Goal: Navigation & Orientation: Go to known website

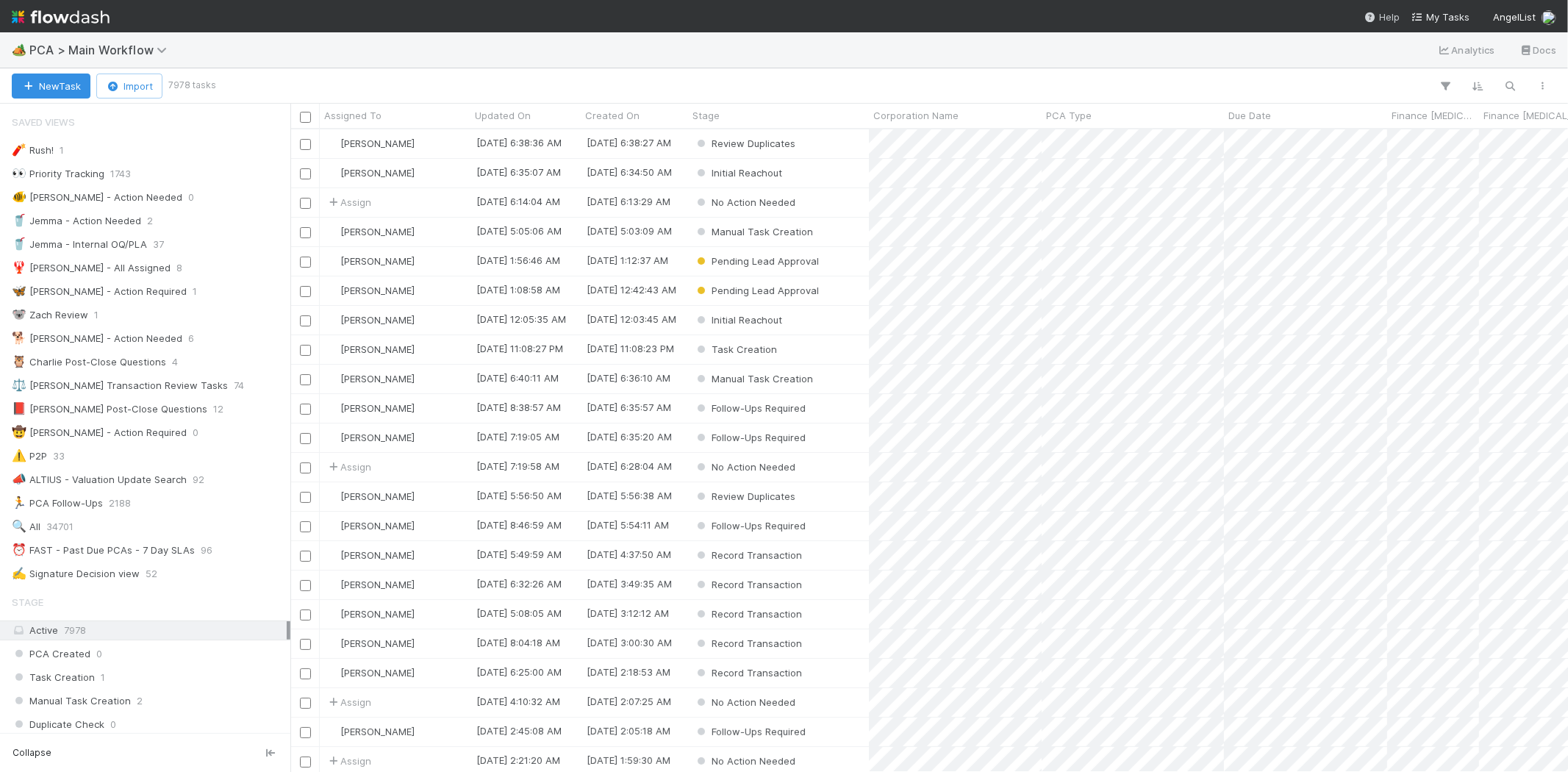
scroll to position [12, 12]
click at [1438, 16] on span "My Tasks" at bounding box center [1440, 17] width 58 height 12
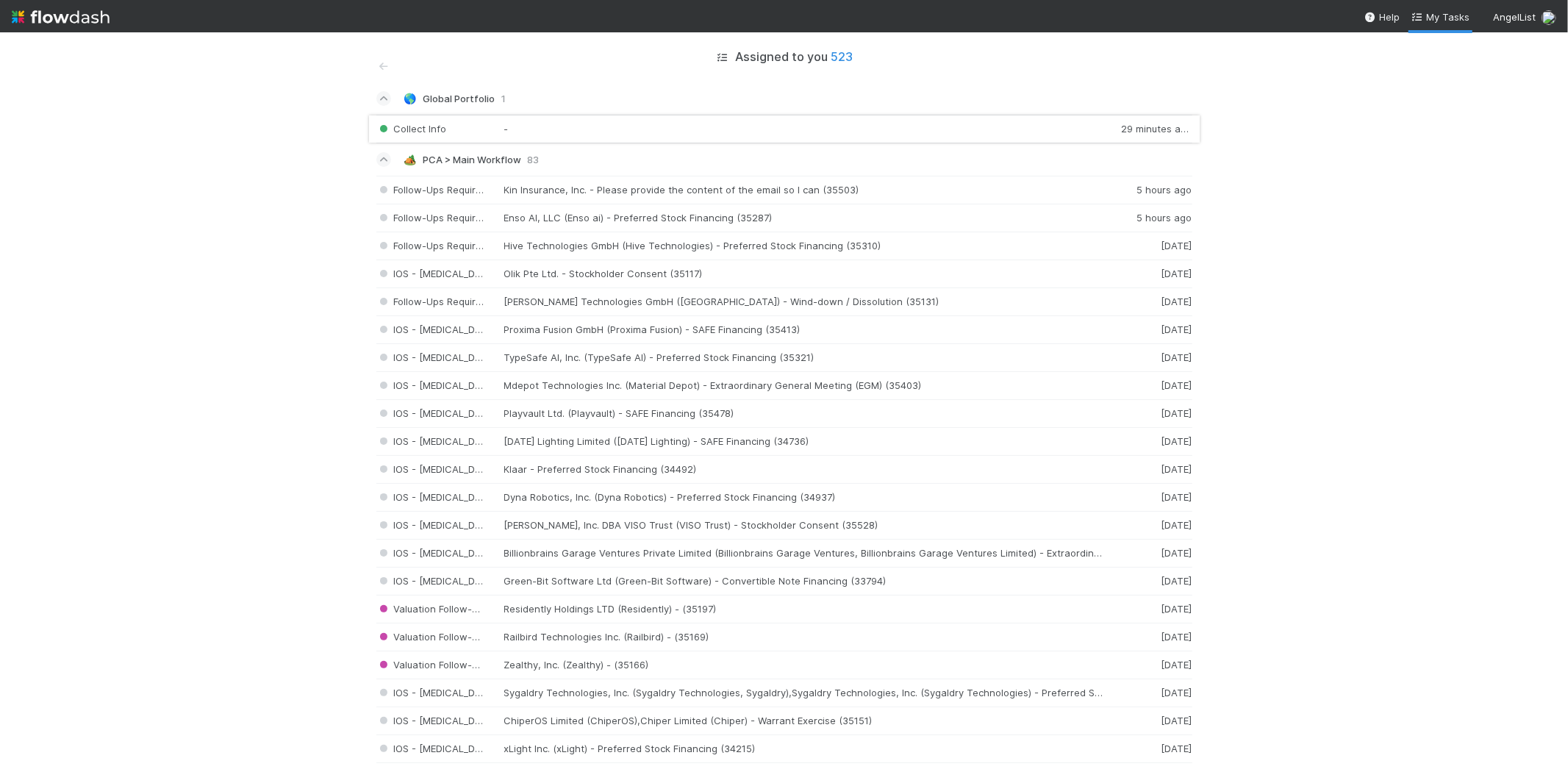
click at [569, 123] on div "Collect Info - 29 minutes ago" at bounding box center [785, 129] width 816 height 28
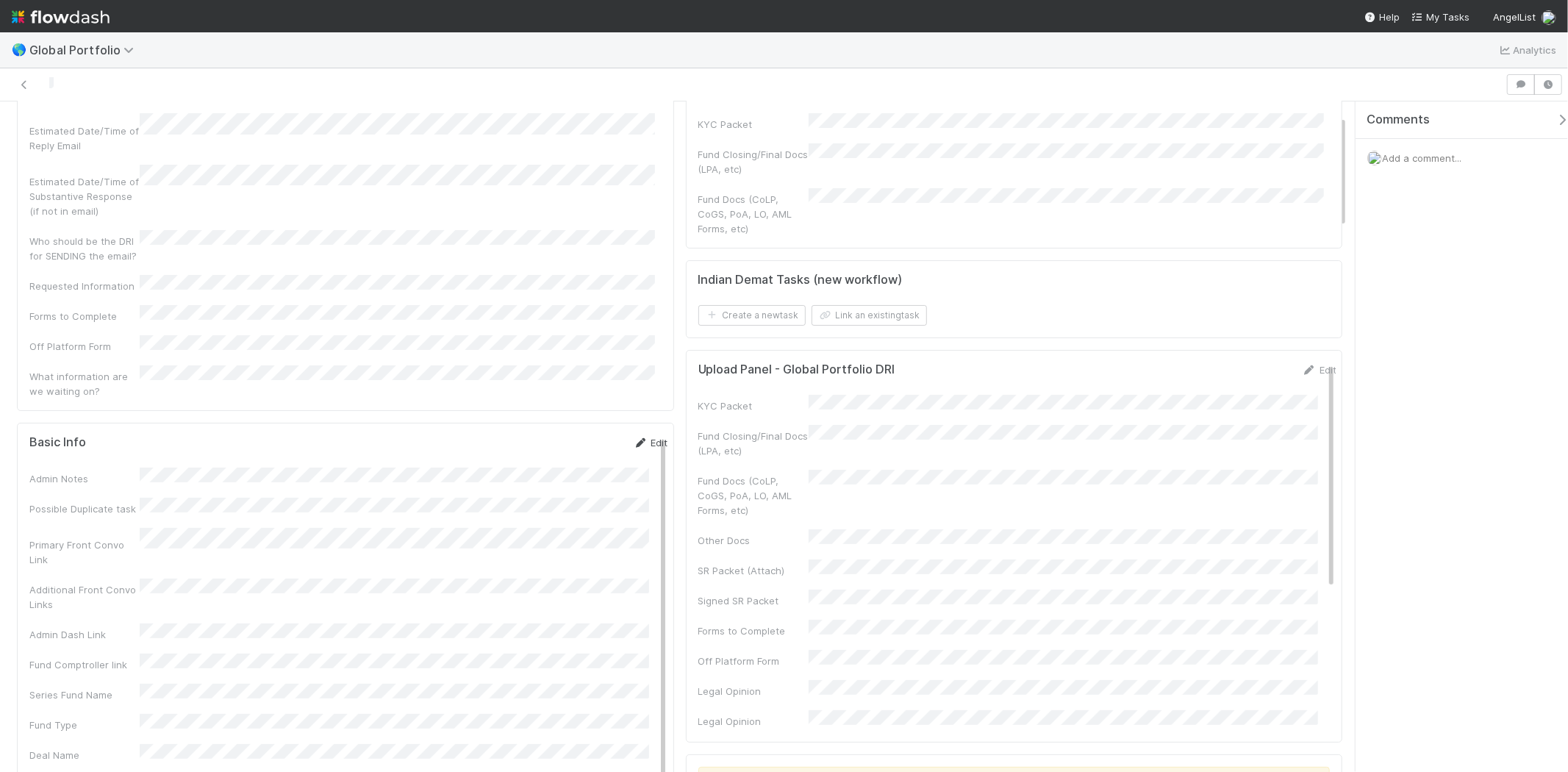
click at [638, 437] on link "Edit" at bounding box center [651, 442] width 35 height 12
click at [574, 435] on button "Save" at bounding box center [590, 447] width 42 height 25
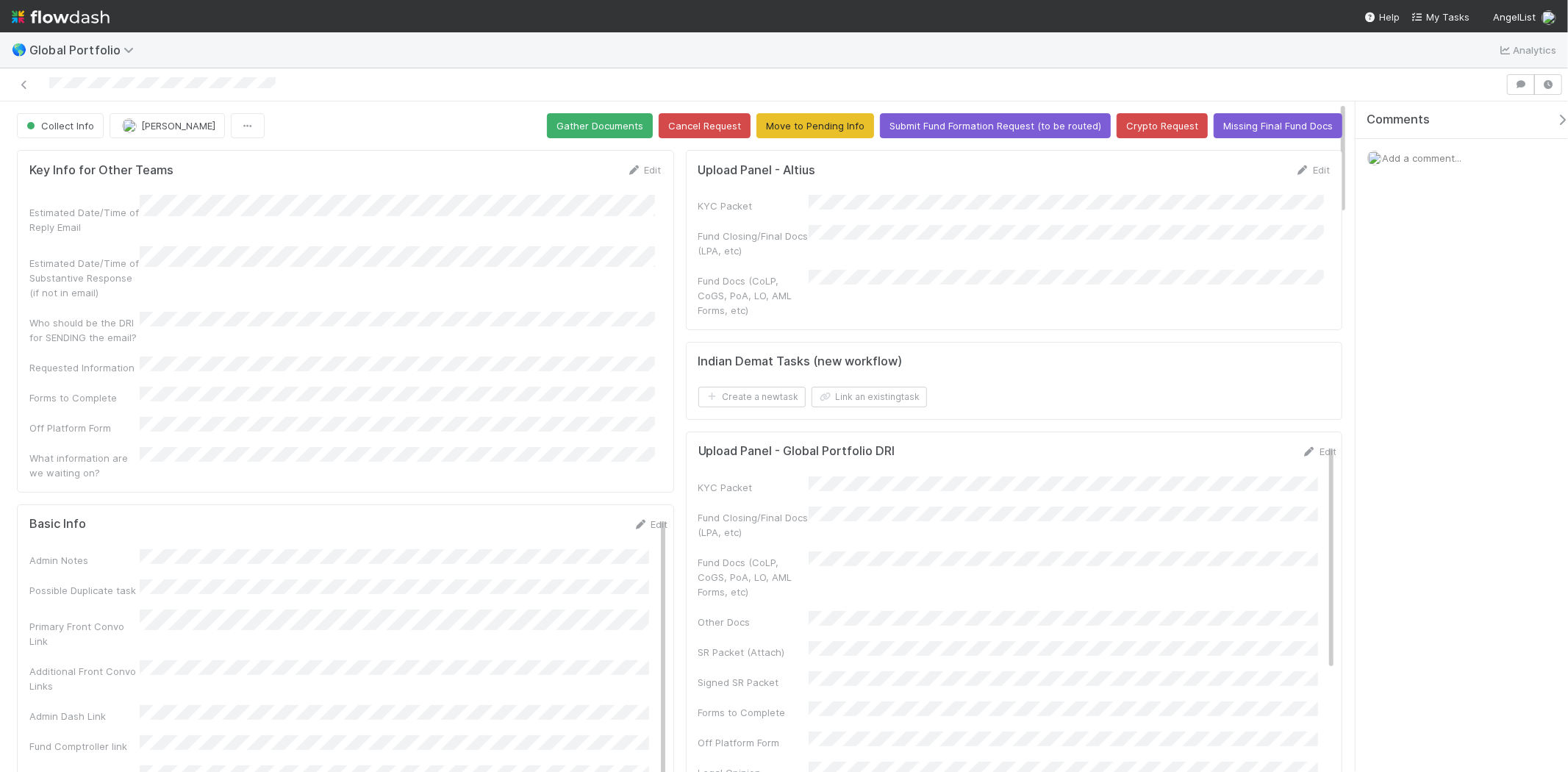
click at [648, 162] on div "Key Info for Other Teams Edit Estimated Date/Time of Reply Email Estimated Date…" at bounding box center [345, 321] width 657 height 342
click at [638, 167] on link "Edit" at bounding box center [644, 170] width 35 height 12
click at [575, 167] on button "Save" at bounding box center [584, 175] width 42 height 25
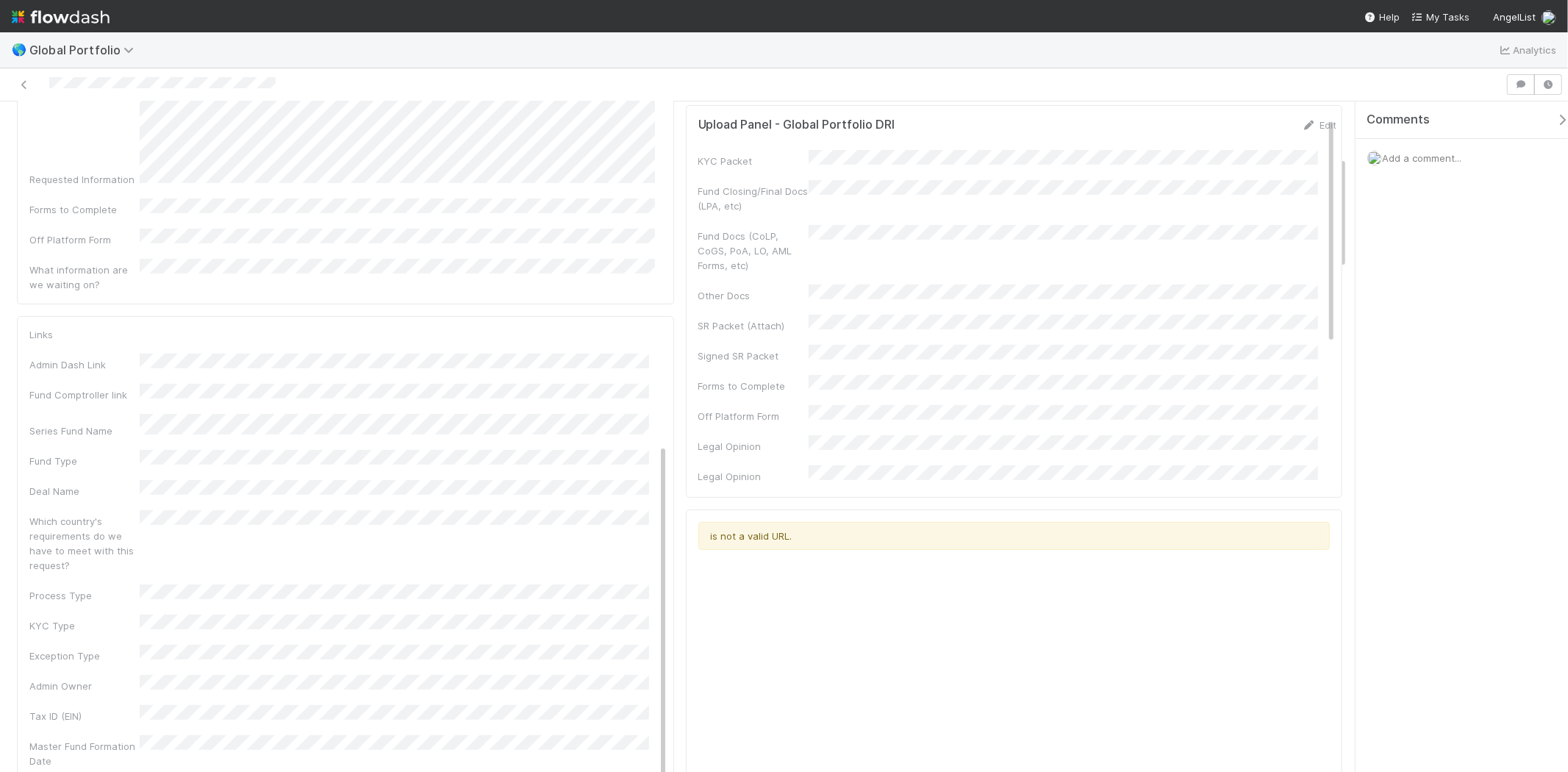
scroll to position [82, 0]
click at [363, 435] on div "Admin Notes Possible Duplicate task Primary Front Convo Link Additional Front C…" at bounding box center [348, 692] width 639 height 825
click at [634, 330] on link "Edit" at bounding box center [651, 335] width 35 height 12
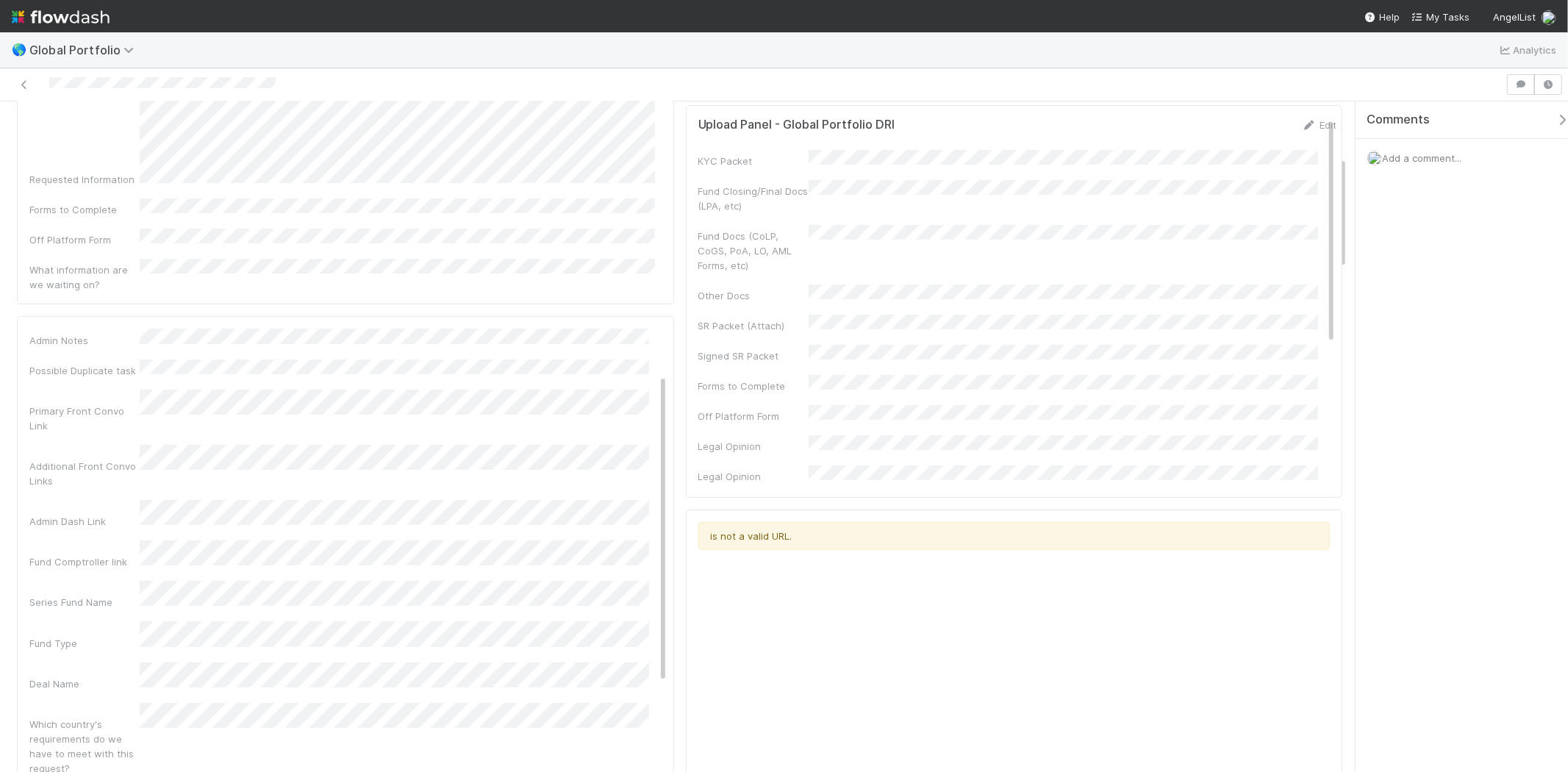
click at [571, 329] on button "Save" at bounding box center [590, 341] width 42 height 25
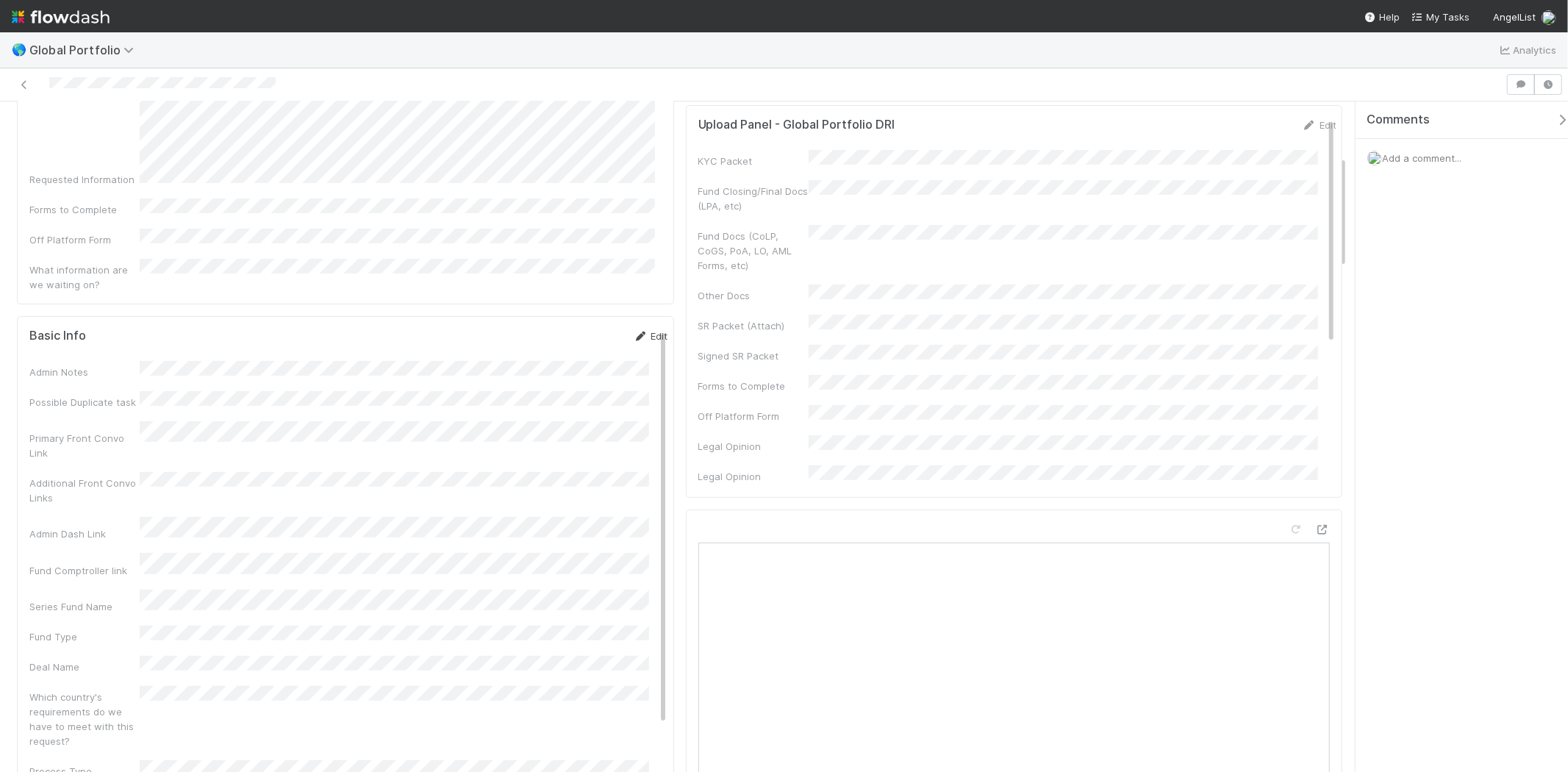
click at [635, 330] on link "Edit" at bounding box center [651, 335] width 35 height 12
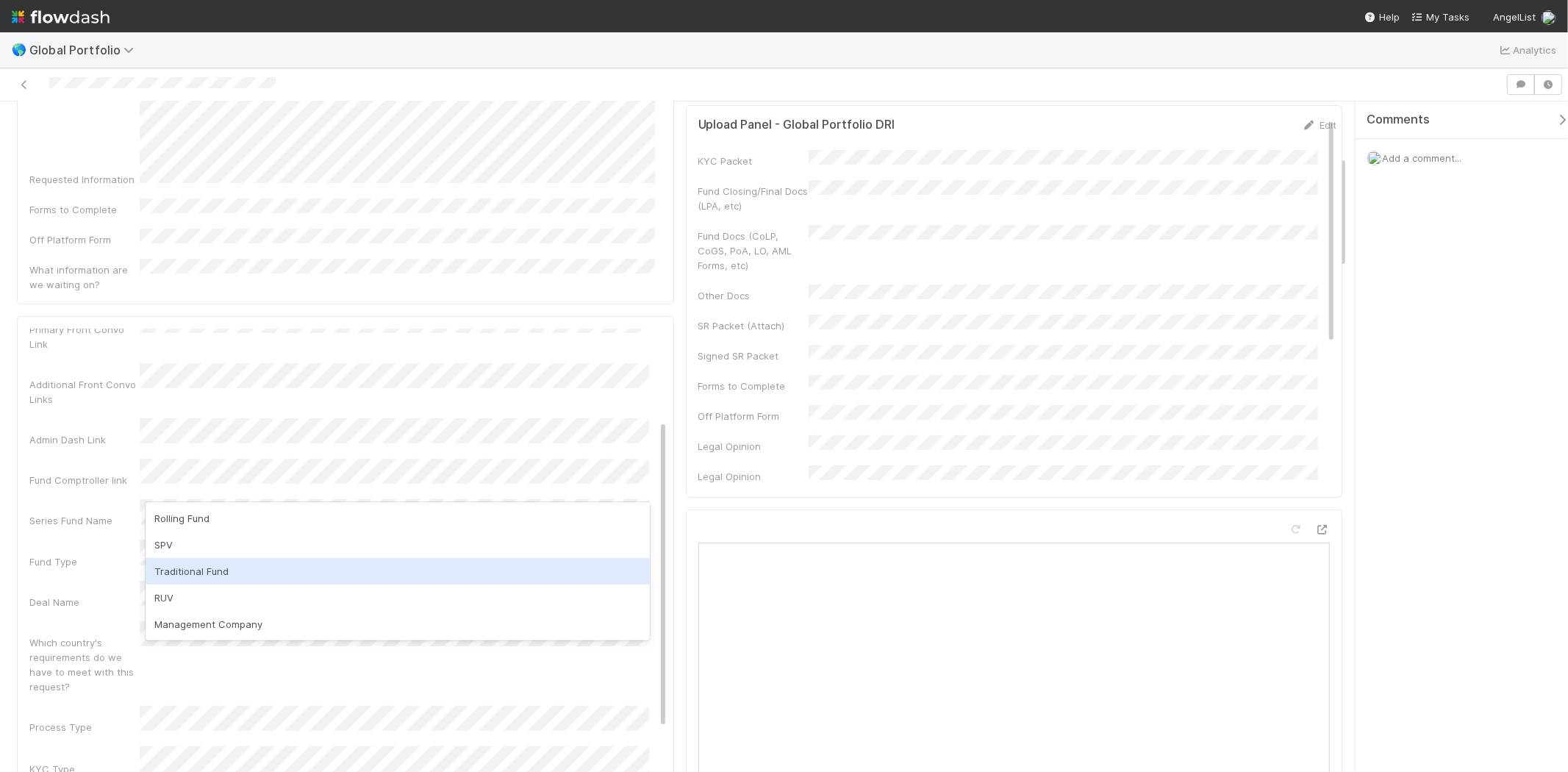
click at [501, 572] on div "Traditional Fund" at bounding box center [397, 571] width 504 height 27
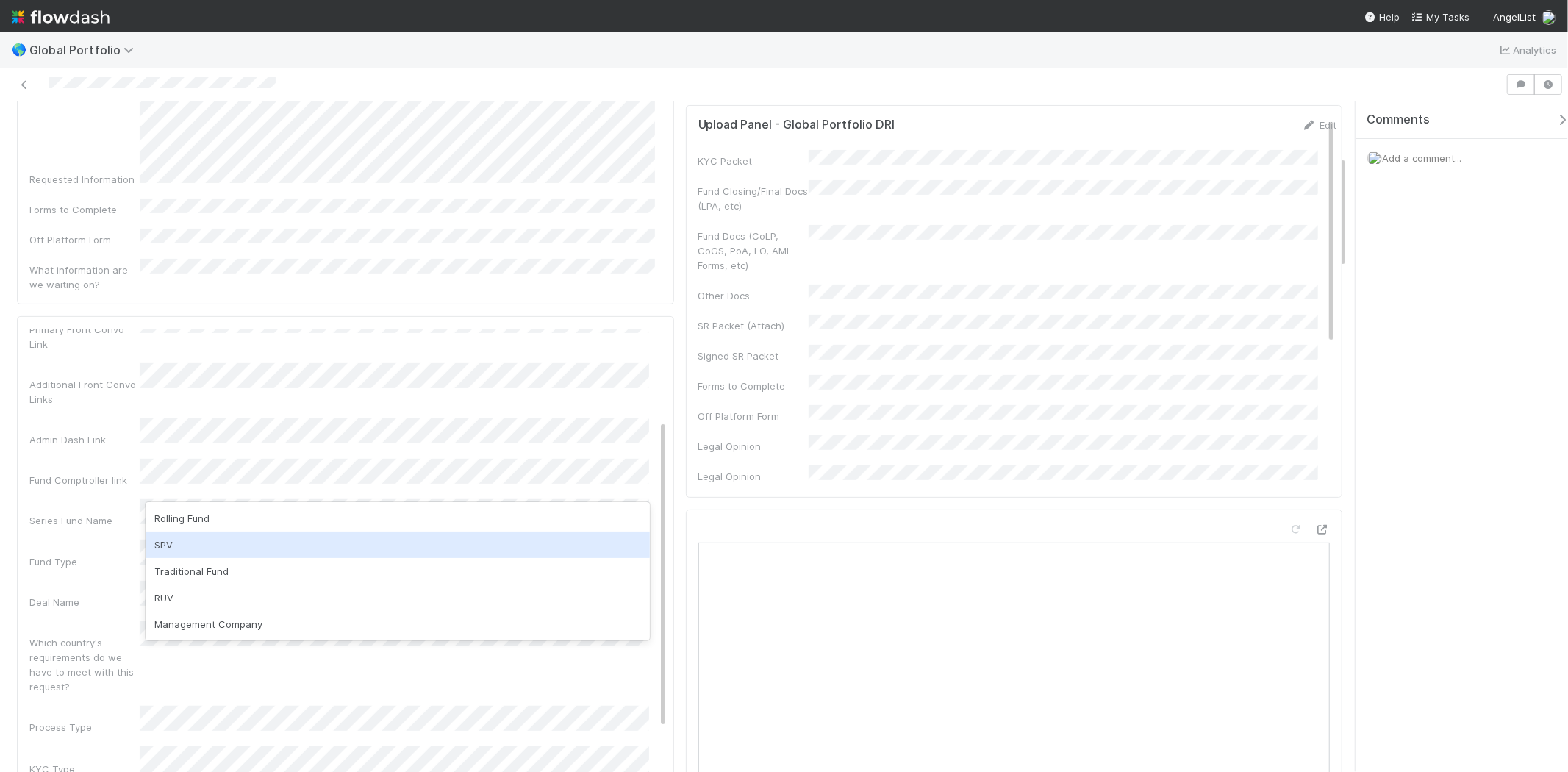
click at [215, 541] on div "SPV" at bounding box center [397, 545] width 504 height 27
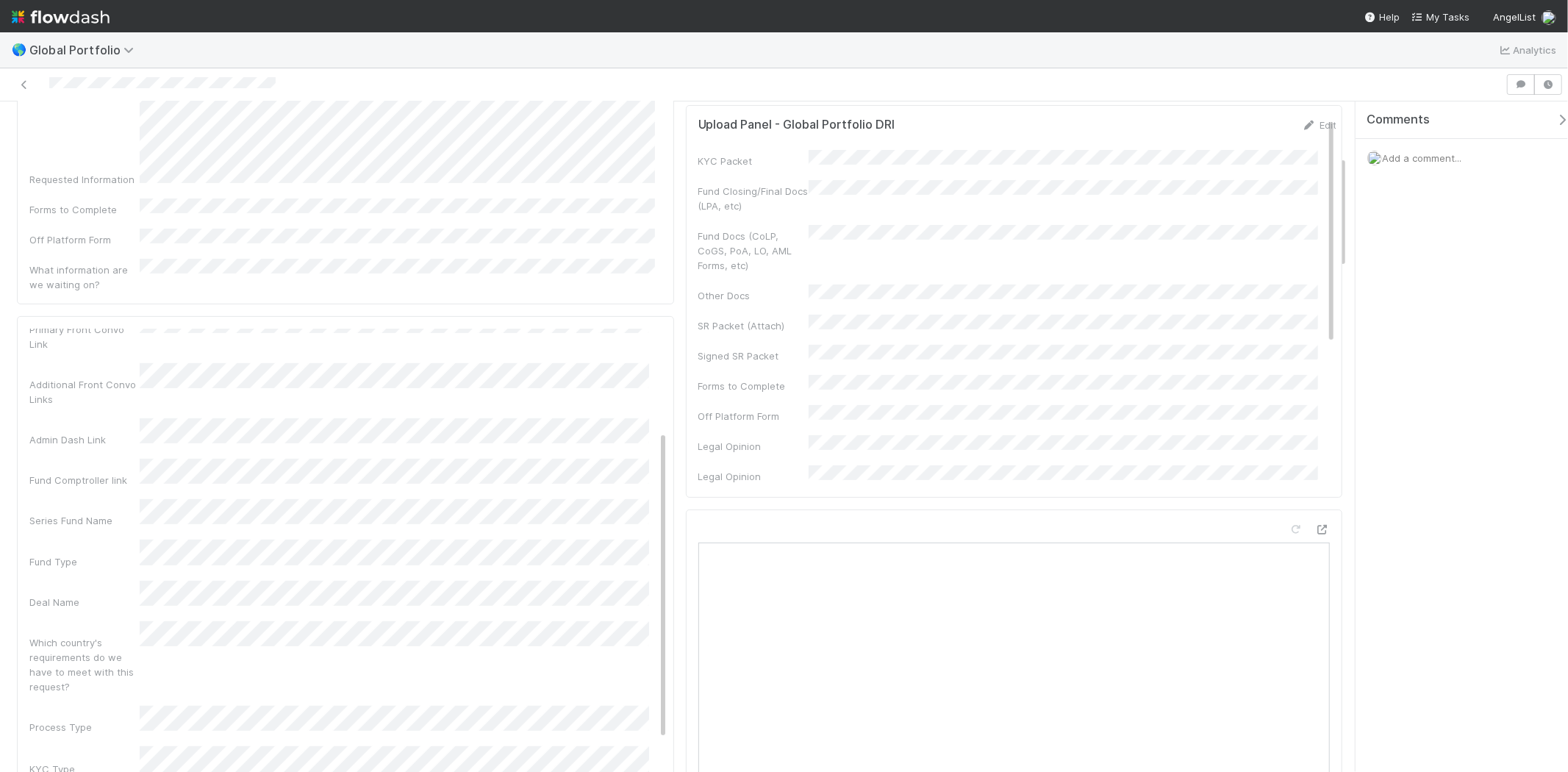
scroll to position [245, 0]
click at [357, 540] on div "Which country's requirements do we have to meet with this request?" at bounding box center [348, 576] width 639 height 73
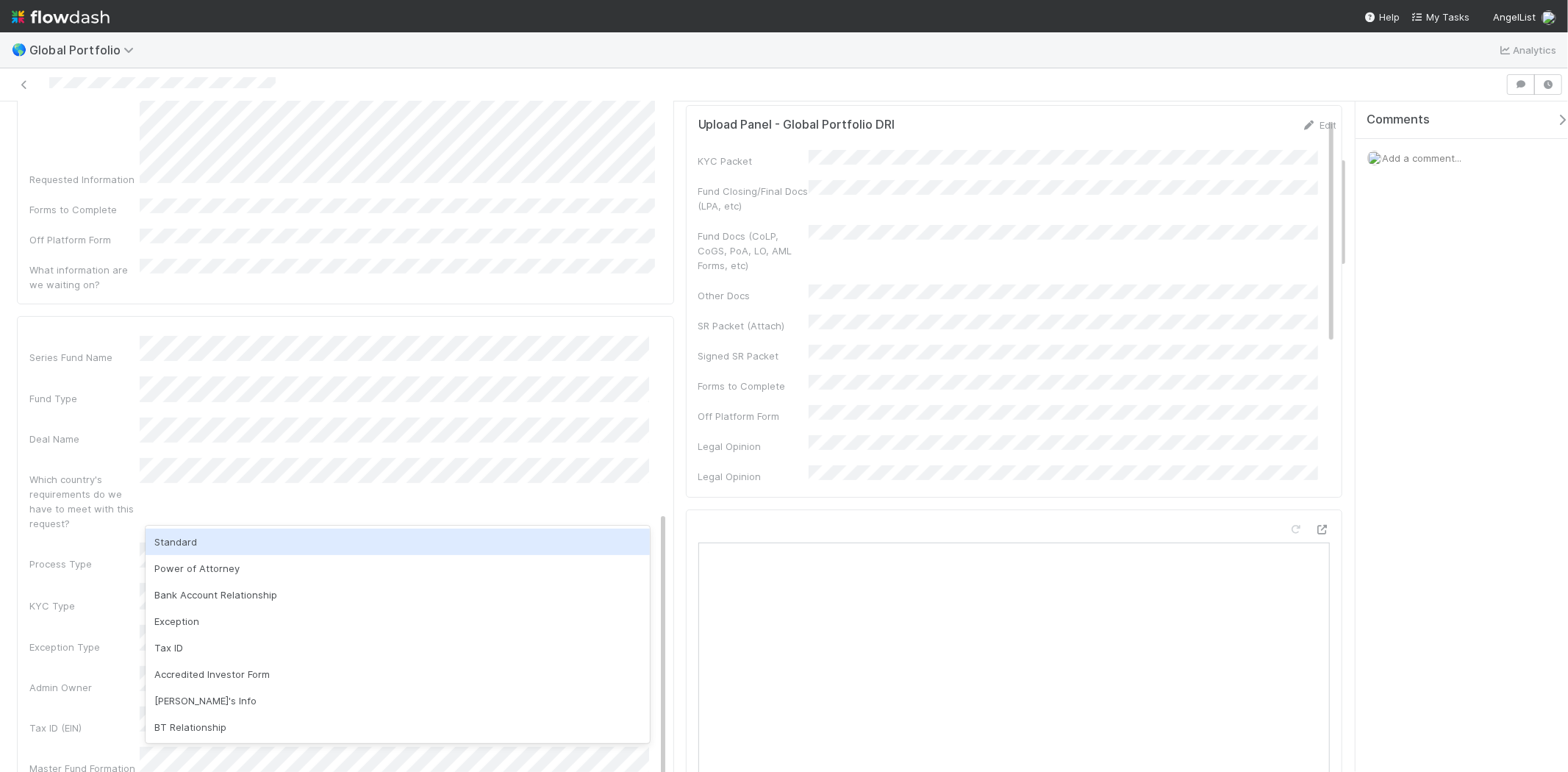
click at [356, 542] on div "Standard" at bounding box center [397, 542] width 504 height 27
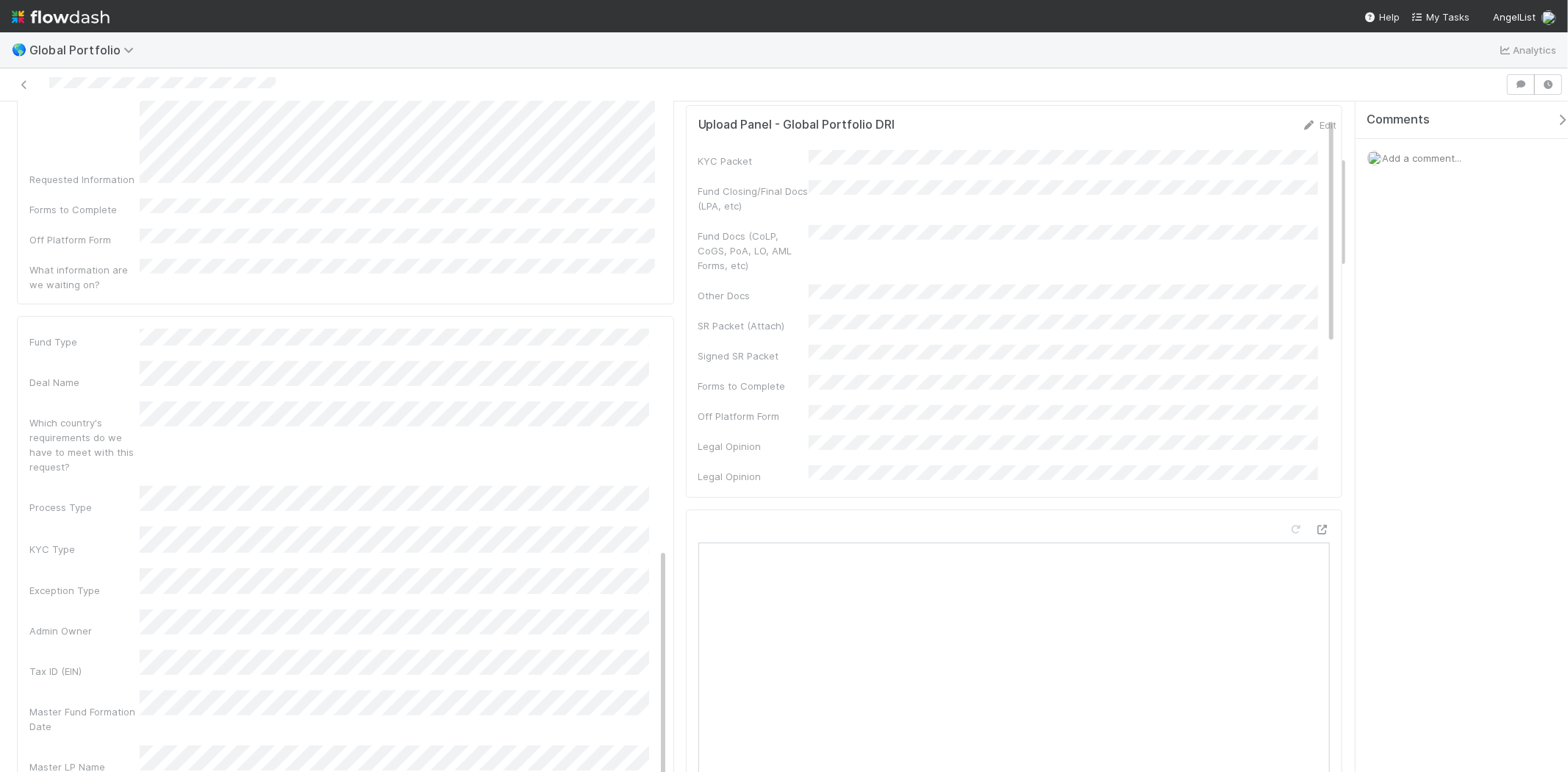
scroll to position [408, 0]
click at [111, 501] on div "KYC Type" at bounding box center [348, 516] width 639 height 29
click at [107, 598] on div "Admin Owner" at bounding box center [84, 605] width 110 height 15
click at [106, 639] on div "Tax ID (EIN)" at bounding box center [84, 646] width 110 height 15
click at [78, 597] on div "Admin Notes Possible Duplicate task Primary Front Convo Link Additional Front C…" at bounding box center [348, 500] width 639 height 1074
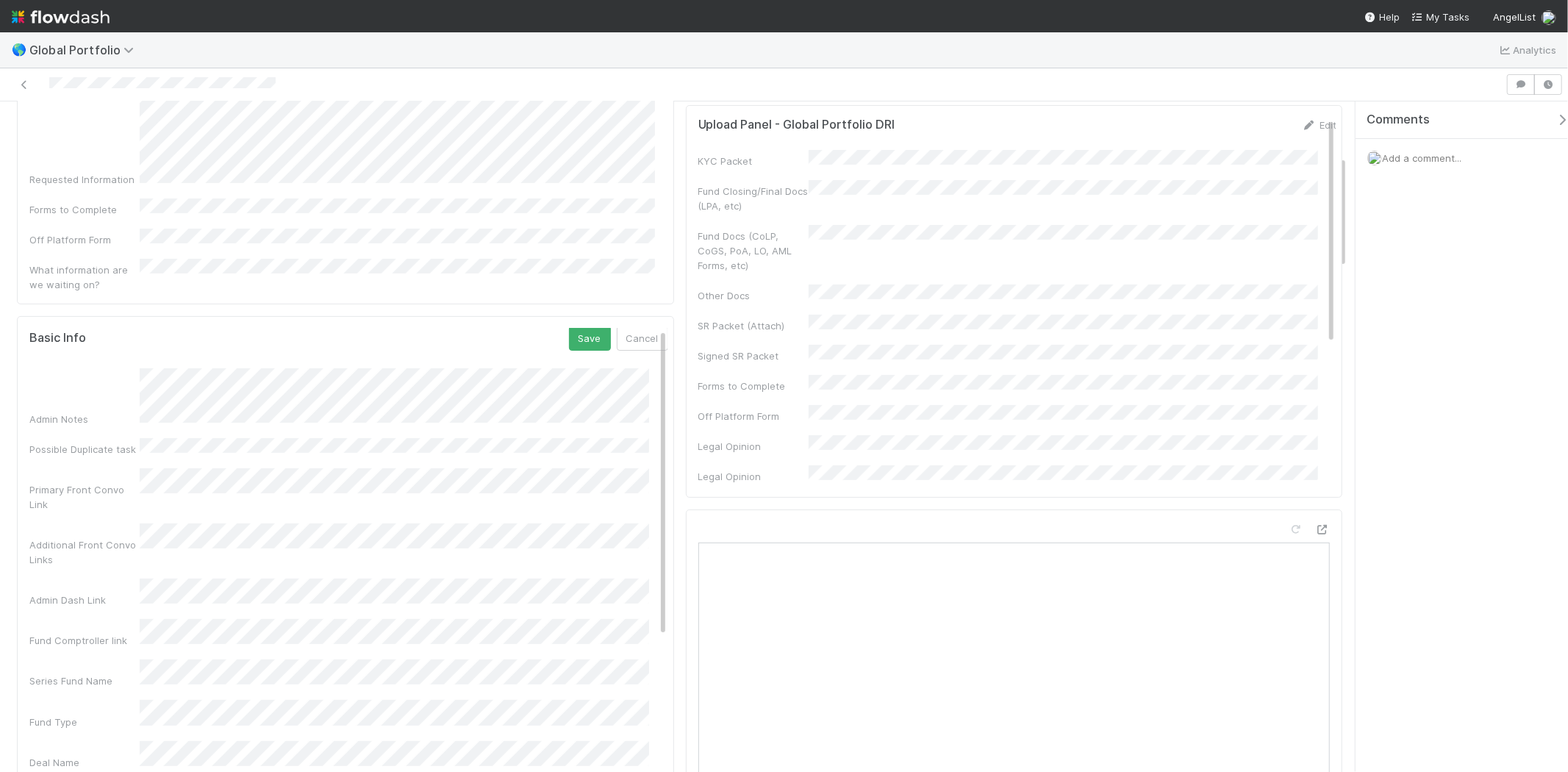
scroll to position [0, 0]
click at [569, 329] on button "Save" at bounding box center [590, 341] width 42 height 25
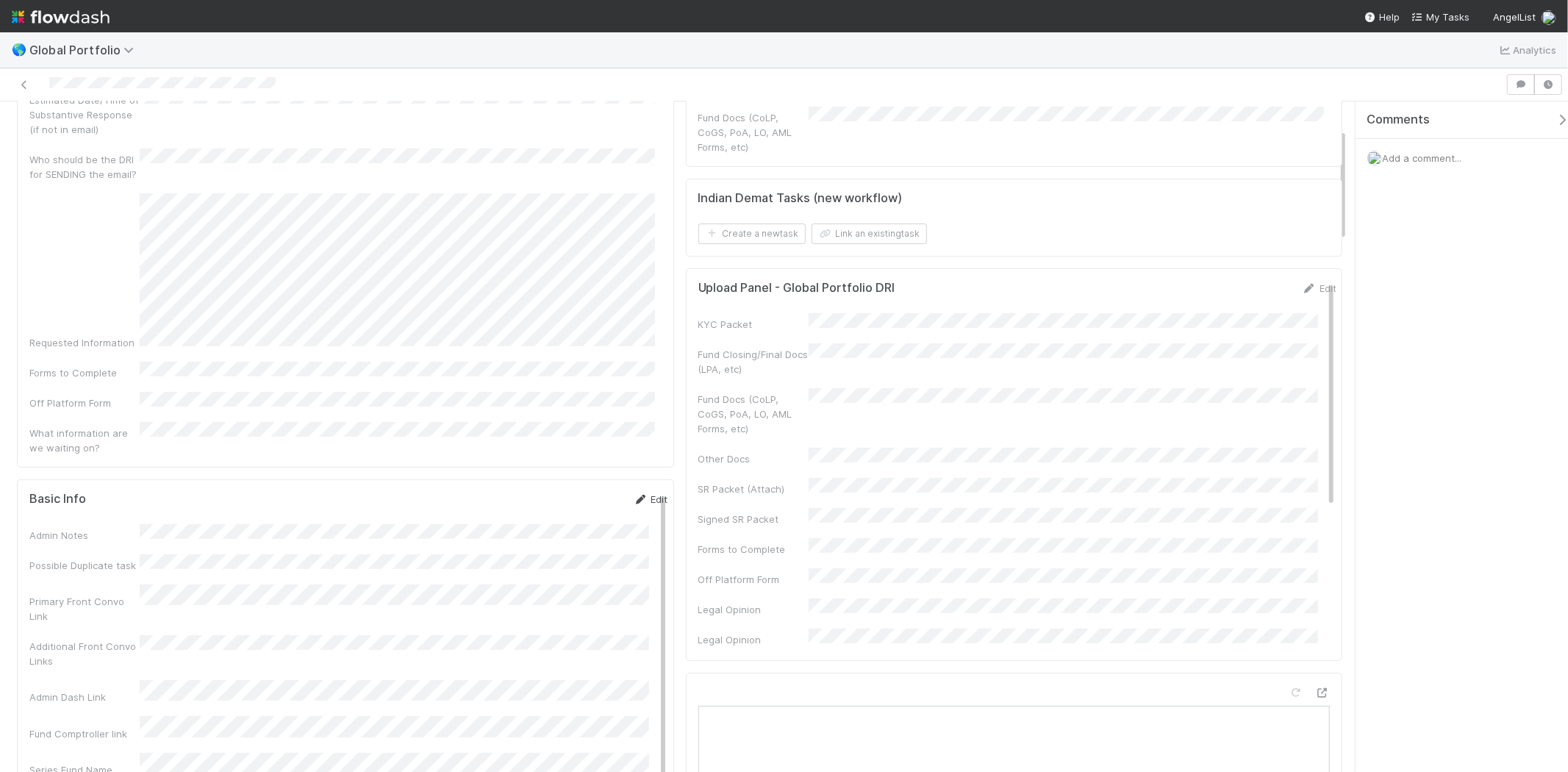
click at [643, 493] on link "Edit" at bounding box center [651, 499] width 35 height 12
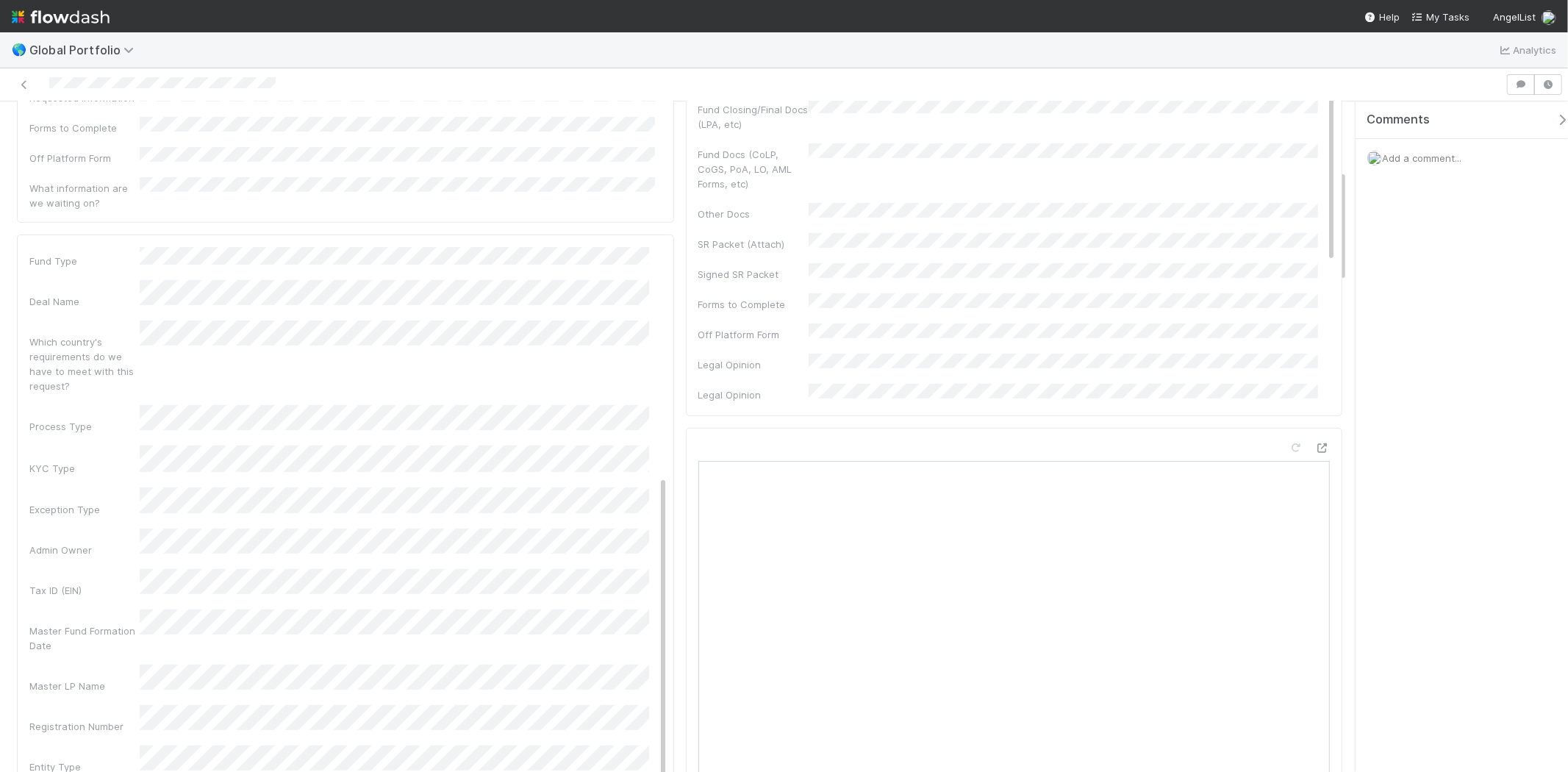
scroll to position [408, 0]
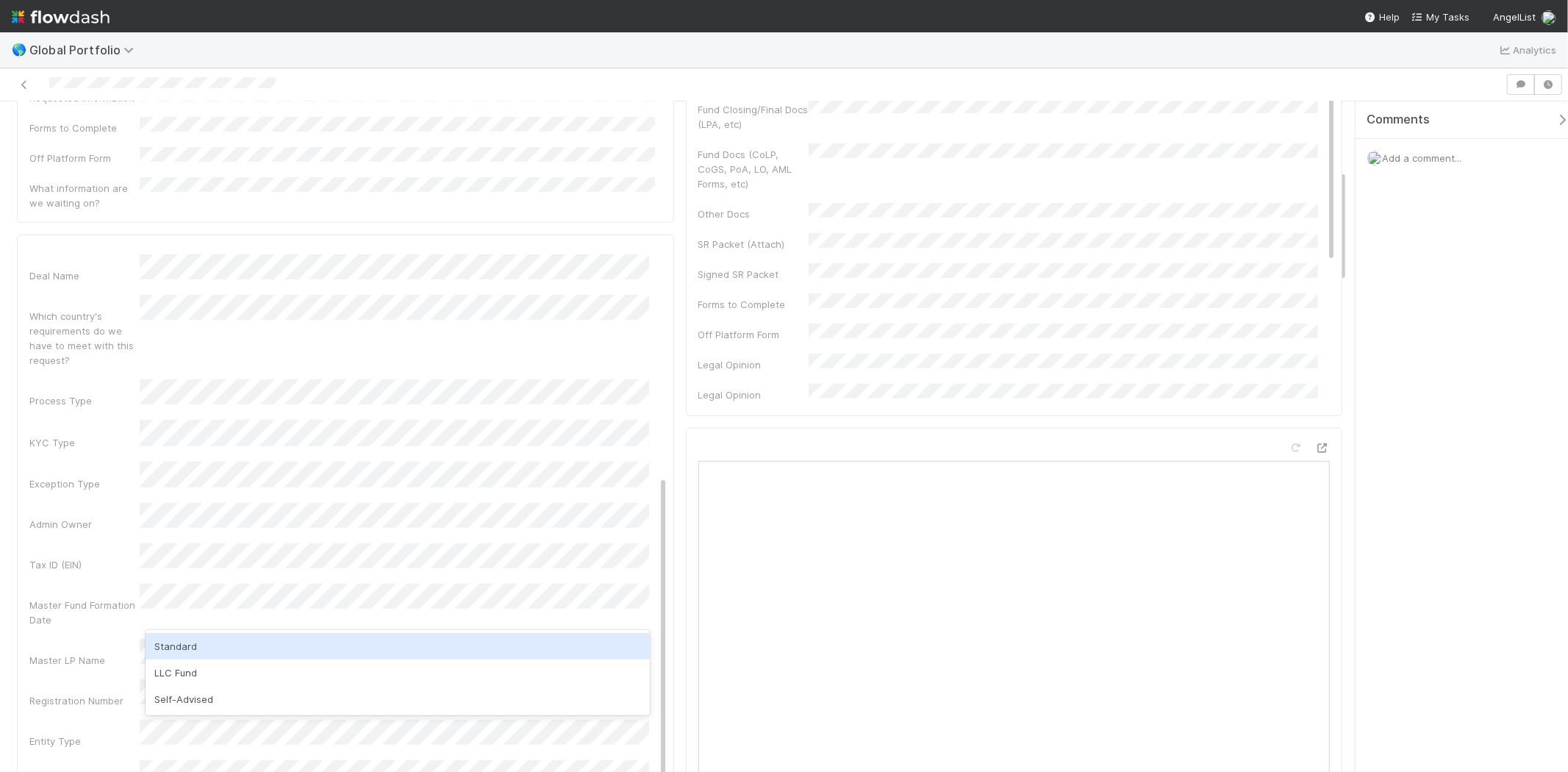
click at [439, 647] on div "Standard" at bounding box center [397, 646] width 504 height 27
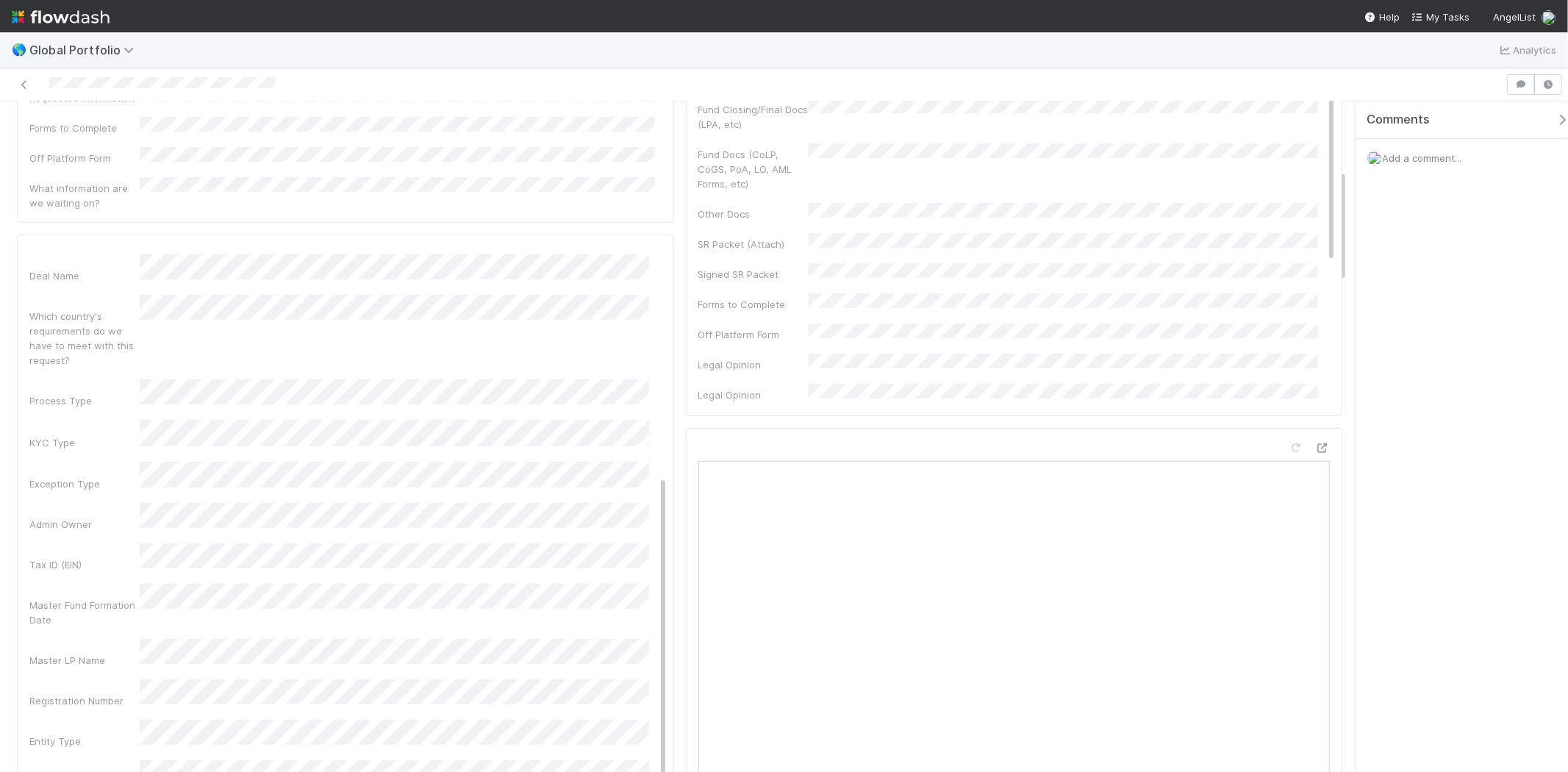
click at [89, 632] on div "Admin Notes Possible Duplicate task Primary Front Convo Link Additional Front C…" at bounding box center [348, 419] width 639 height 1074
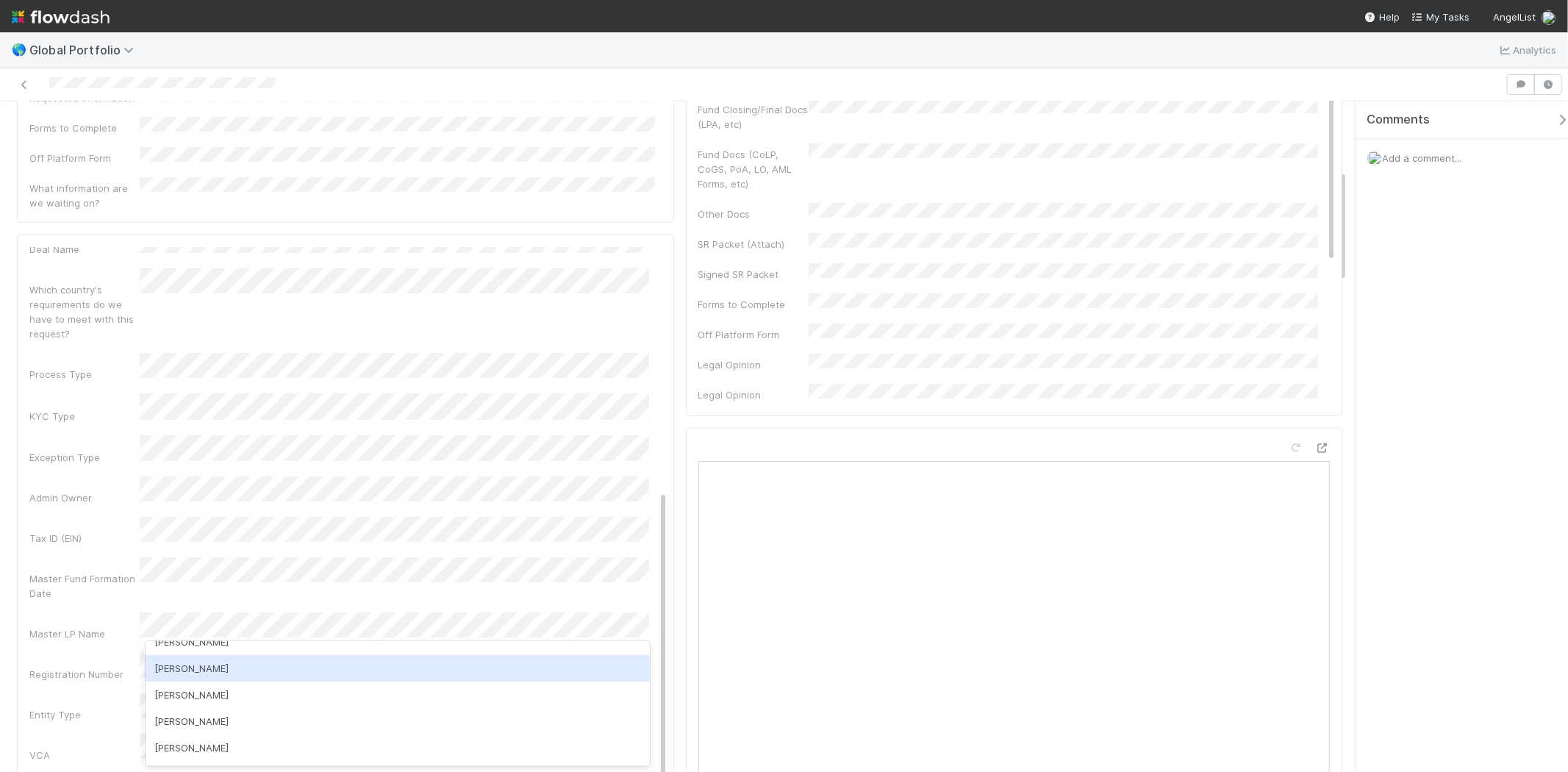
click at [502, 664] on div "Josh Webster" at bounding box center [397, 668] width 504 height 27
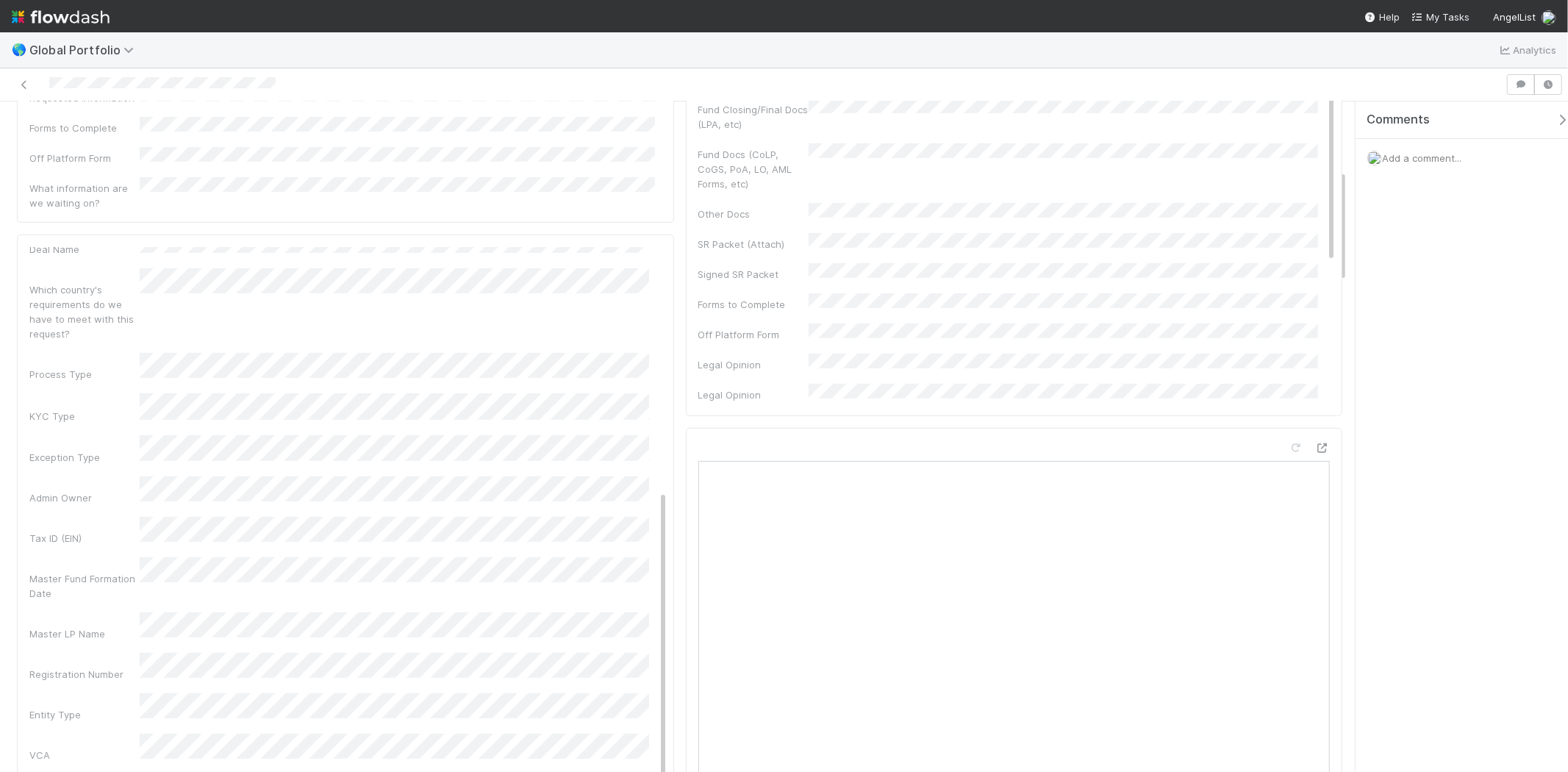
click at [92, 707] on div "Entity Type" at bounding box center [84, 715] width 110 height 15
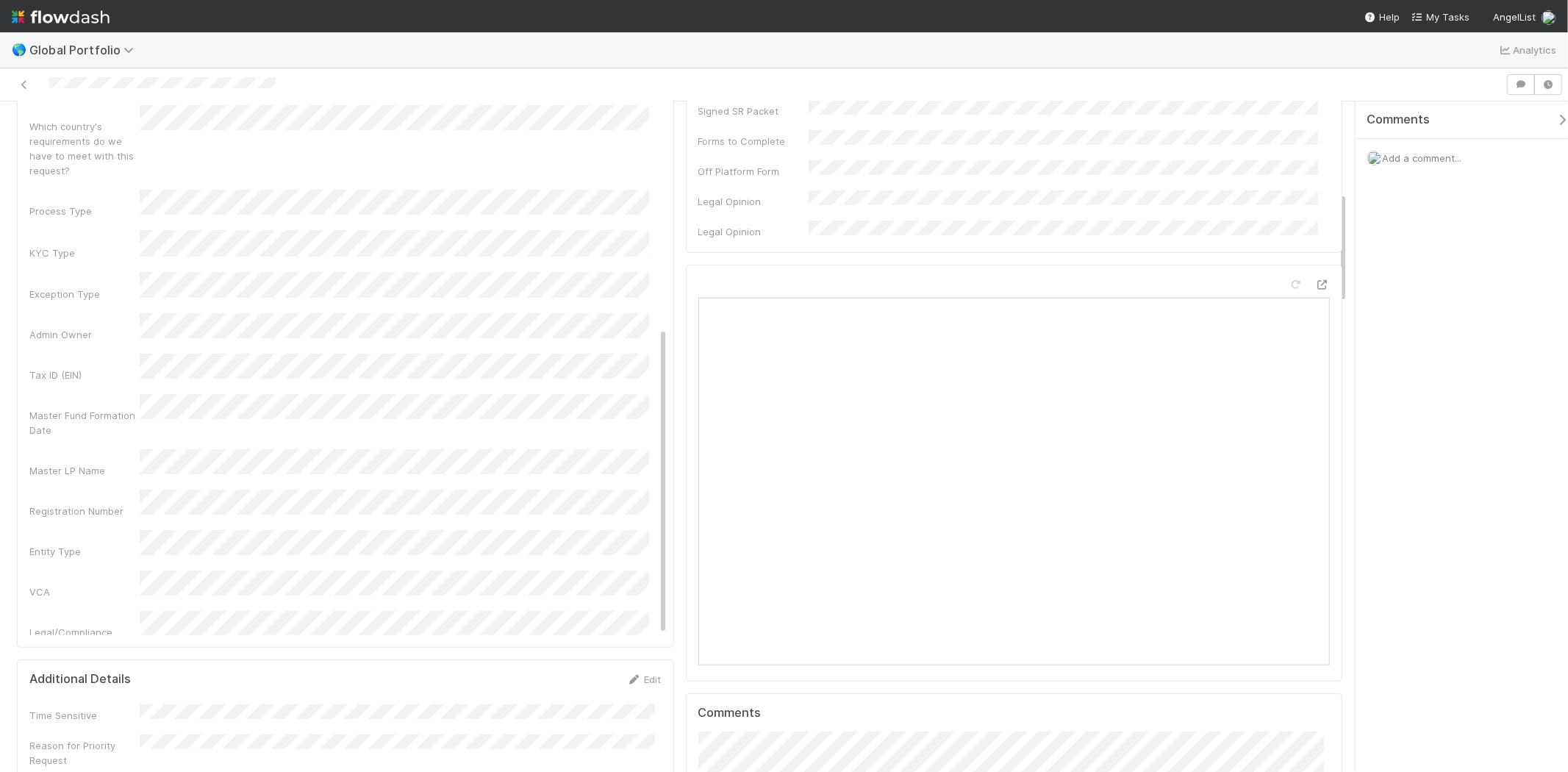
scroll to position [490, 0]
click at [48, 449] on div "Tax ID (EIN)" at bounding box center [84, 457] width 110 height 15
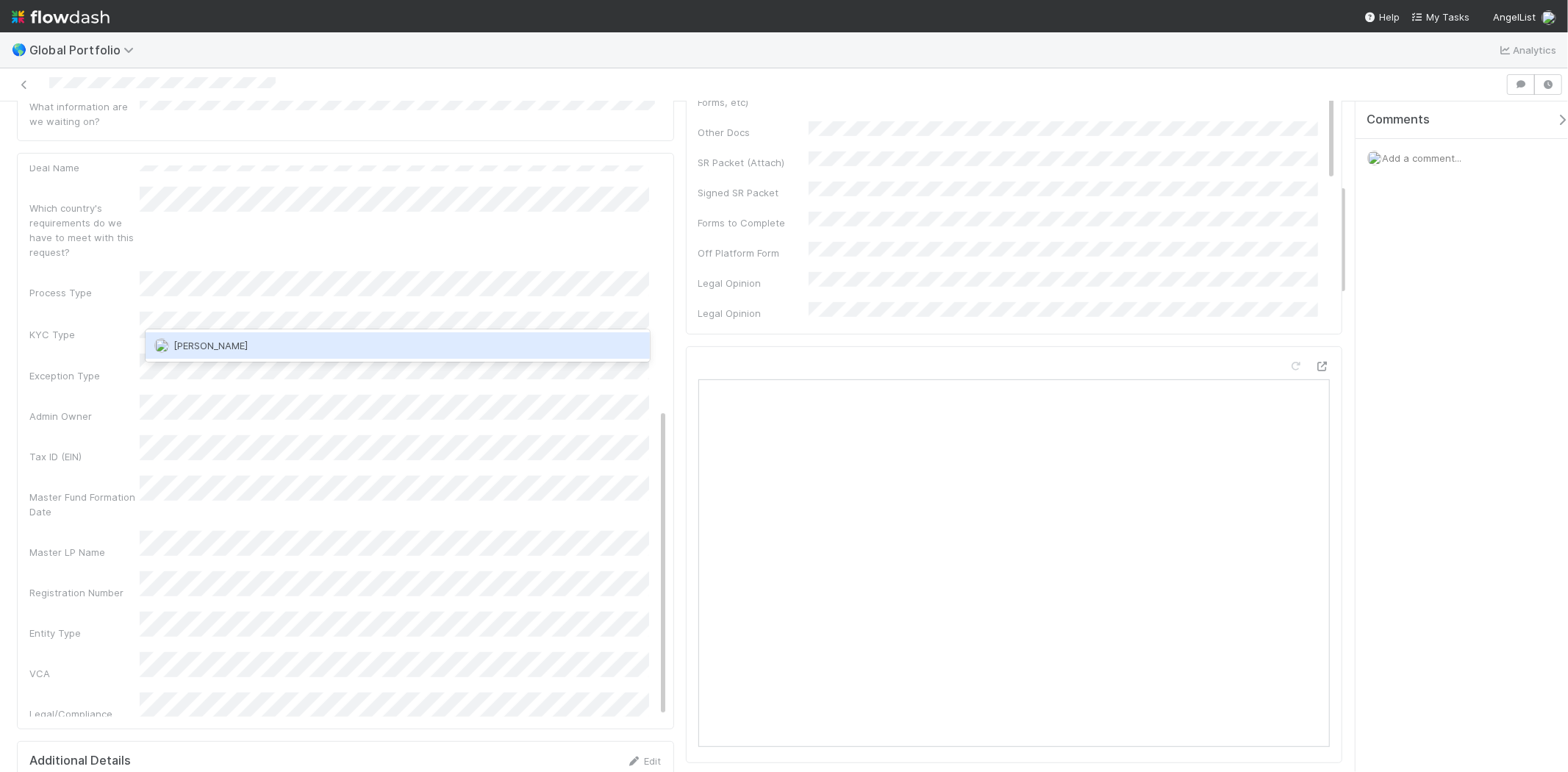
click at [435, 335] on div "Vish Khamamkar" at bounding box center [397, 345] width 504 height 27
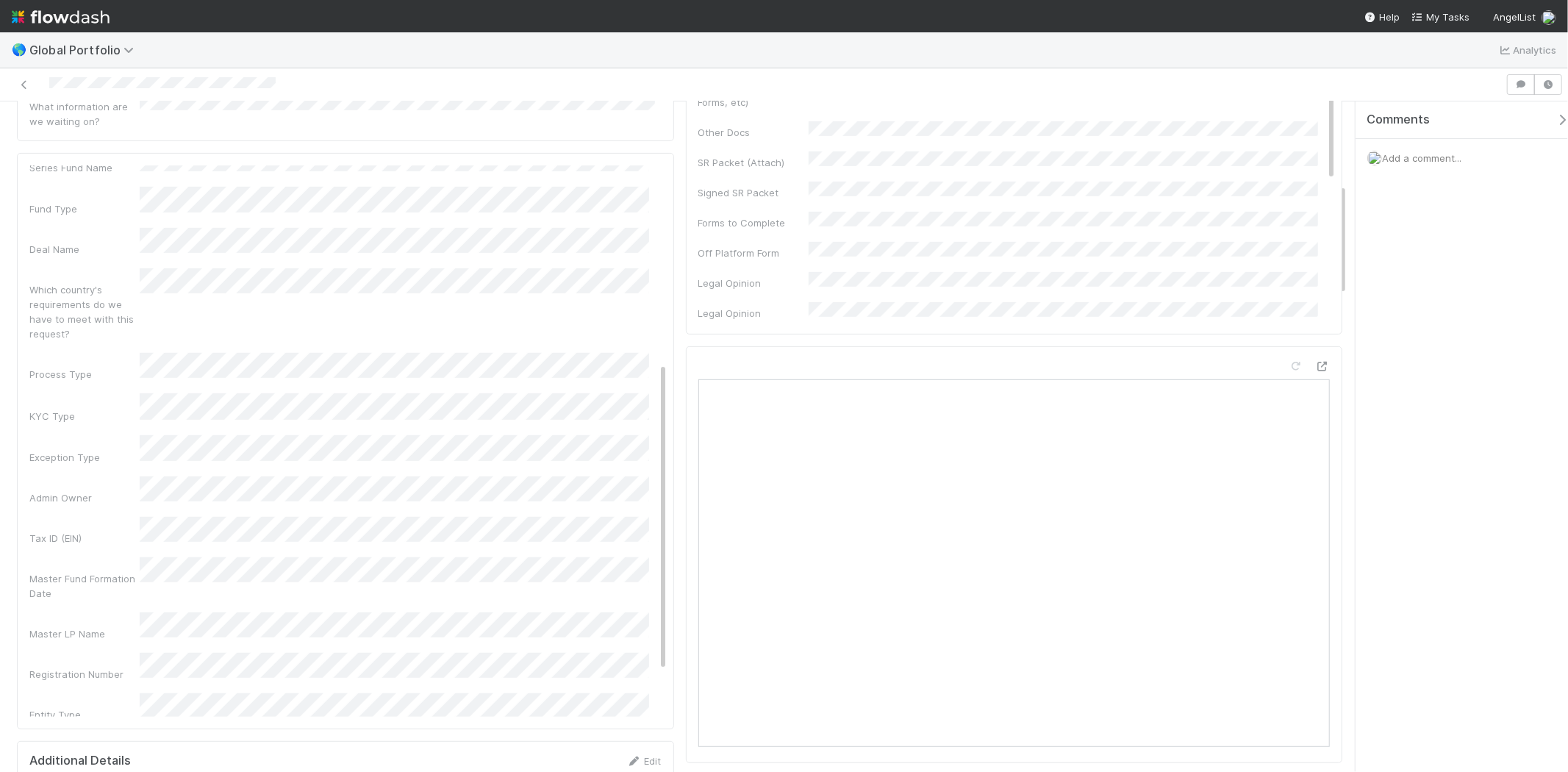
scroll to position [271, 0]
click at [557, 351] on div "Which country's requirements do we have to meet with this request?" at bounding box center [348, 387] width 639 height 73
click at [321, 514] on div "Which country's requirements do we have to meet with this request?" at bounding box center [348, 551] width 639 height 73
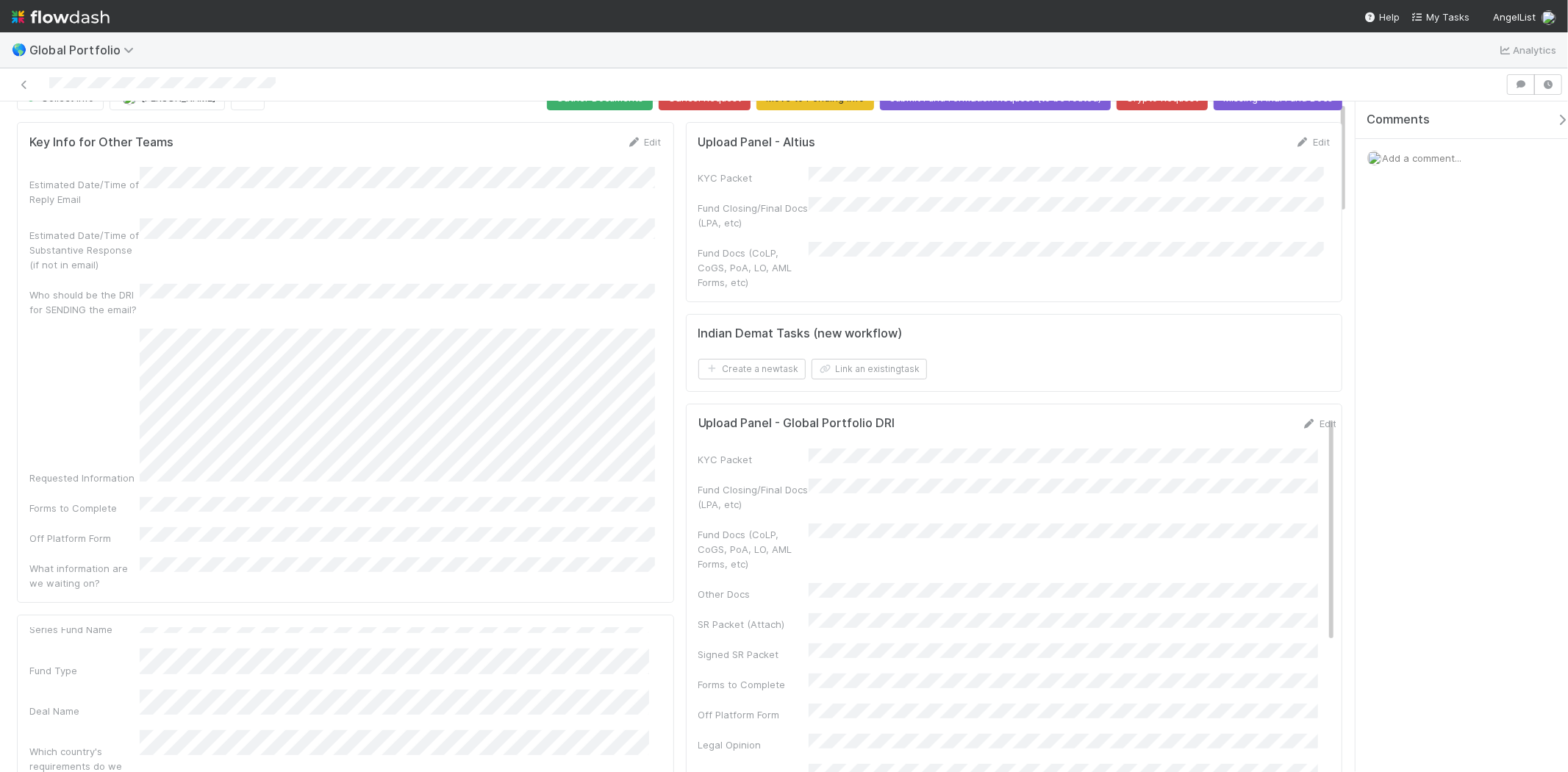
scroll to position [0, 0]
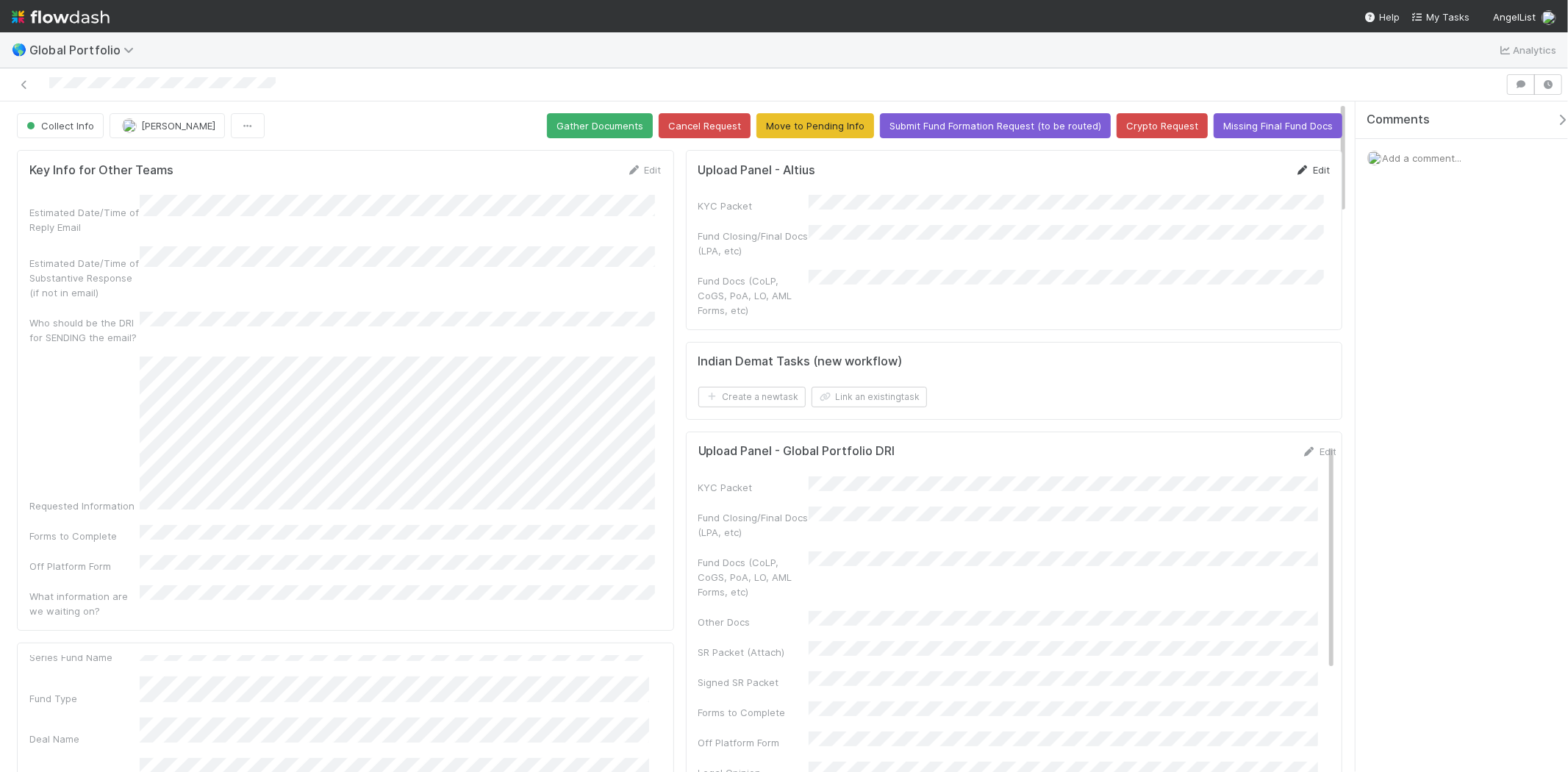
click at [1300, 173] on link "Edit" at bounding box center [1313, 170] width 35 height 12
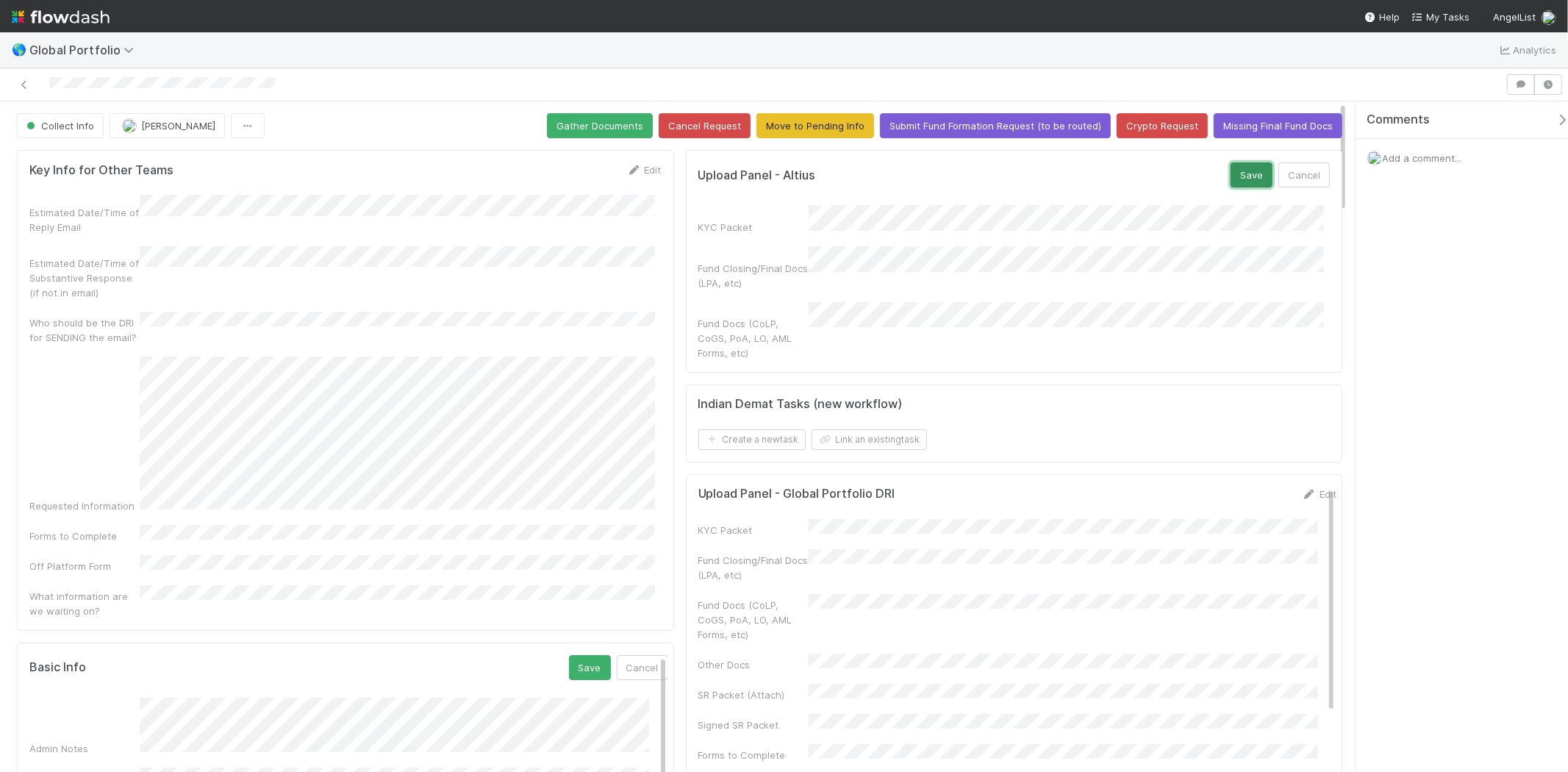
click at [1233, 175] on button "Save" at bounding box center [1252, 175] width 42 height 25
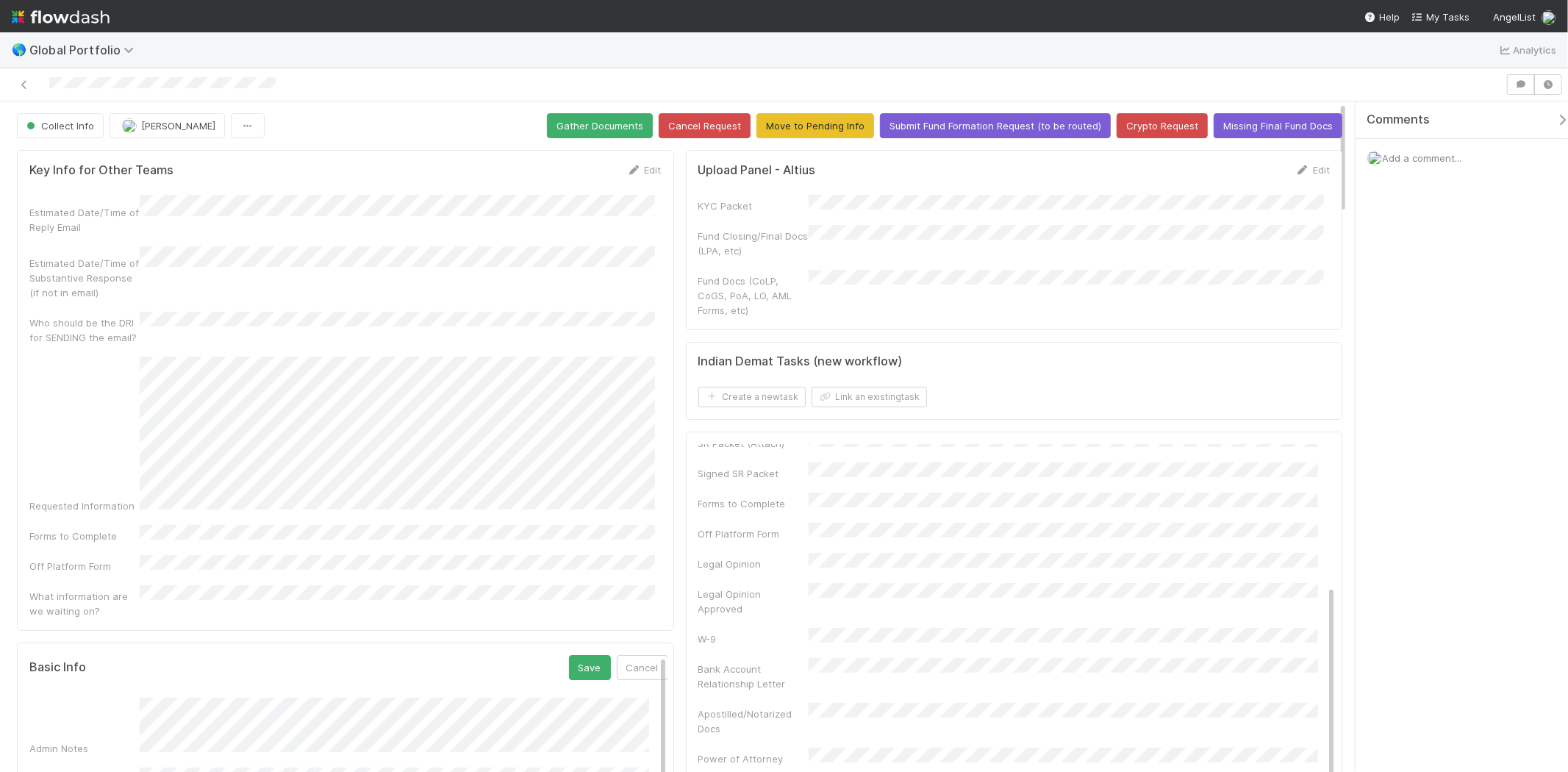
scroll to position [229, 0]
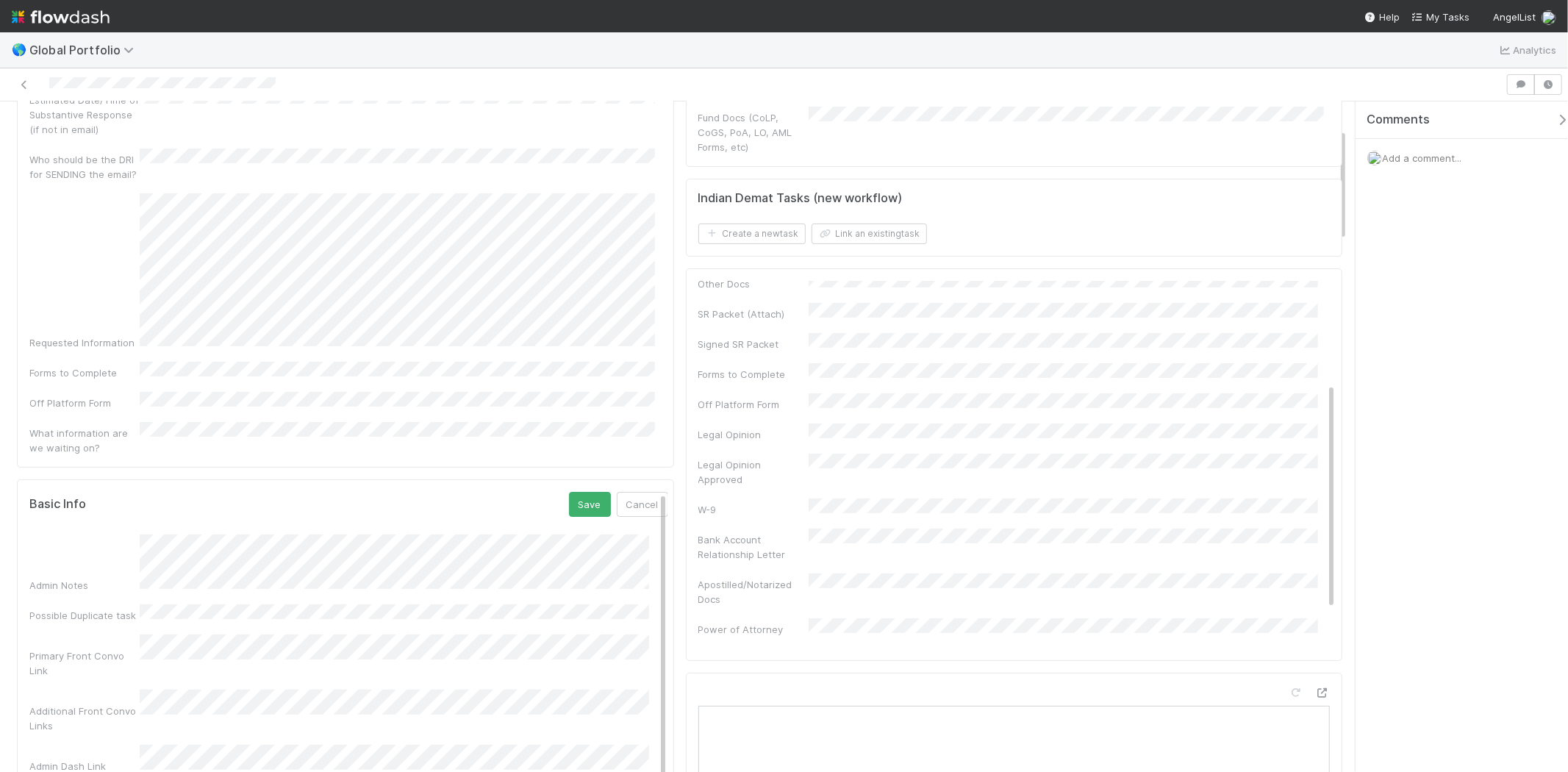
scroll to position [147, 0]
click at [581, 491] on button "Save" at bounding box center [590, 504] width 42 height 25
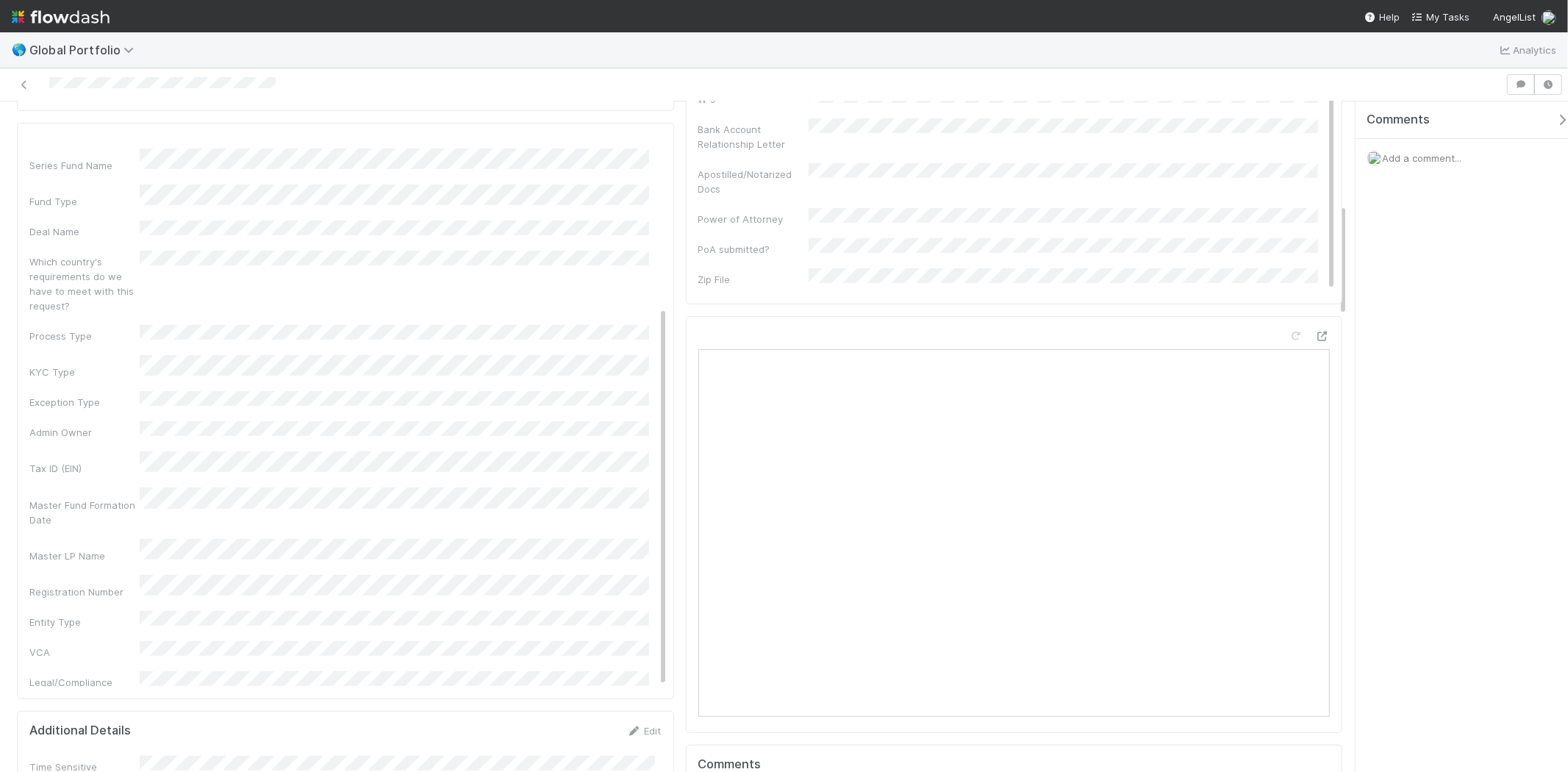
scroll to position [473, 0]
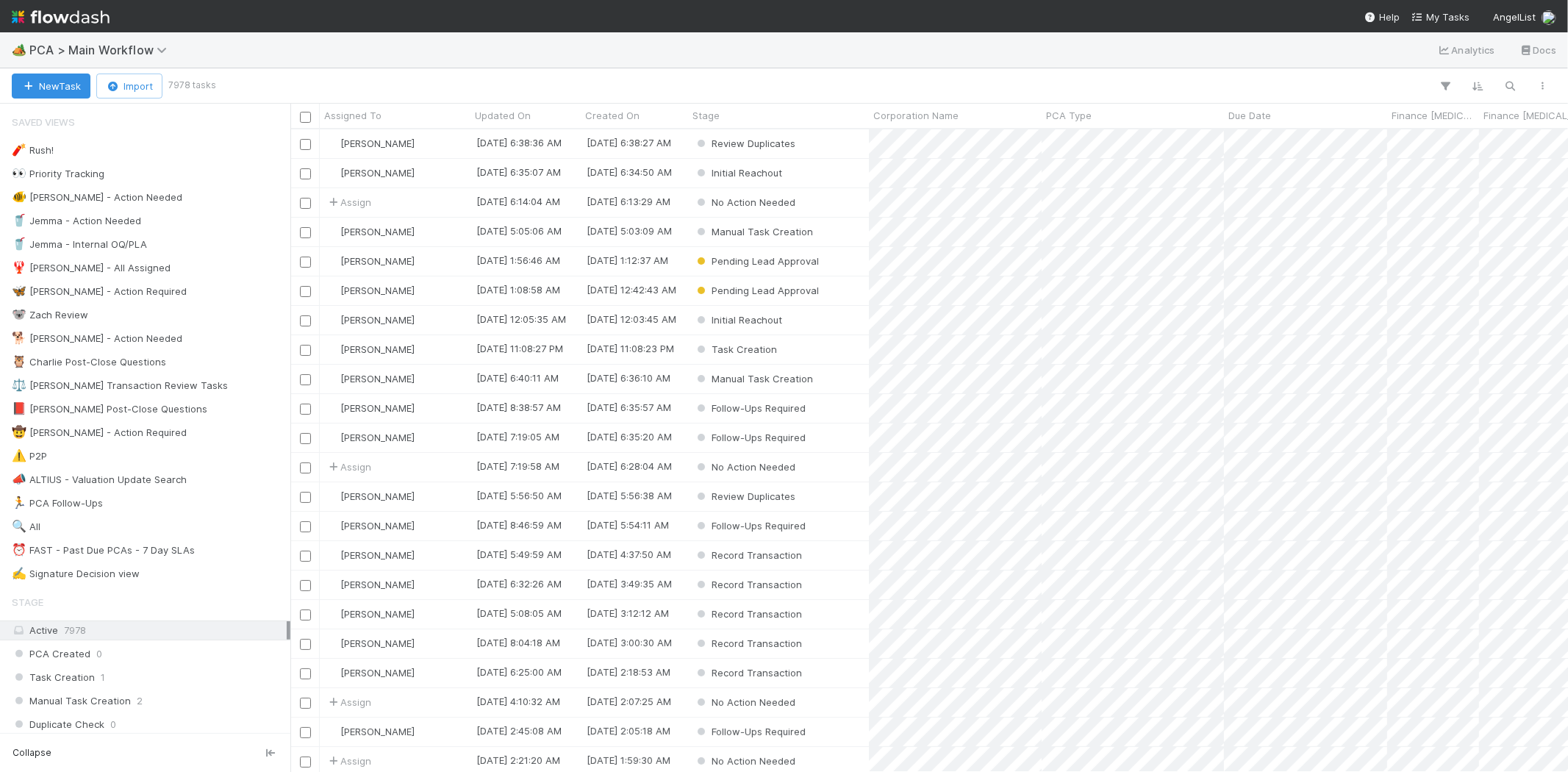
scroll to position [630, 1265]
click at [1447, 15] on span "My Tasks" at bounding box center [1440, 17] width 58 height 12
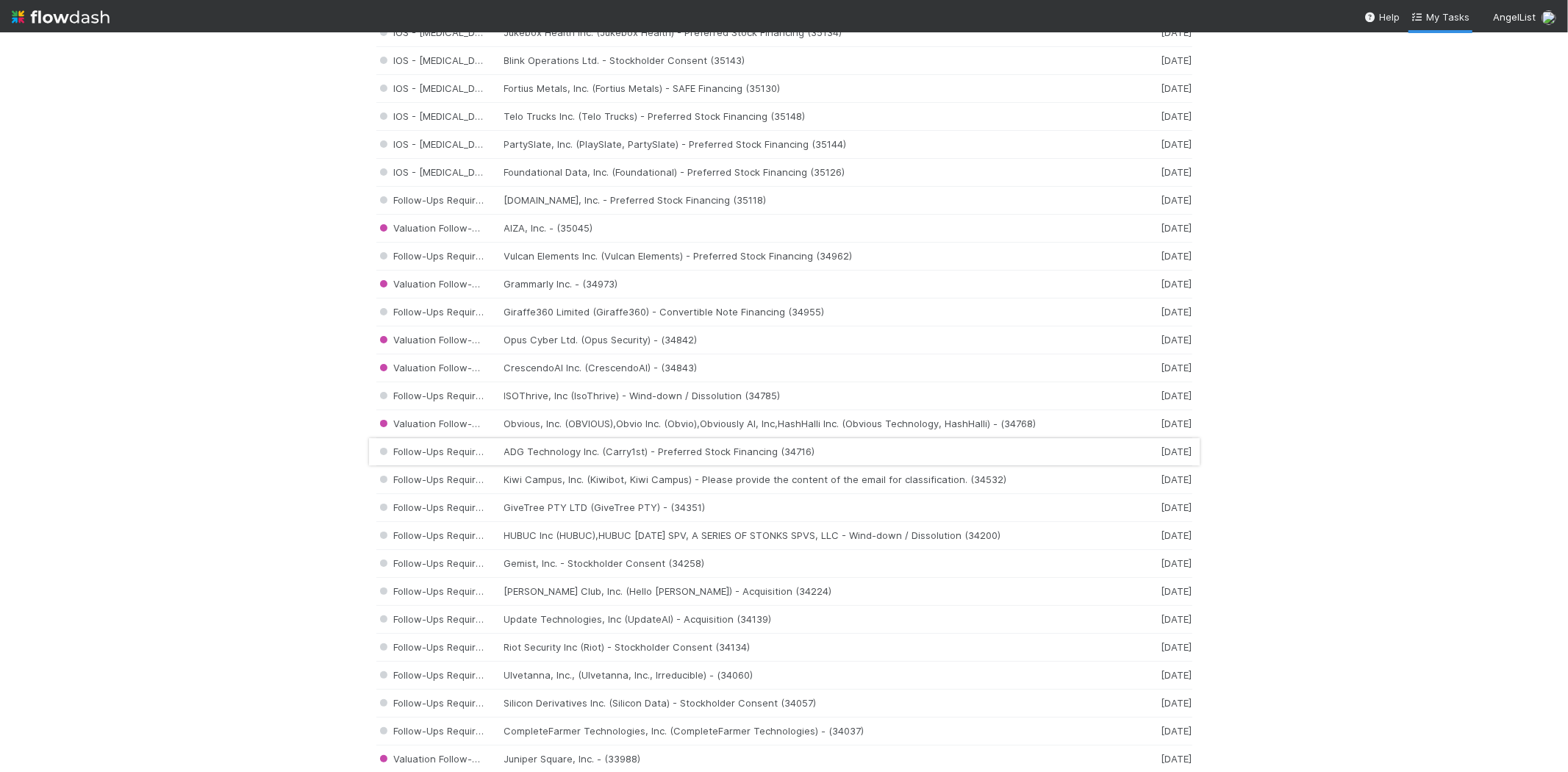
scroll to position [1470, 0]
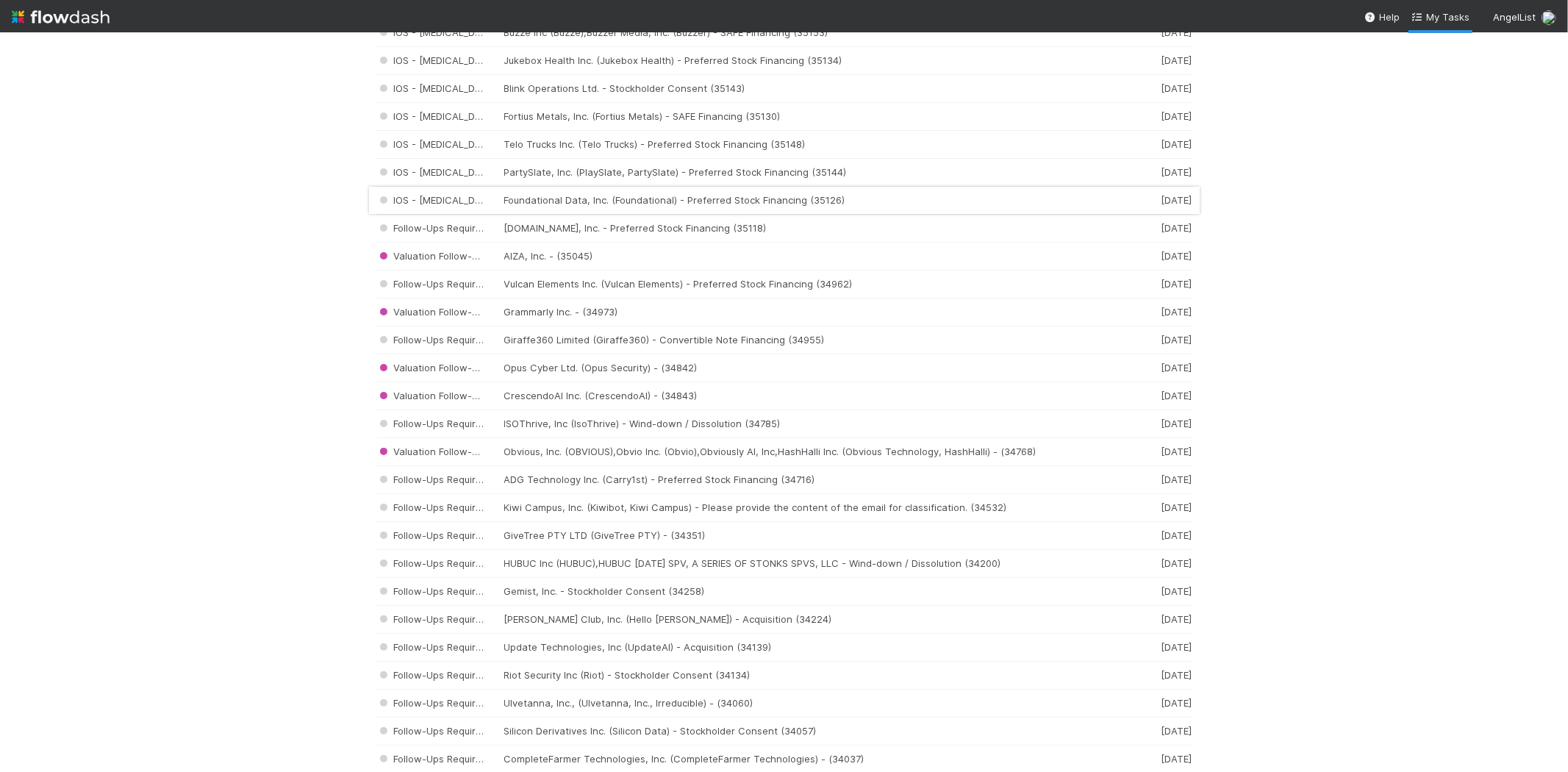
click at [588, 205] on div "IOS - [MEDICAL_DATA] Foundational Data, Inc. (Foundational) - Preferred Stock F…" at bounding box center [785, 200] width 816 height 28
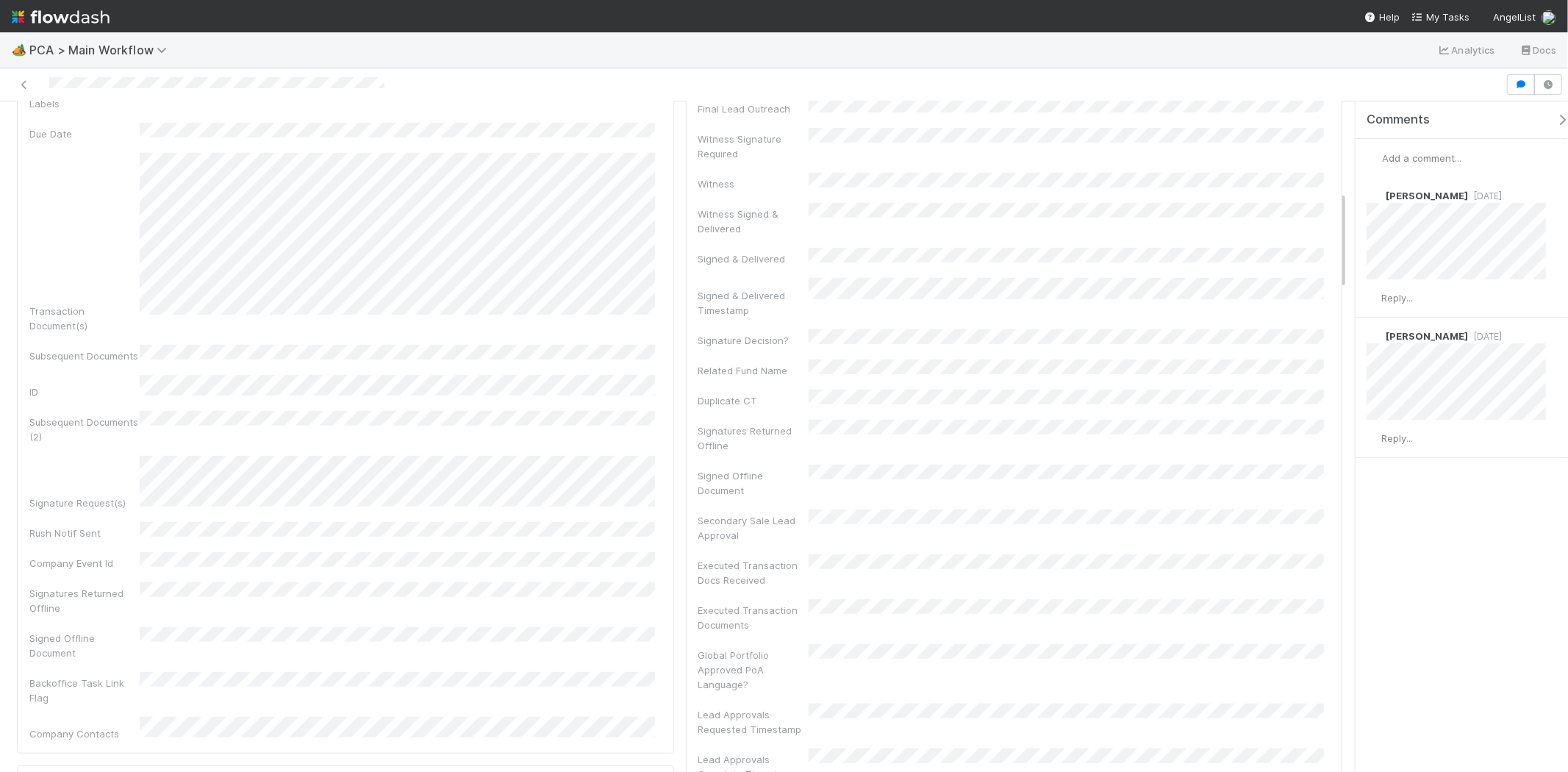
scroll to position [408, 0]
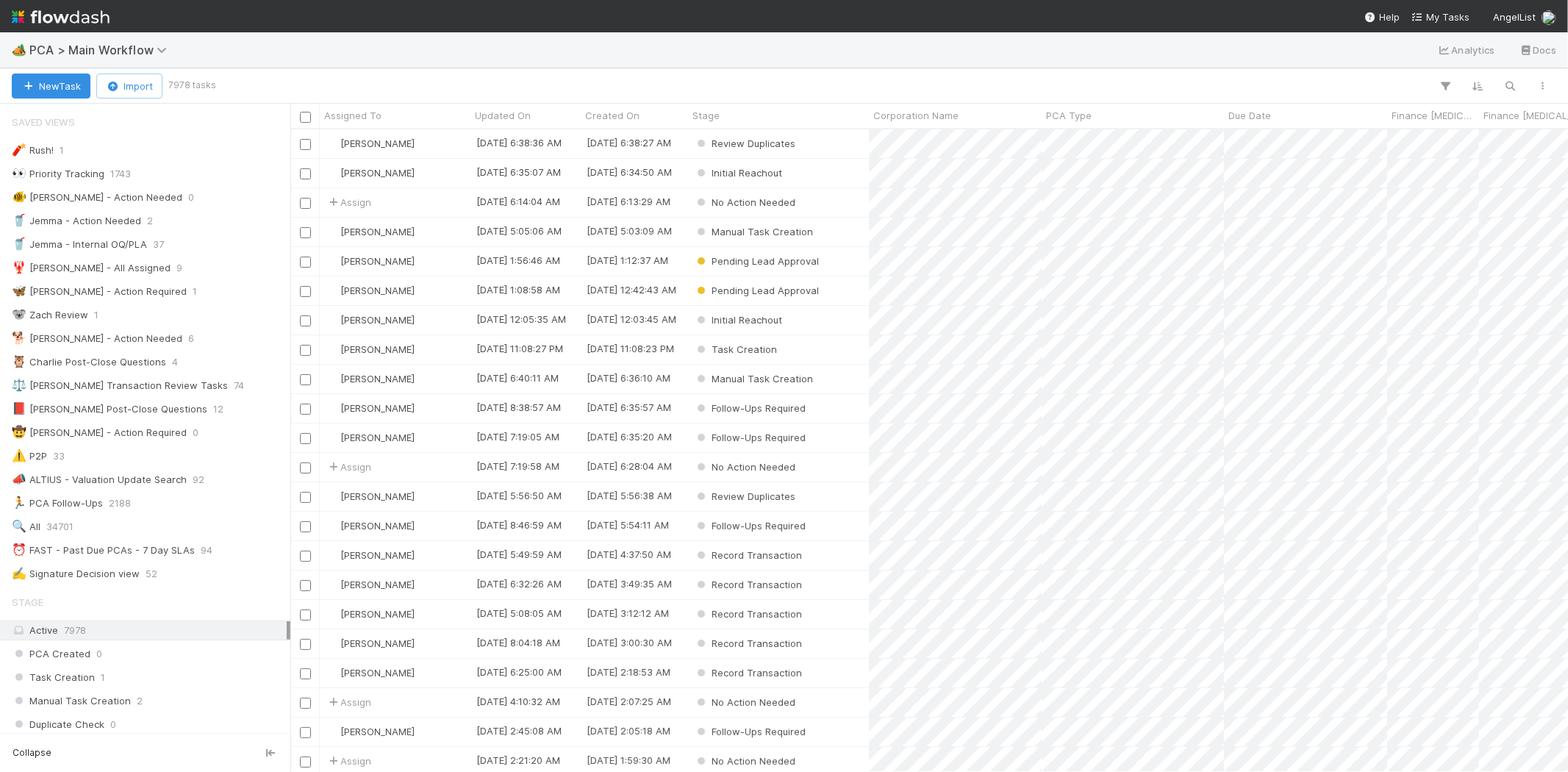
scroll to position [630, 1265]
click at [1442, 12] on span "My Tasks" at bounding box center [1440, 17] width 58 height 12
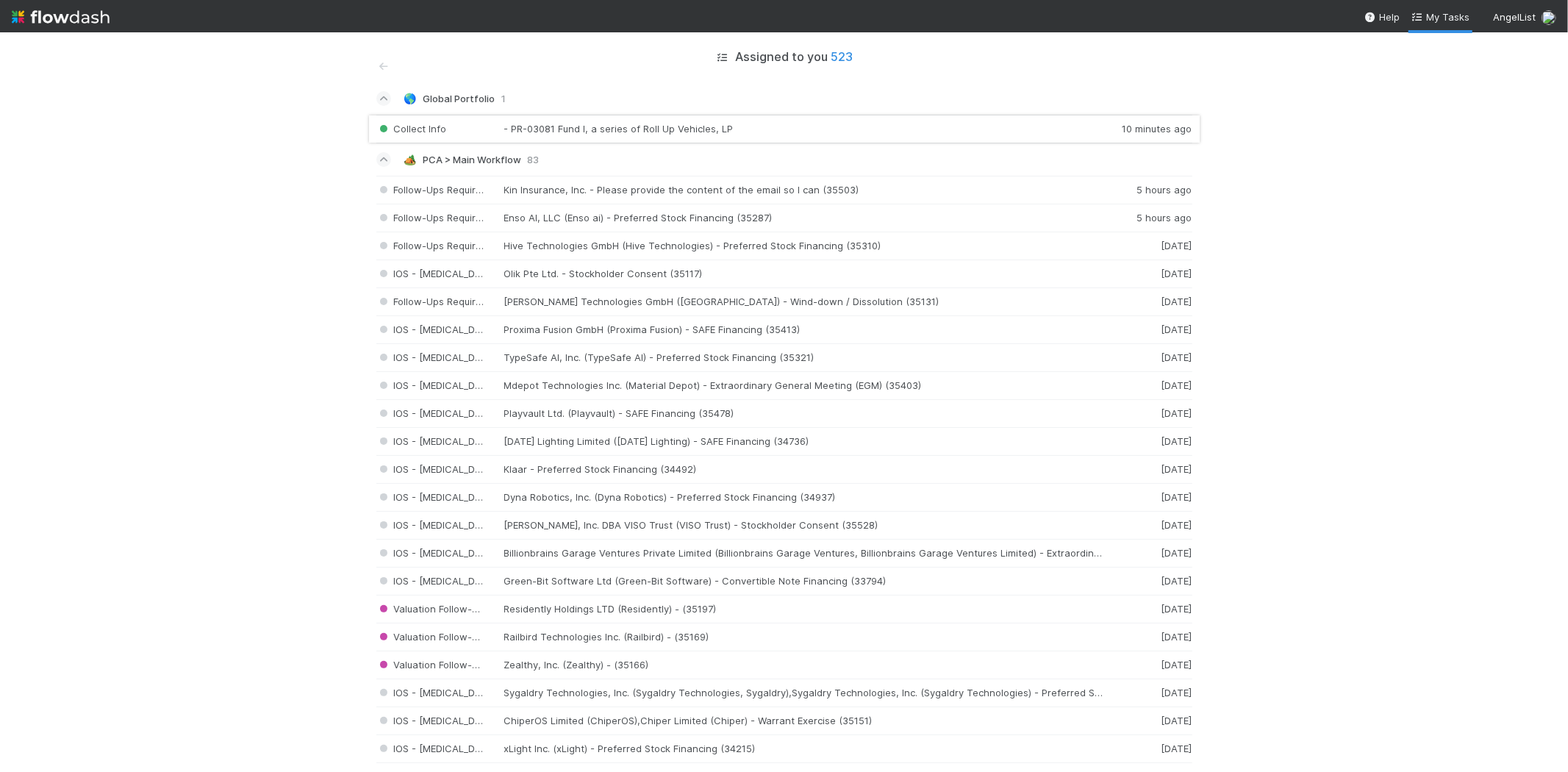
click at [574, 136] on div "Collect Info - PR-03081 Fund I, a series of Roll Up Vehicles, LP 10 minutes ago" at bounding box center [785, 129] width 816 height 28
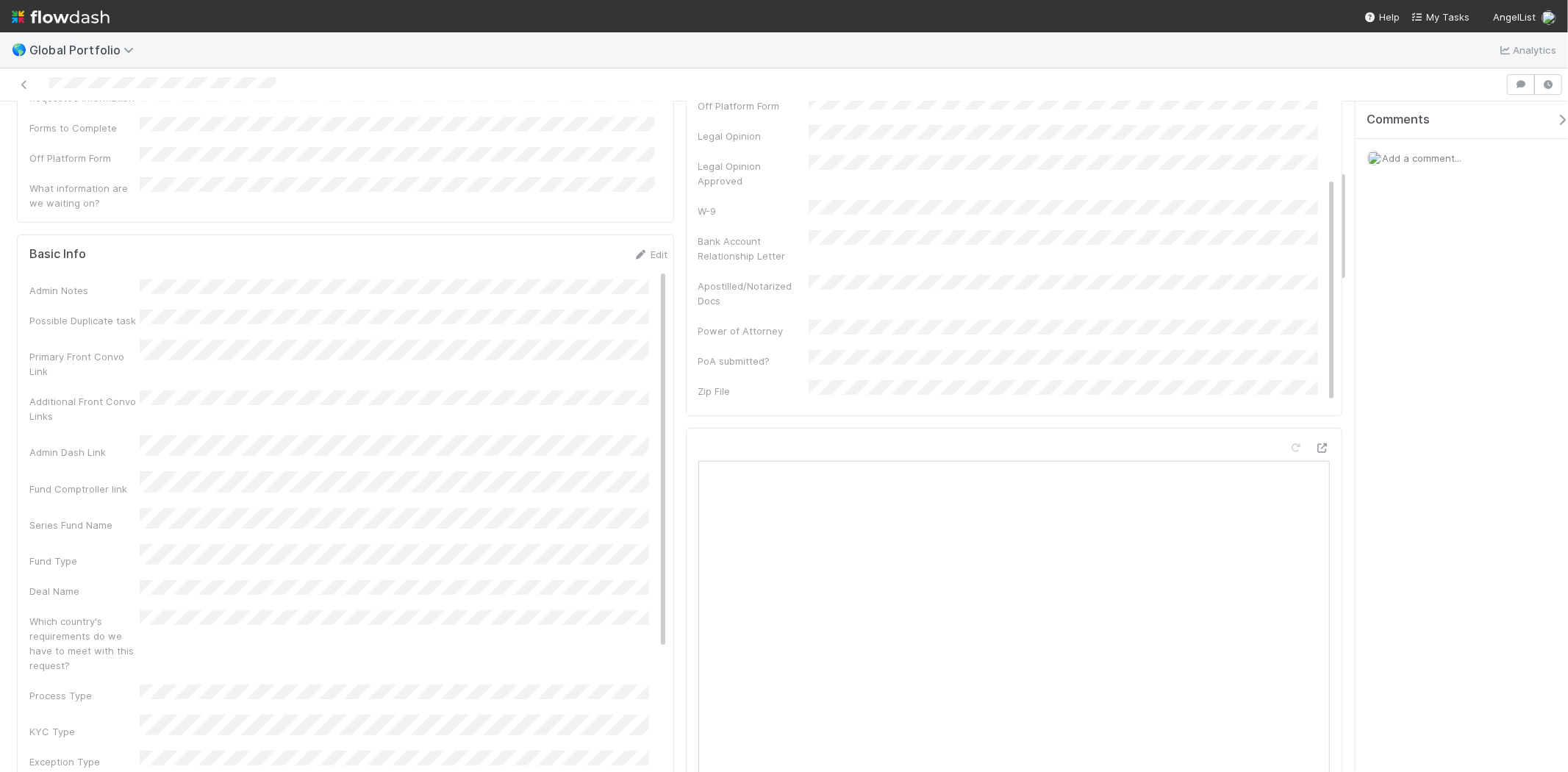
scroll to position [245, 0]
click at [1315, 443] on icon at bounding box center [1322, 448] width 15 height 10
drag, startPoint x: 280, startPoint y: 78, endPoint x: 57, endPoint y: 92, distance: 223.4
click at [57, 92] on div at bounding box center [752, 84] width 1494 height 20
click at [1402, 150] on div "Add a comment..." at bounding box center [1468, 158] width 225 height 38
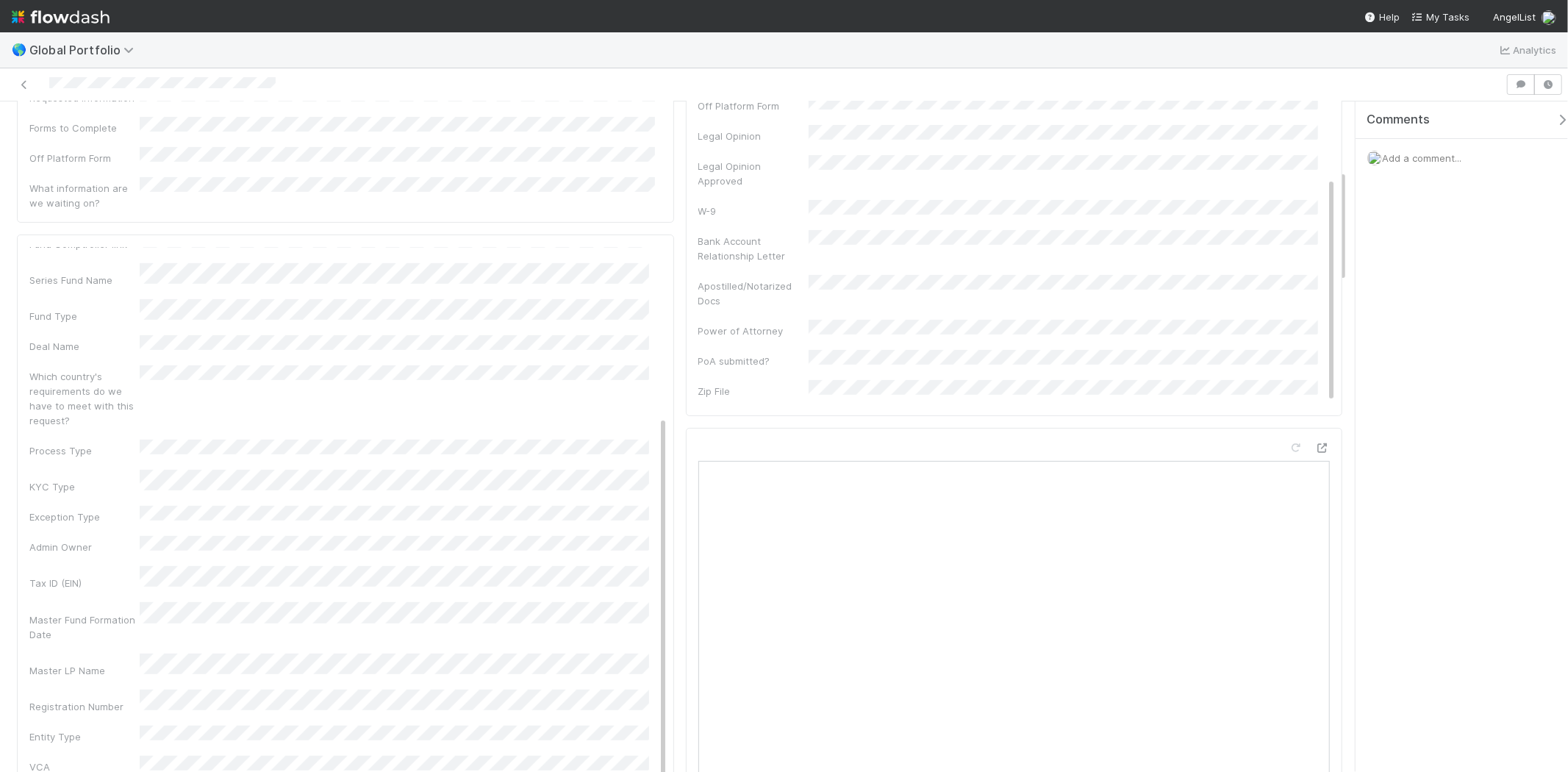
click at [1416, 156] on span "Add a comment..." at bounding box center [1422, 158] width 79 height 12
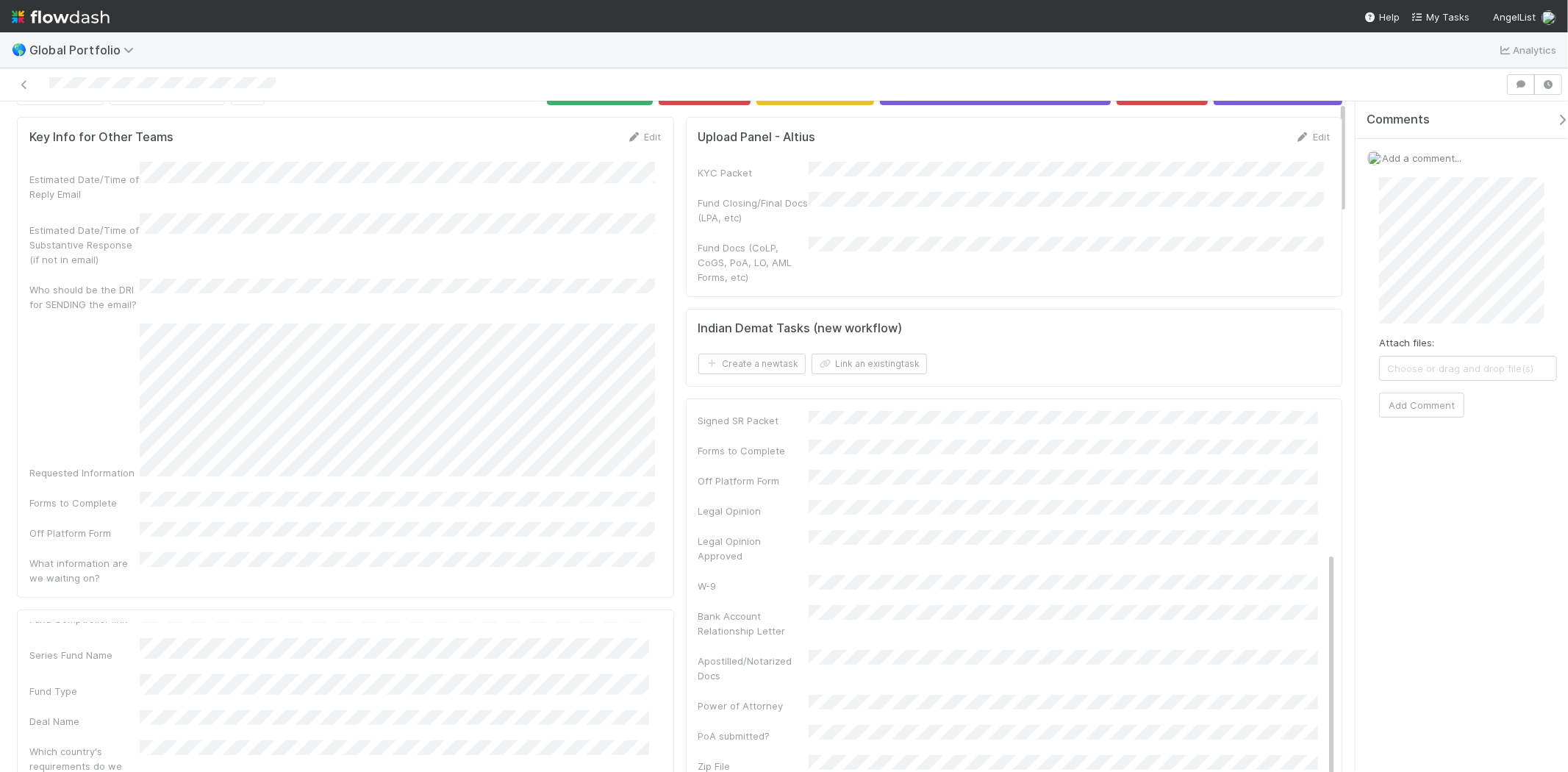
scroll to position [0, 0]
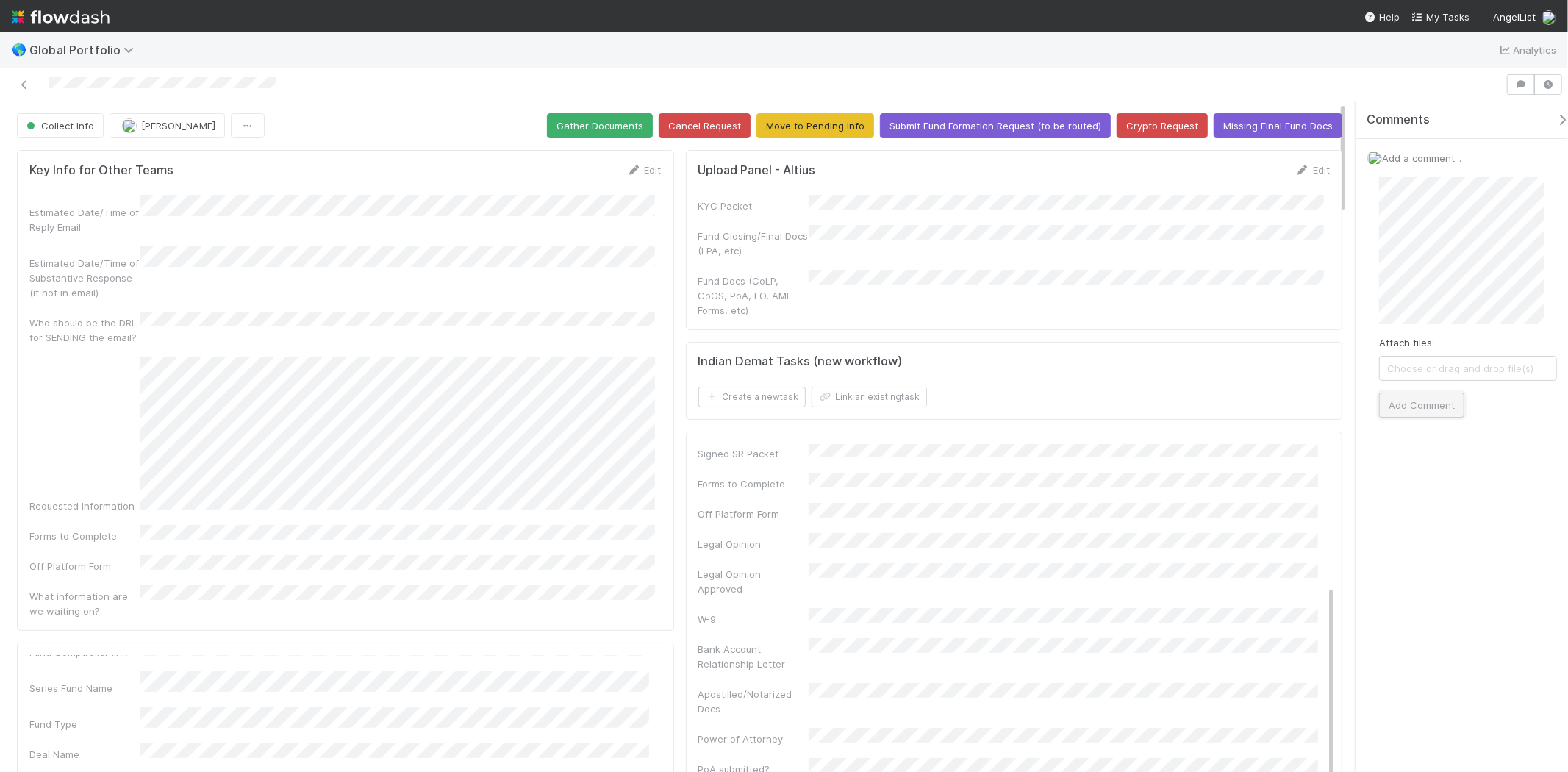
click at [1421, 409] on button "Add Comment" at bounding box center [1422, 405] width 86 height 25
click at [181, 126] on span "[PERSON_NAME]" at bounding box center [179, 125] width 74 height 12
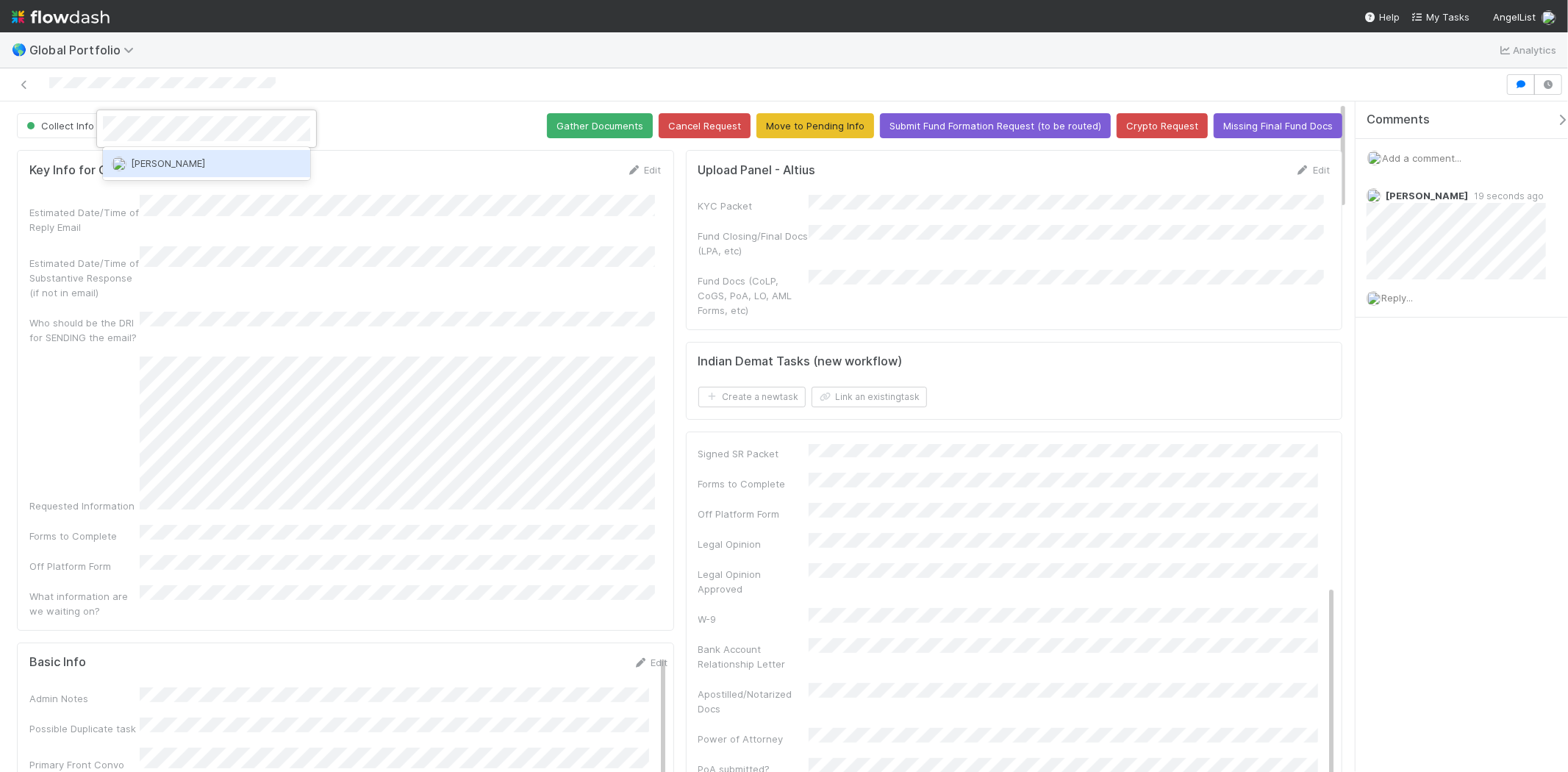
click at [1486, 228] on div at bounding box center [784, 386] width 1568 height 772
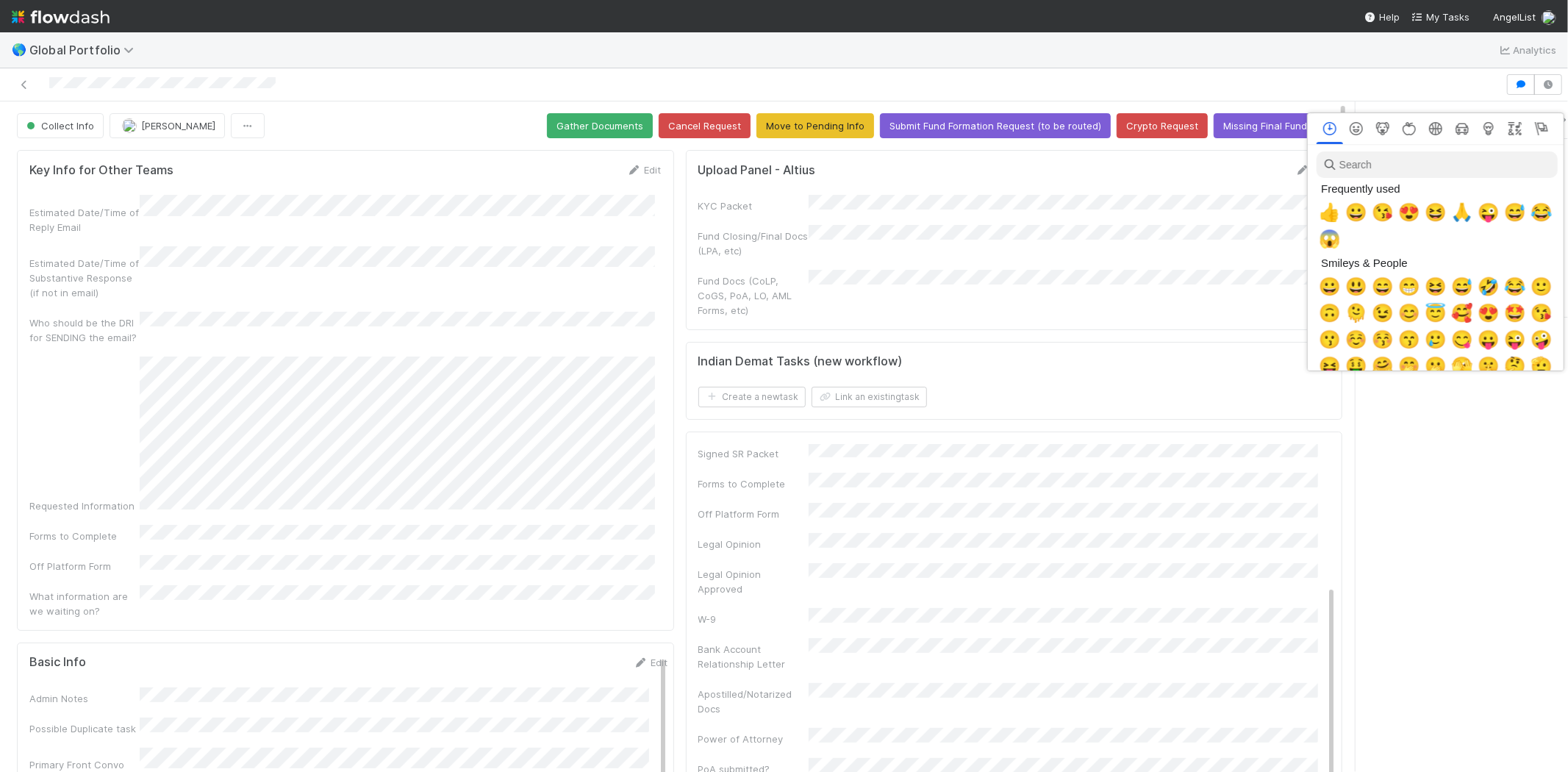
scroll to position [0, 6]
click at [1265, 200] on div at bounding box center [784, 386] width 1568 height 772
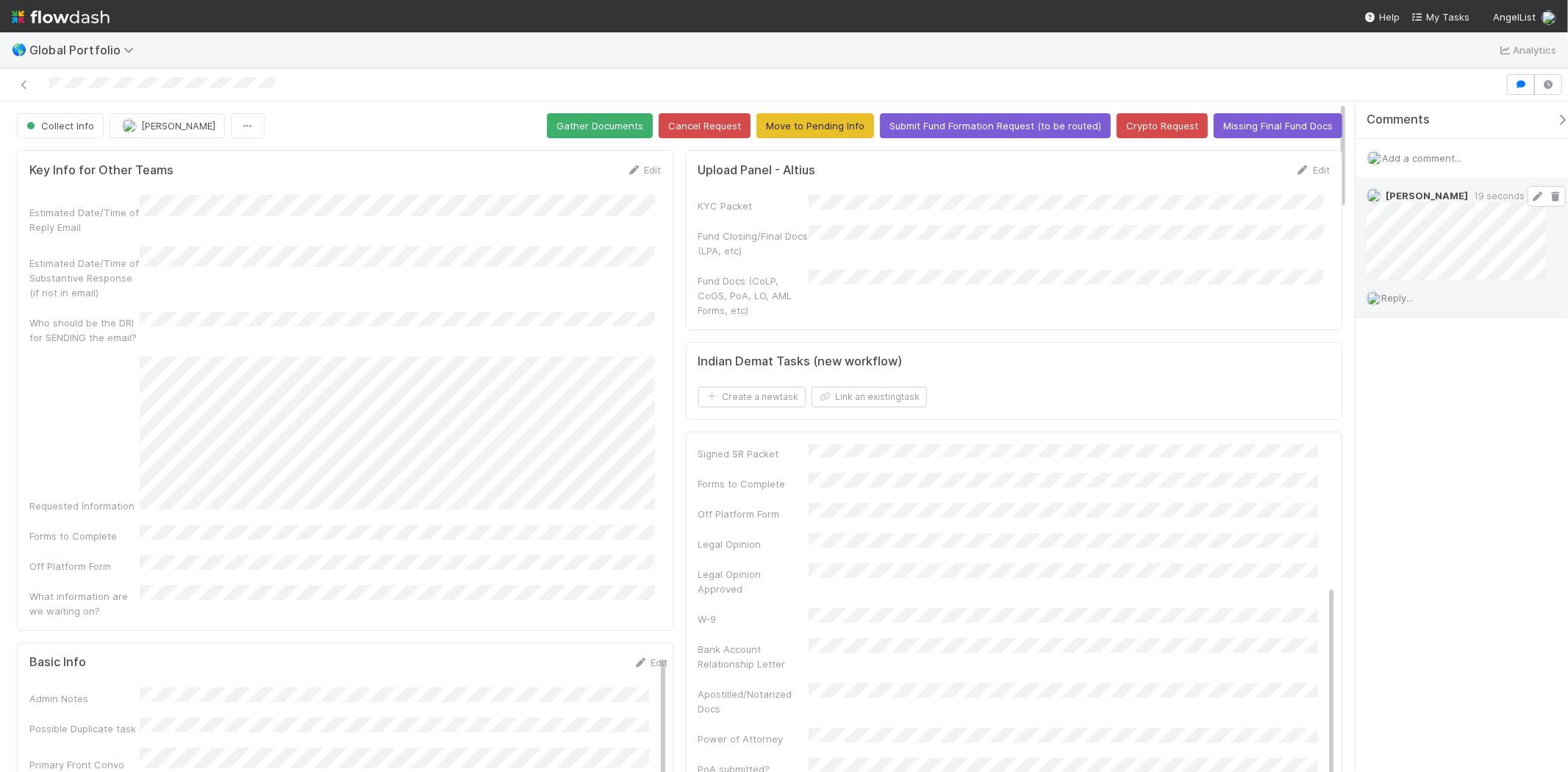
click at [1531, 195] on icon at bounding box center [1538, 196] width 15 height 10
click at [192, 121] on span "[PERSON_NAME]" at bounding box center [179, 125] width 74 height 12
click at [467, 69] on div at bounding box center [784, 386] width 1568 height 772
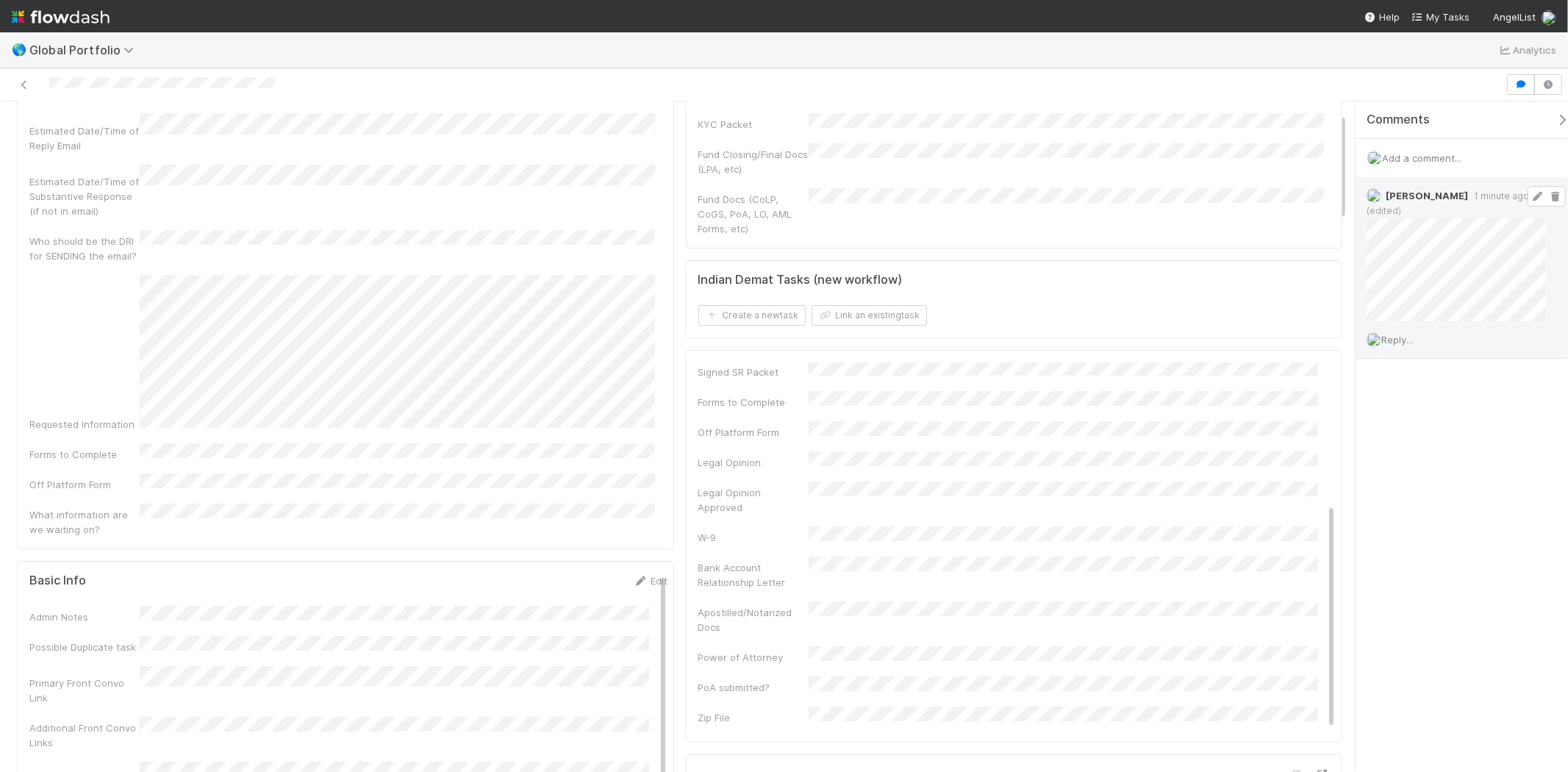
scroll to position [0, 0]
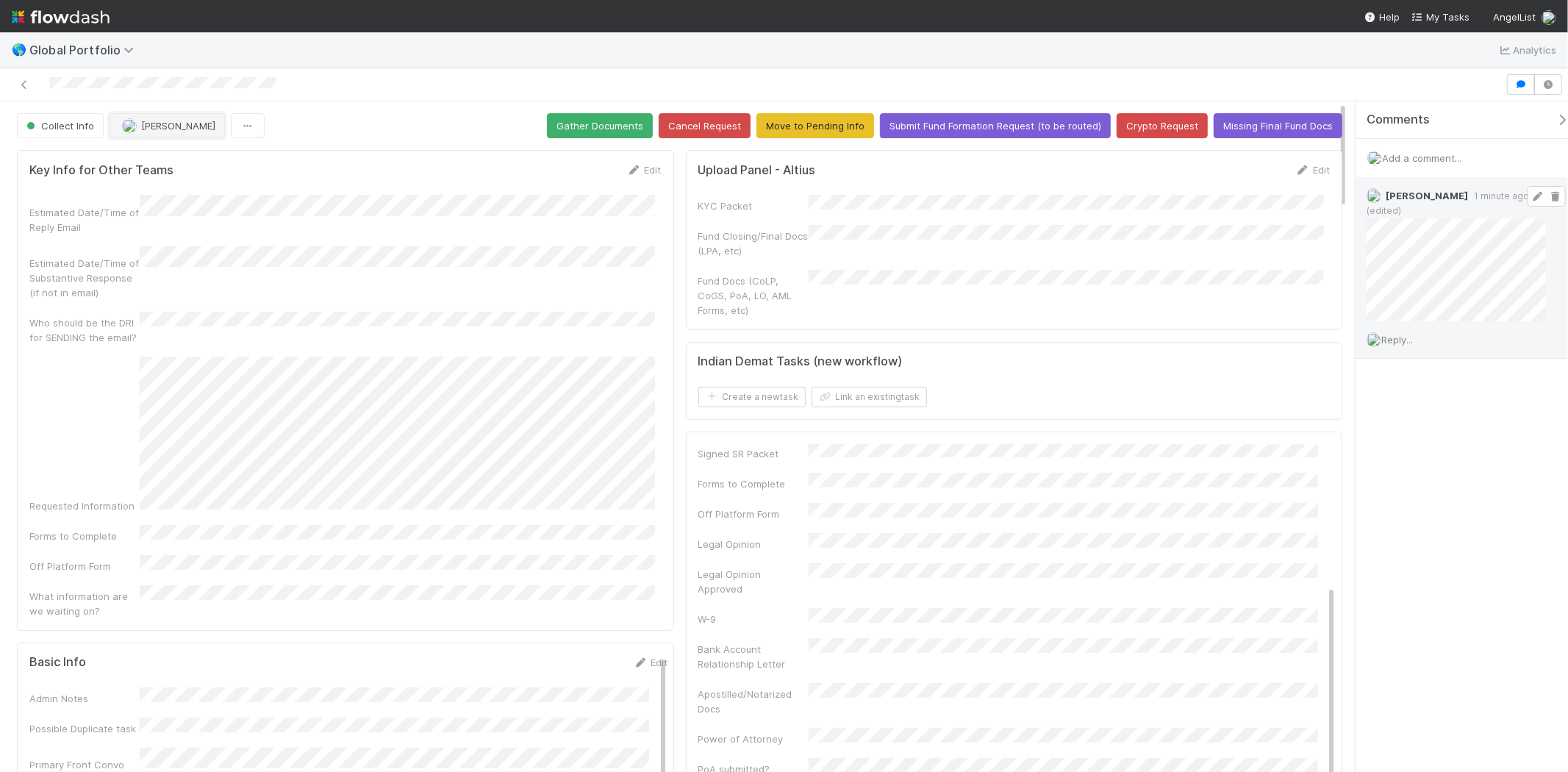
click at [184, 130] on span "[PERSON_NAME]" at bounding box center [179, 125] width 74 height 12
click at [178, 160] on span "Gabe Wieder" at bounding box center [168, 163] width 74 height 12
click at [302, 84] on div at bounding box center [752, 84] width 1494 height 20
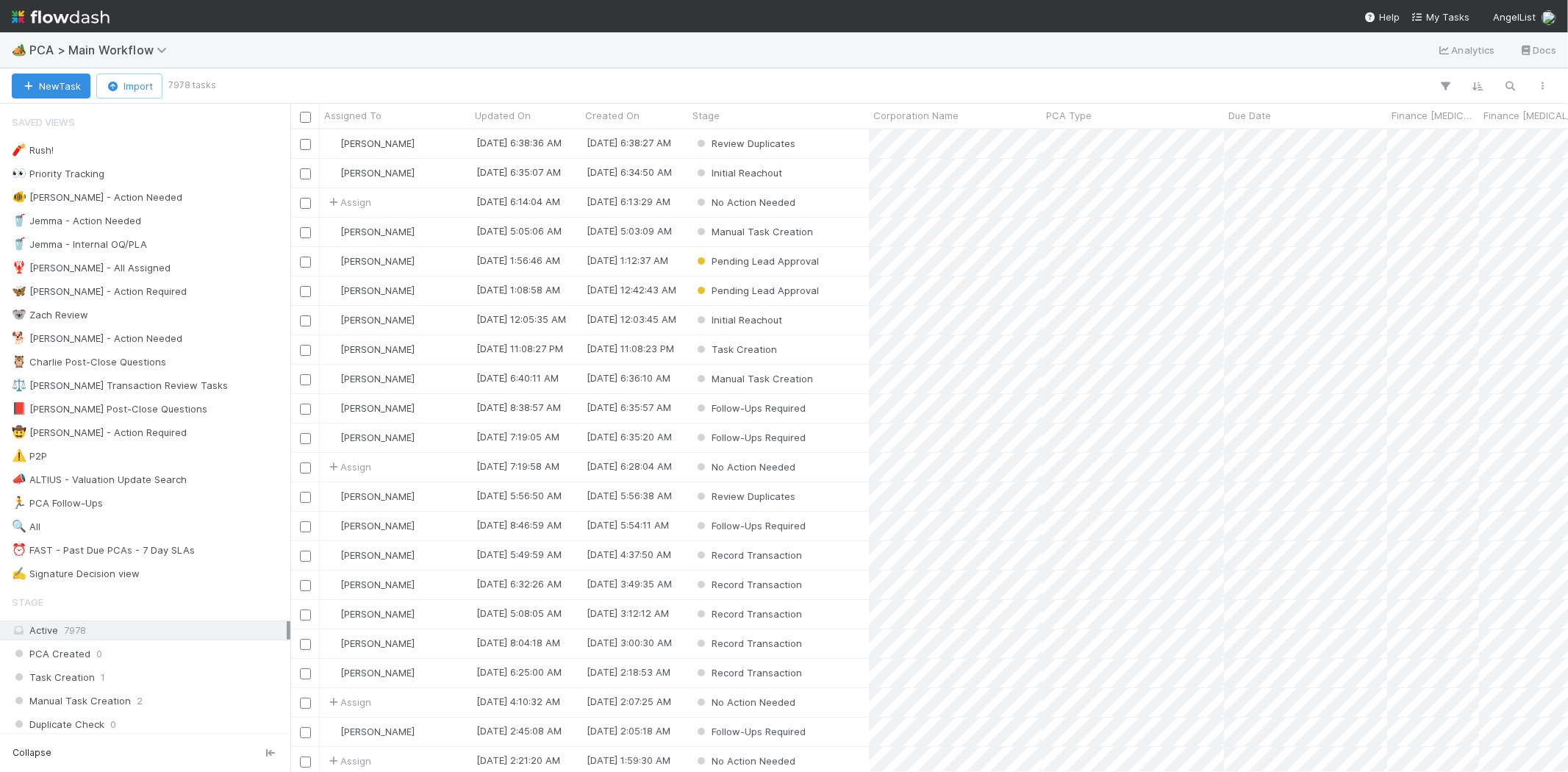
scroll to position [630, 1265]
click at [1444, 15] on span "My Tasks" at bounding box center [1440, 17] width 58 height 12
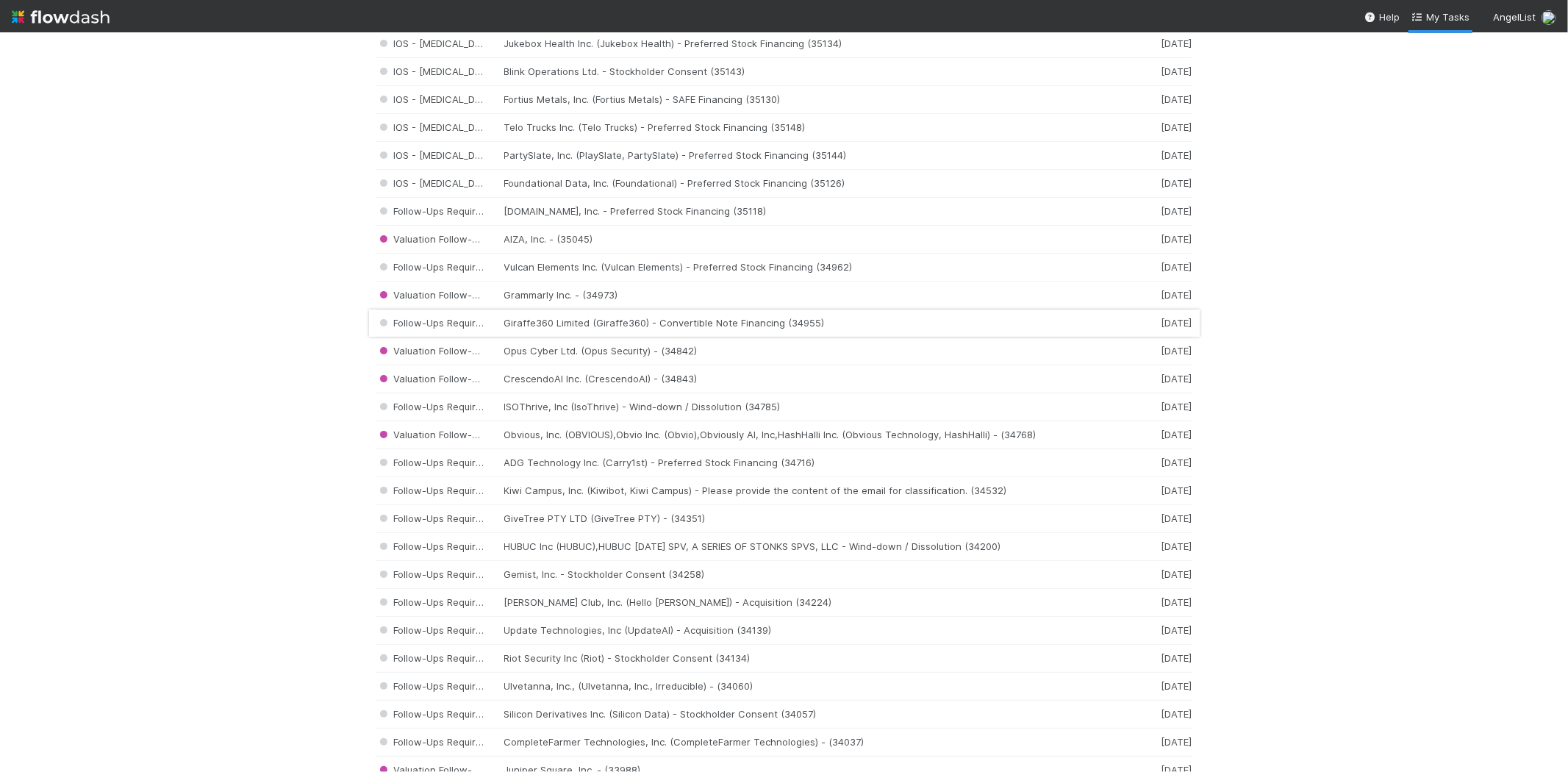
scroll to position [1470, 0]
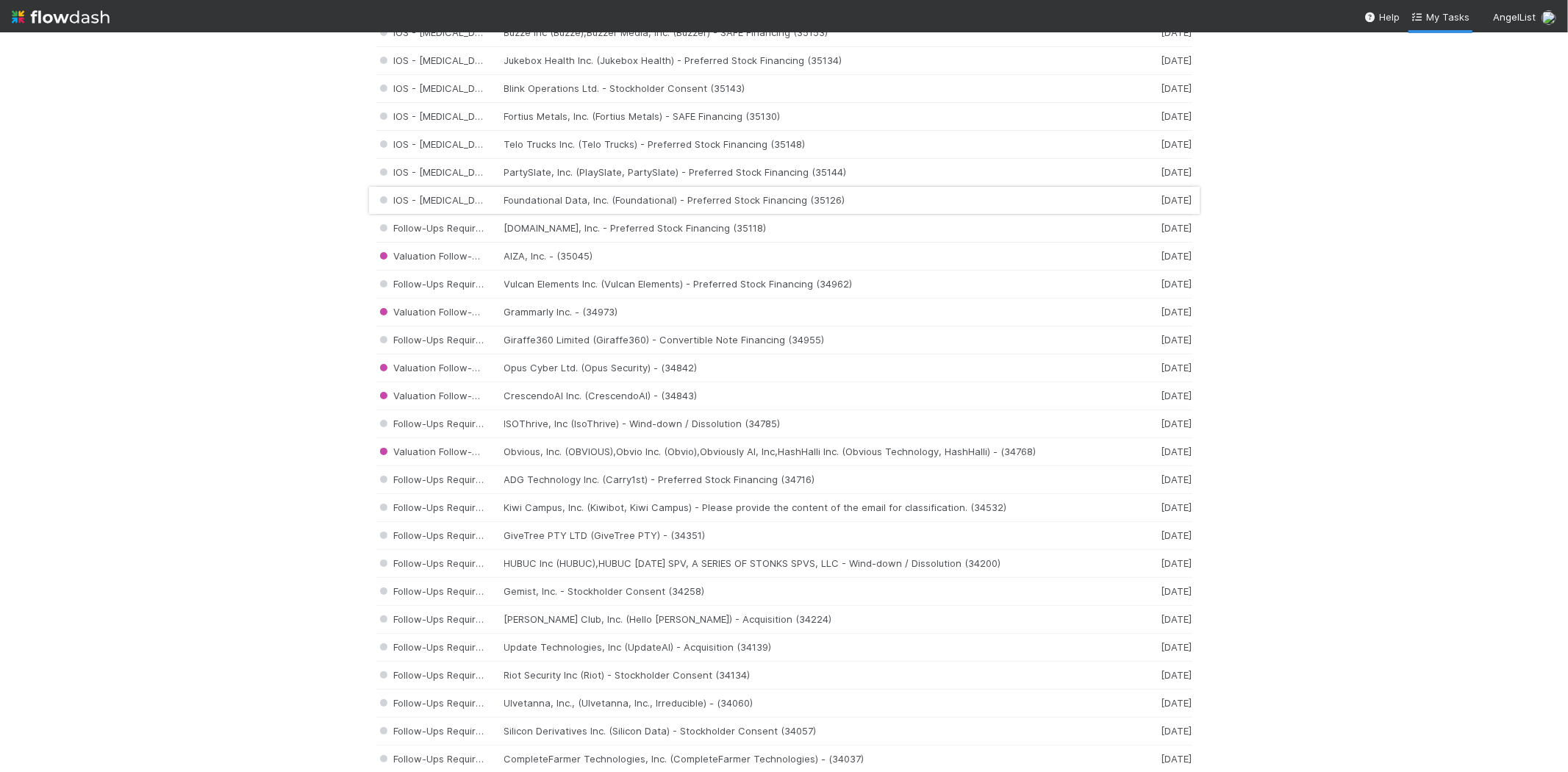
click at [647, 207] on div "IOS - ICU Foundational Data, Inc. (Foundational) - Preferred Stock Financing (3…" at bounding box center [785, 200] width 816 height 28
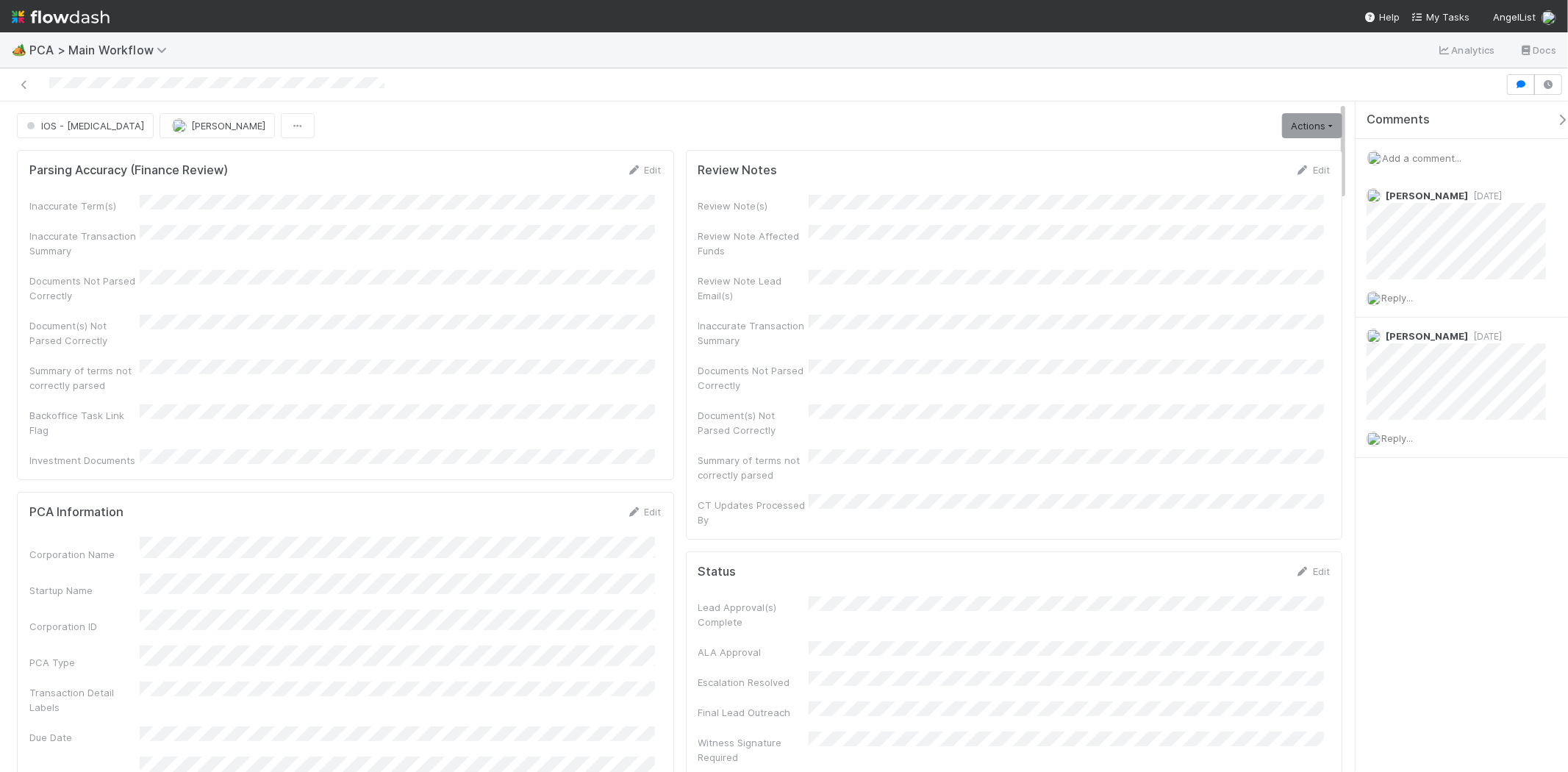
click at [1555, 116] on icon "button" at bounding box center [1562, 120] width 15 height 12
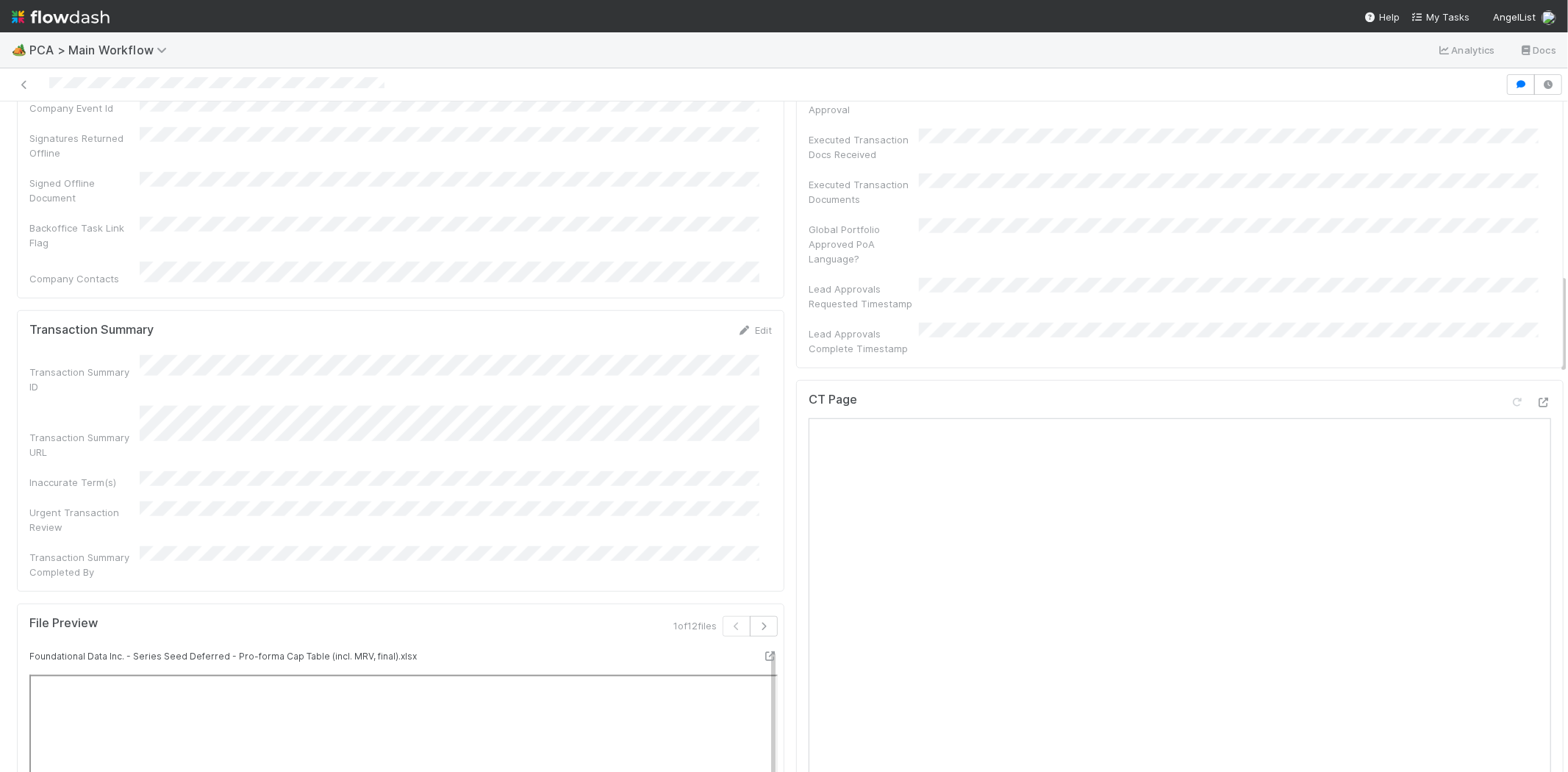
scroll to position [1143, 0]
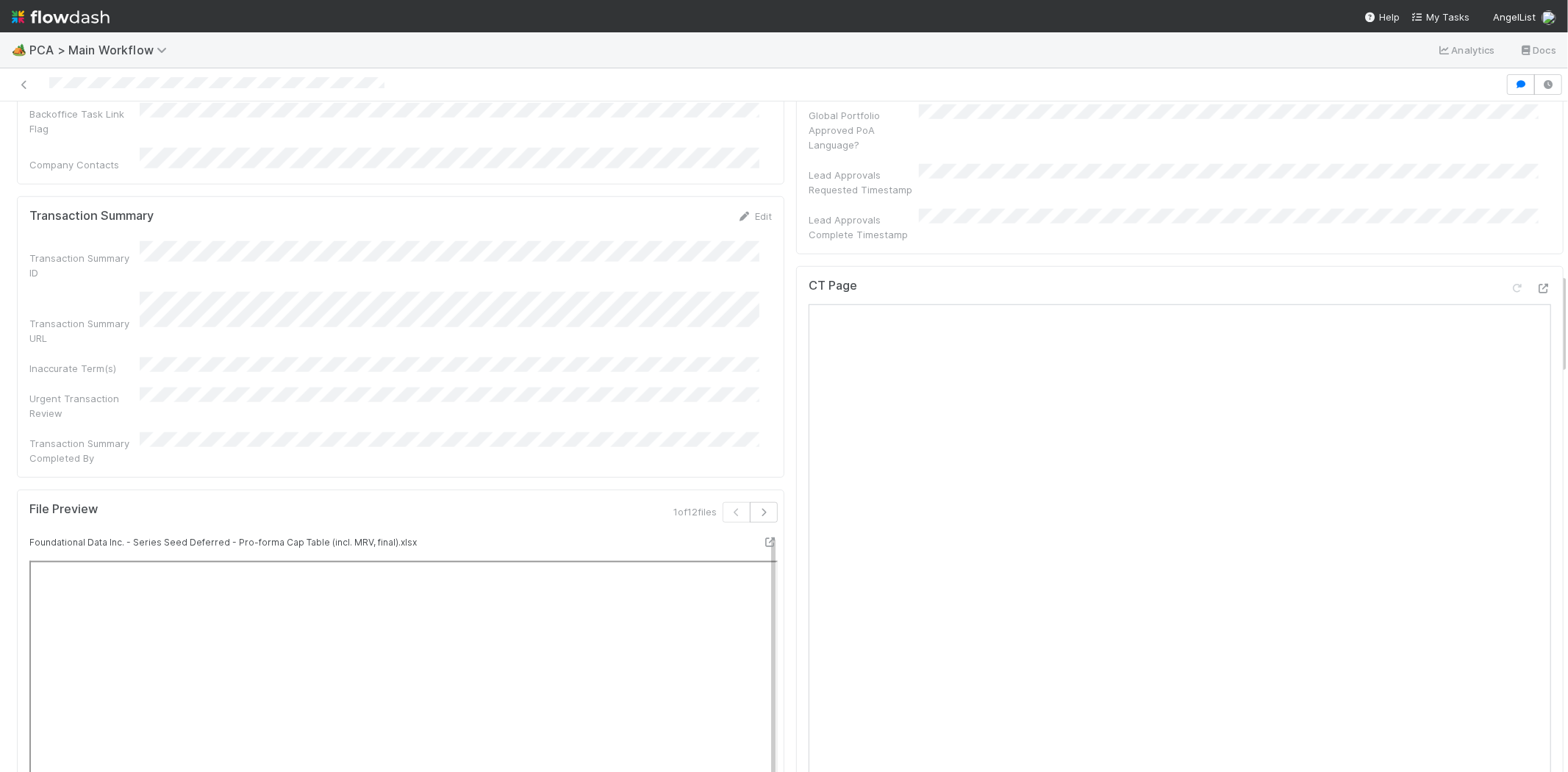
click at [150, 83] on div at bounding box center [752, 84] width 1494 height 20
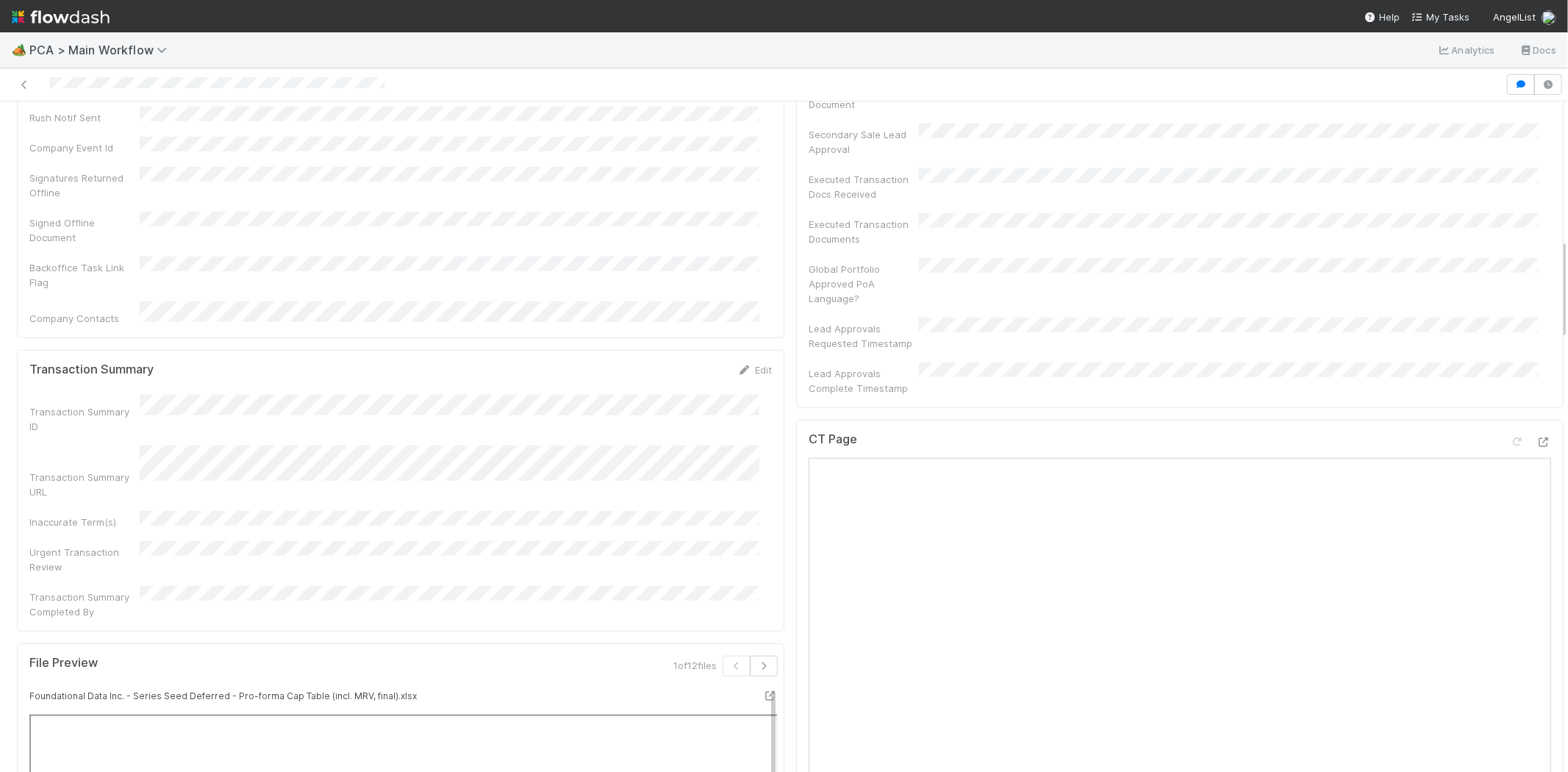
scroll to position [913, 0]
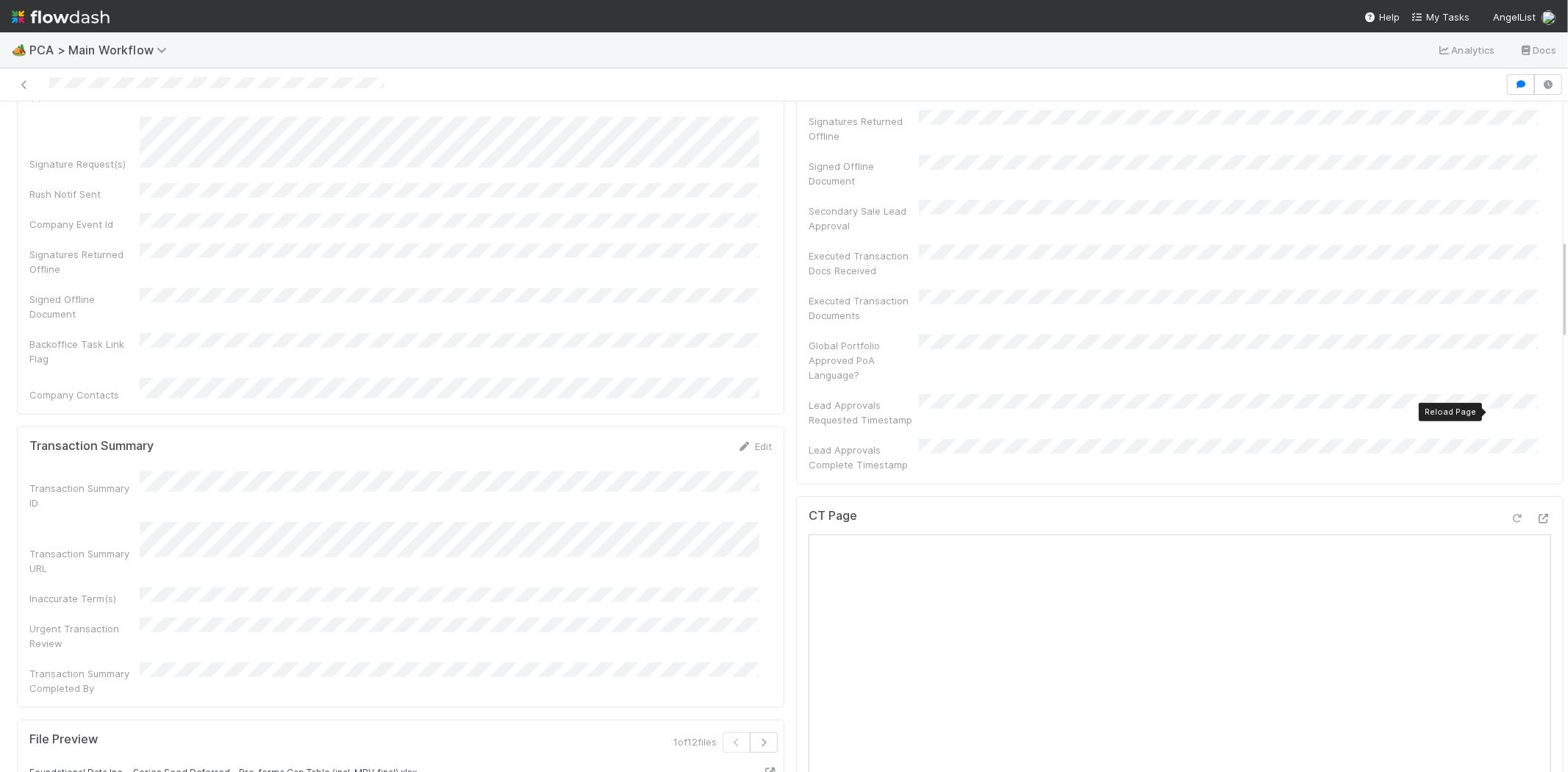
click at [1510, 514] on icon at bounding box center [1517, 519] width 15 height 10
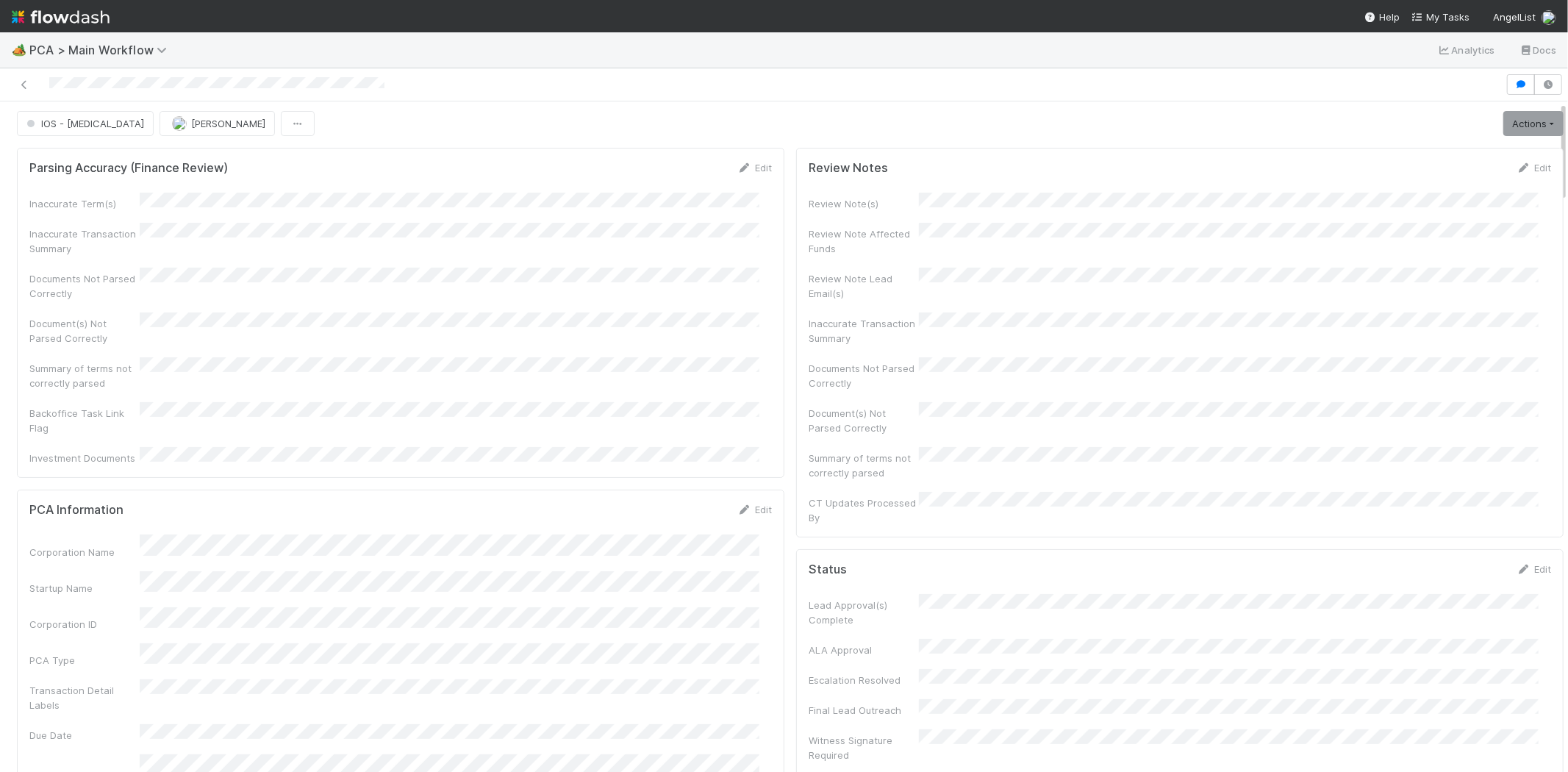
scroll to position [0, 0]
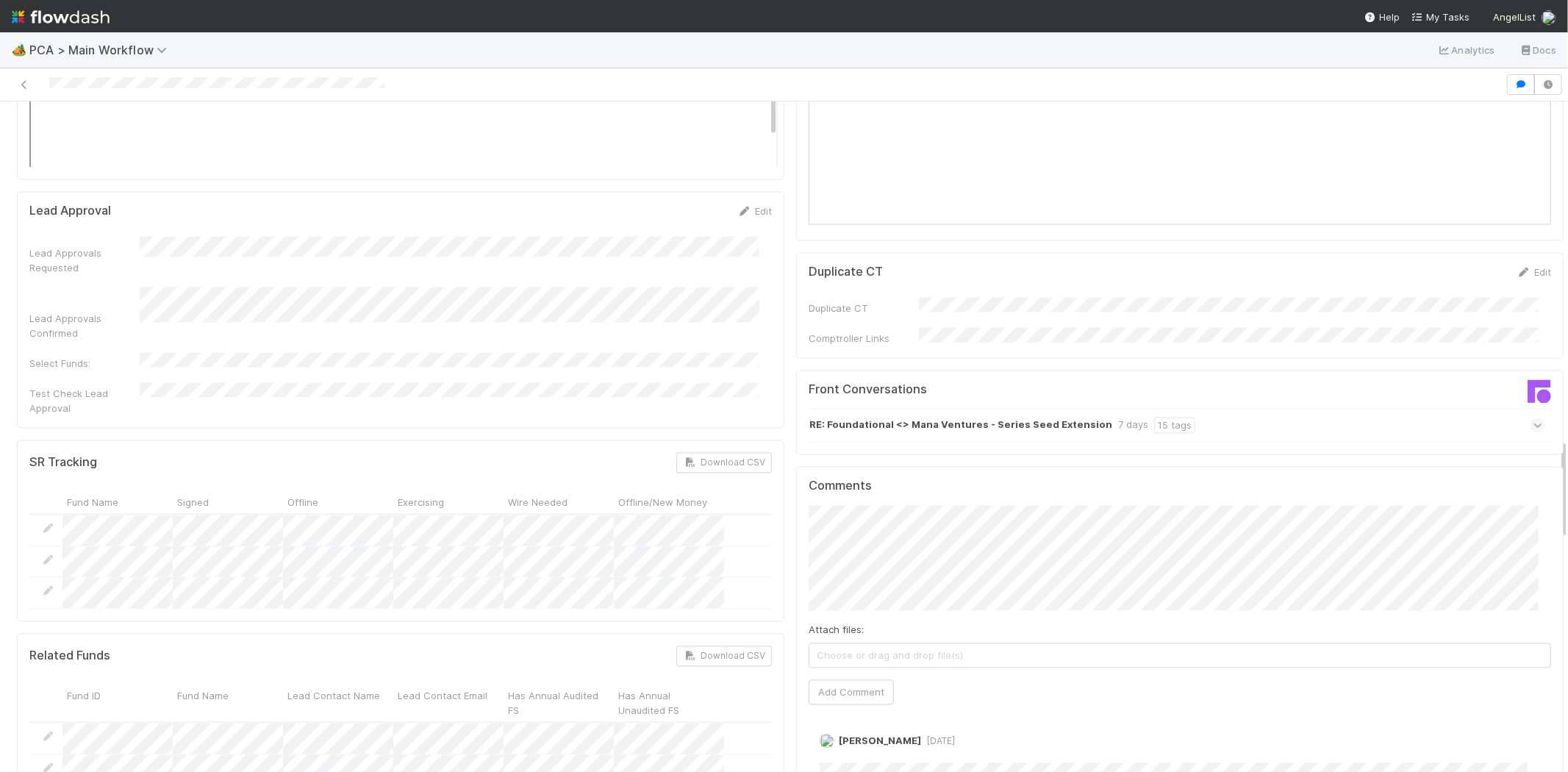
drag, startPoint x: 1551, startPoint y: 123, endPoint x: 1547, endPoint y: 460, distance: 337.0
click at [1553, 461] on div "IOS - ICU Michael Capilitan Actions Finish Move to Post-Close Question Move to …" at bounding box center [784, 437] width 1568 height 671
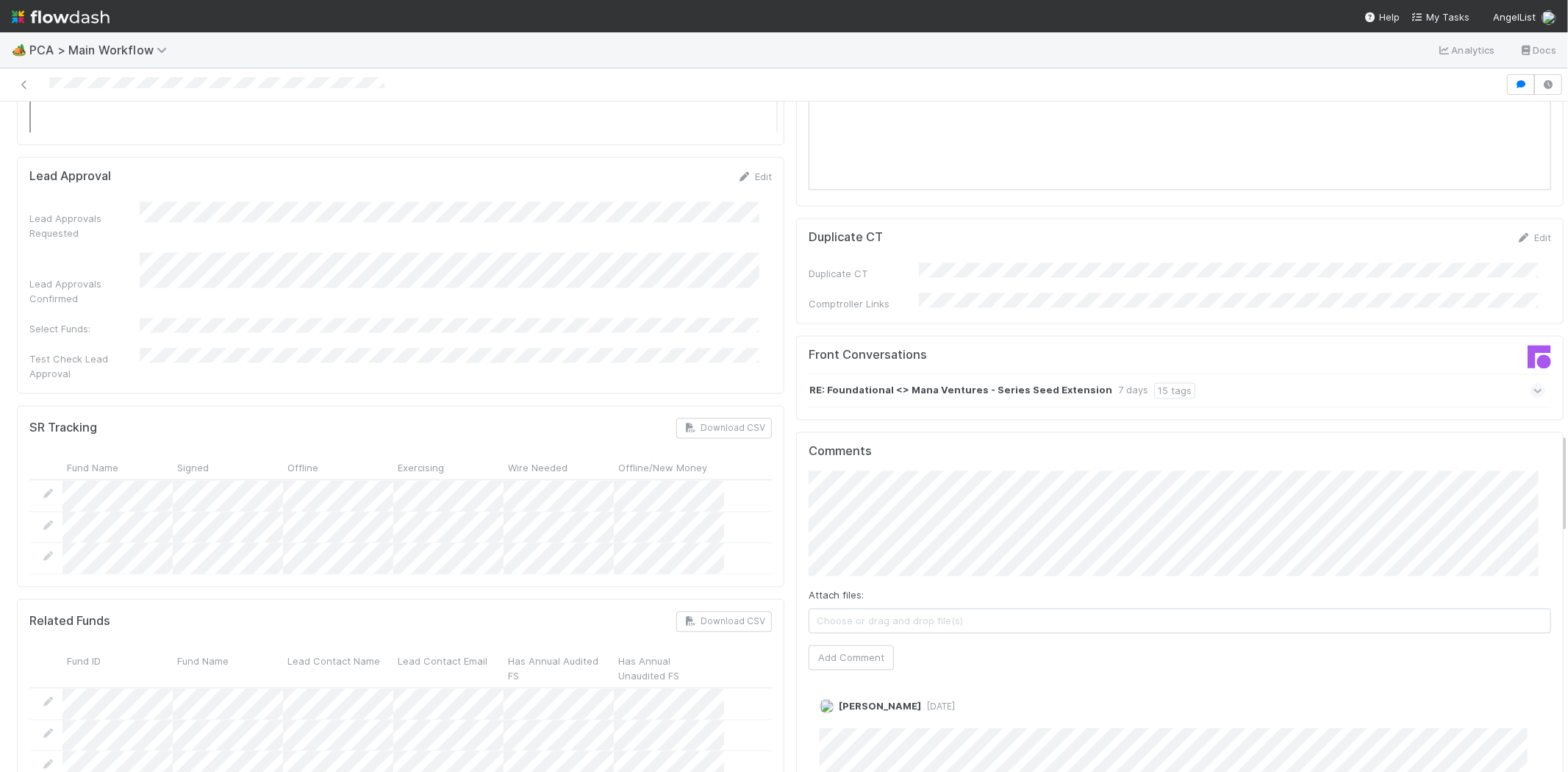
scroll to position [2295, 0]
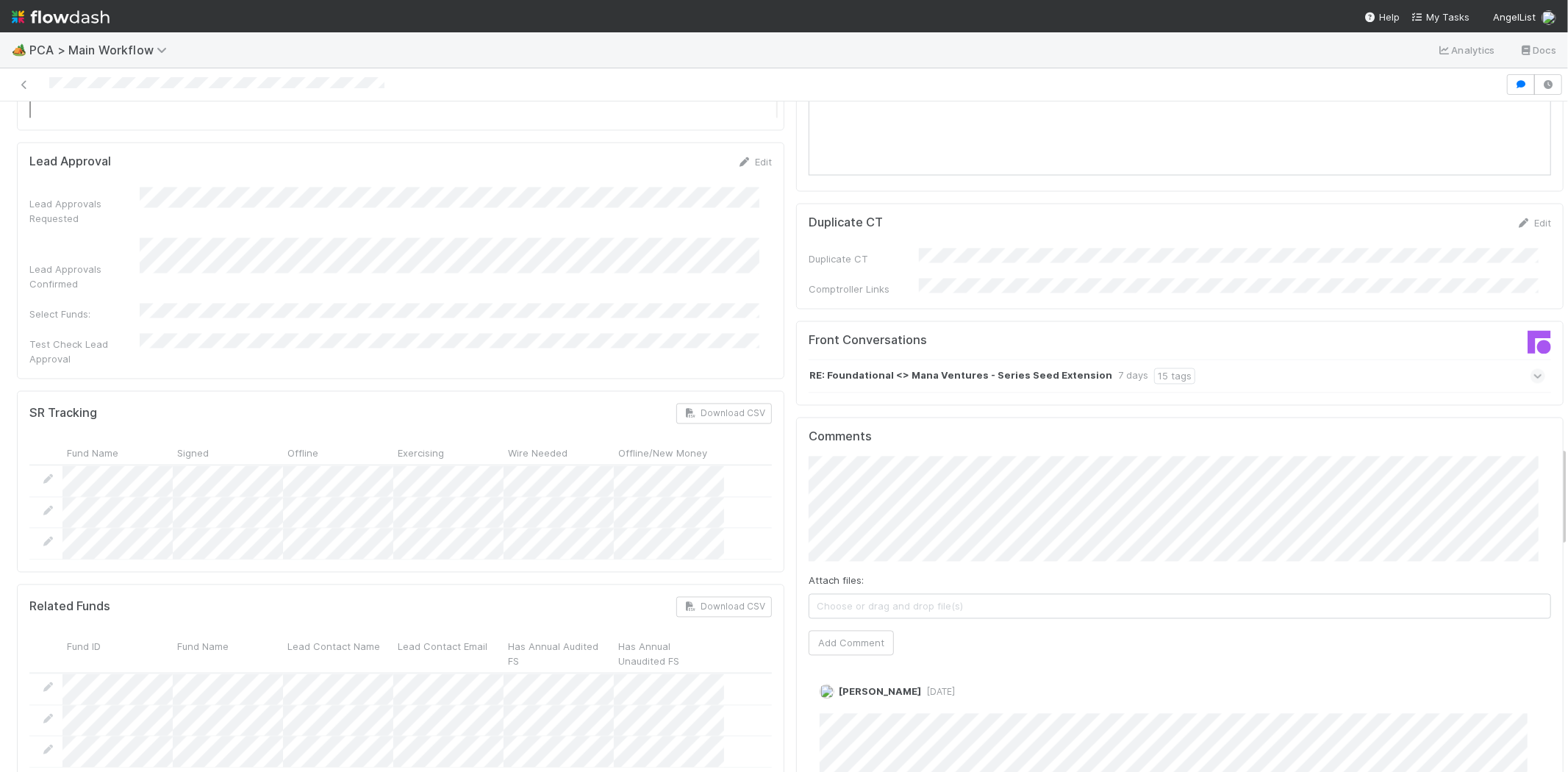
click at [1553, 453] on div "IOS - ICU Michael Capilitan Actions Finish Move to Post-Close Question Move to …" at bounding box center [784, 437] width 1568 height 671
click at [841, 631] on button "Add Comment" at bounding box center [852, 643] width 86 height 25
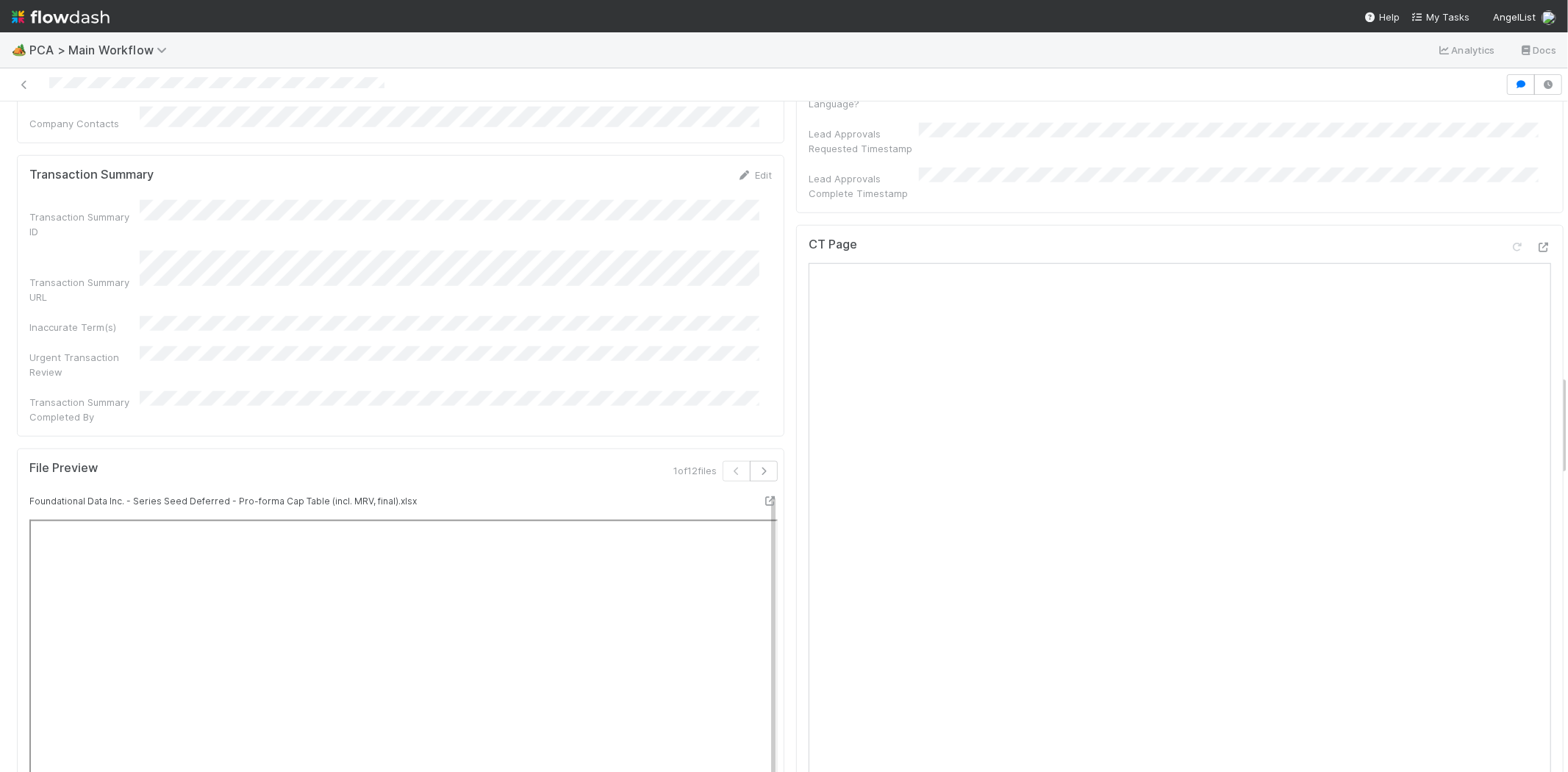
scroll to position [0, 0]
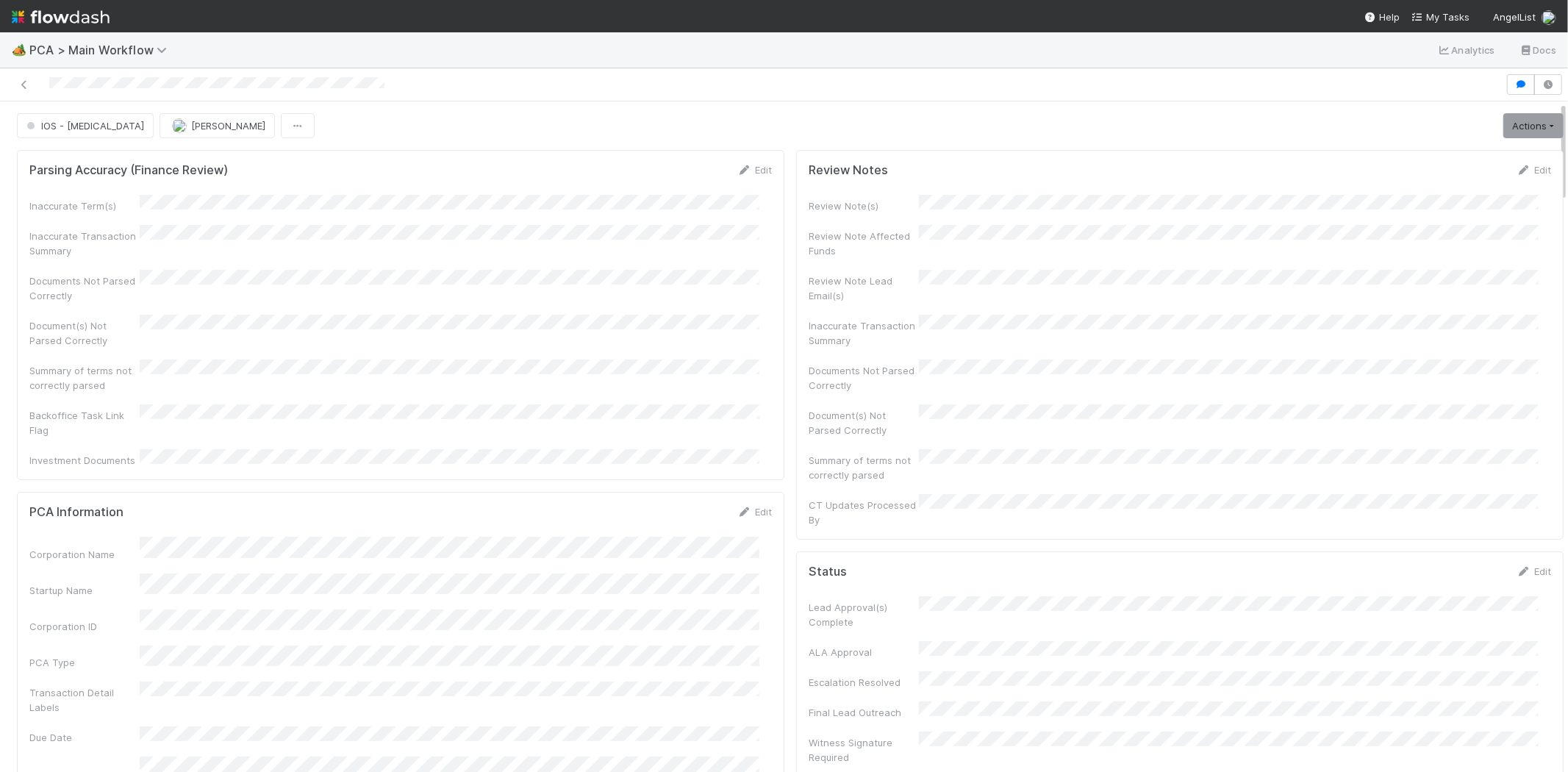
drag, startPoint x: 1552, startPoint y: 471, endPoint x: 559, endPoint y: 199, distance: 1029.6
click at [1556, 78] on div "🏕️ PCA > Main Workflow Analytics Docs IOS - ICU Michael Capilitan Actions Finis…" at bounding box center [784, 402] width 1568 height 740
click at [70, 120] on span "IOS - [MEDICAL_DATA]" at bounding box center [83, 125] width 120 height 12
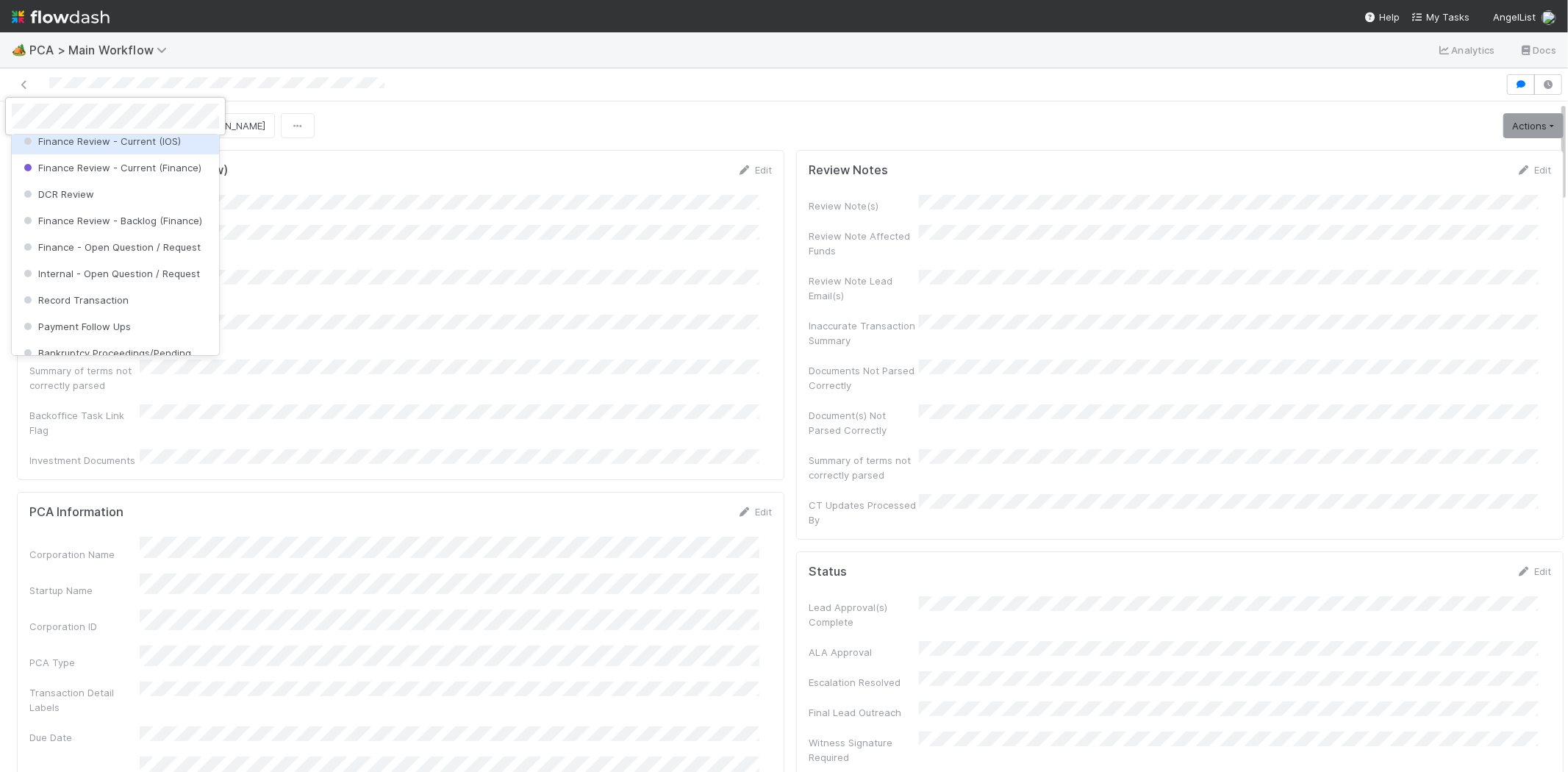
click at [147, 147] on span "Finance Review - Current (IOS)" at bounding box center [100, 141] width 160 height 12
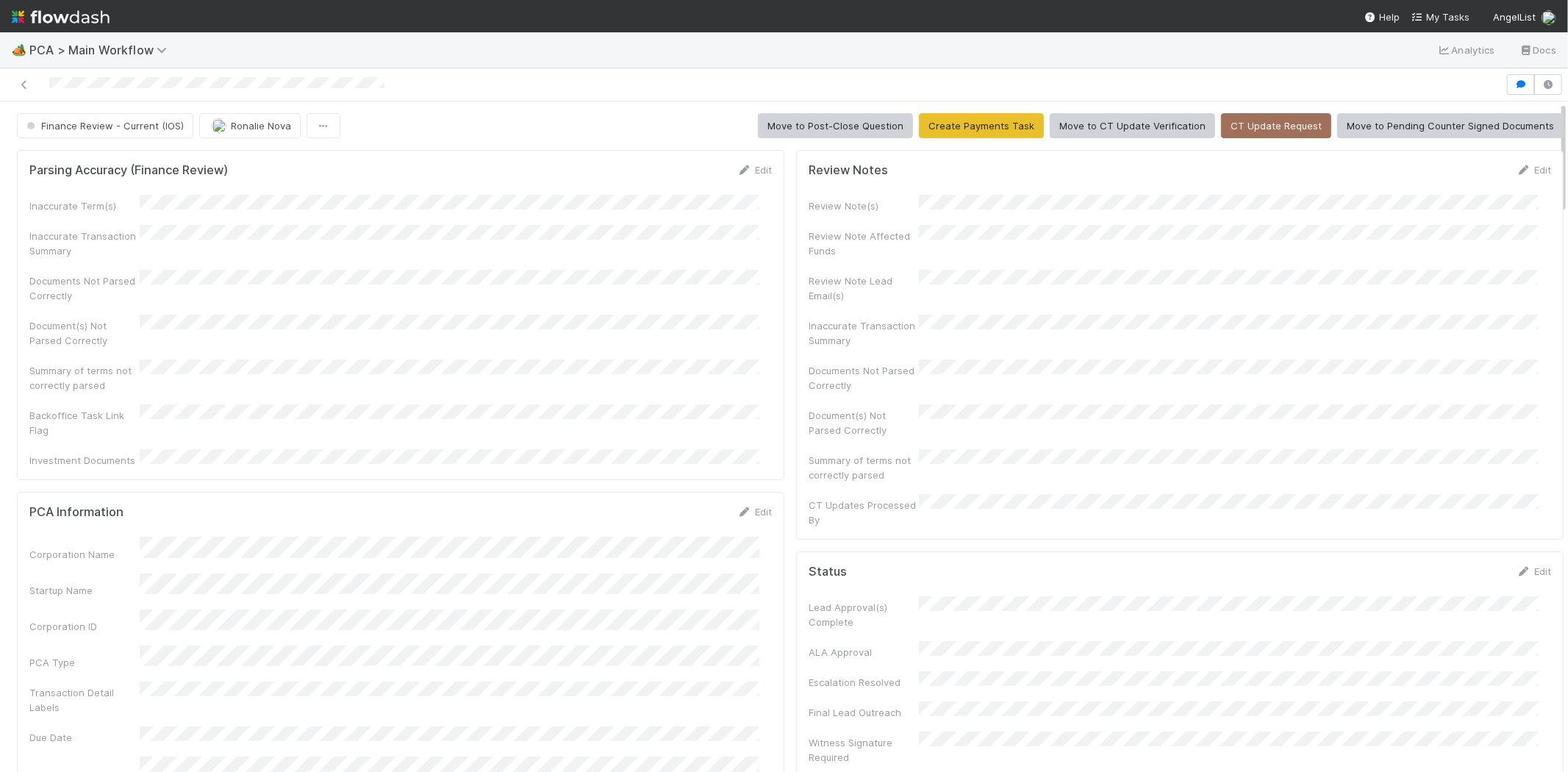
click at [1439, 16] on span "My Tasks" at bounding box center [1440, 17] width 58 height 12
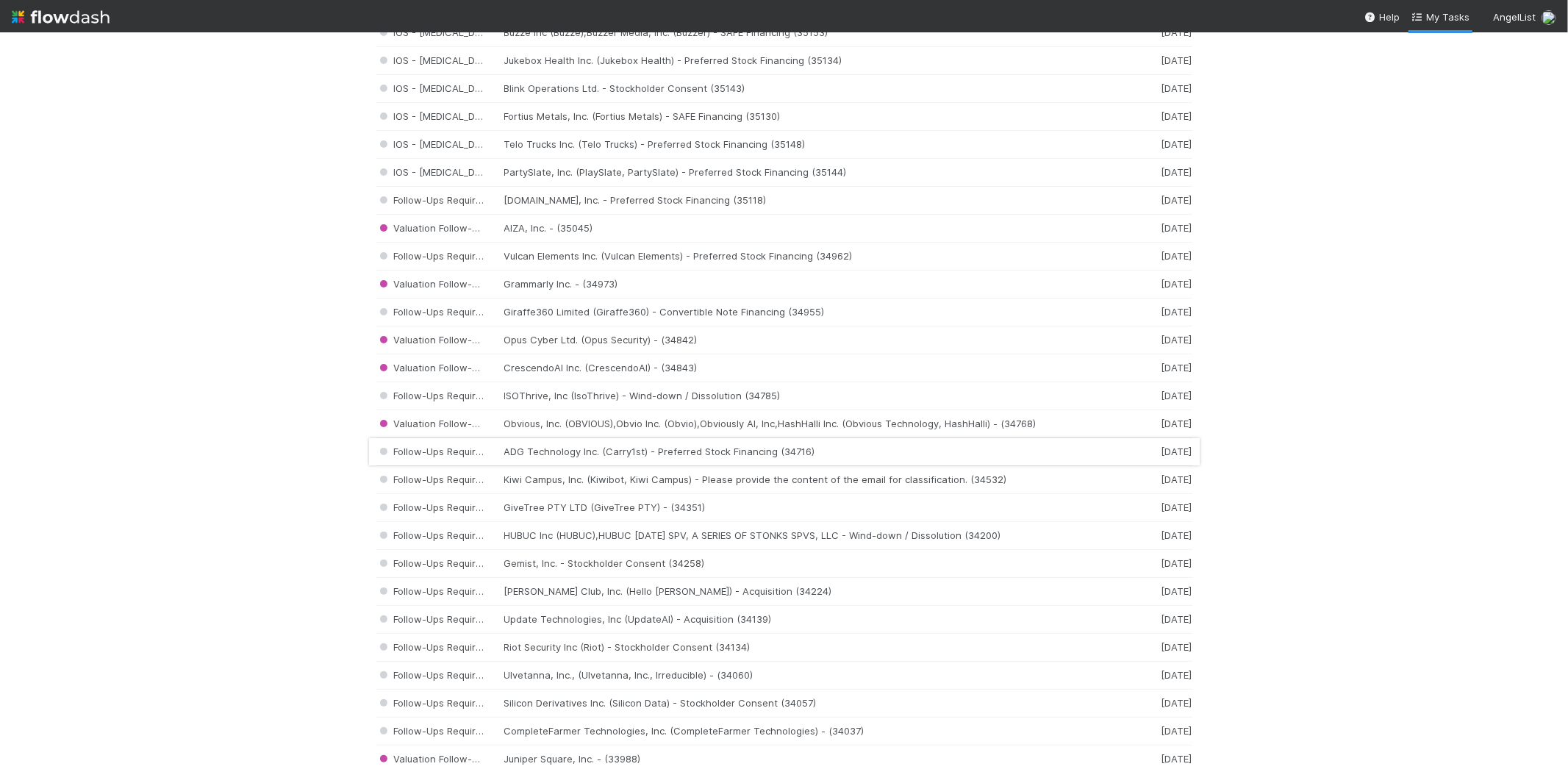
scroll to position [1225, 0]
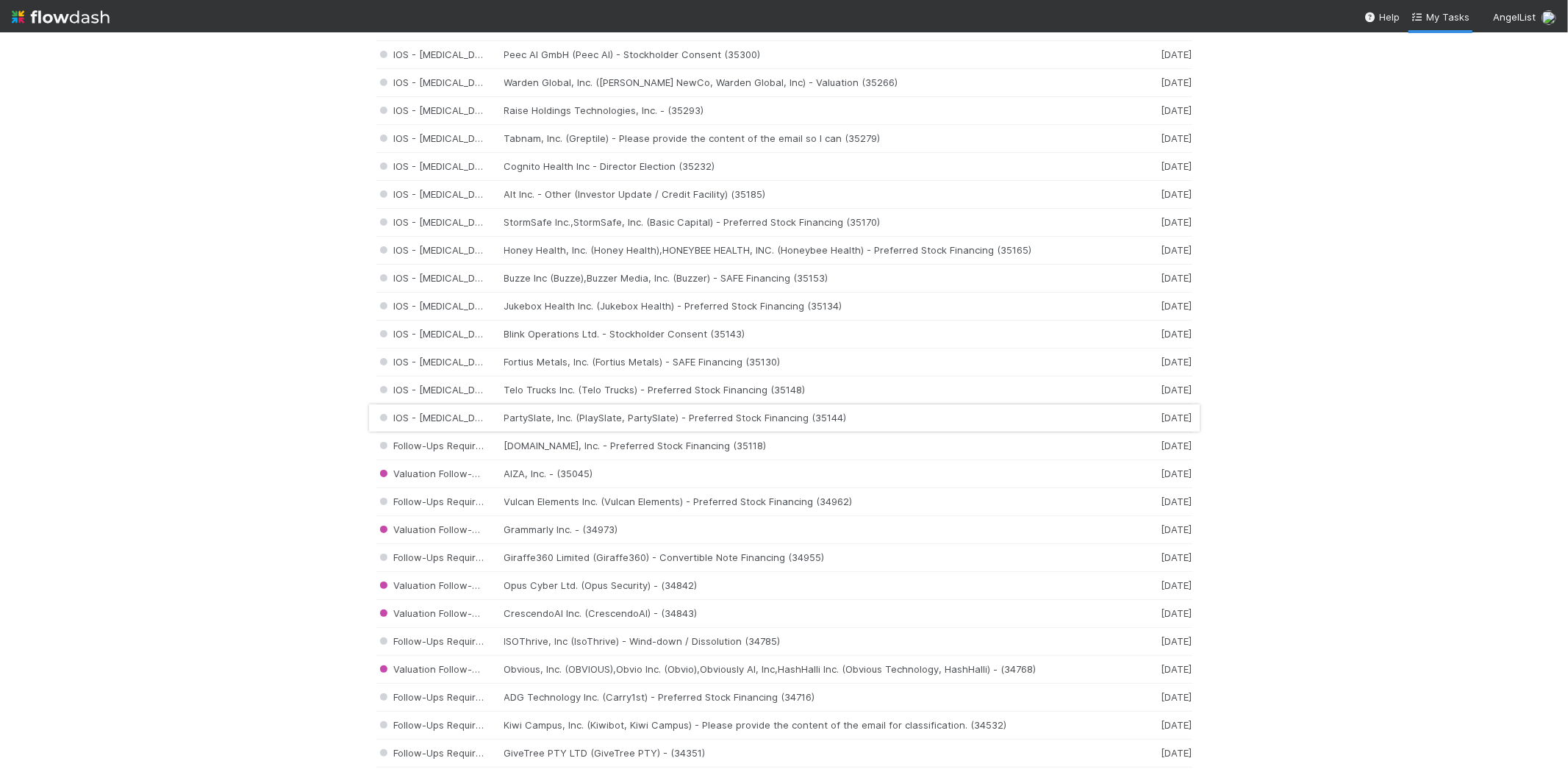
click at [692, 425] on div "IOS - ICU PartySlate, Inc. (PlaySlate, PartySlate) - Preferred Stock Financing …" at bounding box center [785, 418] width 816 height 28
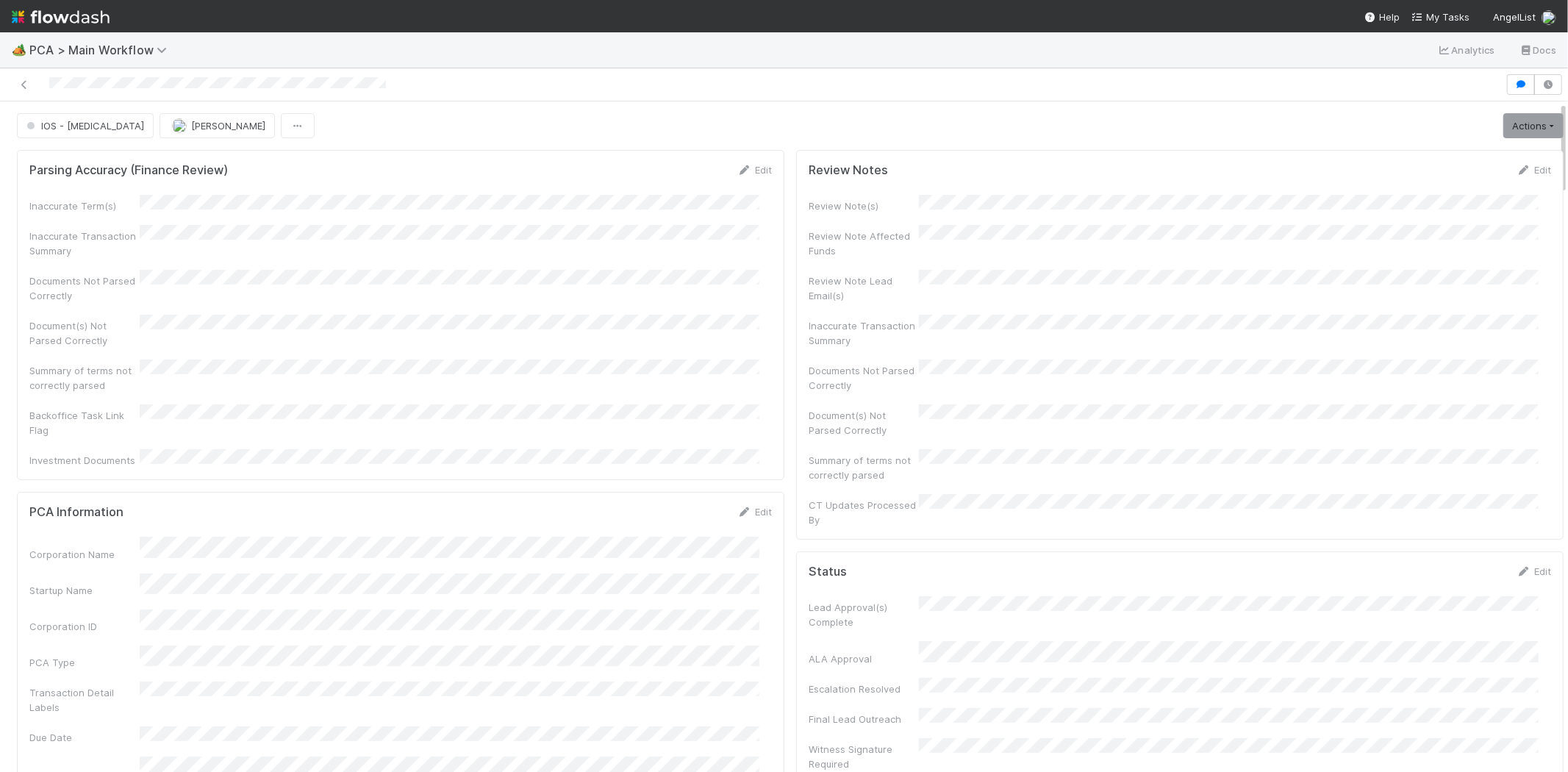
click at [46, 82] on div at bounding box center [752, 84] width 1494 height 20
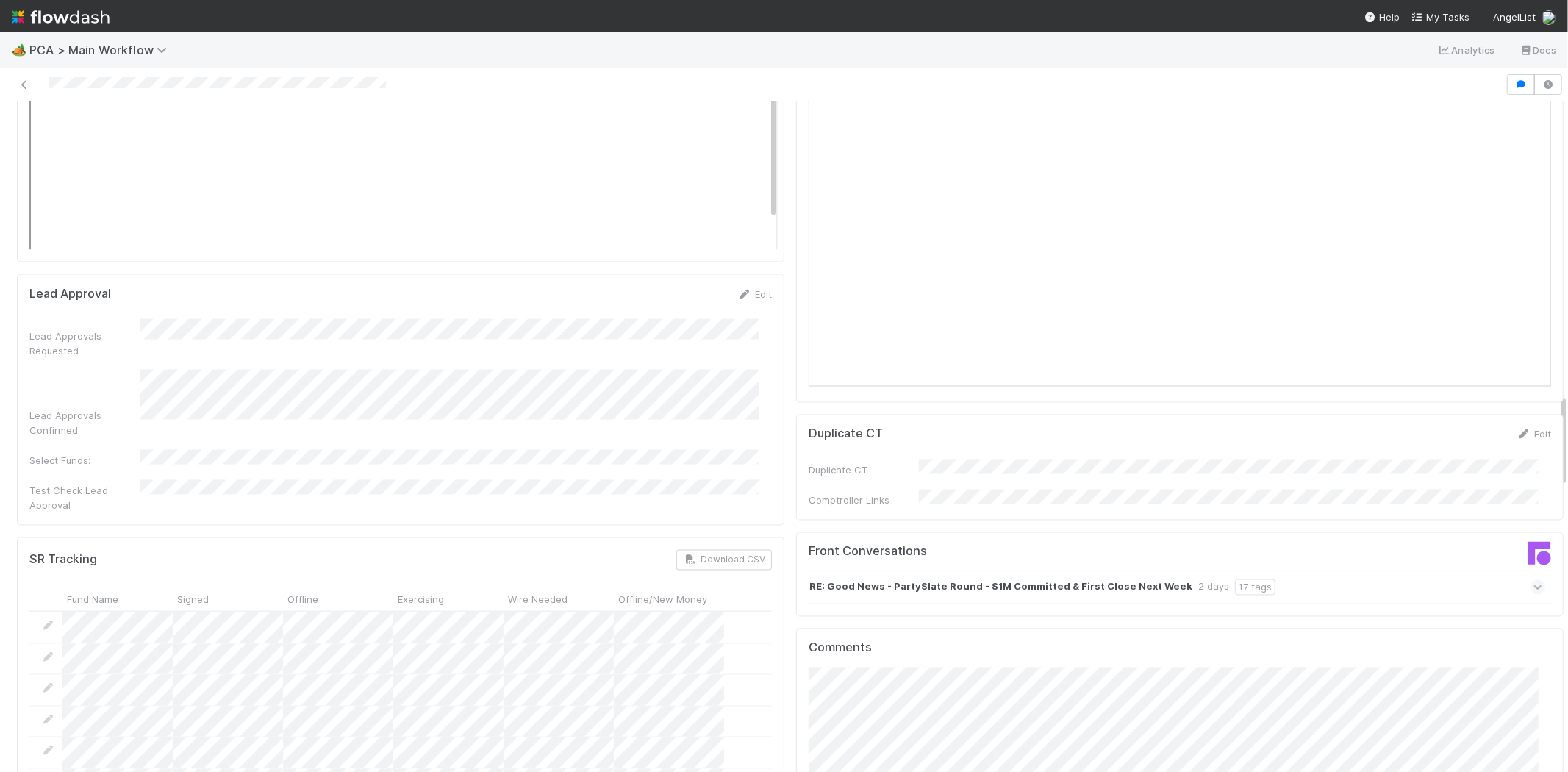
scroll to position [2288, 0]
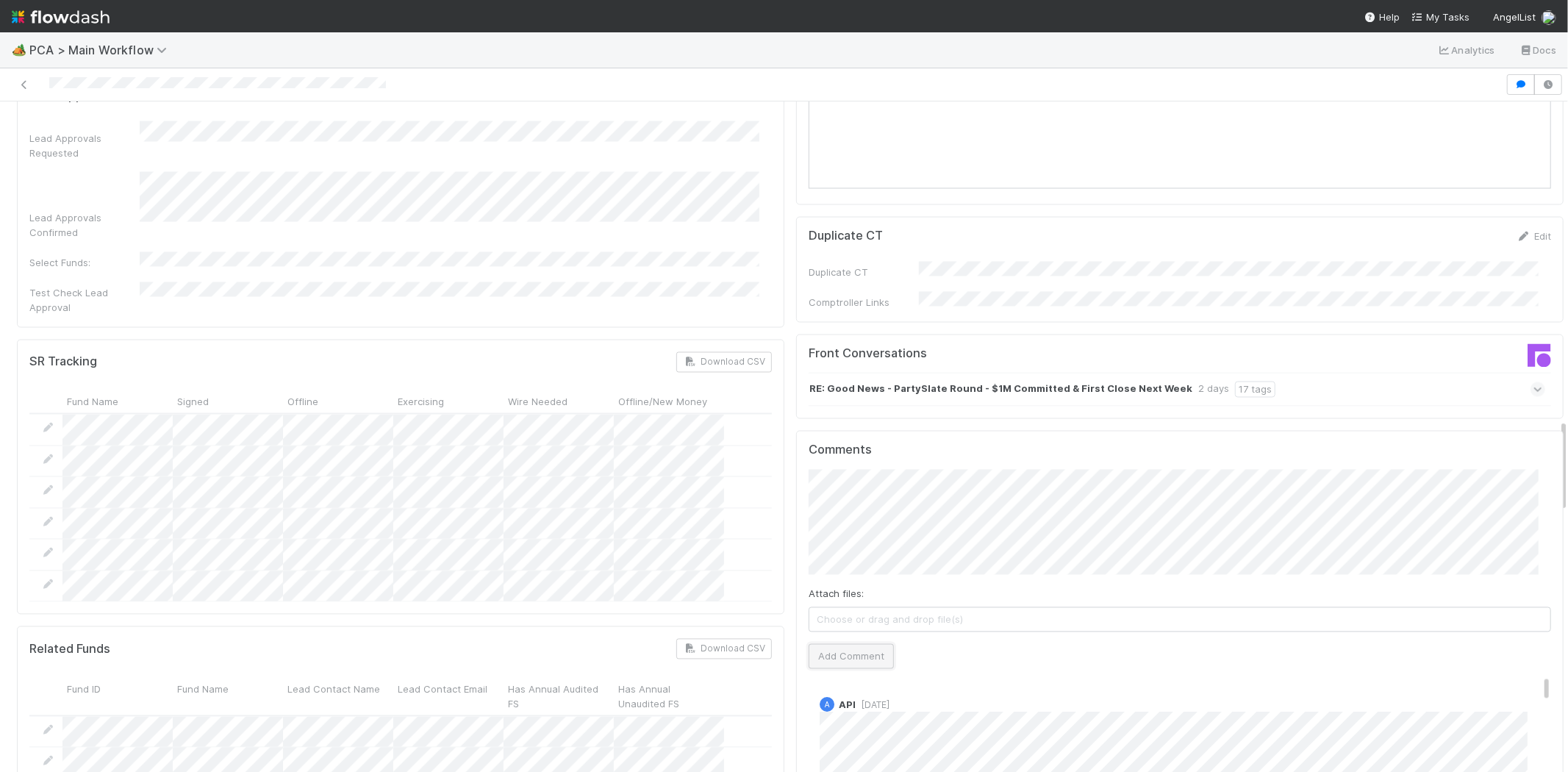
click at [849, 644] on button "Add Comment" at bounding box center [852, 656] width 86 height 25
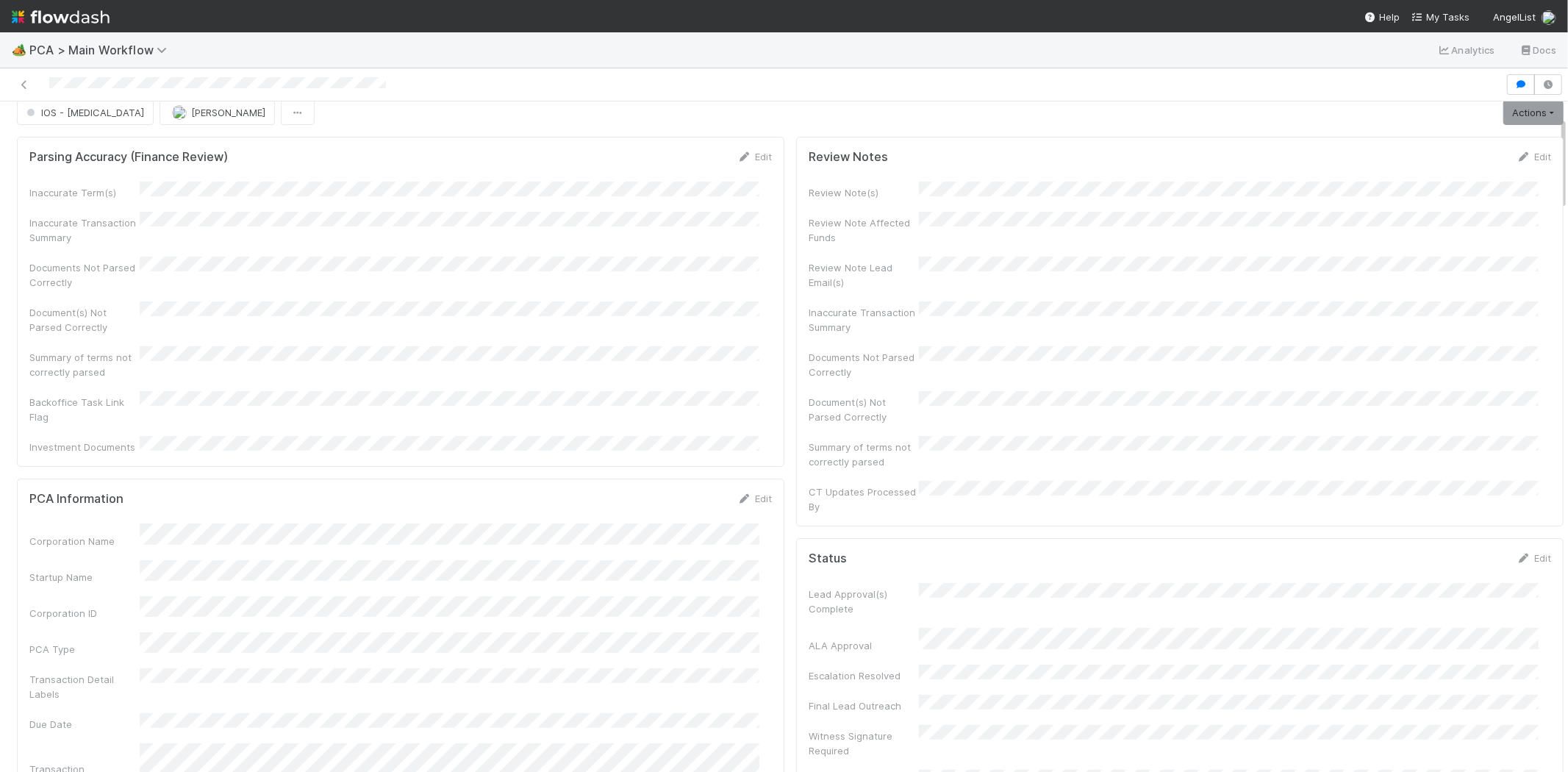
scroll to position [0, 0]
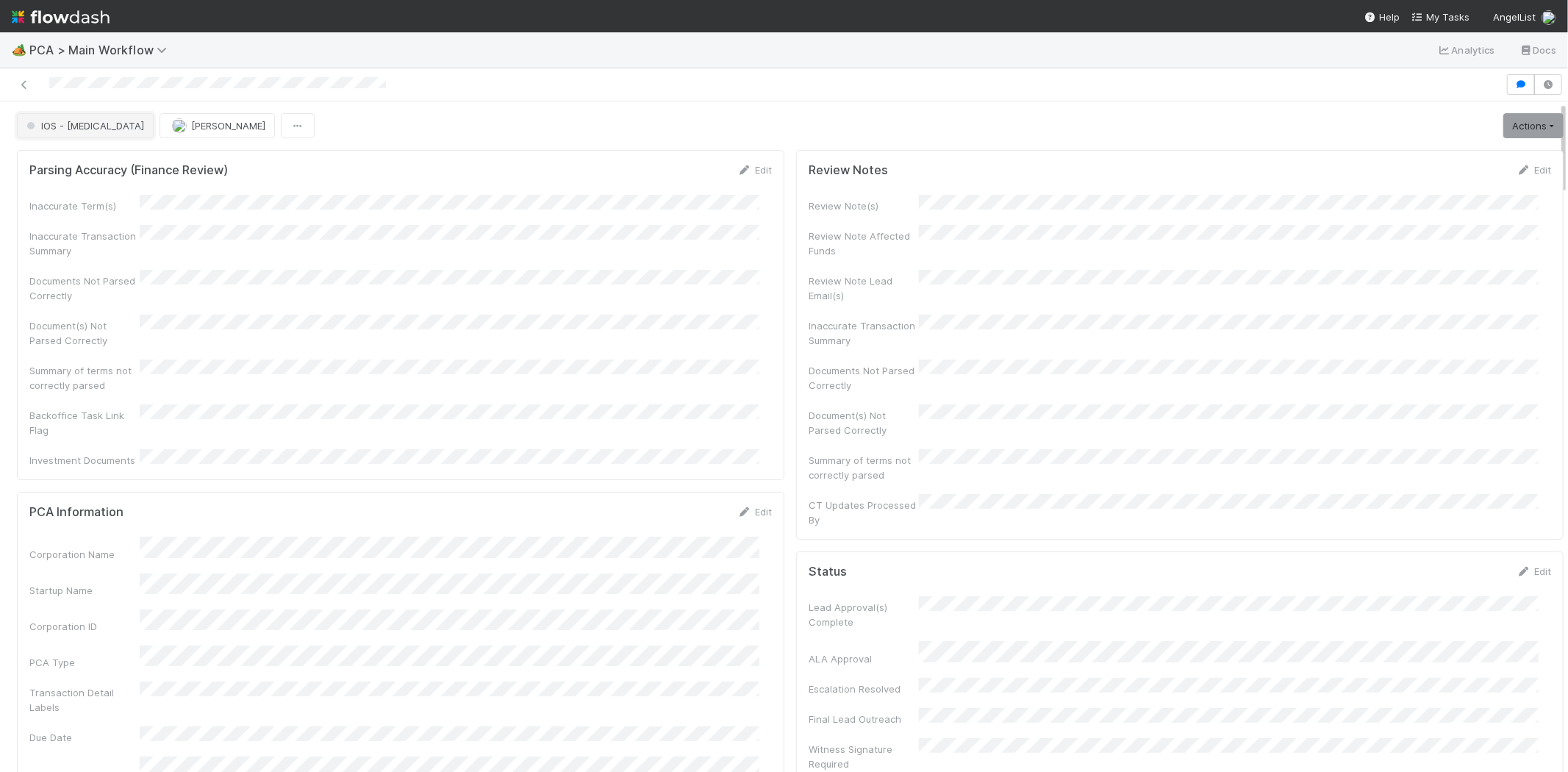
click at [61, 126] on span "IOS - [MEDICAL_DATA]" at bounding box center [83, 125] width 120 height 12
click at [68, 167] on span "DCR Review" at bounding box center [57, 163] width 74 height 12
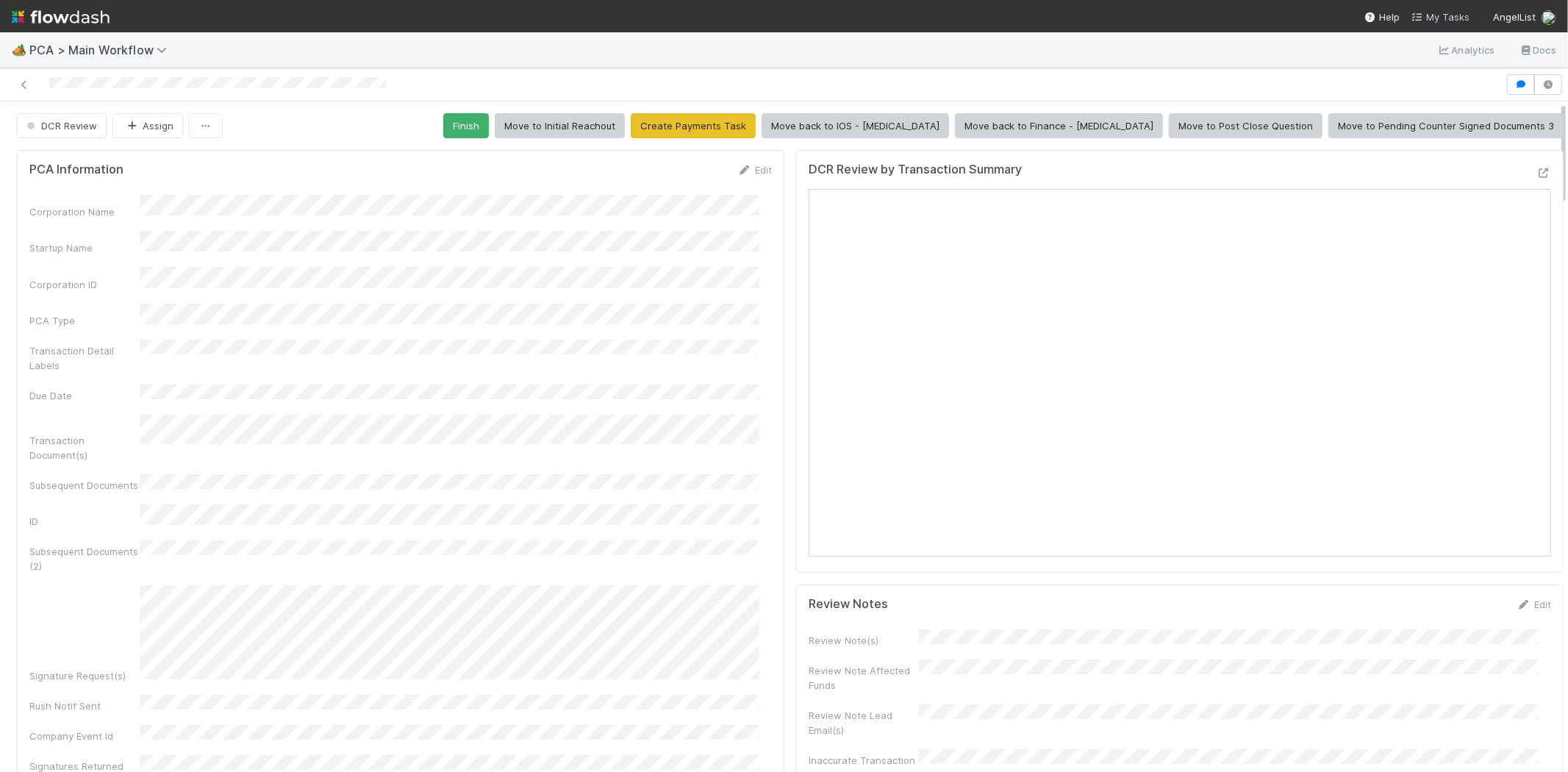
click at [1443, 15] on span "My Tasks" at bounding box center [1440, 17] width 58 height 12
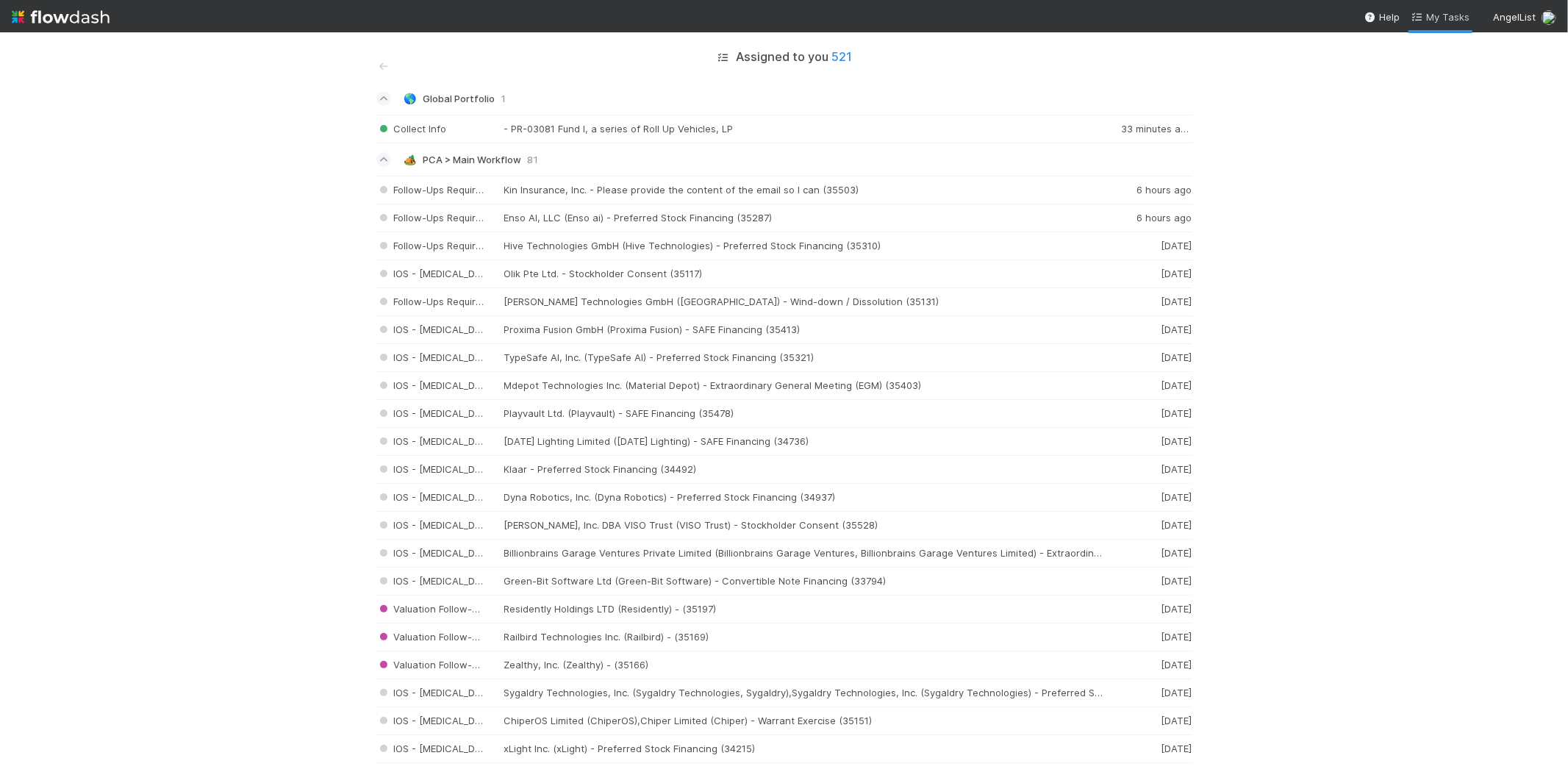
click at [1456, 19] on span "My Tasks" at bounding box center [1440, 17] width 58 height 12
click at [1444, 18] on span "My Tasks" at bounding box center [1440, 17] width 58 height 12
click at [1446, 13] on span "My Tasks" at bounding box center [1440, 17] width 58 height 12
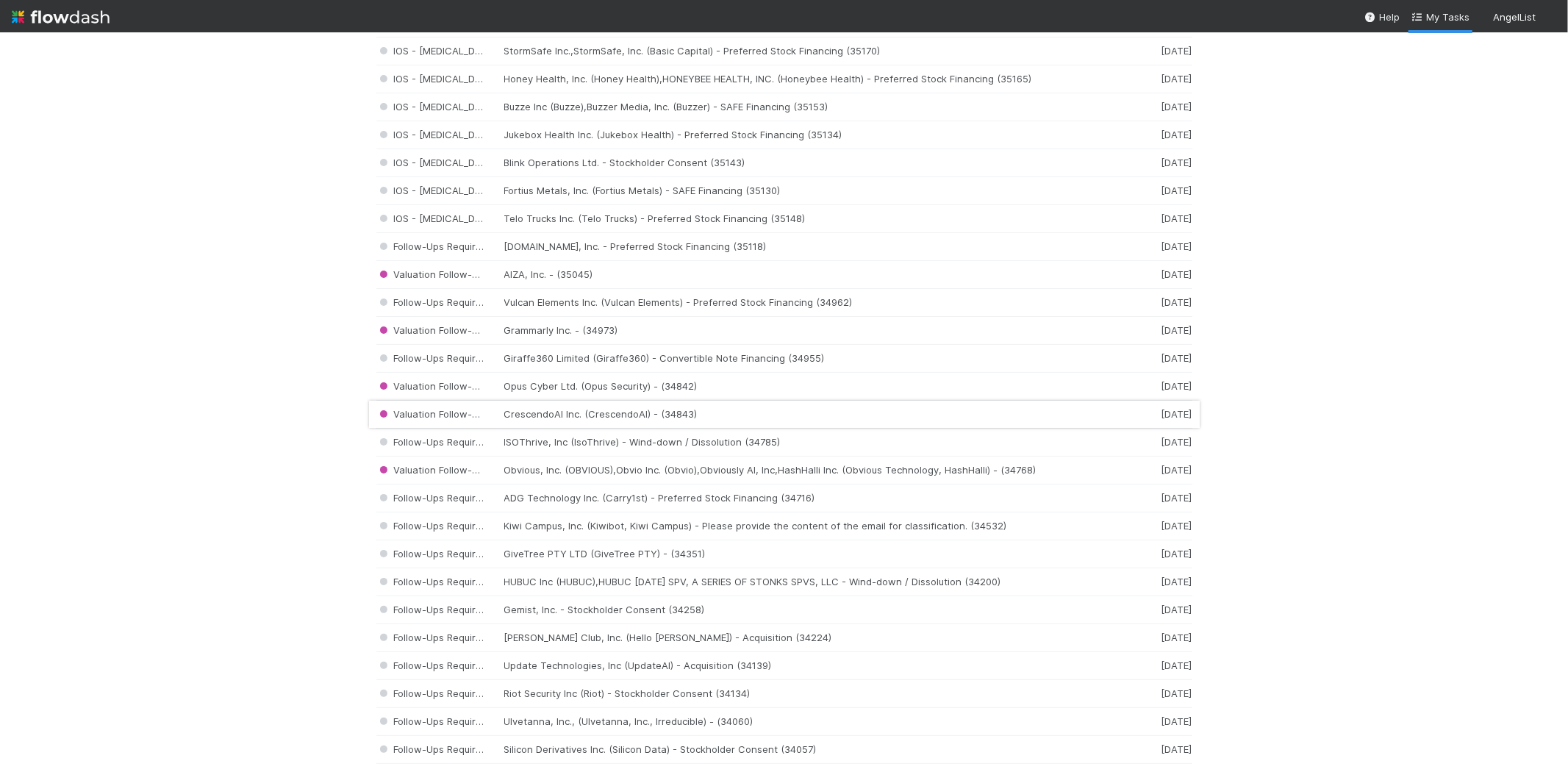
scroll to position [1306, 0]
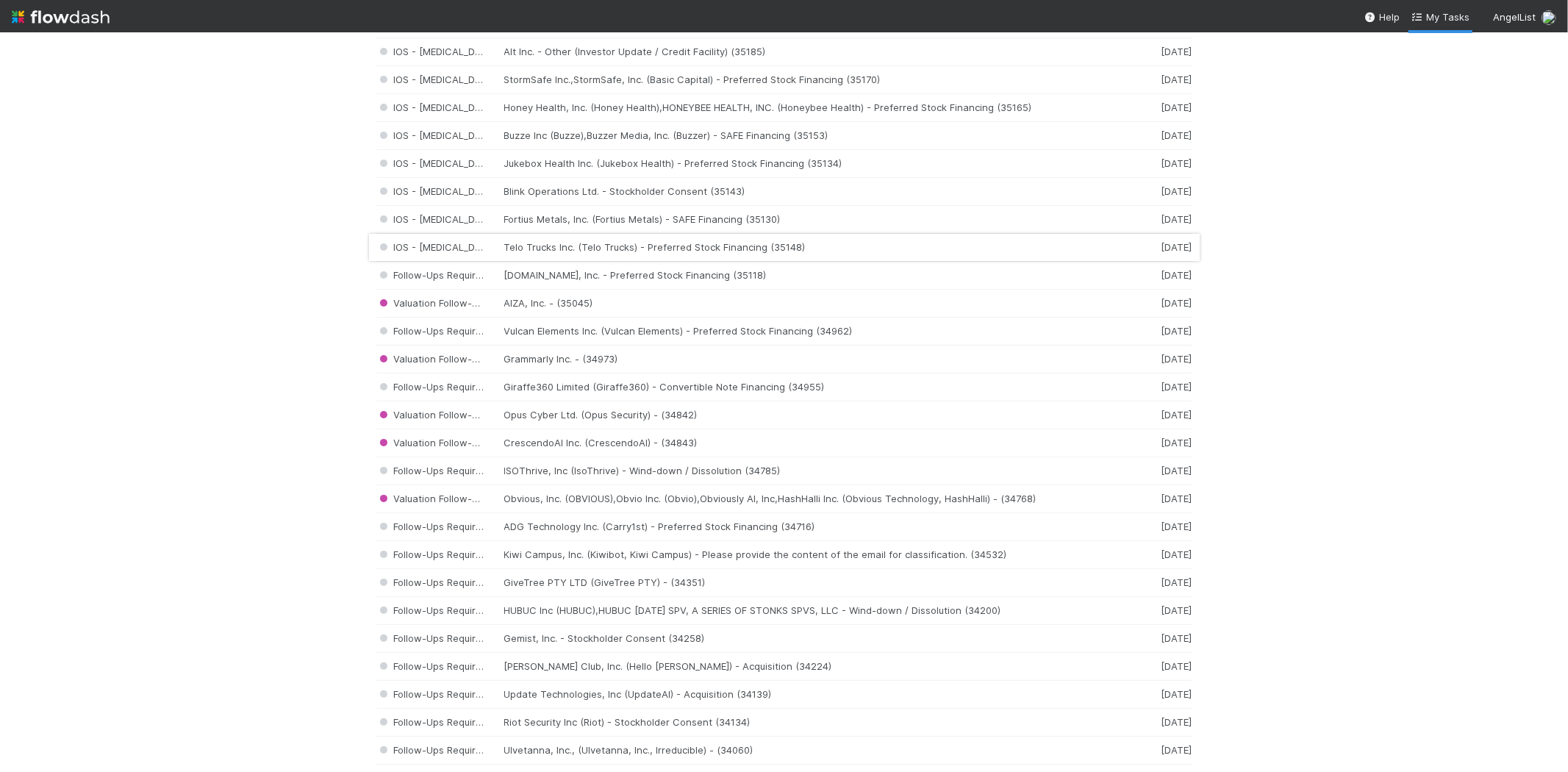
click at [664, 248] on div "IOS - [MEDICAL_DATA] Telo Trucks Inc. (Telo Trucks) - Preferred Stock Financing…" at bounding box center [785, 247] width 816 height 28
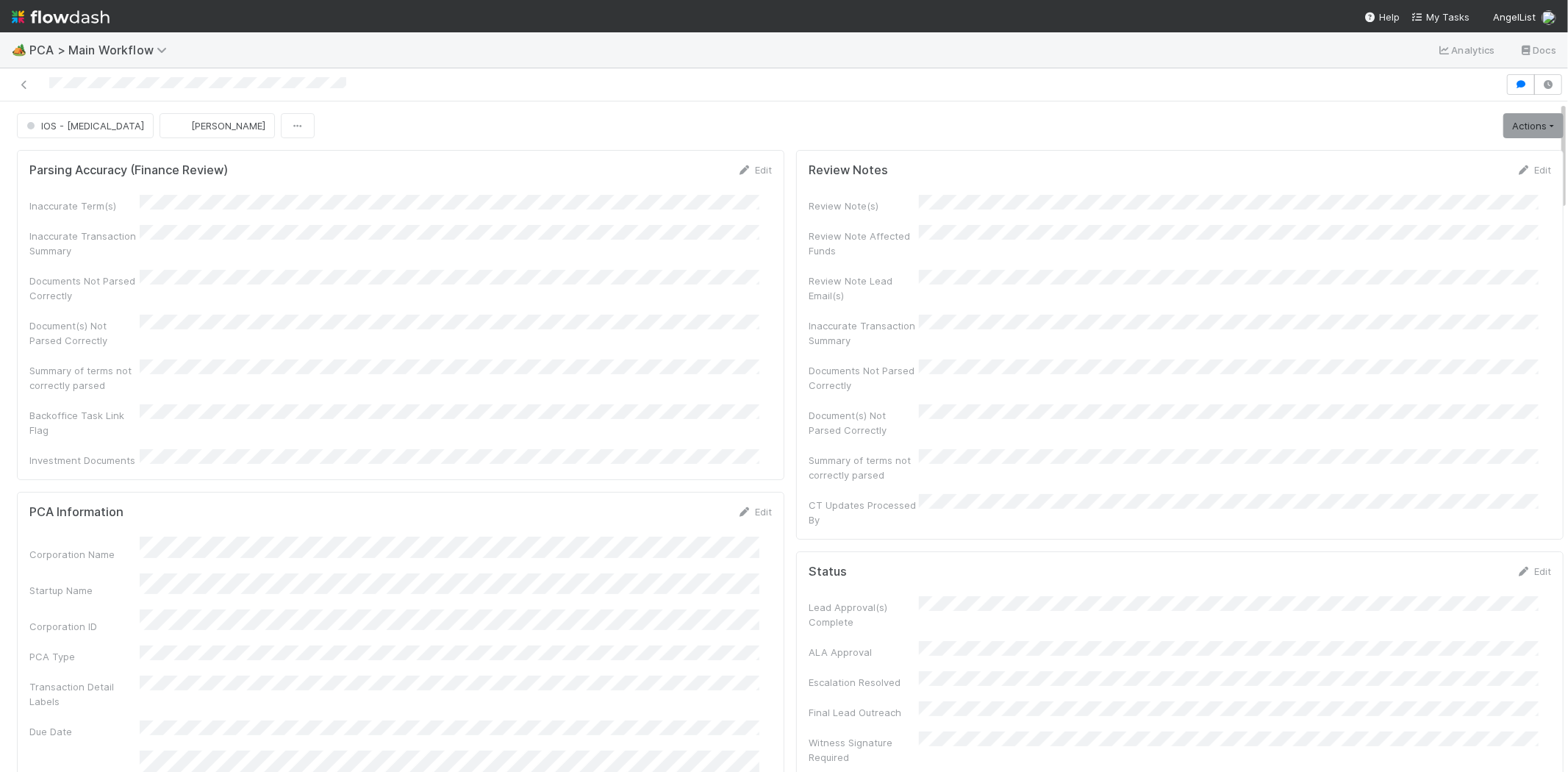
scroll to position [245, 0]
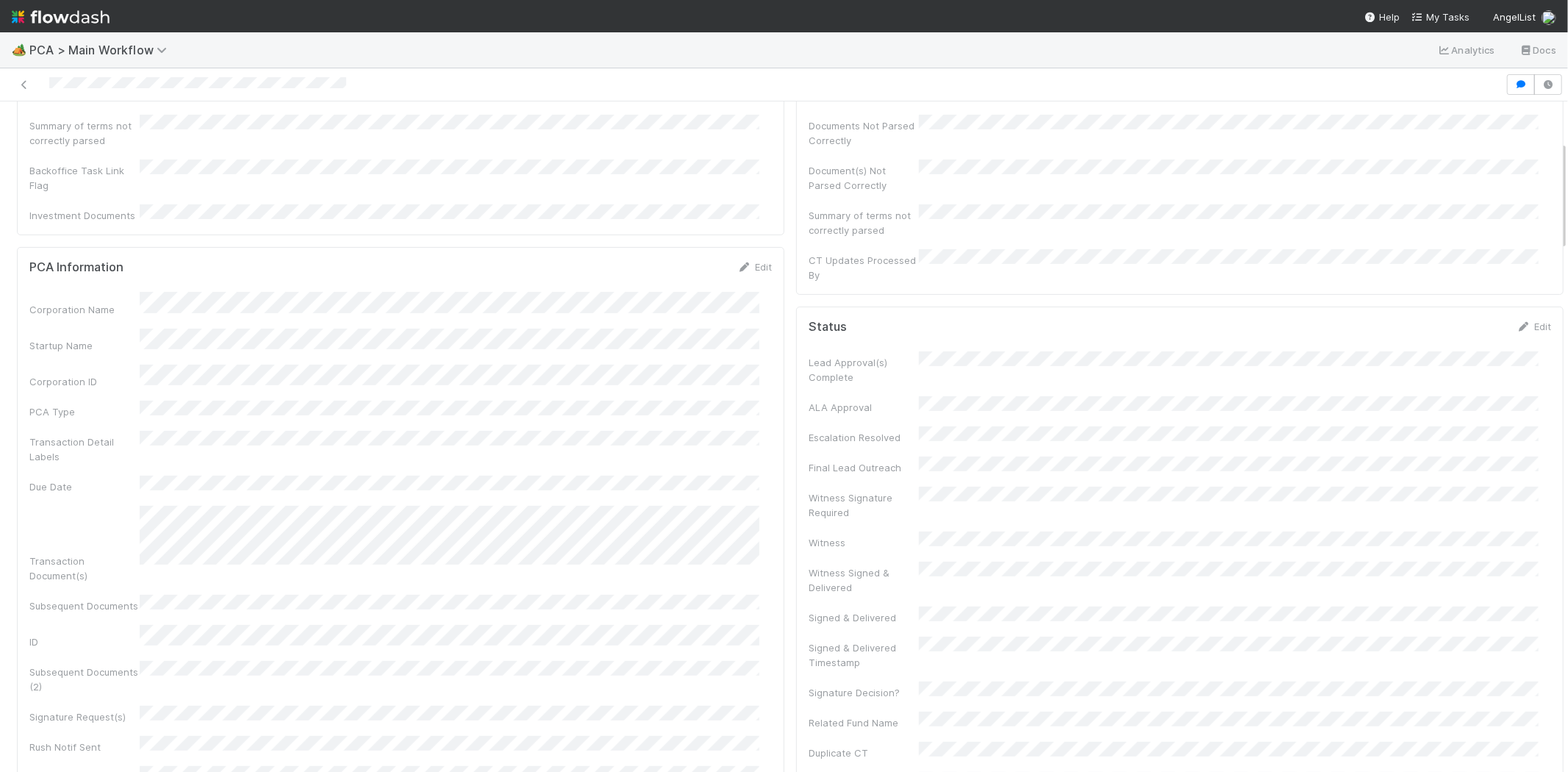
click at [121, 82] on div at bounding box center [752, 84] width 1494 height 20
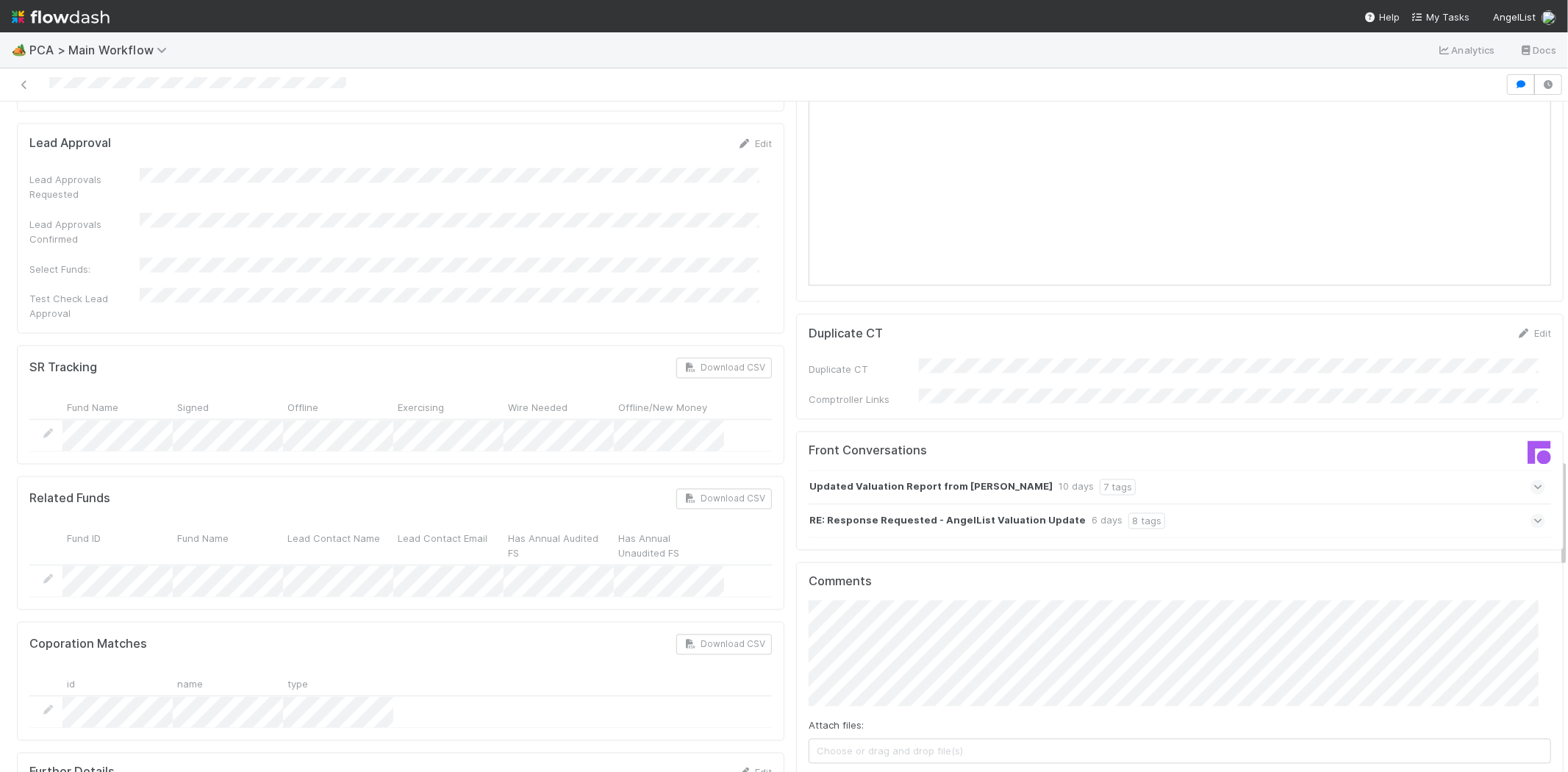
scroll to position [2206, 0]
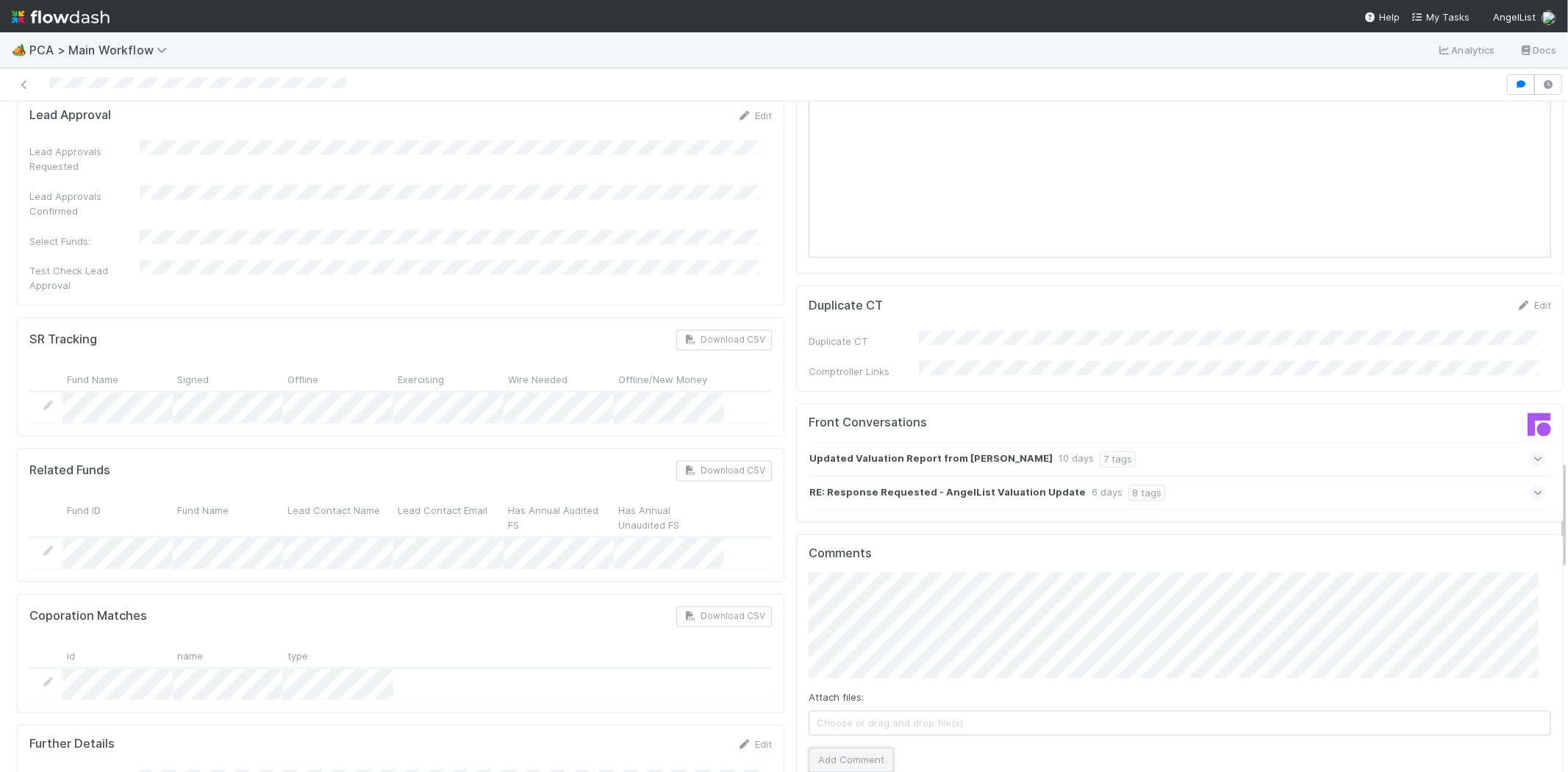
click at [861, 748] on button "Add Comment" at bounding box center [852, 760] width 86 height 25
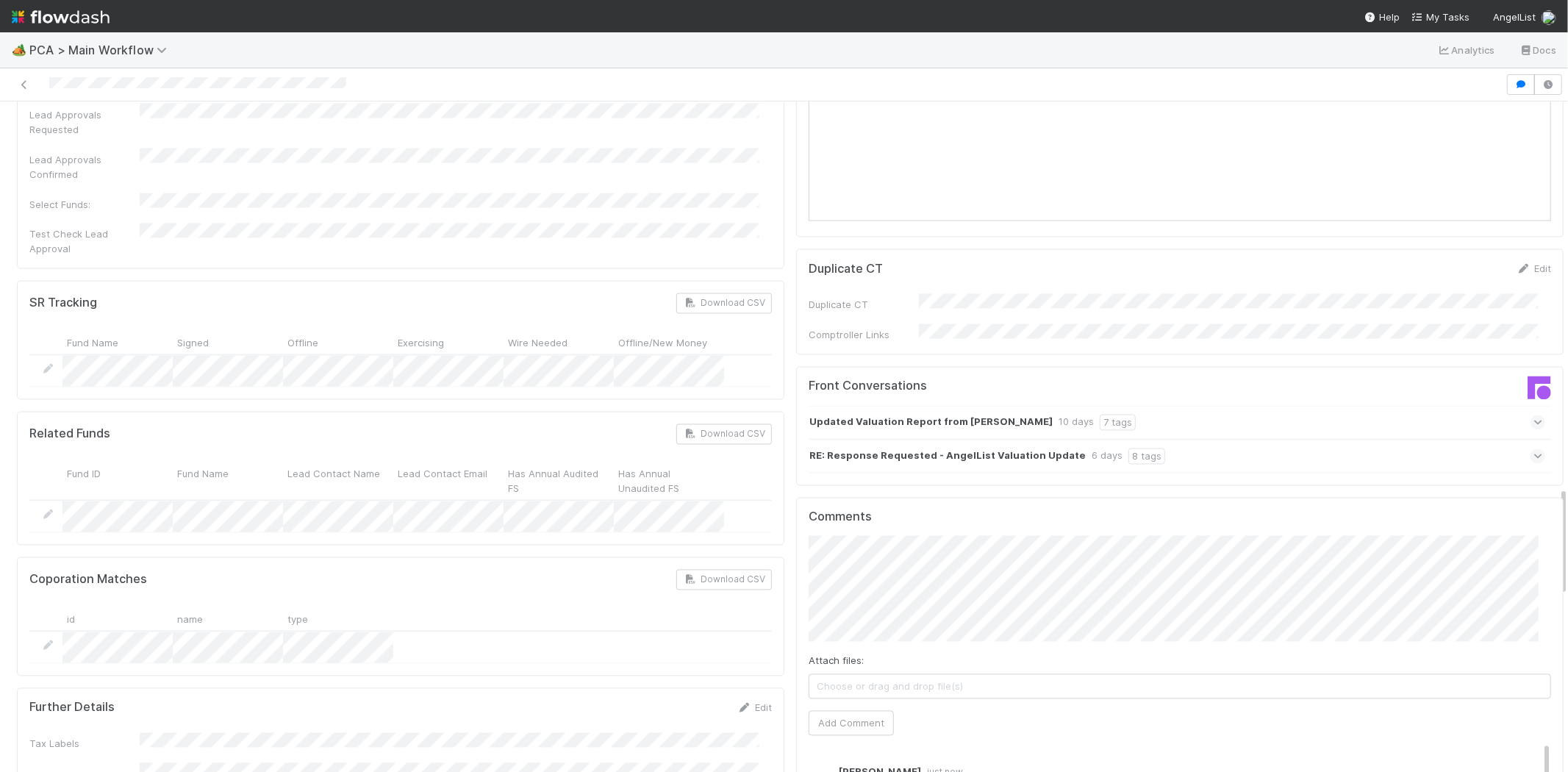
scroll to position [2369, 0]
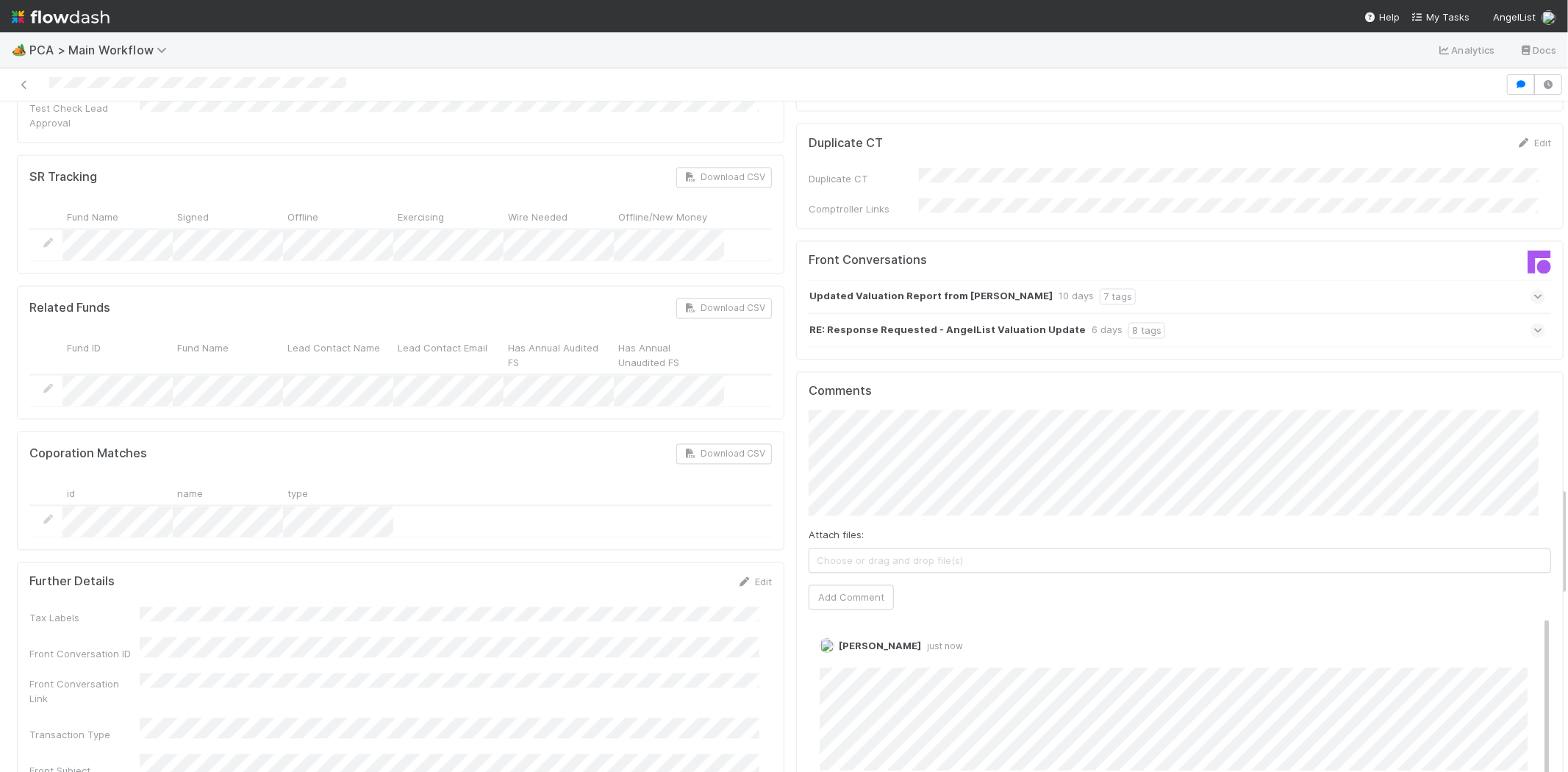
click at [1208, 384] on h5 "Comments" at bounding box center [1180, 391] width 743 height 15
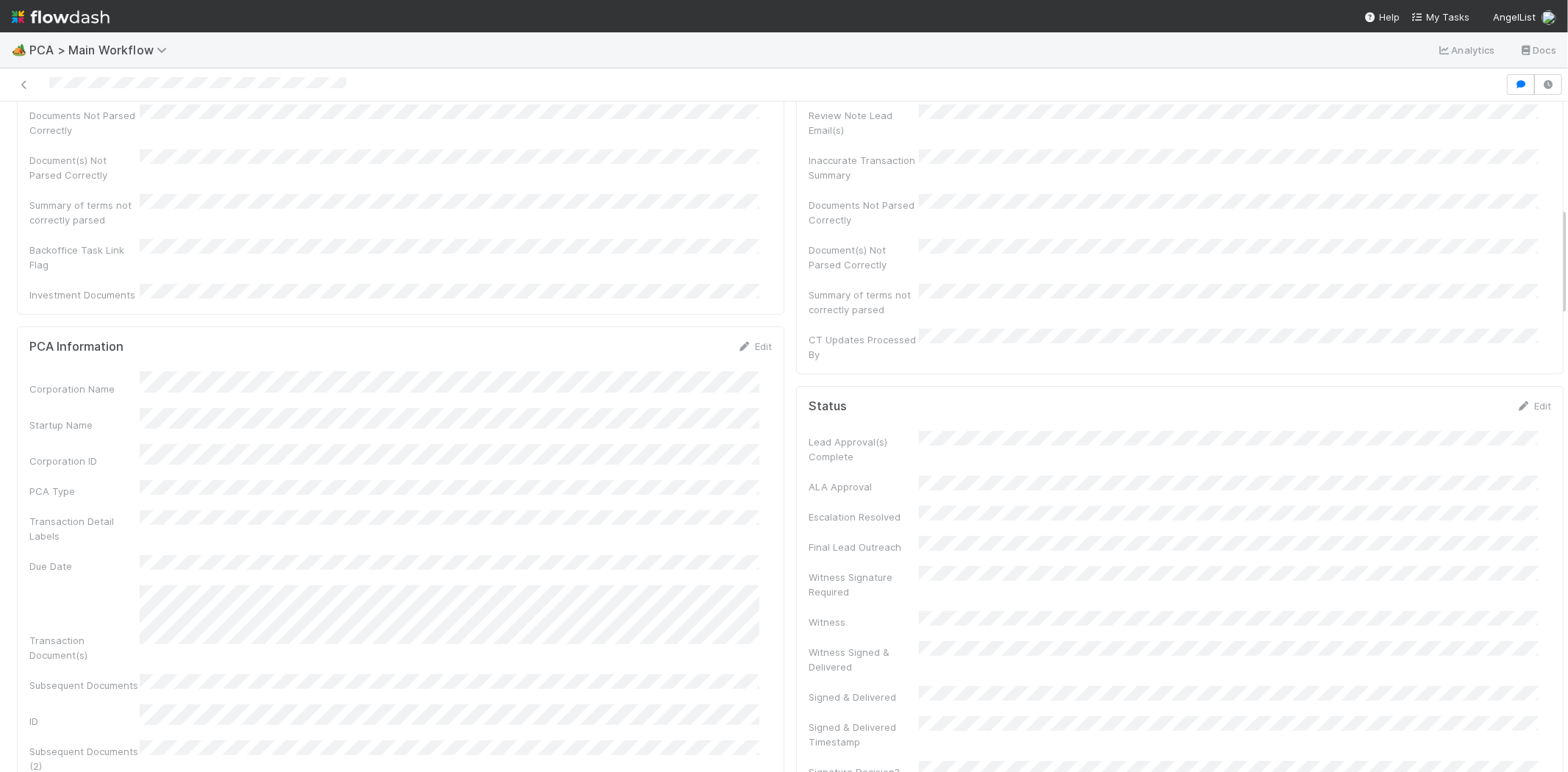
scroll to position [0, 0]
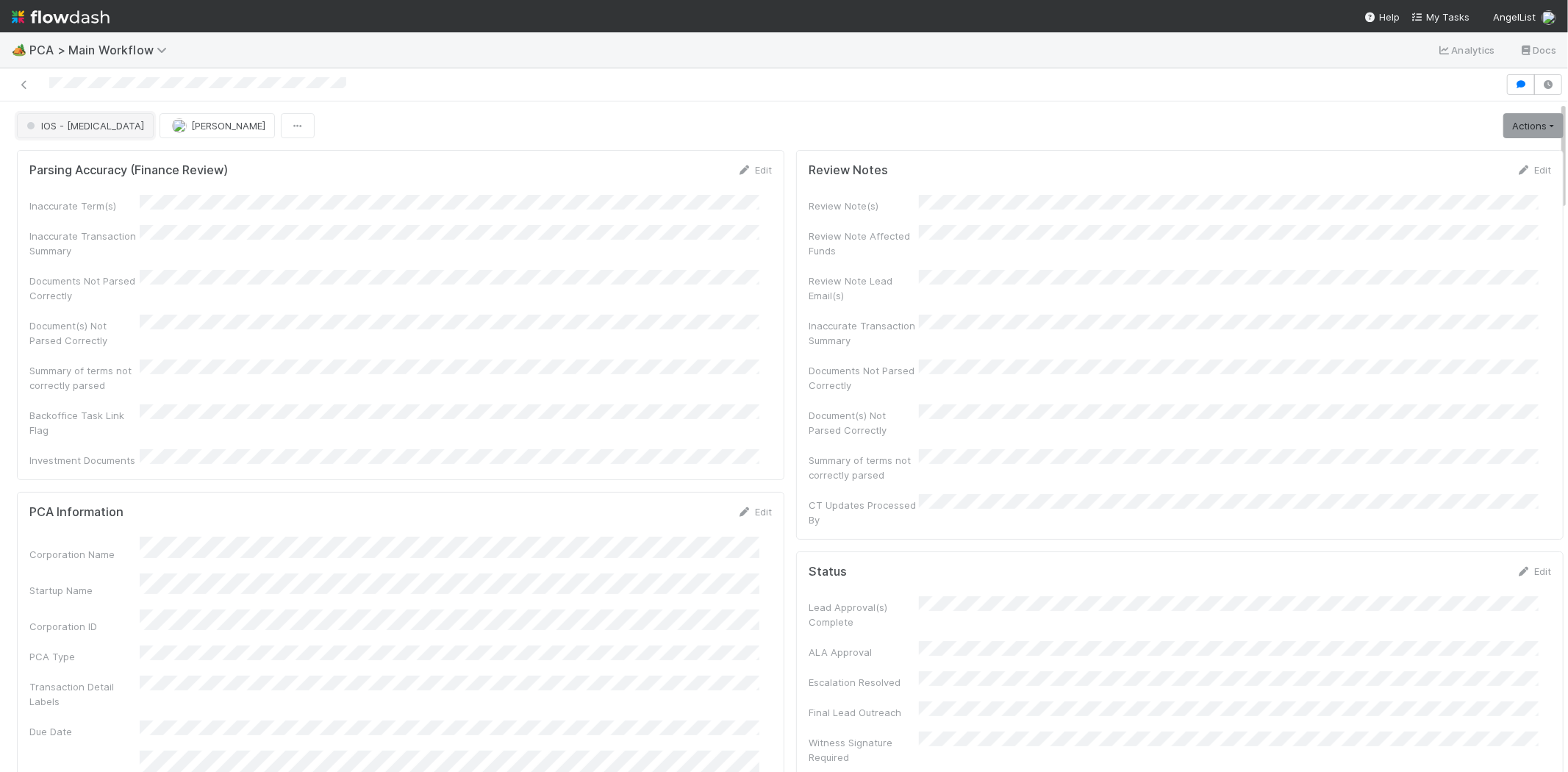
click at [60, 125] on span "IOS - [MEDICAL_DATA]" at bounding box center [83, 125] width 120 height 12
click at [69, 158] on span "DCR Review" at bounding box center [57, 163] width 74 height 12
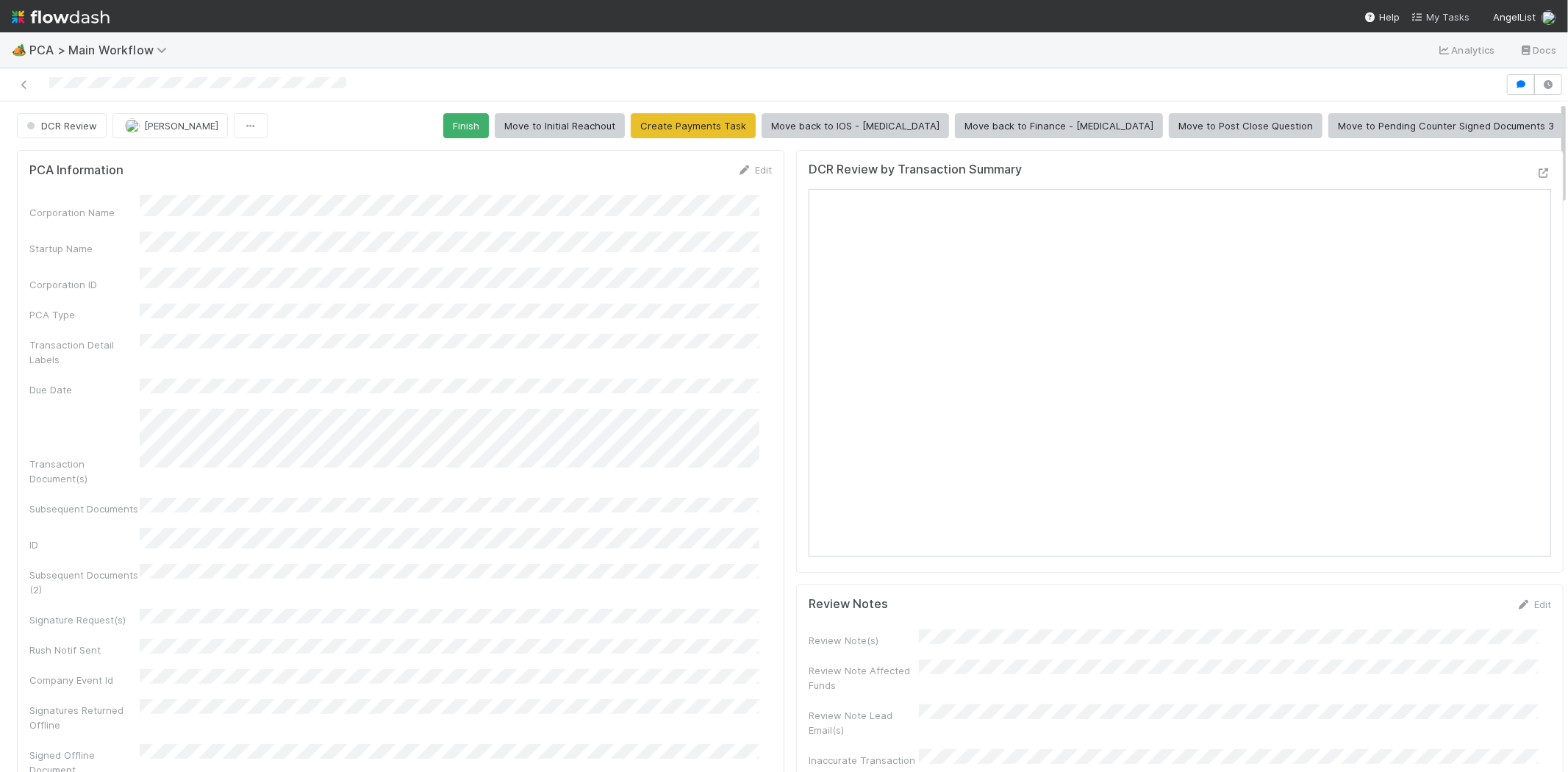
click at [1443, 16] on span "My Tasks" at bounding box center [1440, 17] width 58 height 12
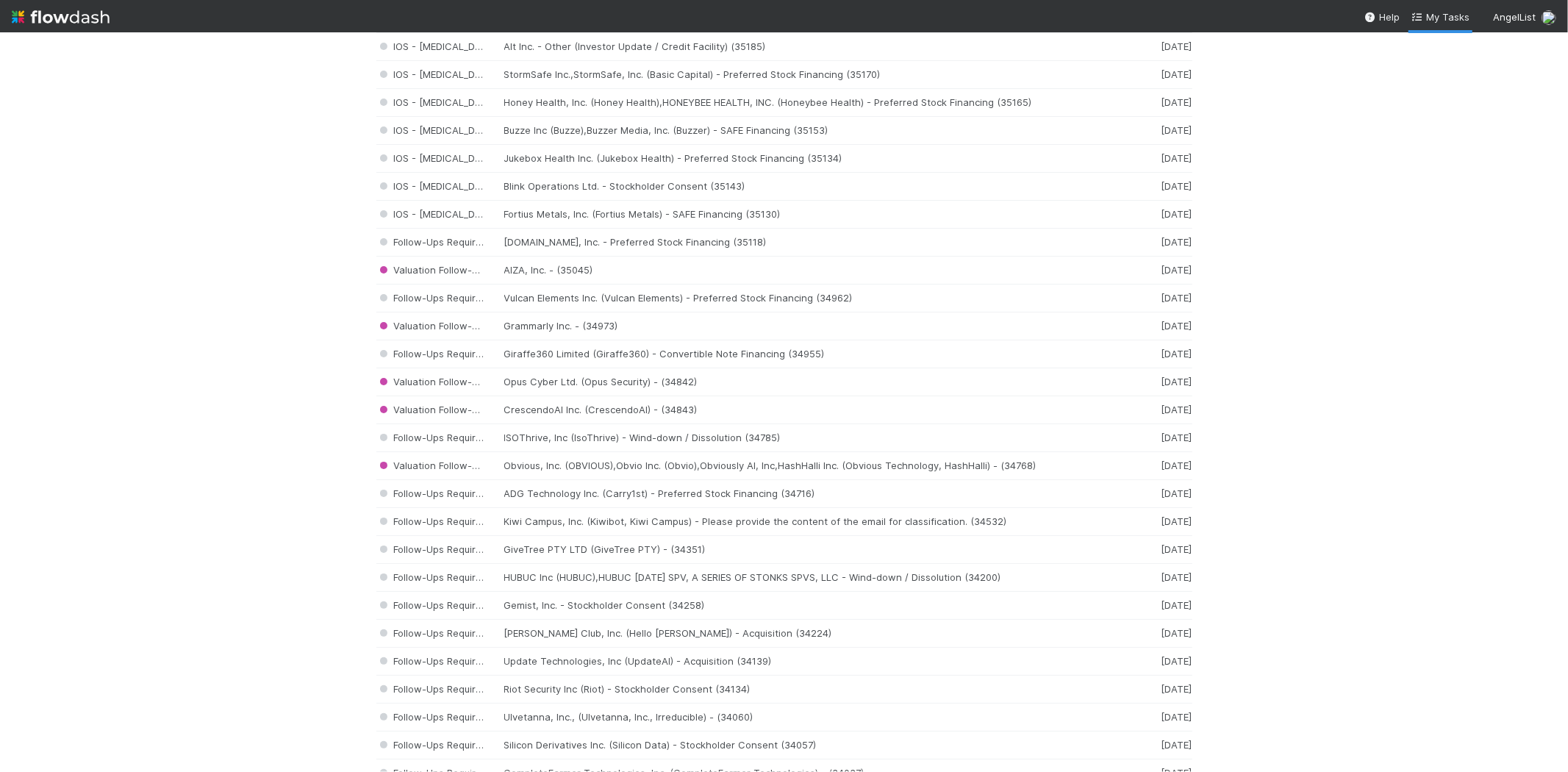
scroll to position [1225, 0]
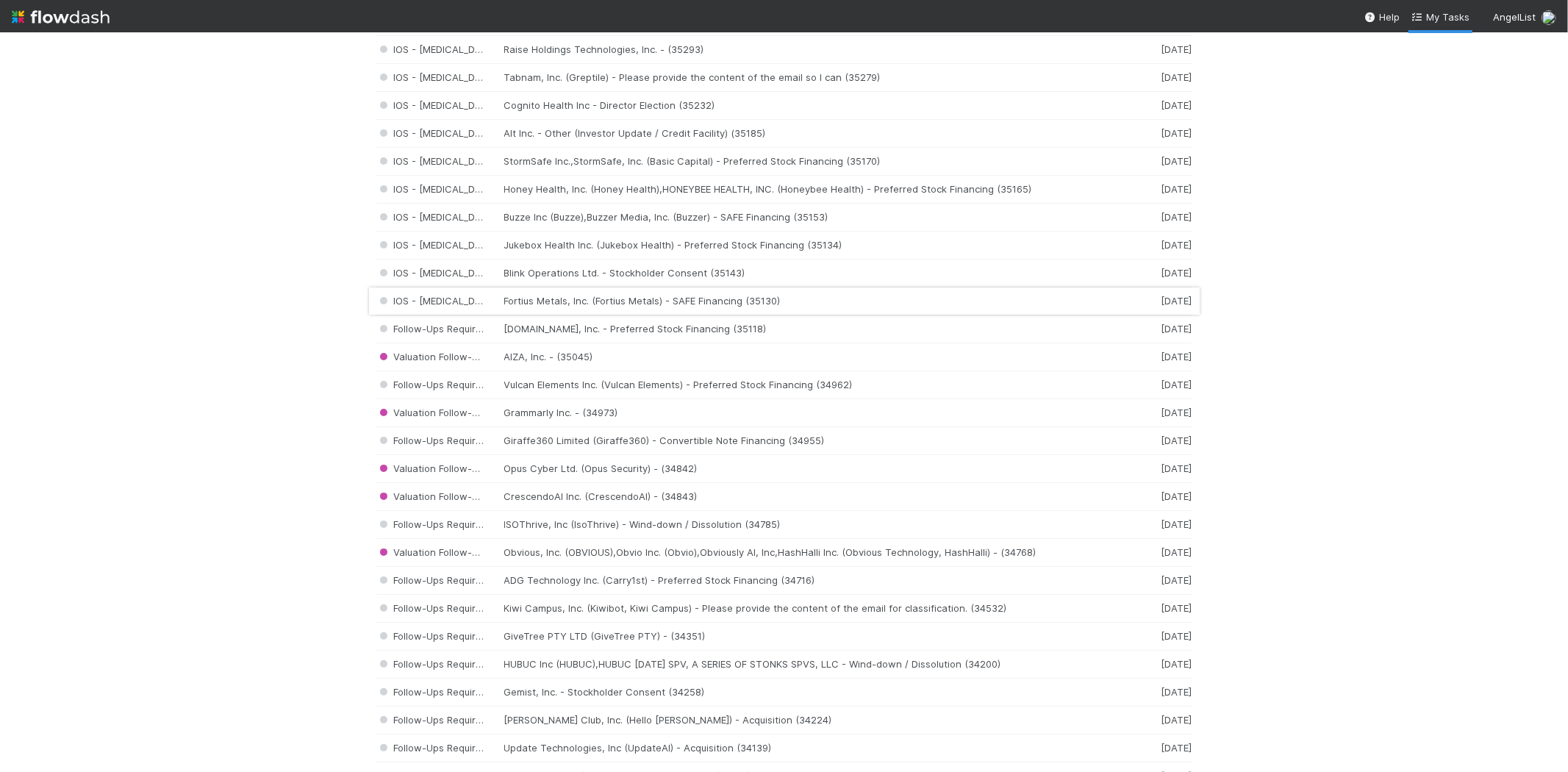
click at [605, 306] on div "IOS - [MEDICAL_DATA] Fortius Metals, Inc. (Fortius Metals) - SAFE Financing (35…" at bounding box center [785, 302] width 816 height 28
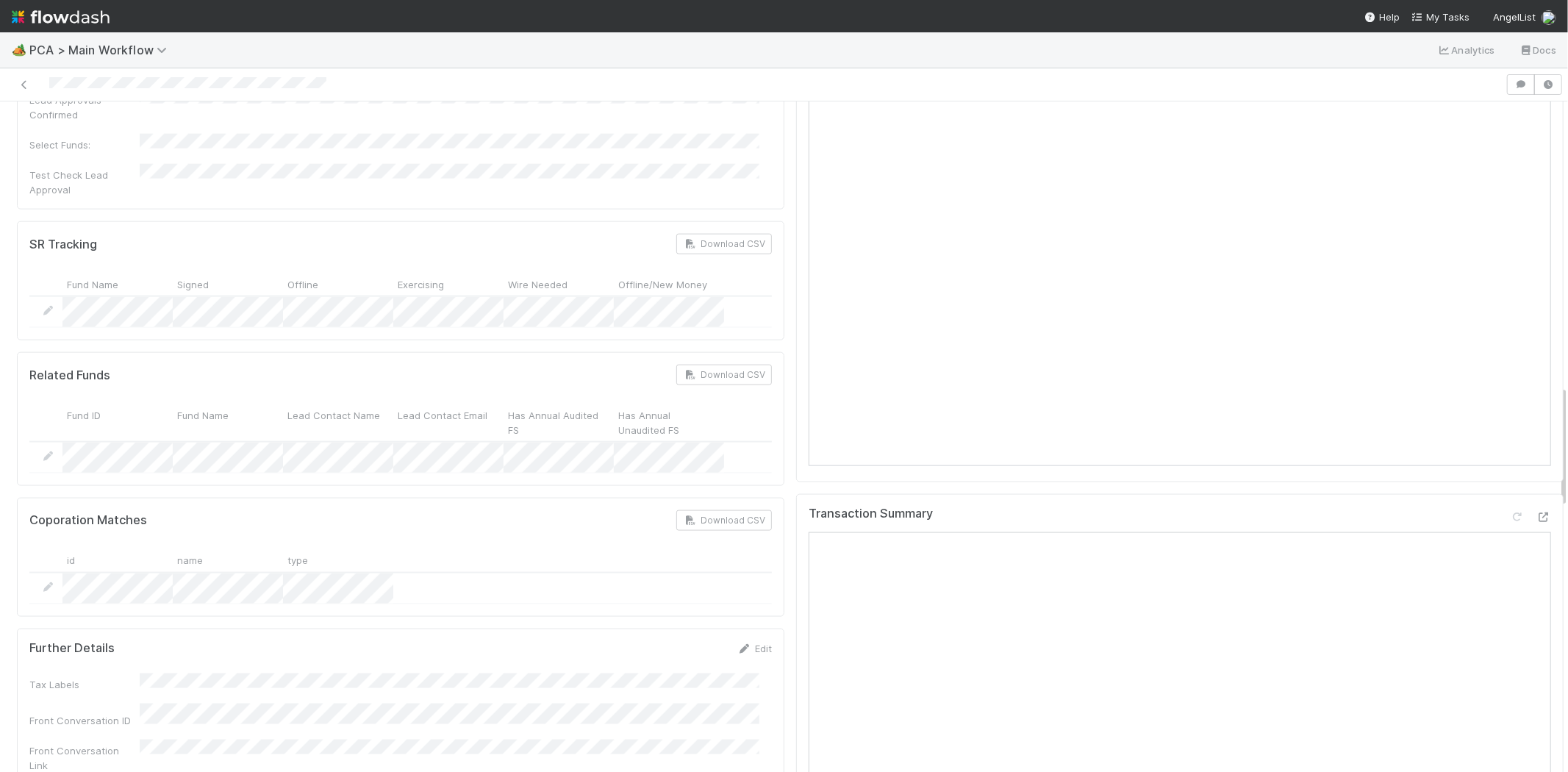
scroll to position [1552, 0]
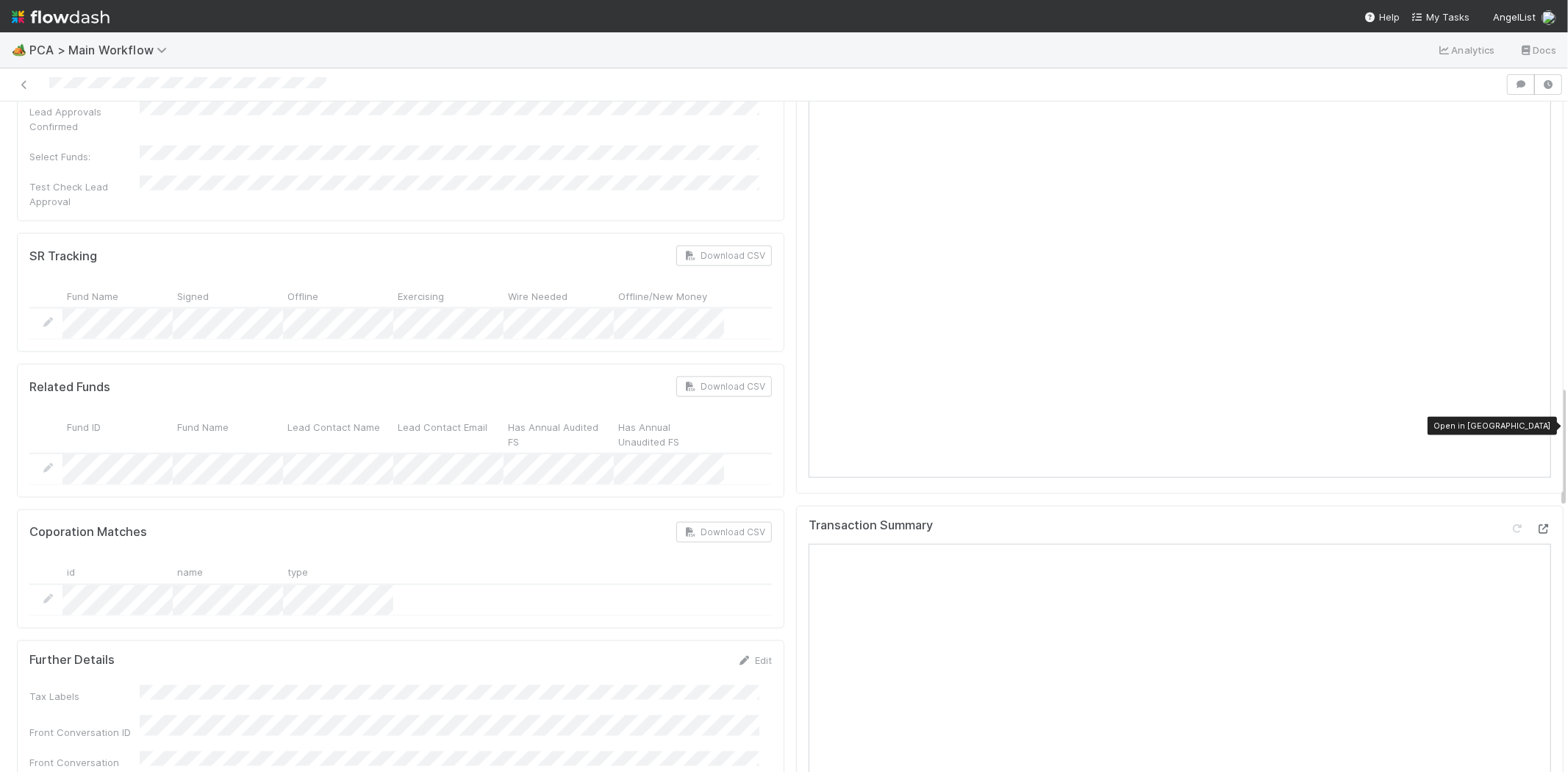
click at [1536, 525] on icon at bounding box center [1544, 529] width 15 height 10
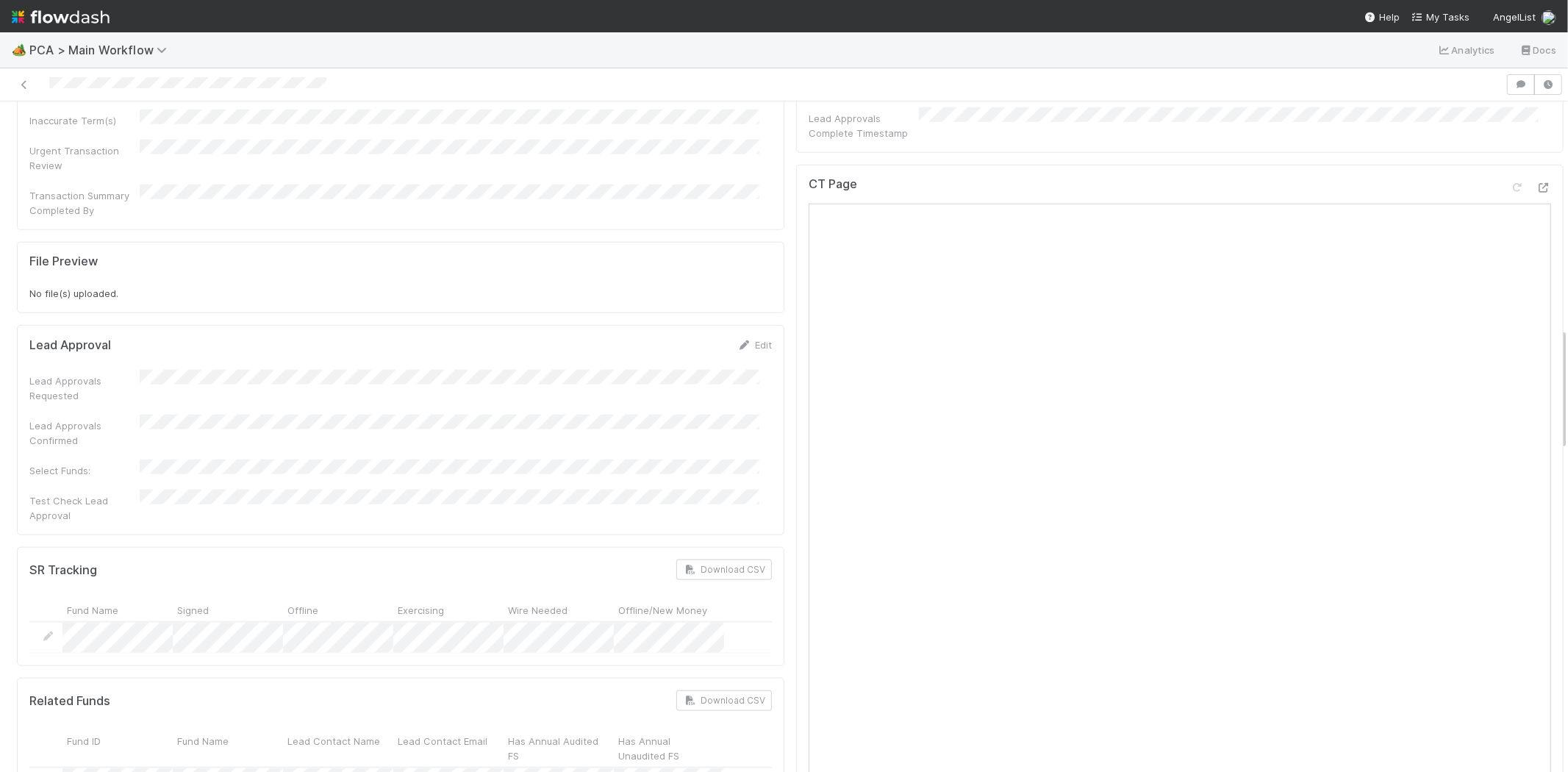
click at [34, 74] on div at bounding box center [752, 84] width 1494 height 20
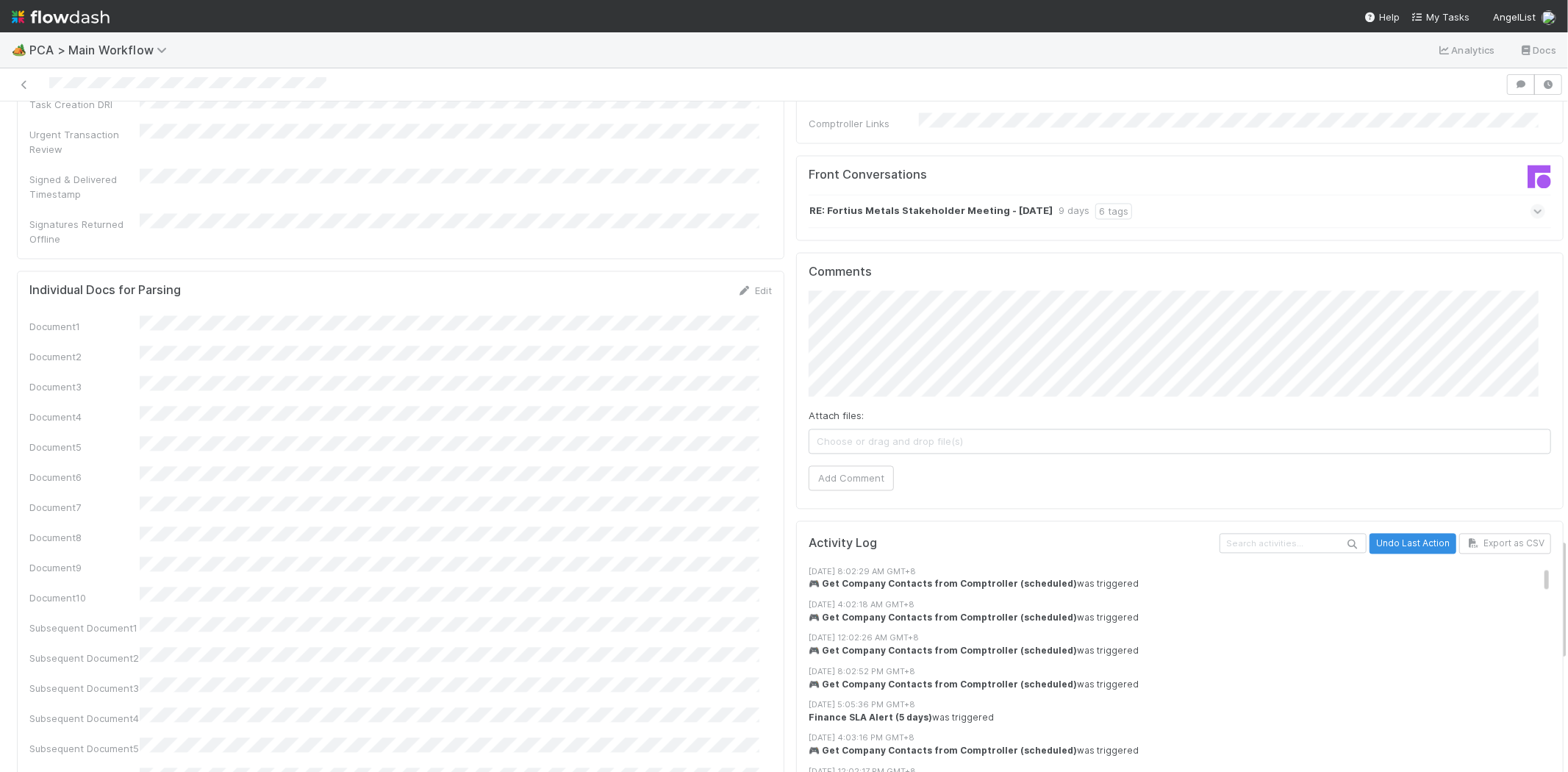
scroll to position [2382, 0]
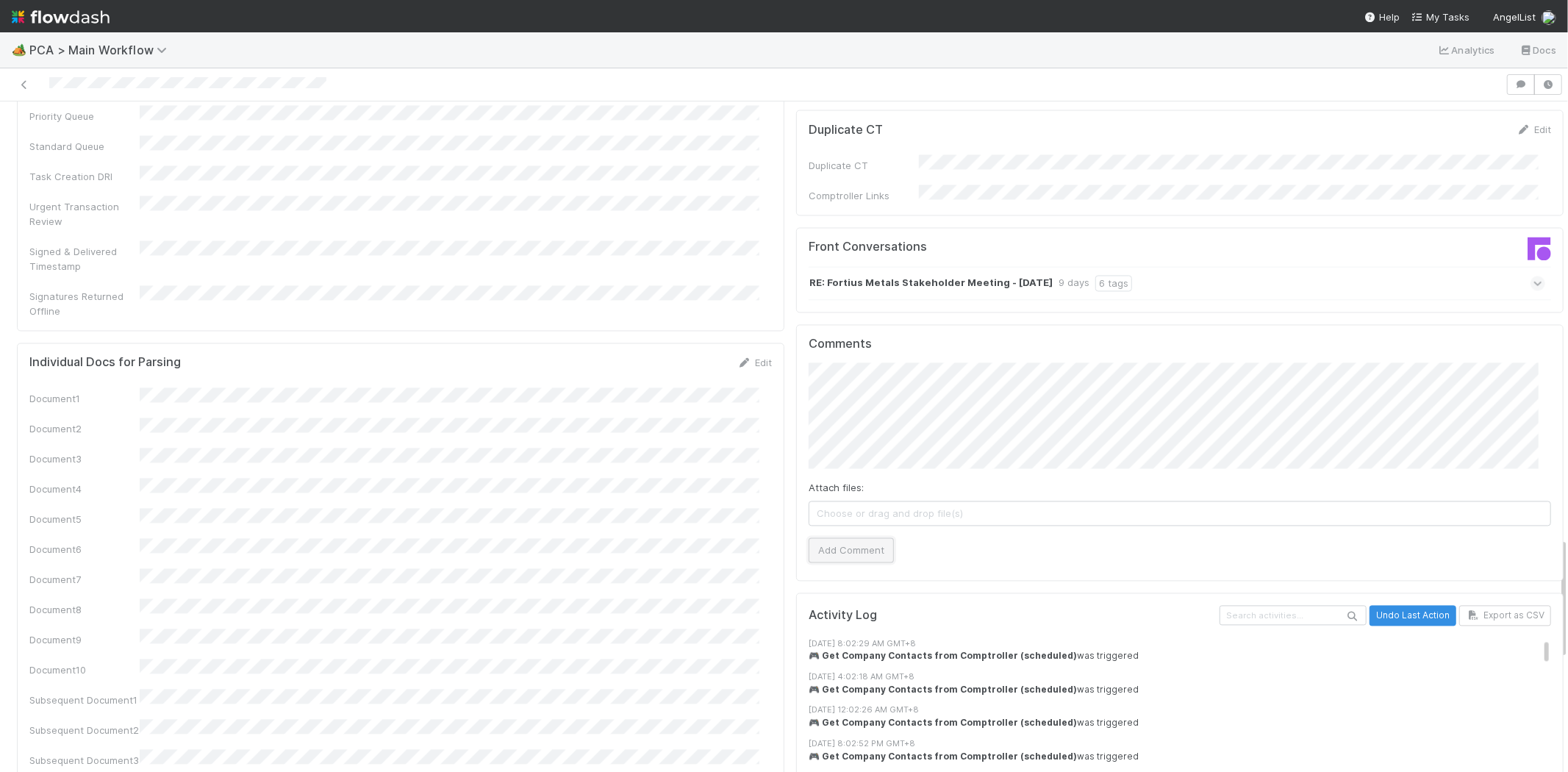
click at [858, 538] on button "Add Comment" at bounding box center [852, 550] width 86 height 25
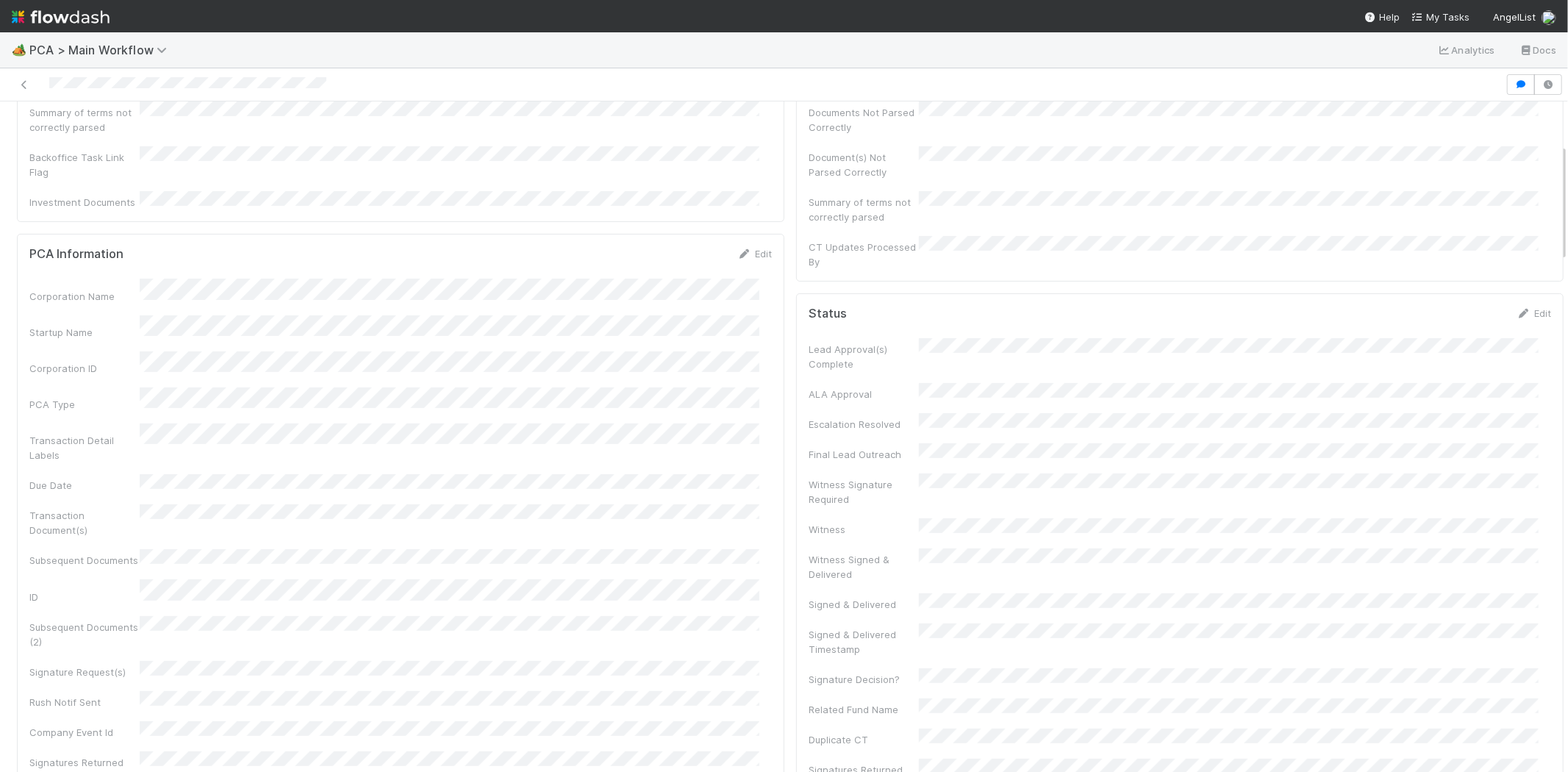
scroll to position [0, 0]
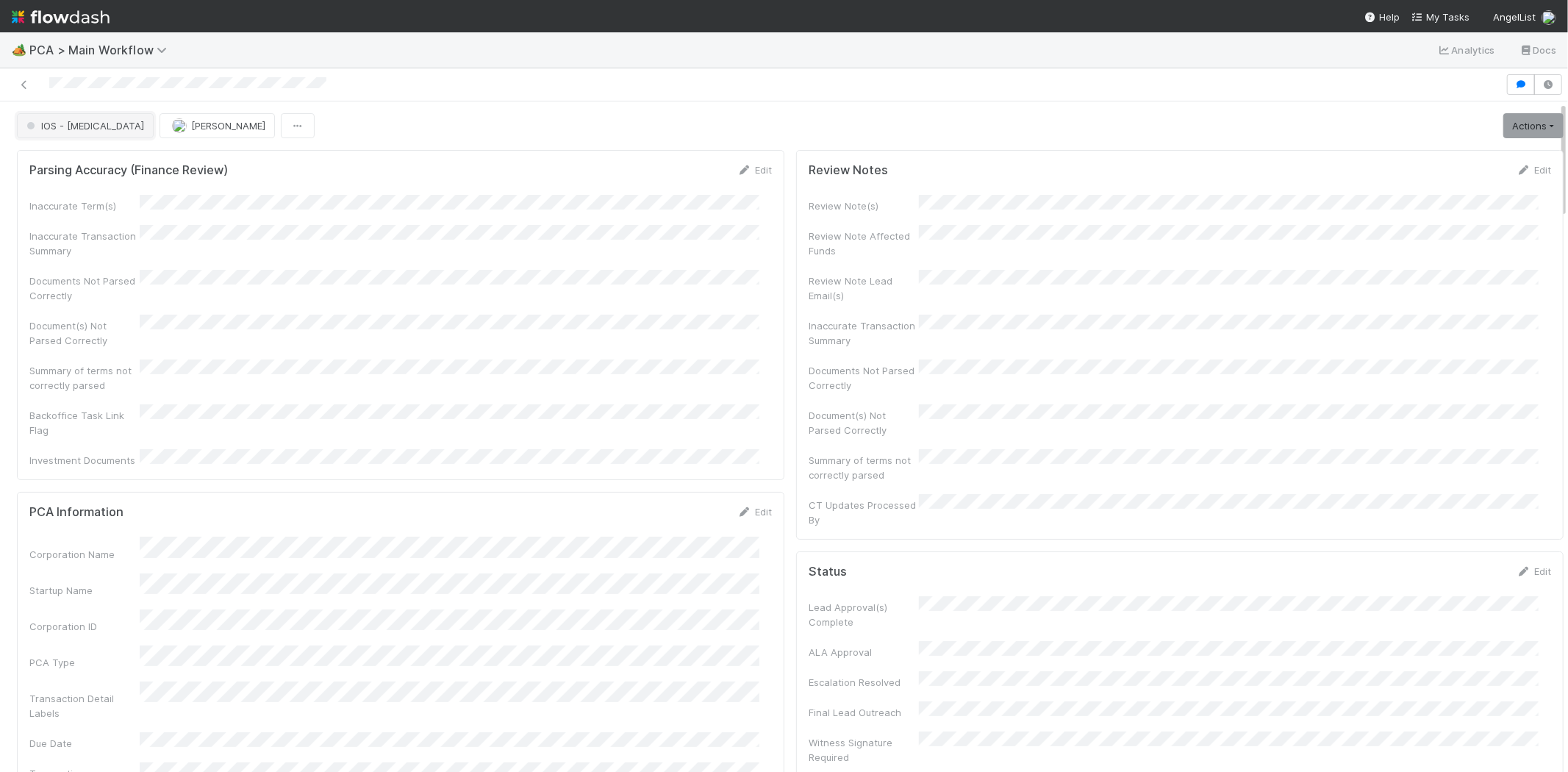
click at [55, 120] on span "IOS - [MEDICAL_DATA]" at bounding box center [83, 125] width 120 height 12
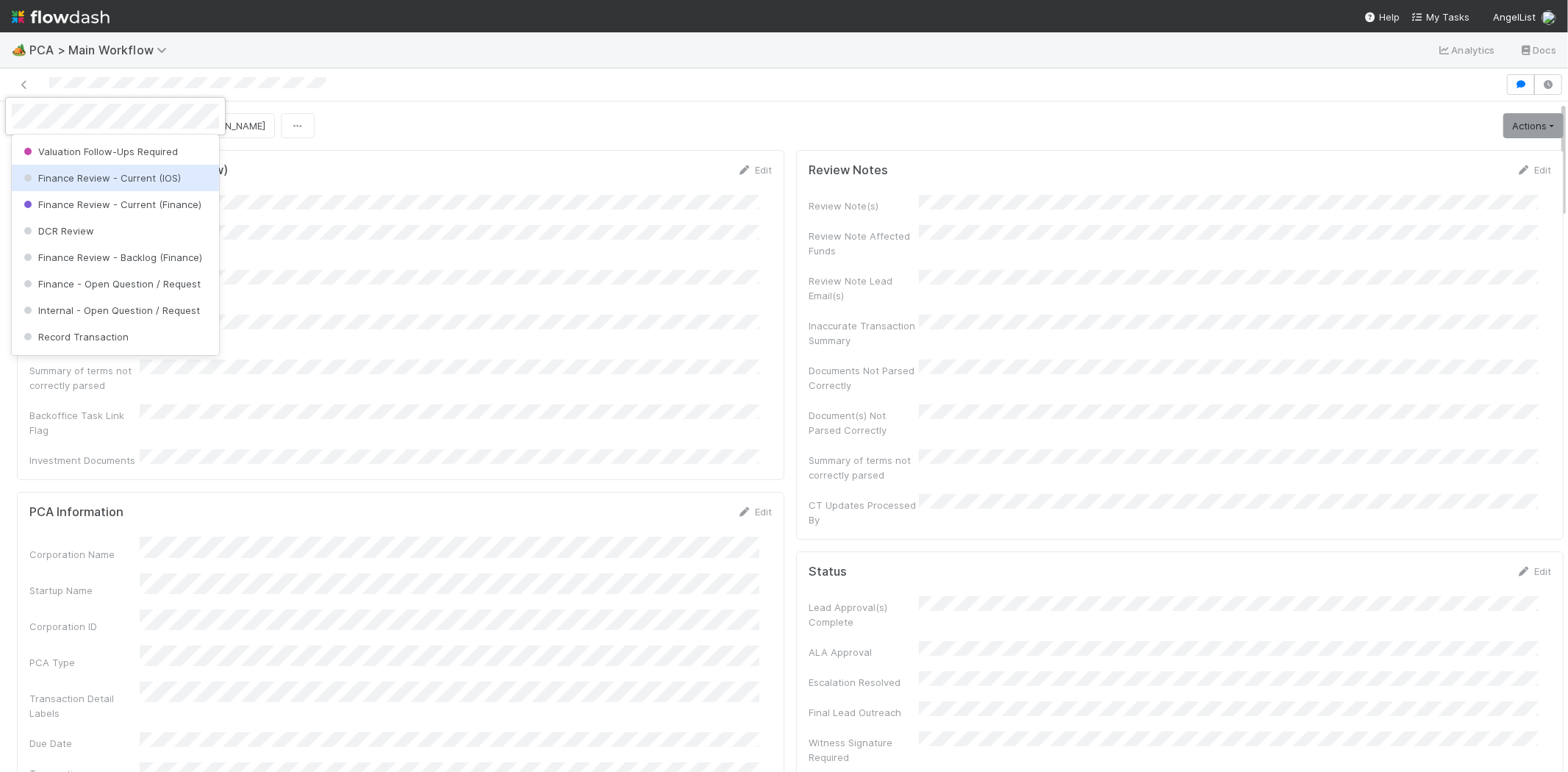
click at [159, 184] on span "Finance Review - Current (IOS)" at bounding box center [100, 178] width 160 height 12
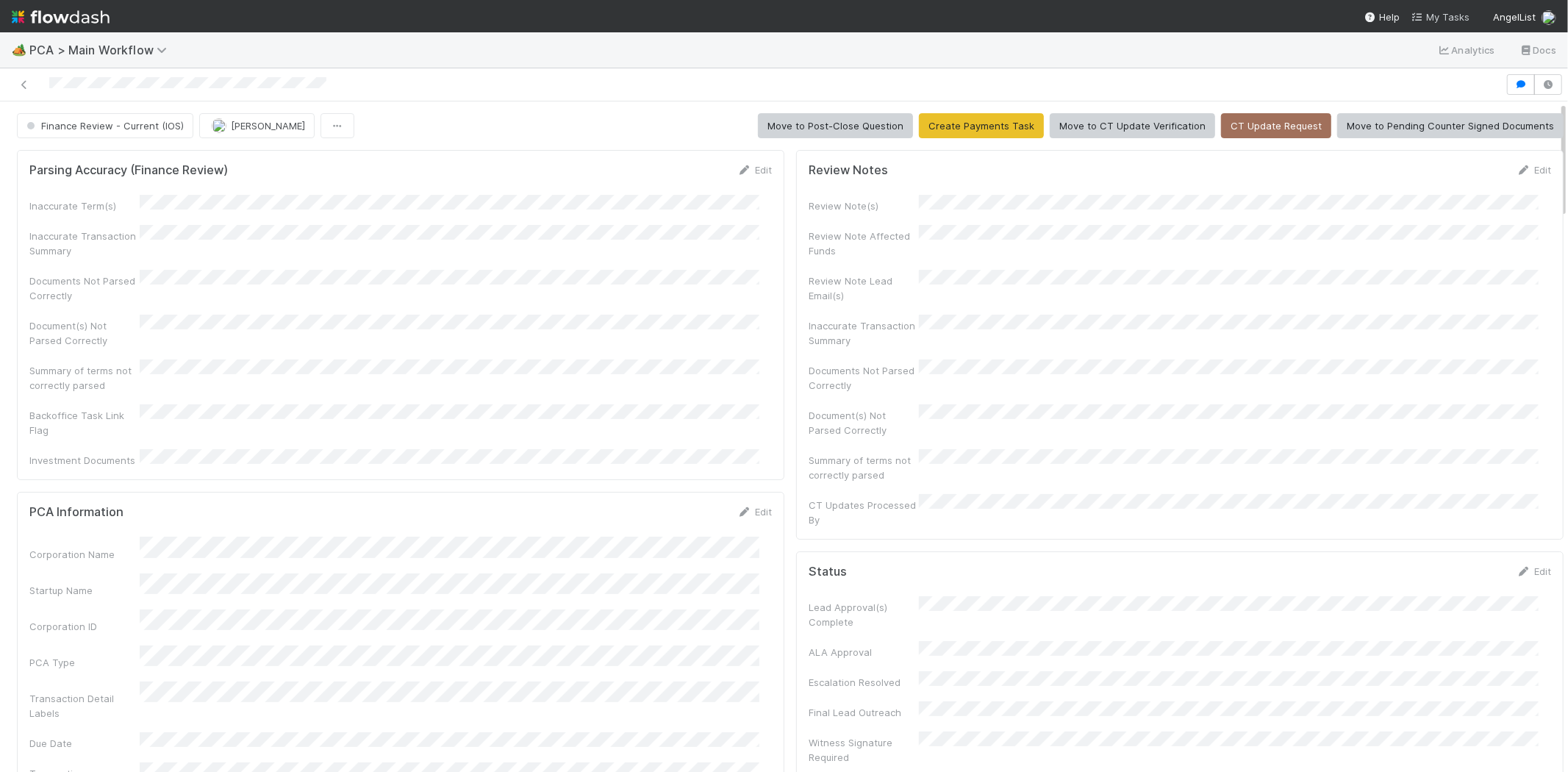
click at [1456, 19] on span "My Tasks" at bounding box center [1440, 17] width 58 height 12
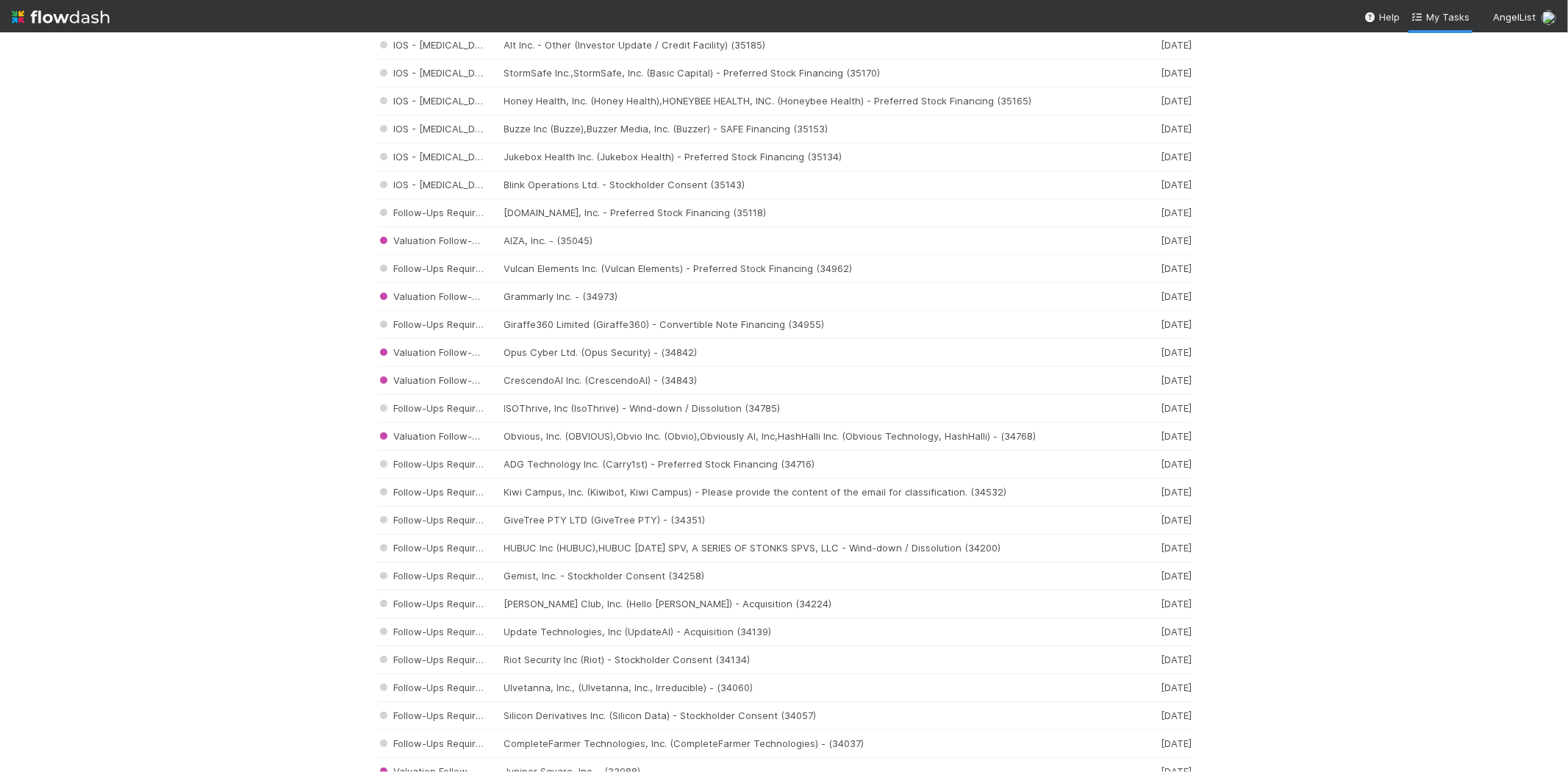
scroll to position [1319, 0]
click at [608, 181] on div "IOS - [MEDICAL_DATA] Blink Operations Ltd. - Stockholder Consent (35143) [DATE]" at bounding box center [785, 179] width 816 height 28
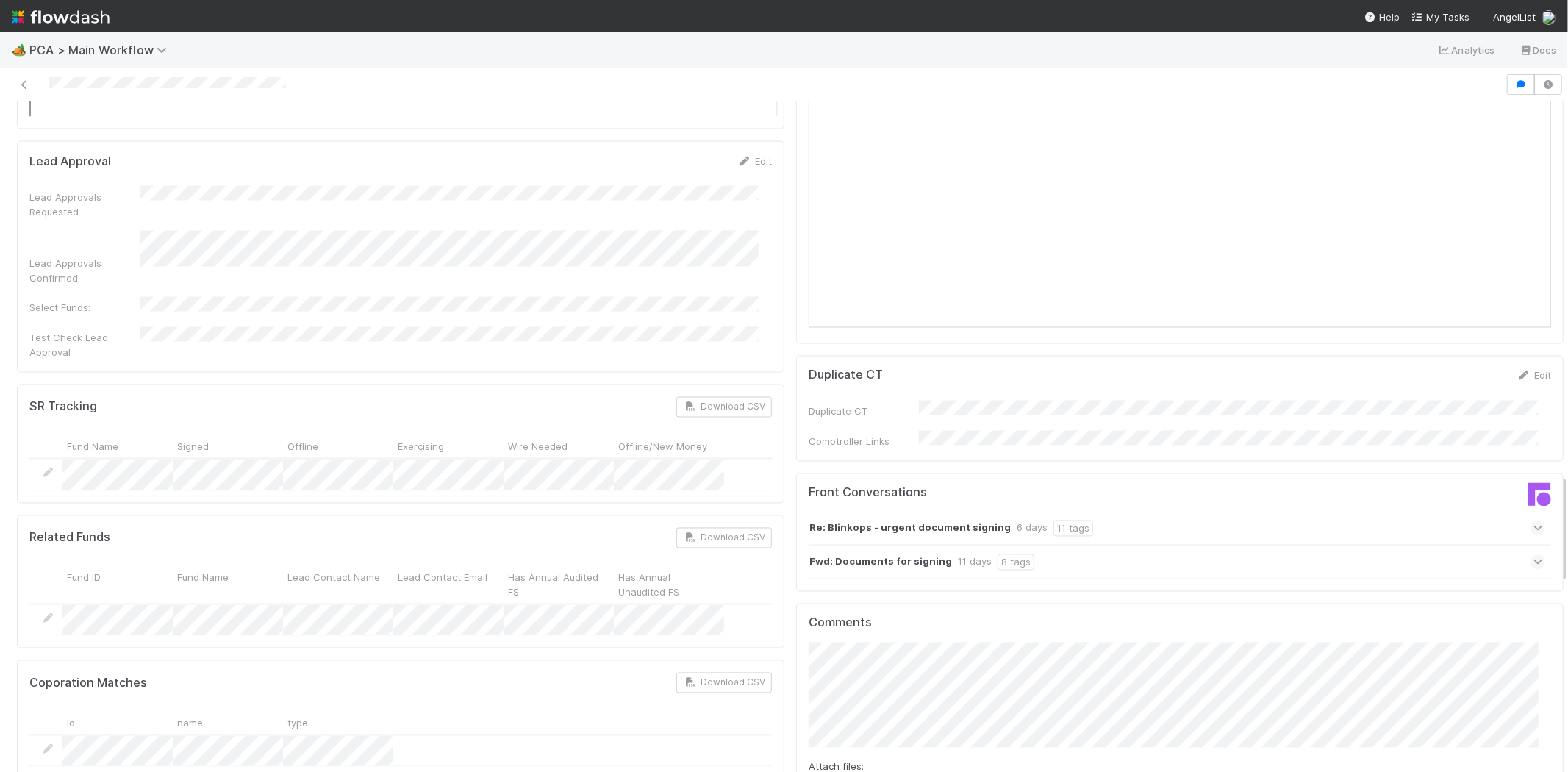
scroll to position [2288, 0]
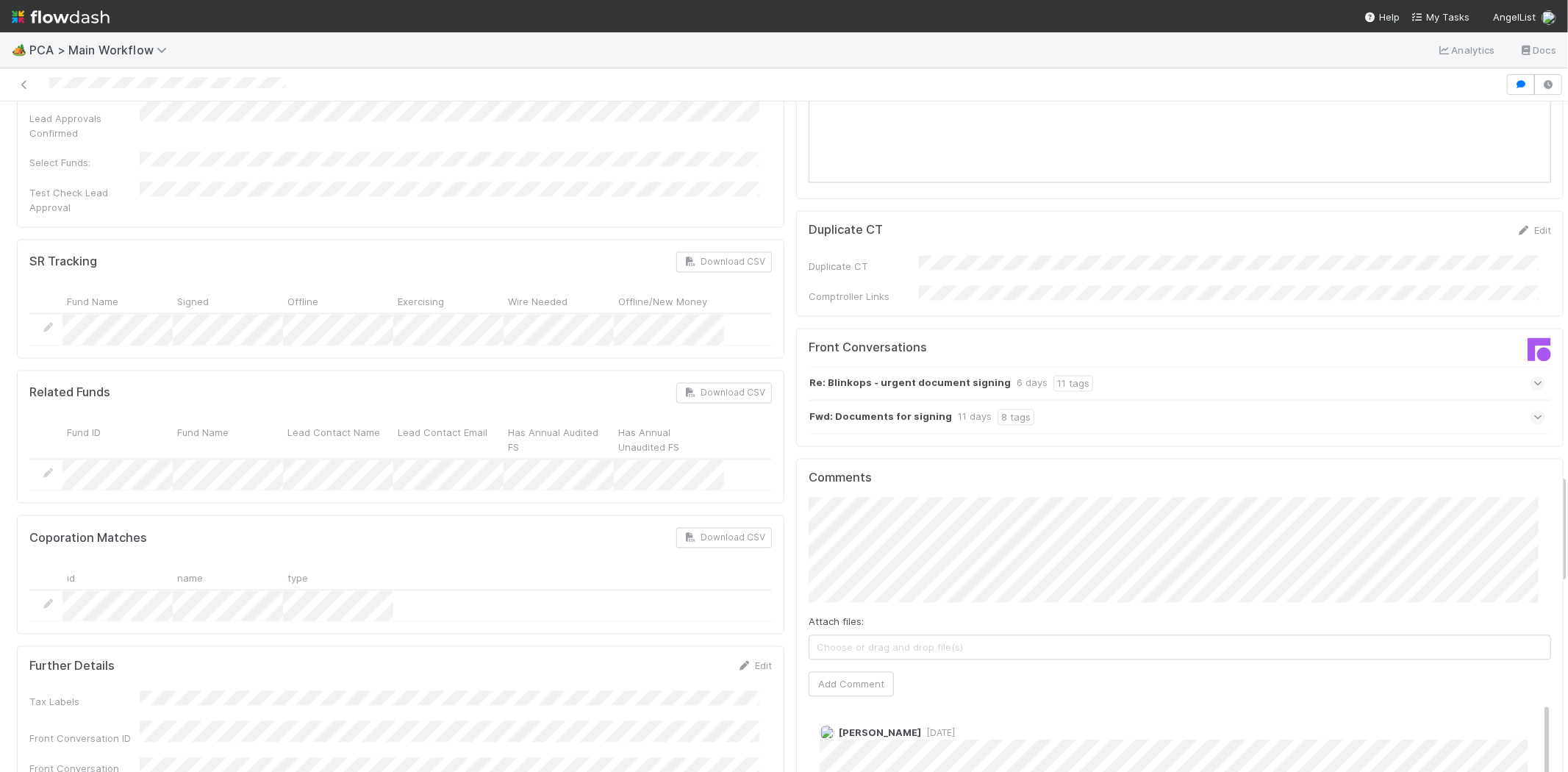
click at [138, 83] on div at bounding box center [752, 84] width 1494 height 20
click at [846, 672] on button "Add Comment" at bounding box center [852, 684] width 86 height 25
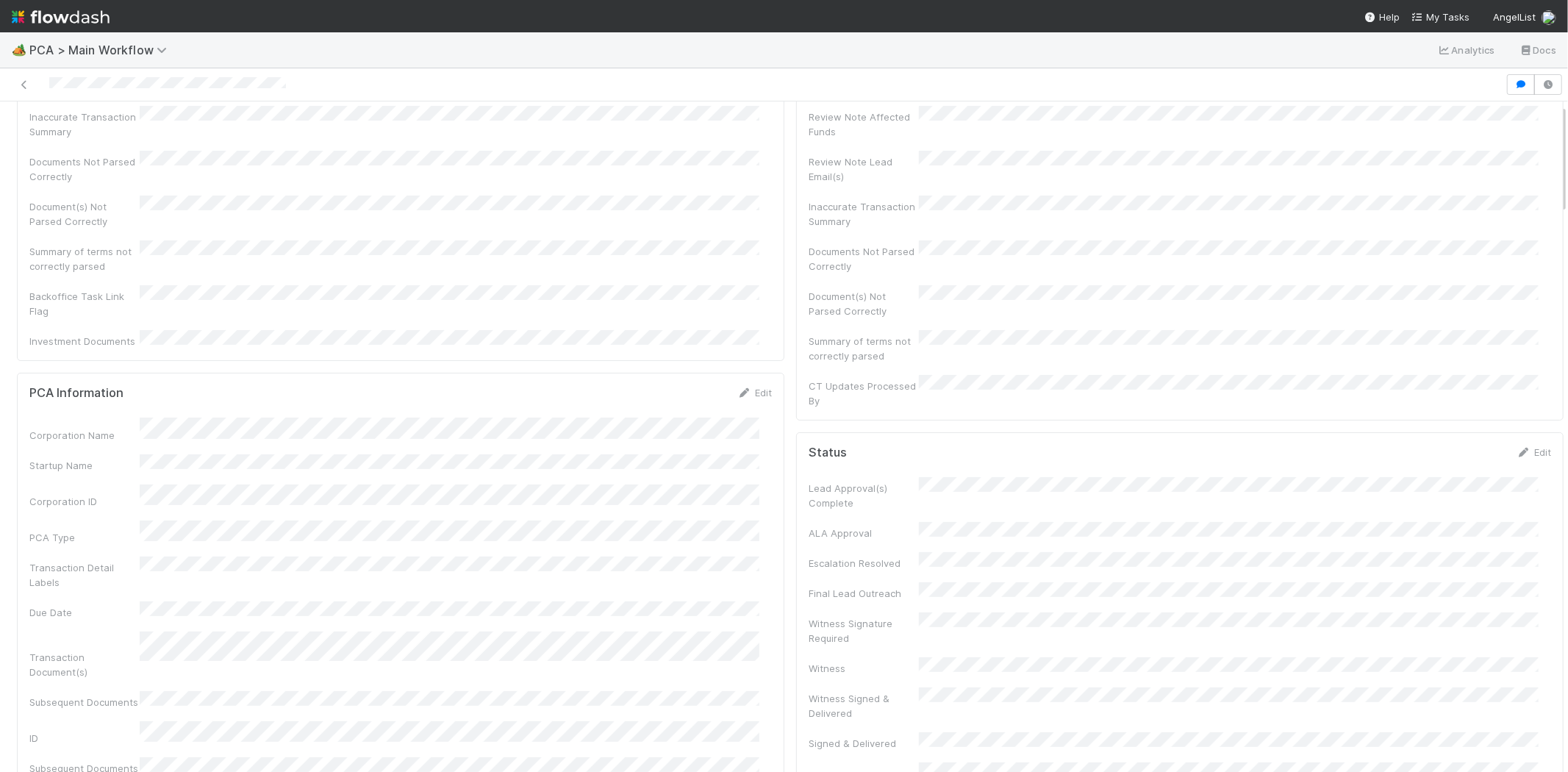
scroll to position [0, 0]
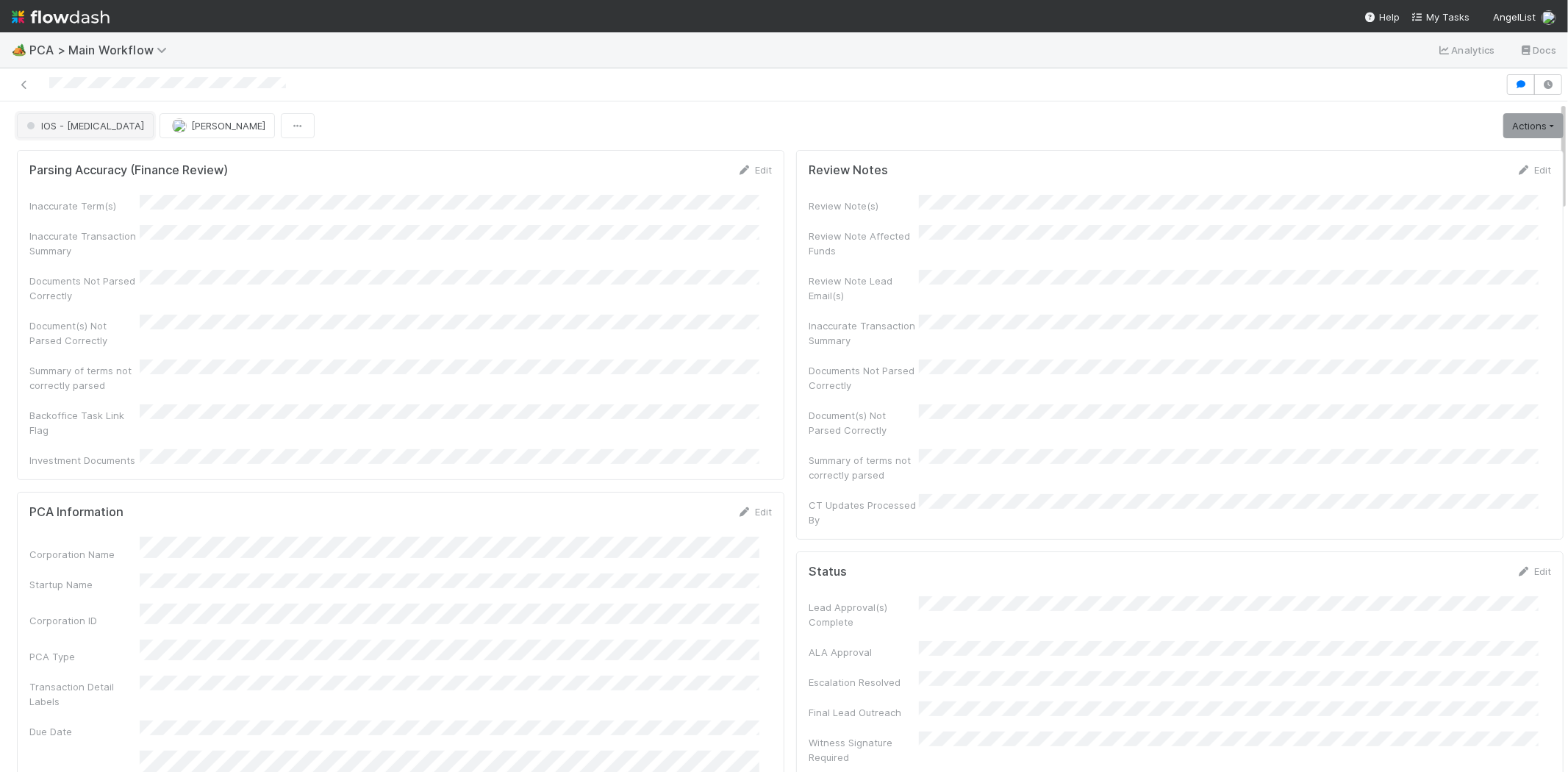
click at [66, 128] on span "IOS - [MEDICAL_DATA]" at bounding box center [83, 125] width 120 height 12
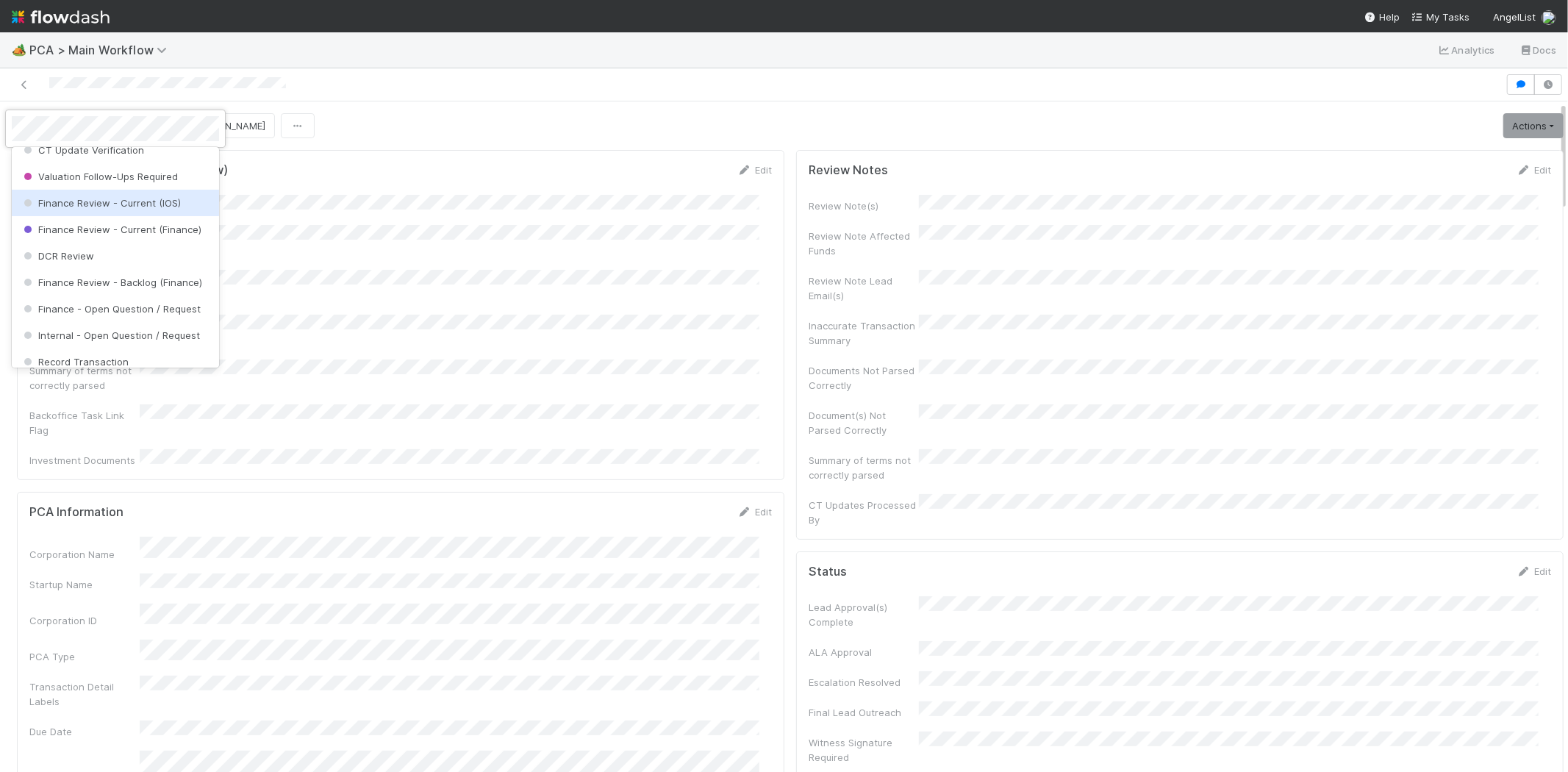
click at [156, 209] on span "Finance Review - Current (IOS)" at bounding box center [100, 203] width 160 height 12
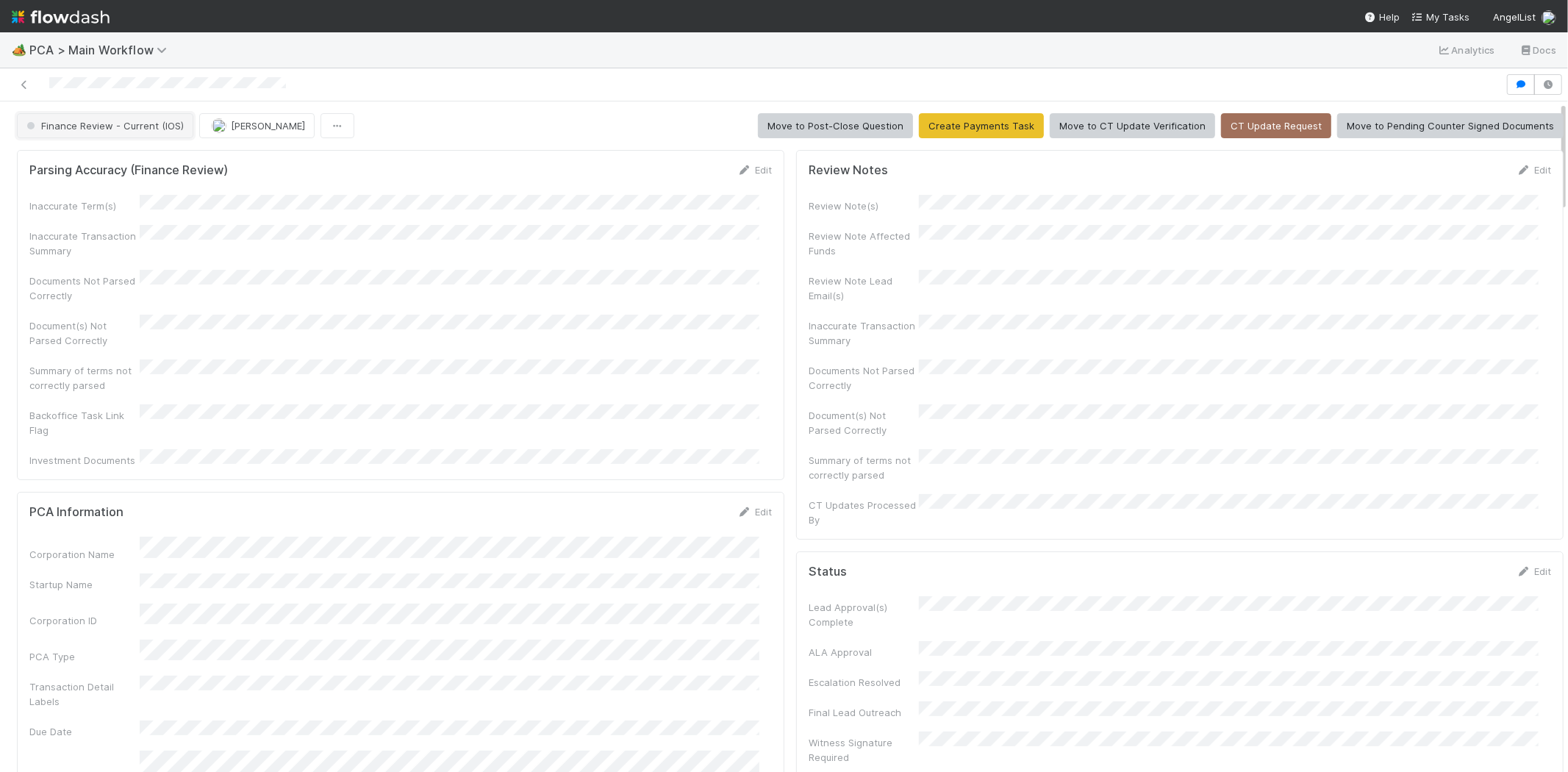
click at [150, 127] on span "Finance Review - Current (IOS)" at bounding box center [103, 125] width 160 height 12
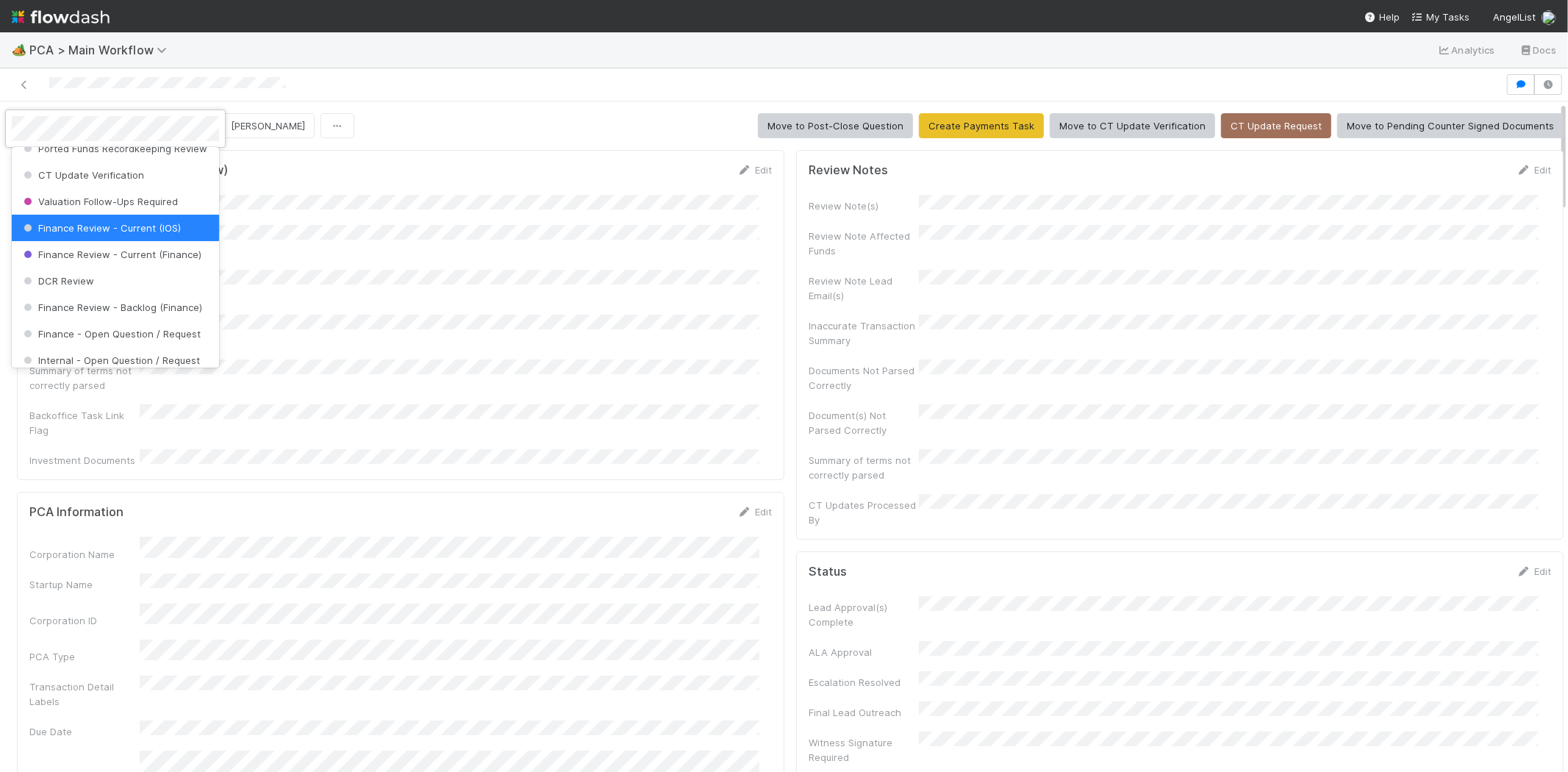
scroll to position [681, 0]
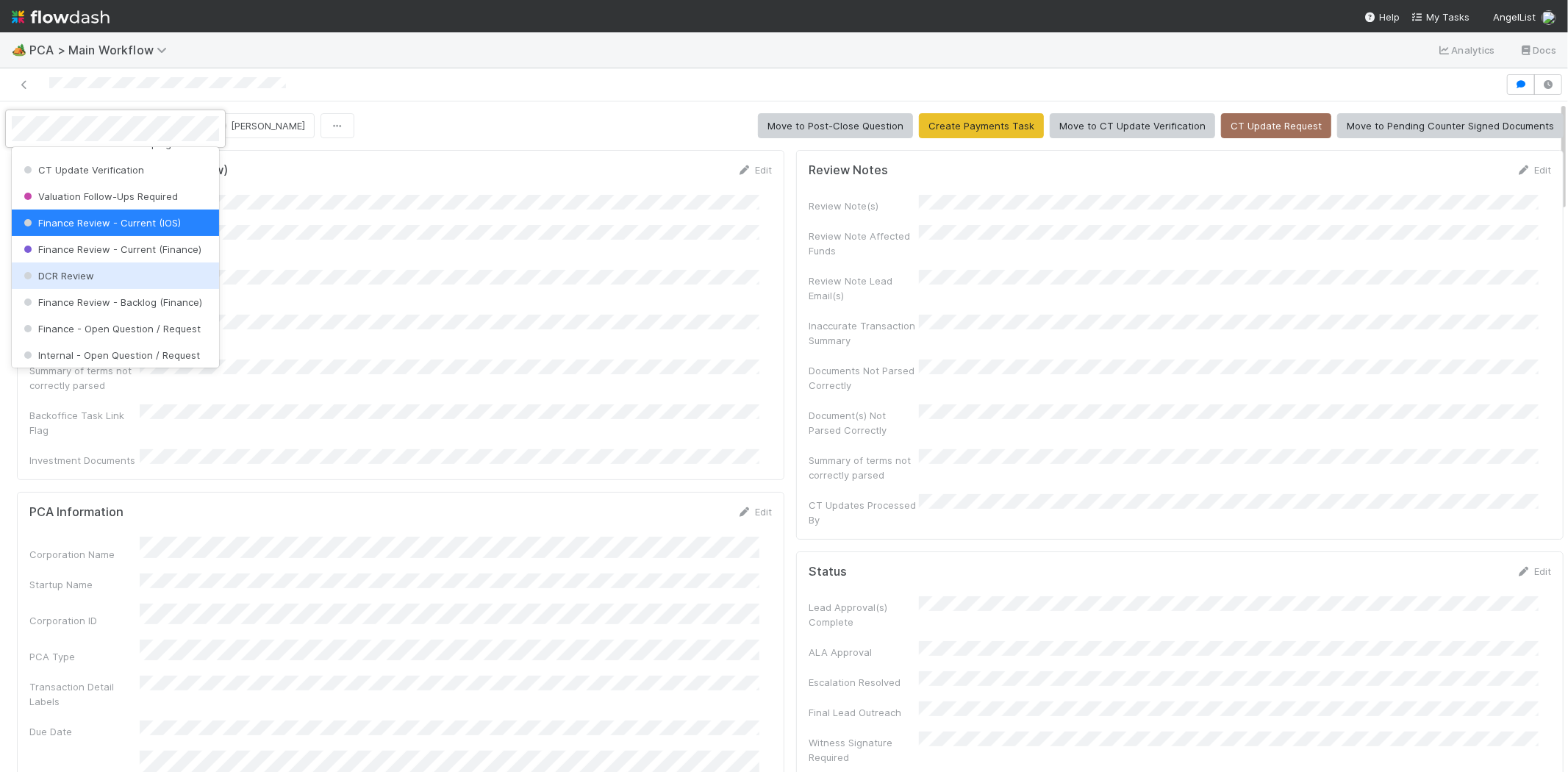
click at [137, 287] on div "DCR Review" at bounding box center [116, 276] width 207 height 27
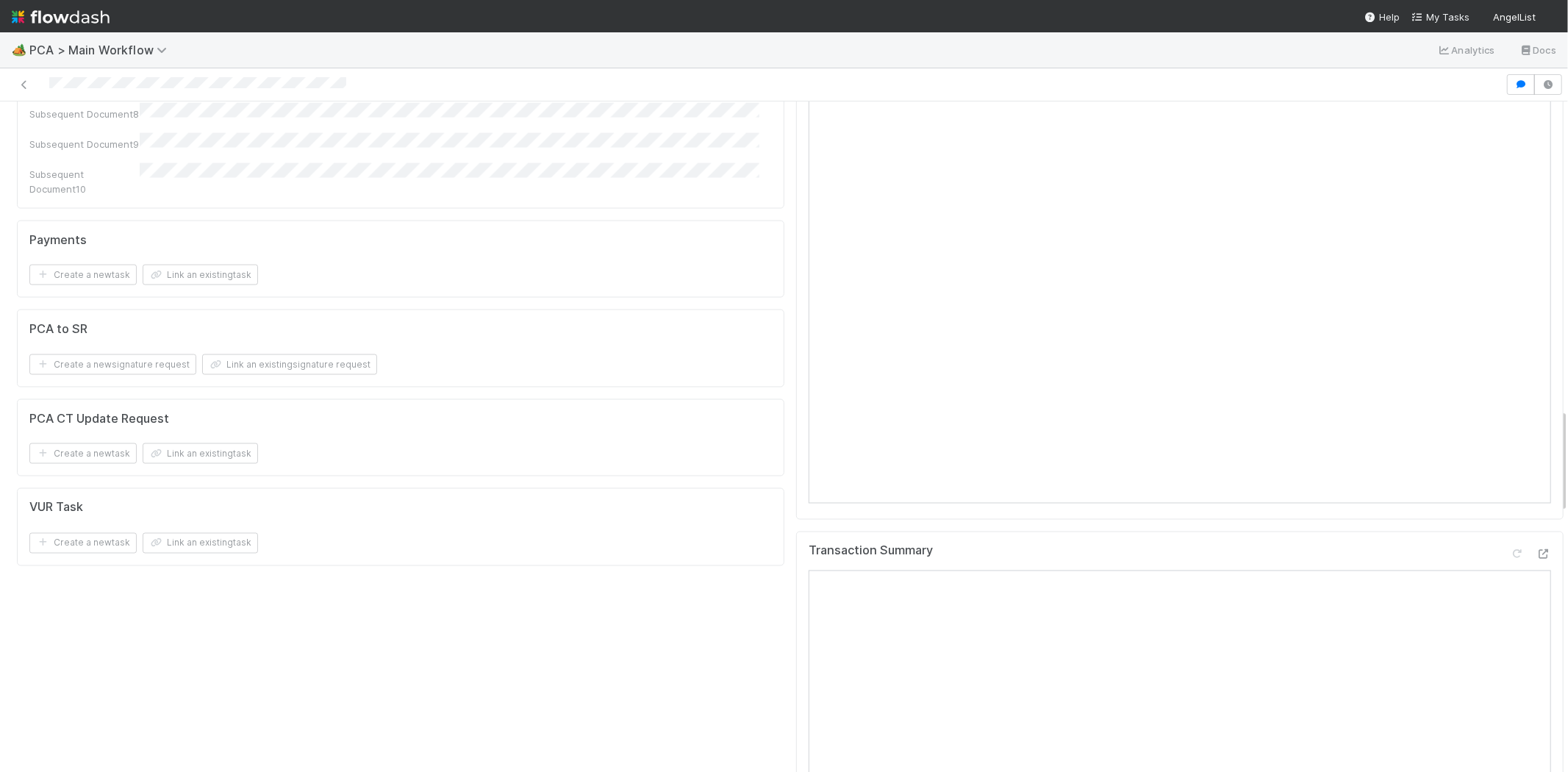
scroll to position [2288, 0]
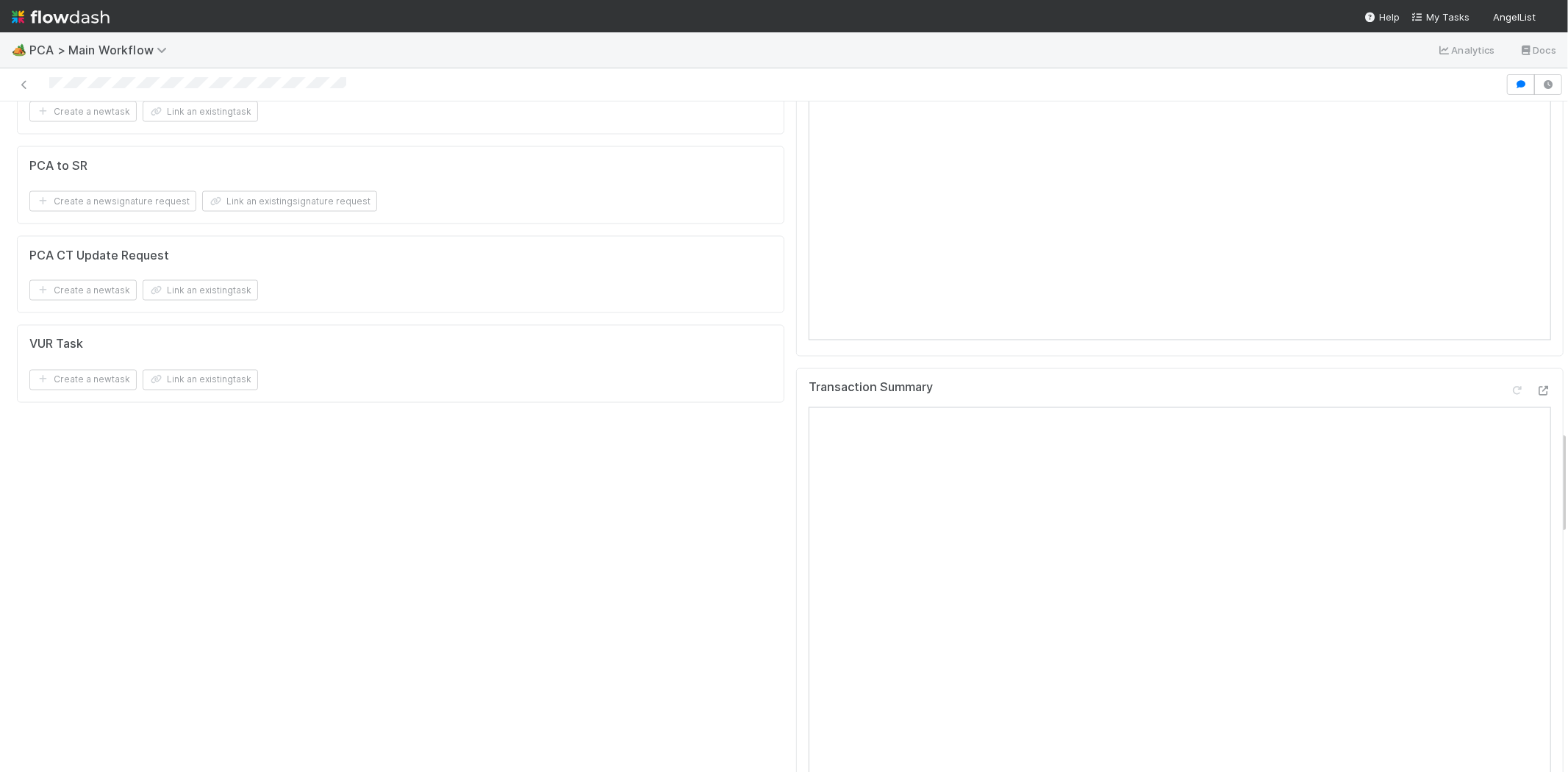
scroll to position [2695, 0]
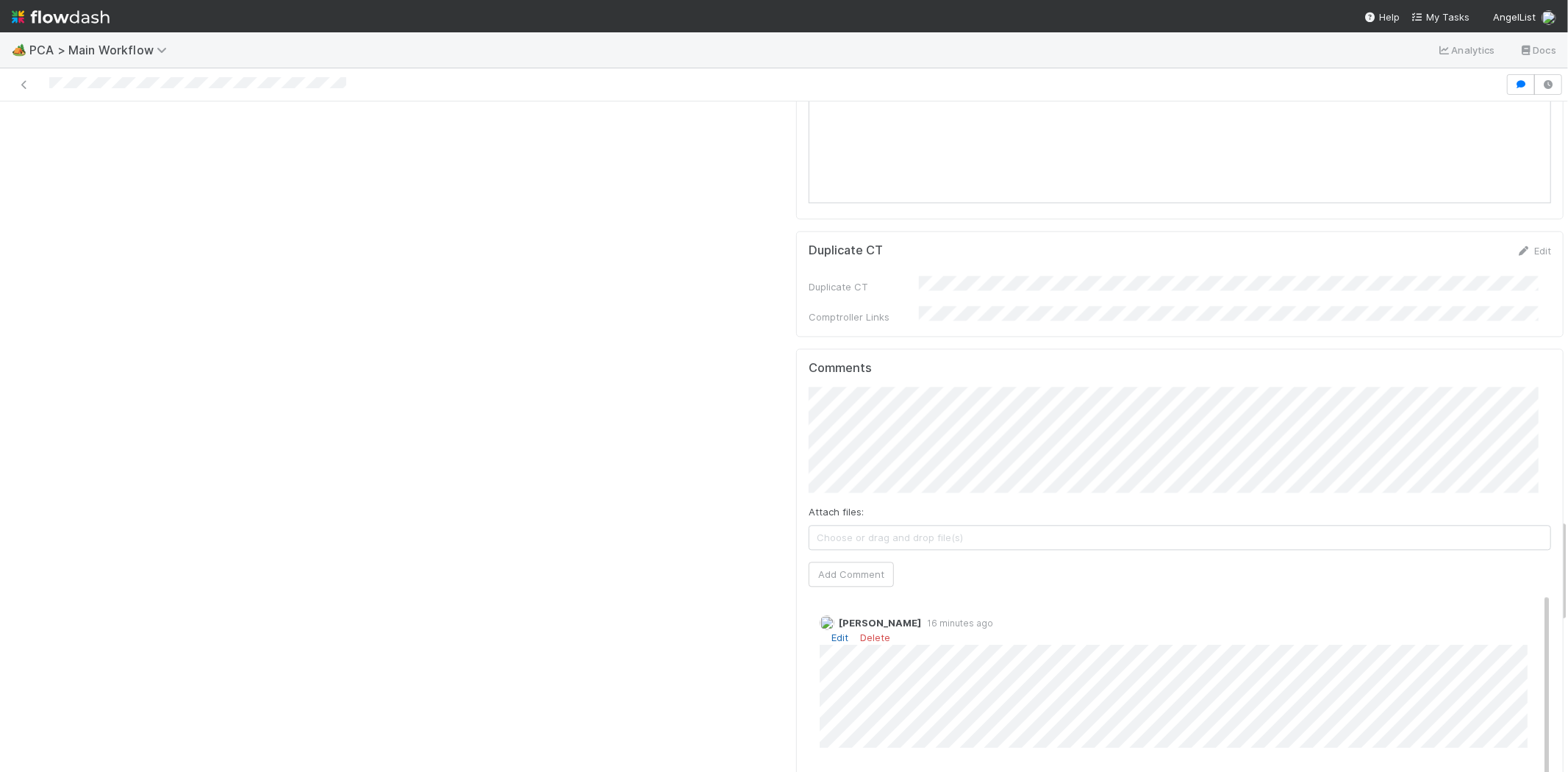
click at [832, 631] on link "Edit" at bounding box center [840, 637] width 17 height 12
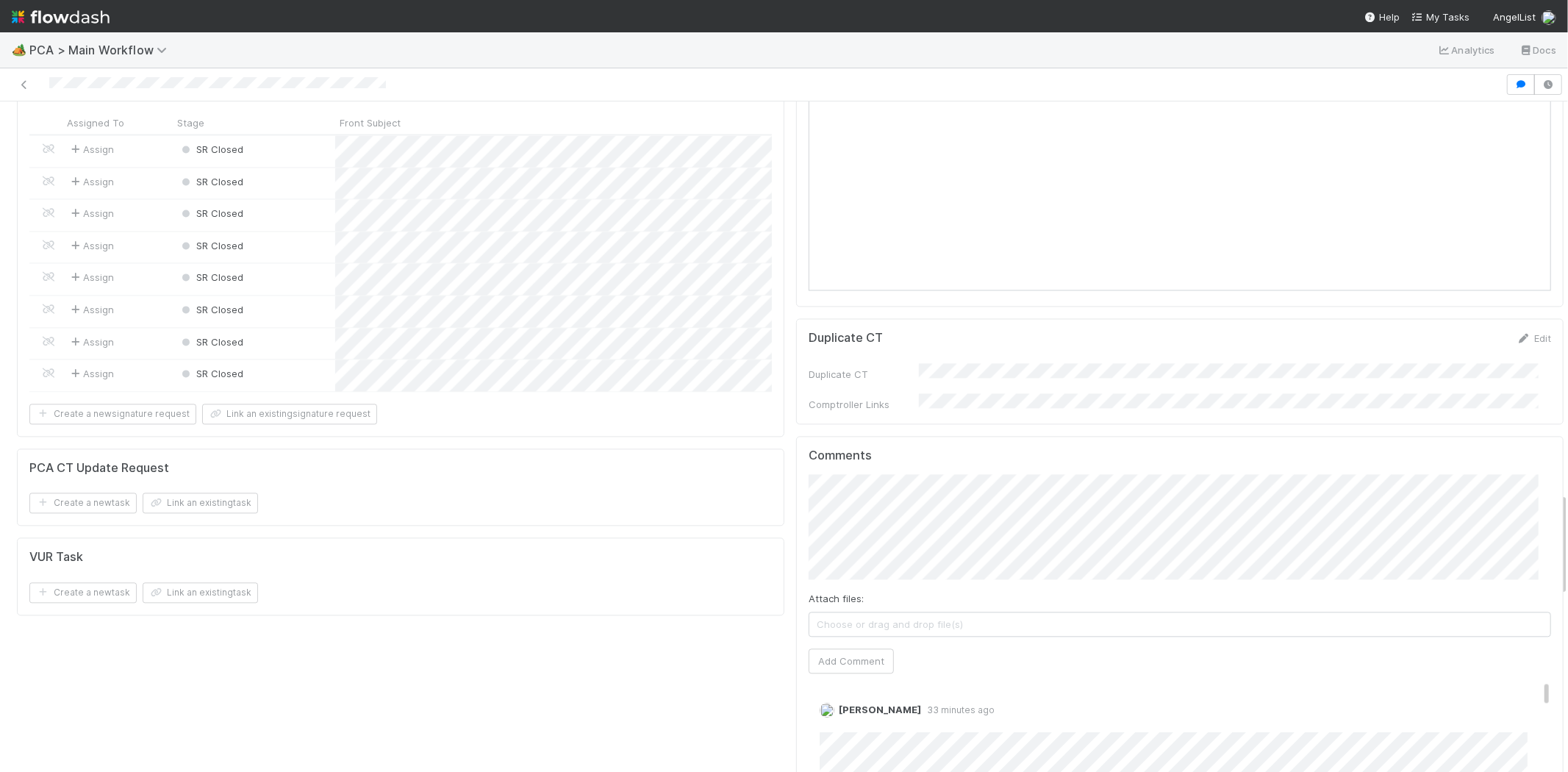
scroll to position [2695, 0]
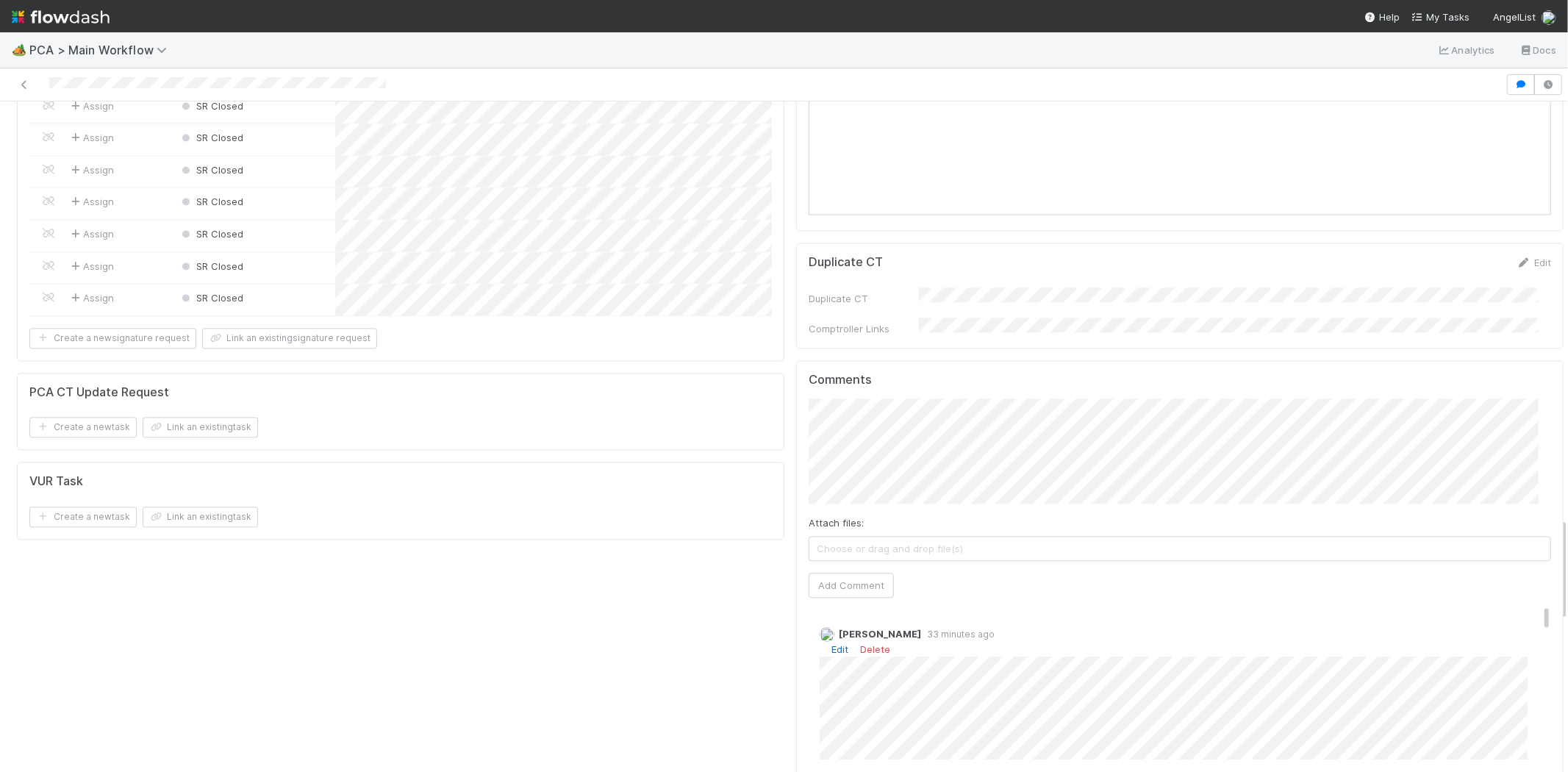
click at [832, 643] on link "Edit" at bounding box center [840, 649] width 17 height 12
click at [1447, 18] on span "My Tasks" at bounding box center [1440, 17] width 58 height 12
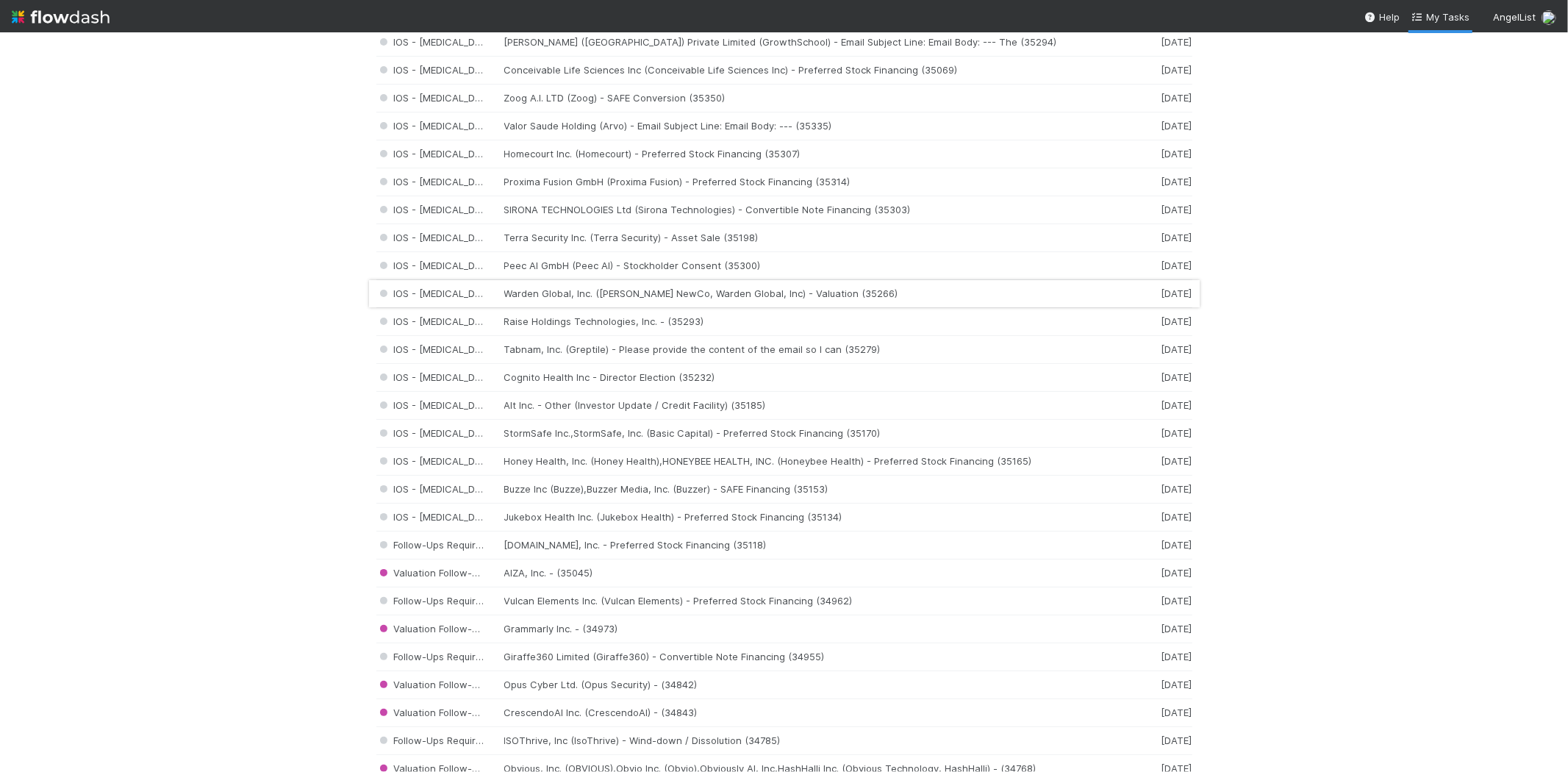
scroll to position [980, 0]
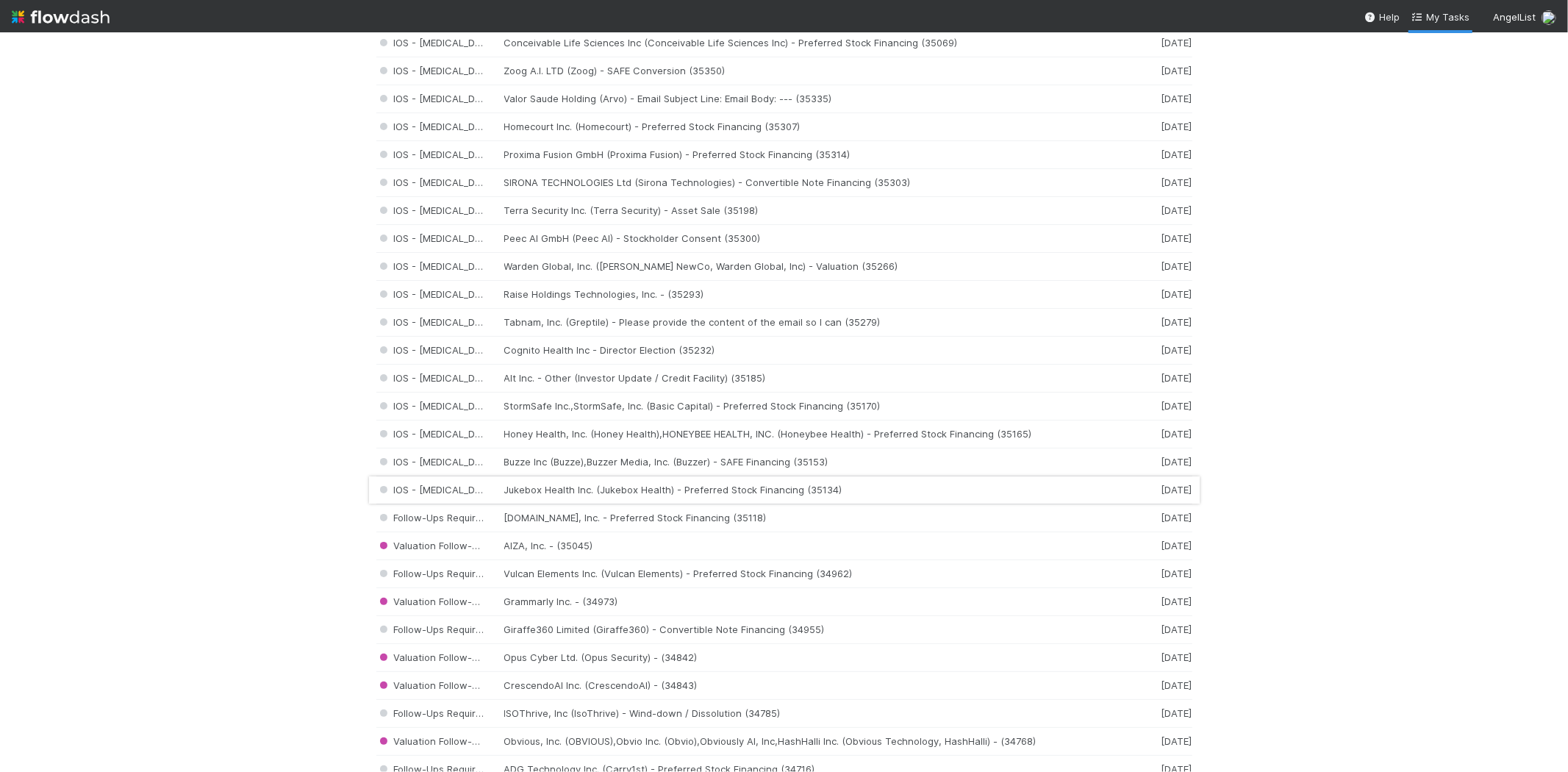
click at [651, 491] on div "IOS - ICU Jukebox Health Inc. (Jukebox Health) - Preferred Stock Financing (351…" at bounding box center [785, 490] width 816 height 28
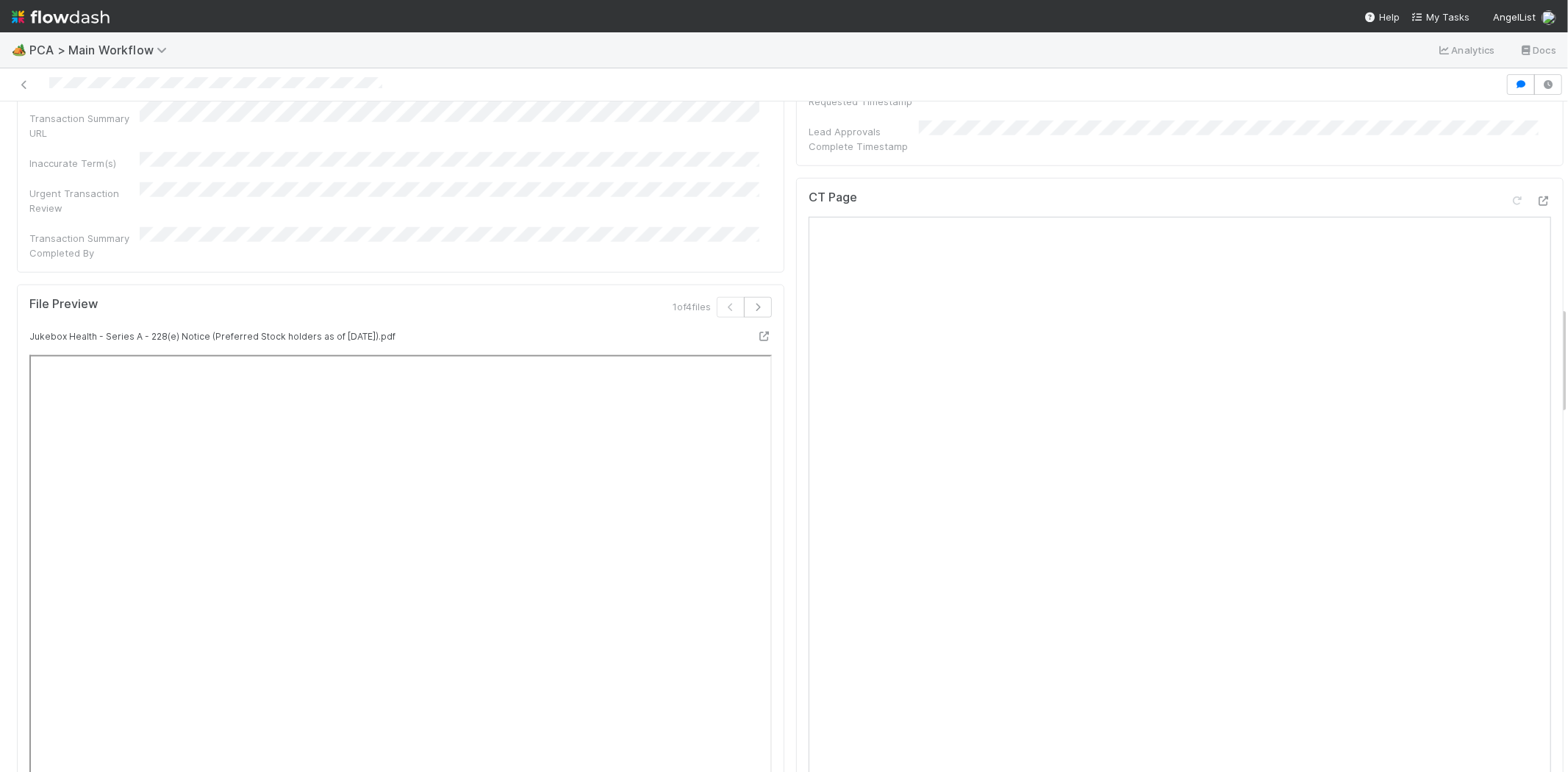
scroll to position [1715, 0]
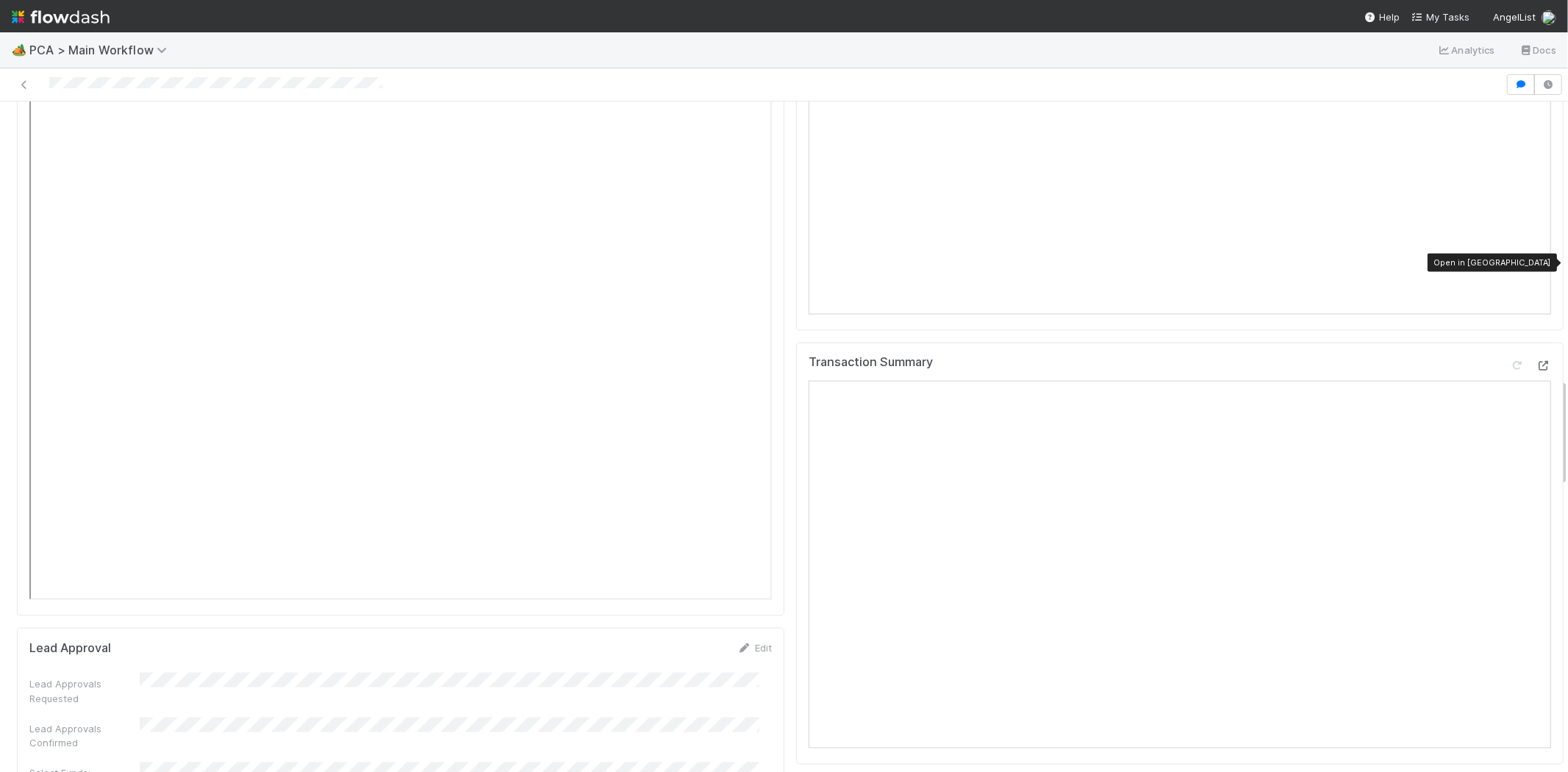
click at [1536, 361] on icon at bounding box center [1544, 366] width 15 height 10
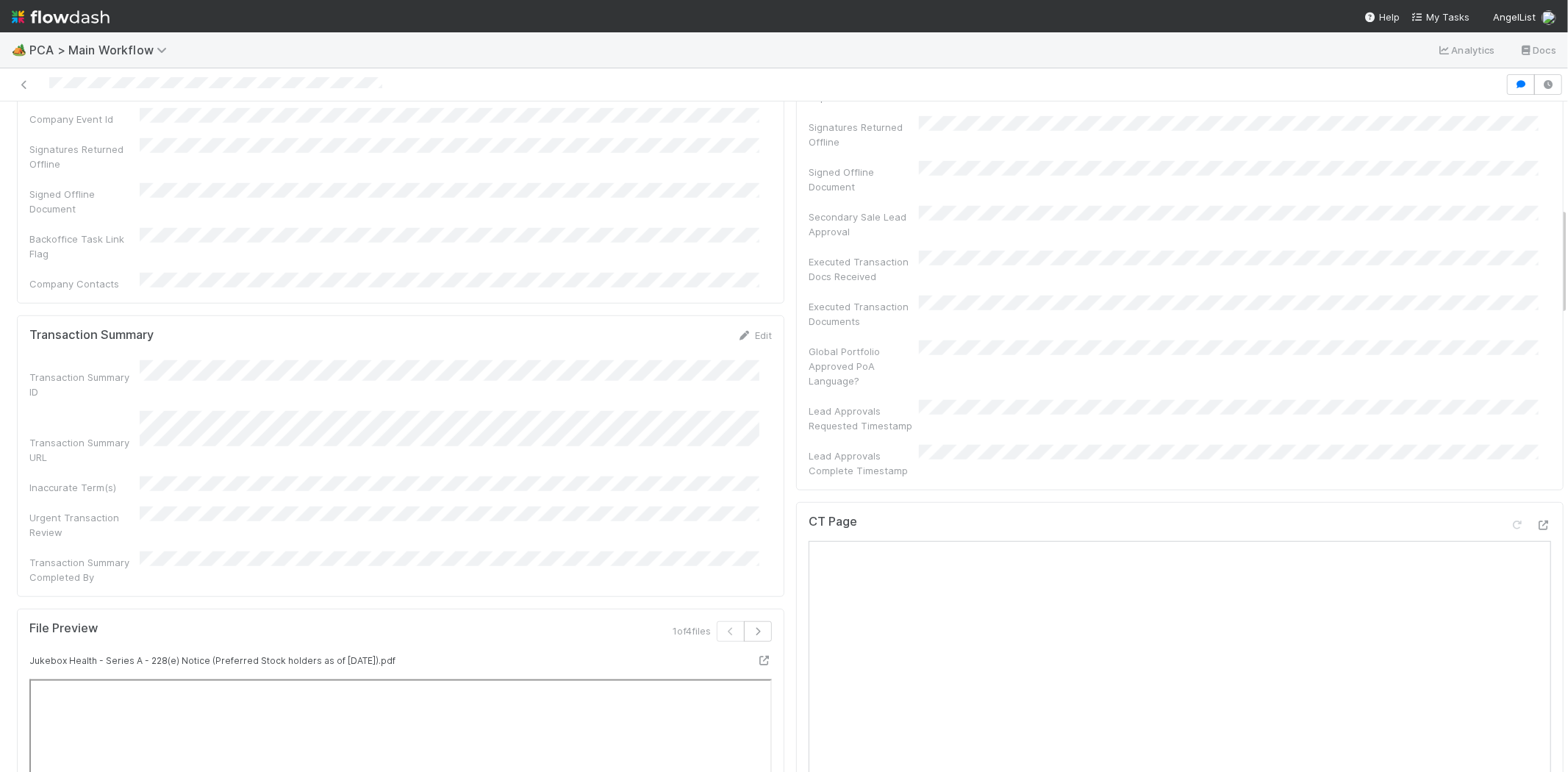
scroll to position [1061, 0]
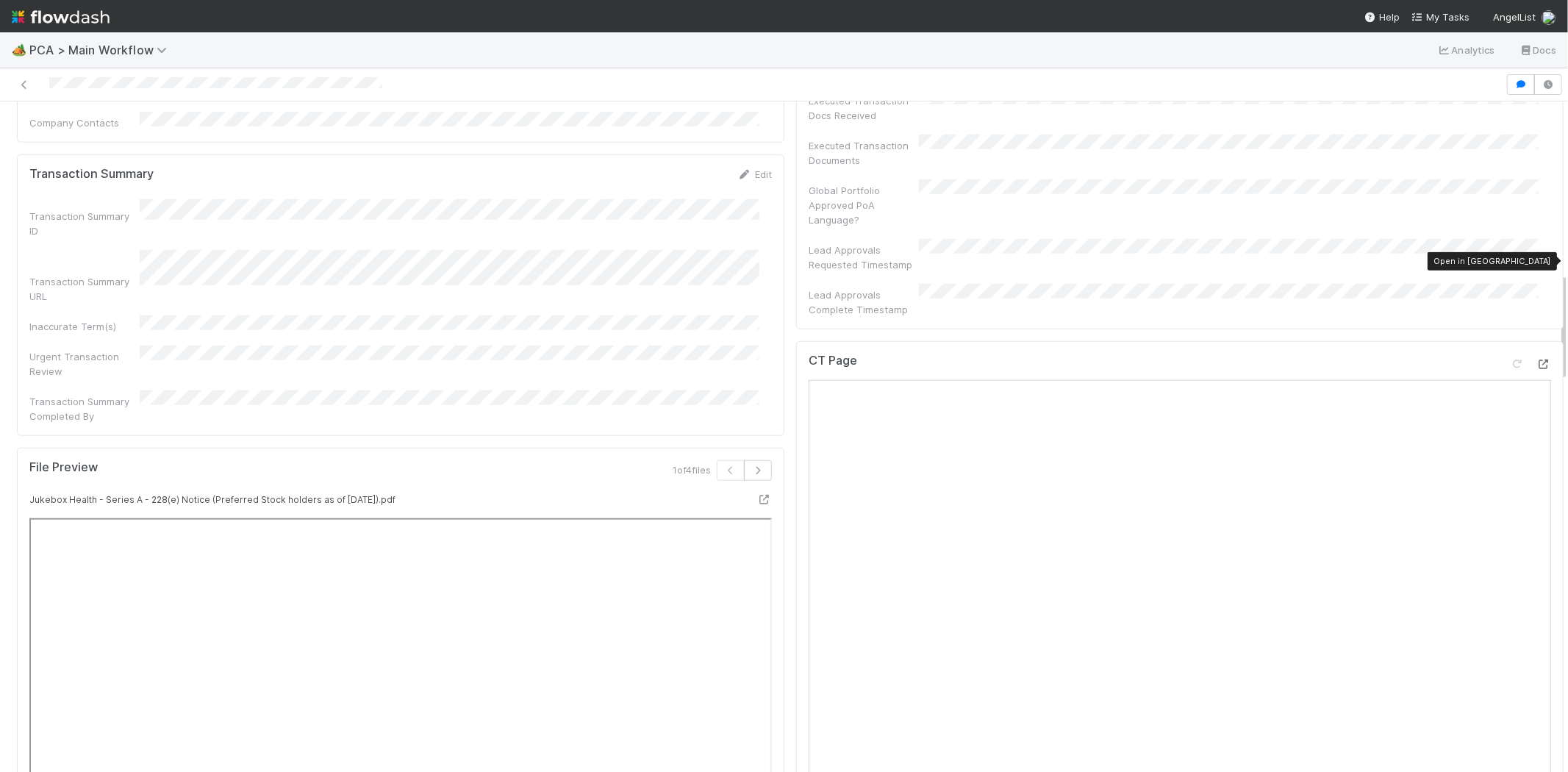
click at [1536, 360] on icon at bounding box center [1544, 365] width 15 height 10
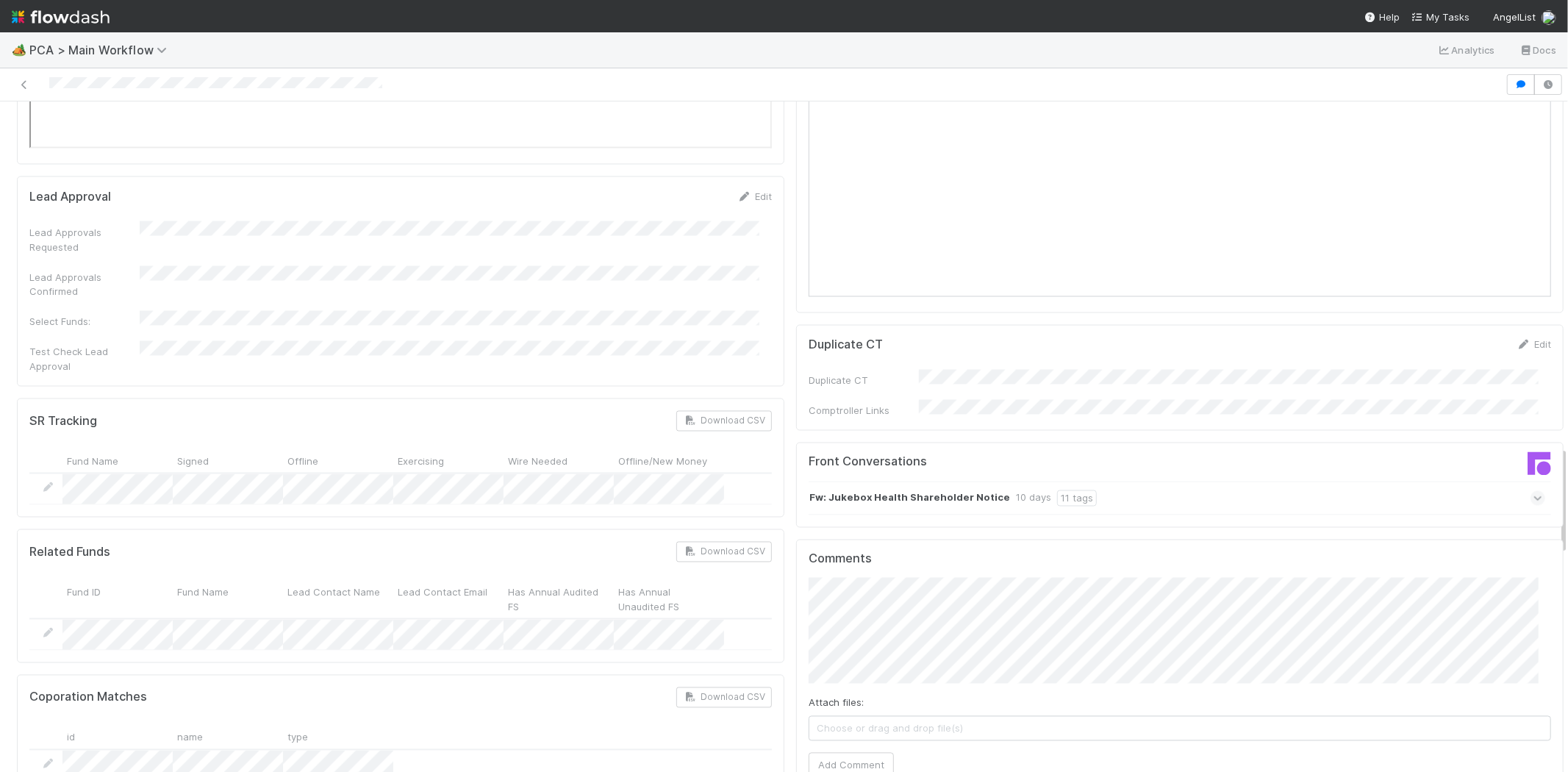
scroll to position [2206, 0]
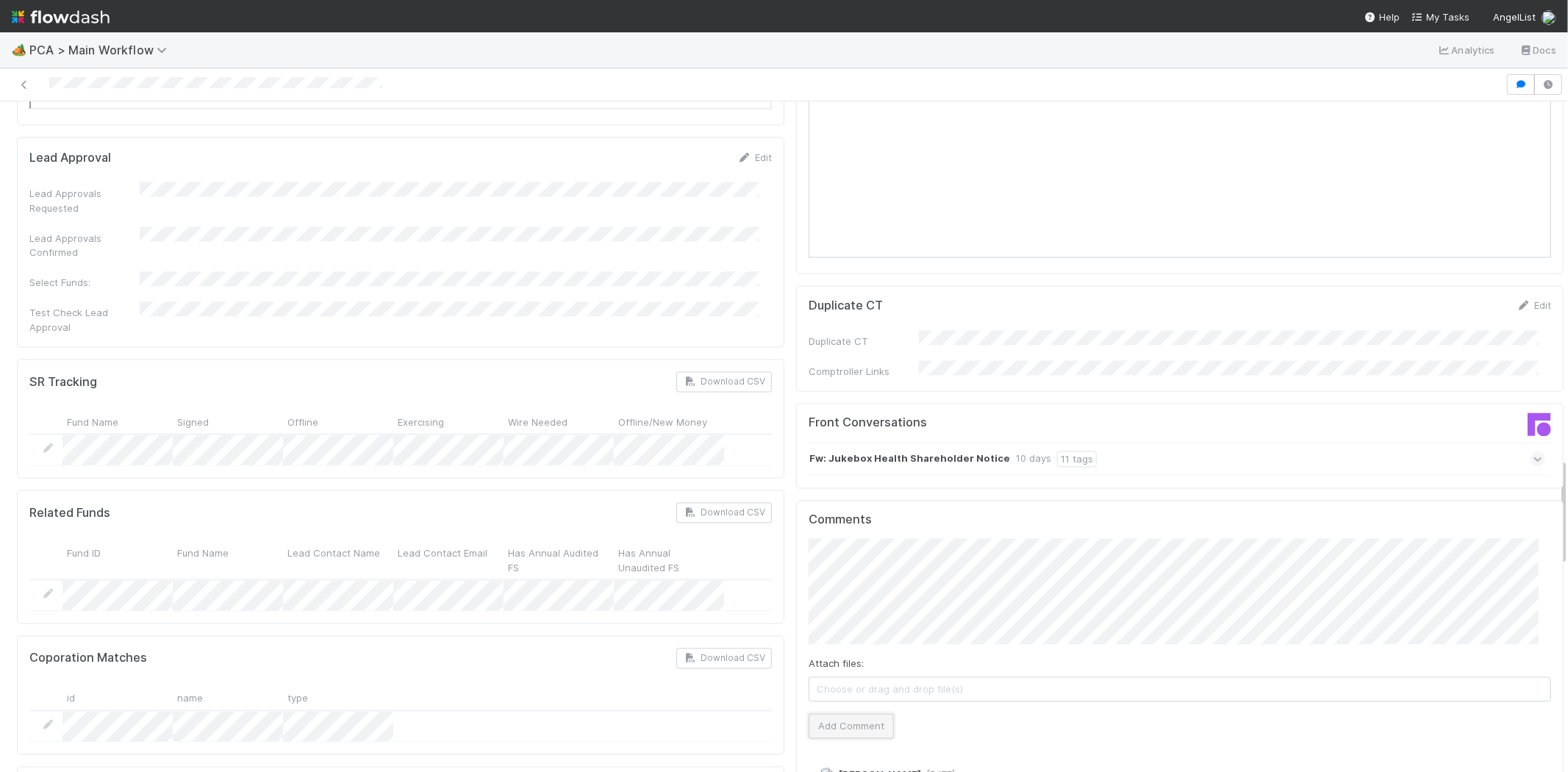
click at [858, 714] on button "Add Comment" at bounding box center [852, 726] width 86 height 25
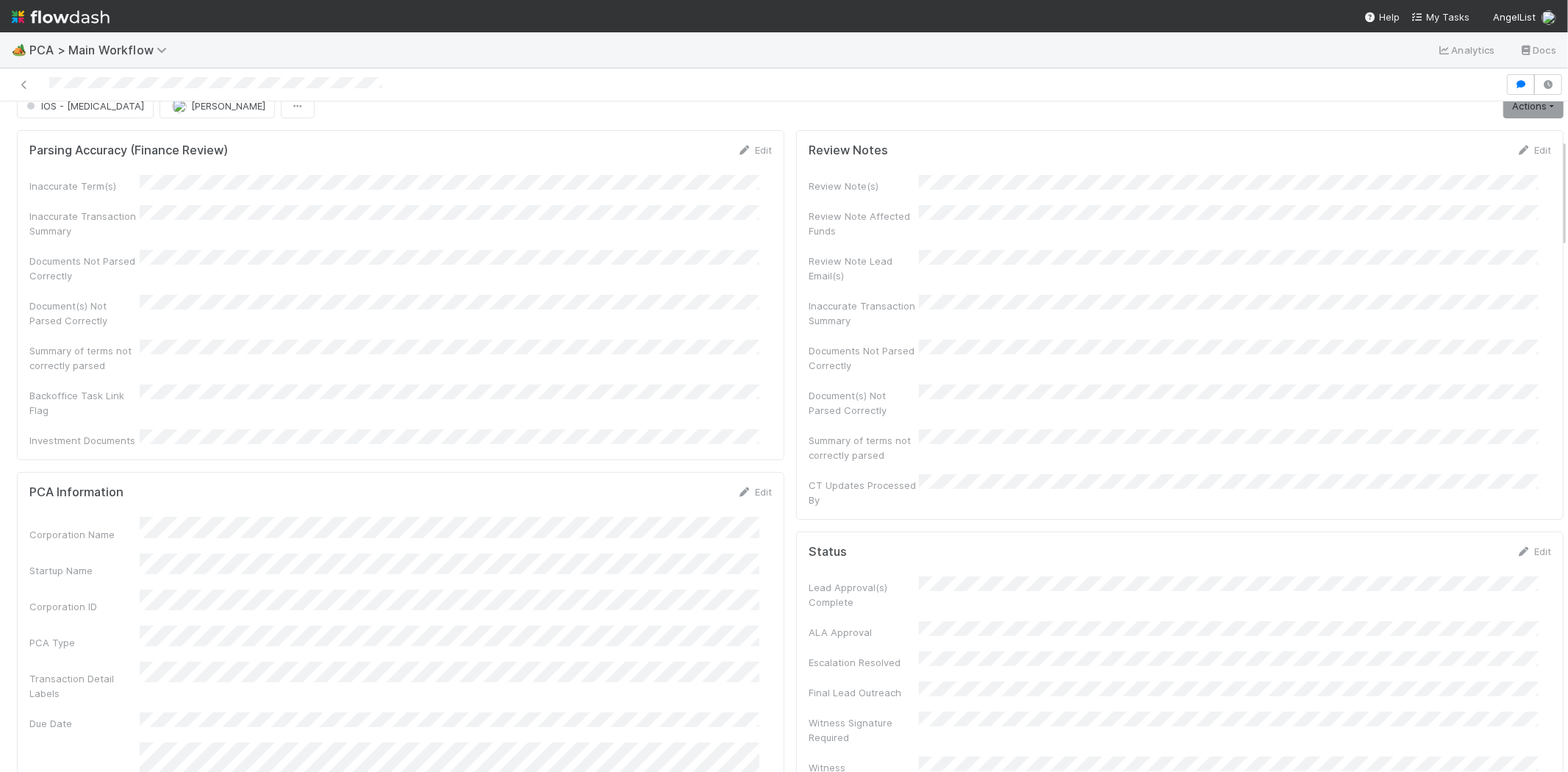
scroll to position [0, 0]
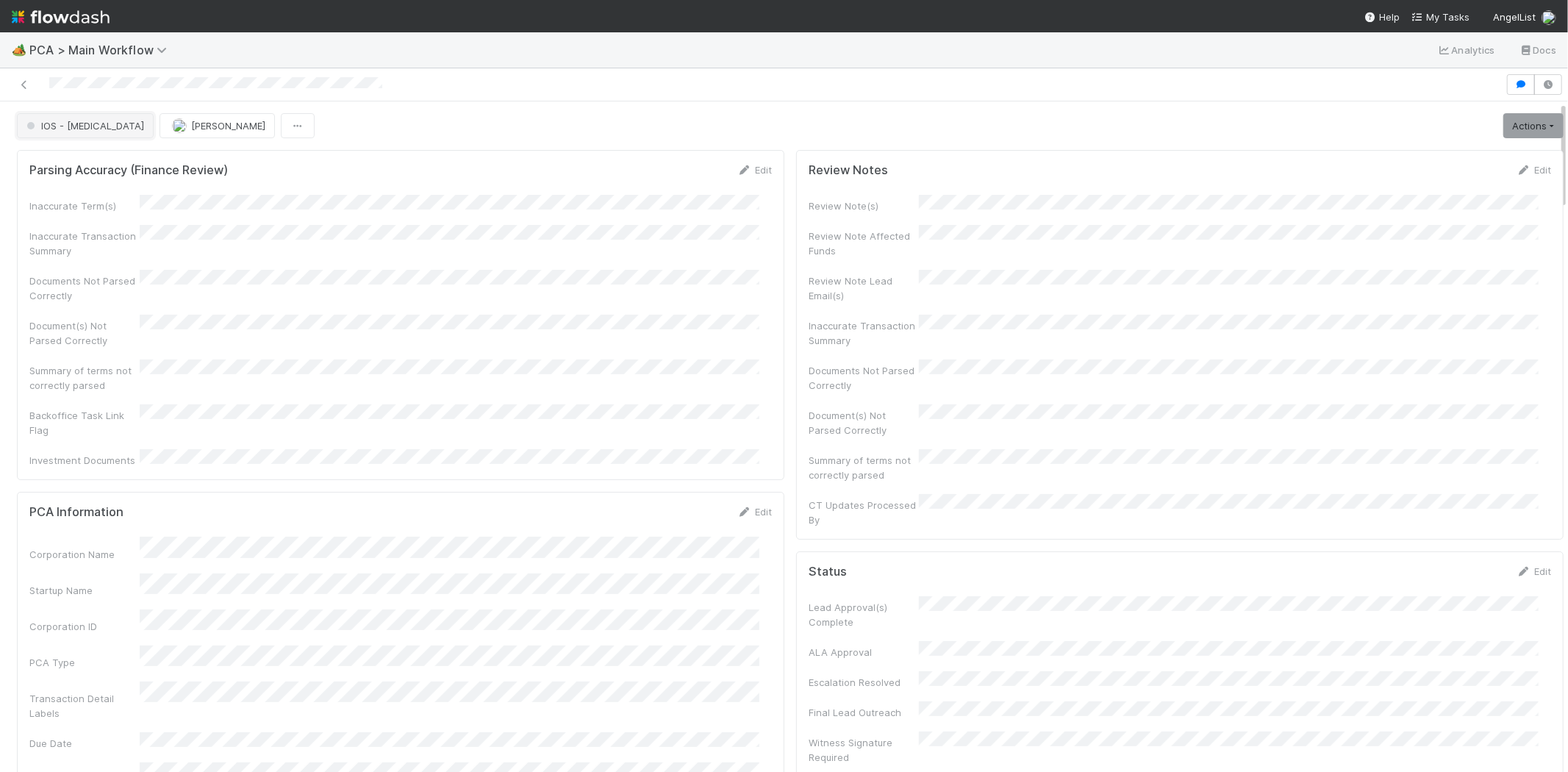
click at [57, 122] on span "IOS - [MEDICAL_DATA]" at bounding box center [83, 125] width 120 height 12
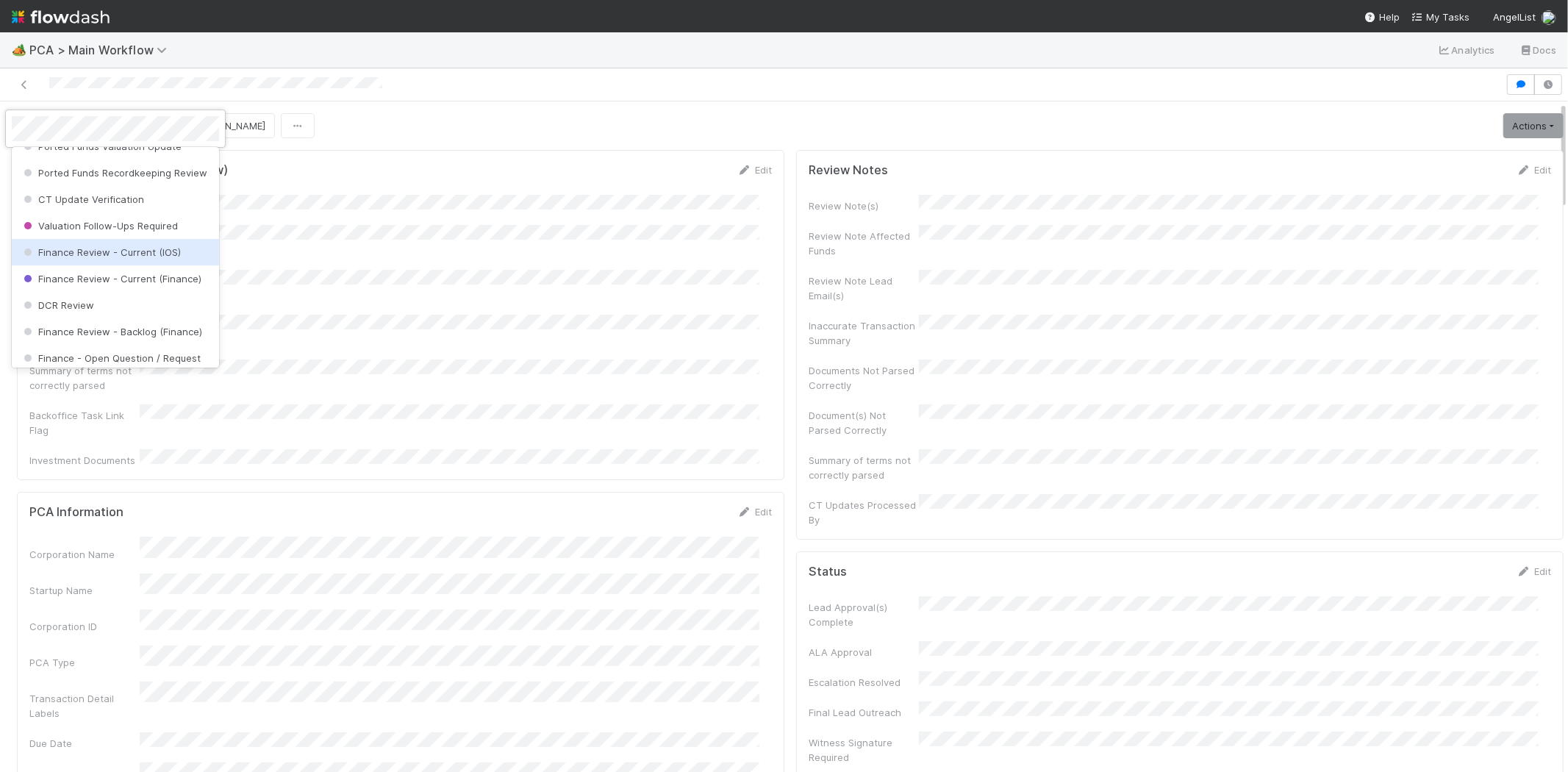
click at [165, 258] on span "Finance Review - Current (IOS)" at bounding box center [100, 252] width 160 height 12
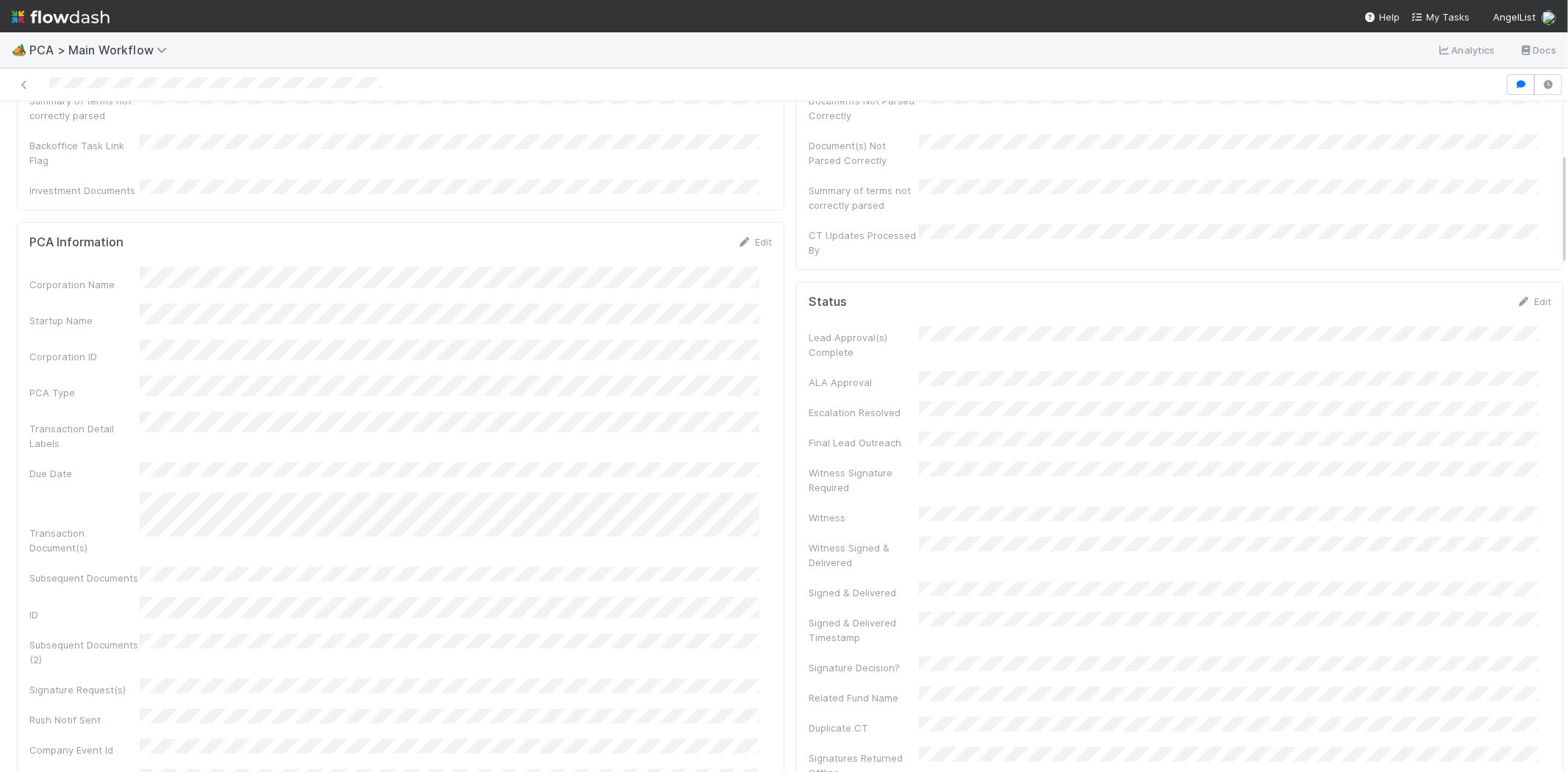
scroll to position [0, 0]
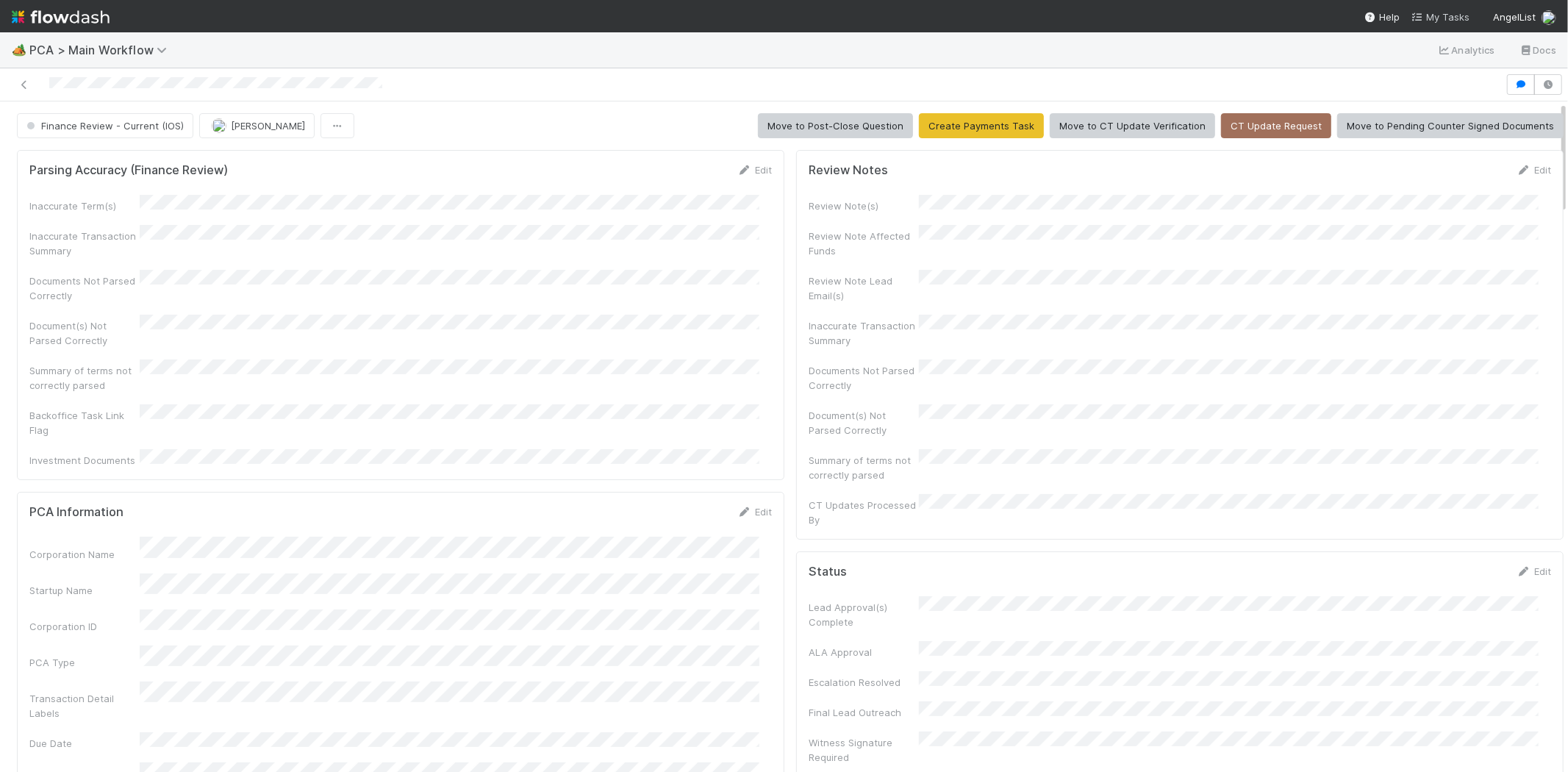
click at [1430, 13] on span "My Tasks" at bounding box center [1440, 17] width 58 height 12
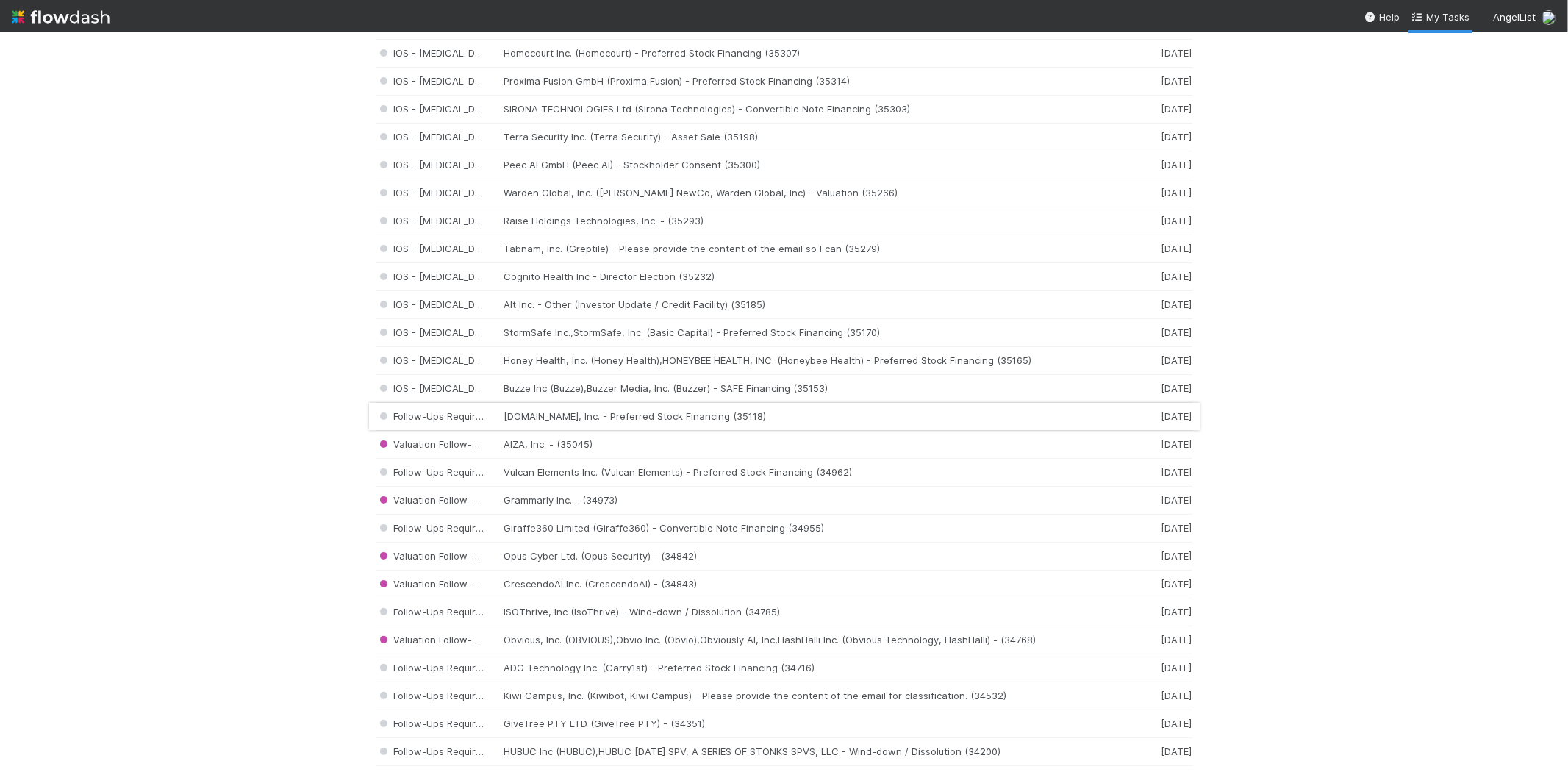
scroll to position [1061, 0]
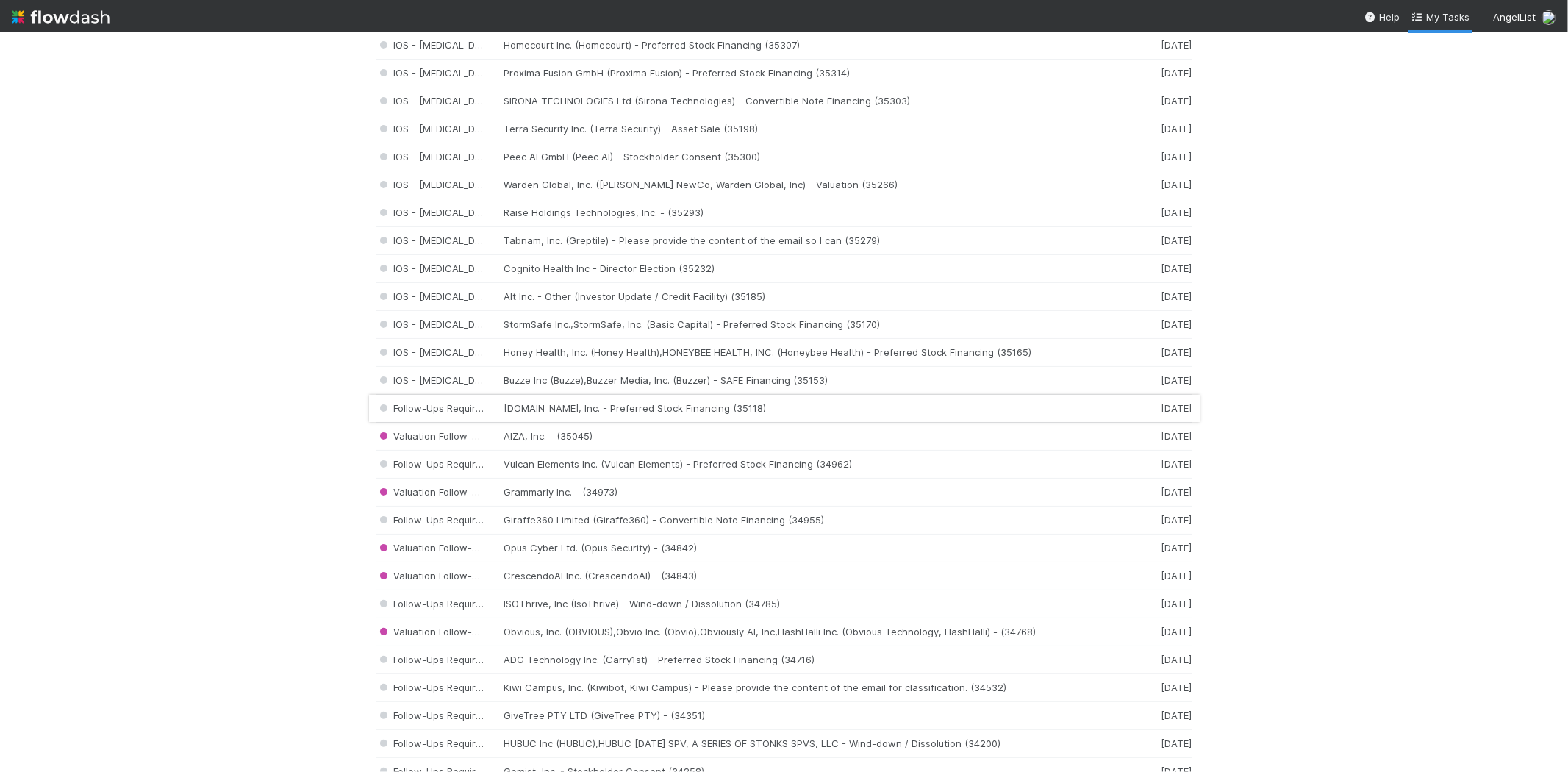
click at [672, 410] on div "Follow-Ups Required ID.ME, Inc. - Preferred Stock Financing (35118) 5 days ago" at bounding box center [785, 408] width 816 height 28
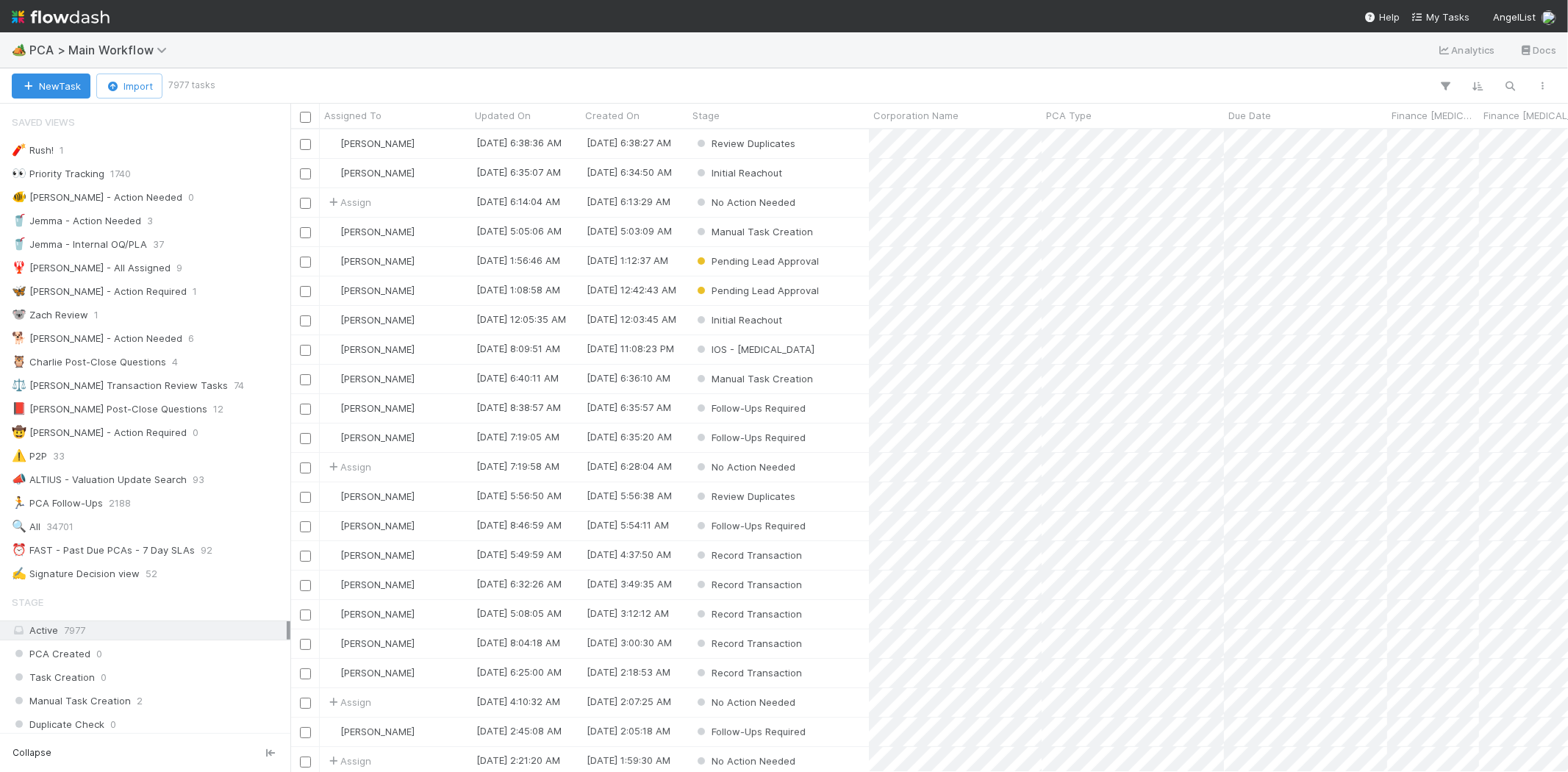
scroll to position [630, 1265]
click at [1439, 15] on span "My Tasks" at bounding box center [1440, 17] width 58 height 12
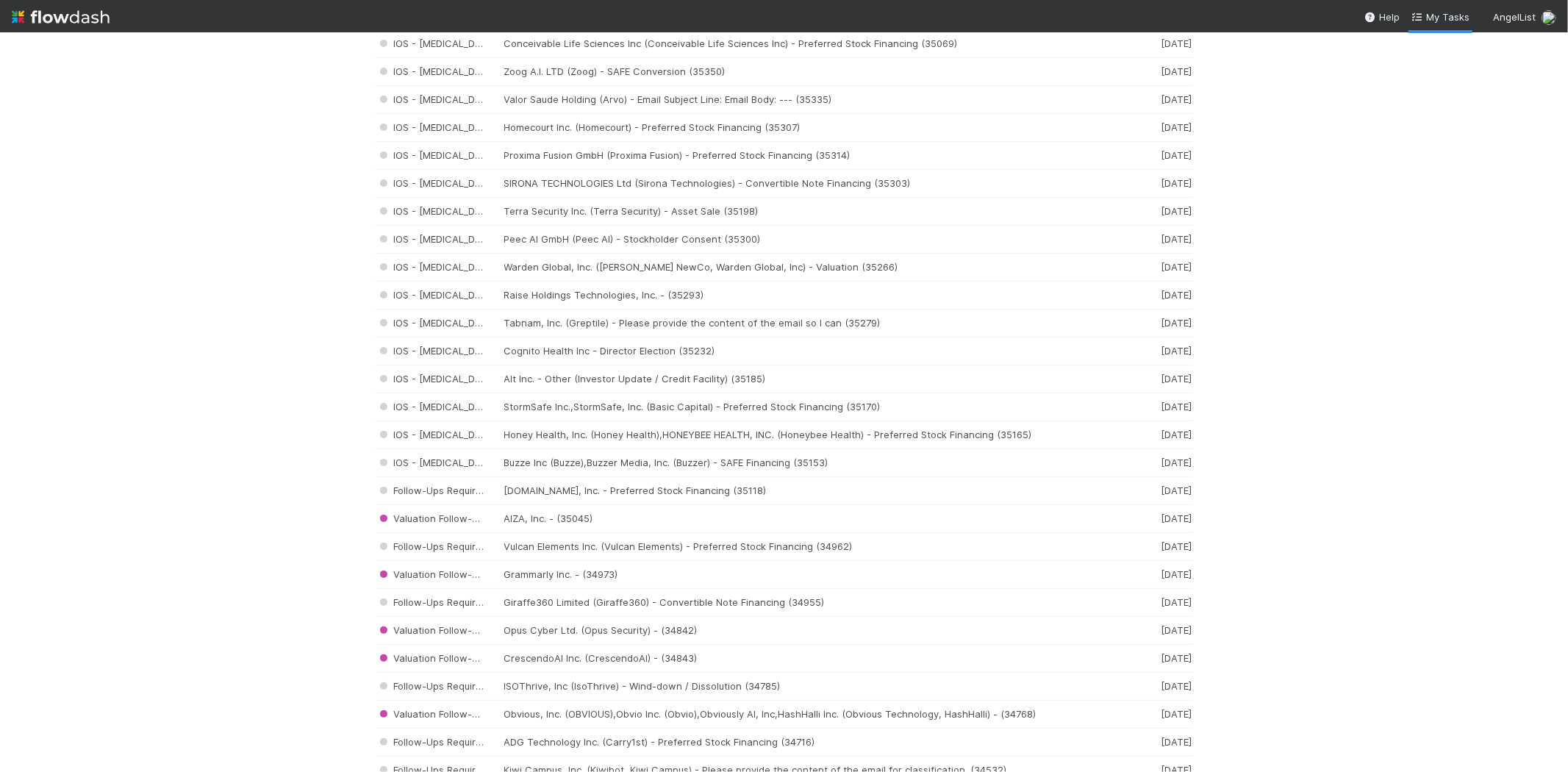
scroll to position [980, 0]
click at [637, 467] on div "IOS - [MEDICAL_DATA] Buzze Inc (Buzze),Buzzer Media, Inc. (Buzzer) - SAFE Finan…" at bounding box center [785, 462] width 816 height 28
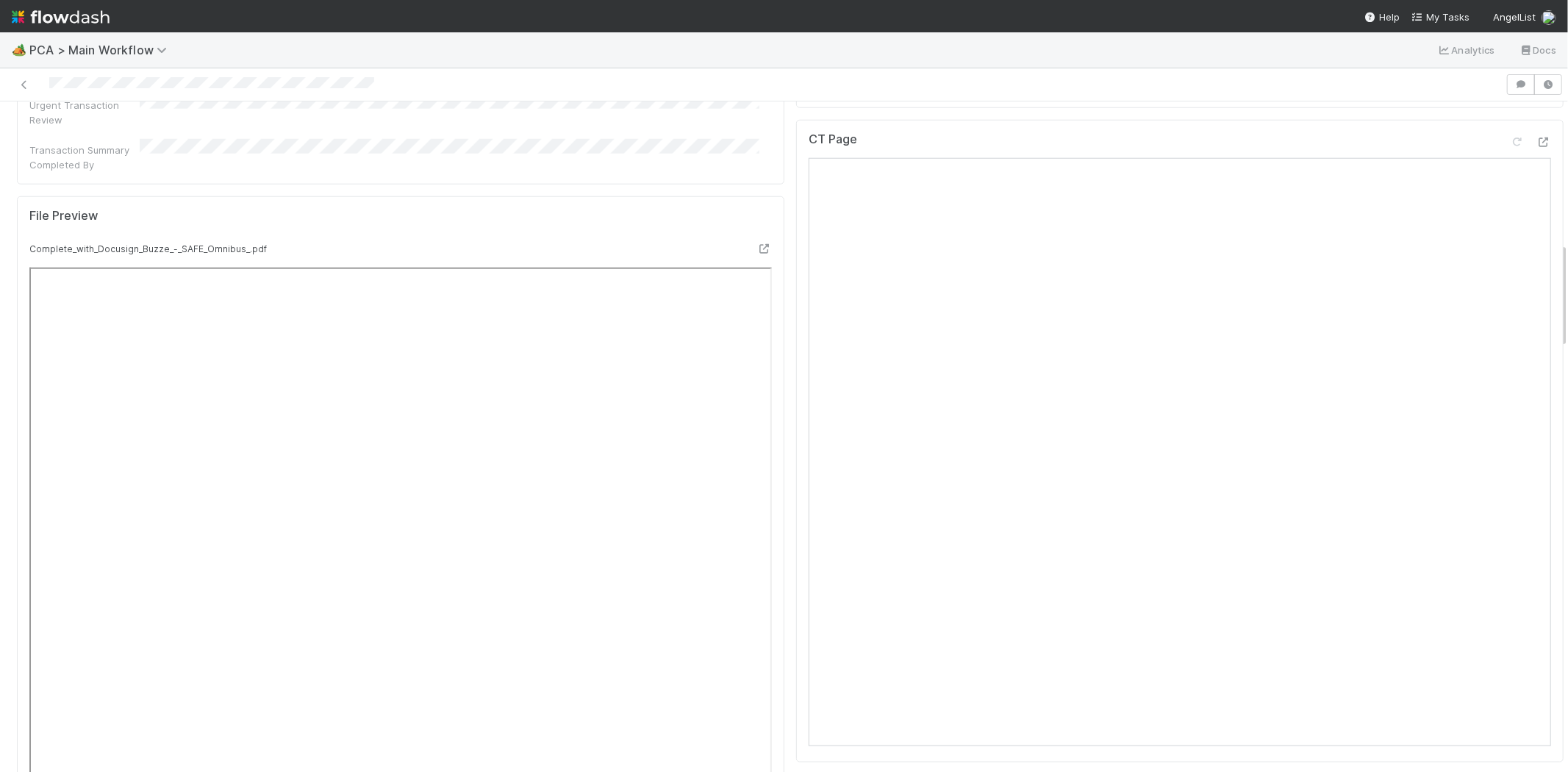
scroll to position [1470, 0]
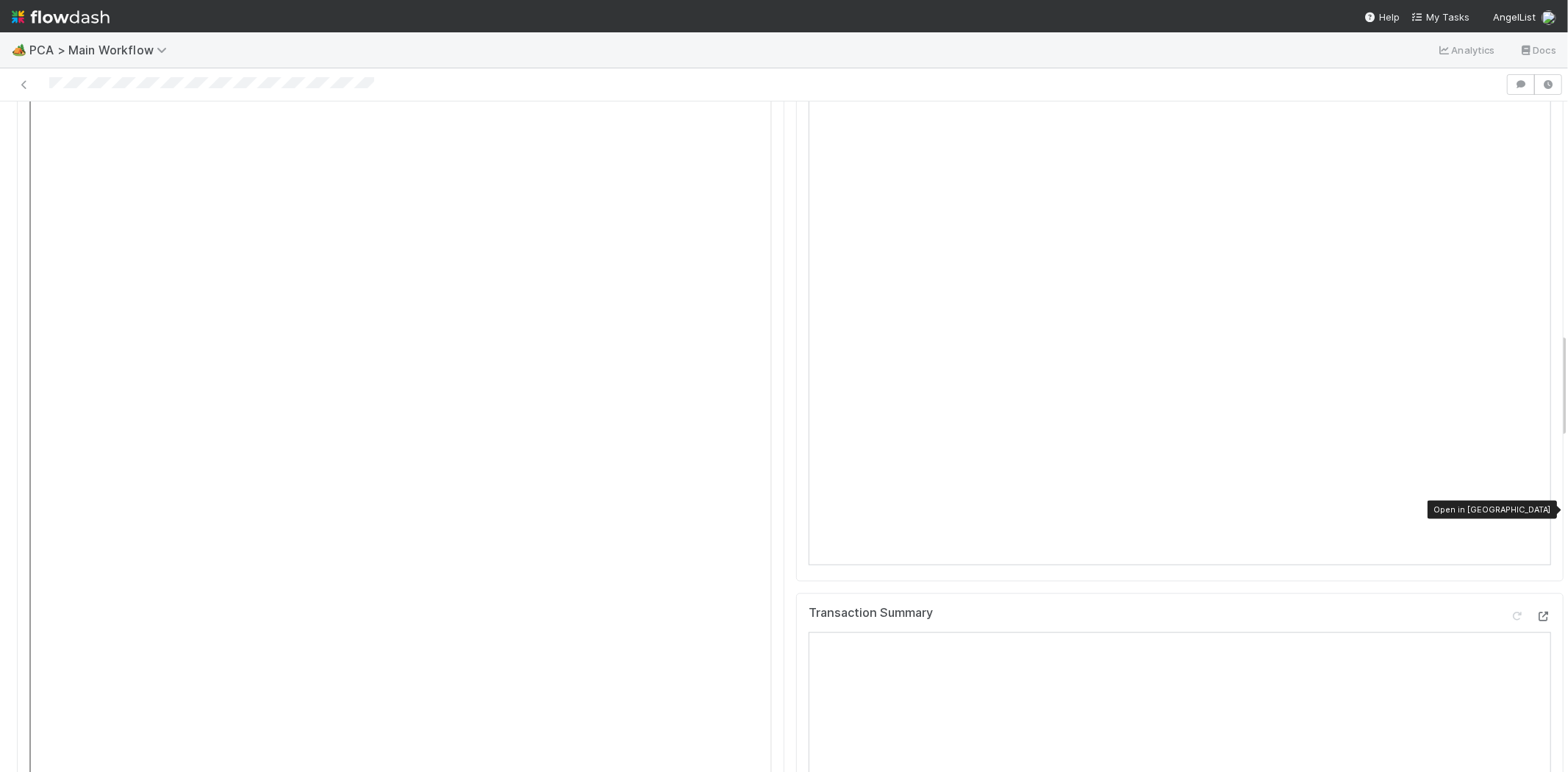
click at [1536, 612] on icon at bounding box center [1544, 617] width 15 height 10
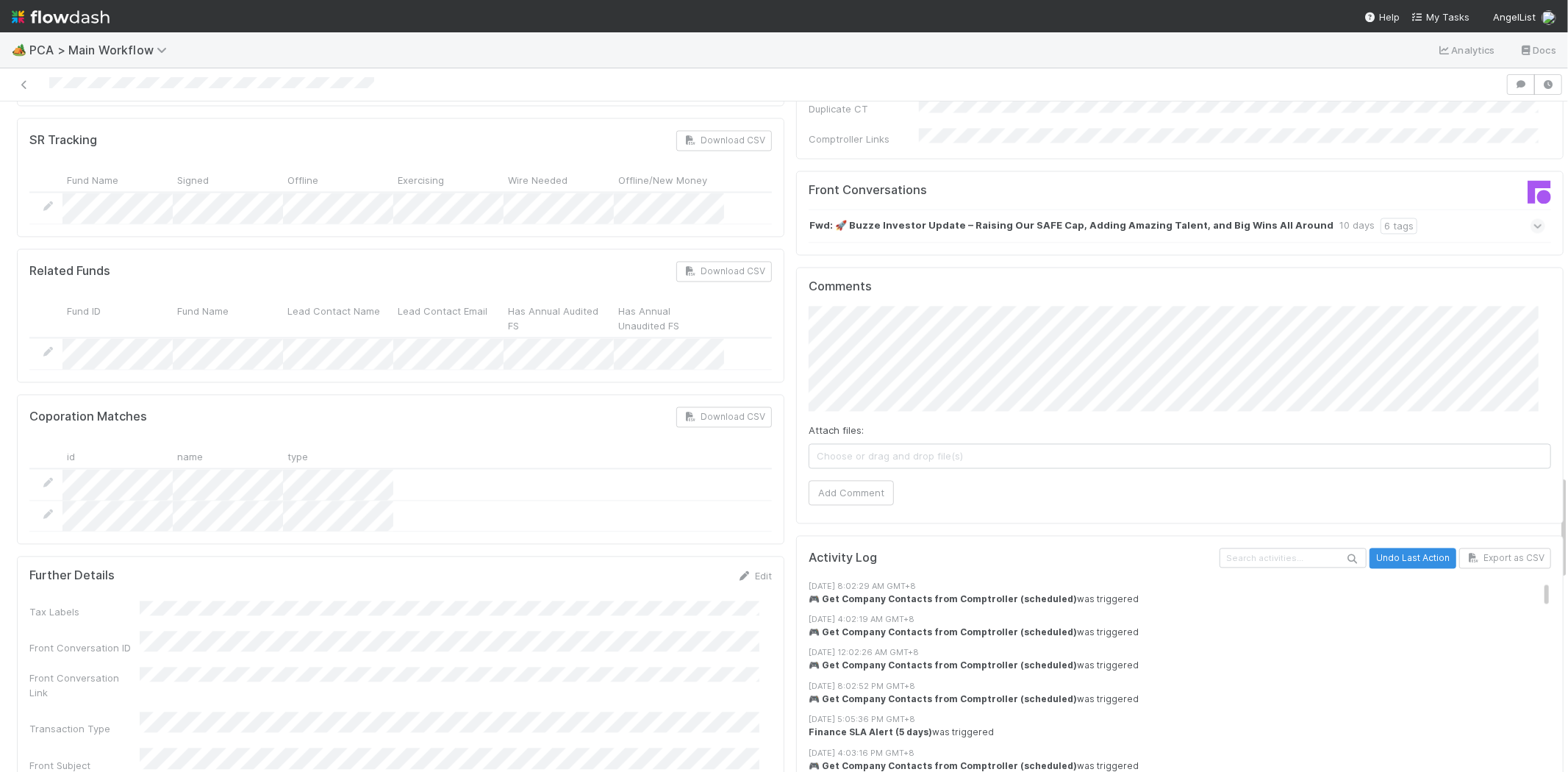
scroll to position [2369, 0]
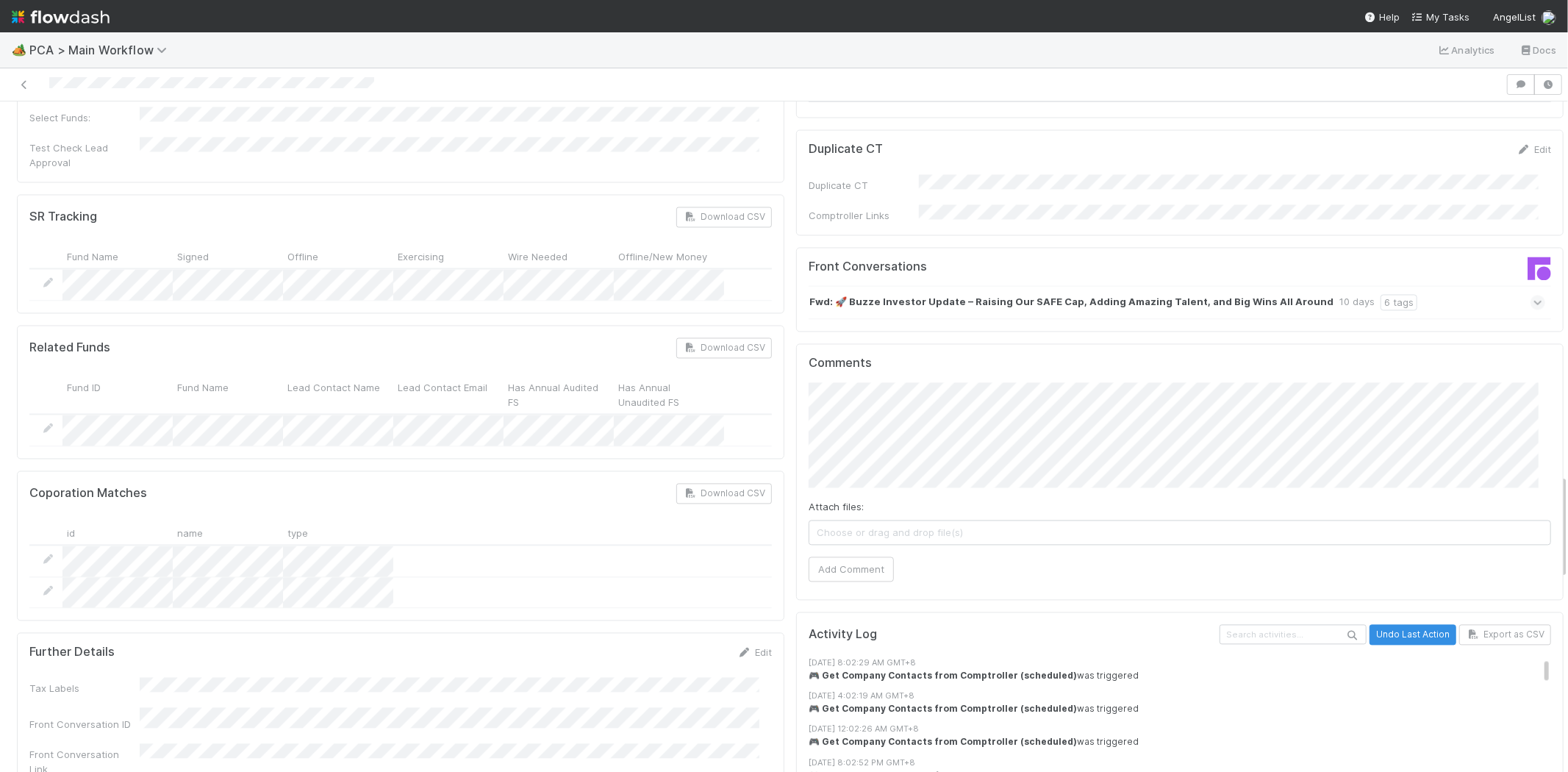
click at [95, 81] on div at bounding box center [752, 84] width 1494 height 20
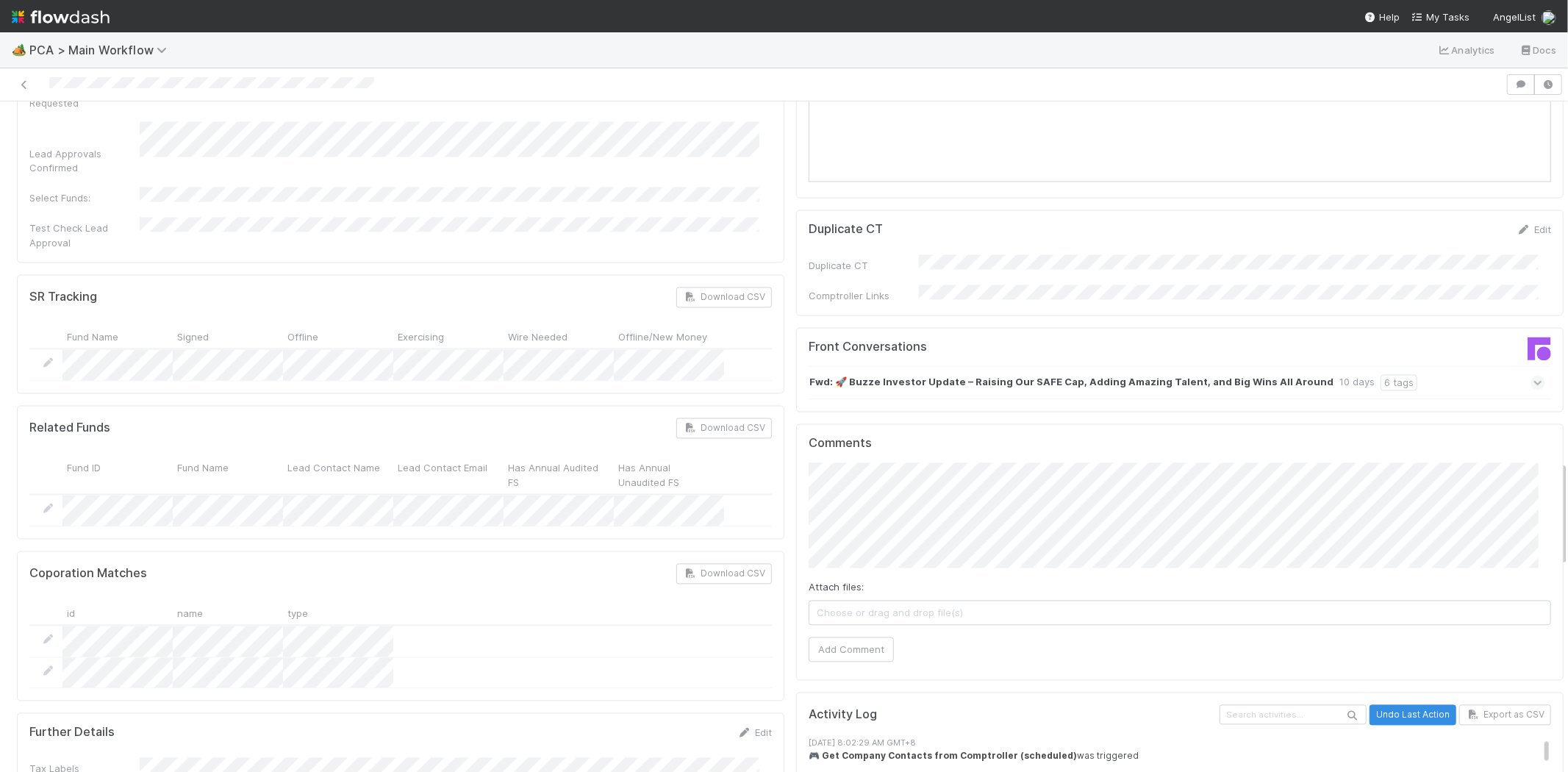
scroll to position [2288, 0]
click at [849, 638] on button "Add Comment" at bounding box center [852, 650] width 86 height 25
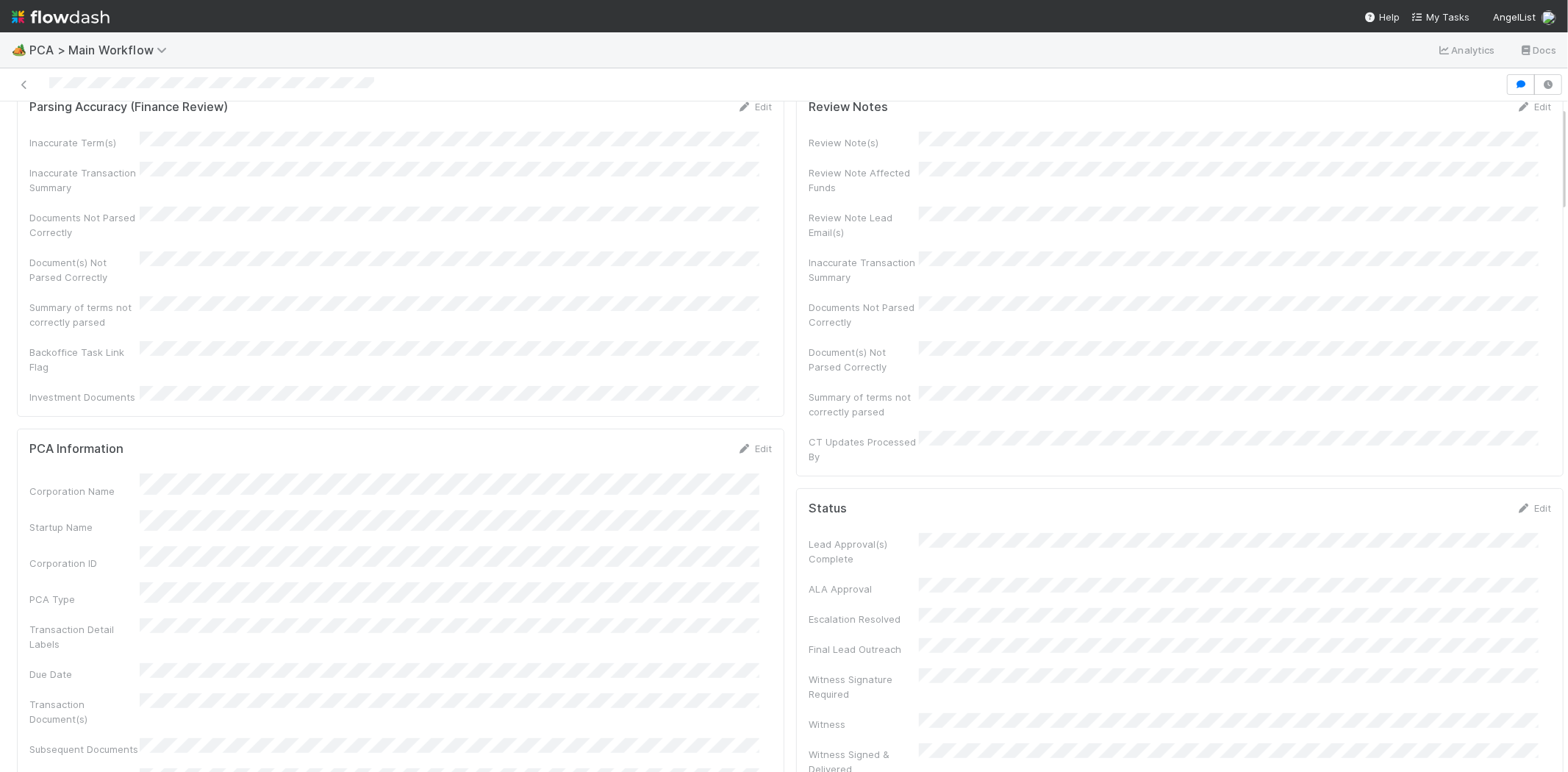
scroll to position [0, 0]
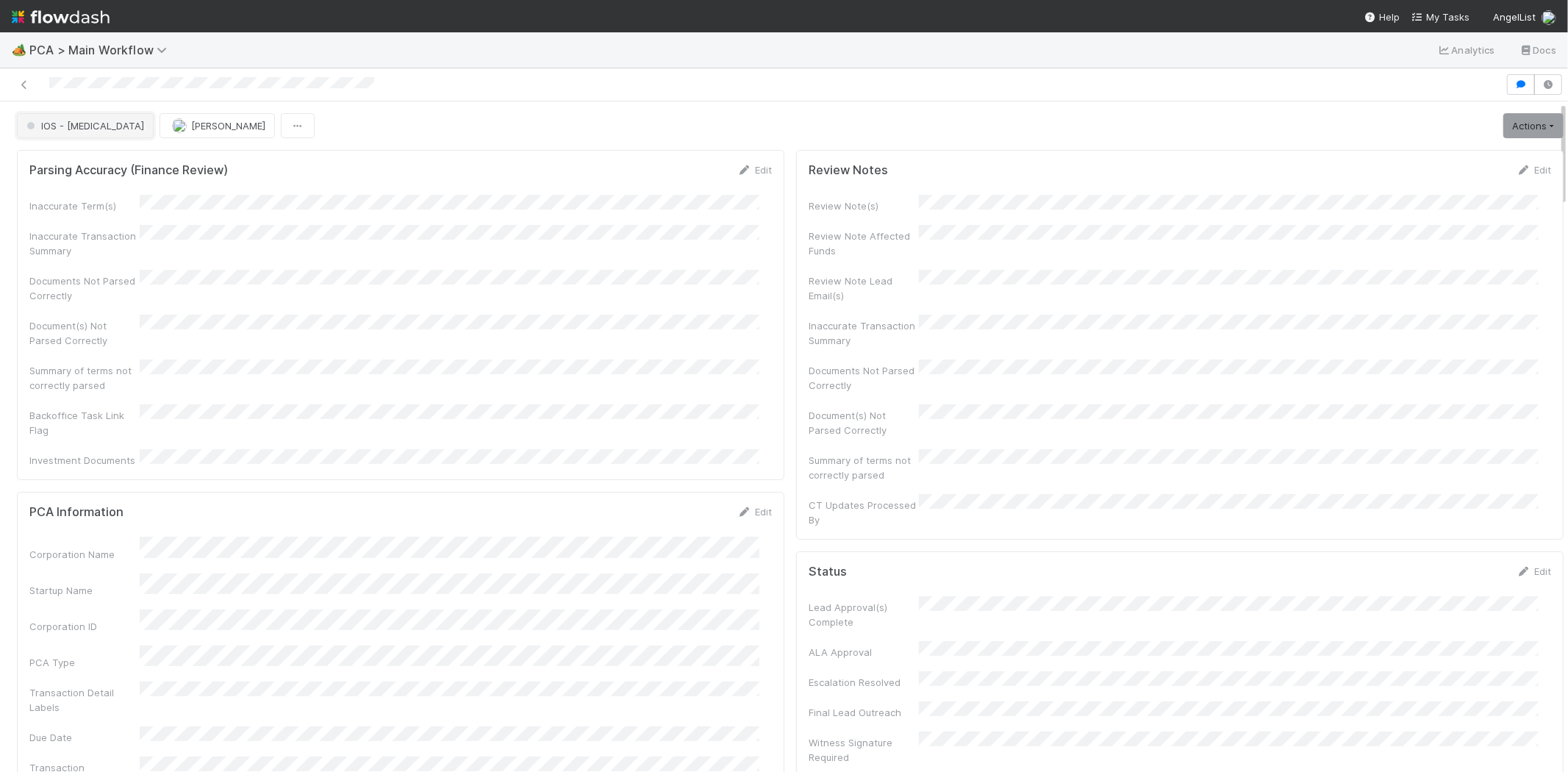
click at [61, 116] on button "IOS - [MEDICAL_DATA]" at bounding box center [85, 125] width 137 height 25
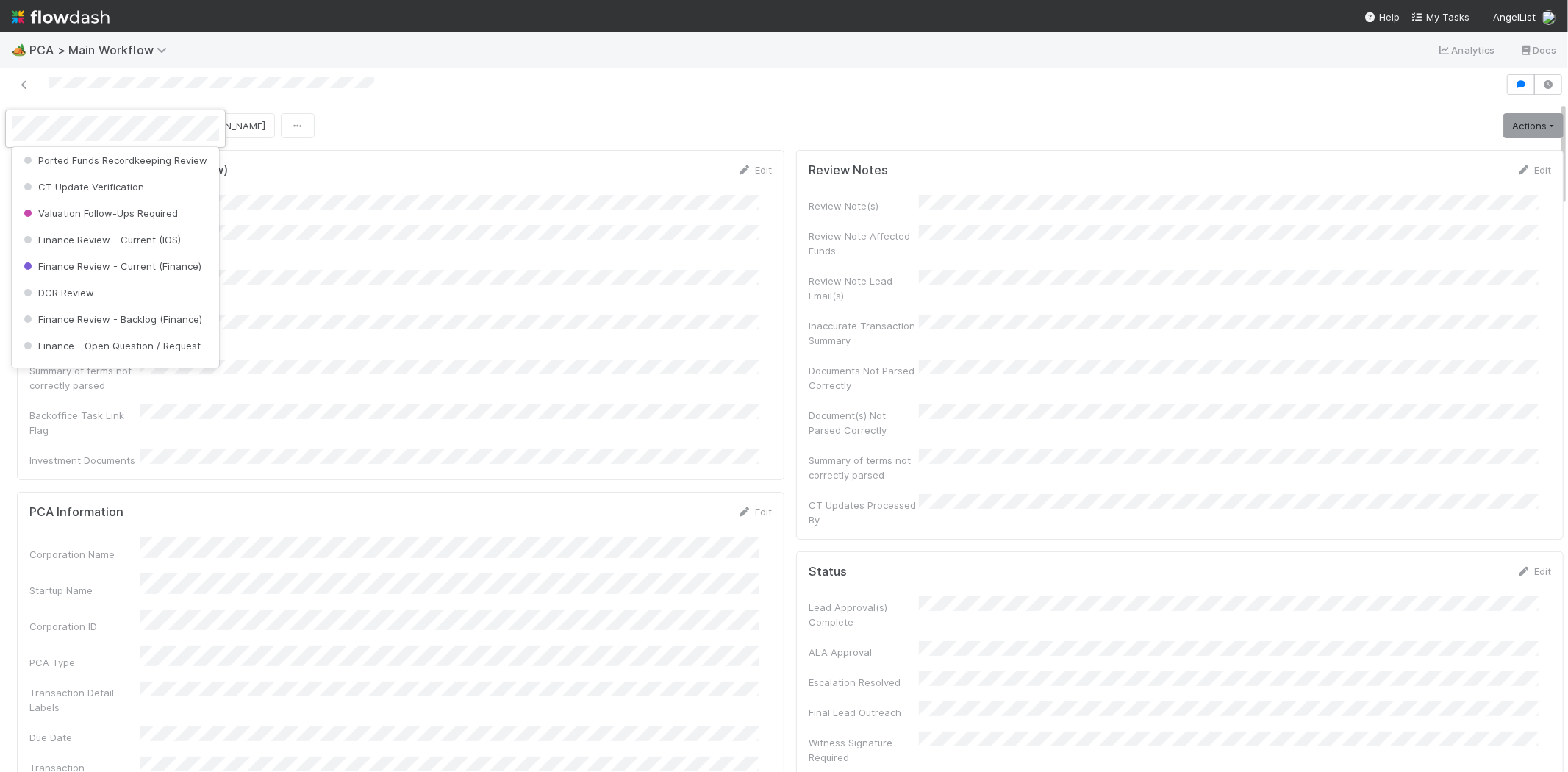
scroll to position [744, 0]
click at [140, 167] on span "Finance Review - Current (IOS)" at bounding box center [100, 160] width 160 height 12
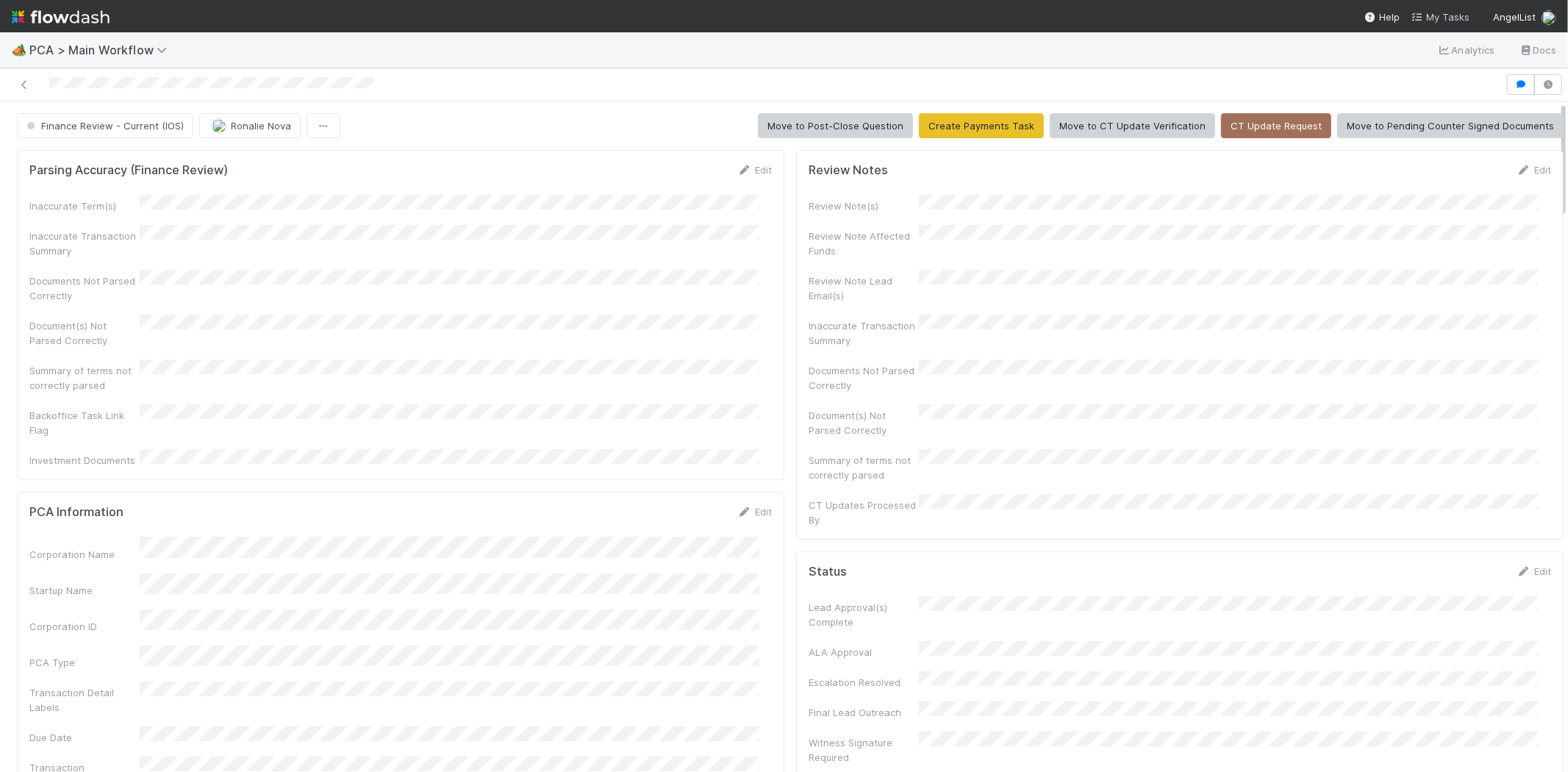
click at [1435, 11] on span "My Tasks" at bounding box center [1440, 17] width 58 height 12
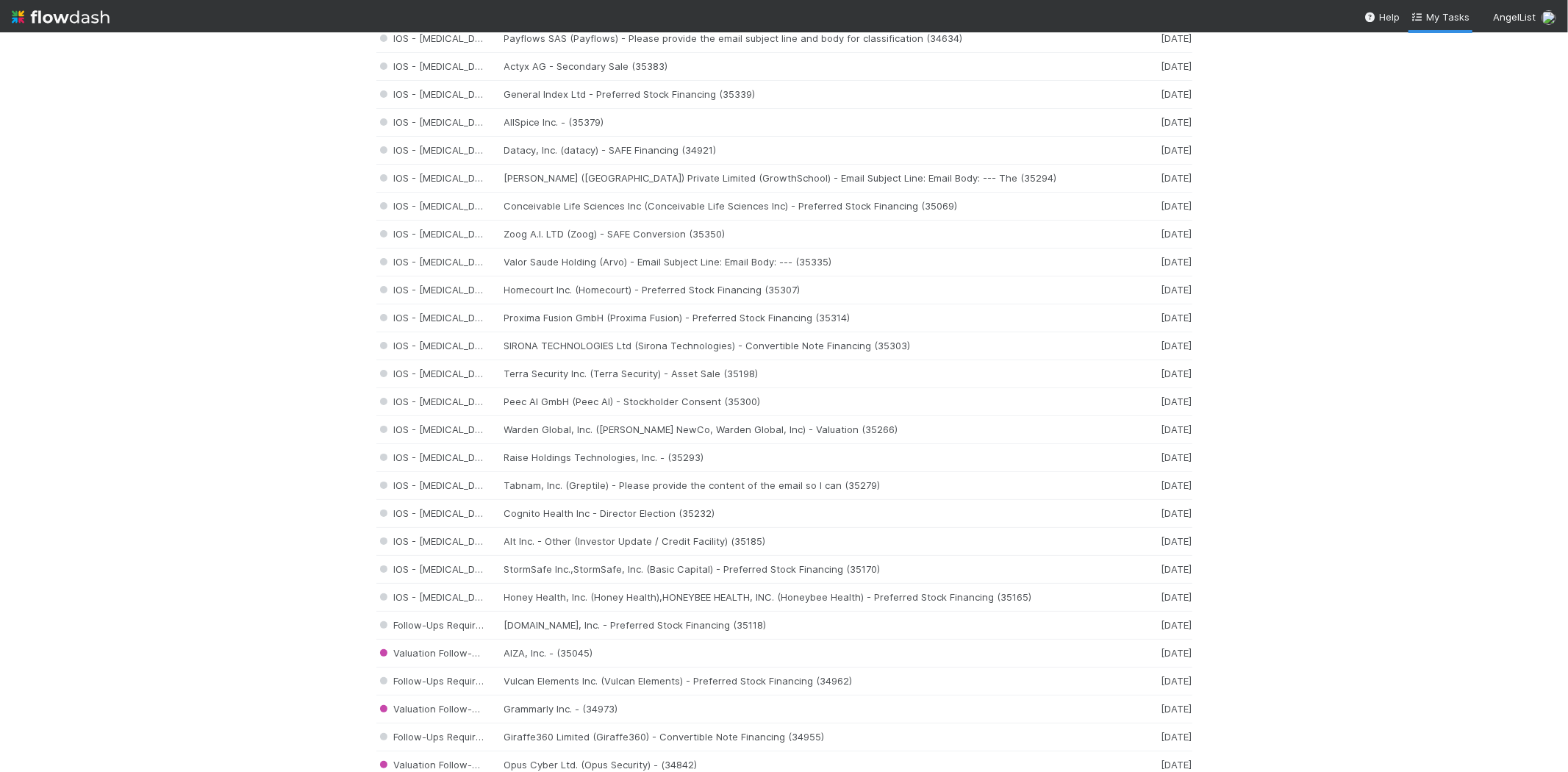
scroll to position [1061, 0]
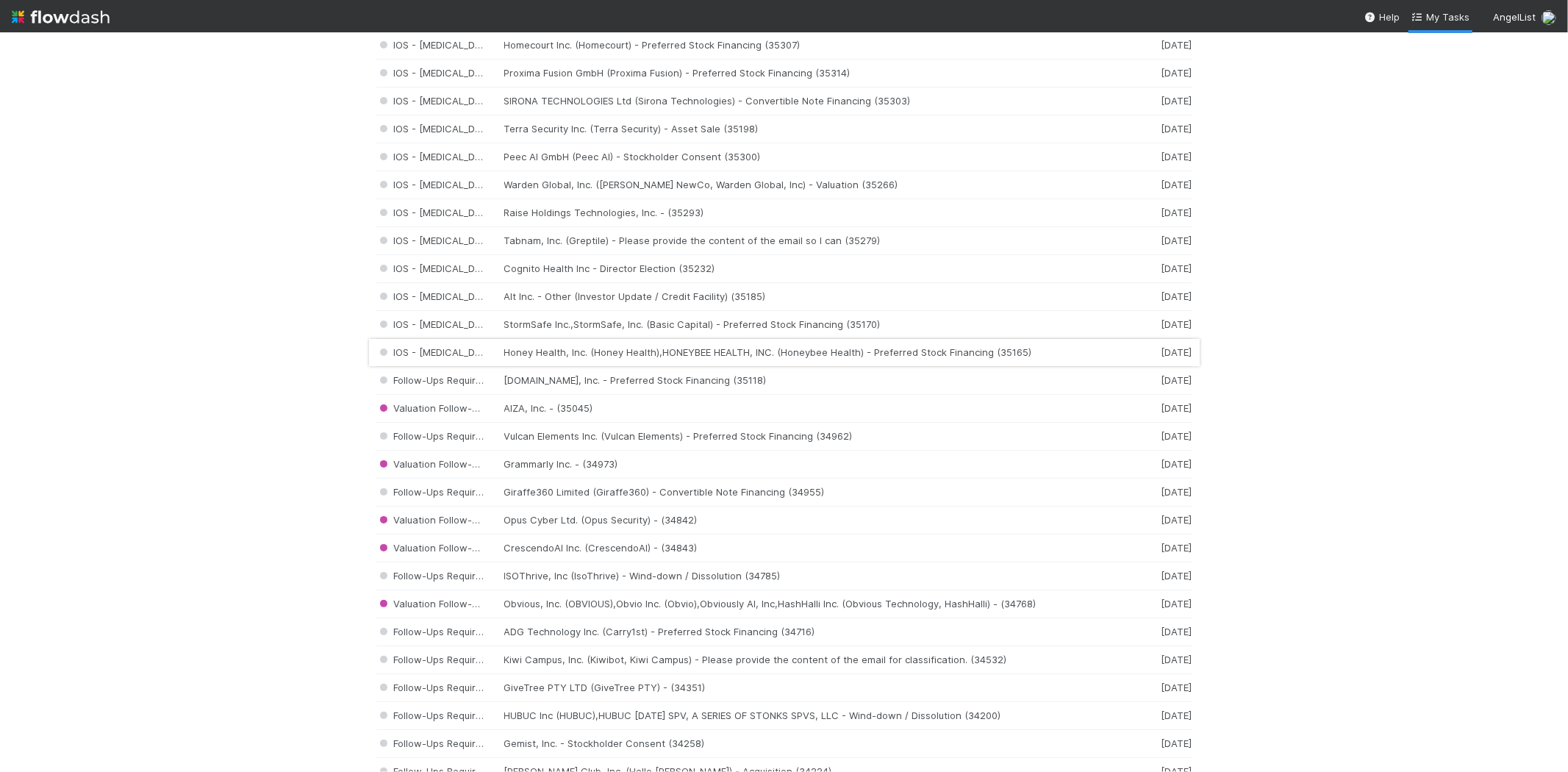
click at [592, 357] on div "IOS - ICU Honey Health, Inc. (Honey Health),HONEYBEE HEALTH, INC. (Honeybee Hea…" at bounding box center [785, 352] width 816 height 28
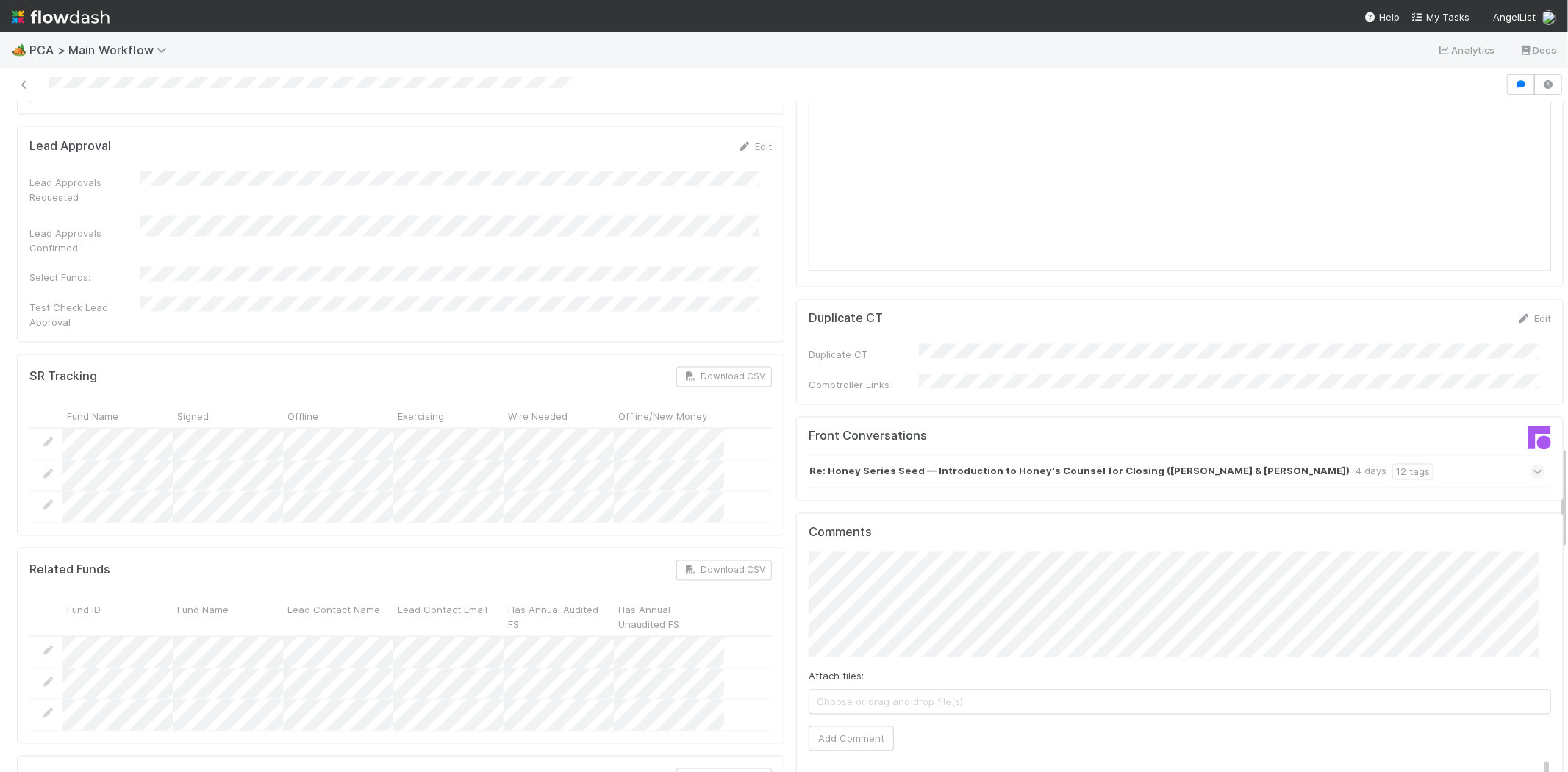
scroll to position [2206, 0]
click at [1531, 458] on span at bounding box center [1538, 466] width 15 height 15
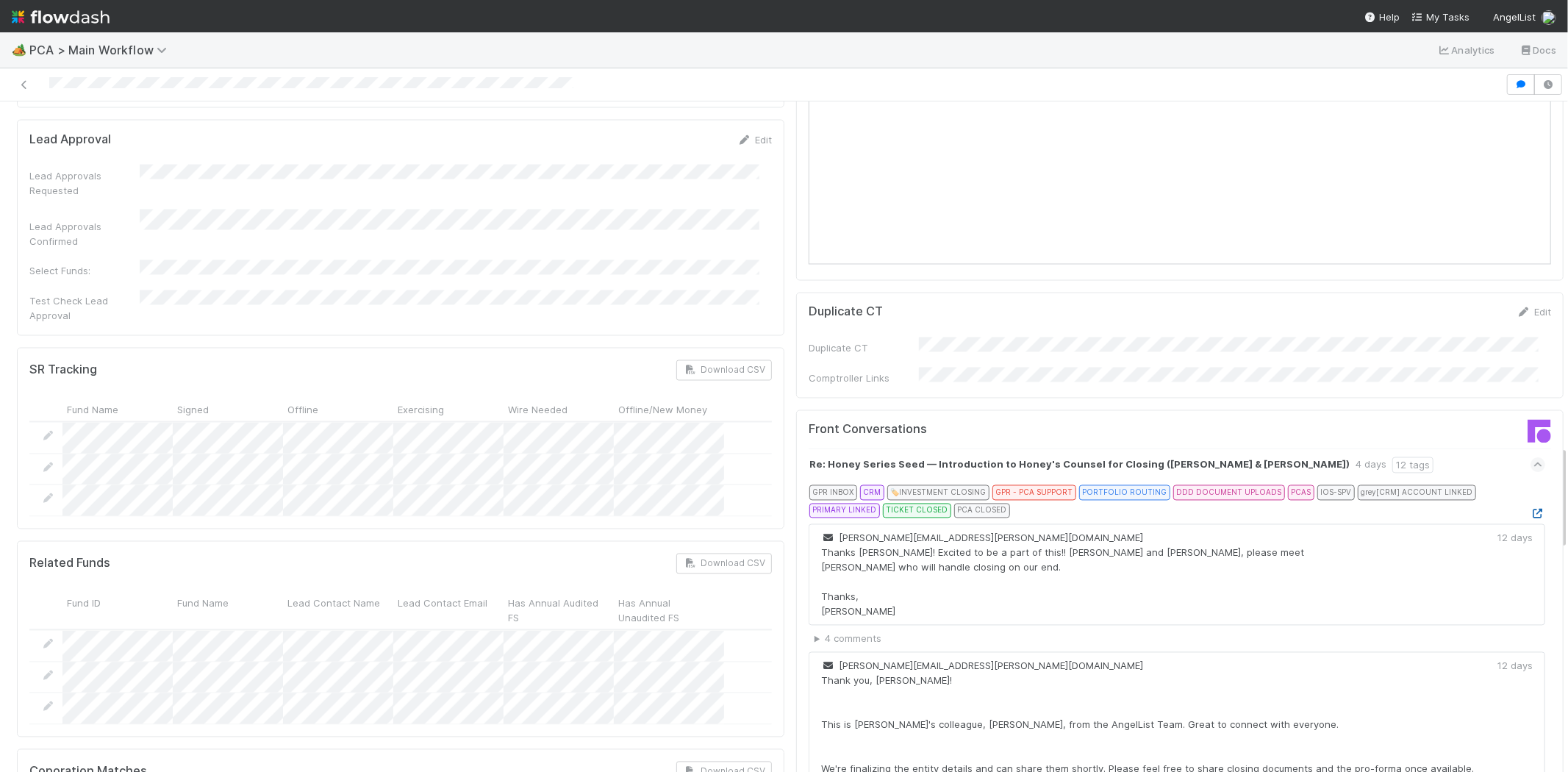
click at [1531, 509] on icon at bounding box center [1538, 514] width 15 height 10
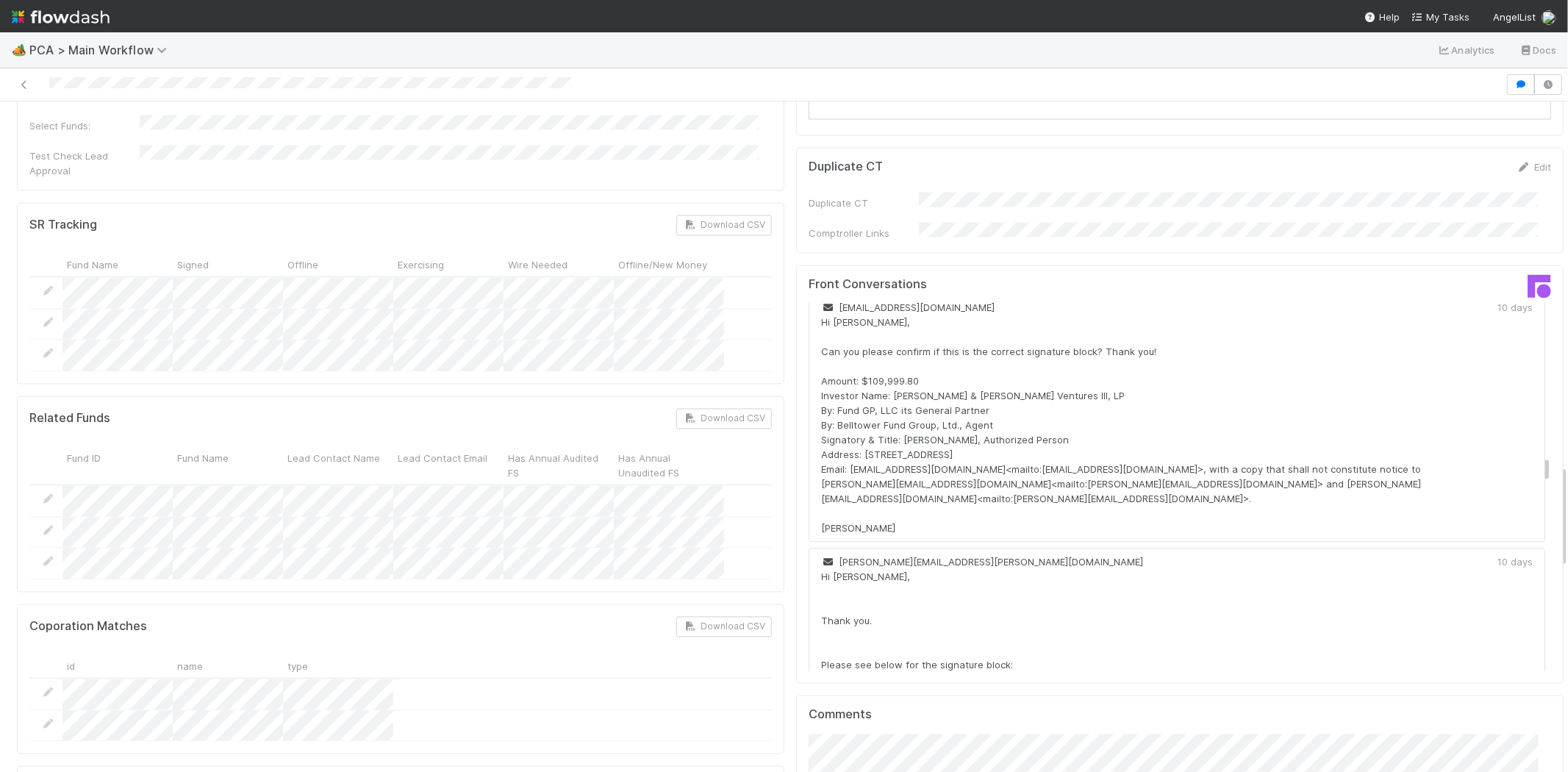
scroll to position [2451, 0]
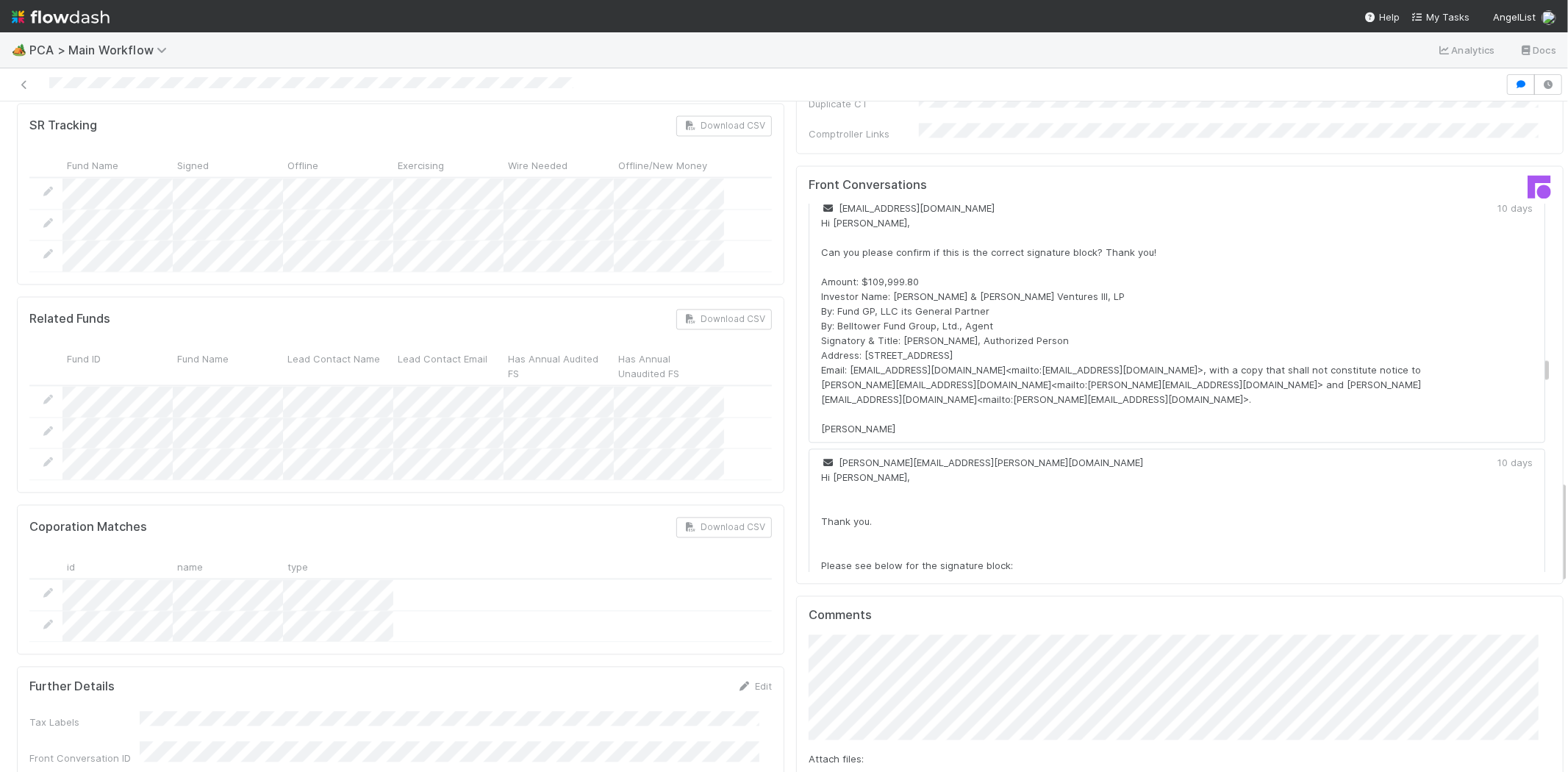
click at [131, 84] on div at bounding box center [752, 84] width 1494 height 20
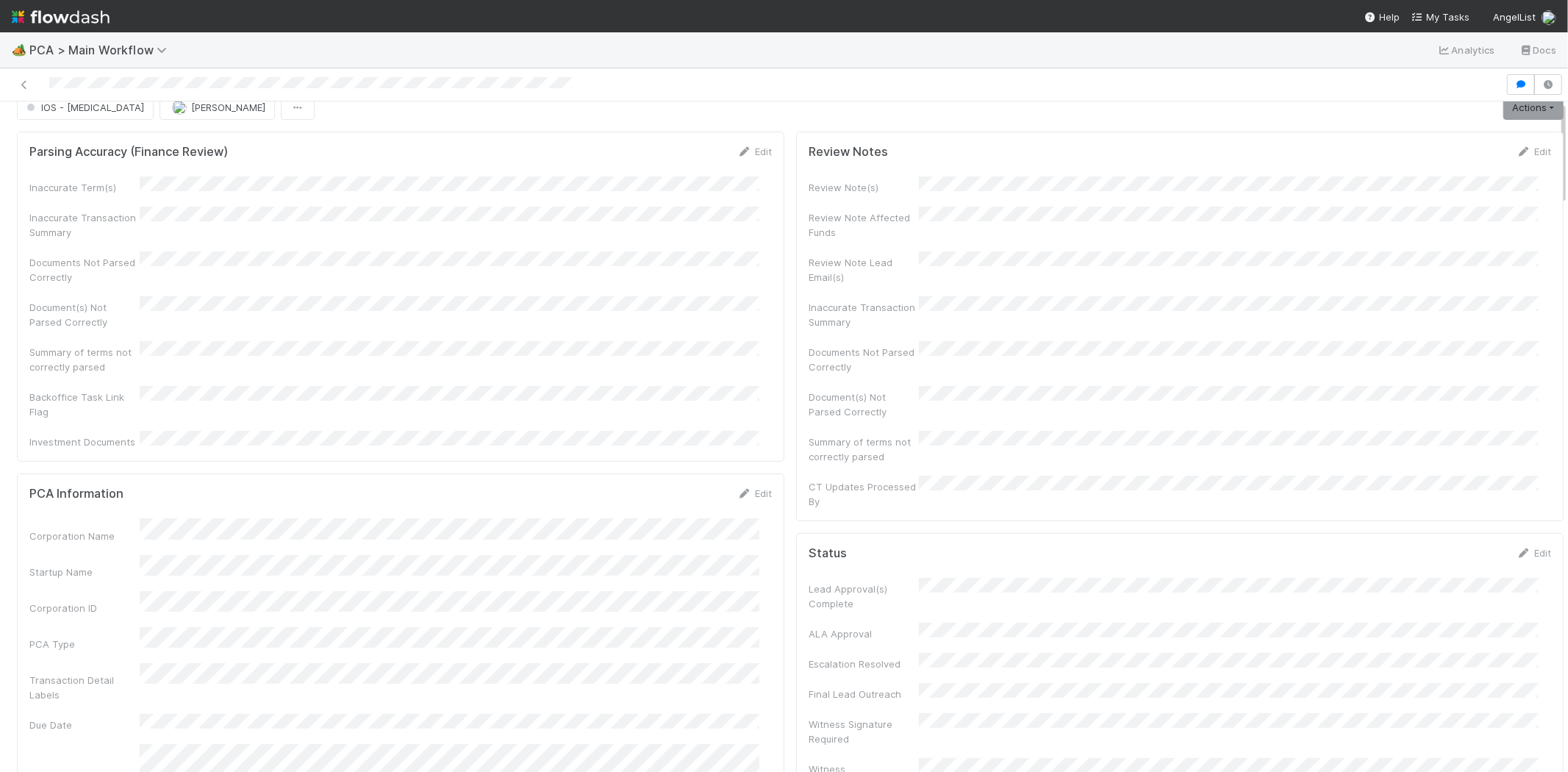
scroll to position [0, 0]
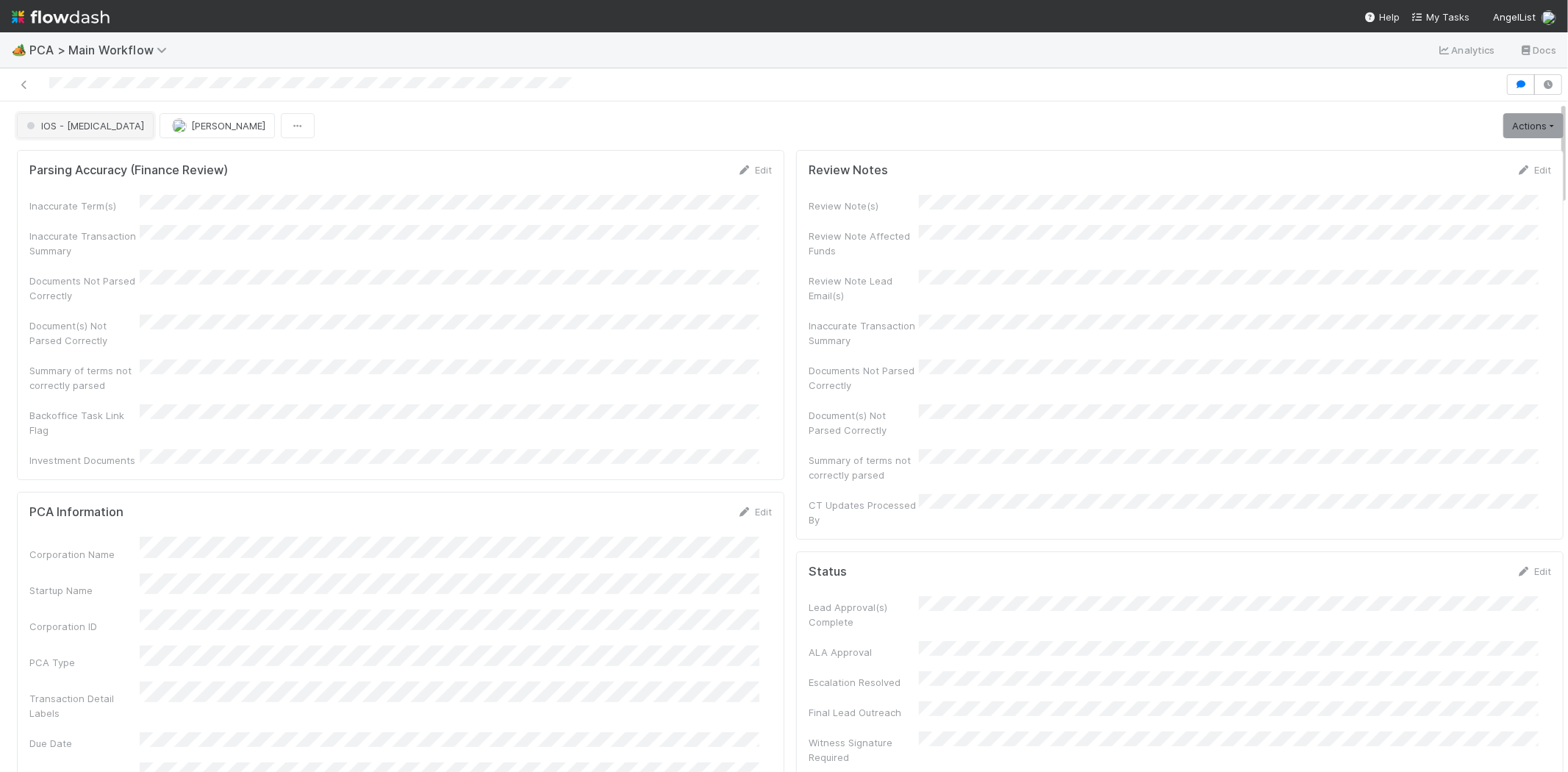
click at [69, 129] on span "IOS - [MEDICAL_DATA]" at bounding box center [83, 125] width 120 height 12
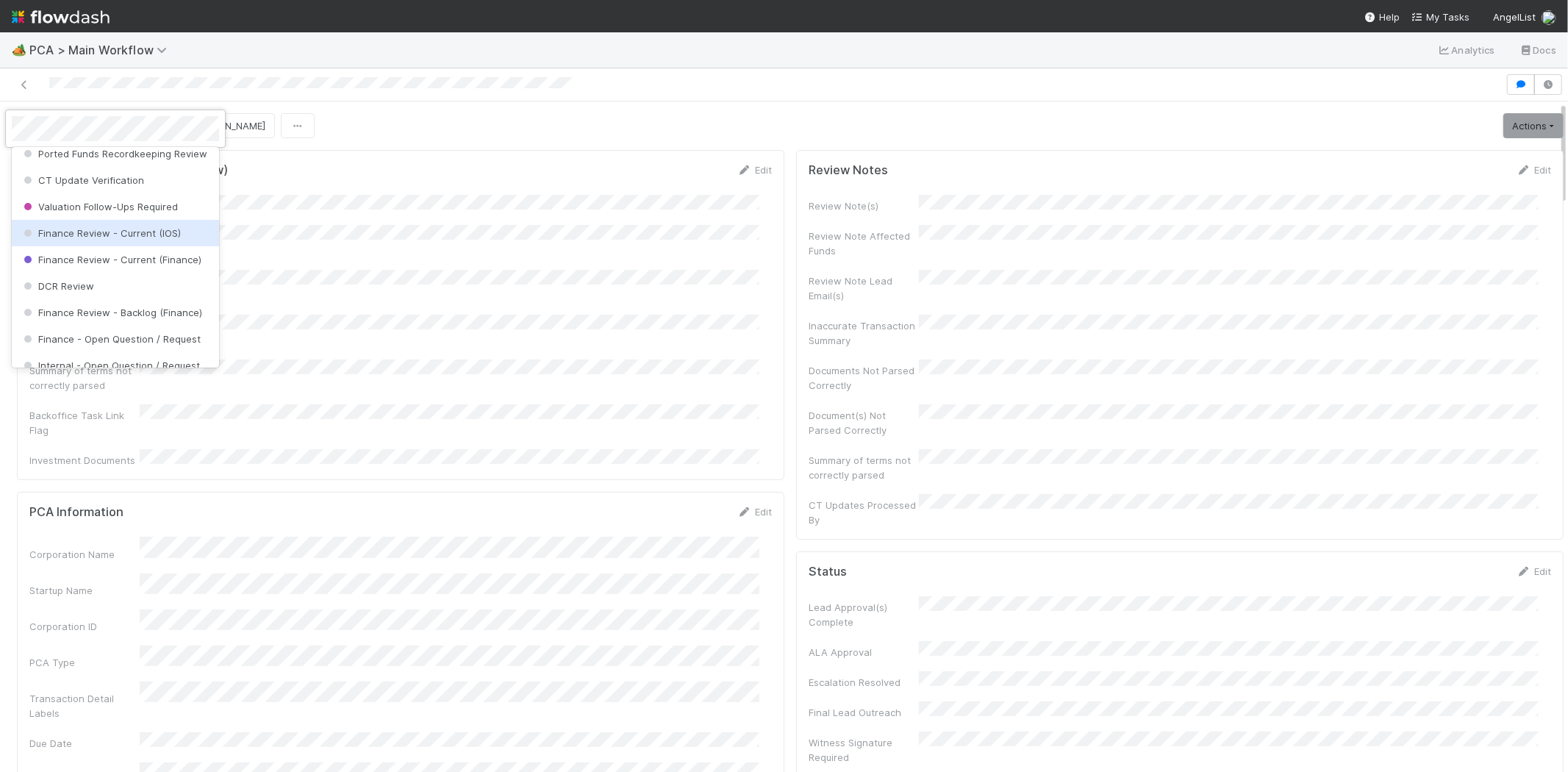
click at [142, 239] on span "Finance Review - Current (IOS)" at bounding box center [100, 233] width 160 height 12
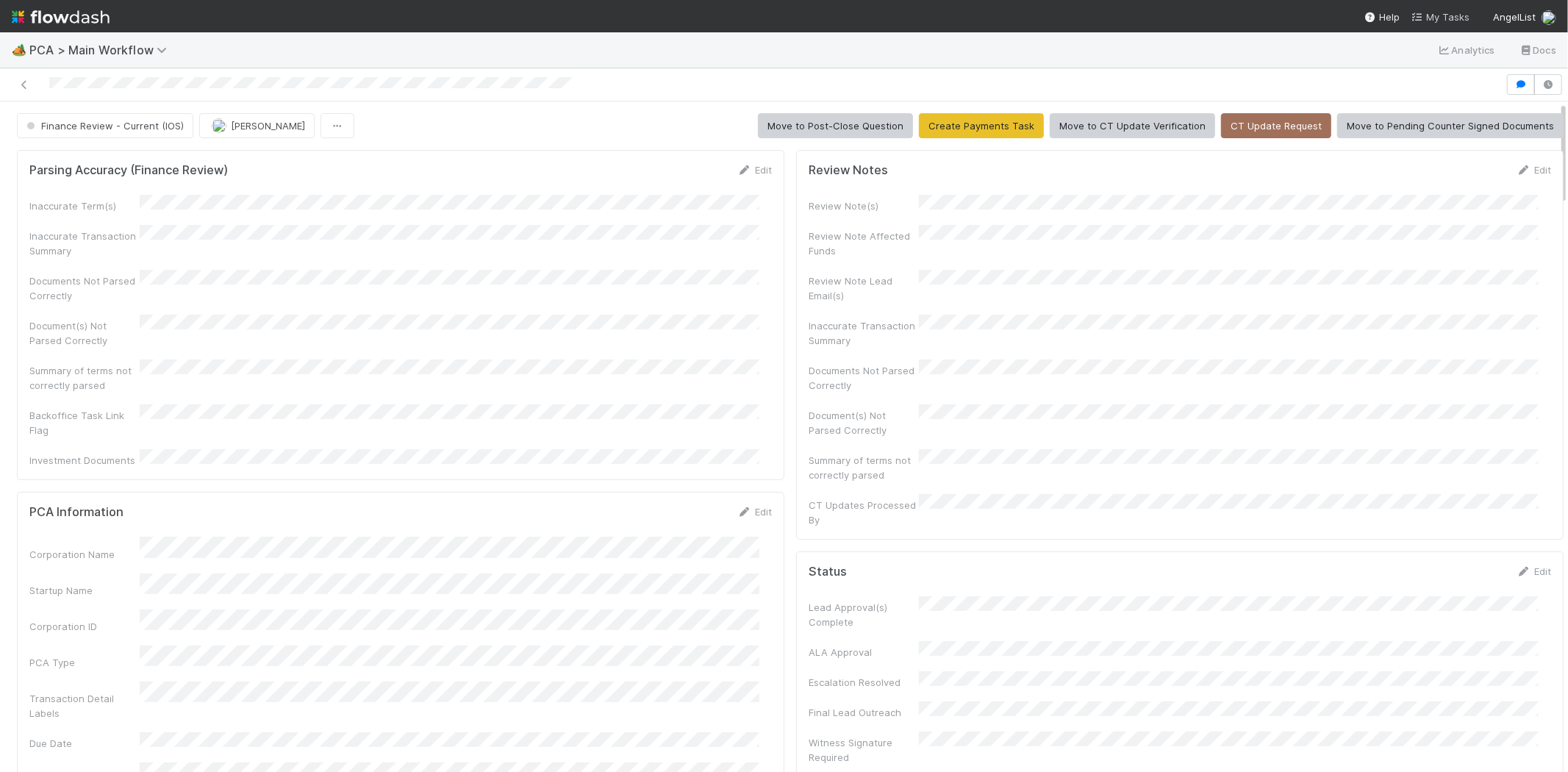
click at [1441, 15] on span "My Tasks" at bounding box center [1440, 17] width 58 height 12
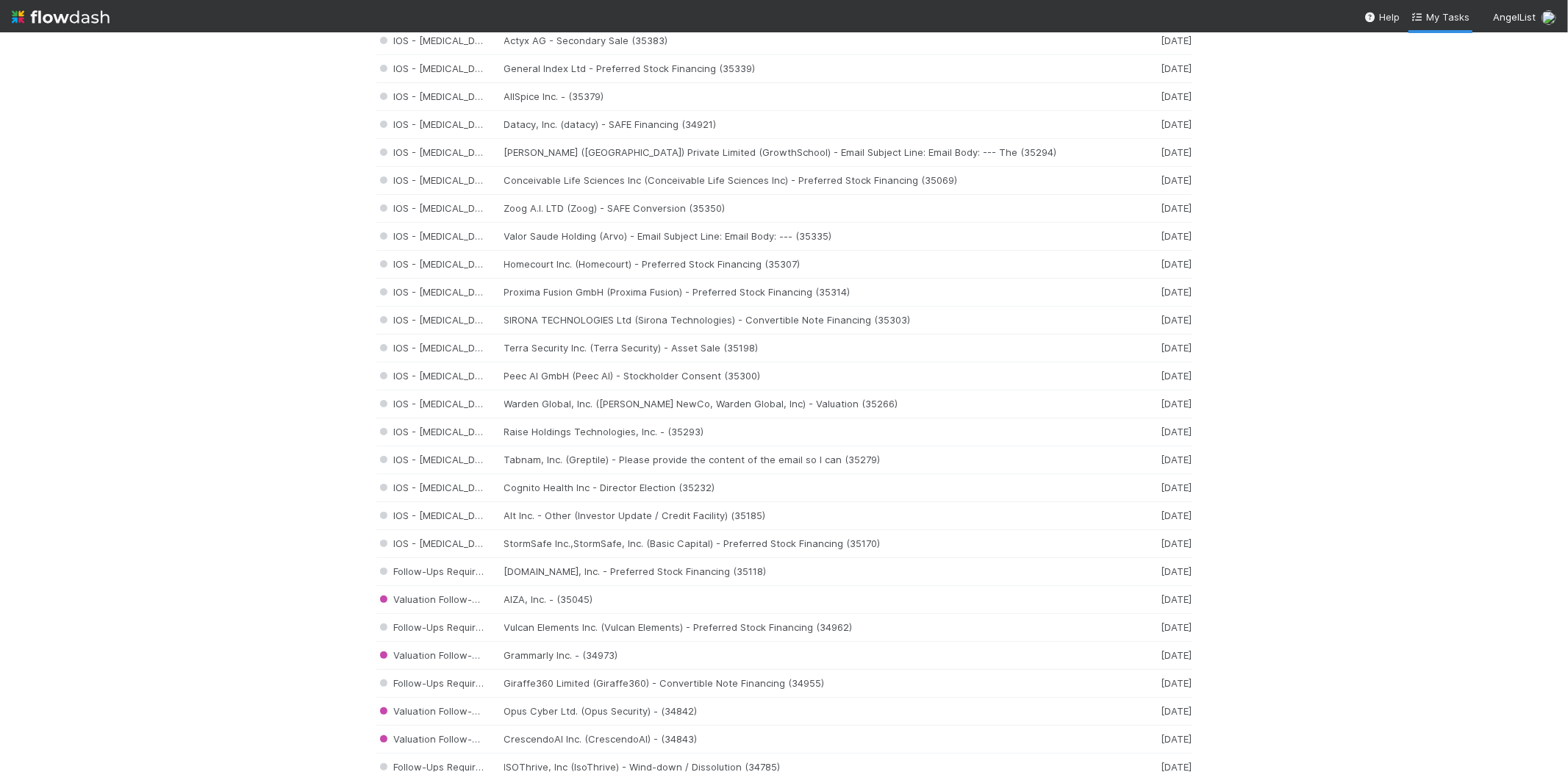
scroll to position [817, 0]
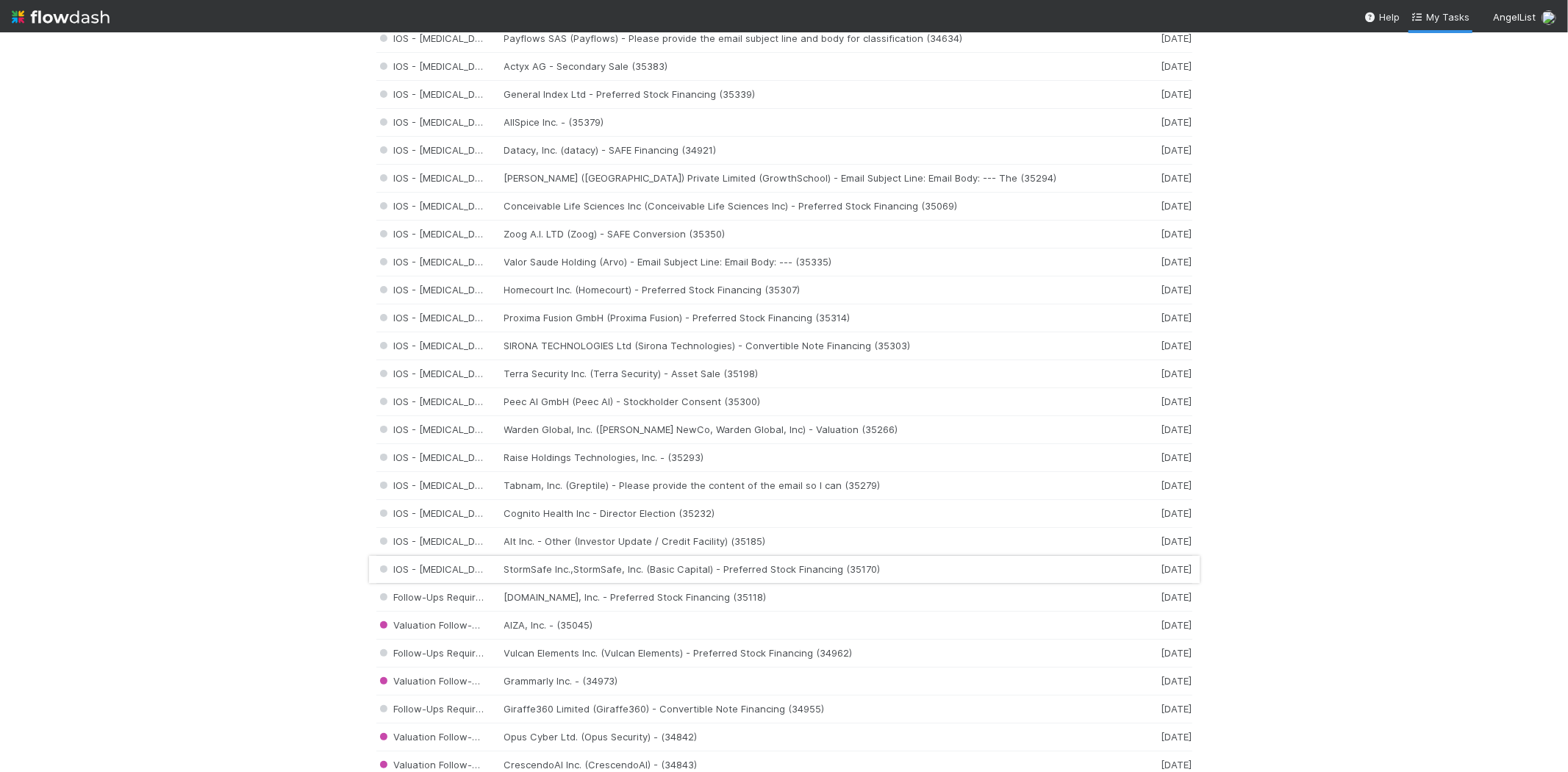
click at [544, 567] on div "IOS - ICU StormSafe Inc.,StormSafe, Inc. (Basic Capital) - Preferred Stock Fina…" at bounding box center [785, 570] width 816 height 28
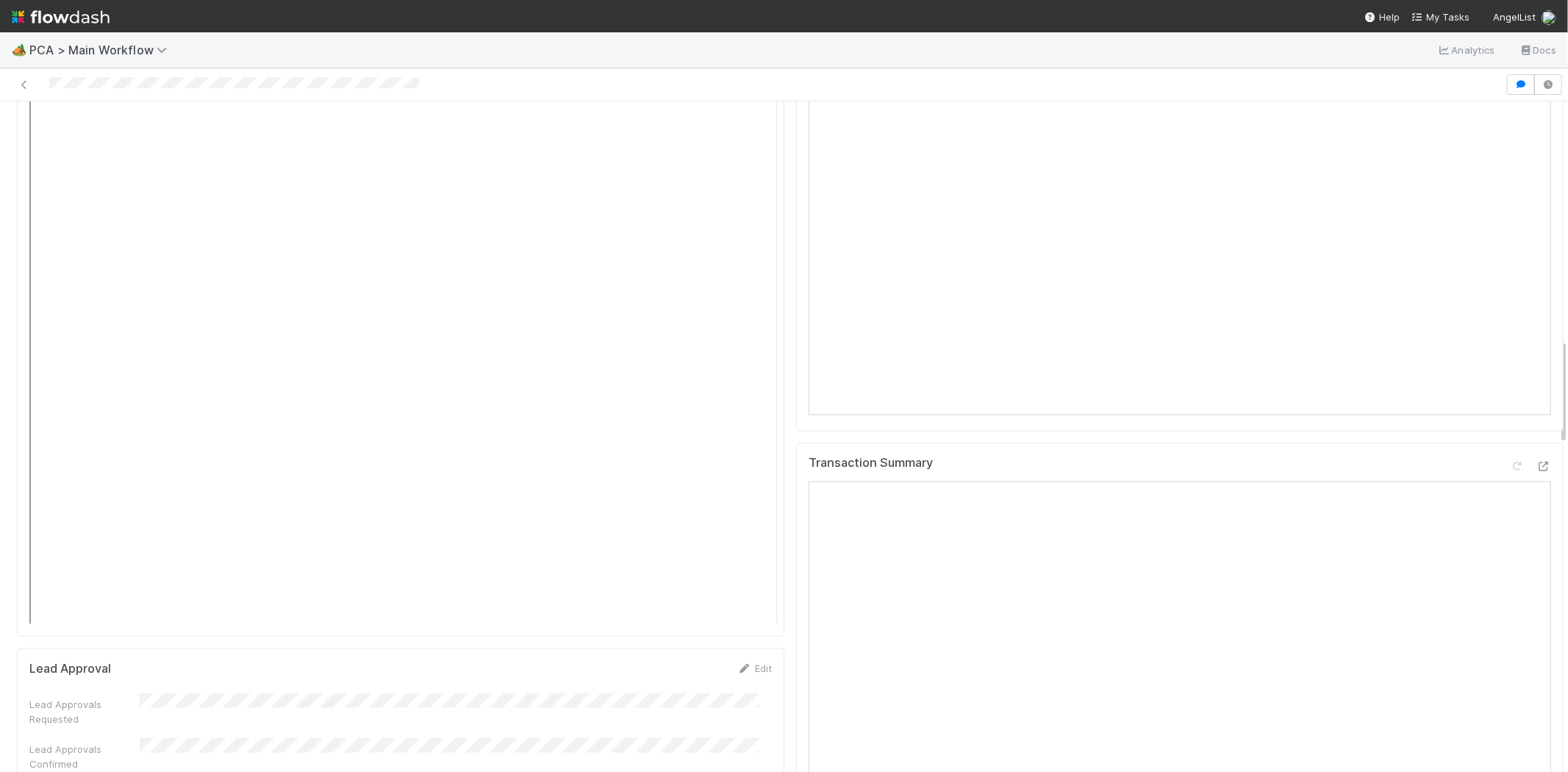
scroll to position [1634, 0]
click at [1536, 443] on icon at bounding box center [1544, 448] width 15 height 10
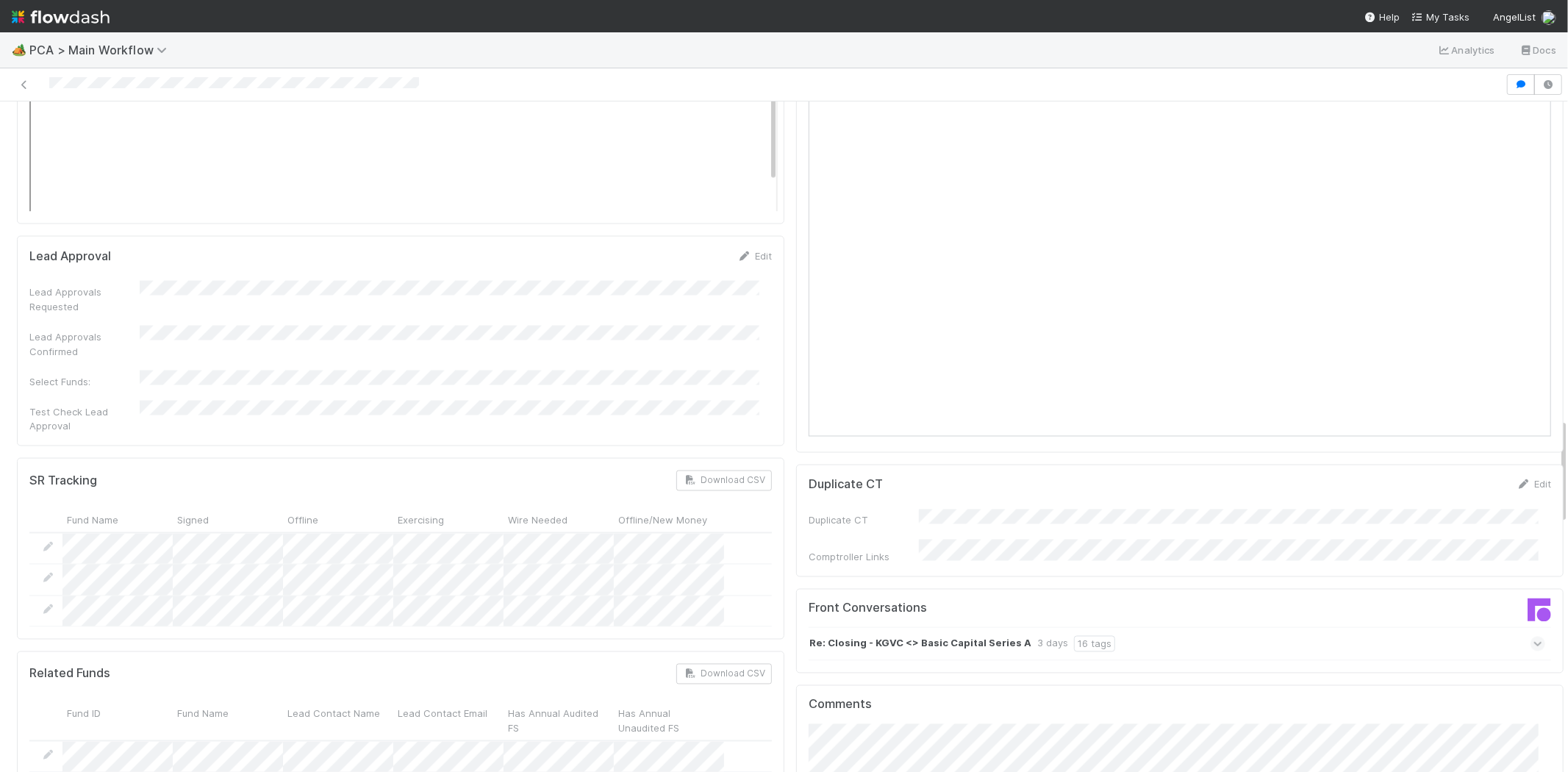
scroll to position [2042, 0]
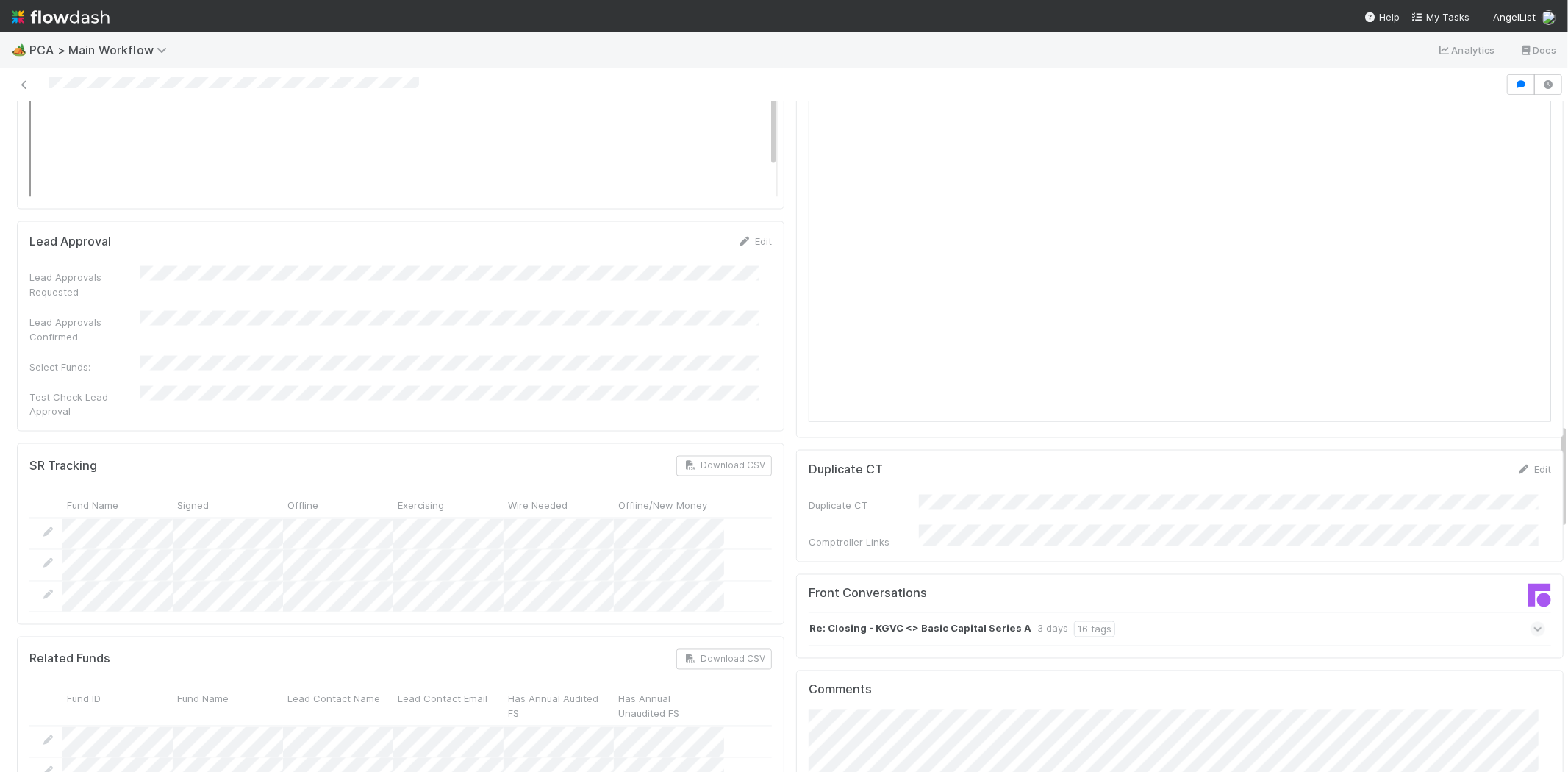
click at [1533, 622] on icon at bounding box center [1538, 629] width 10 height 15
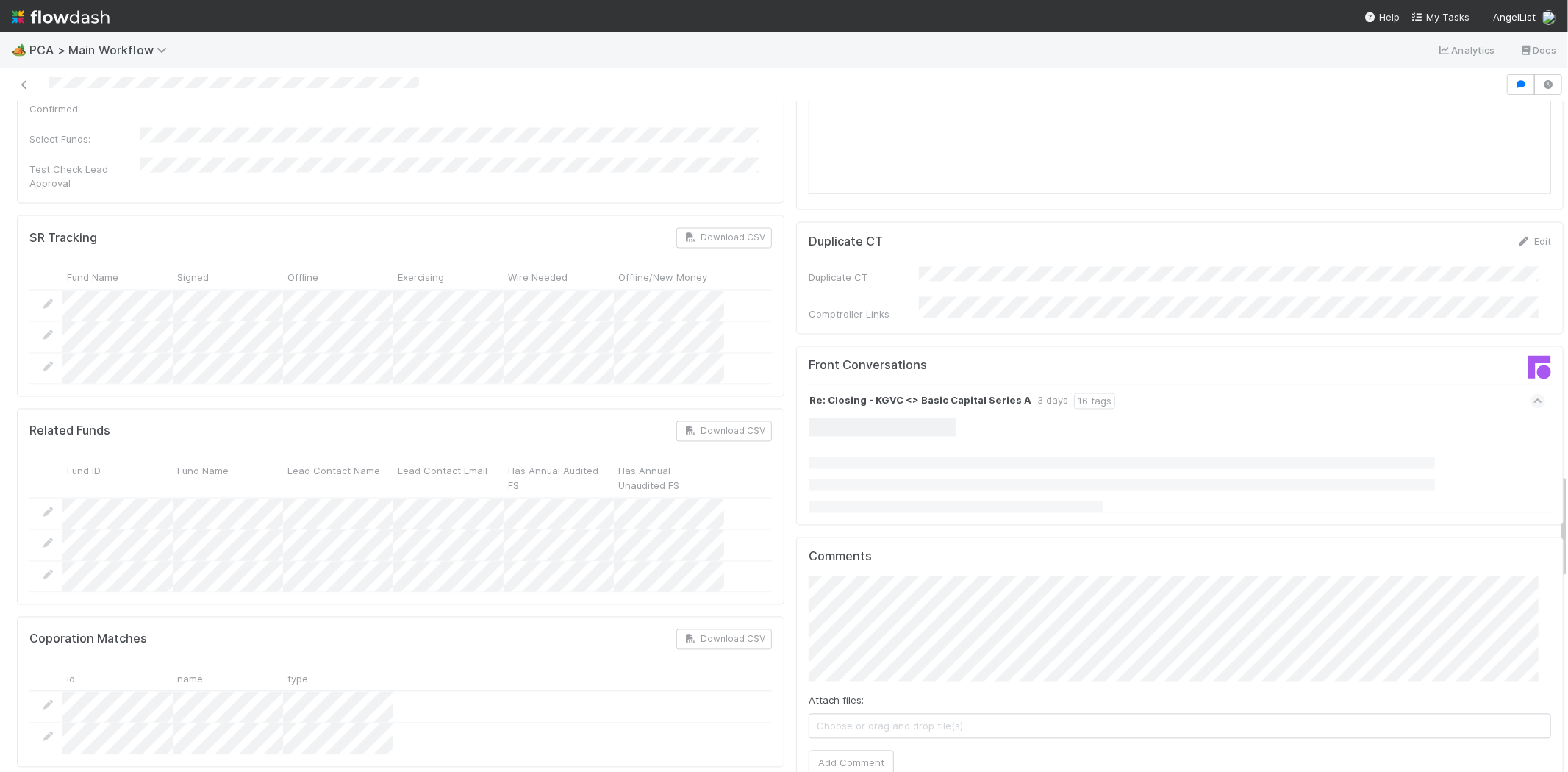
scroll to position [2369, 0]
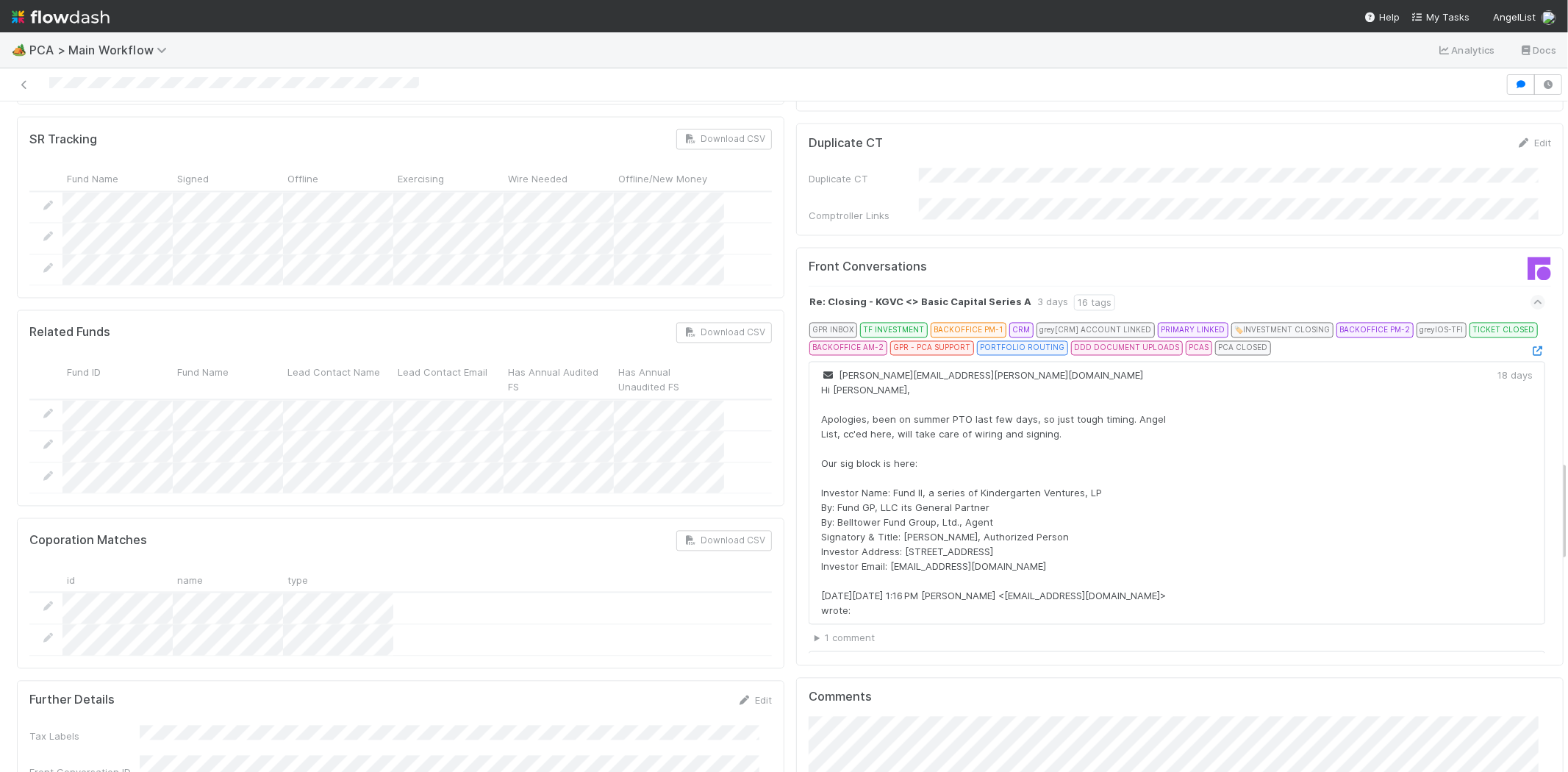
click at [1531, 344] on div at bounding box center [1538, 351] width 15 height 15
click at [1531, 346] on icon at bounding box center [1538, 351] width 15 height 10
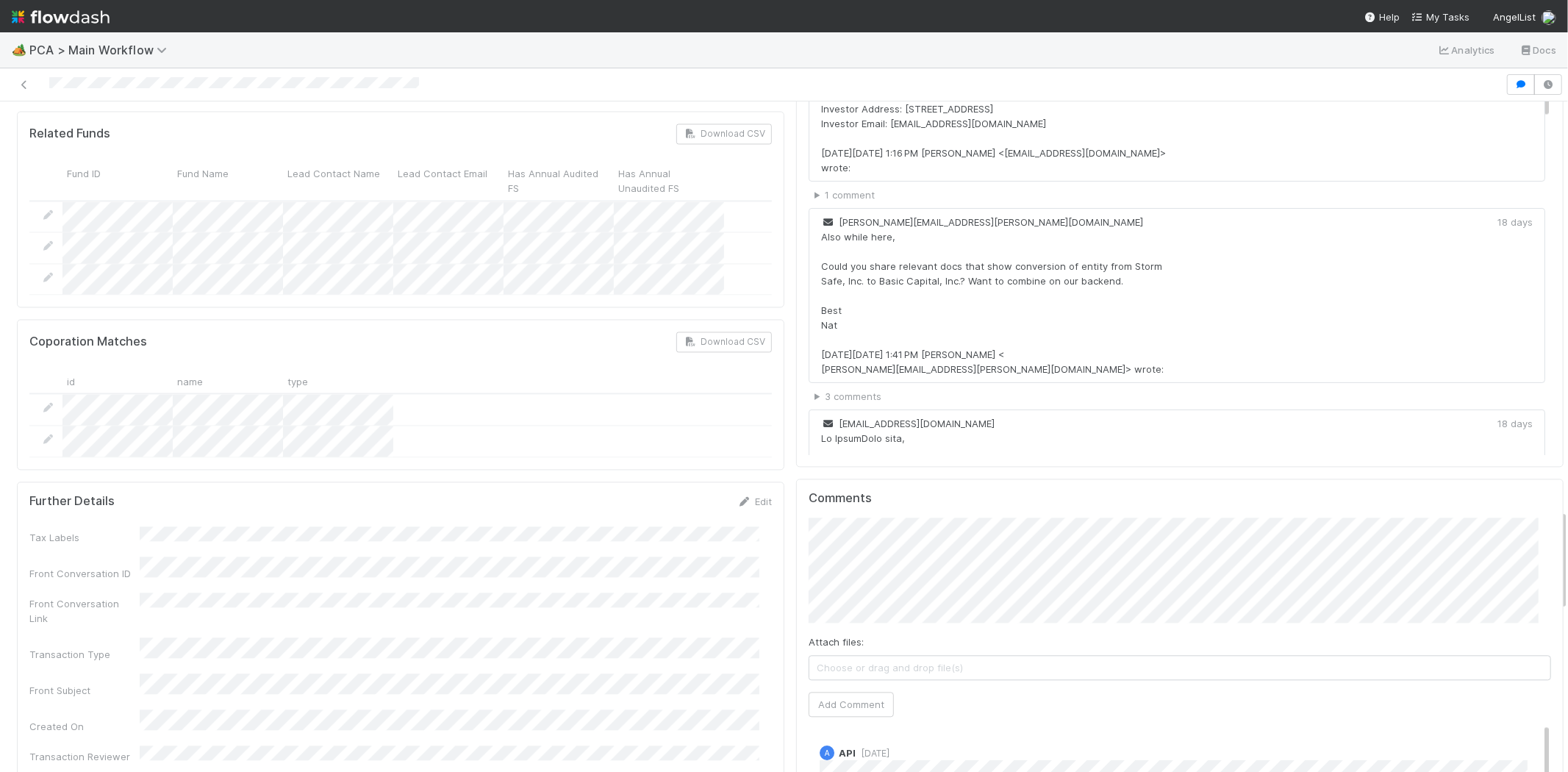
scroll to position [2695, 0]
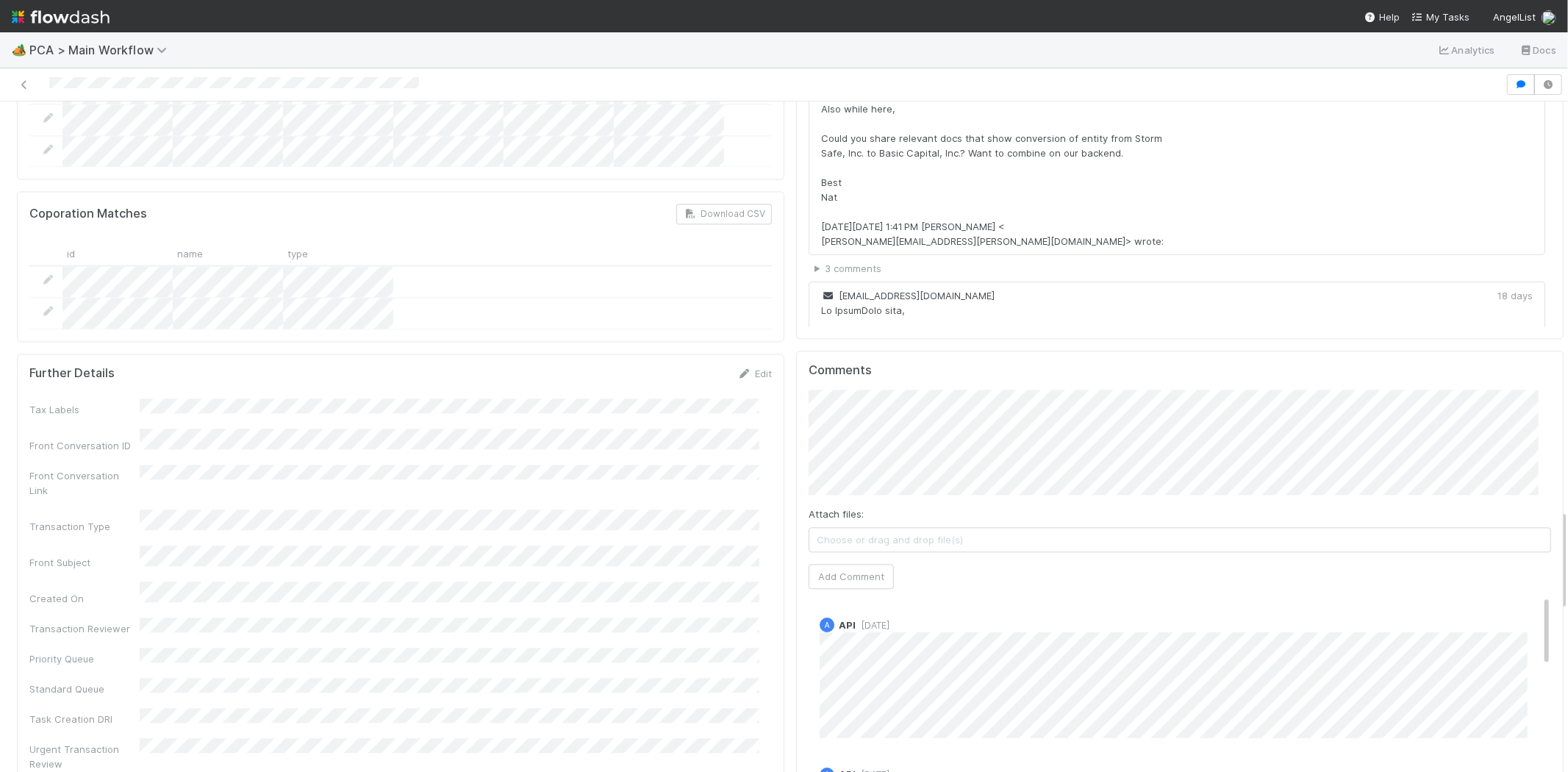
click at [112, 86] on div at bounding box center [752, 84] width 1494 height 20
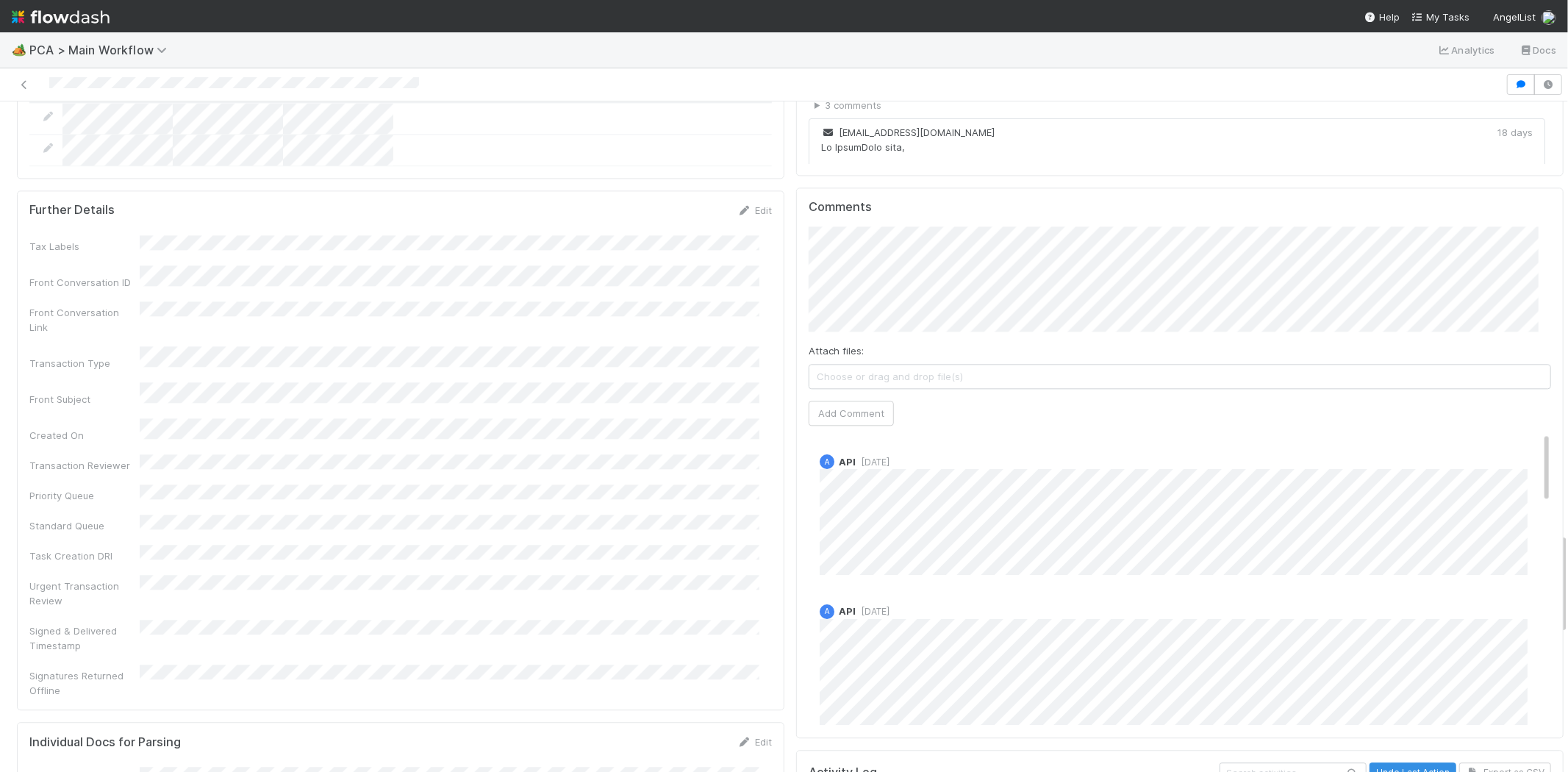
scroll to position [2777, 0]
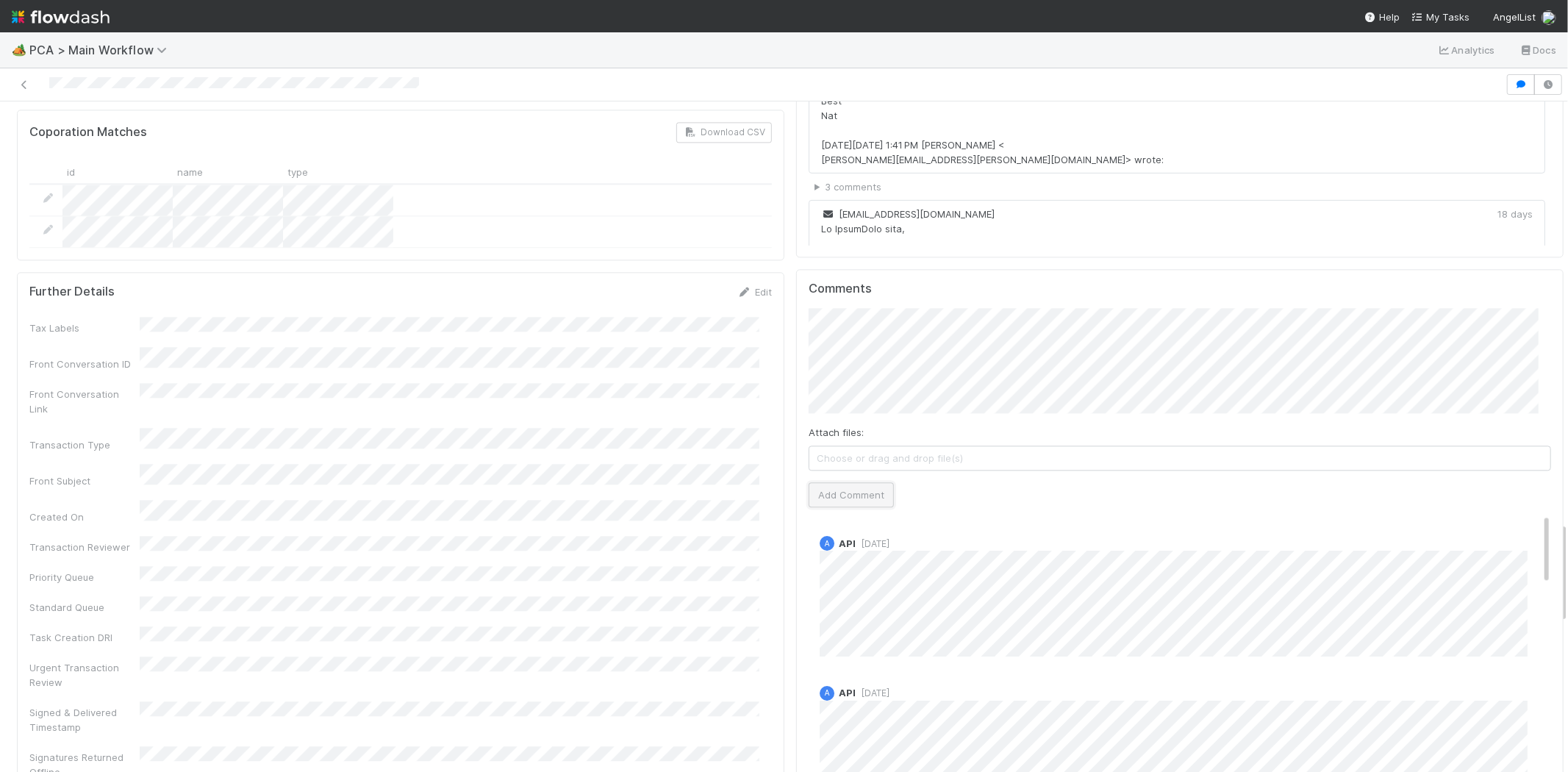
click at [841, 483] on button "Add Comment" at bounding box center [852, 495] width 86 height 25
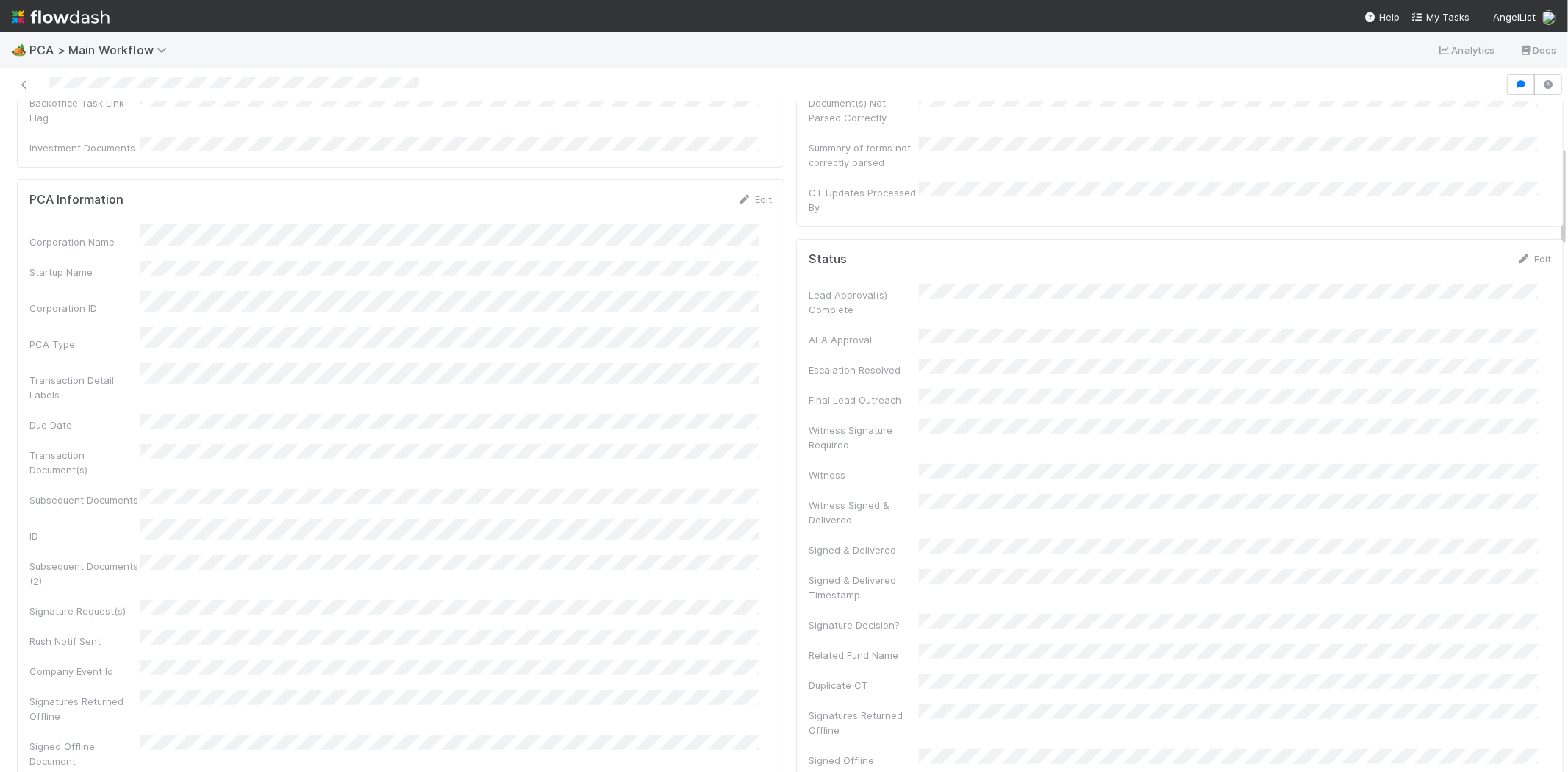
scroll to position [0, 0]
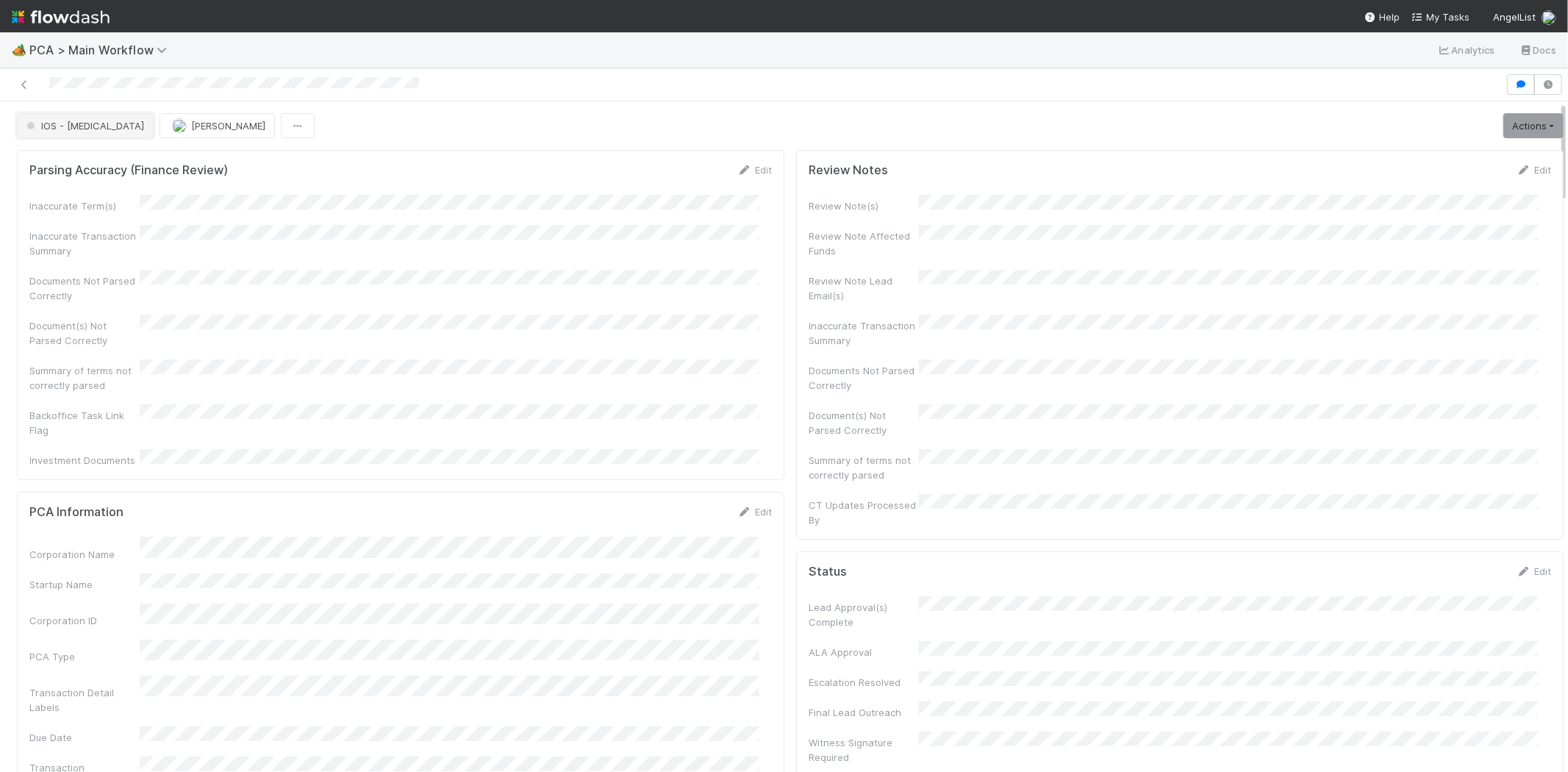
click at [32, 123] on span "button" at bounding box center [31, 125] width 7 height 7
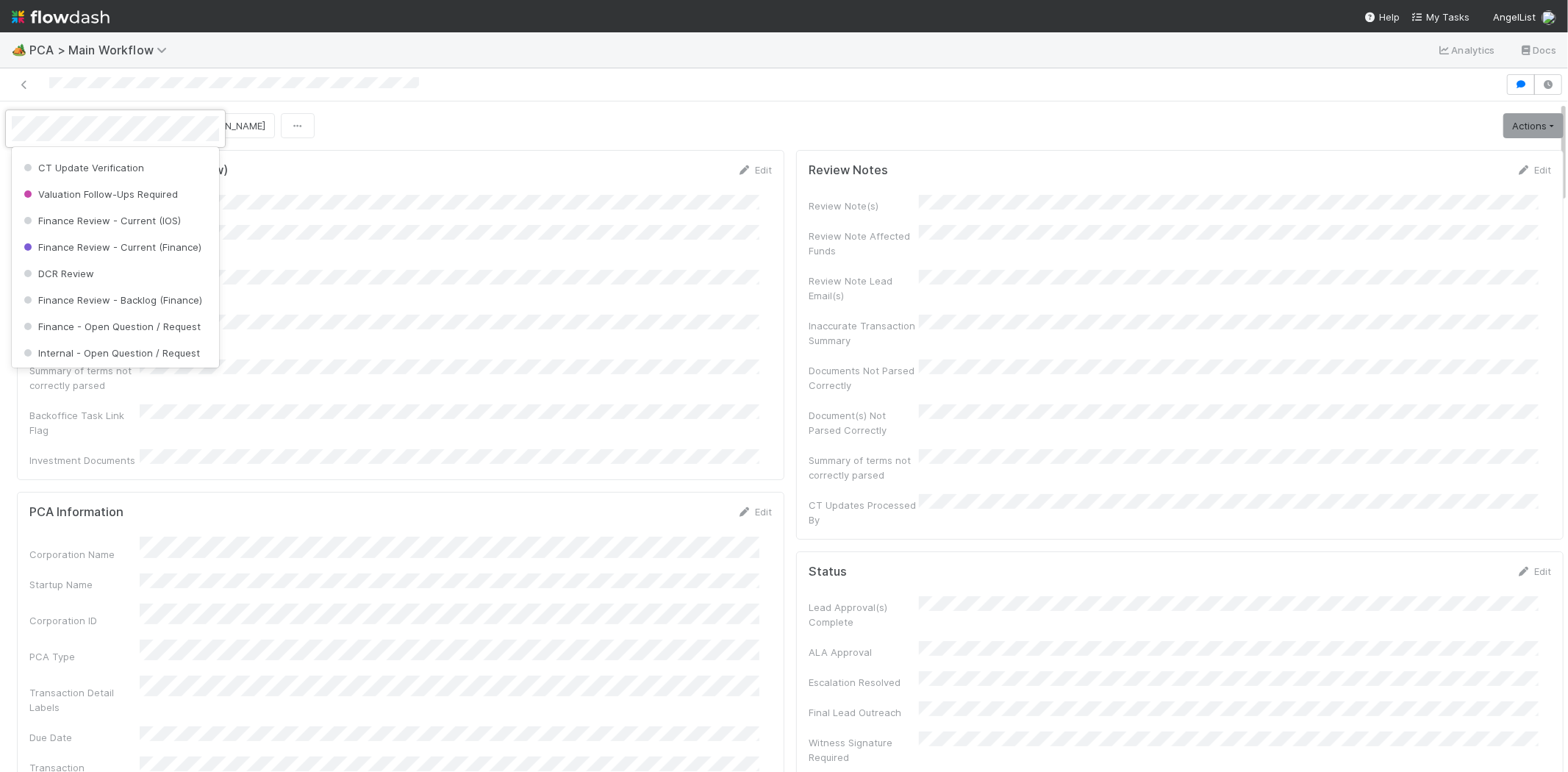
scroll to position [702, 0]
click at [158, 268] on div "DCR Review" at bounding box center [116, 255] width 207 height 27
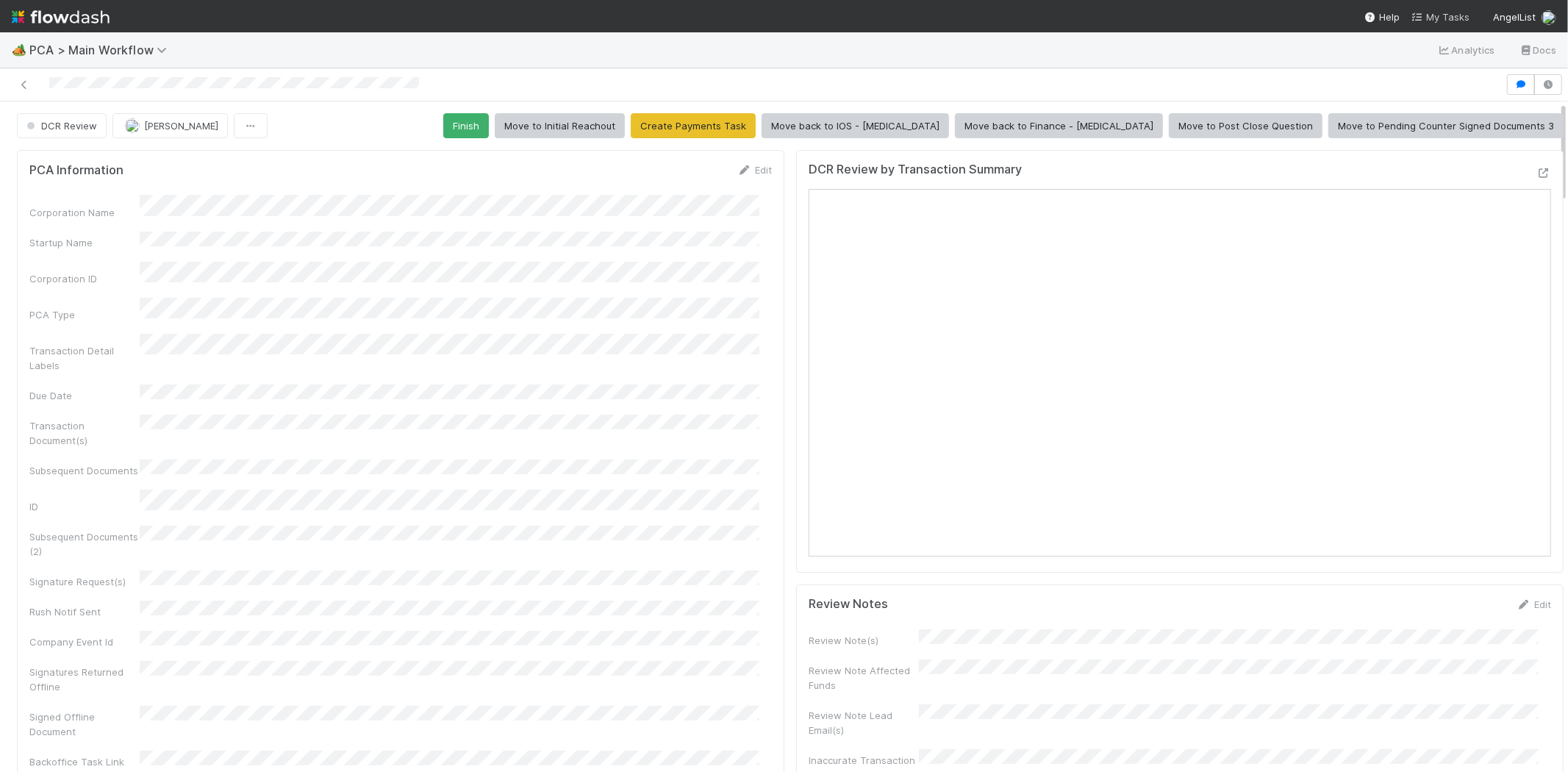
click at [1446, 17] on span "My Tasks" at bounding box center [1440, 17] width 58 height 12
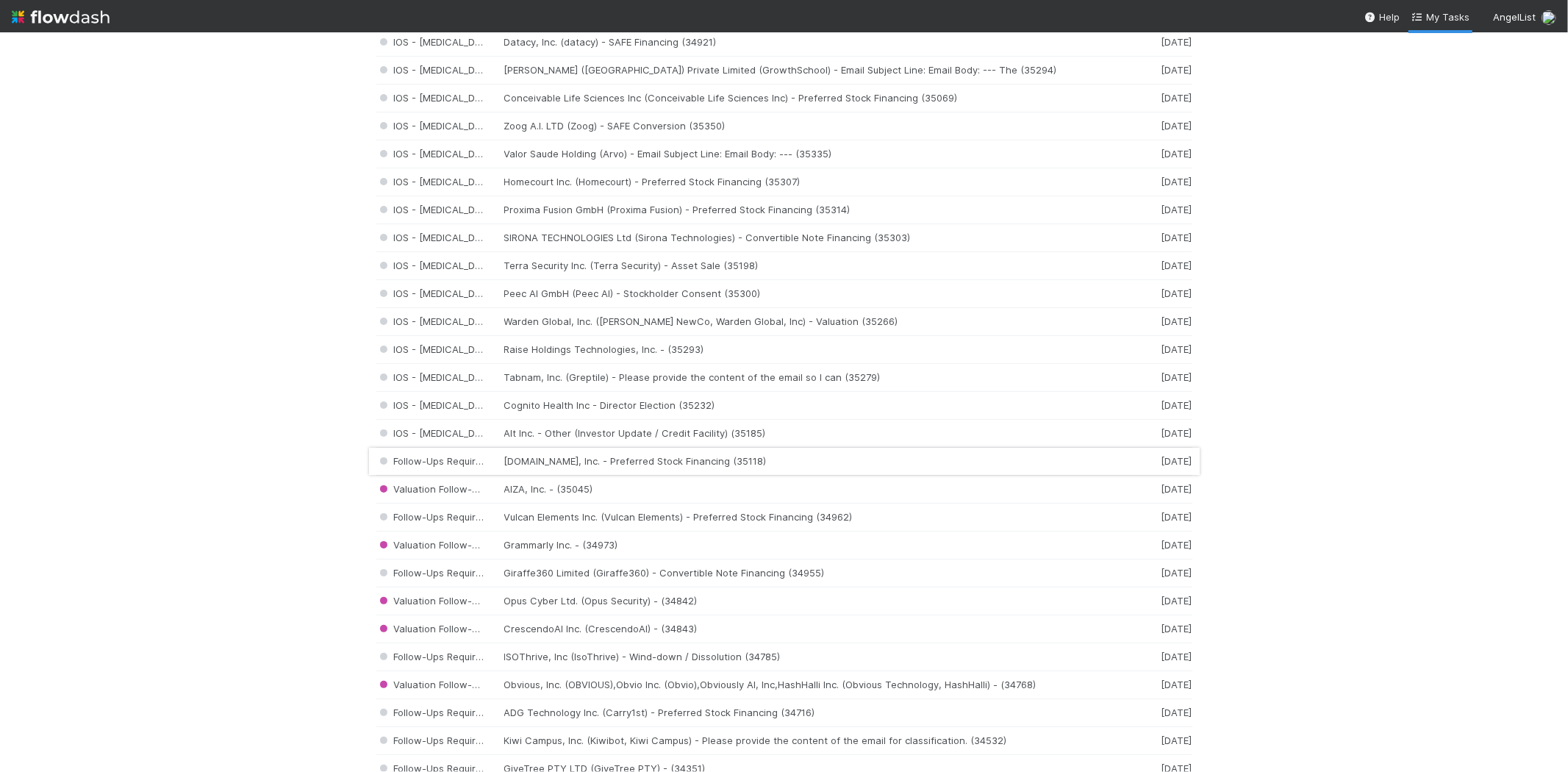
scroll to position [1061, 0]
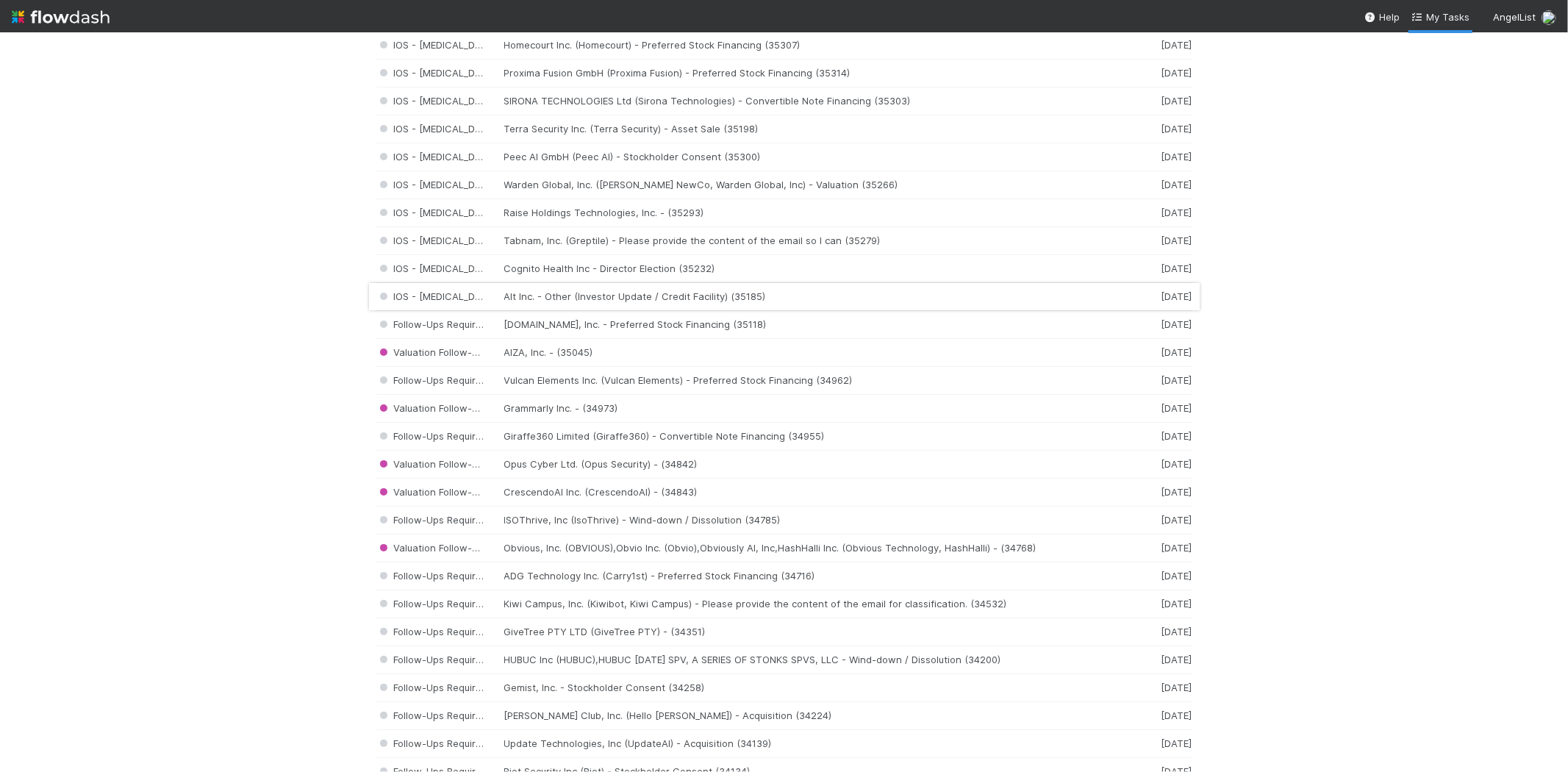
click at [582, 306] on div "IOS - ICU Alt Inc. - Other (Investor Update / Credit Facility) (35185) 5 days a…" at bounding box center [785, 297] width 816 height 28
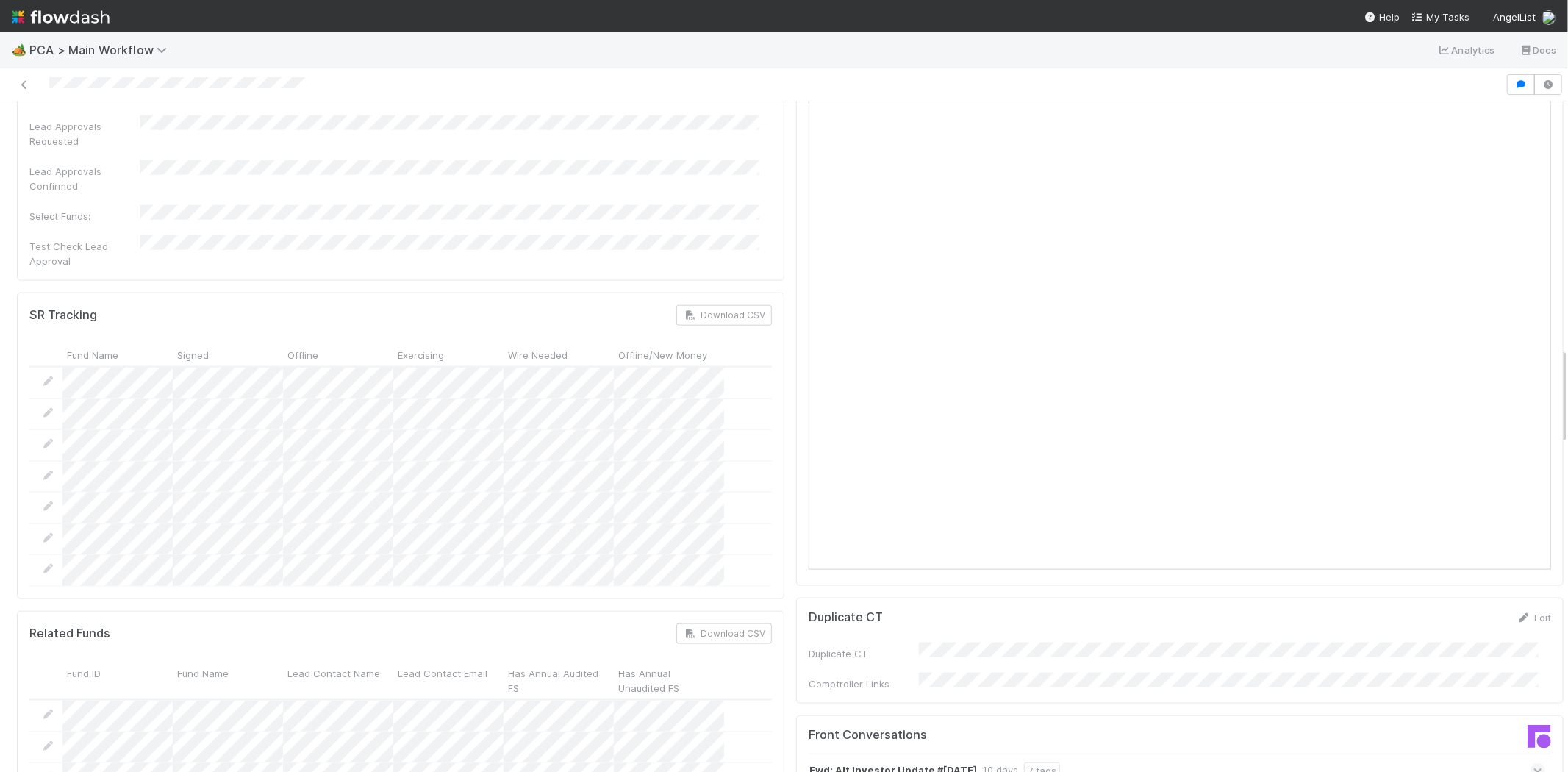
scroll to position [1715, 0]
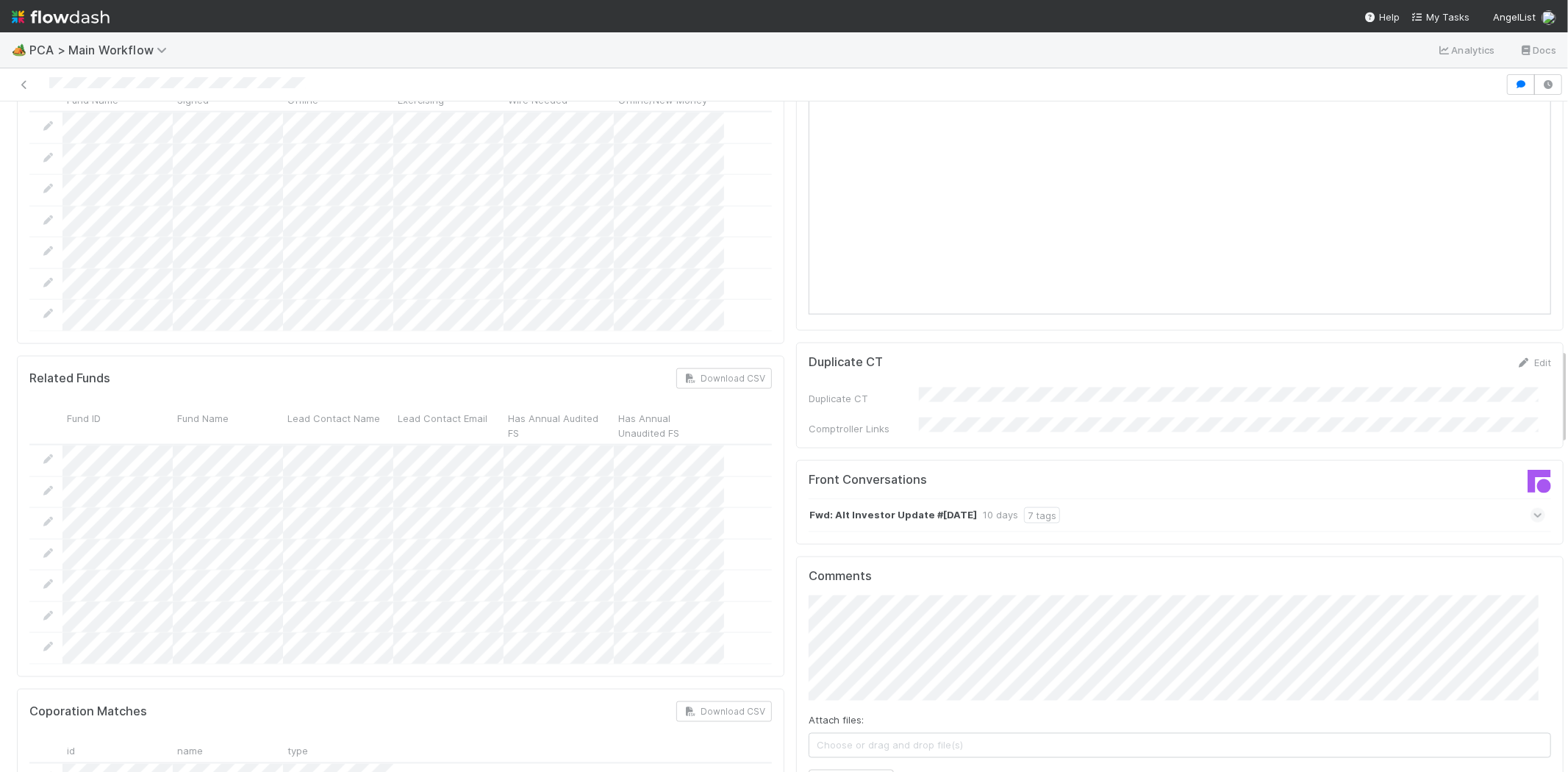
click at [1533, 508] on icon at bounding box center [1538, 516] width 10 height 15
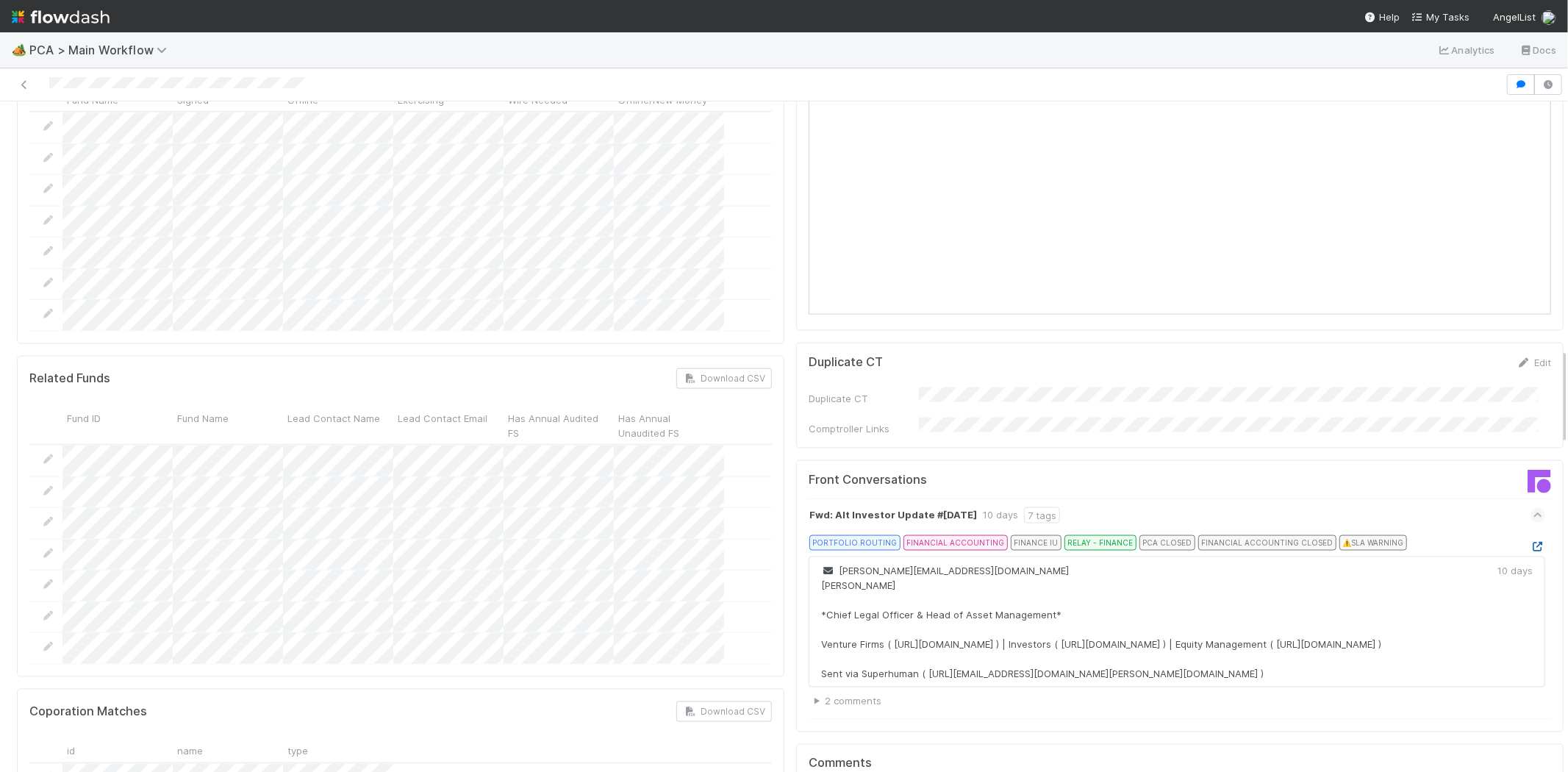
click at [1531, 542] on icon at bounding box center [1538, 546] width 15 height 10
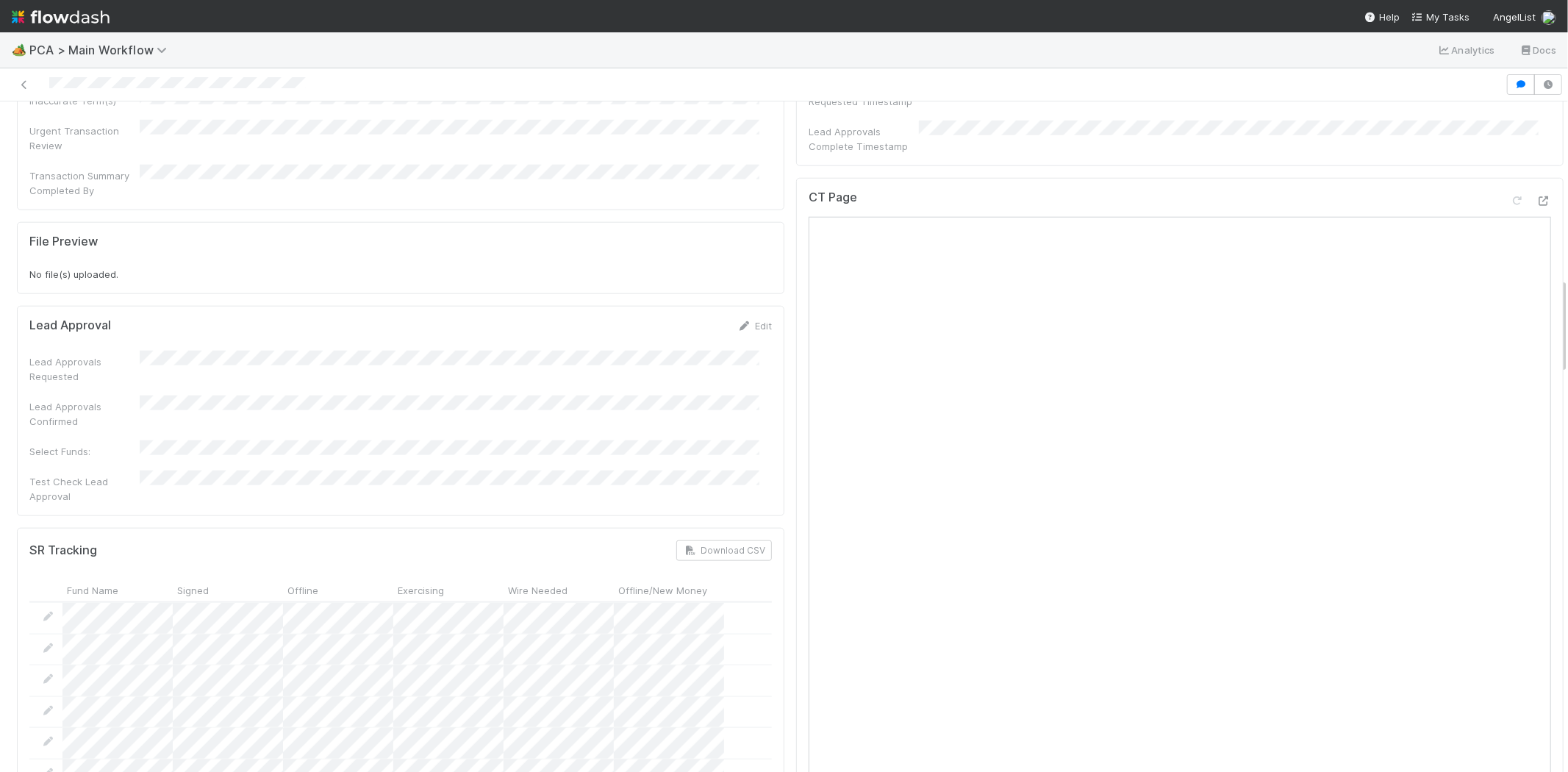
scroll to position [980, 0]
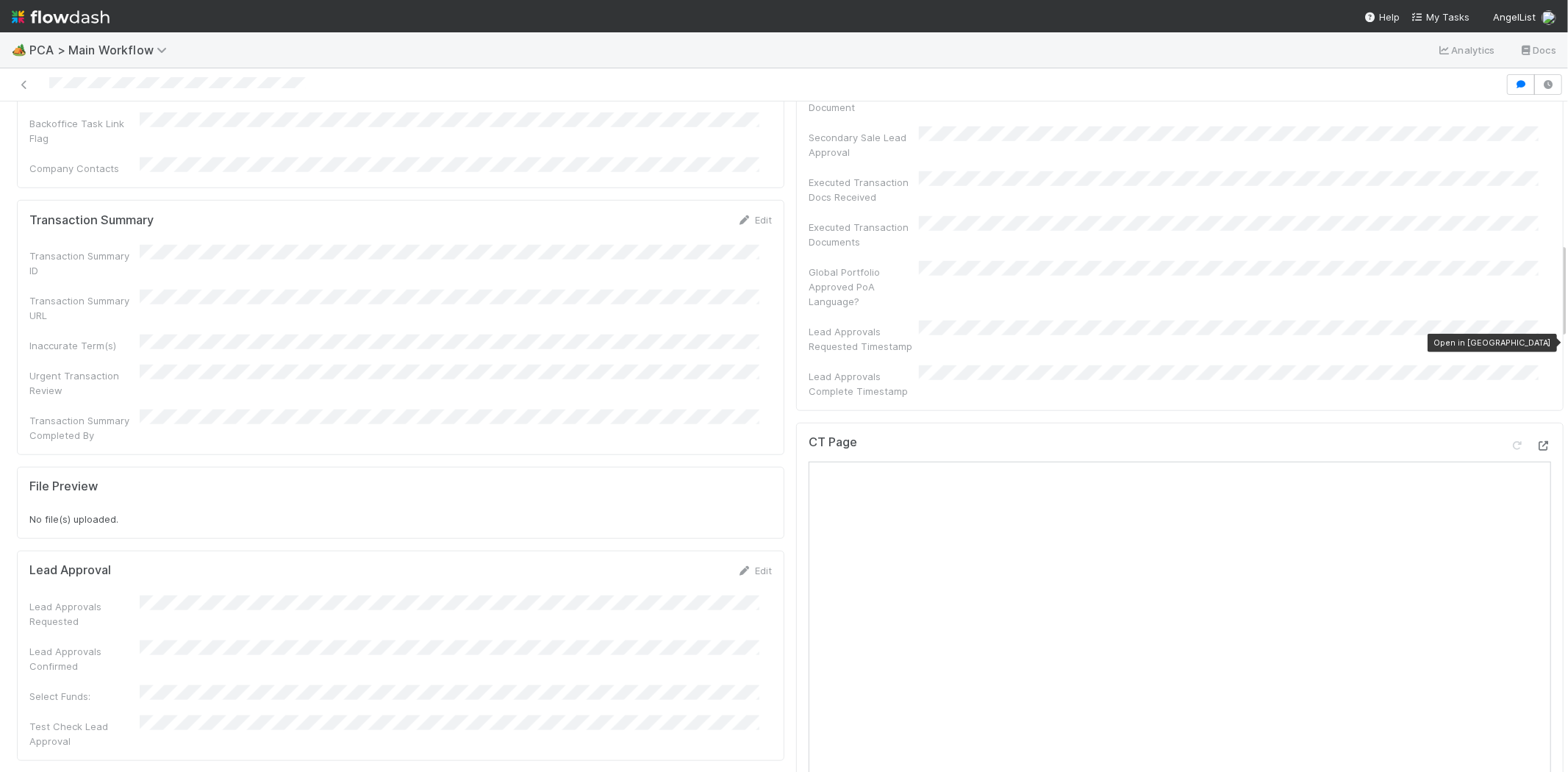
click at [1536, 441] on icon at bounding box center [1544, 446] width 15 height 10
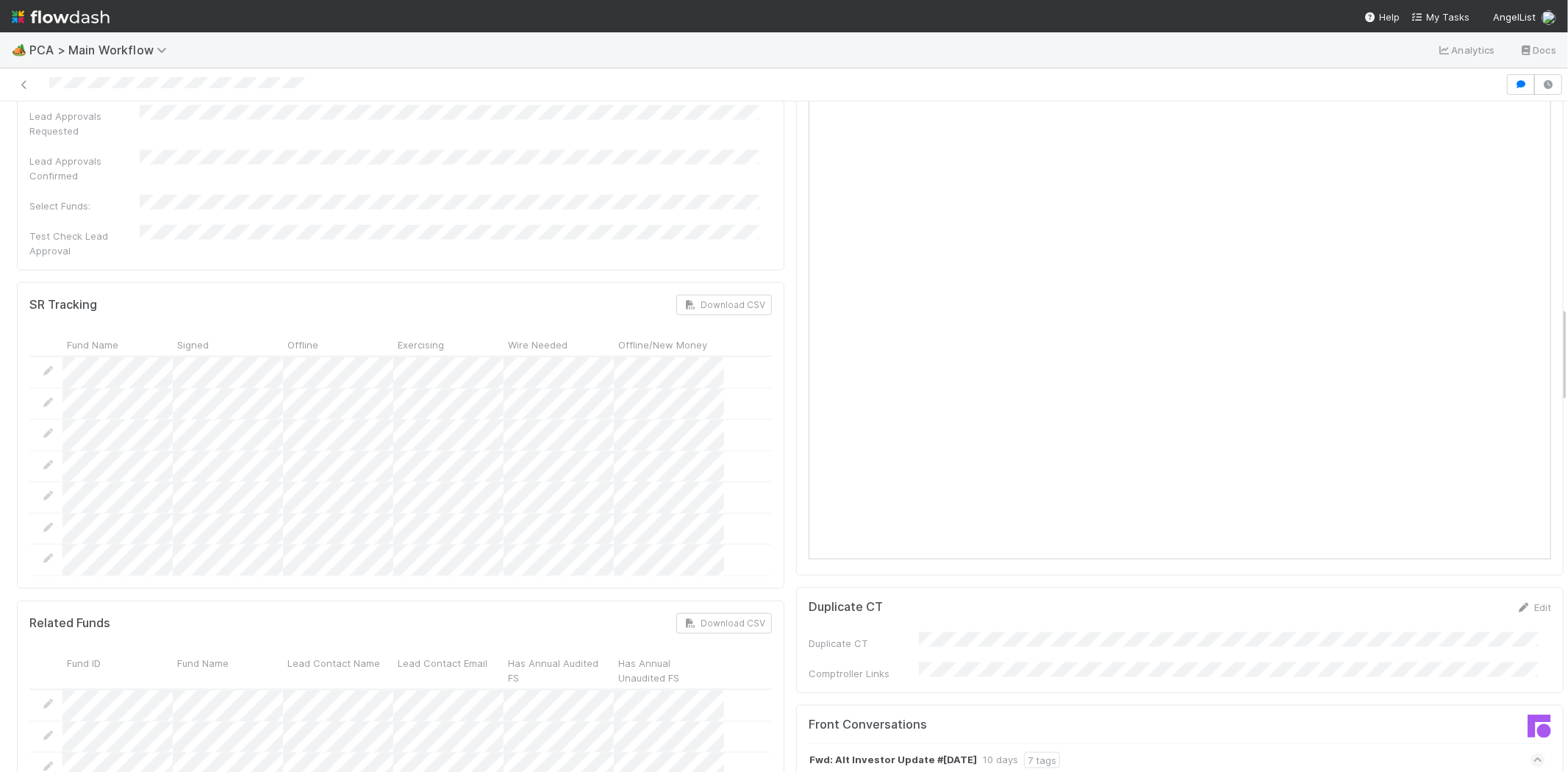
scroll to position [1388, 0]
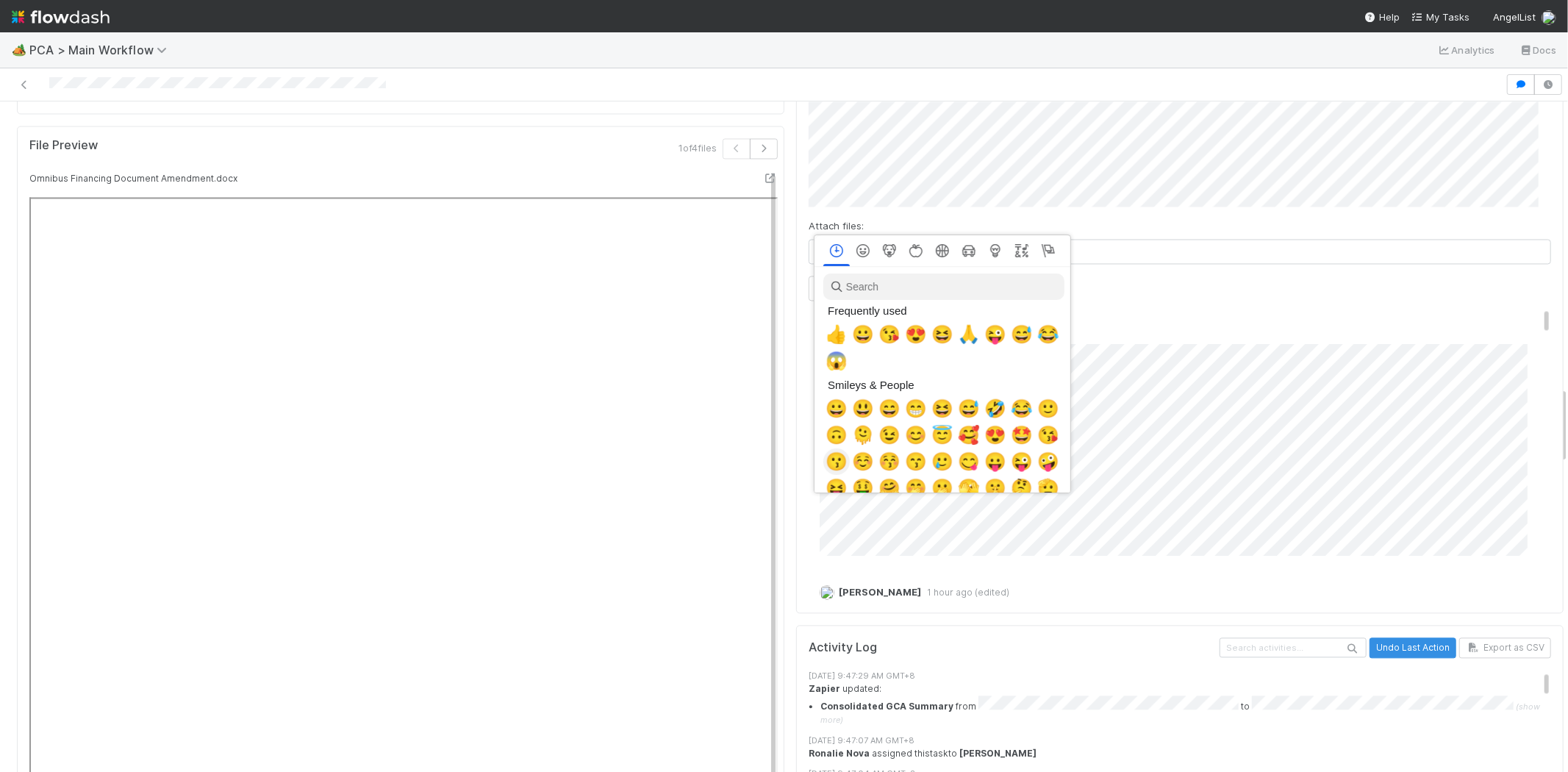
scroll to position [0, 6]
click at [956, 339] on span "🙏" at bounding box center [966, 334] width 22 height 20
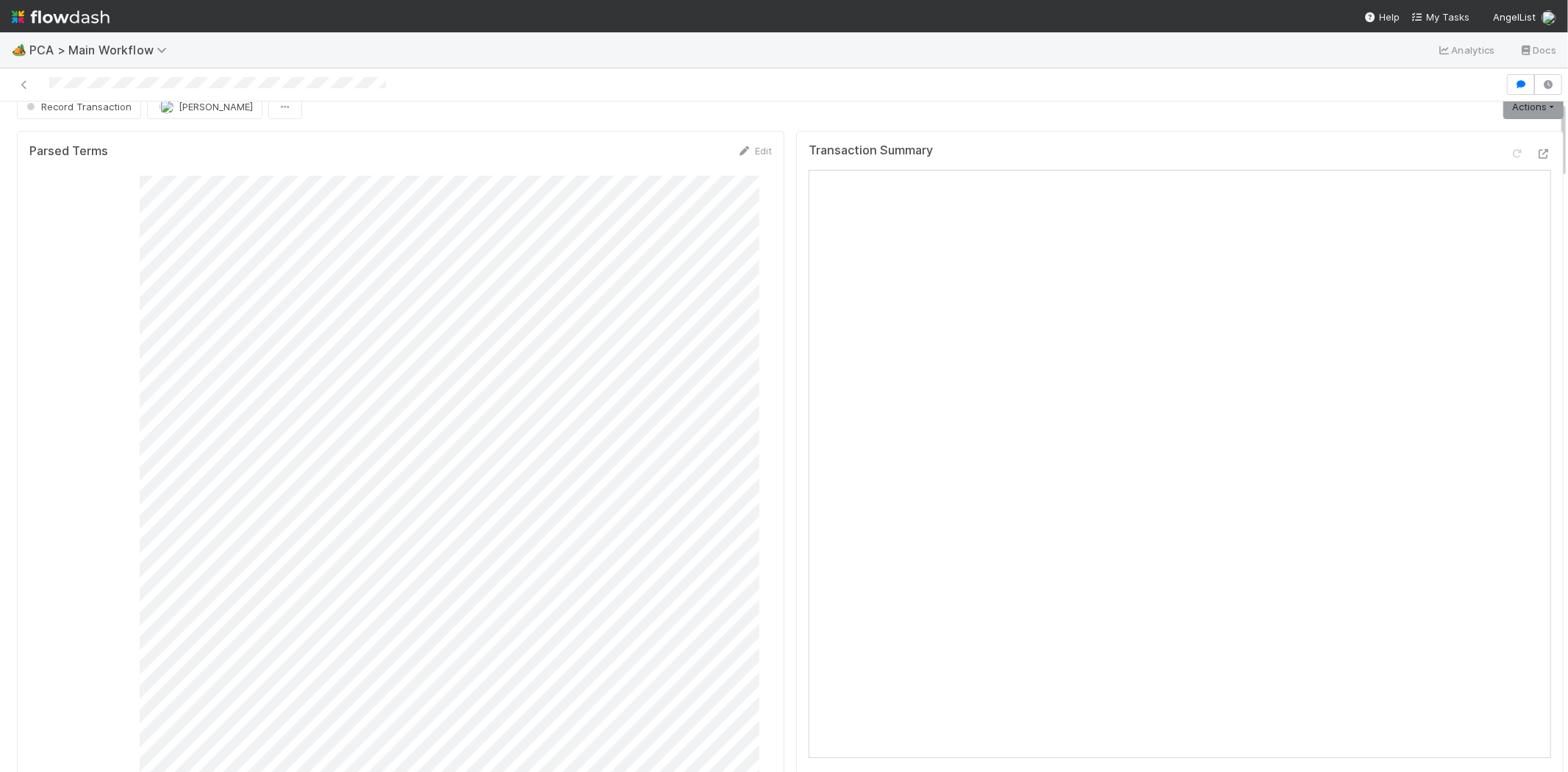
scroll to position [0, 0]
drag, startPoint x: 40, startPoint y: 84, endPoint x: 453, endPoint y: 86, distance: 413.0
click at [435, 85] on div at bounding box center [752, 84] width 1494 height 20
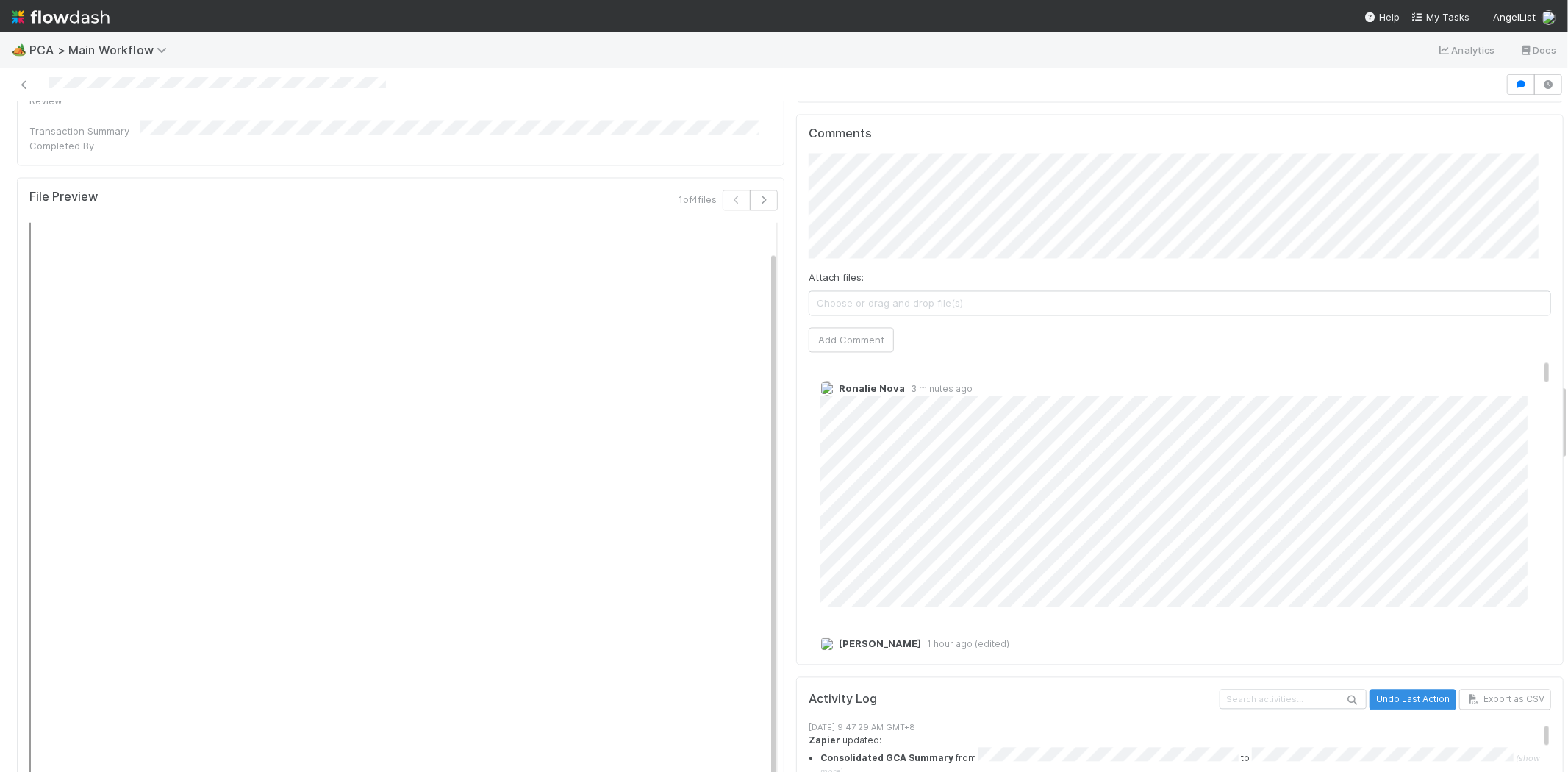
scroll to position [2451, 0]
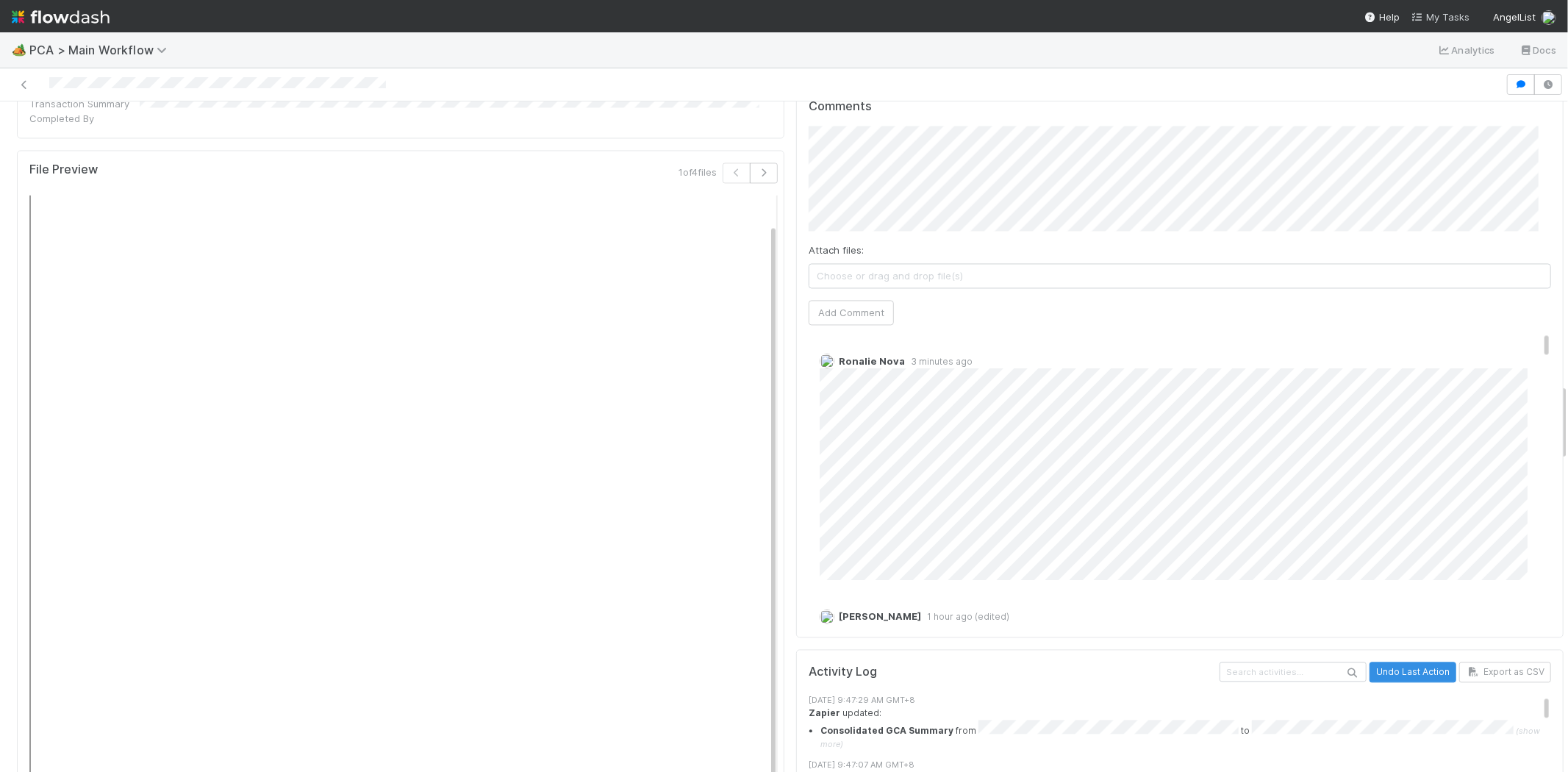
click at [1452, 15] on span "My Tasks" at bounding box center [1440, 17] width 58 height 12
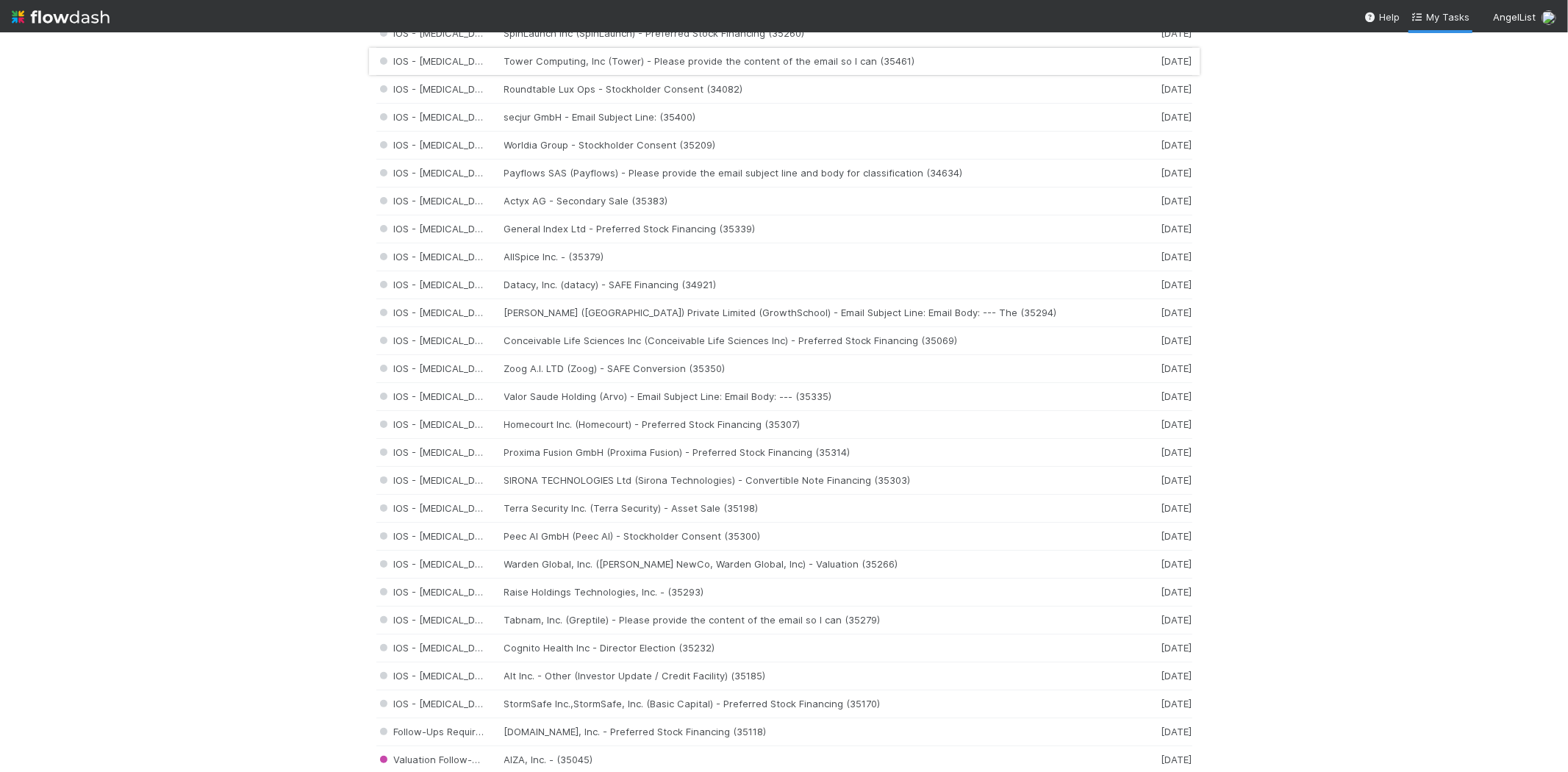
scroll to position [653, 0]
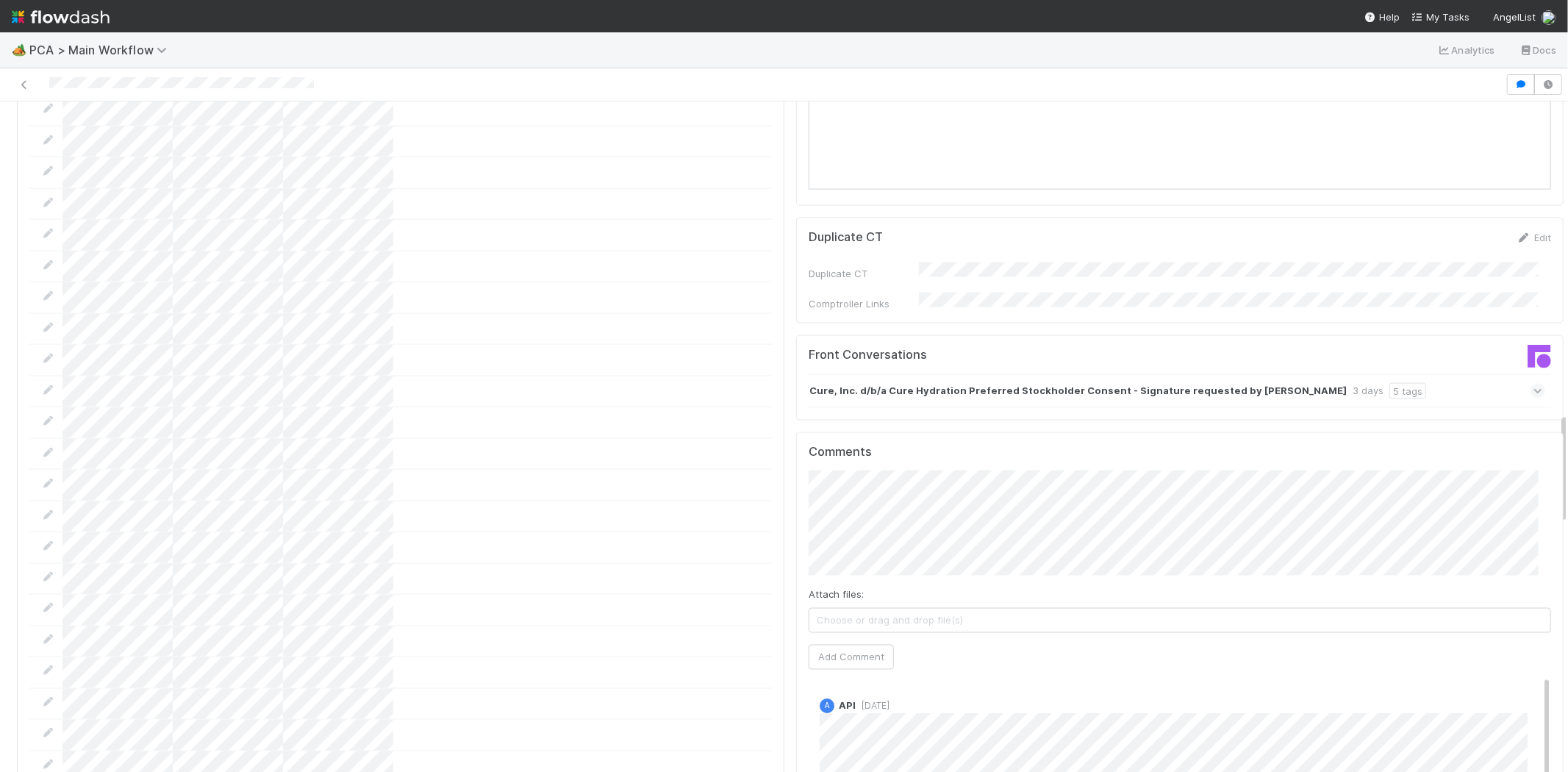
scroll to position [1797, 0]
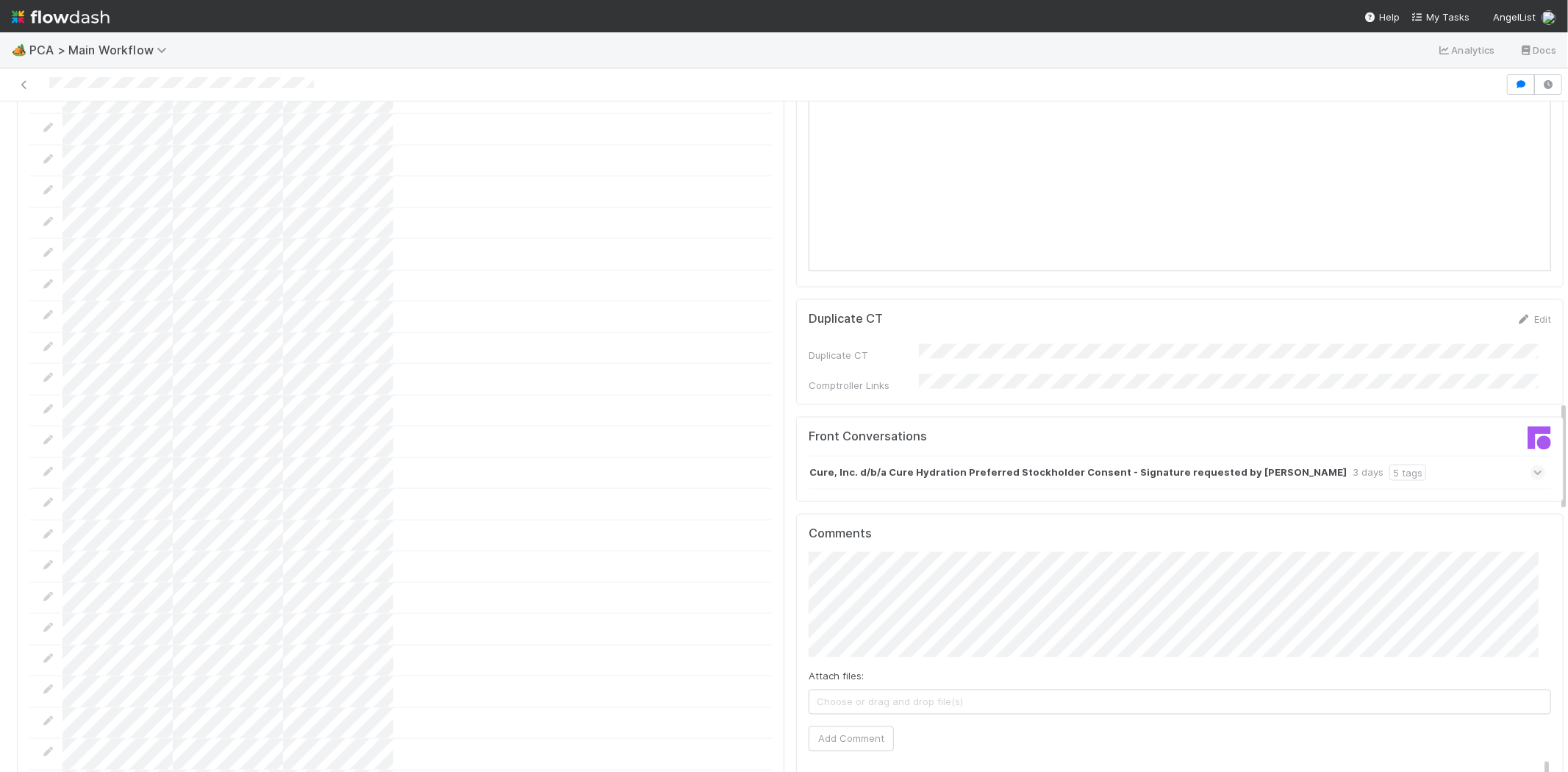
click at [1533, 466] on icon at bounding box center [1538, 473] width 10 height 15
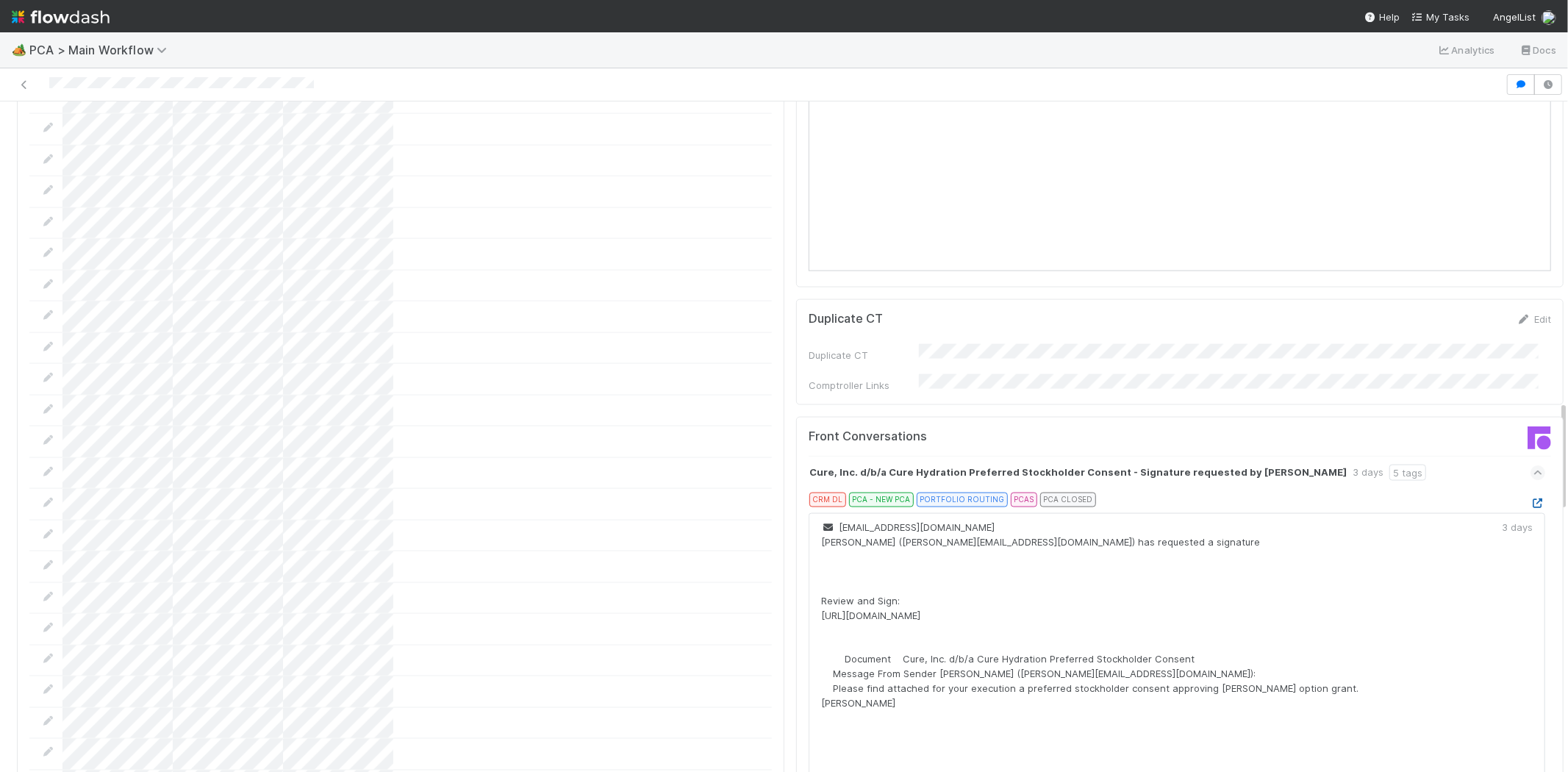
click at [1531, 499] on icon at bounding box center [1538, 504] width 15 height 10
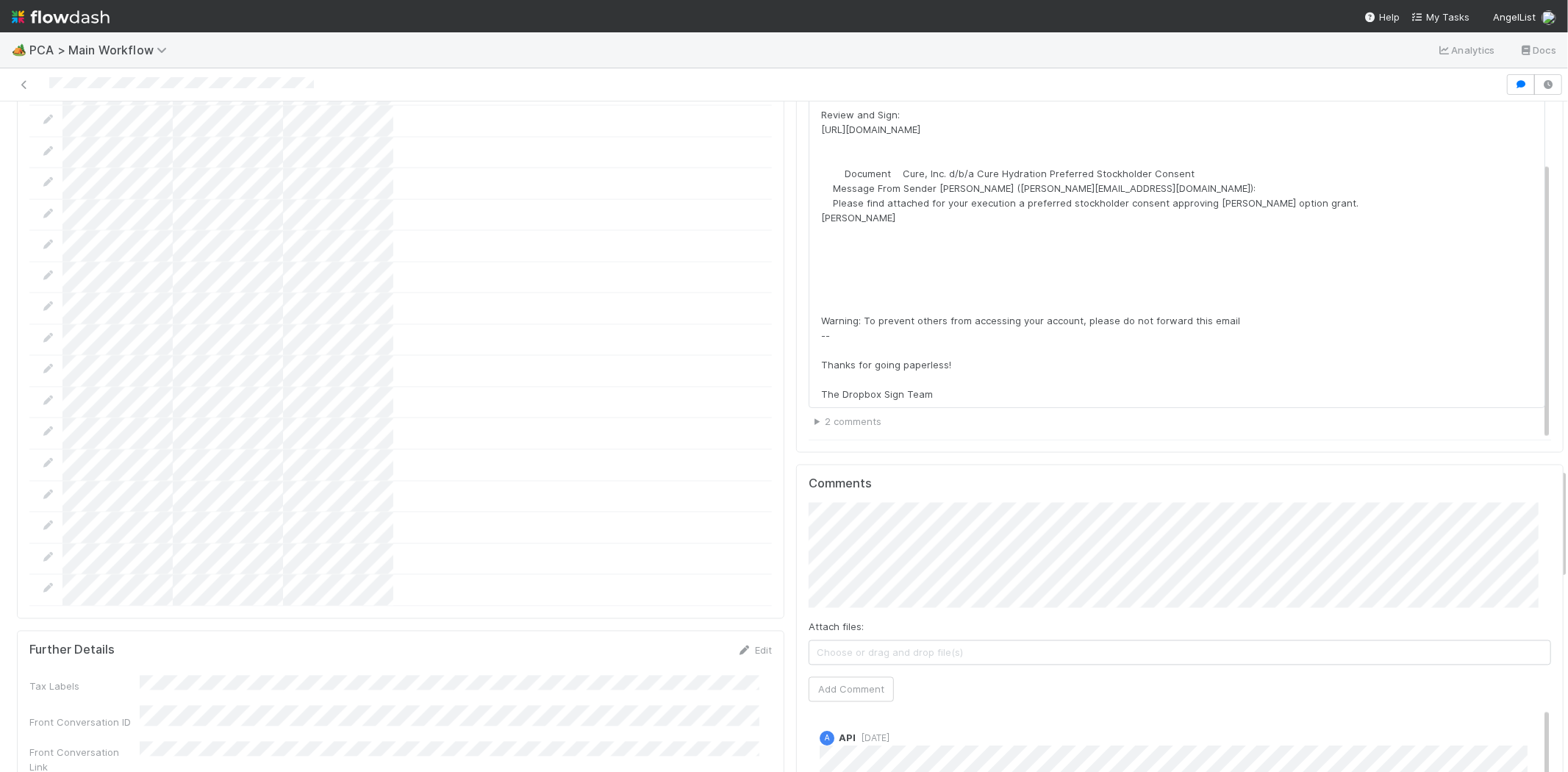
scroll to position [2206, 0]
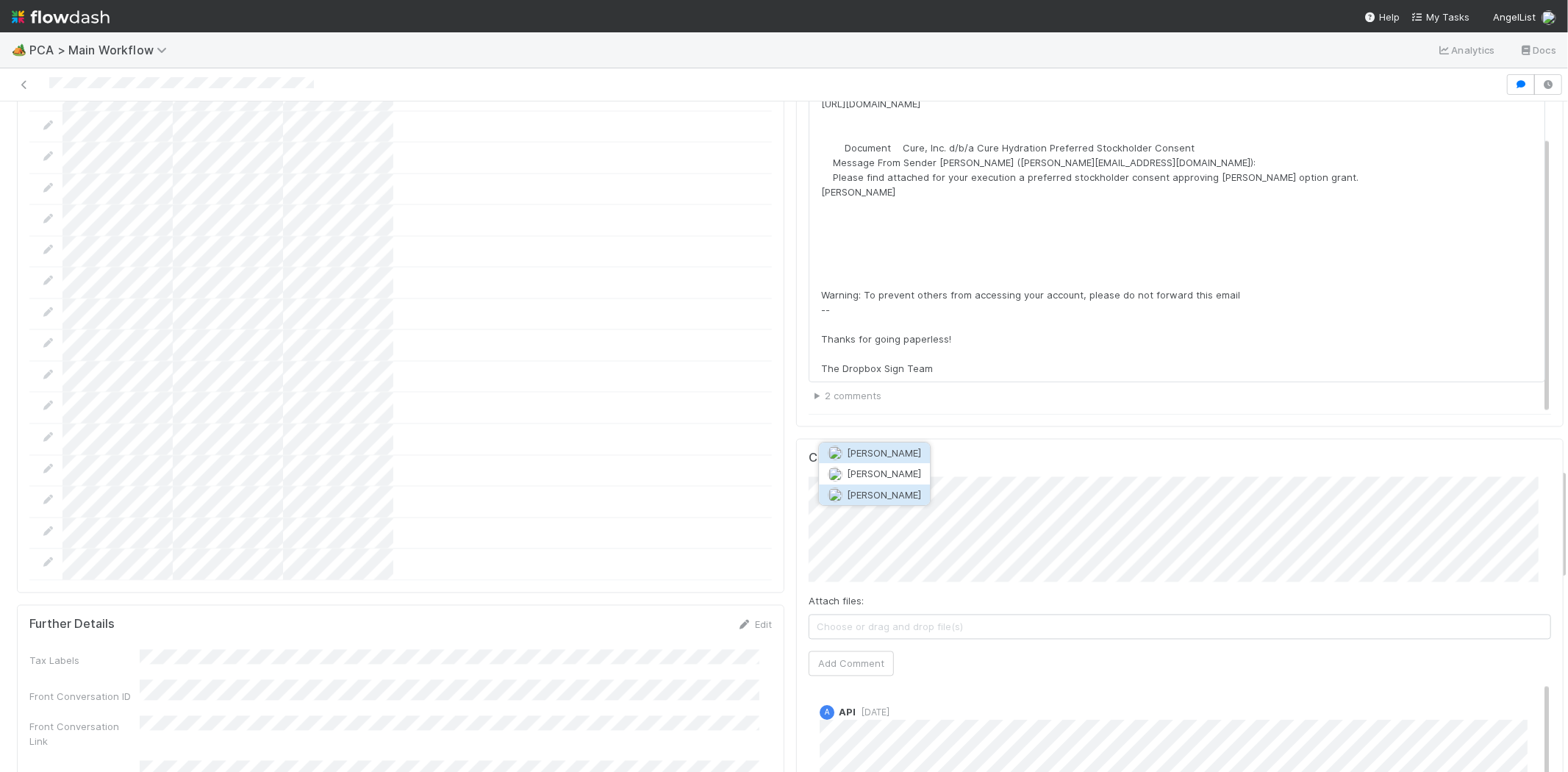
click at [883, 494] on span "[PERSON_NAME]" at bounding box center [884, 495] width 74 height 12
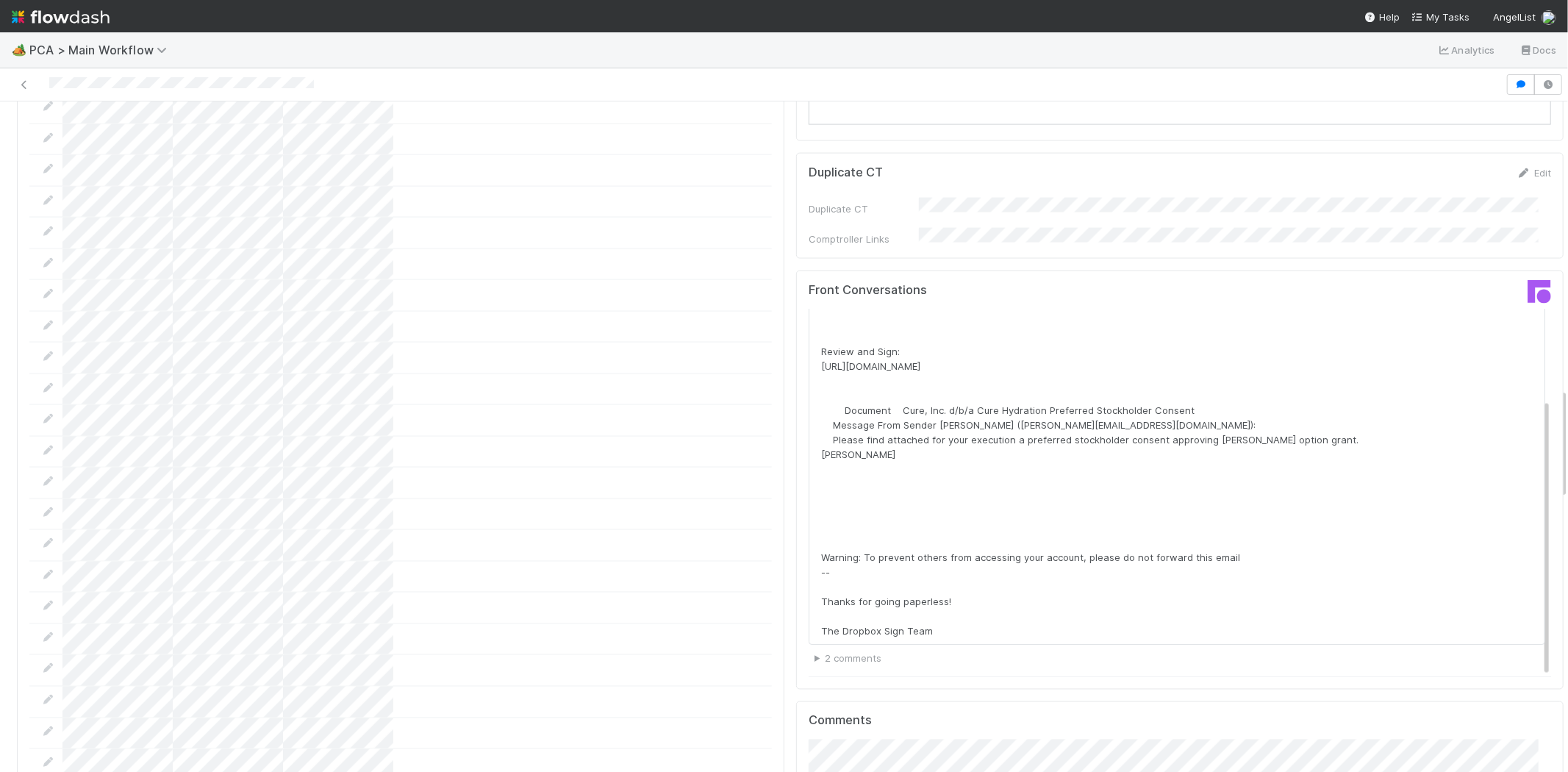
scroll to position [2124, 0]
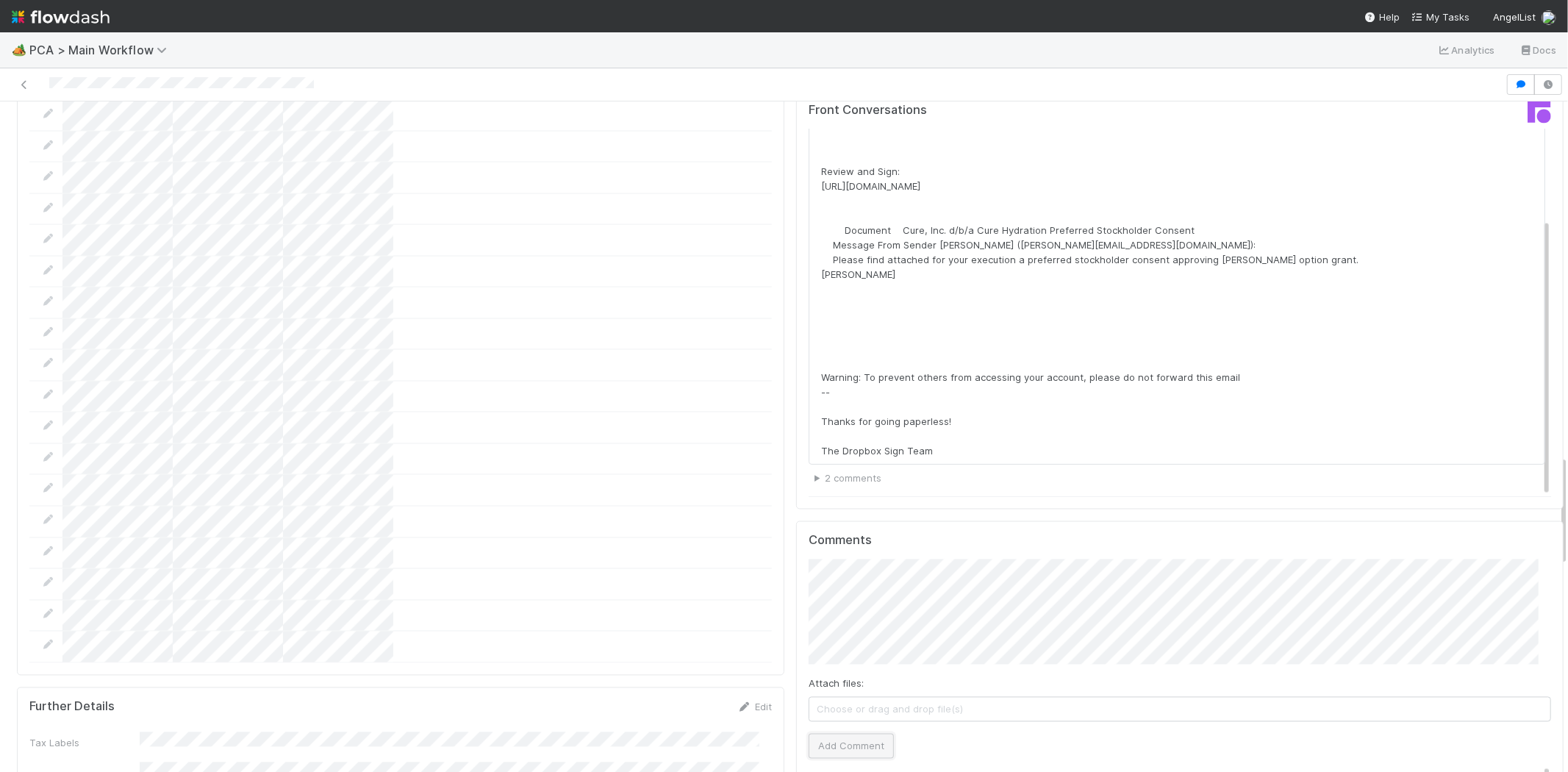
click at [864, 734] on button "Add Comment" at bounding box center [852, 746] width 86 height 25
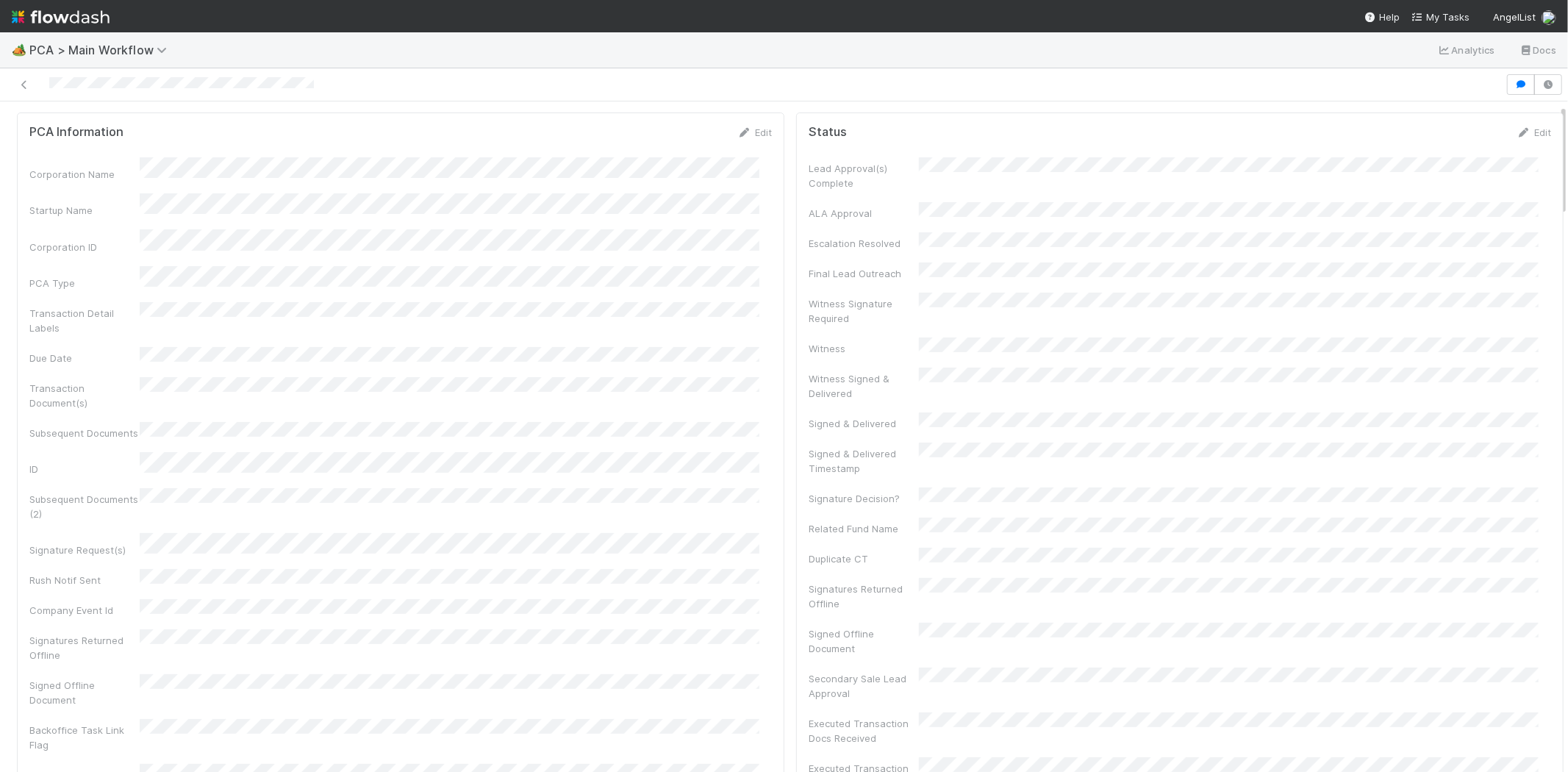
scroll to position [0, 0]
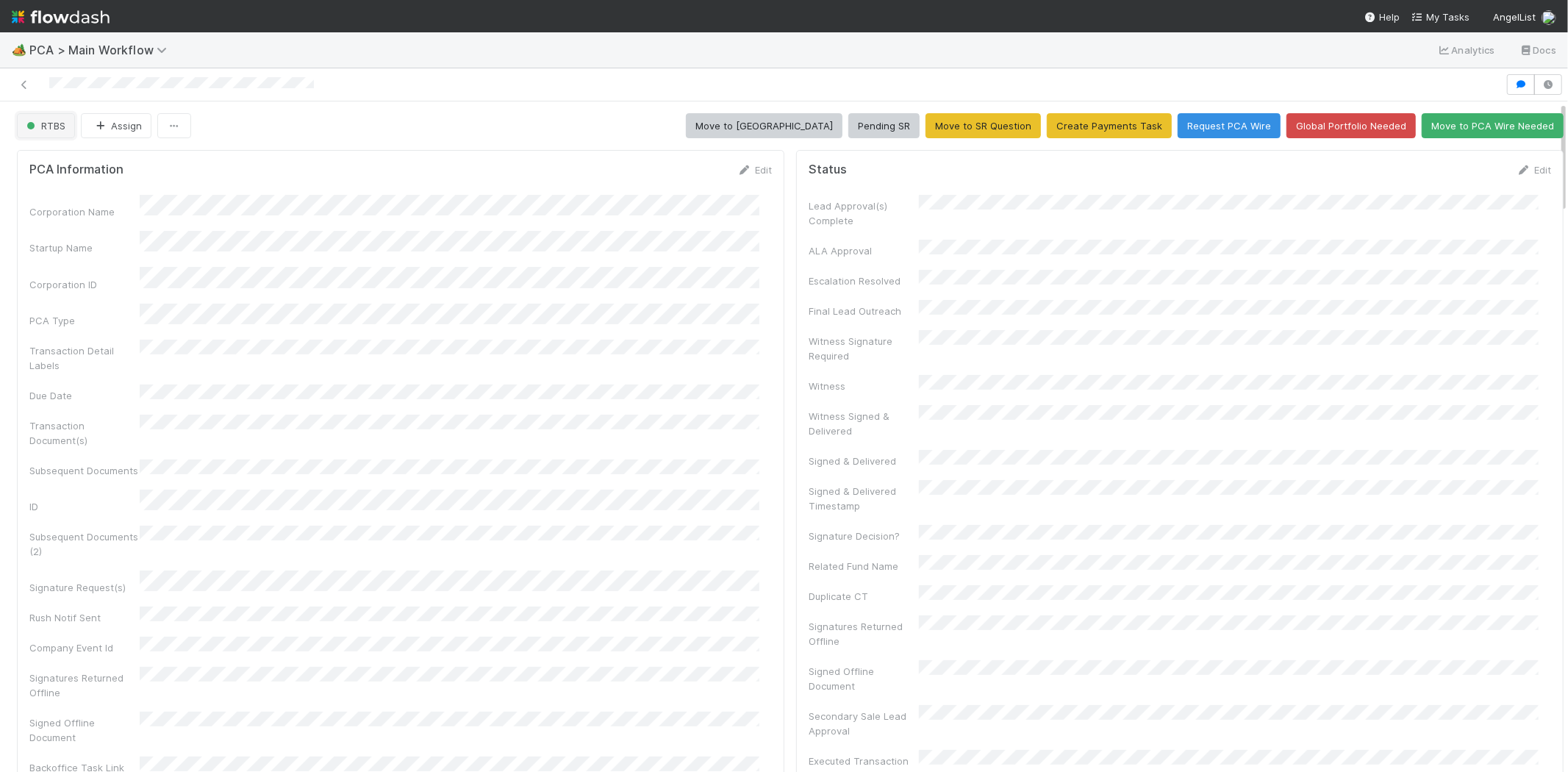
click at [57, 129] on span "RTBS" at bounding box center [44, 125] width 42 height 12
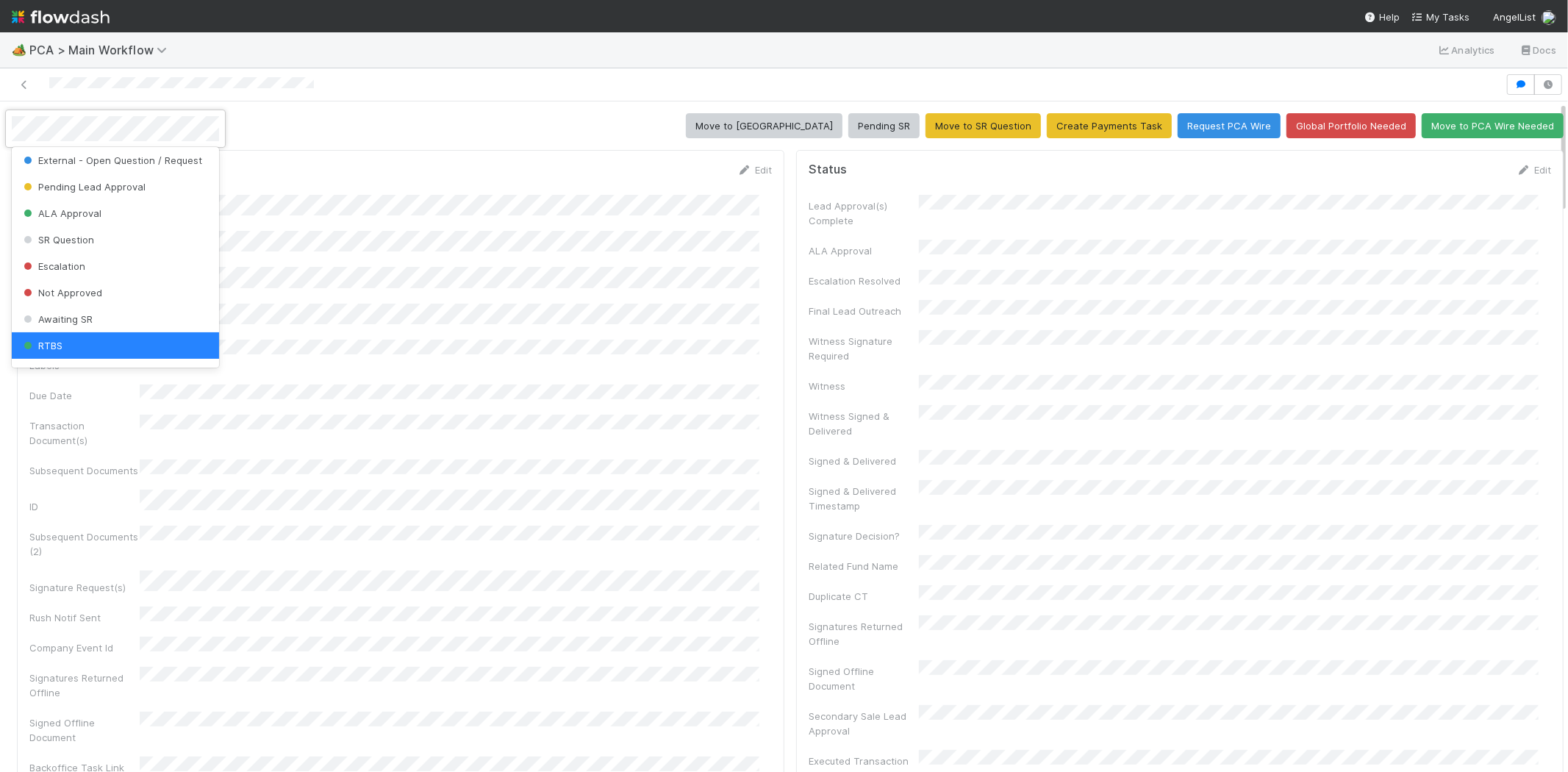
click at [357, 120] on div at bounding box center [784, 386] width 1568 height 772
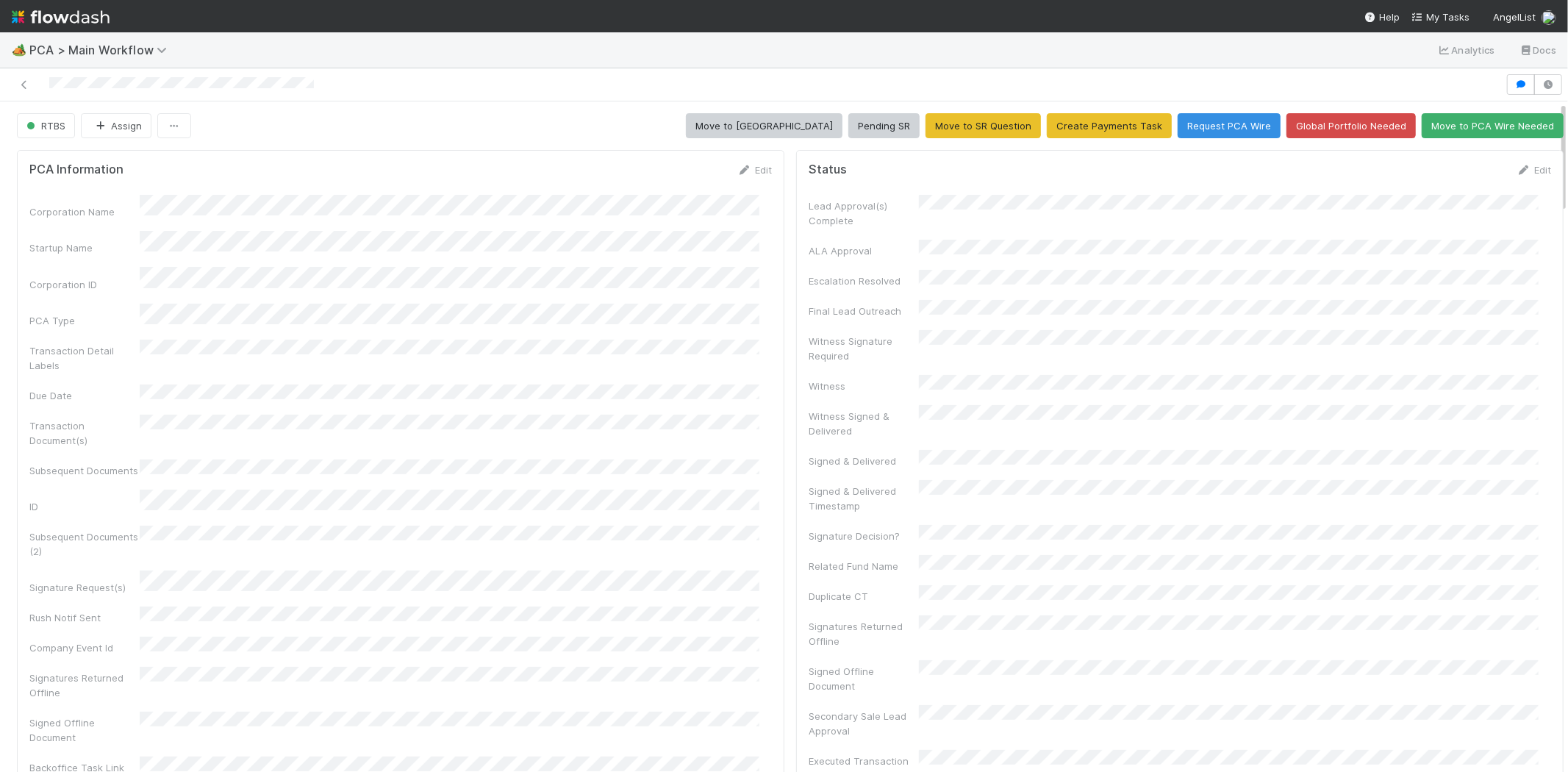
click at [91, 83] on div at bounding box center [752, 84] width 1494 height 20
click at [59, 131] on button "RTBS" at bounding box center [46, 125] width 58 height 25
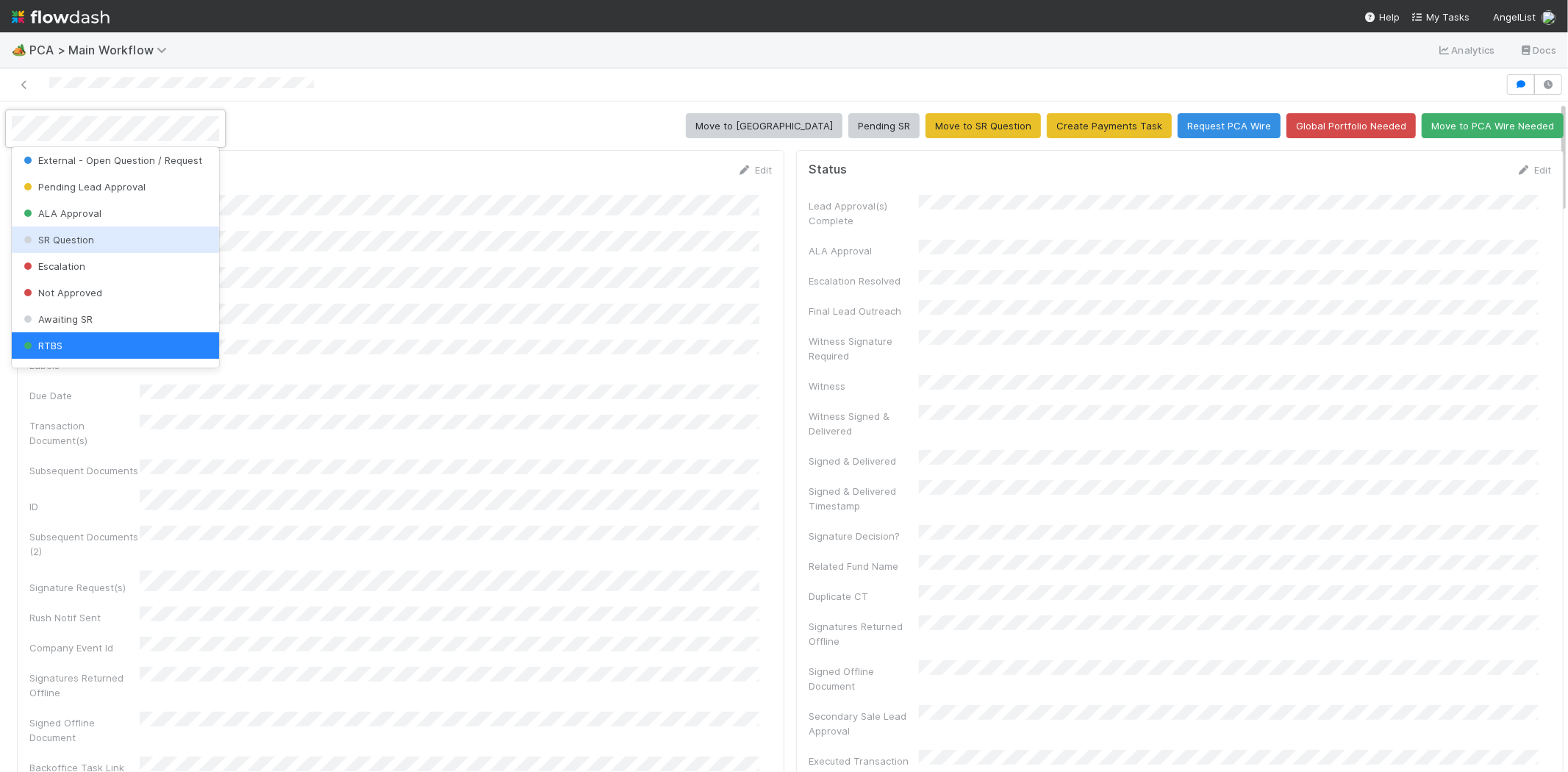
drag, startPoint x: 154, startPoint y: 235, endPoint x: 458, endPoint y: 222, distance: 304.3
click at [458, 222] on body "🏕️ PCA > Main Workflow Analytics Docs RTBS Assign Move to ICU Pending SR Move t…" at bounding box center [784, 386] width 1568 height 772
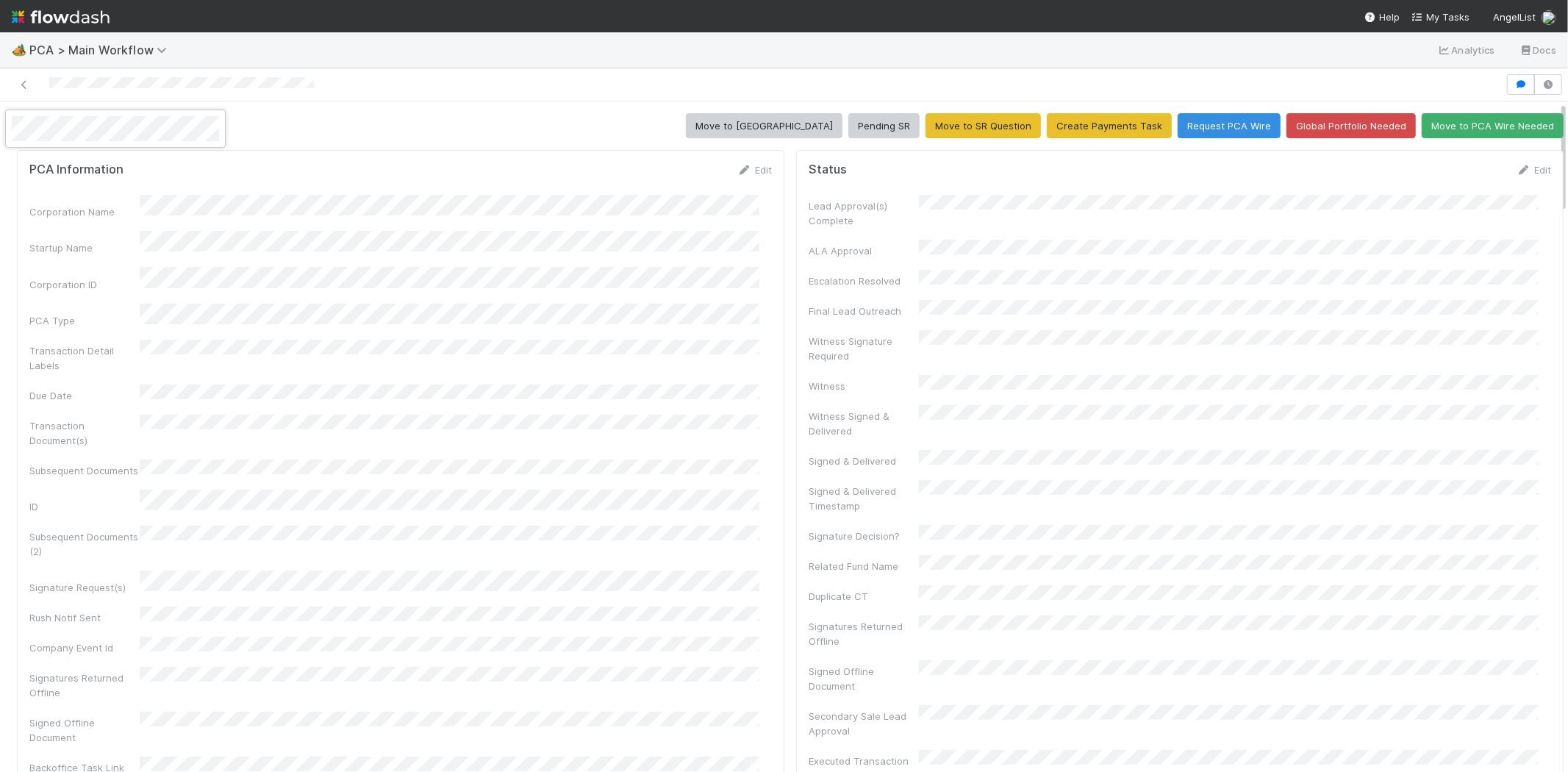
click at [1174, 378] on div at bounding box center [784, 386] width 1568 height 772
click at [397, 128] on div at bounding box center [784, 386] width 1568 height 772
drag, startPoint x: 1549, startPoint y: 150, endPoint x: 1349, endPoint y: 313, distance: 258.0
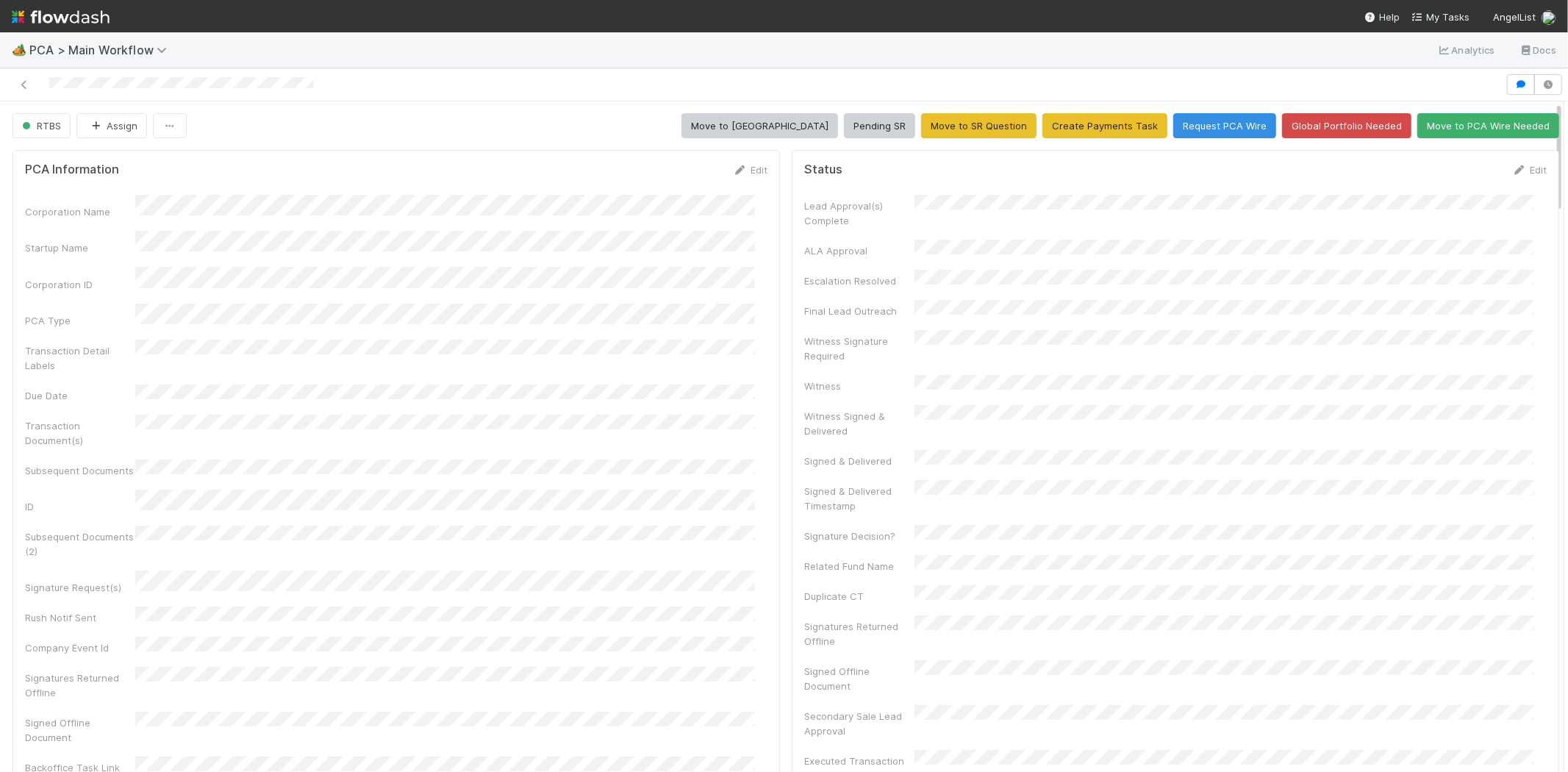
click at [1338, 311] on div "Lead Approval(s) Complete ALA Approval Escalation Resolved Final Lead Outreach …" at bounding box center [1175, 588] width 743 height 788
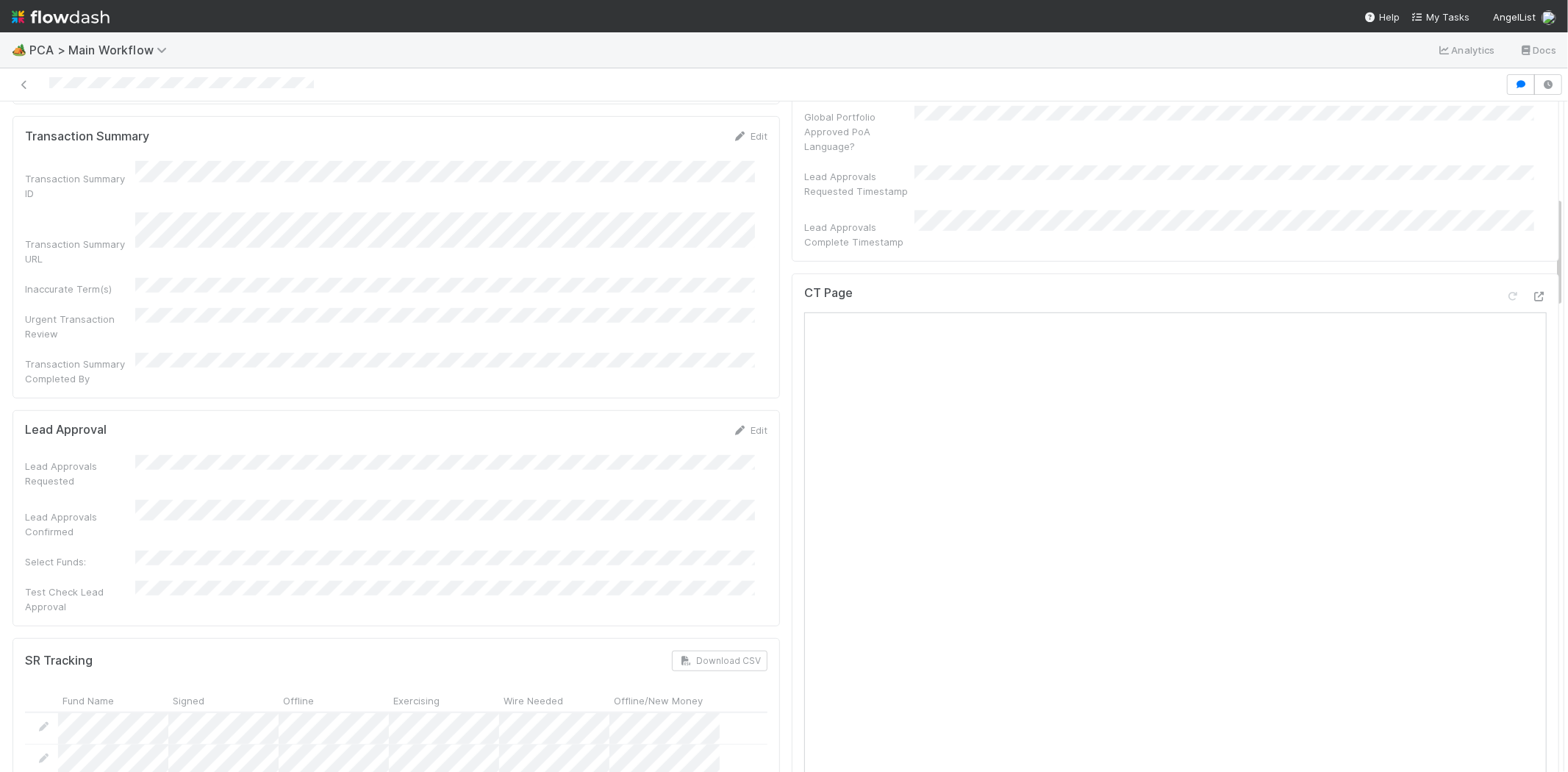
scroll to position [572, 0]
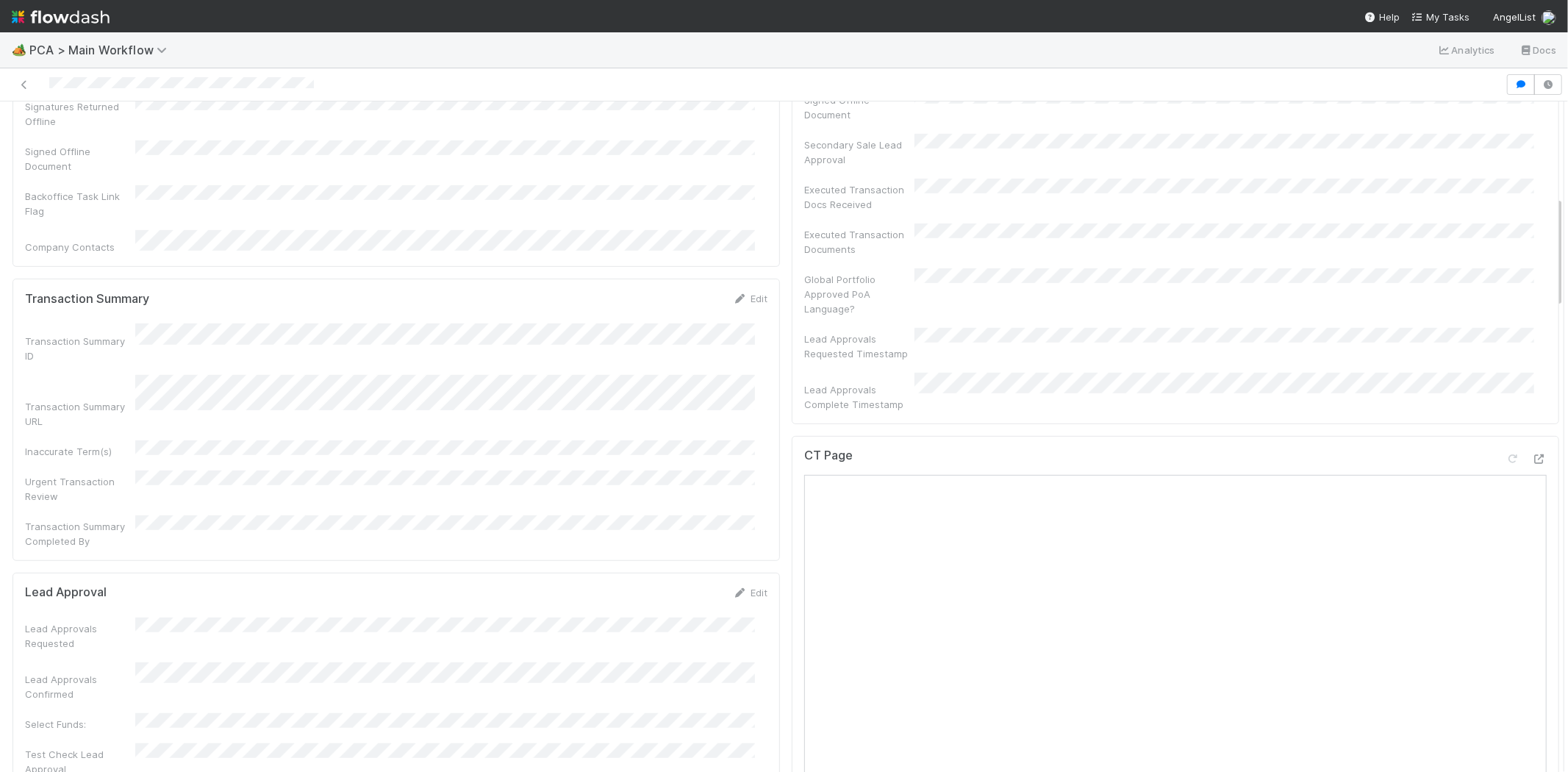
click at [538, 185] on div "Backoffice Task Link Flag" at bounding box center [396, 201] width 743 height 33
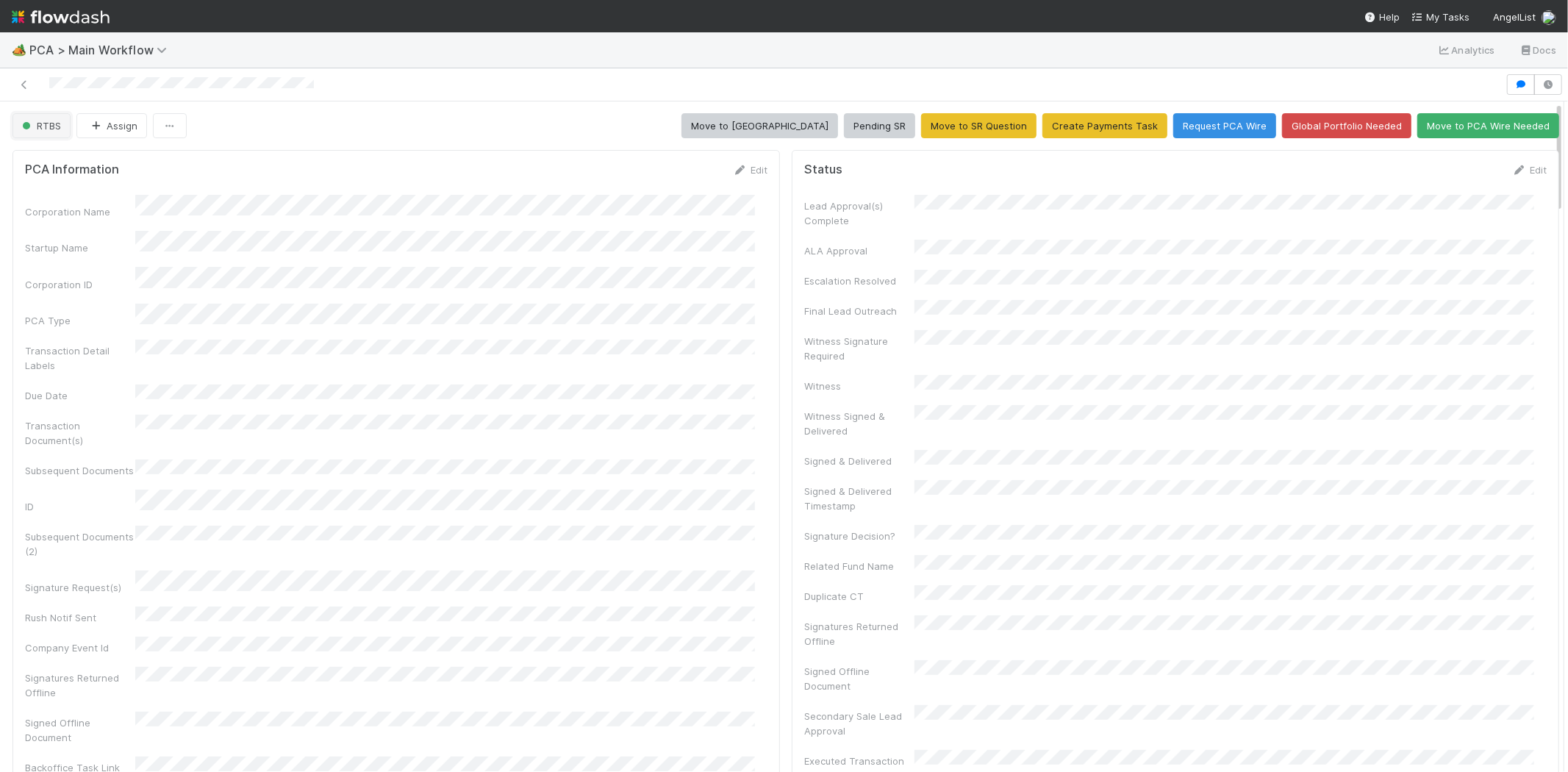
click at [46, 126] on span "RTBS" at bounding box center [40, 125] width 42 height 12
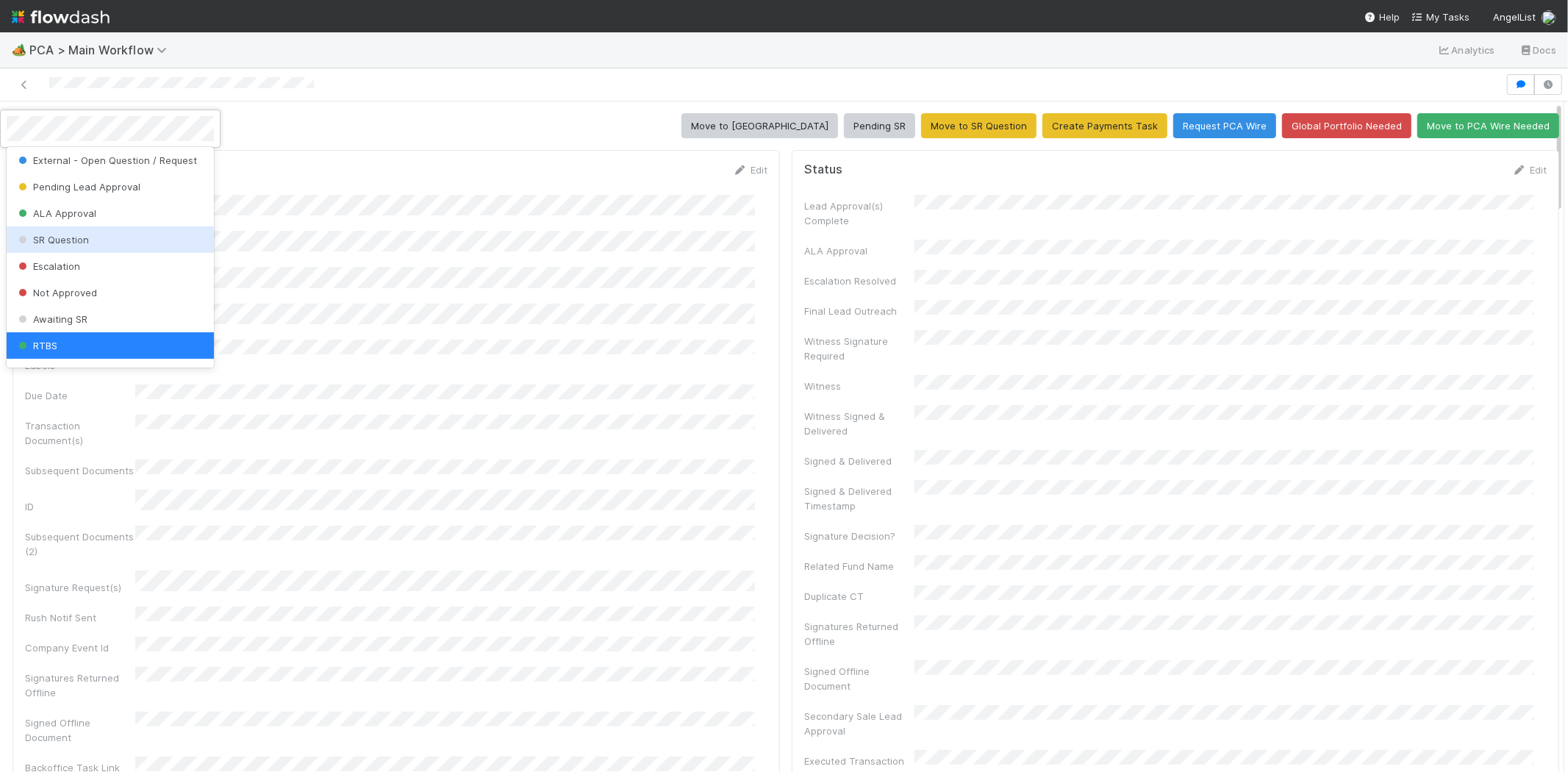
click at [110, 233] on div "SR Question" at bounding box center [110, 239] width 207 height 27
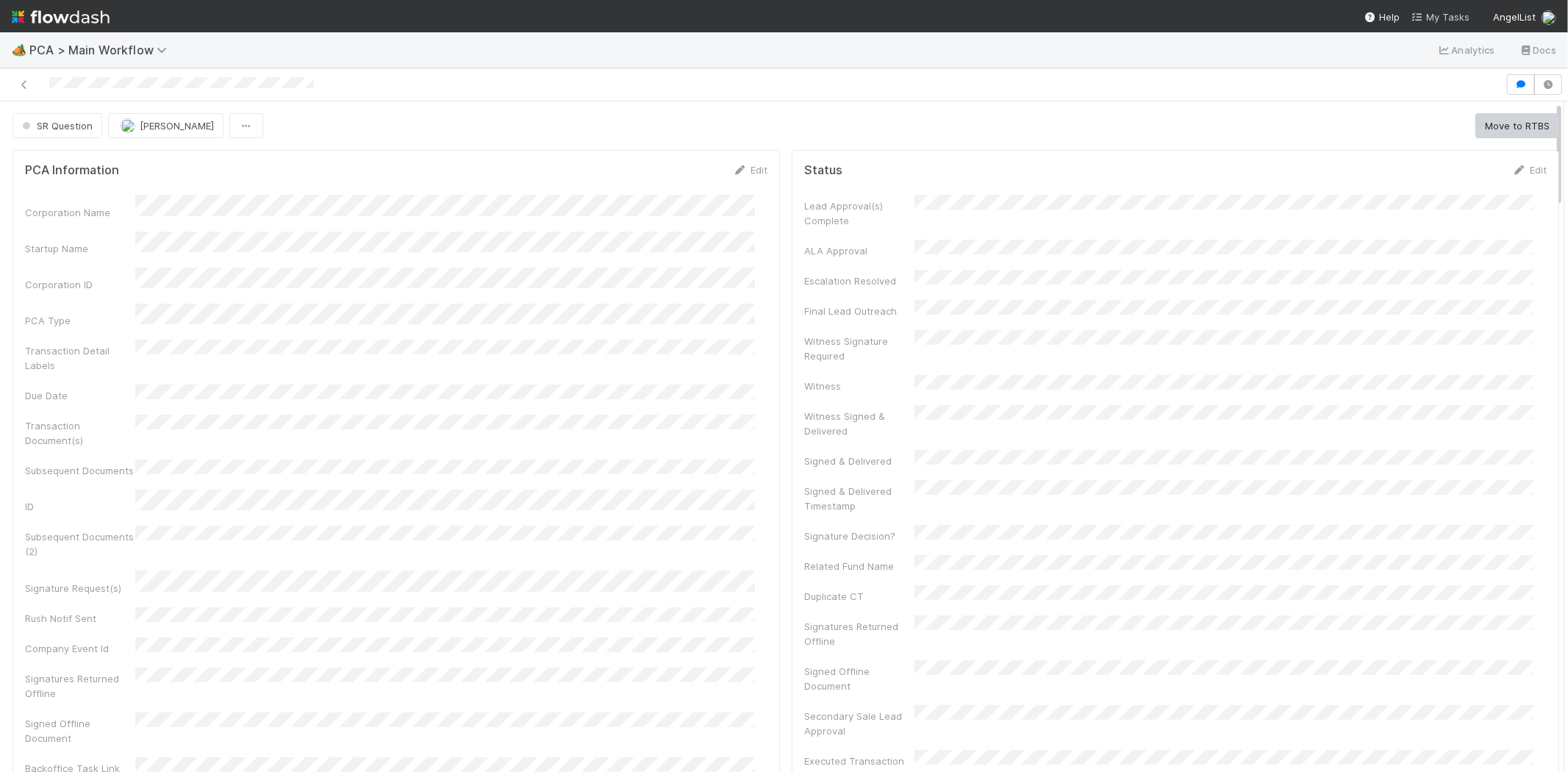
click at [1446, 16] on span "My Tasks" at bounding box center [1440, 17] width 58 height 12
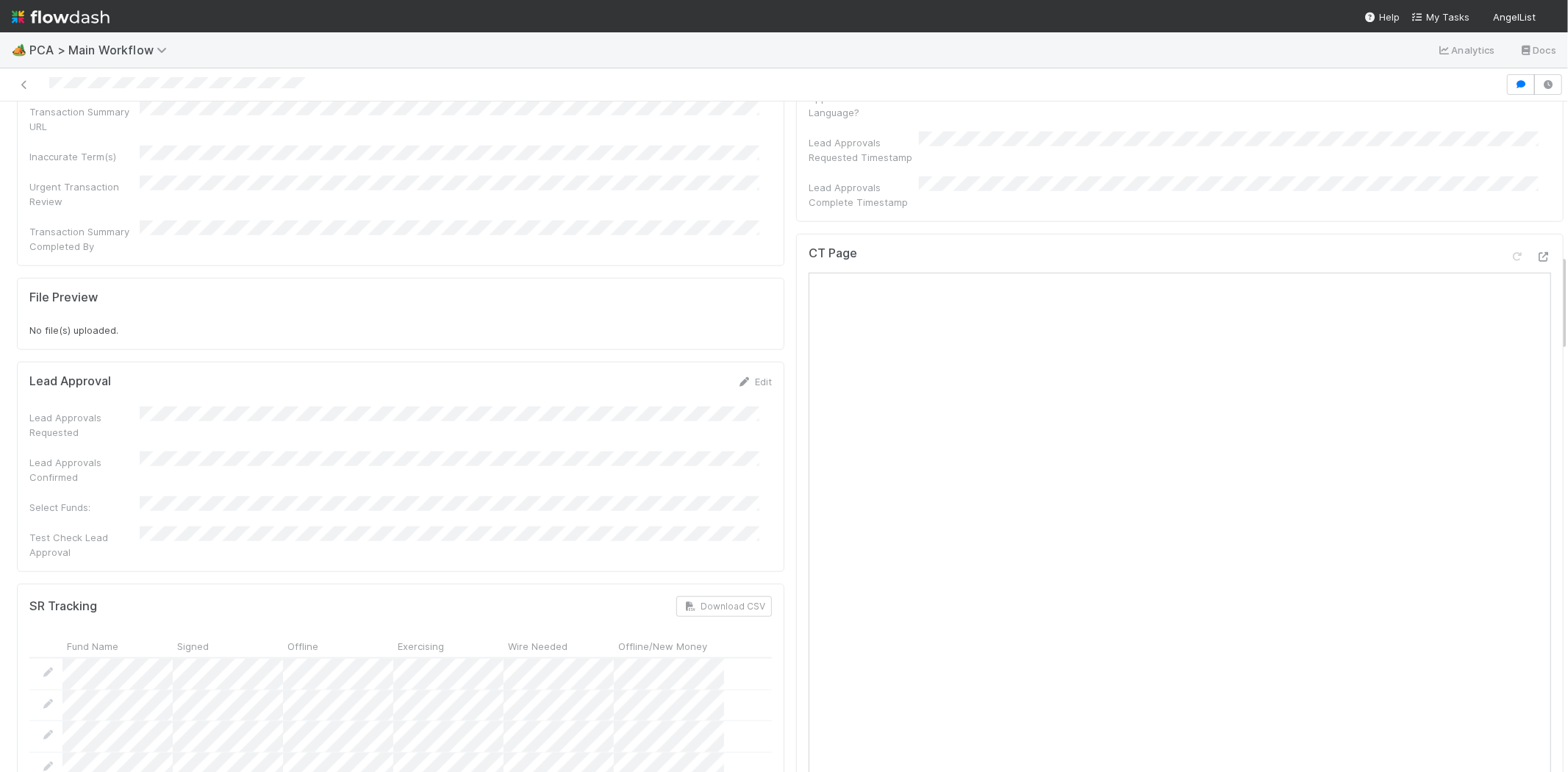
scroll to position [1061, 0]
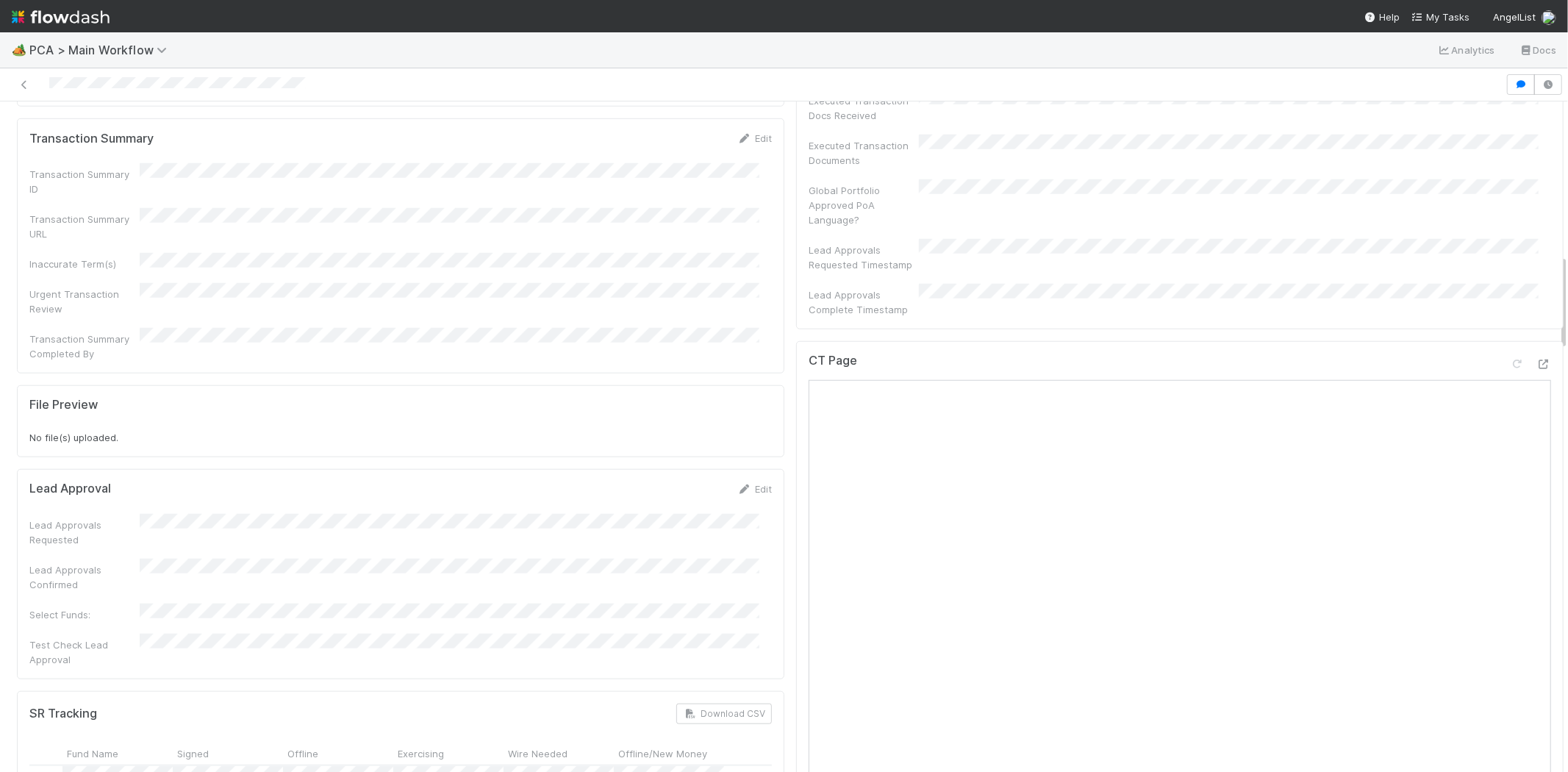
click at [79, 81] on div at bounding box center [752, 84] width 1494 height 20
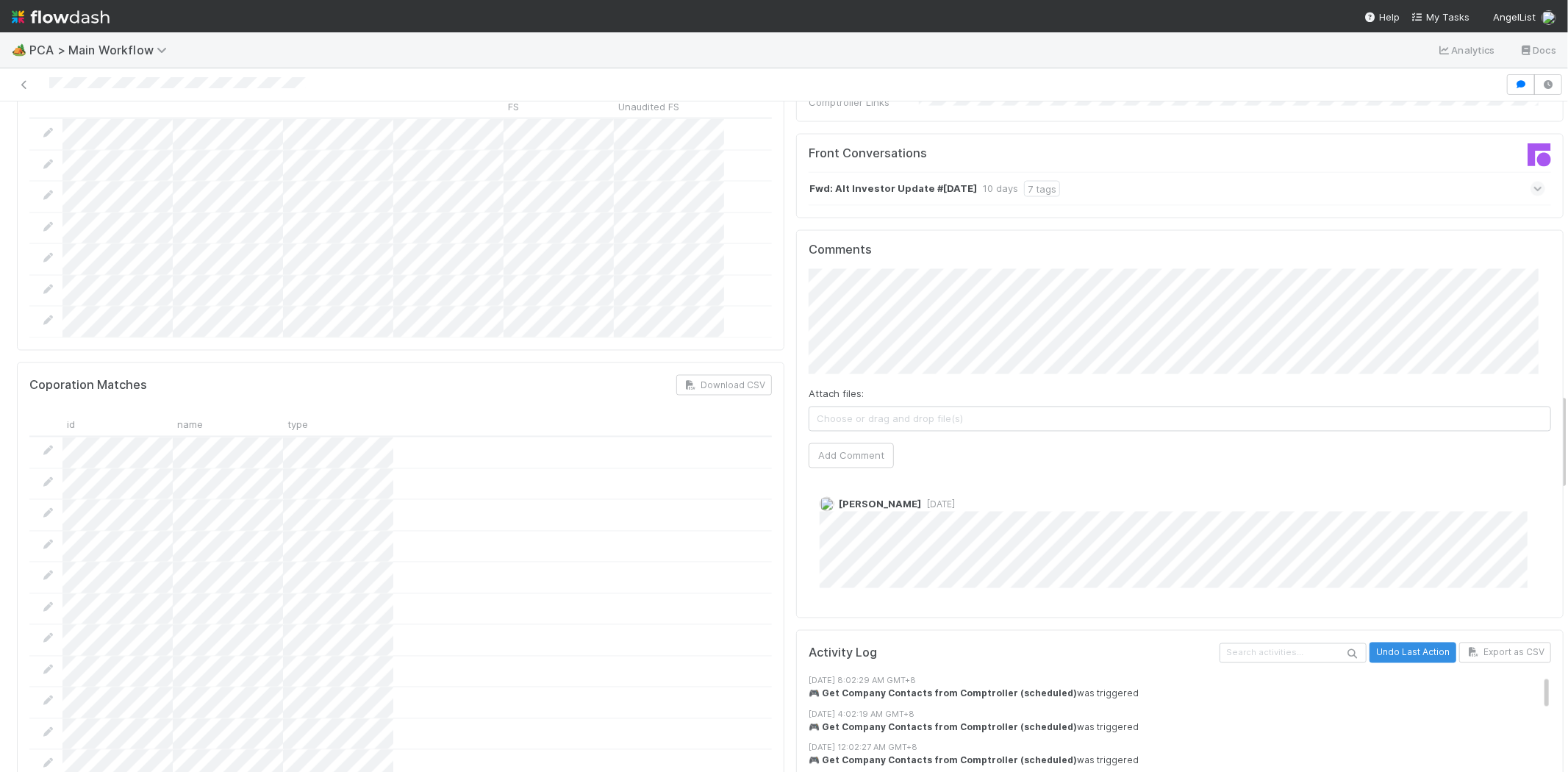
scroll to position [1797, 0]
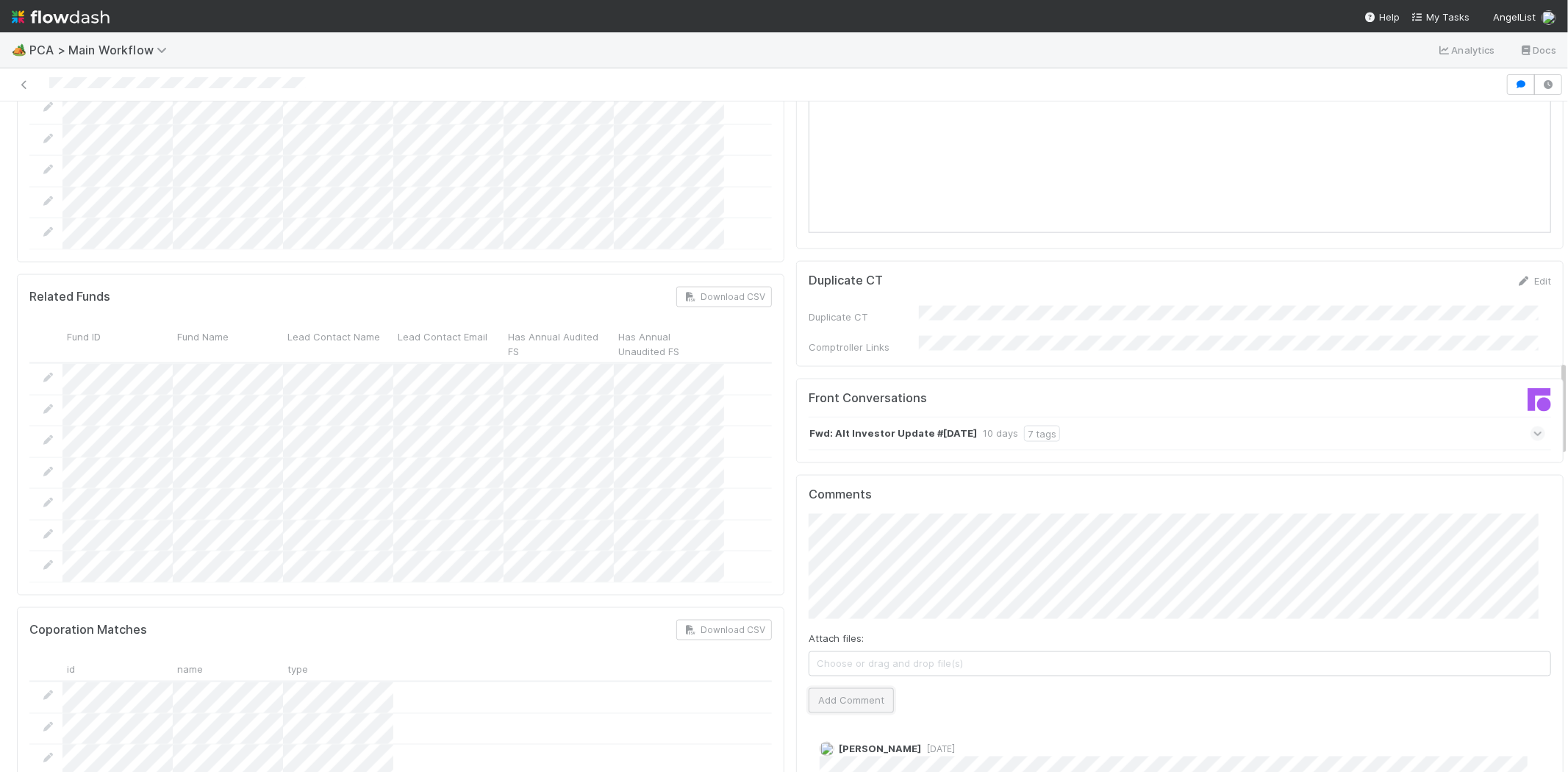
click at [846, 688] on button "Add Comment" at bounding box center [852, 700] width 86 height 25
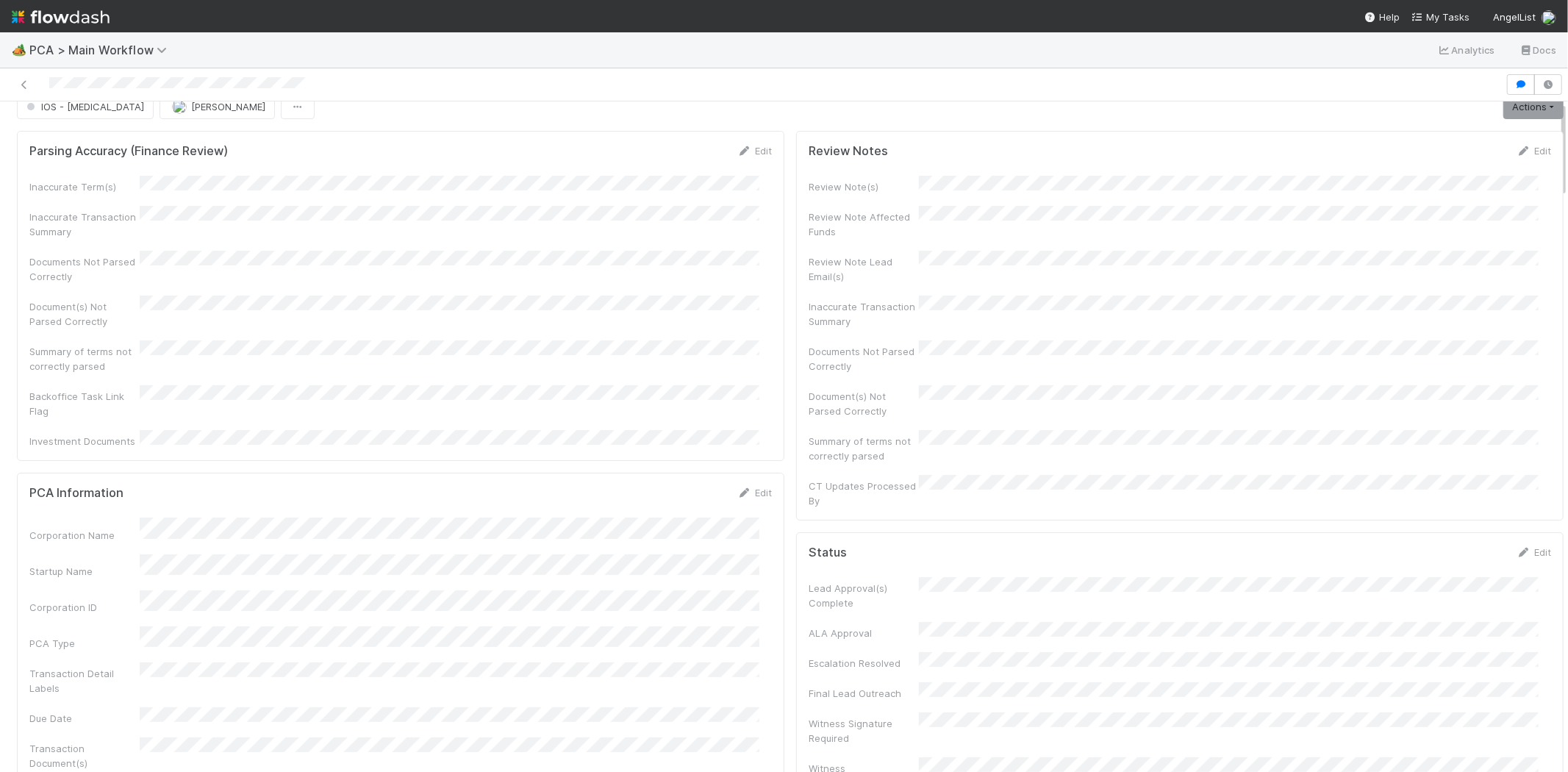
scroll to position [0, 0]
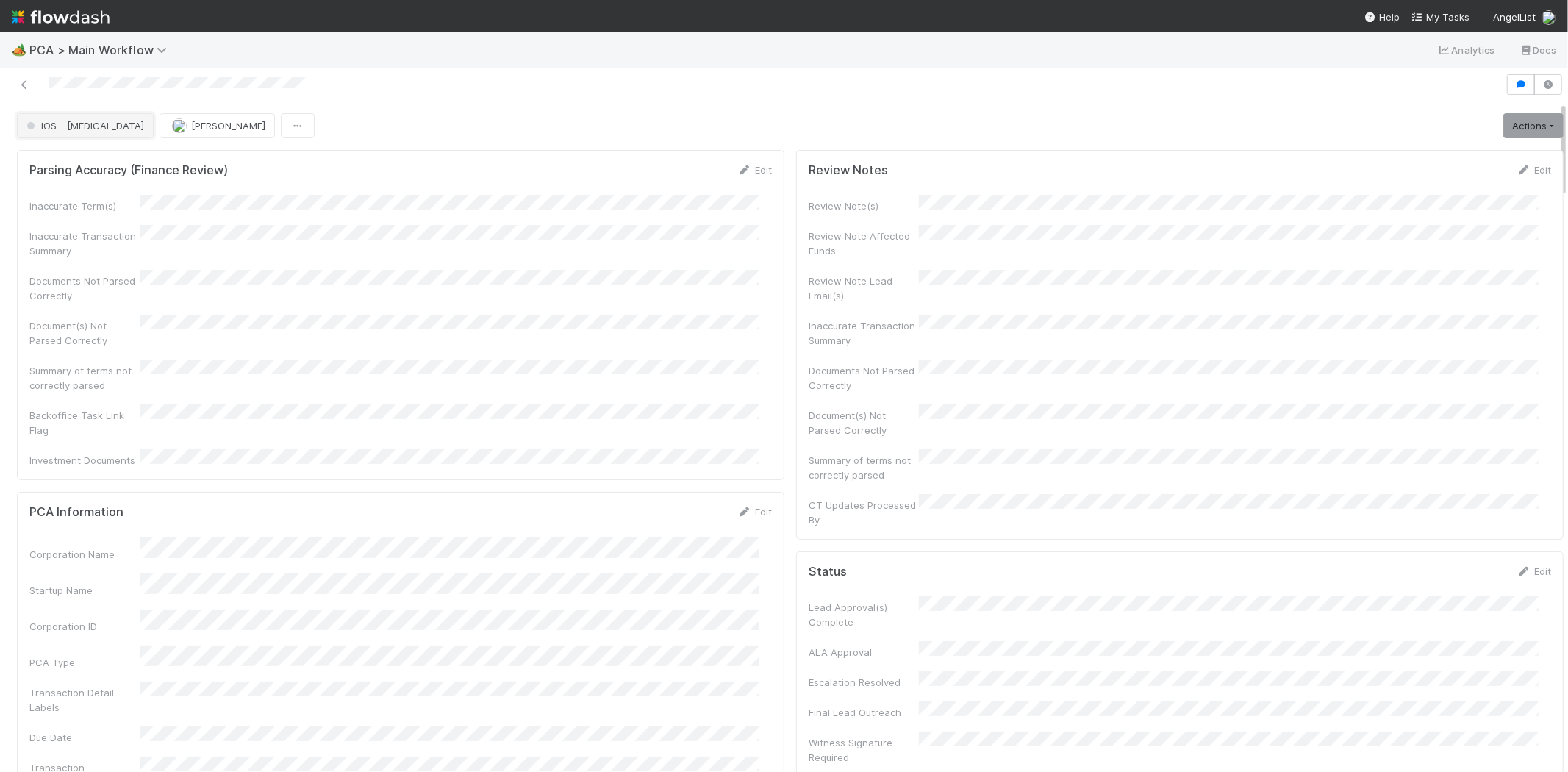
click at [61, 126] on span "IOS - [MEDICAL_DATA]" at bounding box center [83, 125] width 120 height 12
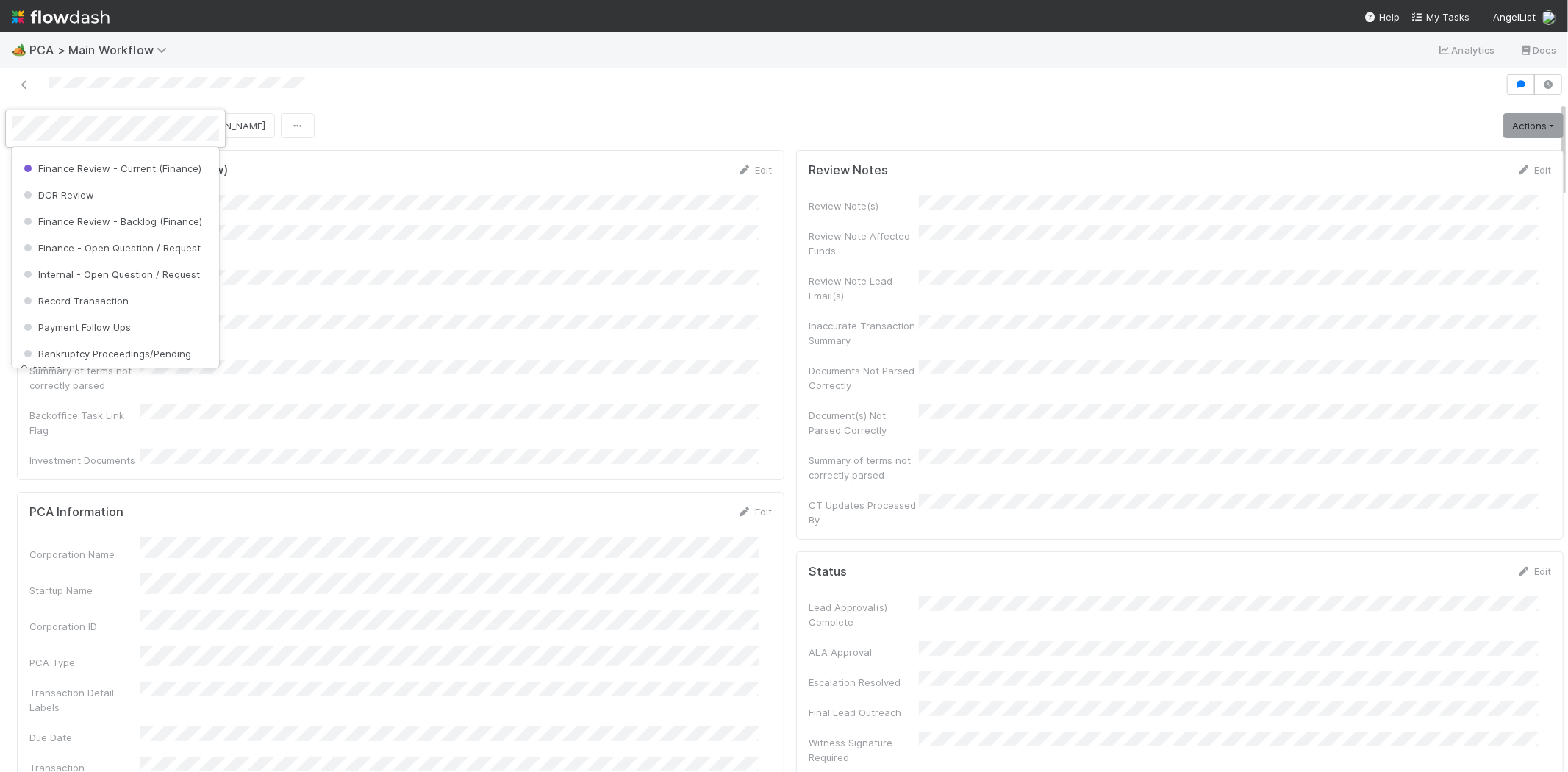
scroll to position [732, 0]
click at [159, 179] on span "Finance Review - Current (IOS)" at bounding box center [100, 172] width 160 height 12
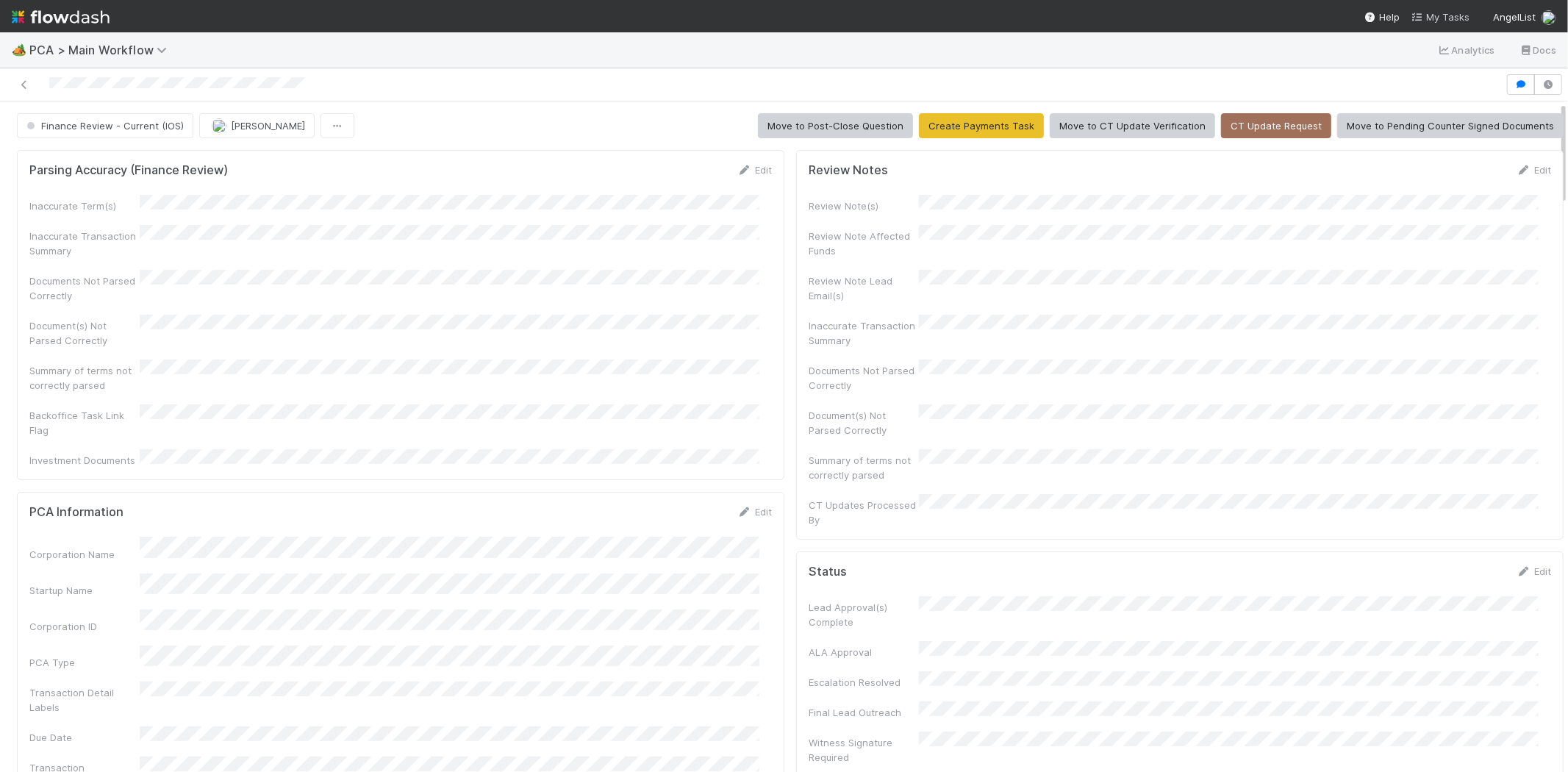
click at [1446, 13] on span "My Tasks" at bounding box center [1440, 17] width 58 height 12
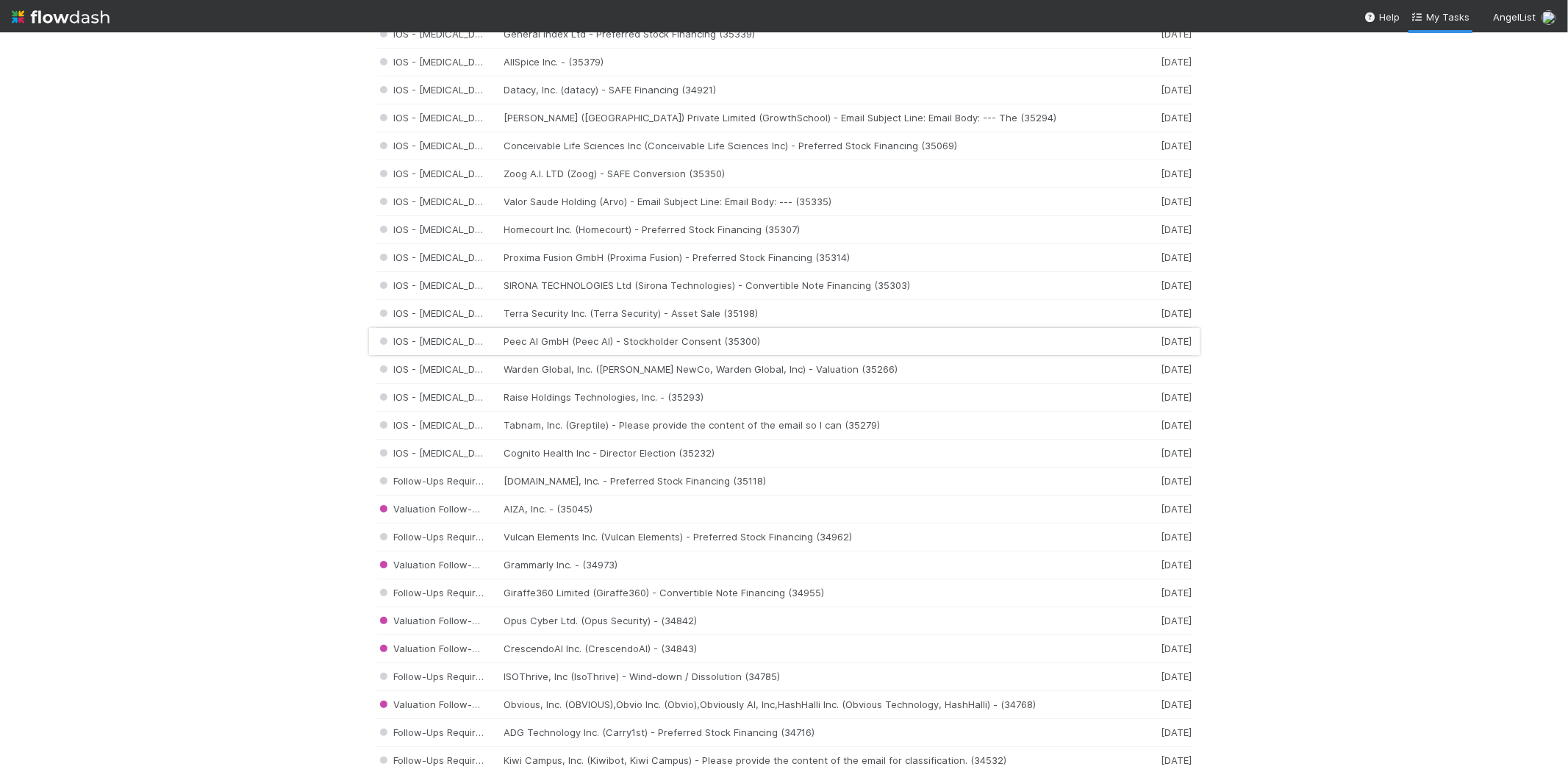
scroll to position [980, 0]
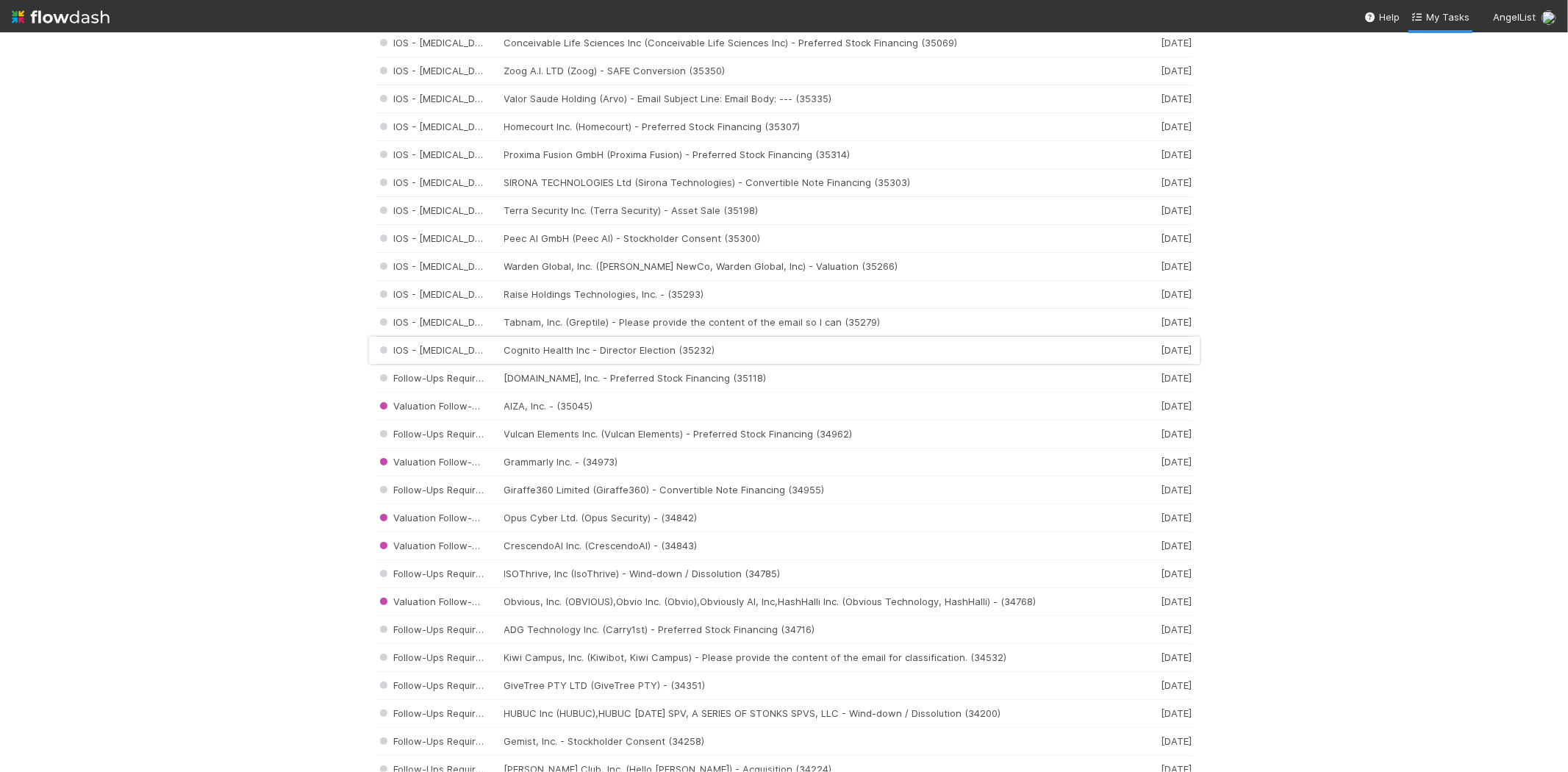
click at [589, 353] on div "IOS - [MEDICAL_DATA] Cognito Health Inc - Director Election (35232) [DATE]" at bounding box center [785, 351] width 816 height 28
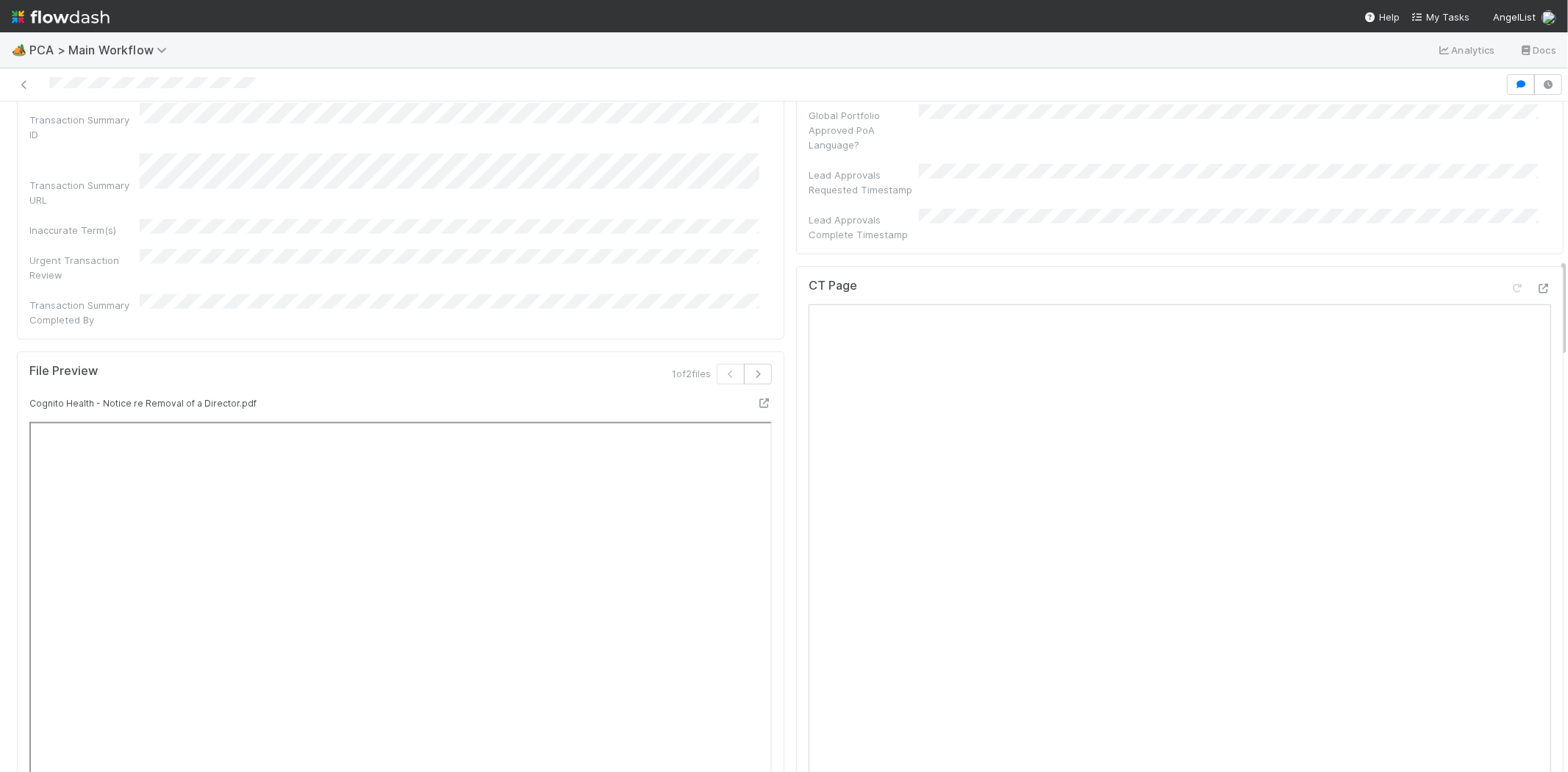
scroll to position [898, 0]
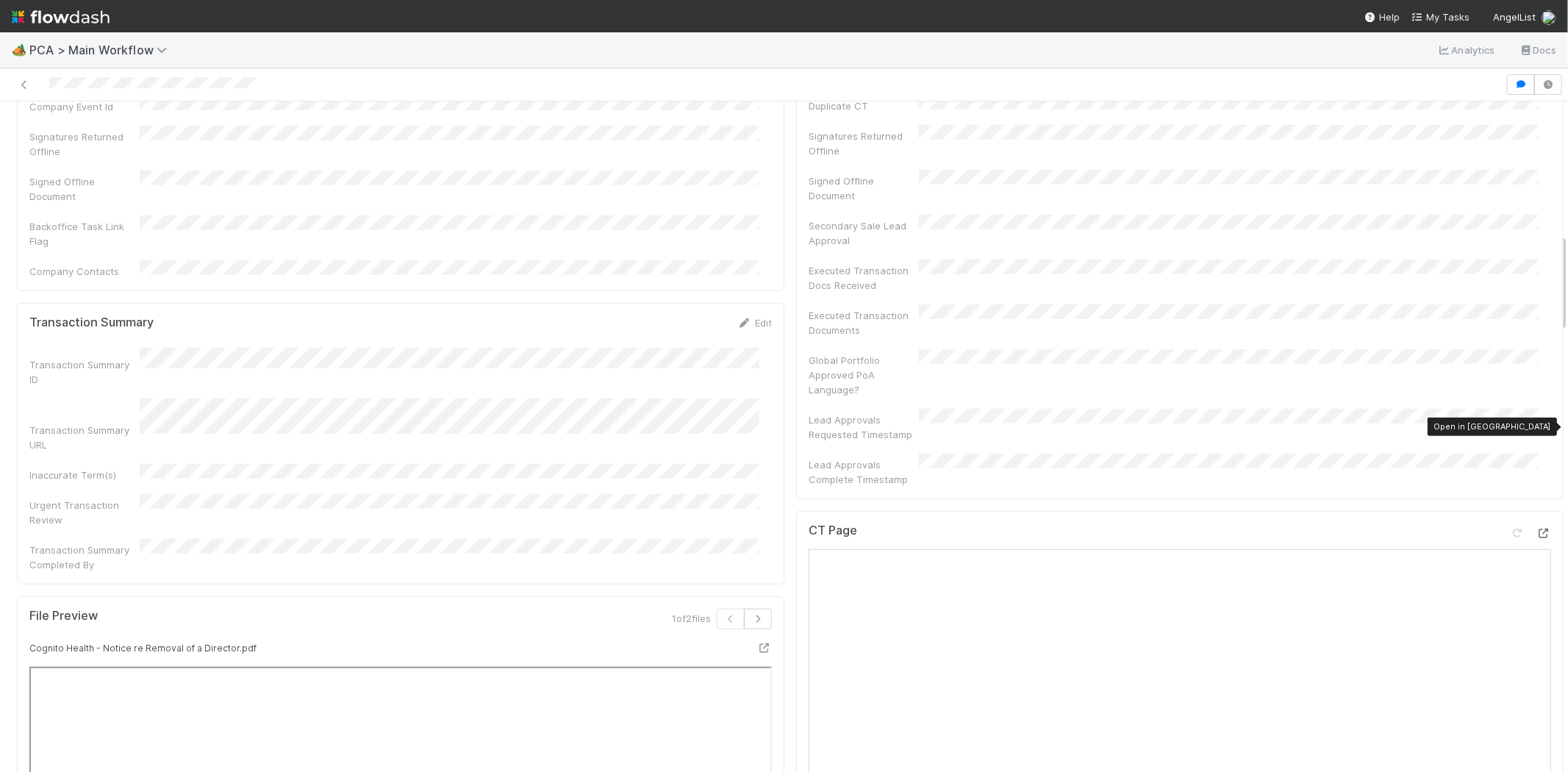
click at [1536, 529] on icon at bounding box center [1544, 534] width 15 height 10
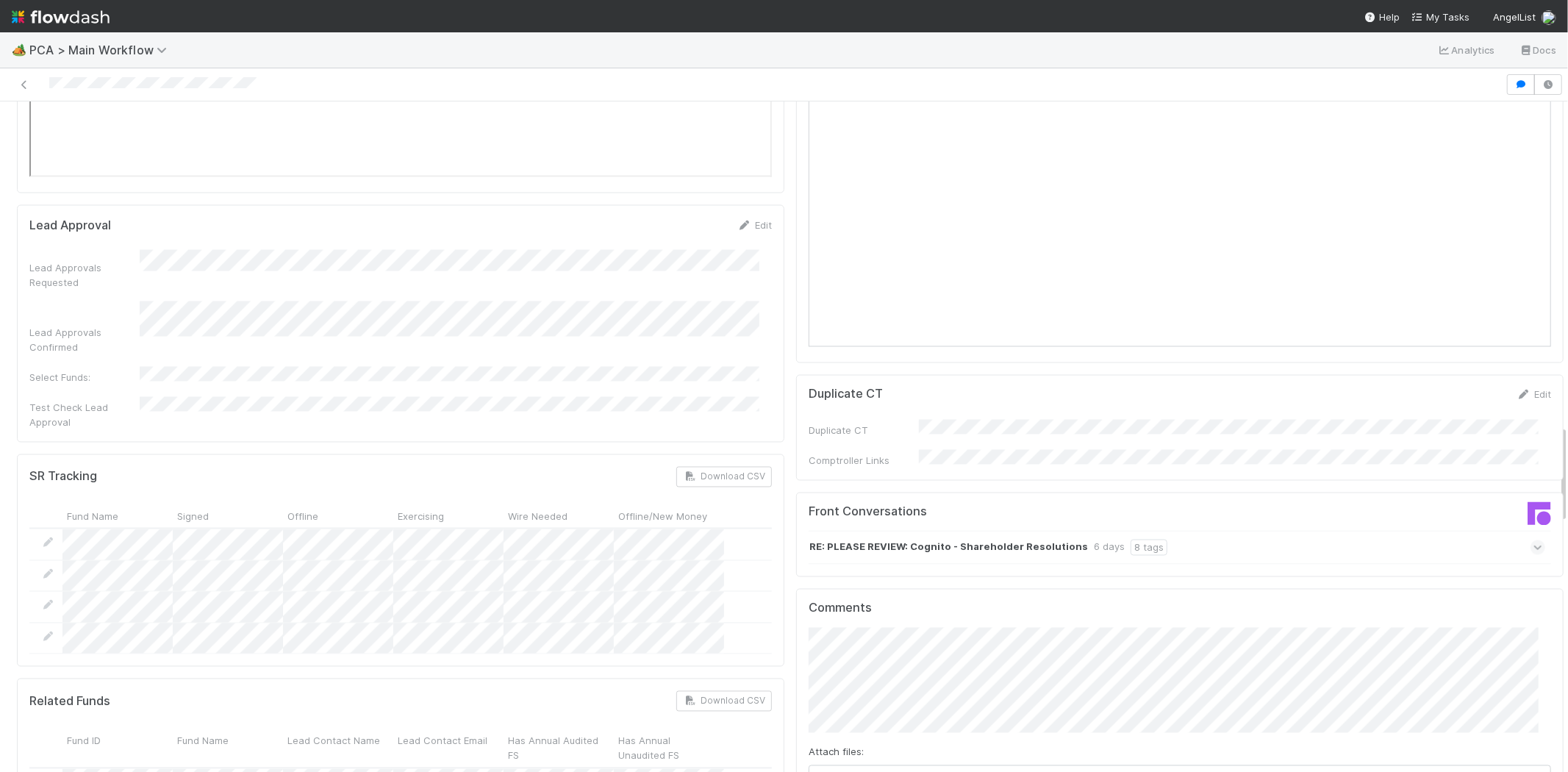
scroll to position [2451, 0]
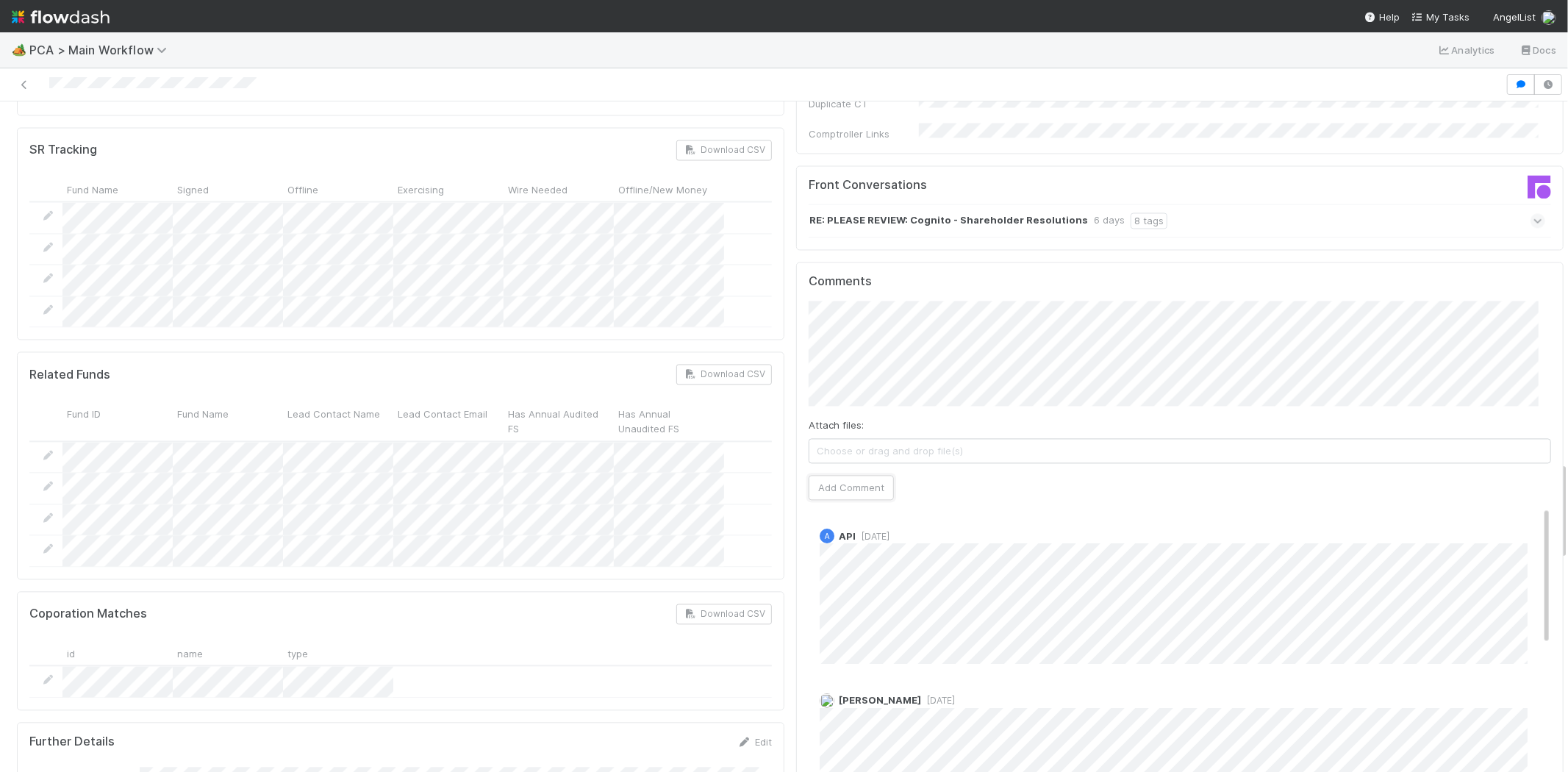
drag, startPoint x: 847, startPoint y: 375, endPoint x: 1063, endPoint y: 414, distance: 219.5
click at [1063, 414] on div "Comments Attach files: Choose or drag and drop file(s) Add Comment A API [DATE]…" at bounding box center [1180, 537] width 743 height 525
click at [841, 475] on button "Add Comment" at bounding box center [852, 487] width 86 height 25
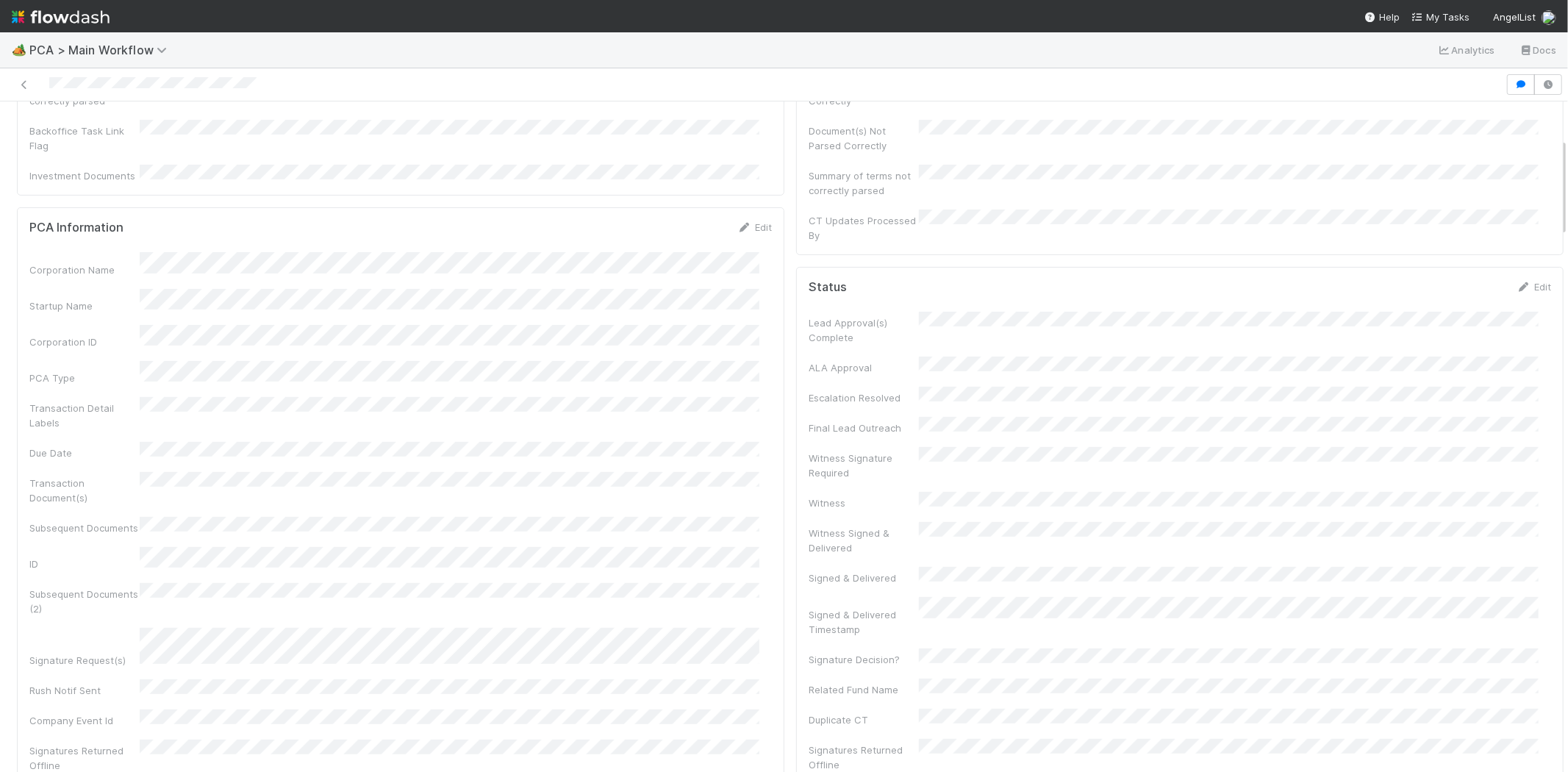
scroll to position [0, 0]
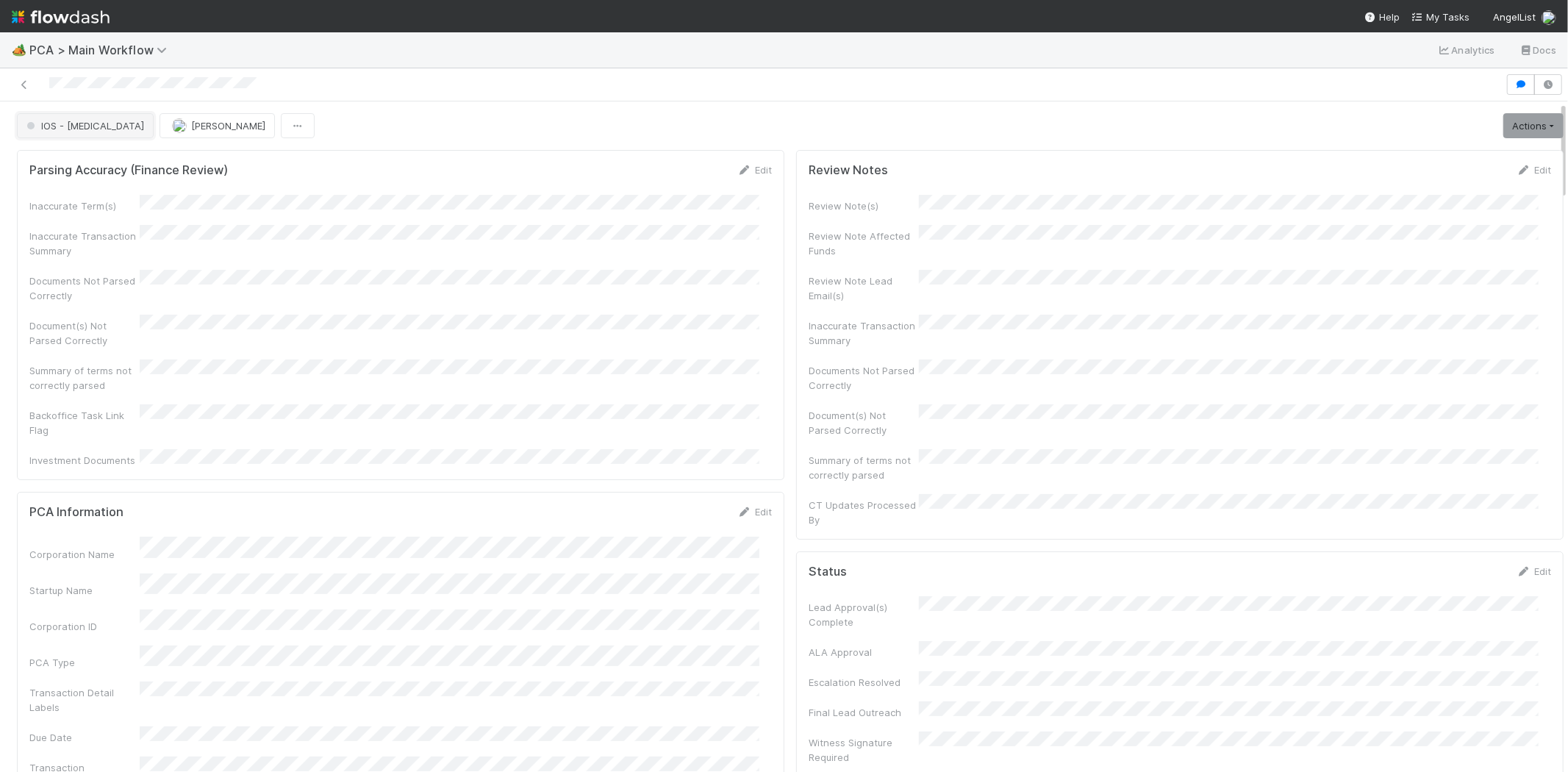
click at [78, 133] on button "IOS - [MEDICAL_DATA]" at bounding box center [85, 125] width 137 height 25
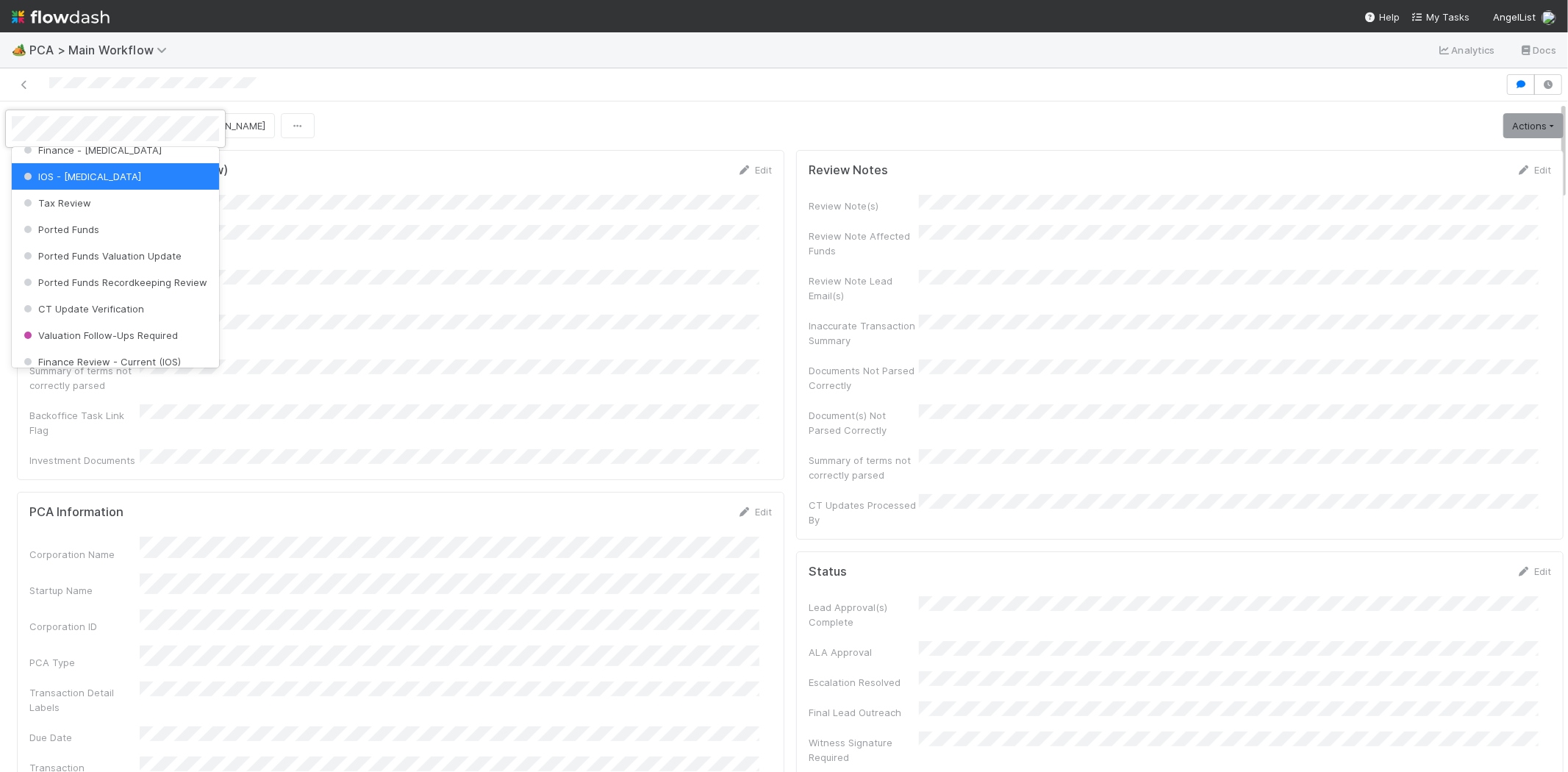
scroll to position [689, 0]
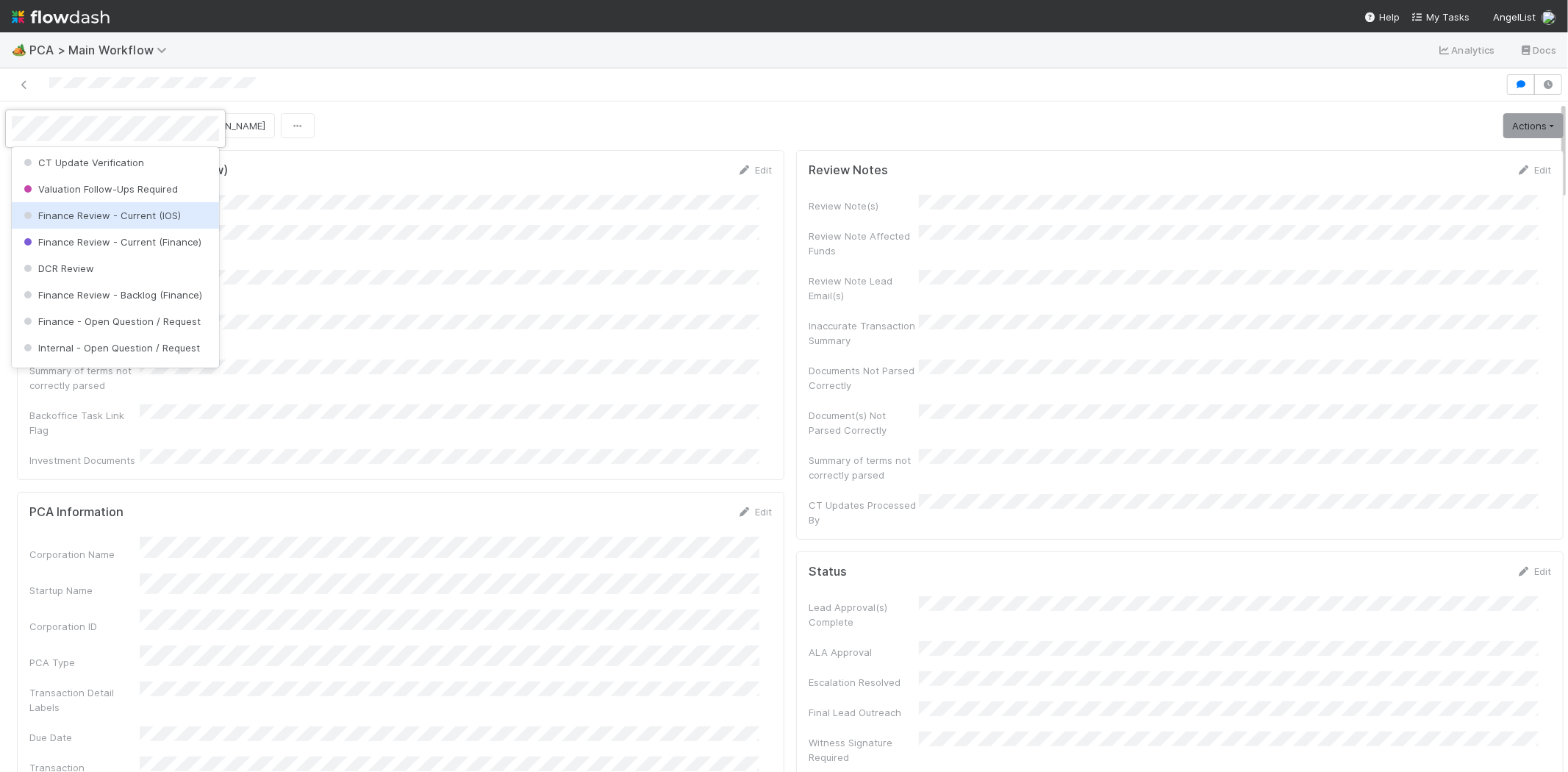
click at [163, 221] on span "Finance Review - Current (IOS)" at bounding box center [100, 215] width 160 height 12
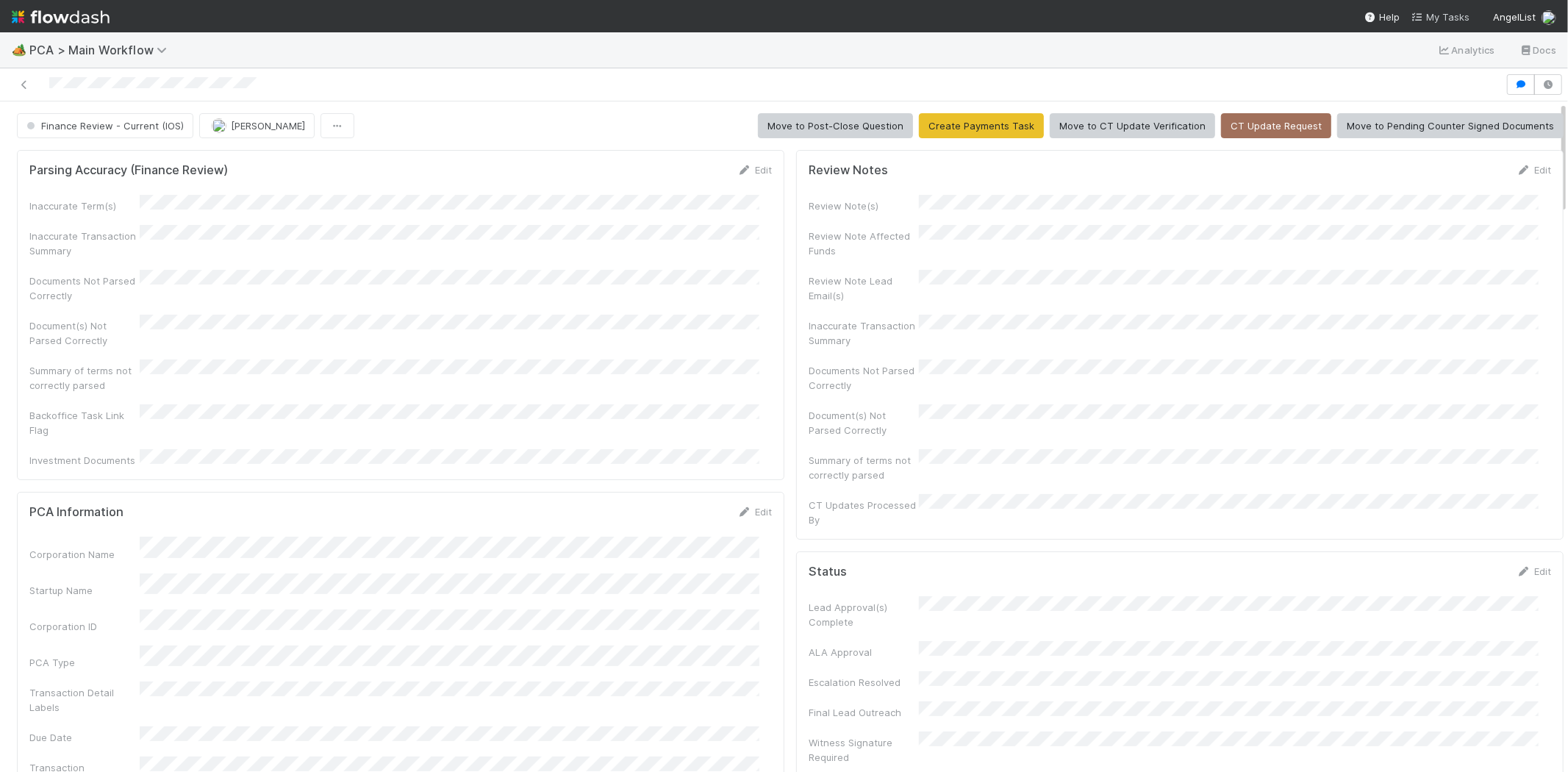
click at [1443, 12] on span "My Tasks" at bounding box center [1440, 17] width 58 height 12
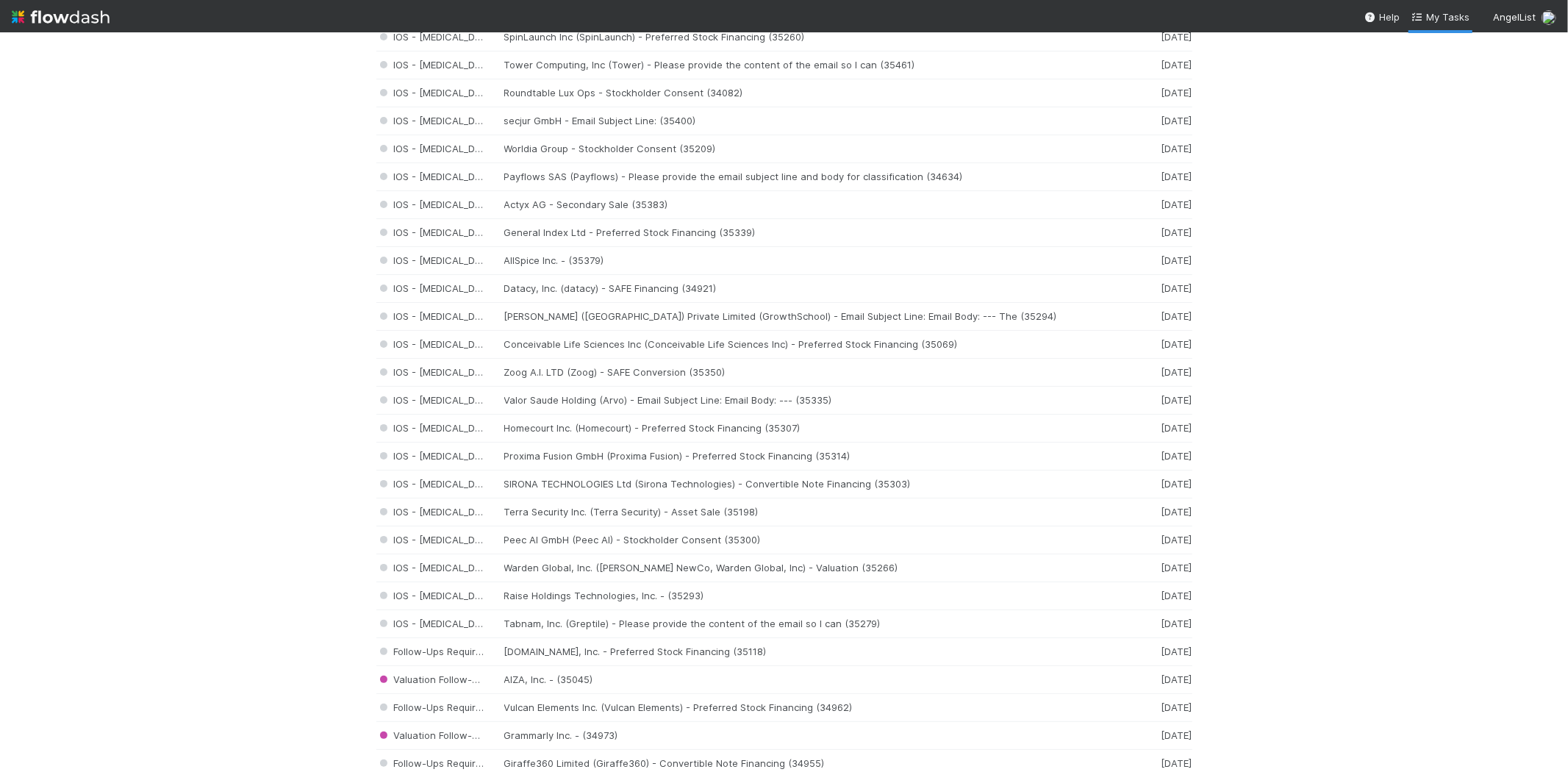
scroll to position [736, 0]
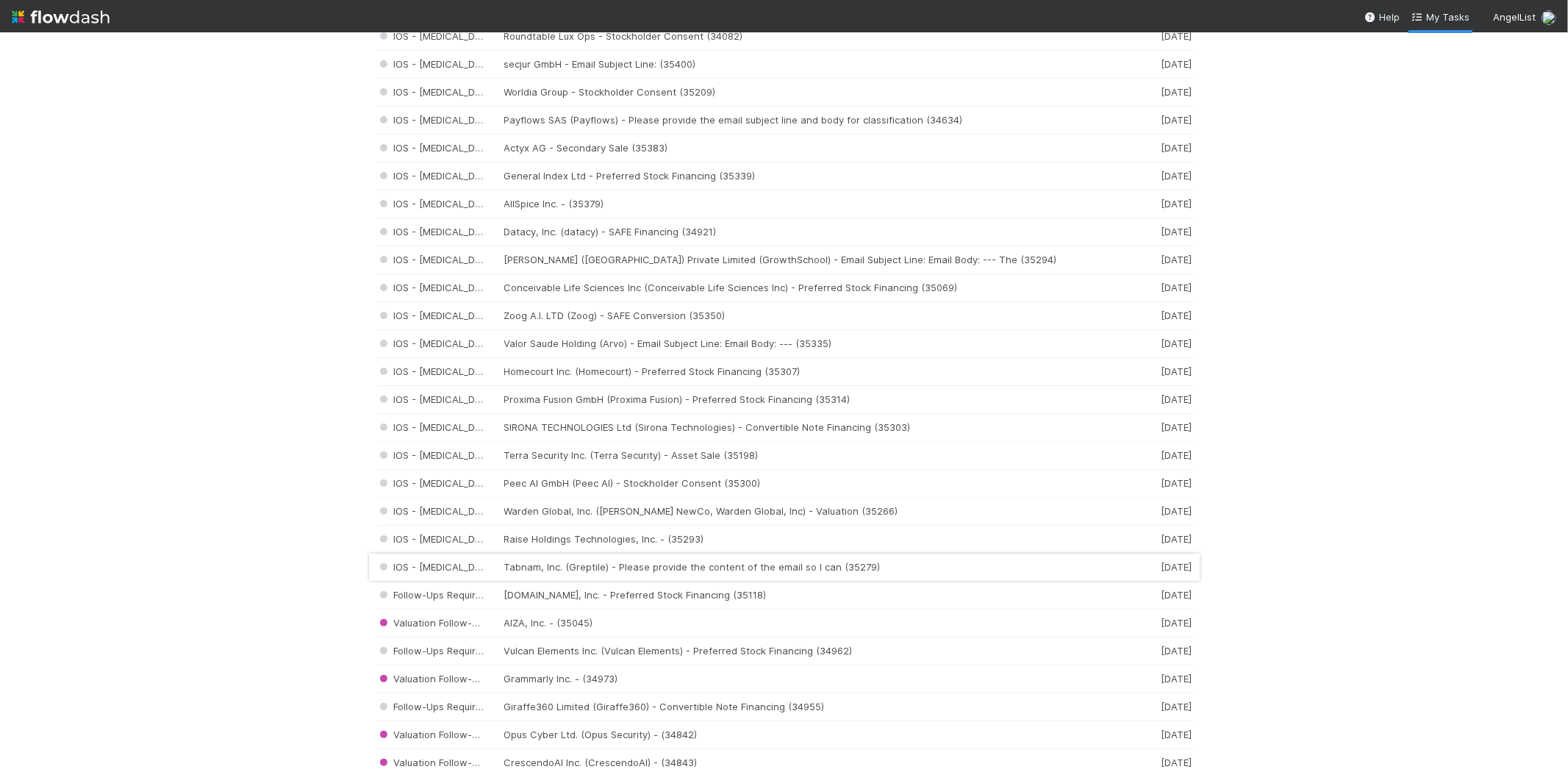
click at [516, 569] on div "IOS - [MEDICAL_DATA] Tabnam, Inc. (Greptile) - Please provide the content of th…" at bounding box center [785, 567] width 816 height 28
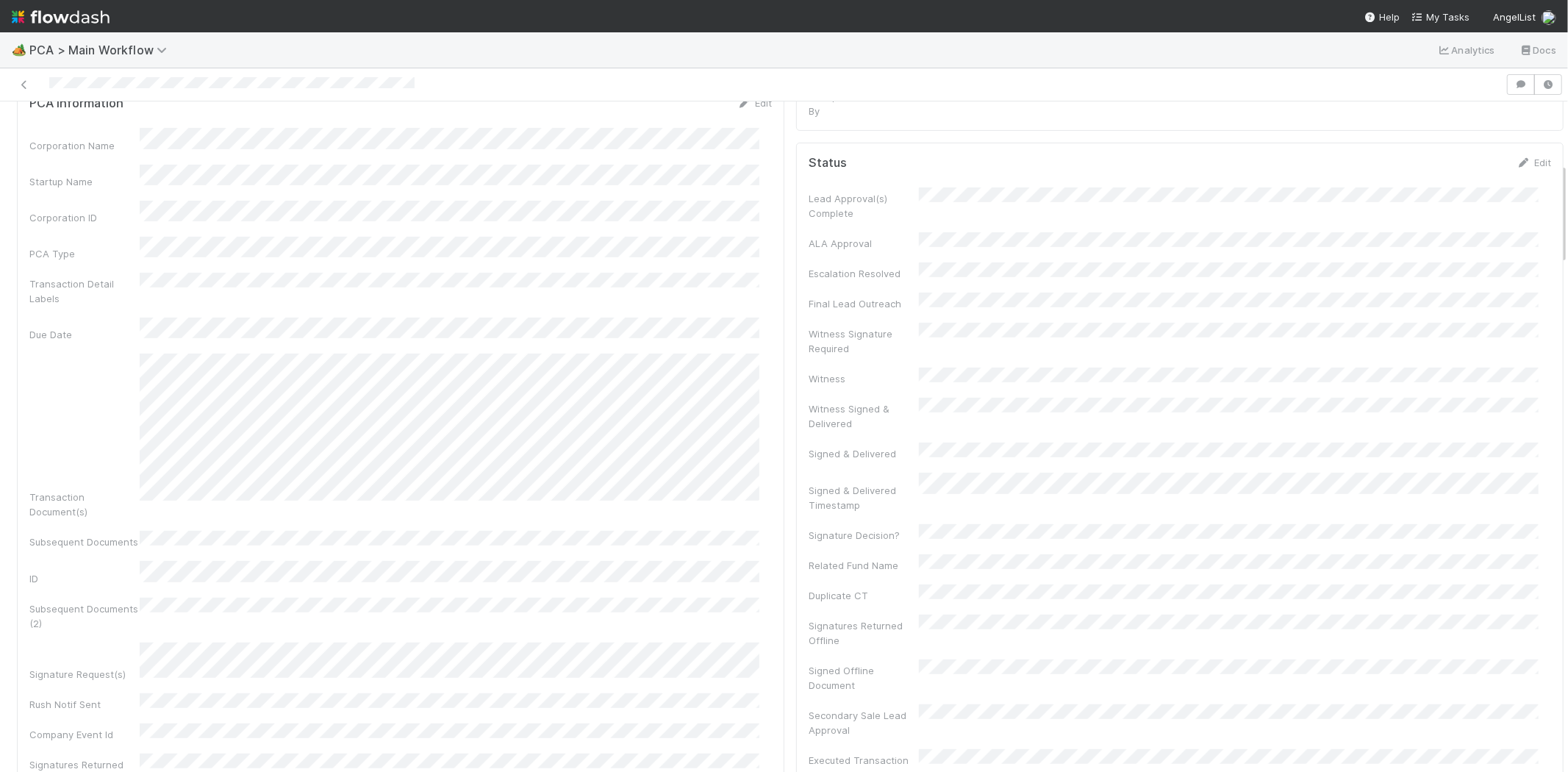
scroll to position [408, 0]
click at [1438, 19] on span "My Tasks" at bounding box center [1440, 17] width 58 height 12
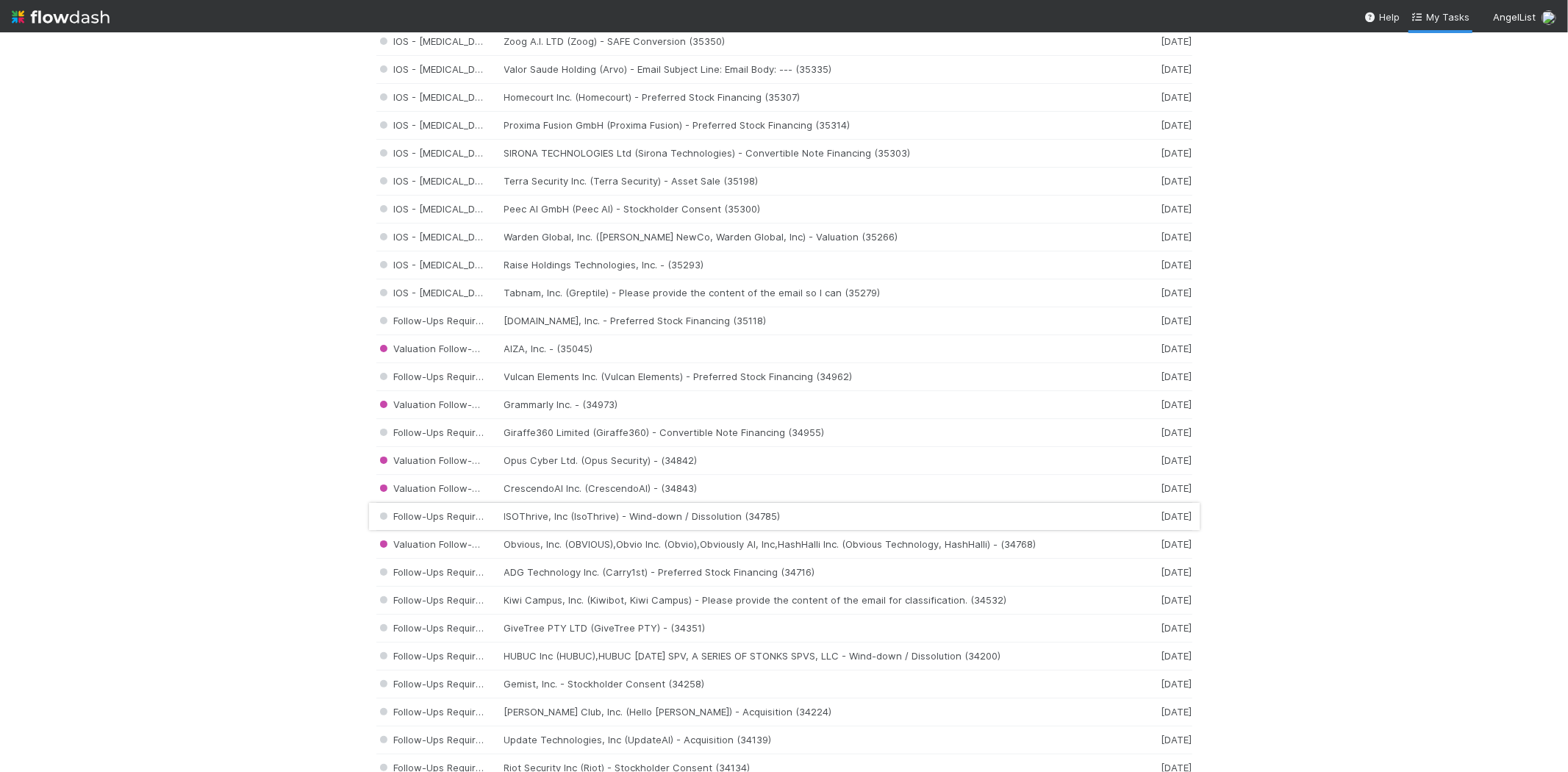
scroll to position [980, 0]
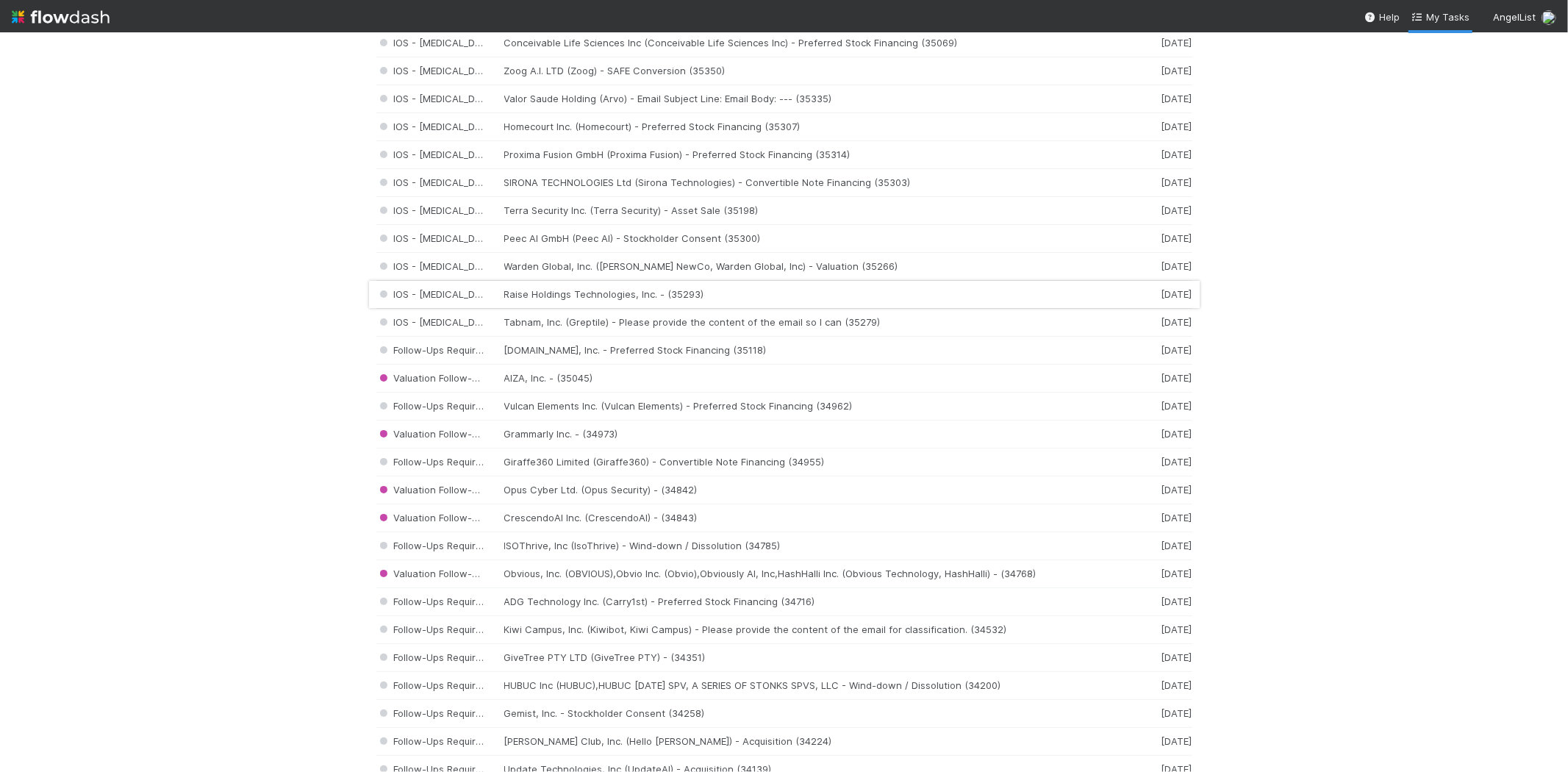
click at [578, 294] on div "IOS - [MEDICAL_DATA] Raise Holdings Technologies, Inc. - (35293) [DATE]" at bounding box center [785, 294] width 816 height 28
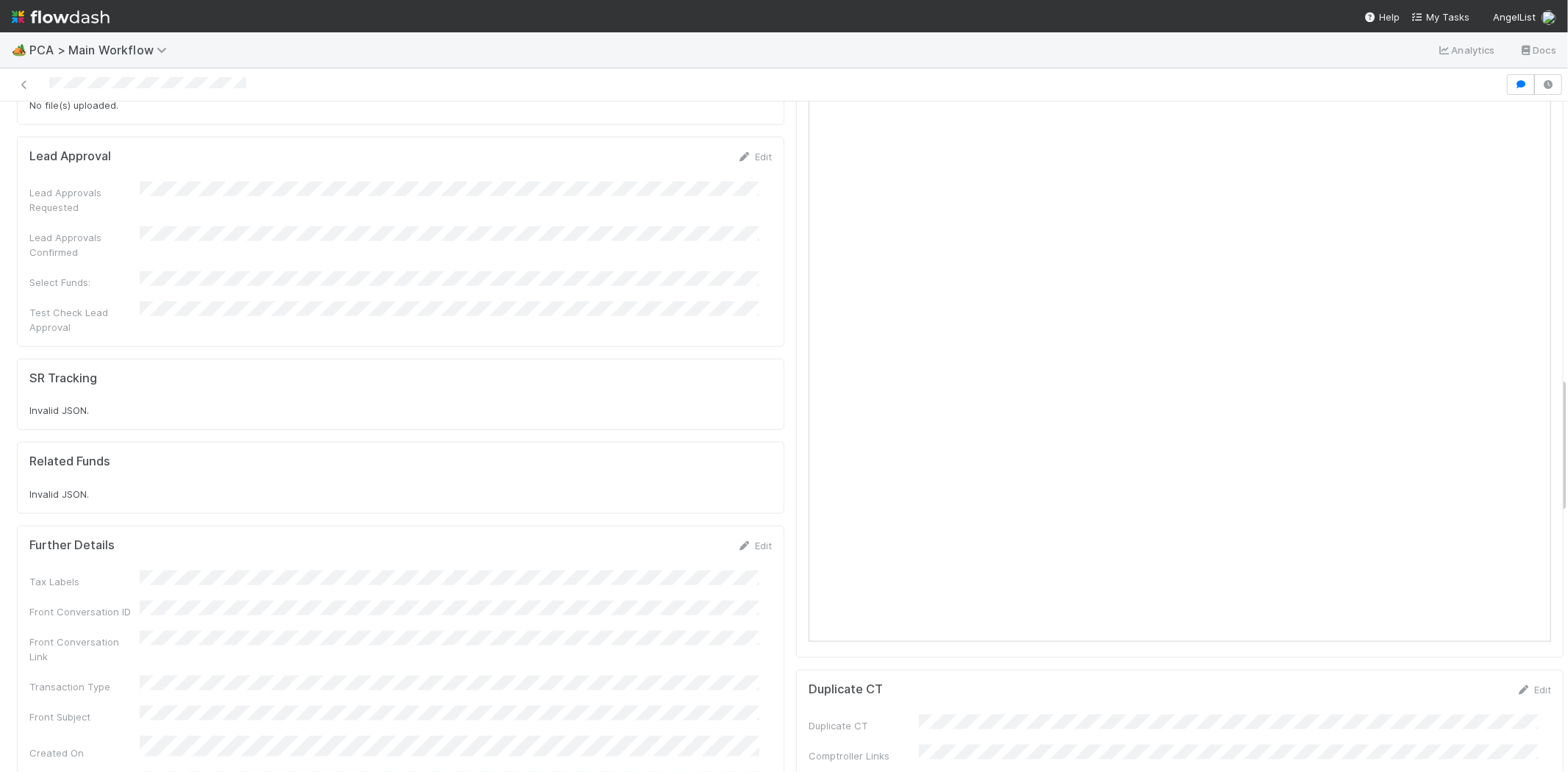
scroll to position [980, 0]
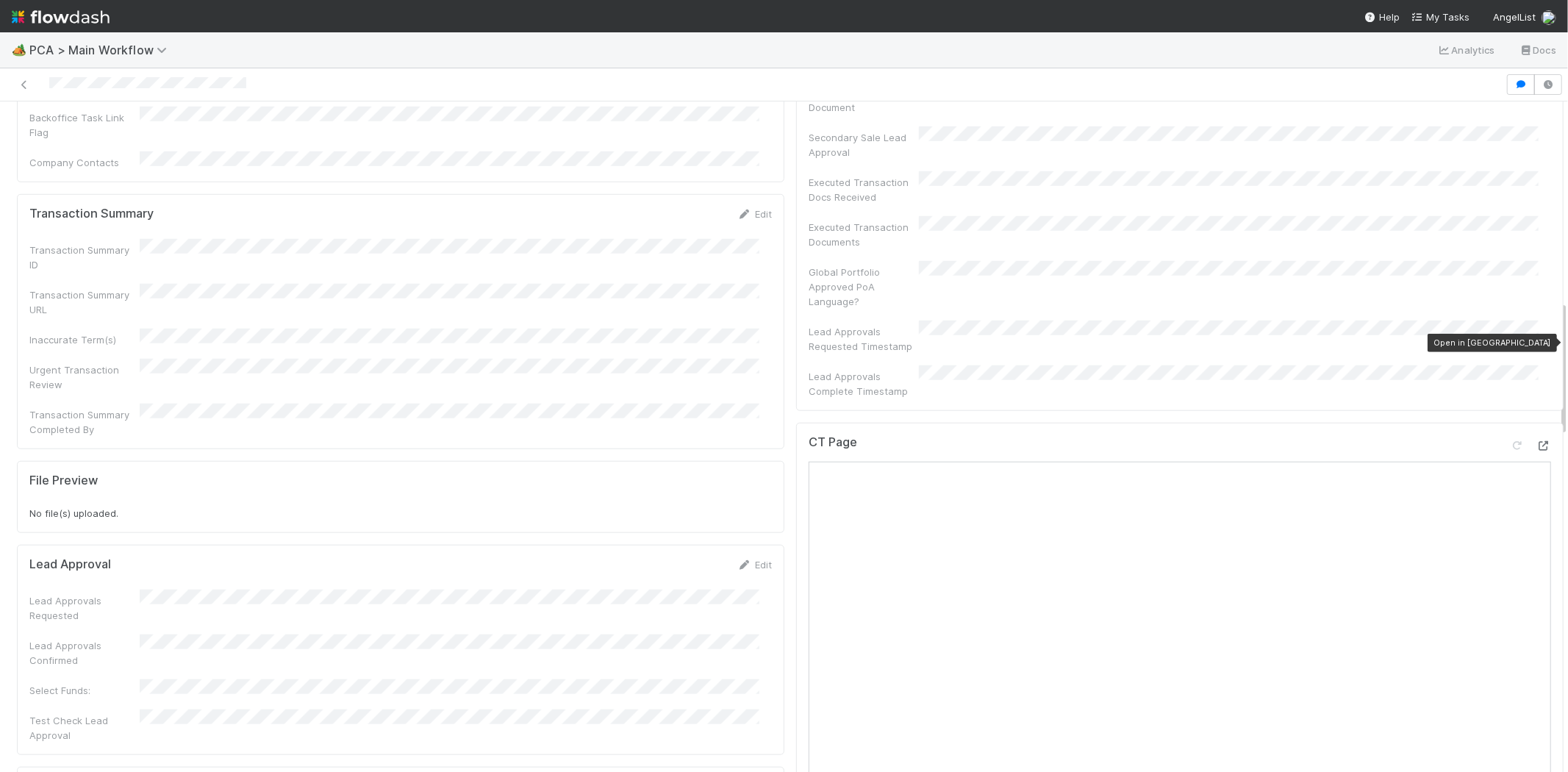
click at [1536, 441] on icon at bounding box center [1544, 446] width 15 height 10
click at [1438, 16] on span "My Tasks" at bounding box center [1440, 17] width 58 height 12
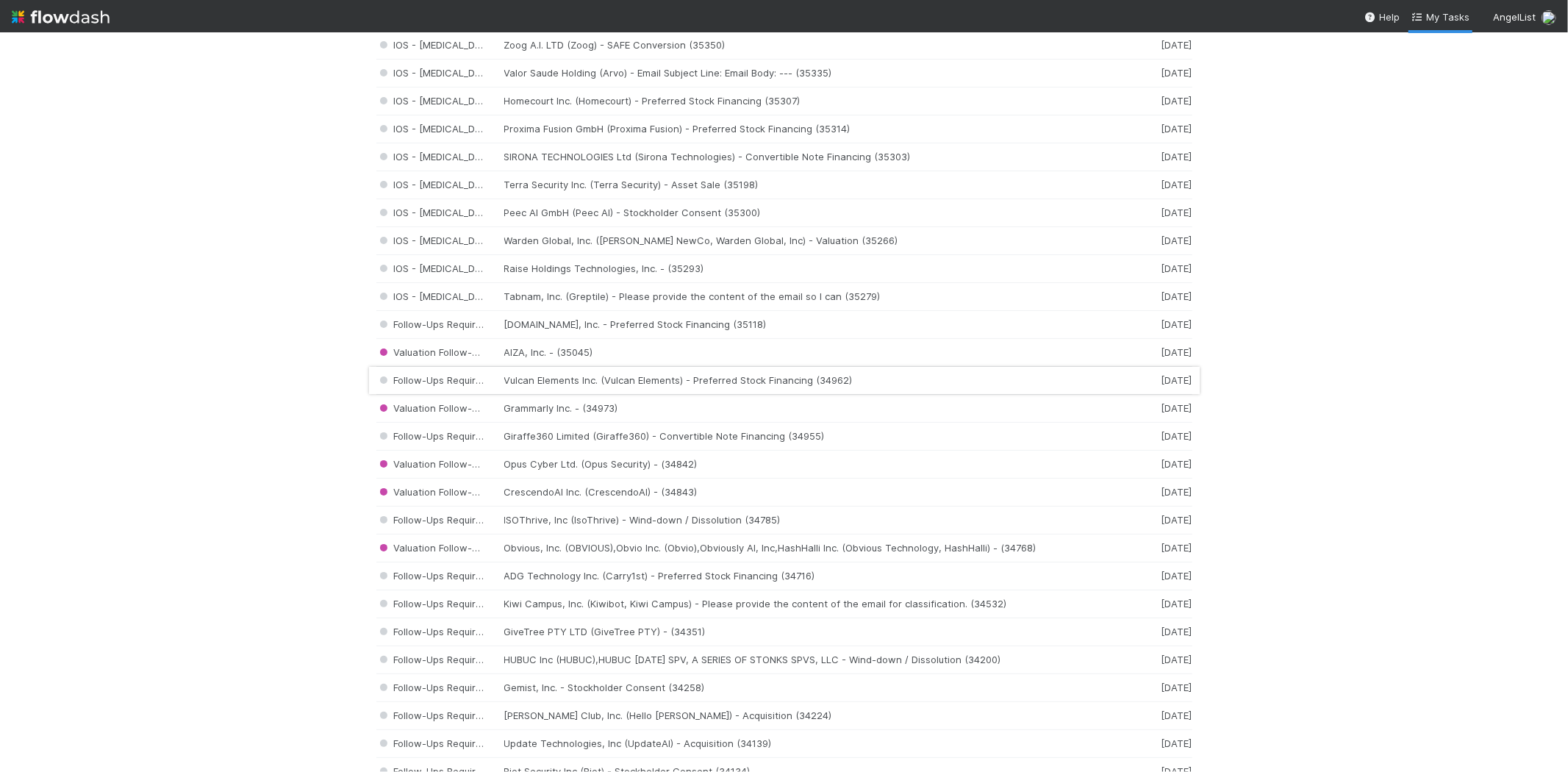
scroll to position [980, 0]
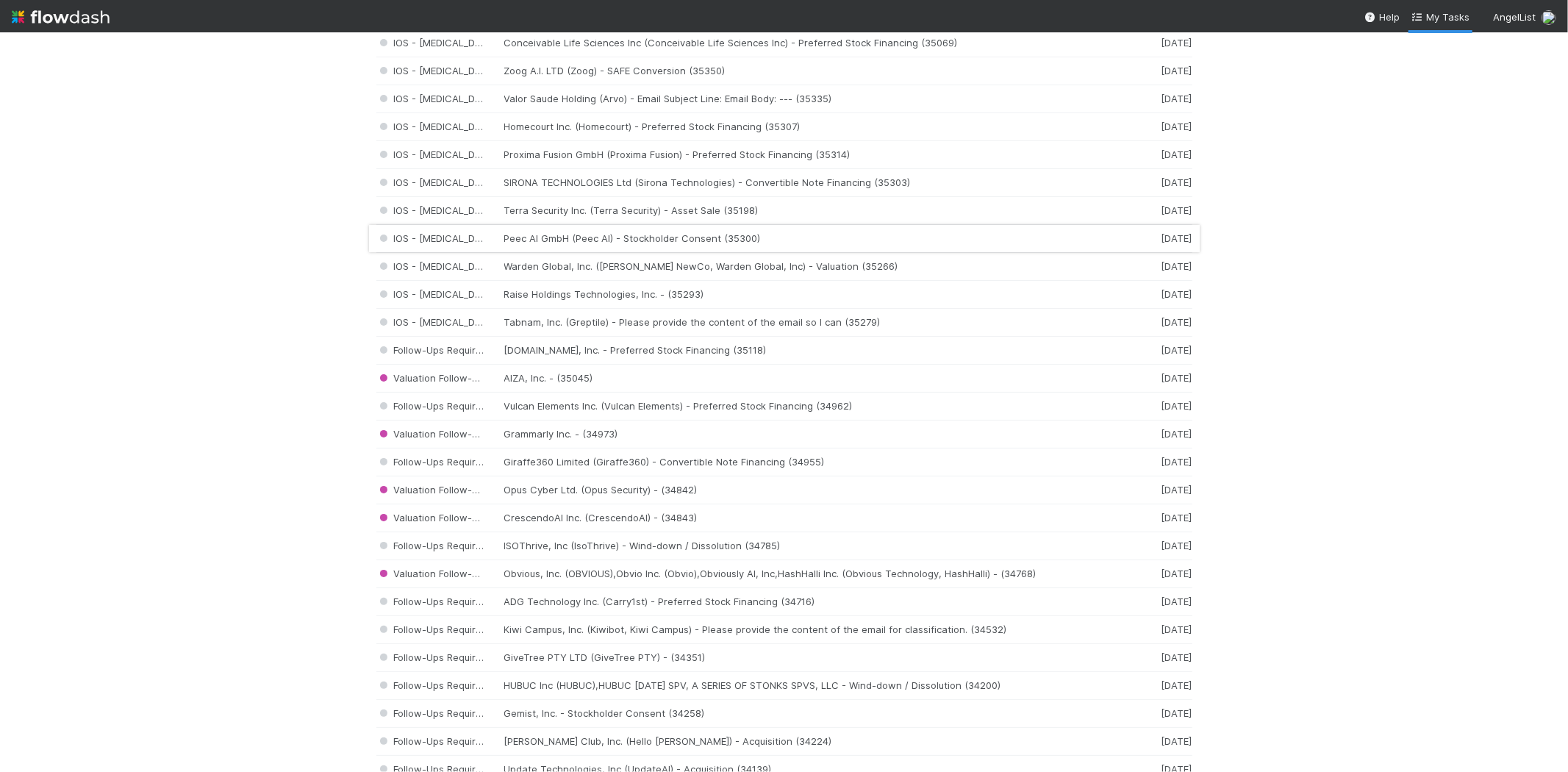
click at [580, 245] on div "IOS - [MEDICAL_DATA] Peec AI GmbH (Peec AI) - Stockholder Consent (35300) [DATE]" at bounding box center [785, 238] width 816 height 28
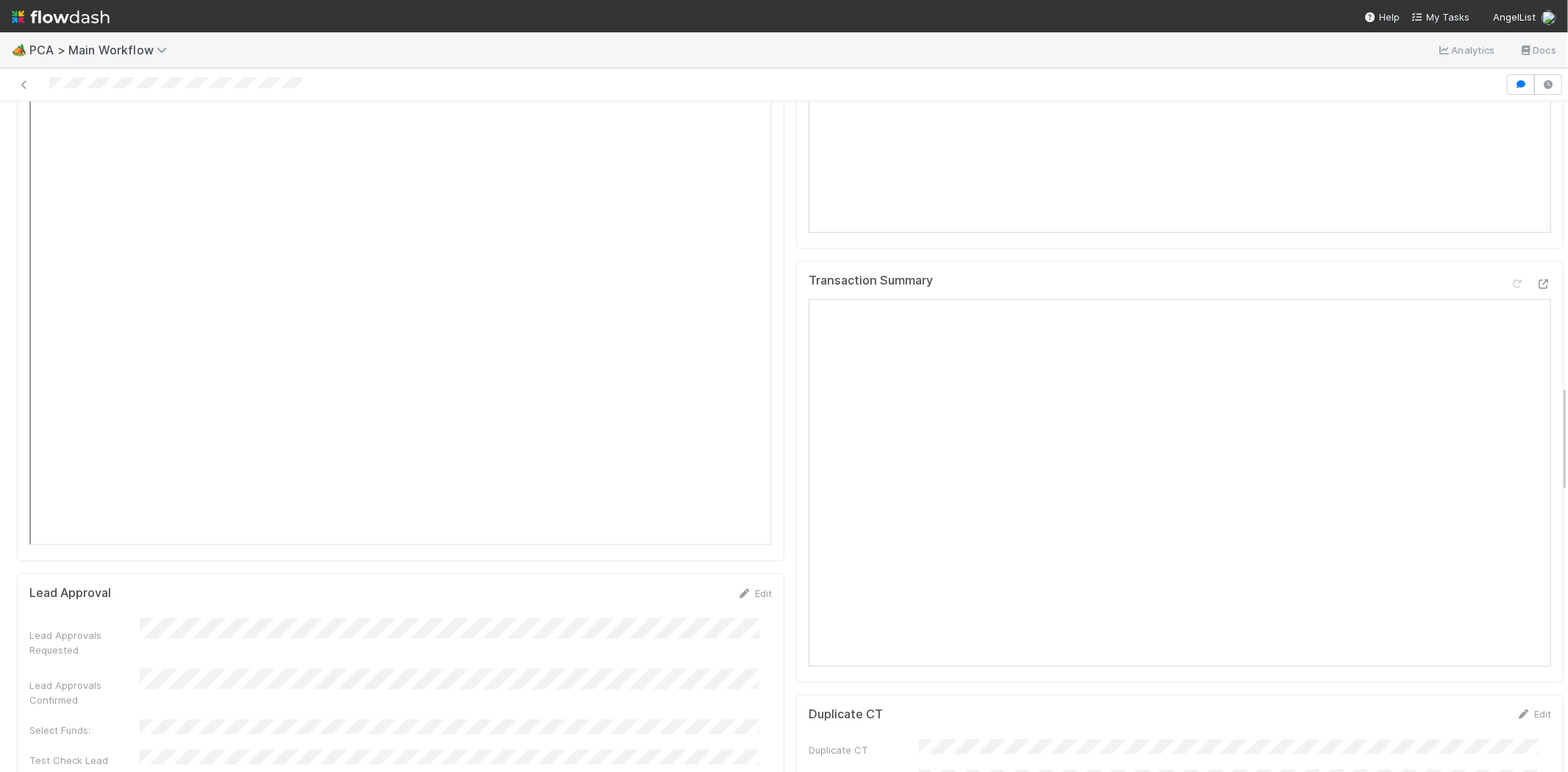
scroll to position [1715, 0]
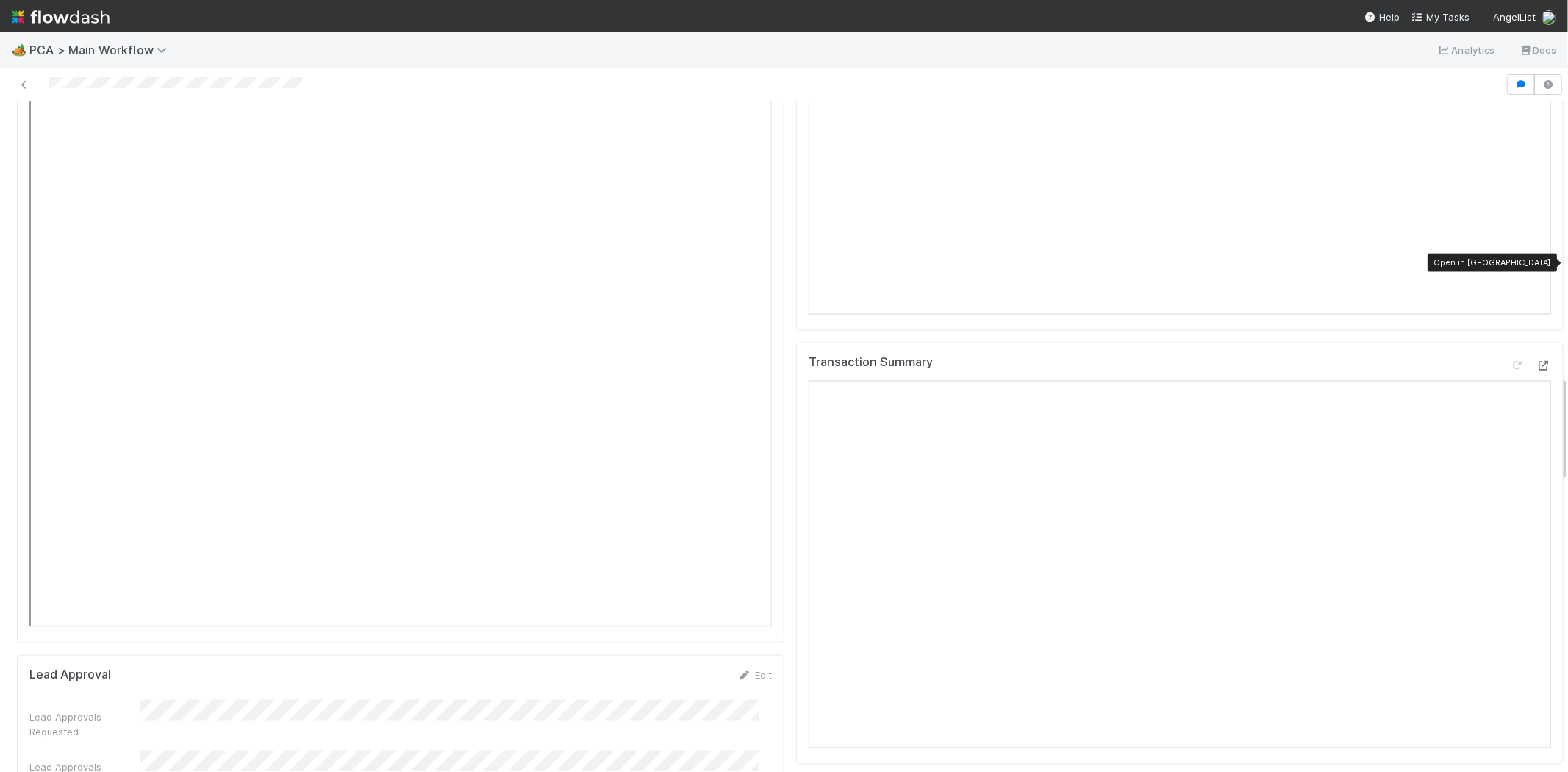
click at [1536, 361] on icon at bounding box center [1544, 366] width 15 height 10
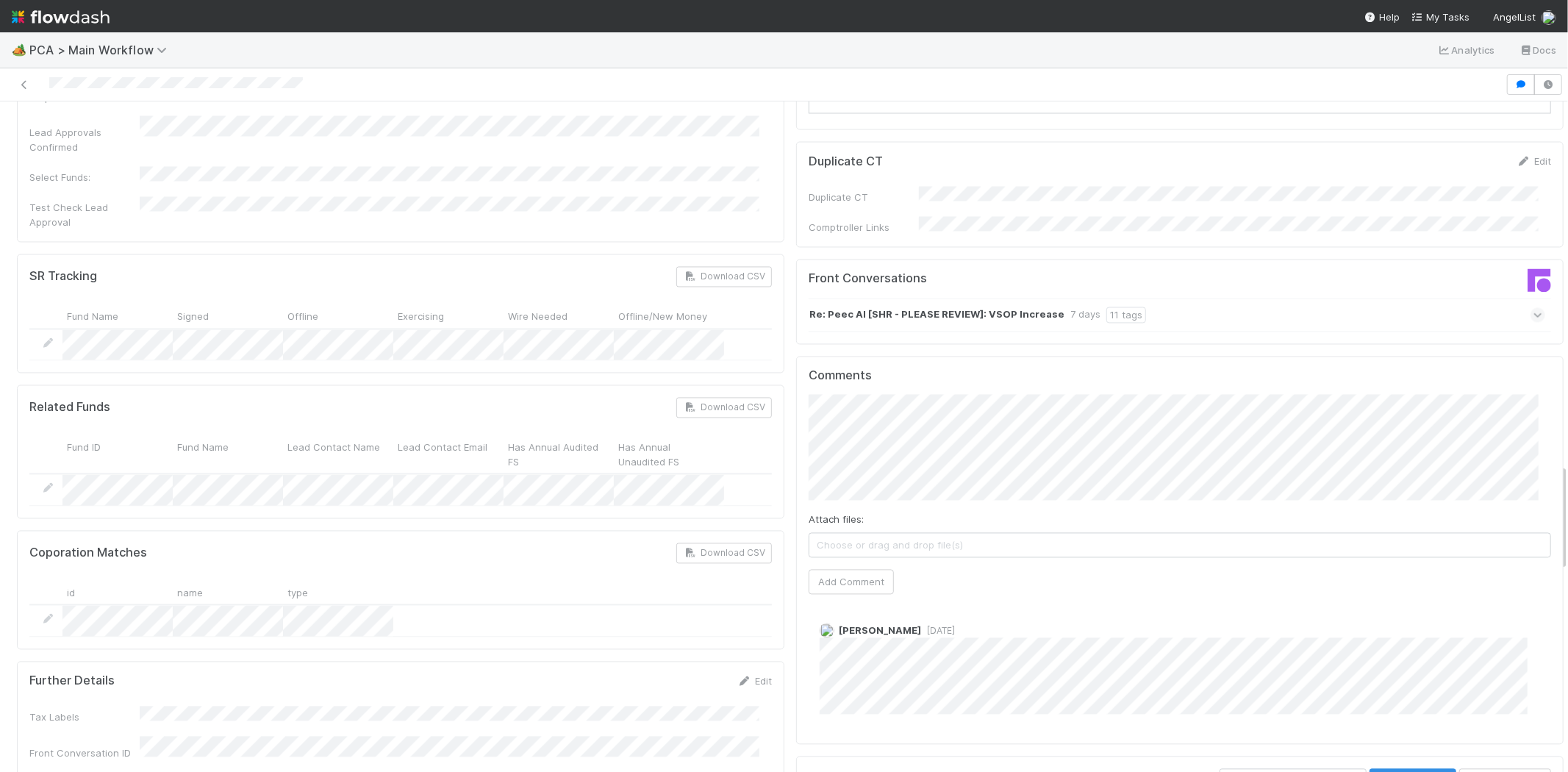
scroll to position [2451, 0]
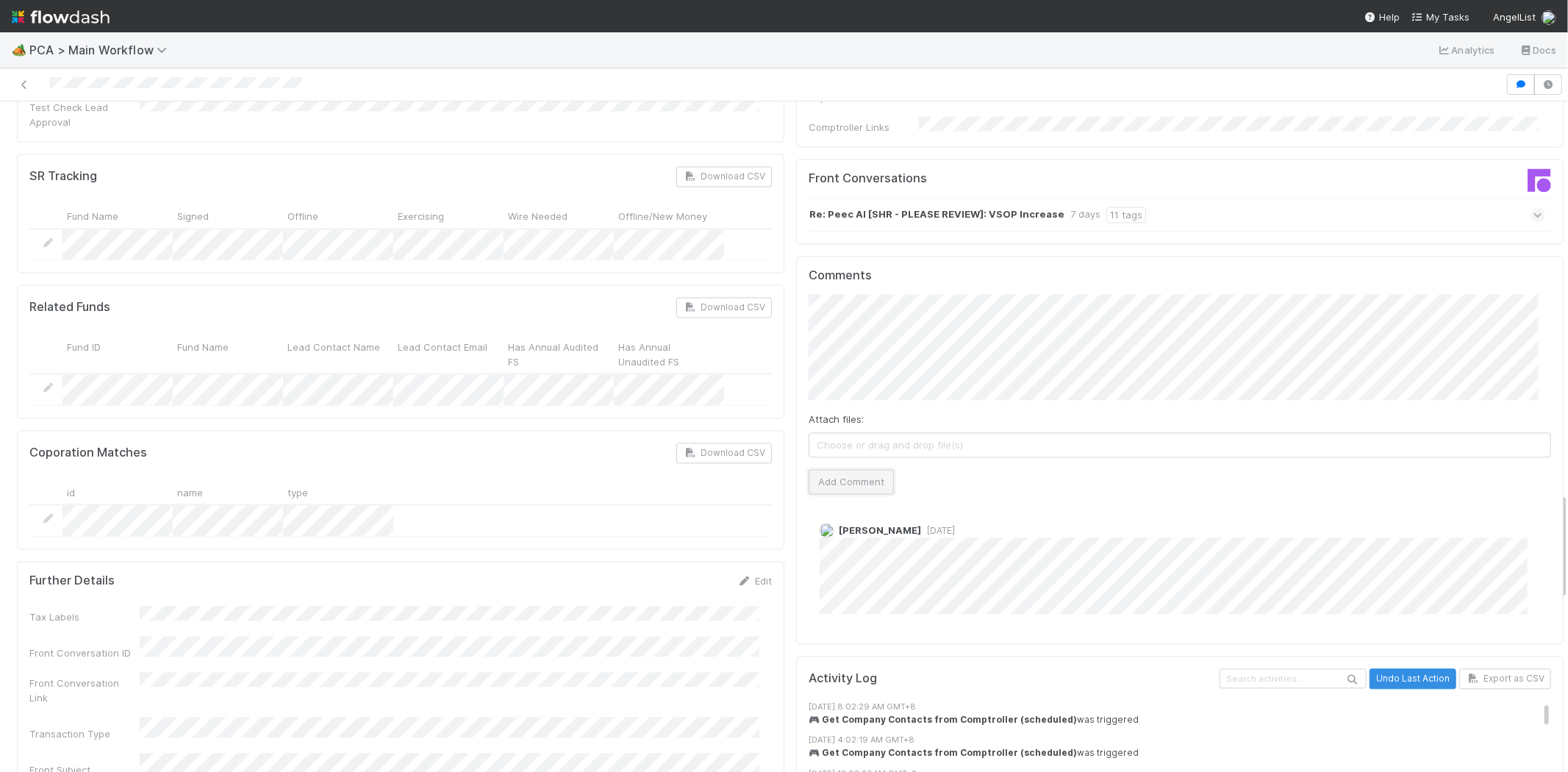
click at [854, 469] on button "Add Comment" at bounding box center [852, 481] width 86 height 25
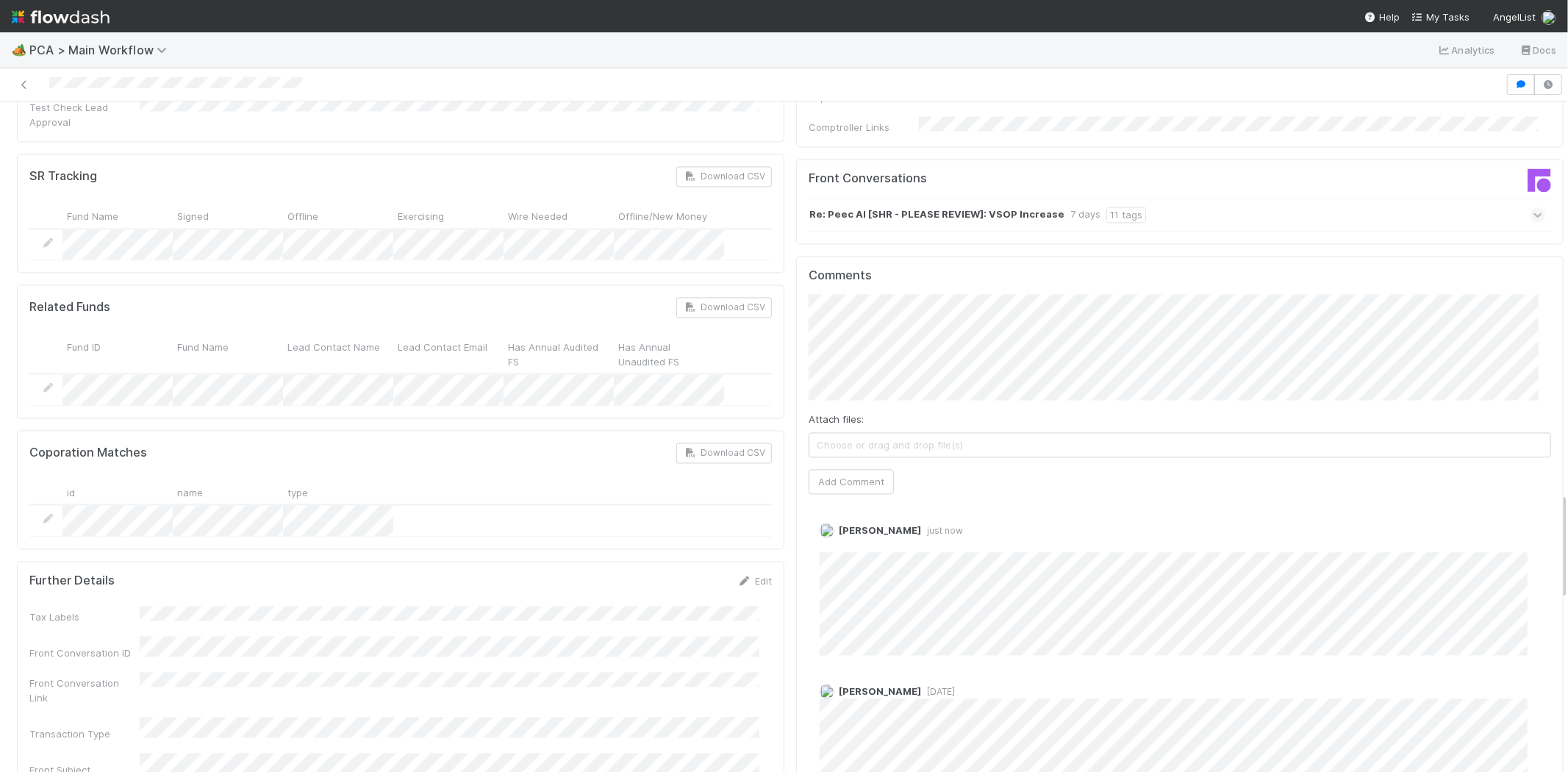
click at [115, 90] on div at bounding box center [752, 84] width 1494 height 20
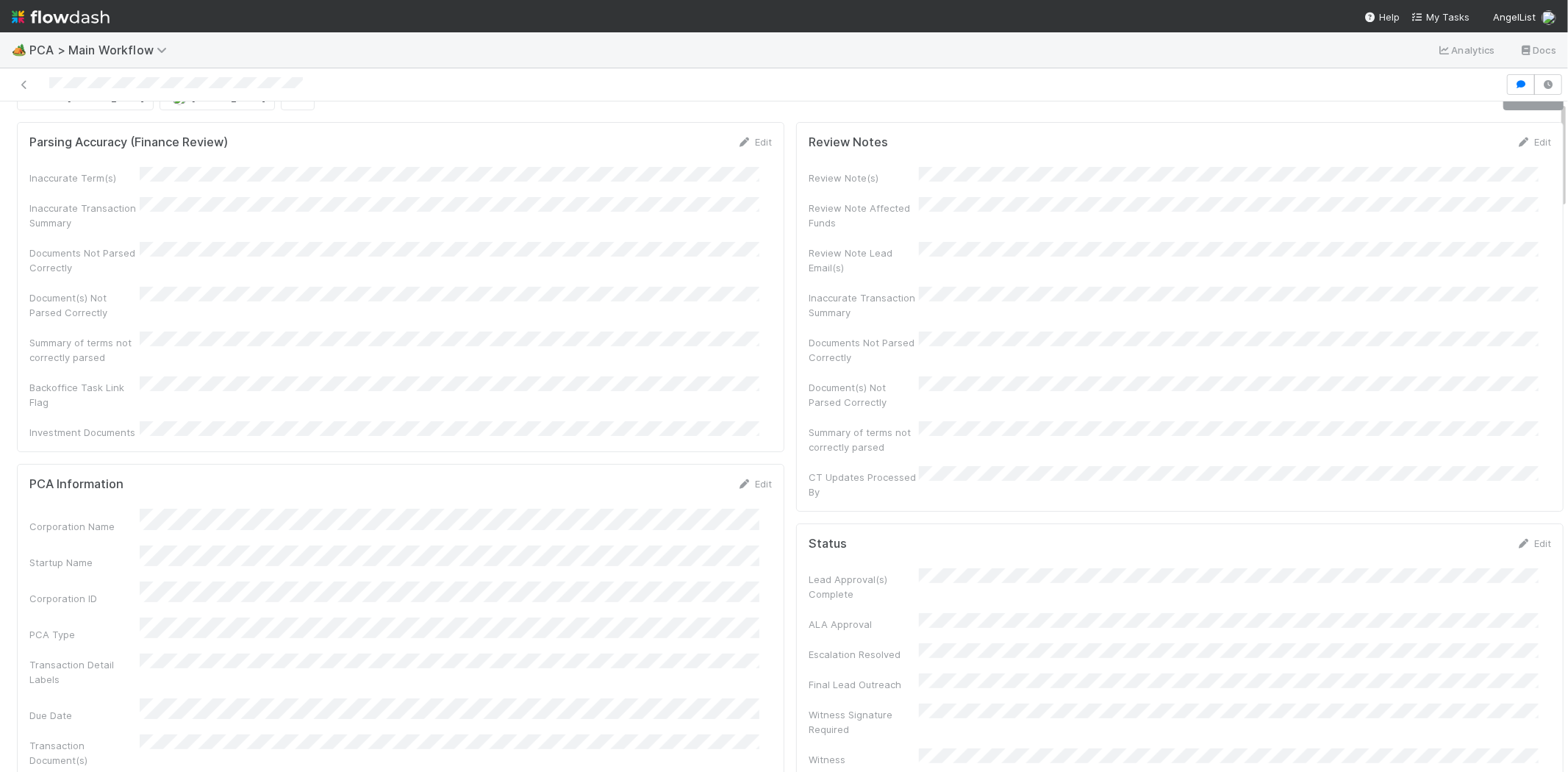
scroll to position [0, 0]
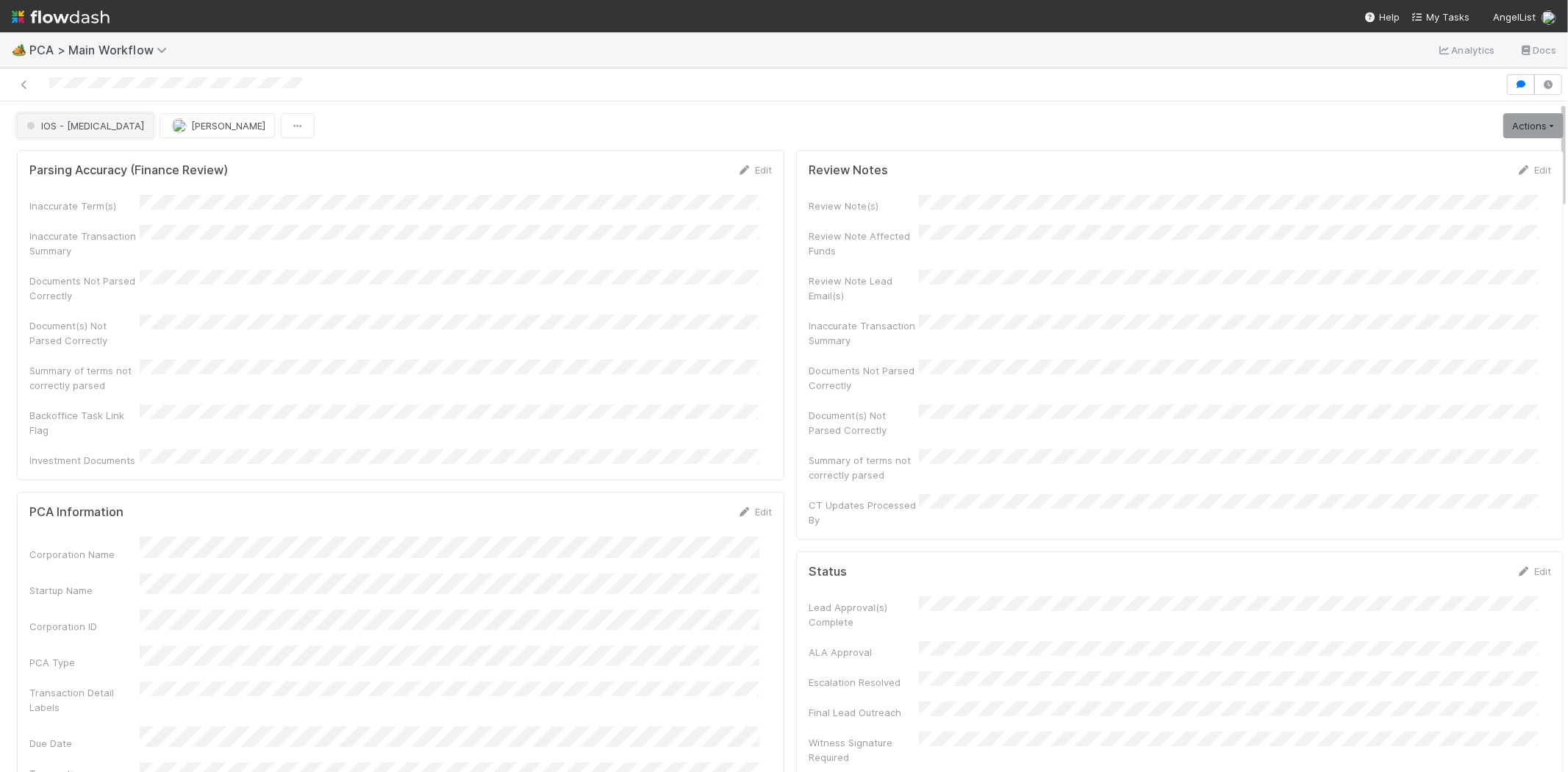
click at [48, 121] on span "IOS - [MEDICAL_DATA]" at bounding box center [83, 125] width 120 height 12
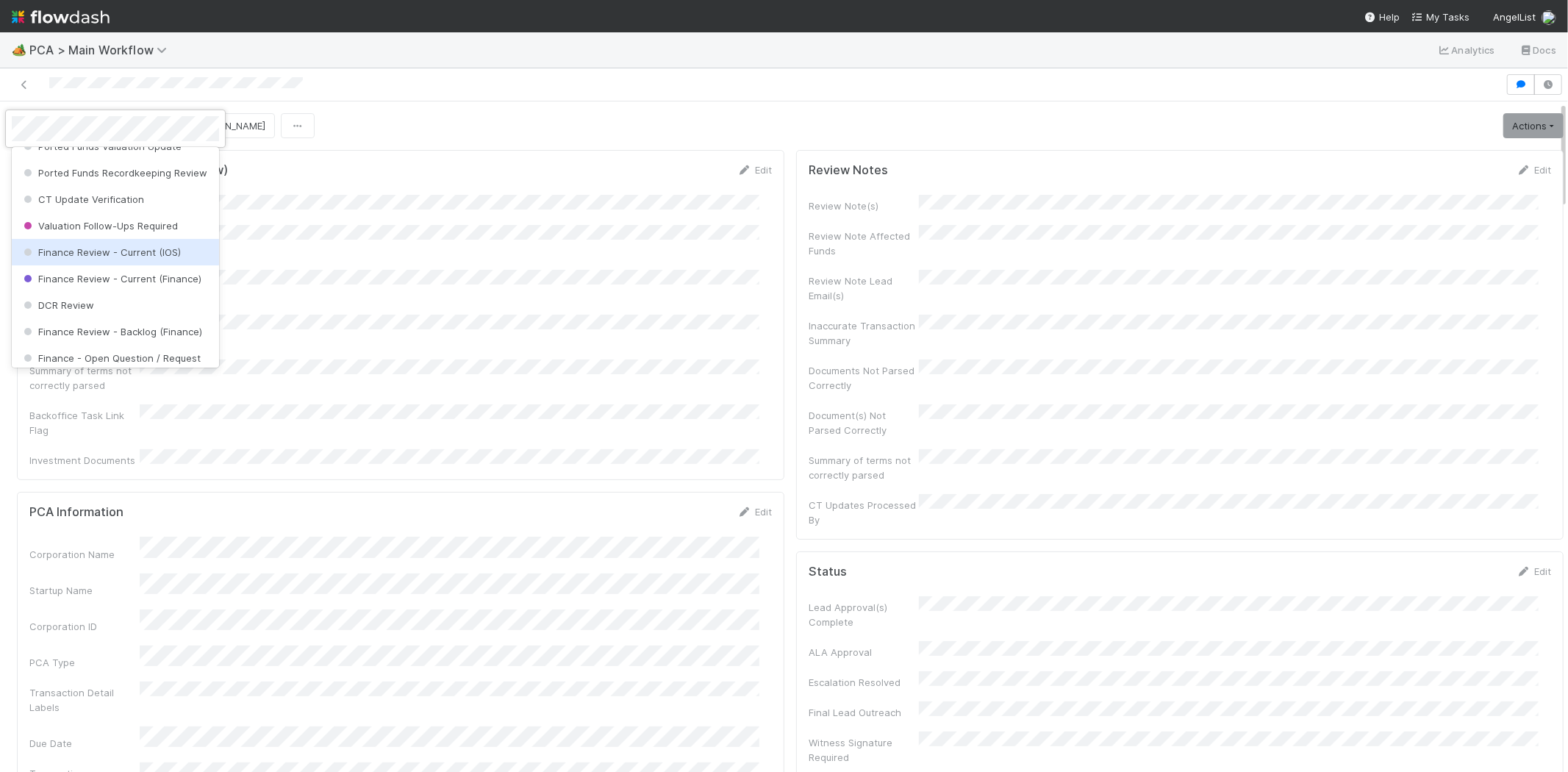
click at [135, 258] on span "Finance Review - Current (IOS)" at bounding box center [100, 252] width 160 height 12
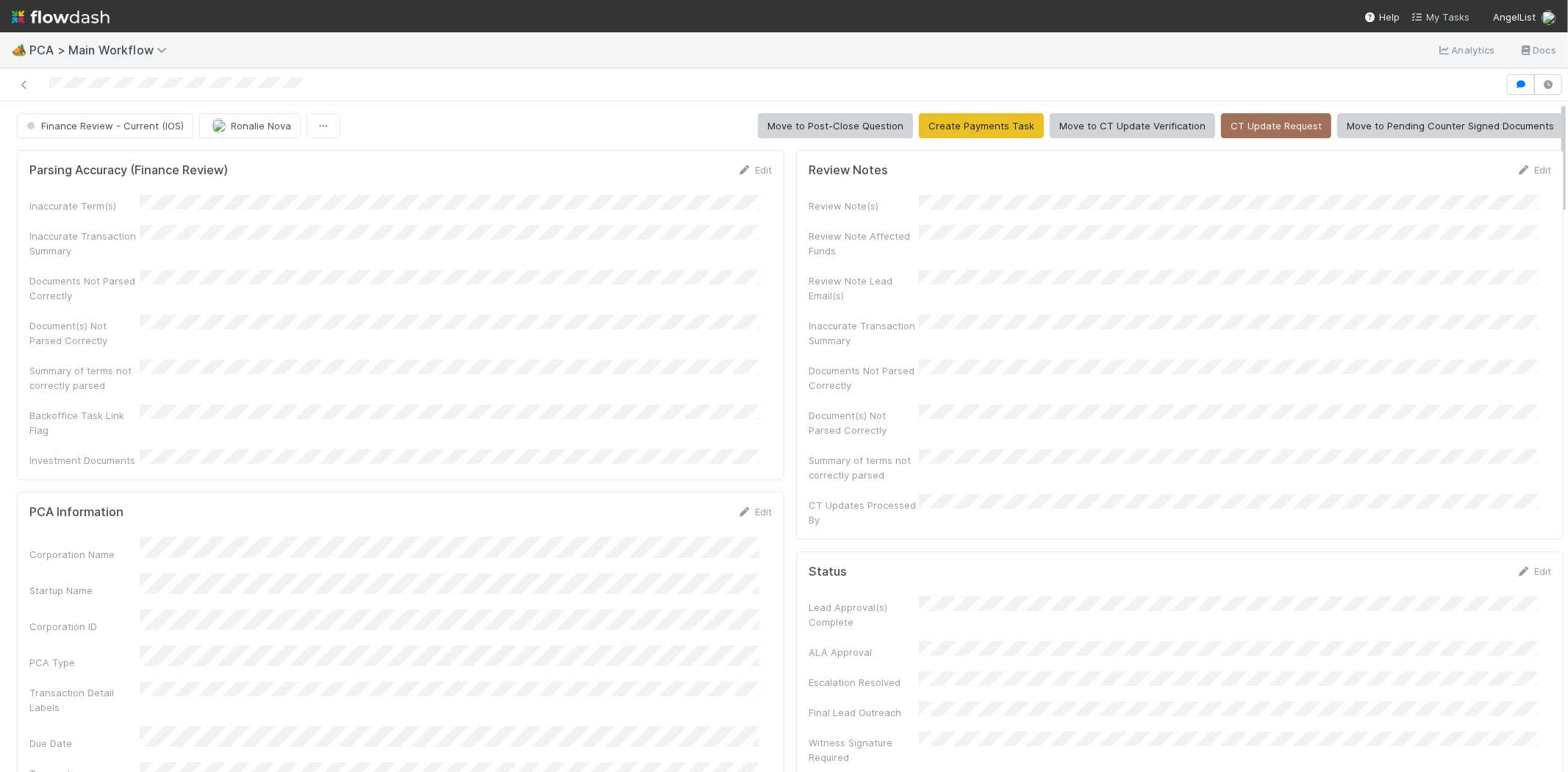
click at [1454, 16] on span "My Tasks" at bounding box center [1440, 17] width 58 height 12
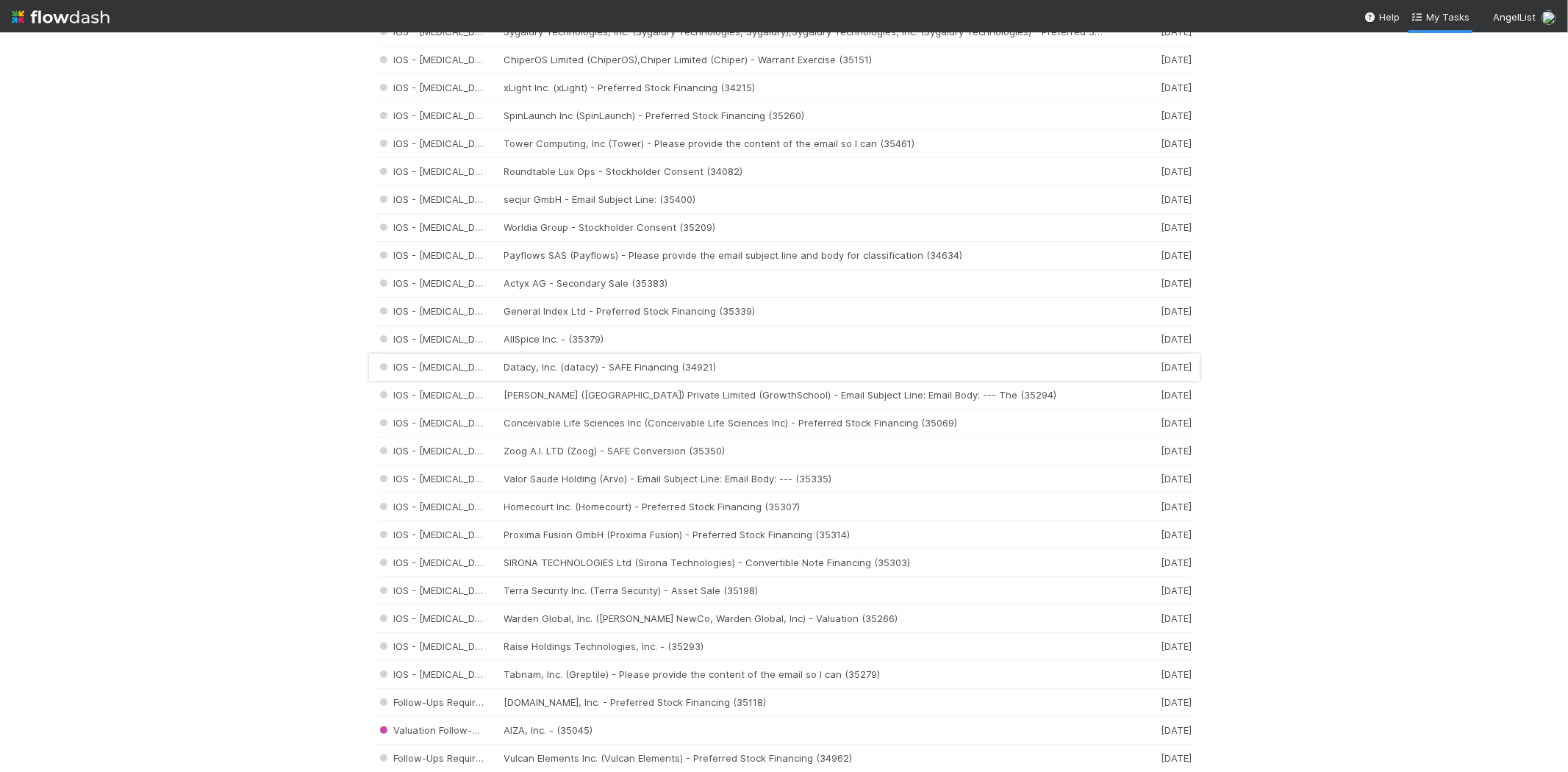
scroll to position [572, 0]
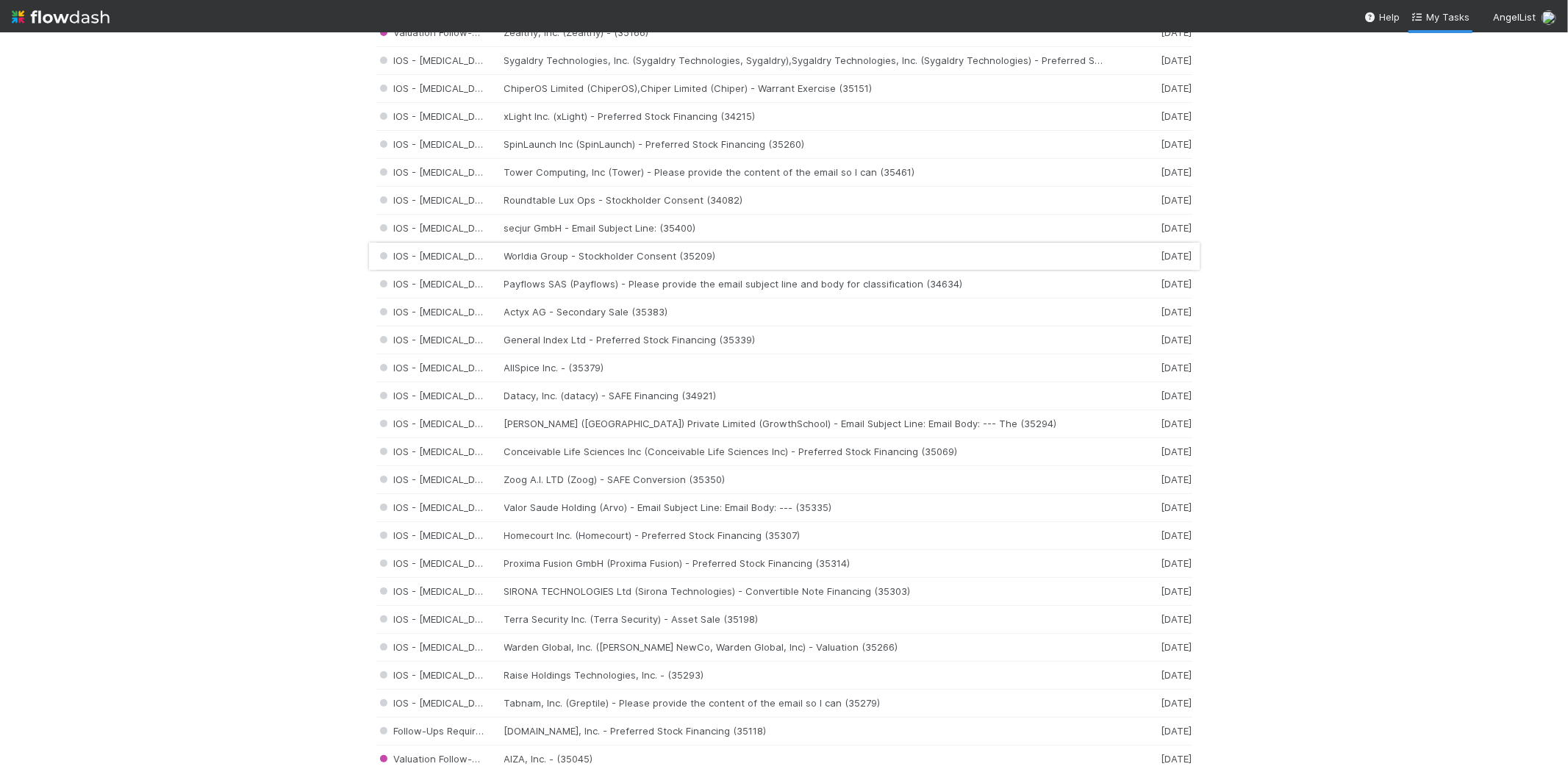
click at [549, 252] on div "IOS - [MEDICAL_DATA] Worldia Group - Stockholder Consent (35209) [DATE]" at bounding box center [785, 256] width 816 height 28
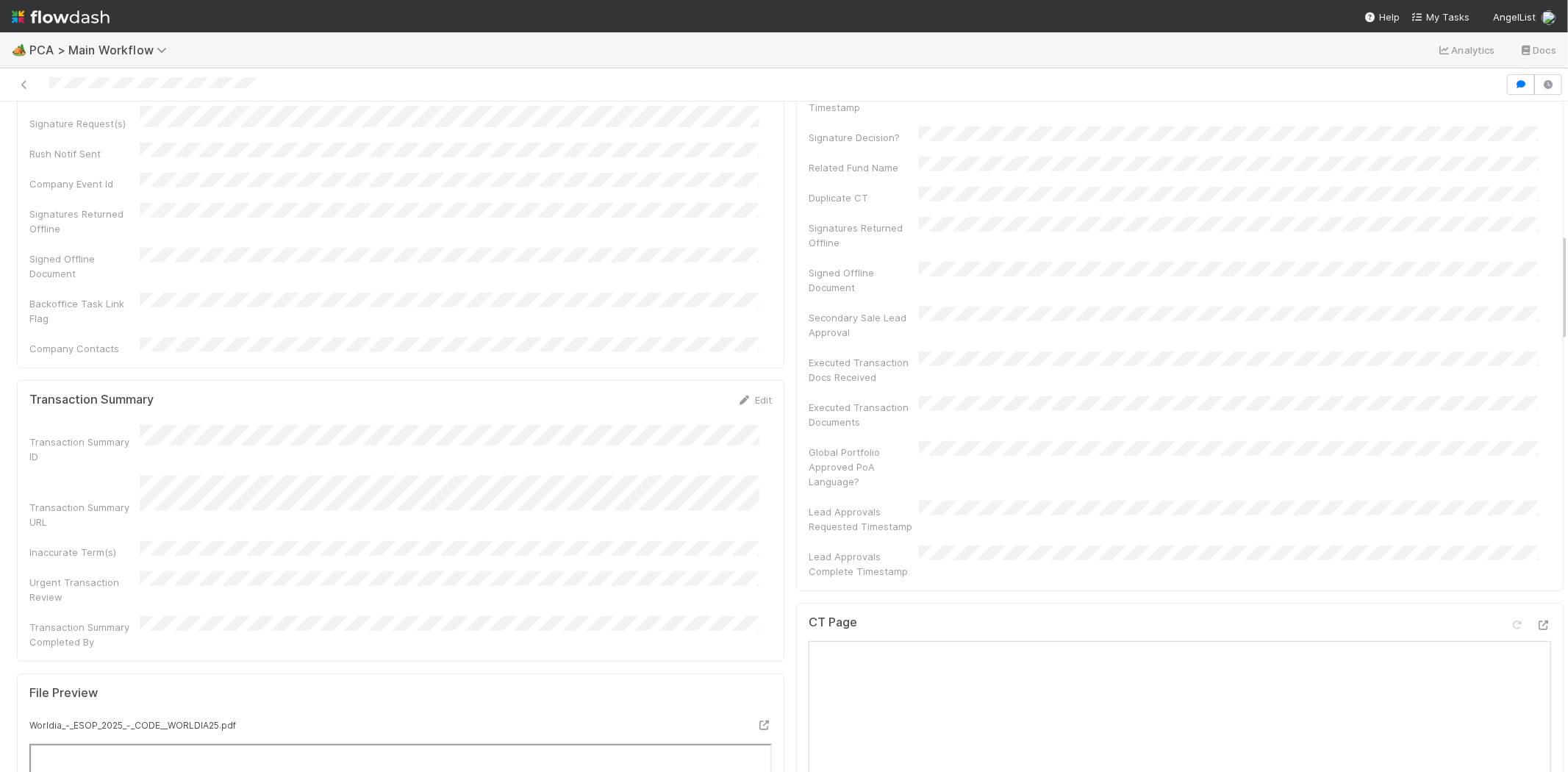
scroll to position [817, 0]
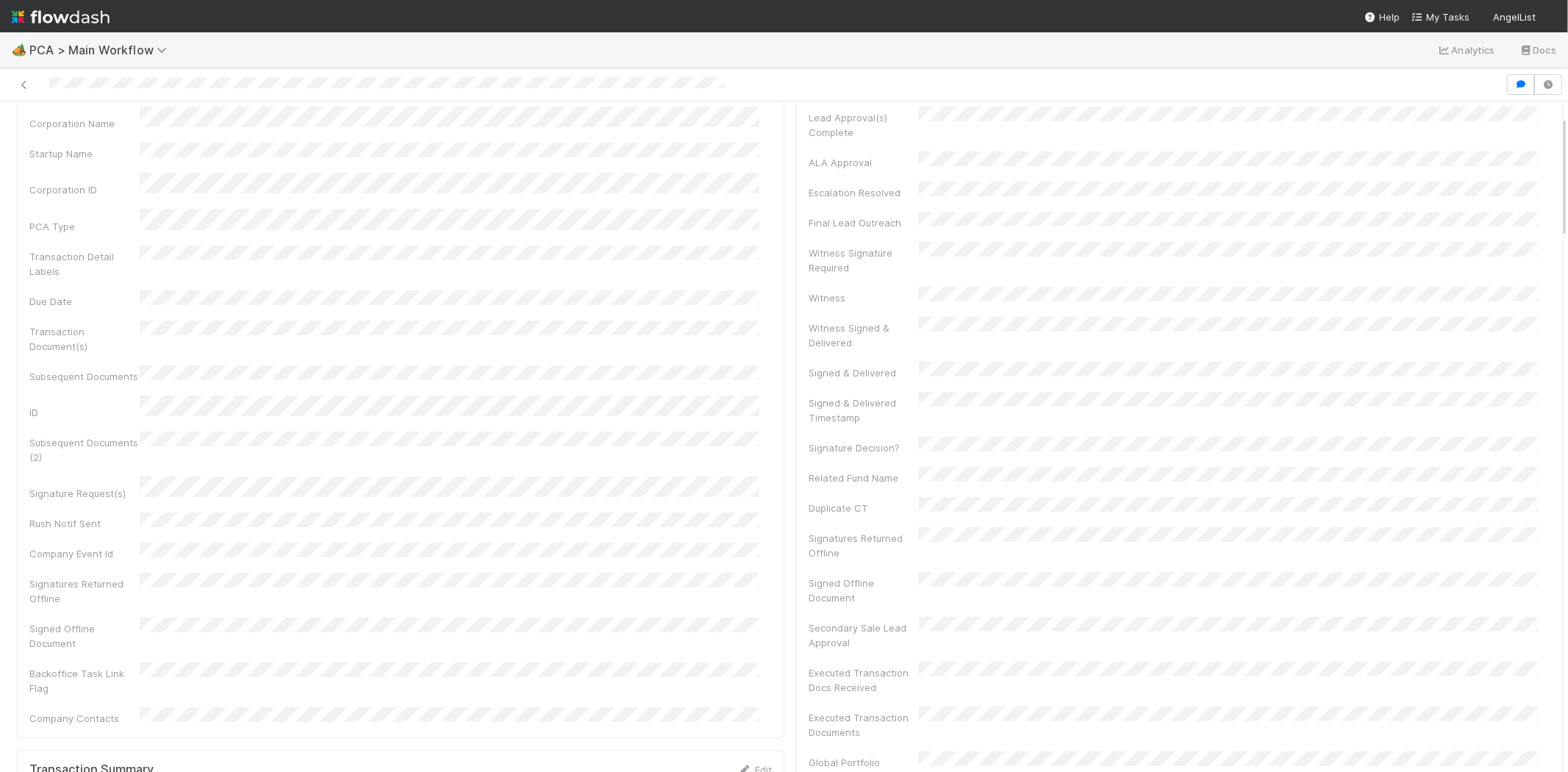
scroll to position [82, 0]
click at [226, 79] on div at bounding box center [752, 84] width 1494 height 20
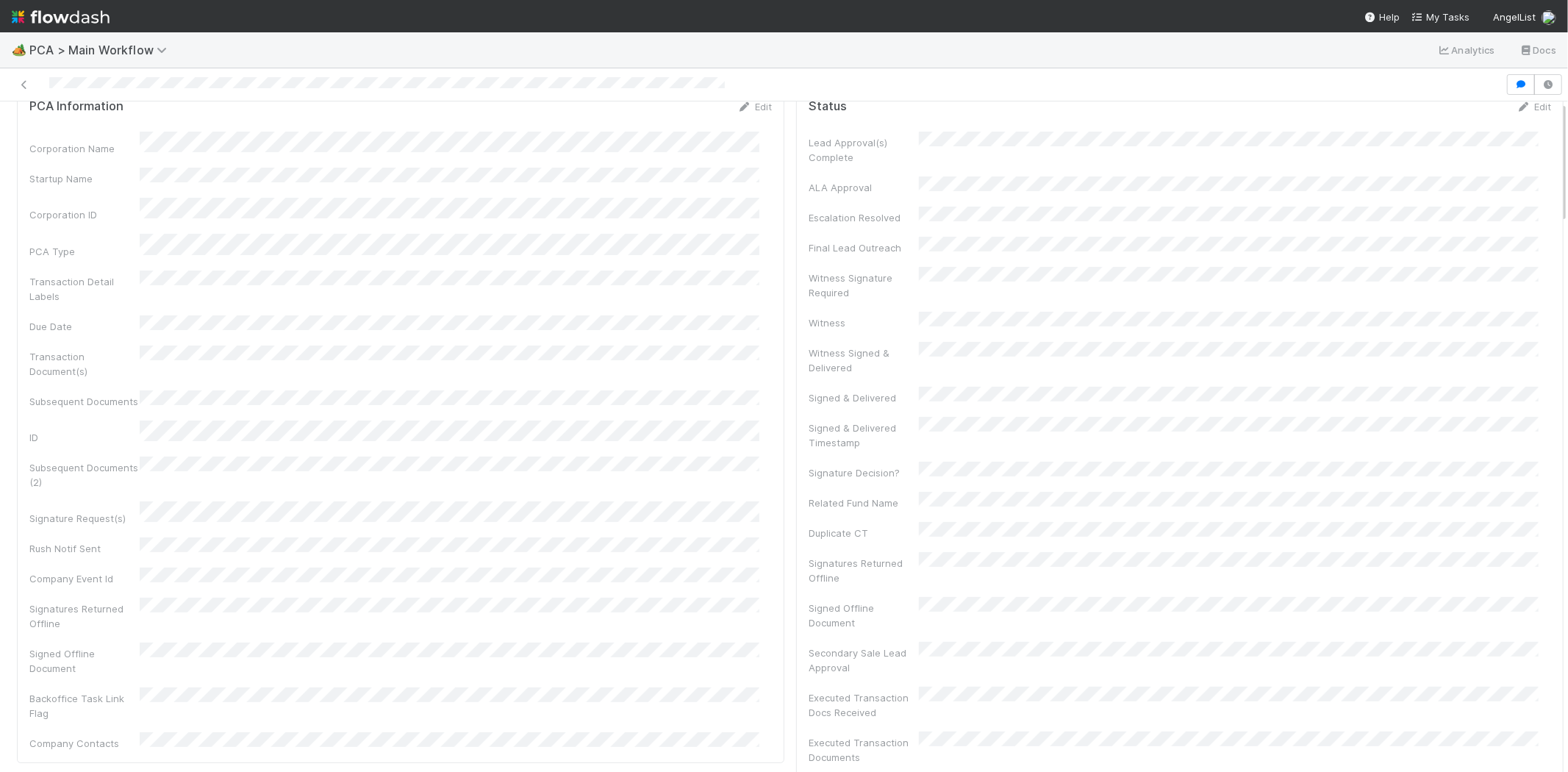
scroll to position [0, 0]
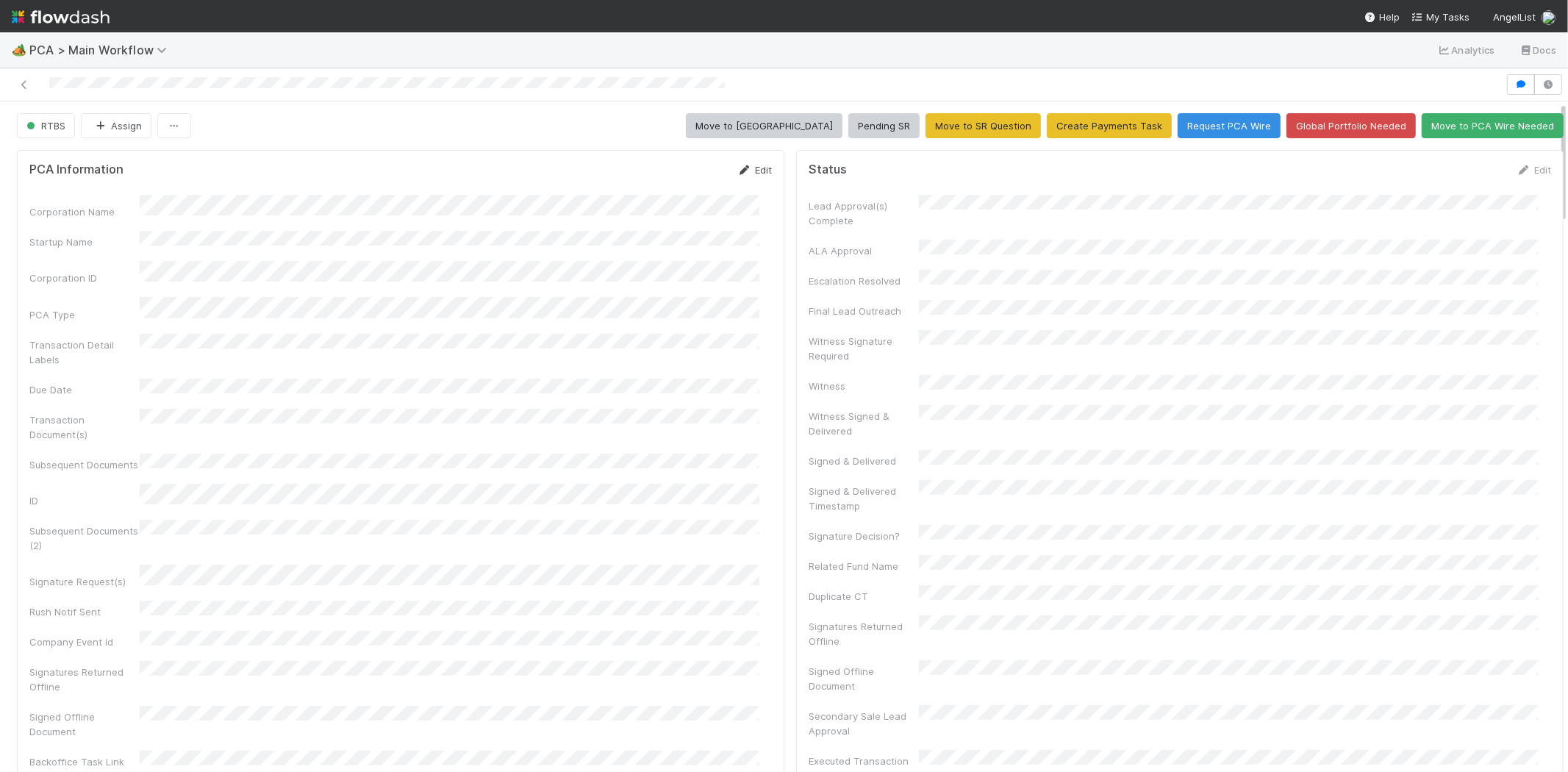
click at [748, 173] on link "Edit" at bounding box center [754, 170] width 35 height 12
click at [677, 179] on button "Save" at bounding box center [693, 175] width 42 height 25
click at [745, 172] on link "Edit" at bounding box center [754, 170] width 35 height 12
click at [672, 177] on button "Save" at bounding box center [693, 175] width 42 height 25
click at [1516, 169] on link "Edit" at bounding box center [1533, 170] width 35 height 12
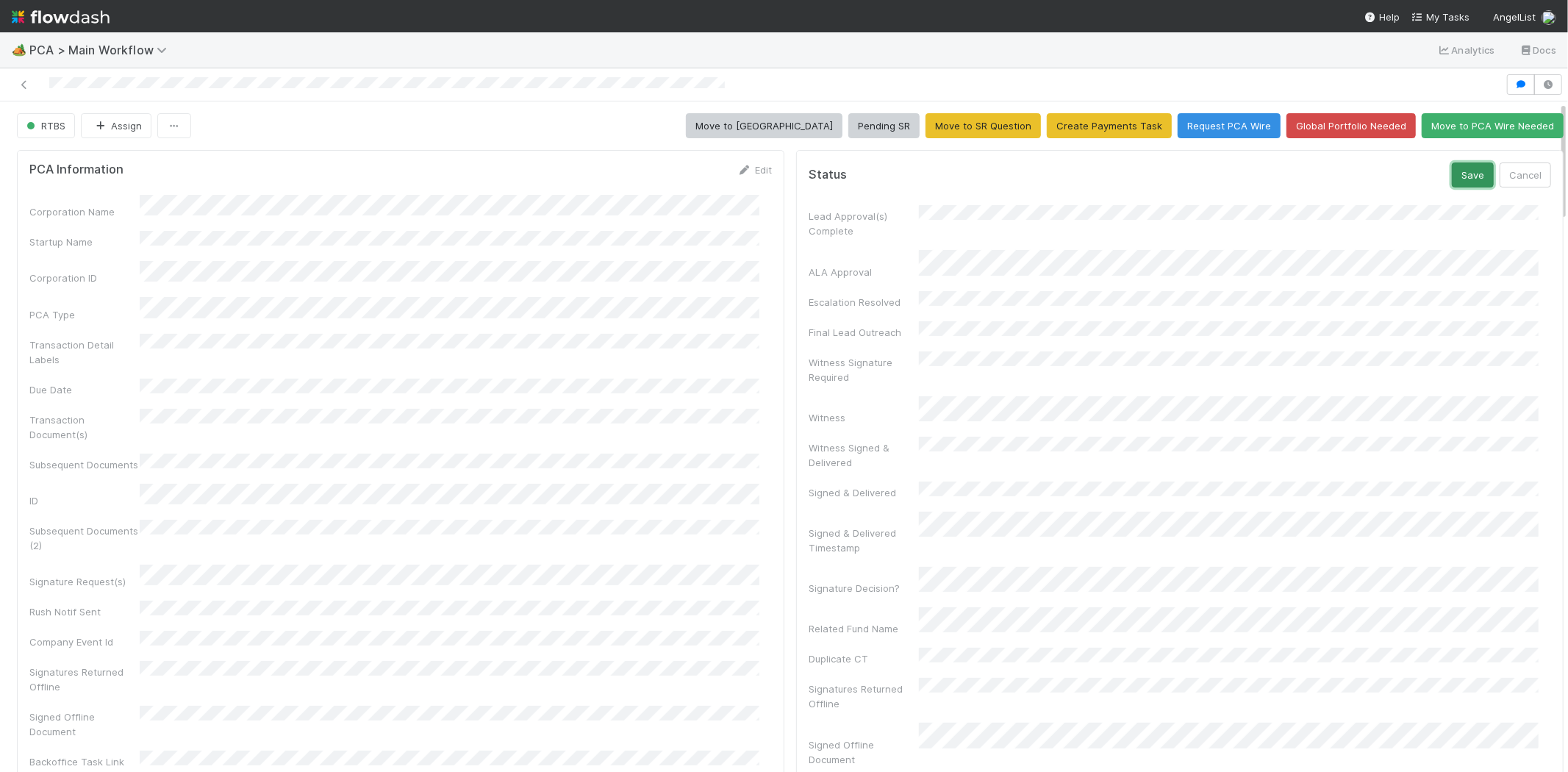
click at [1452, 178] on button "Save" at bounding box center [1473, 175] width 42 height 25
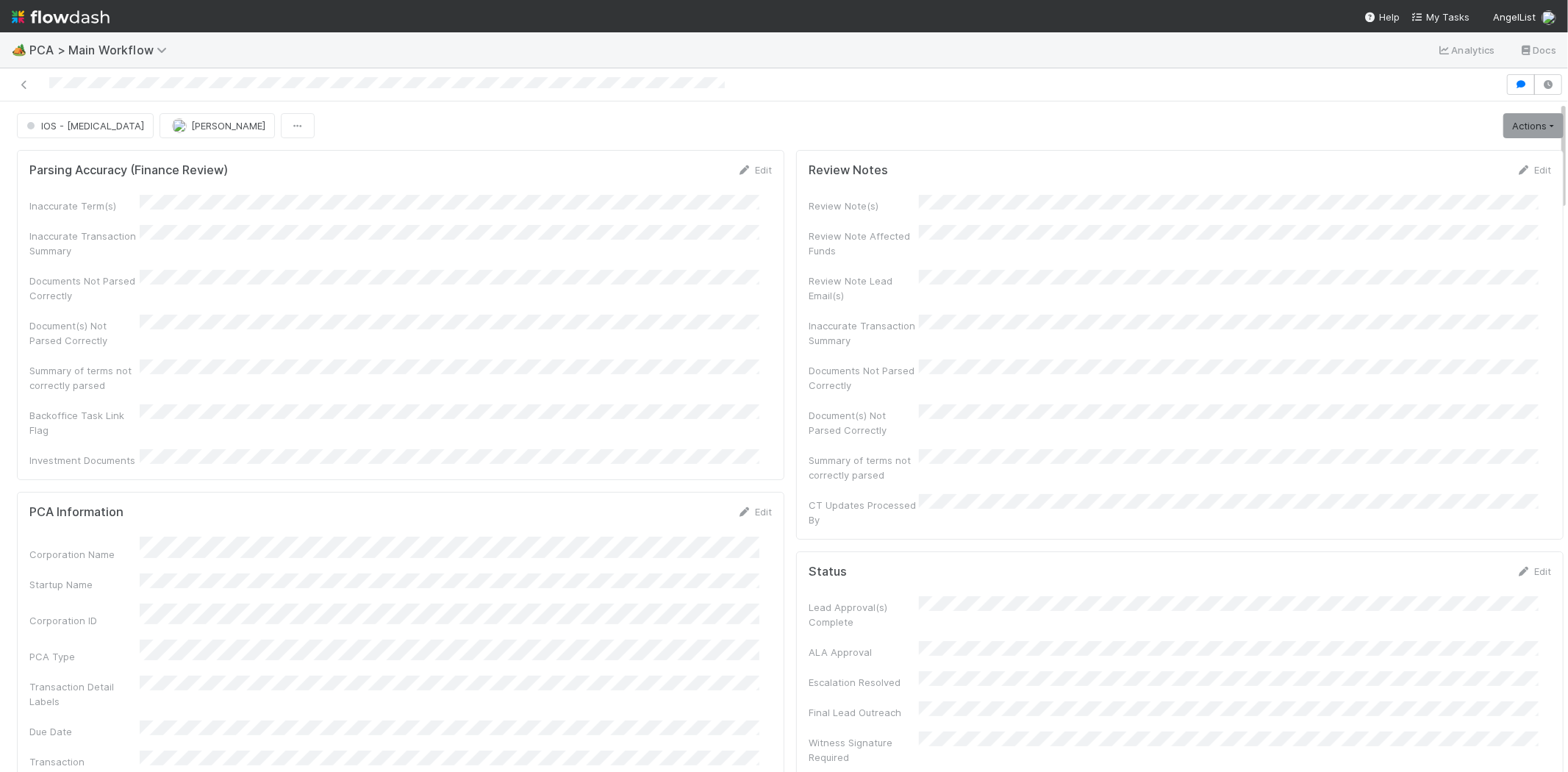
click at [225, 78] on div at bounding box center [752, 84] width 1494 height 20
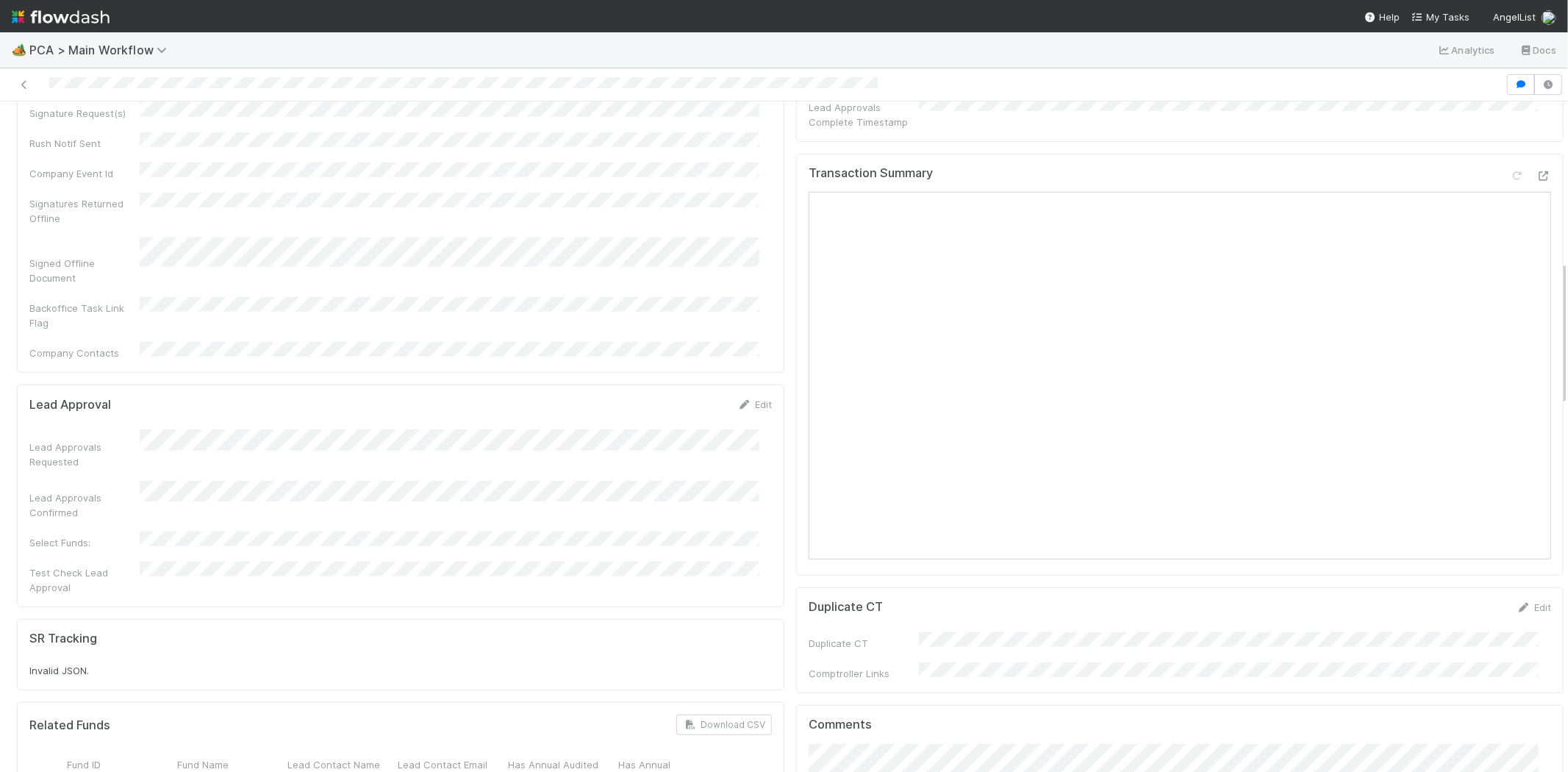
scroll to position [736, 0]
